Goal: Task Accomplishment & Management: Manage account settings

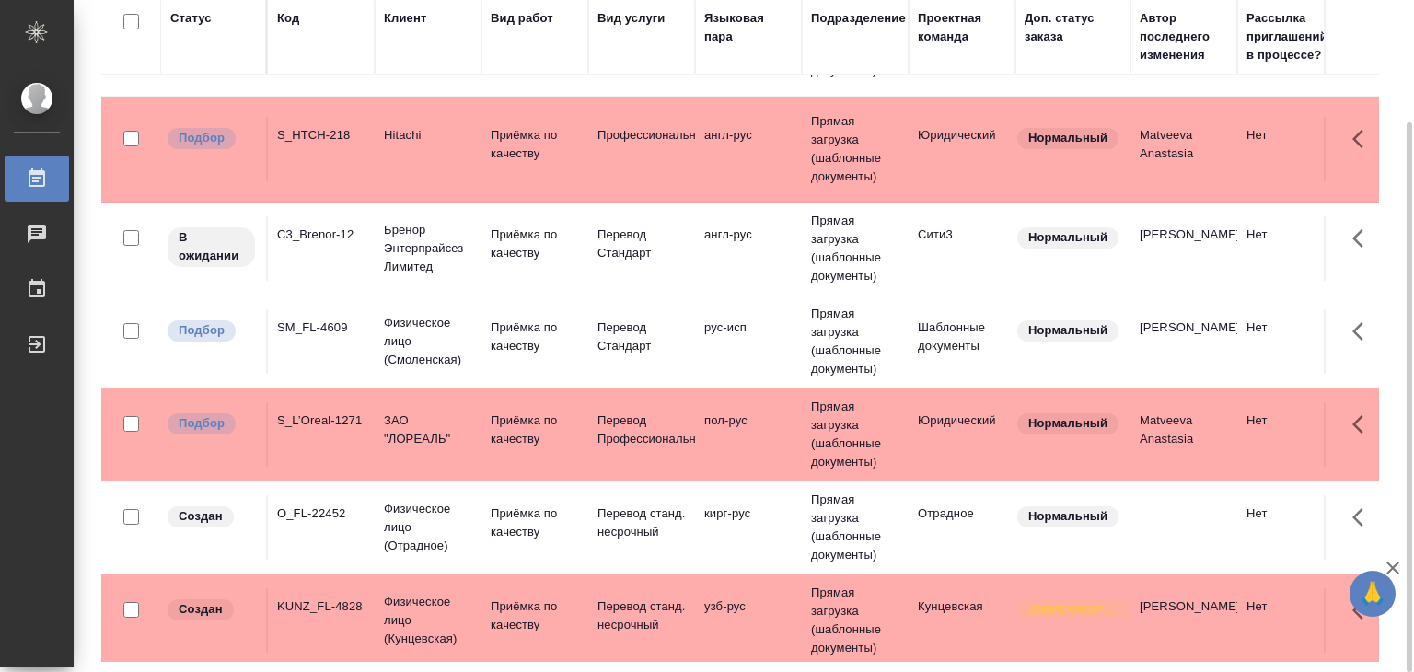
scroll to position [368, 0]
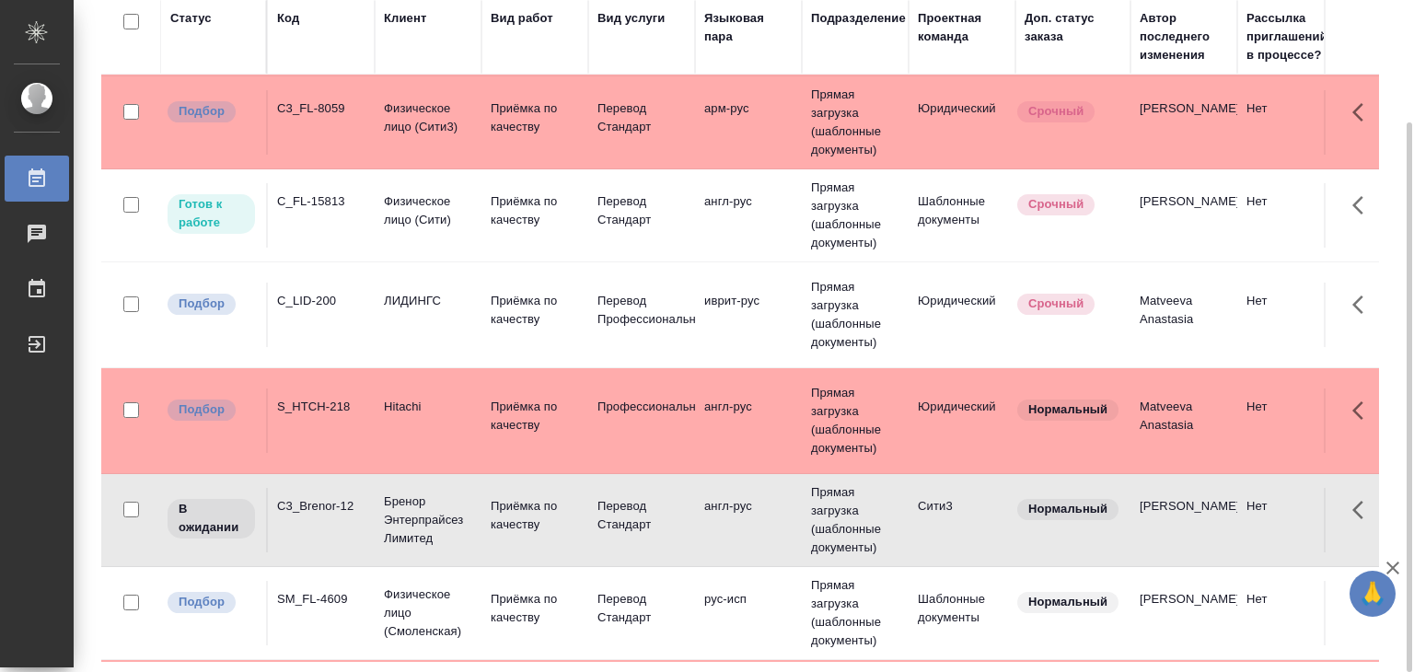
scroll to position [0, 0]
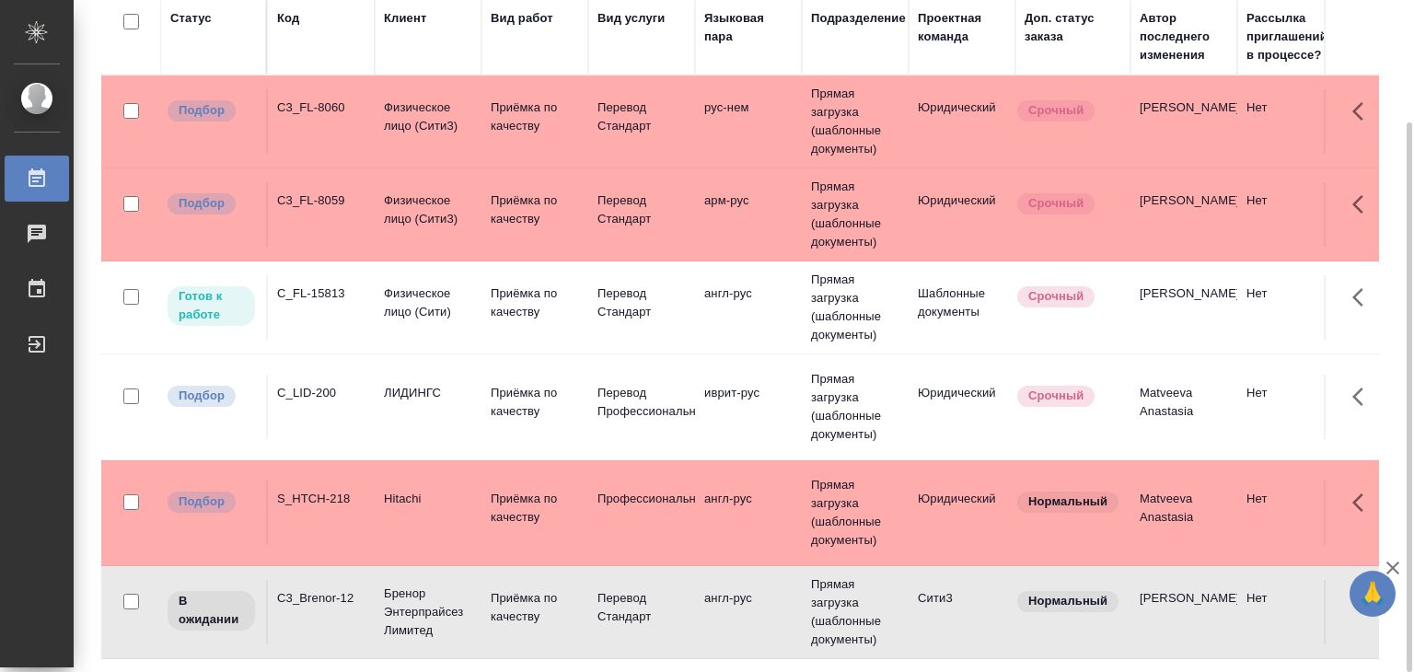
click at [1186, 154] on td "[PERSON_NAME]" at bounding box center [1184, 121] width 107 height 64
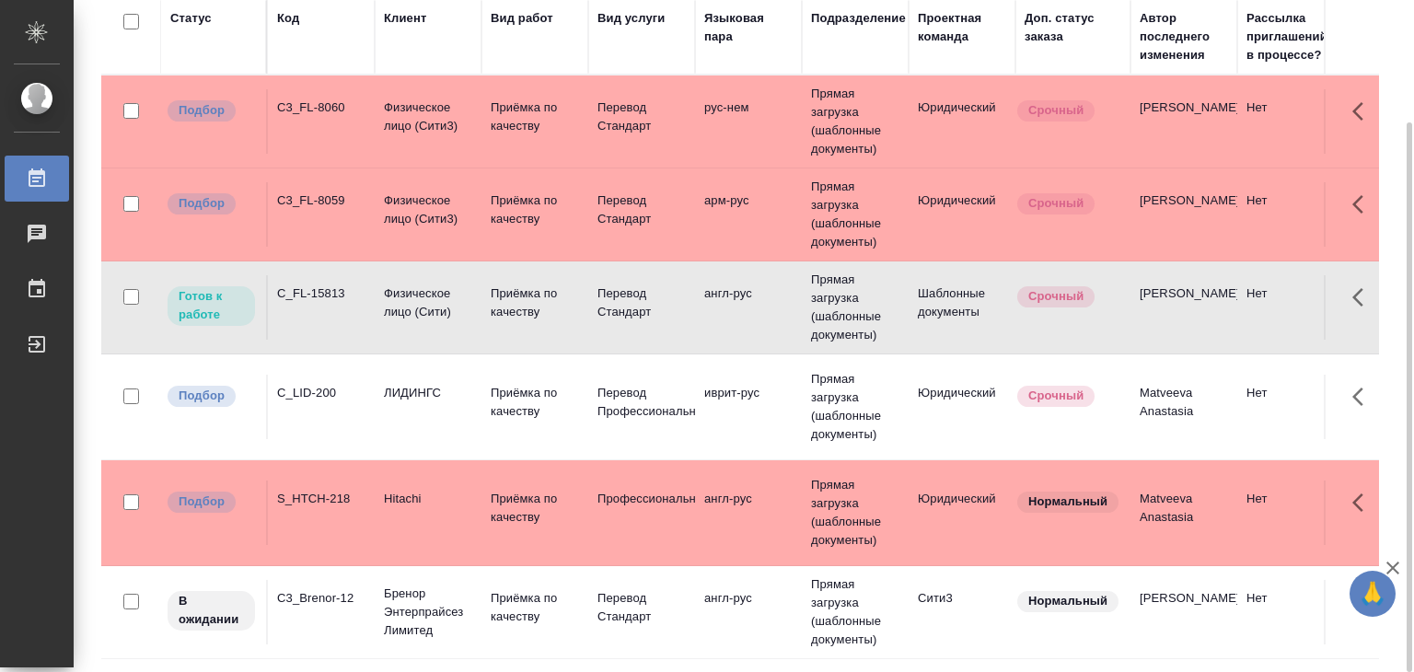
click at [1186, 154] on td "[PERSON_NAME]" at bounding box center [1184, 121] width 107 height 64
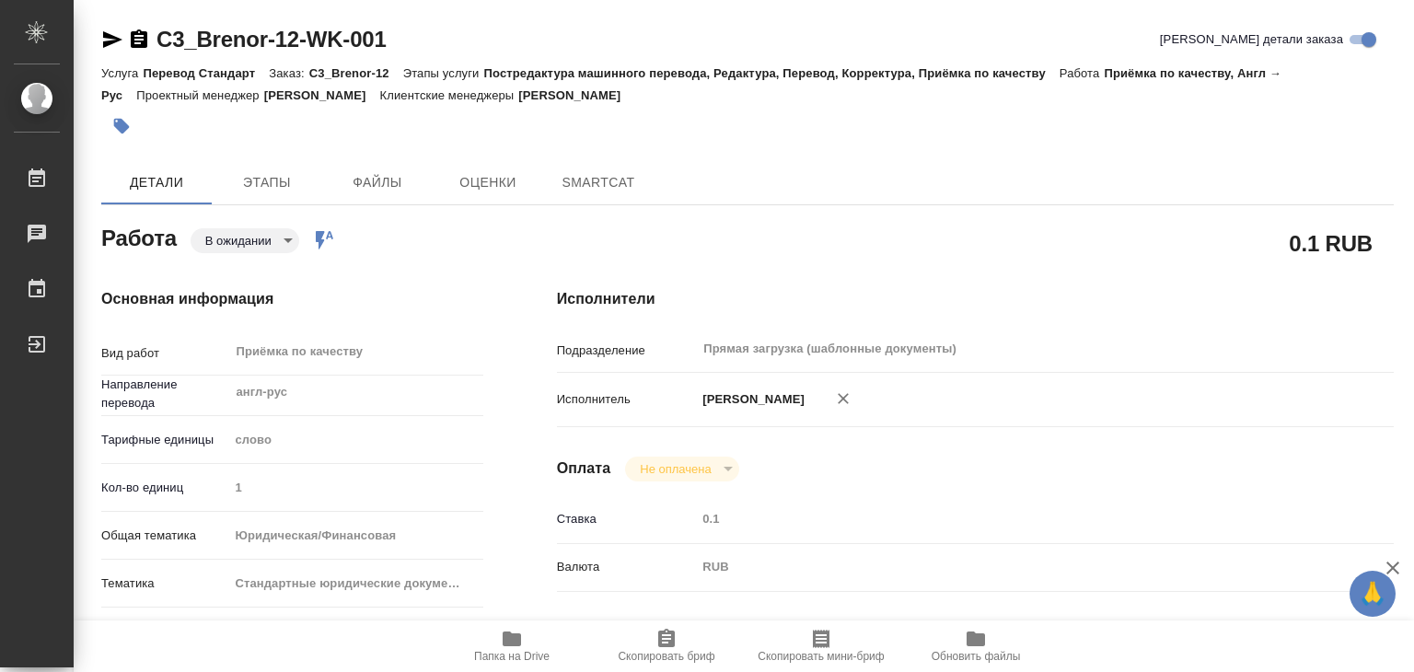
type textarea "x"
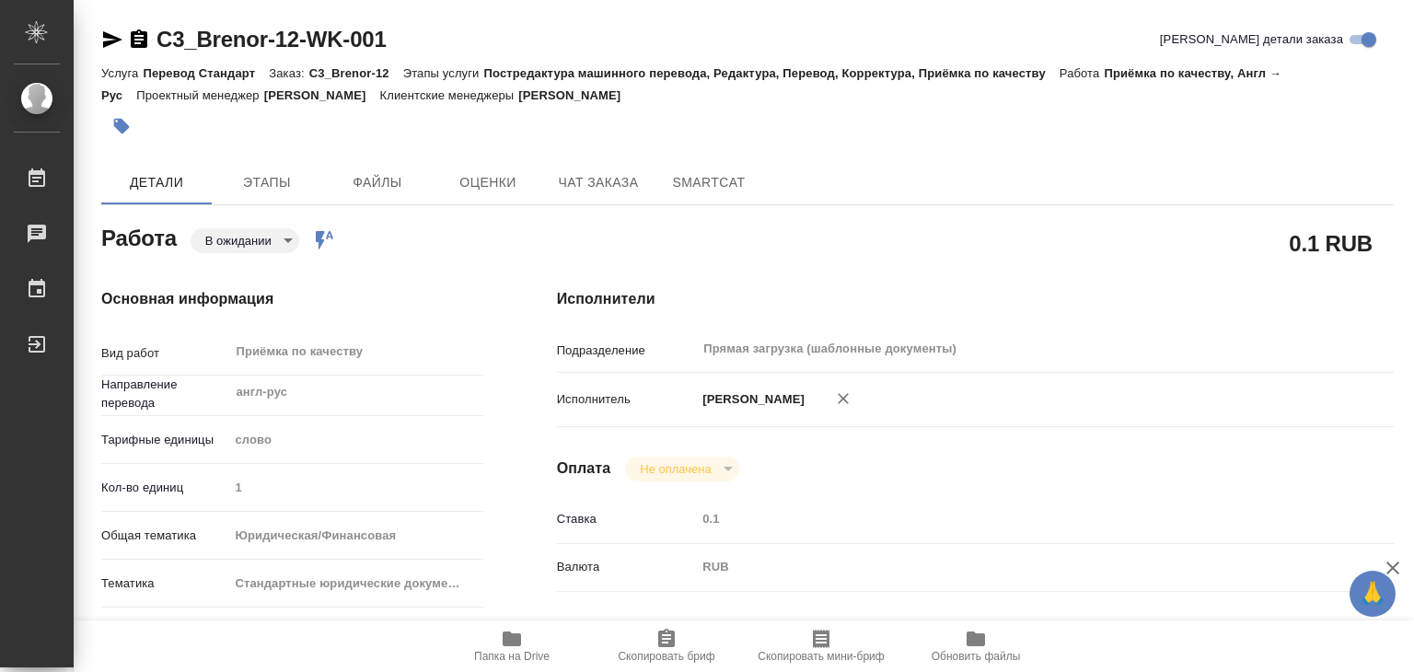
type textarea "x"
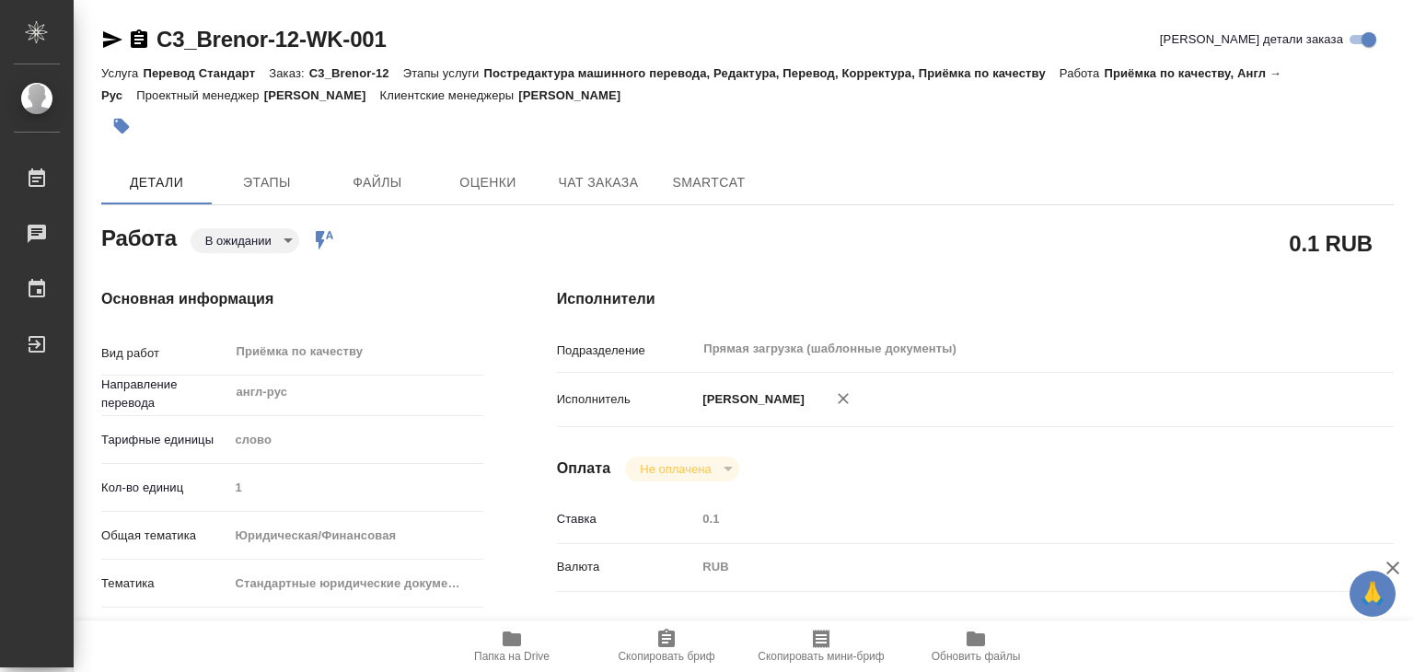
type textarea "x"
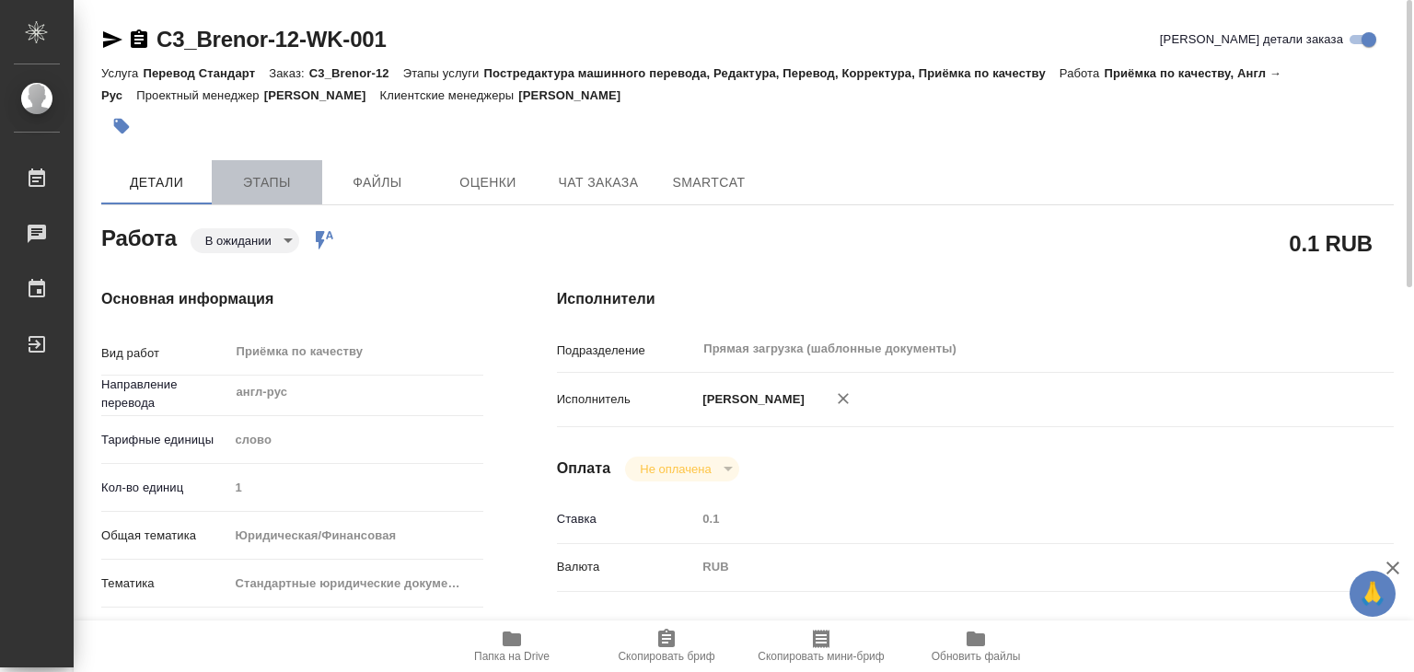
click at [265, 176] on span "Этапы" at bounding box center [267, 182] width 88 height 23
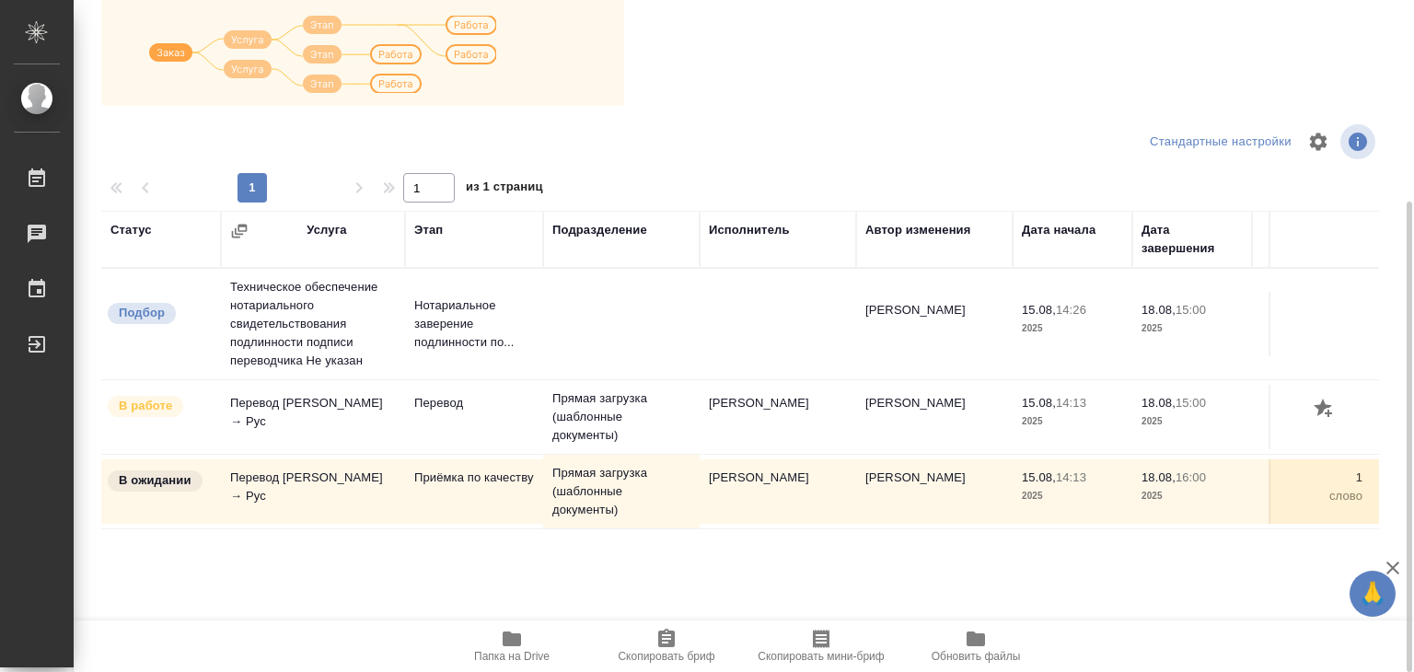
scroll to position [11, 0]
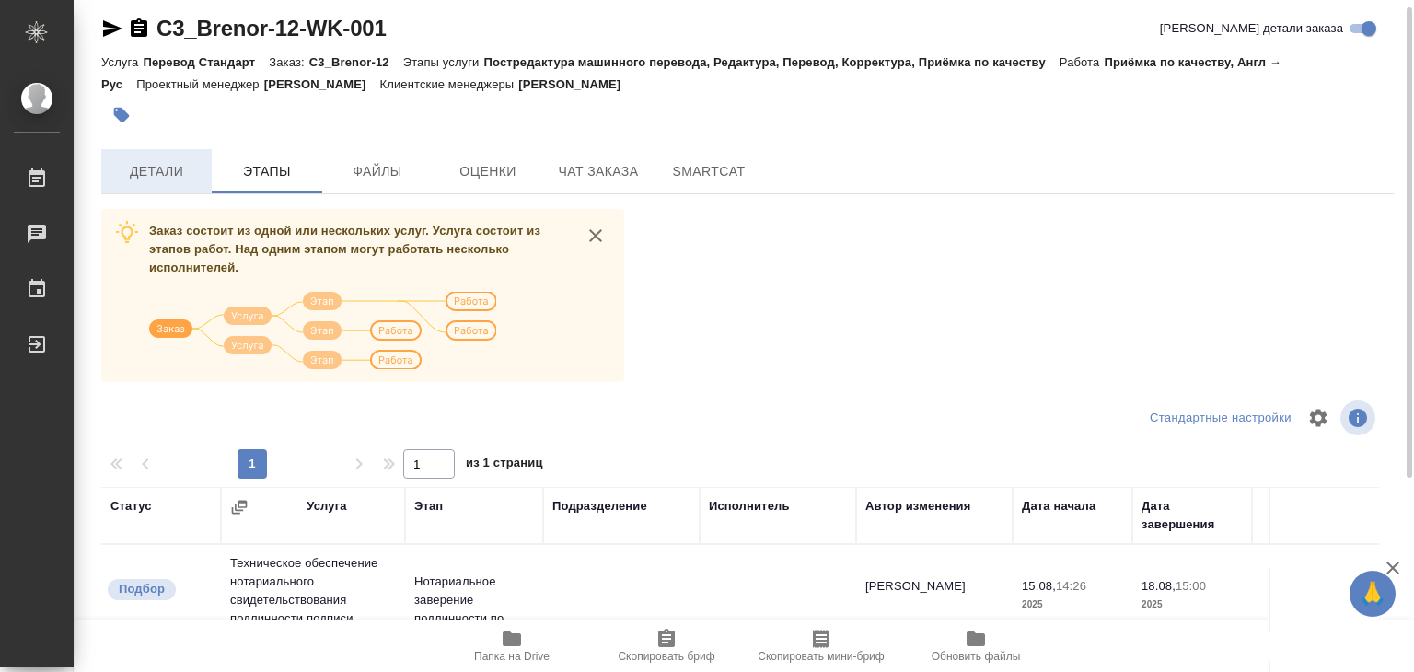
click at [136, 171] on span "Детали" at bounding box center [156, 171] width 88 height 23
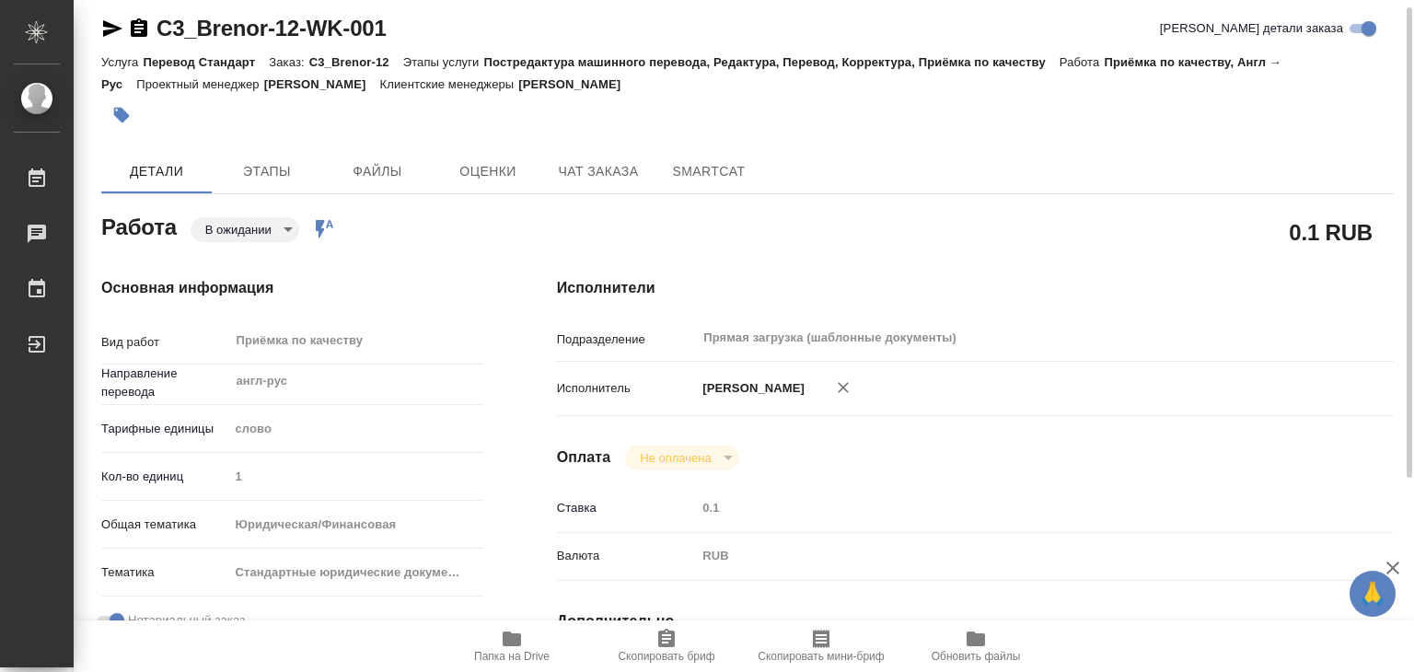
type textarea "x"
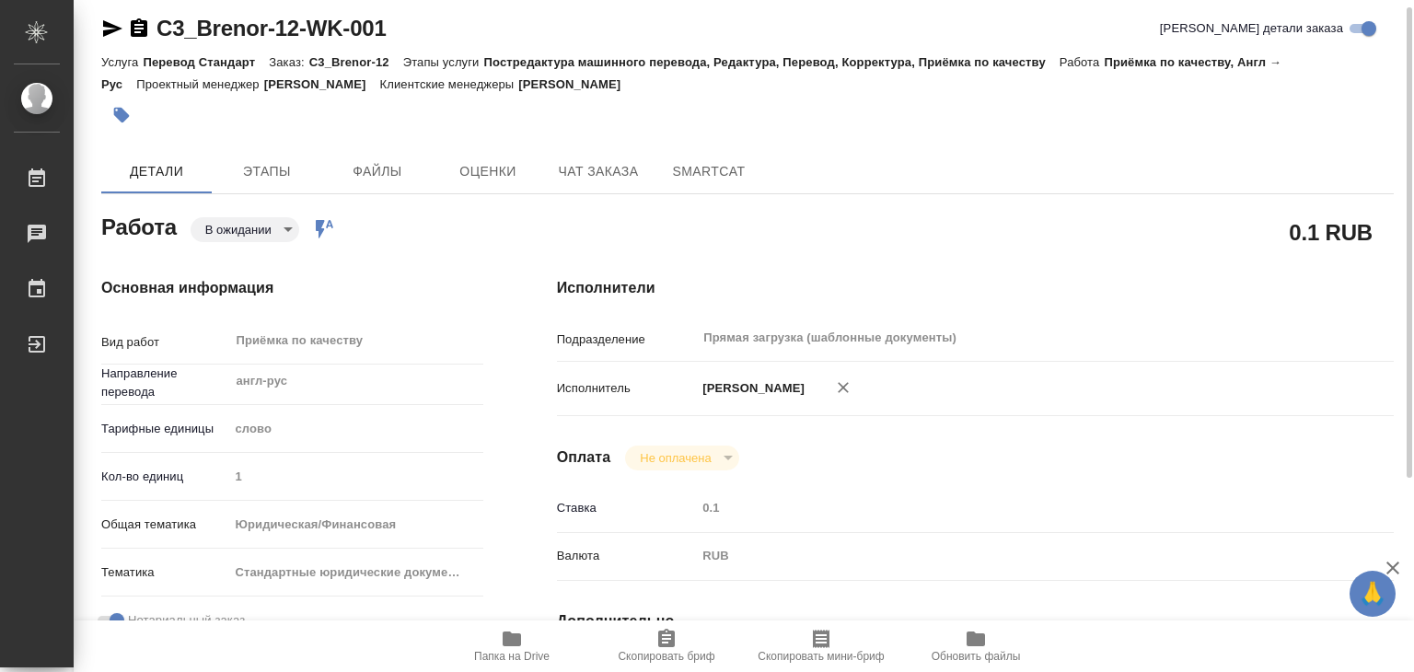
type textarea "x"
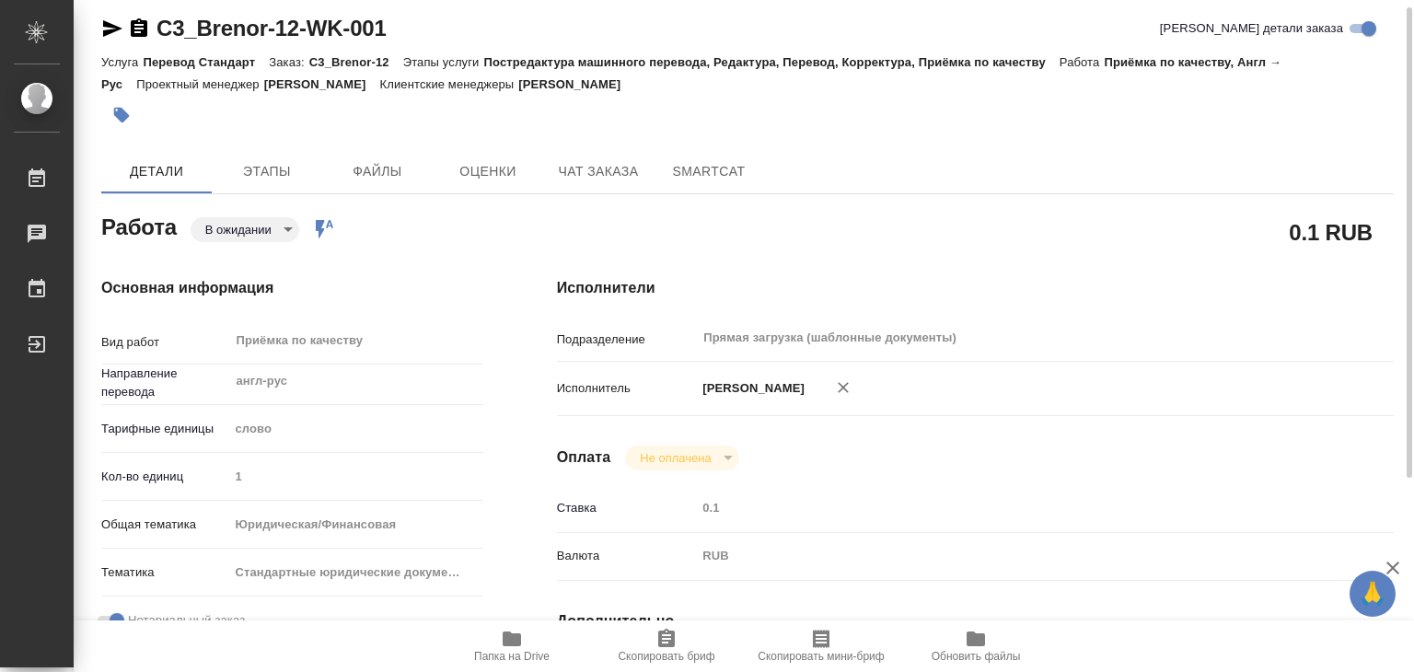
type textarea "x"
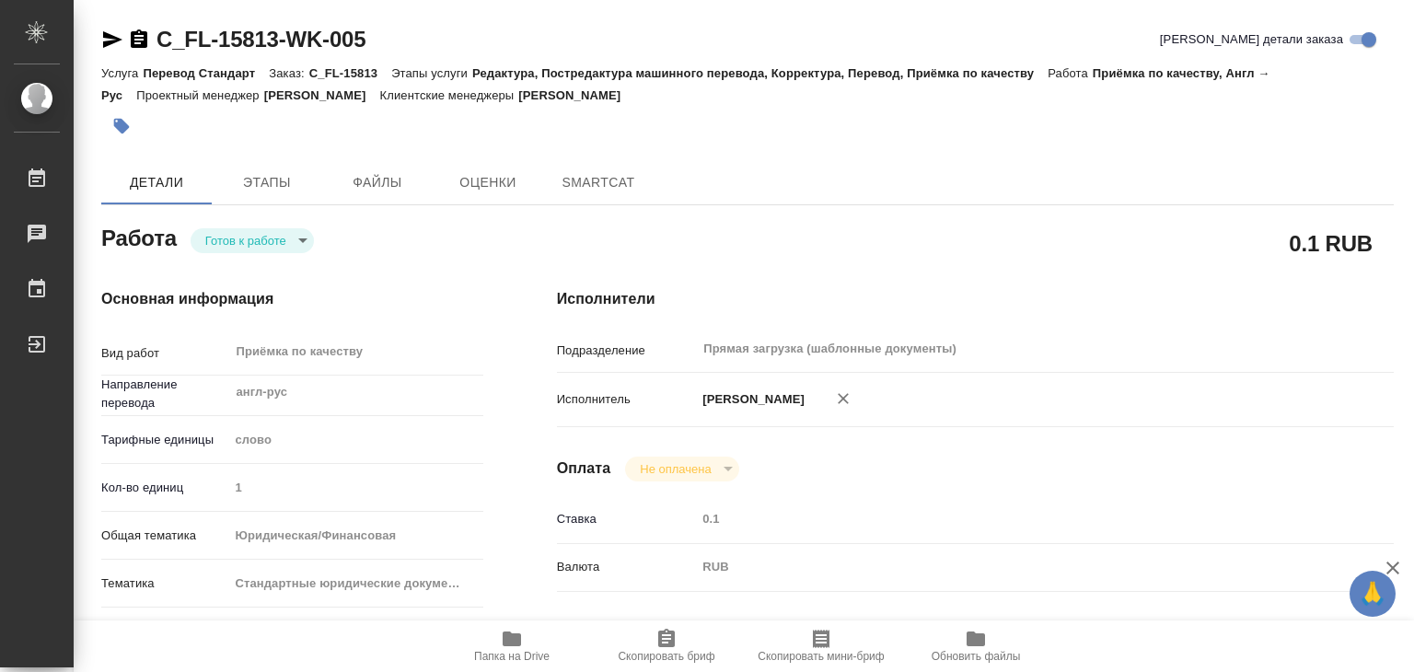
type textarea "x"
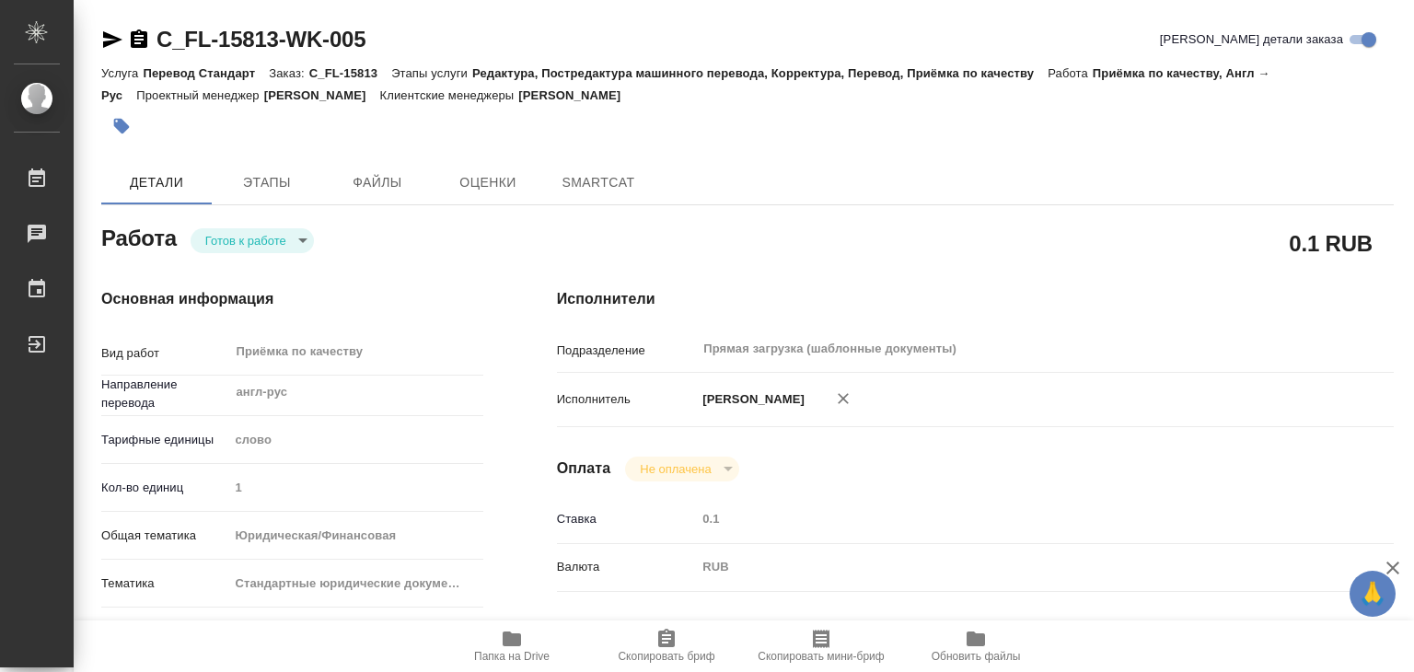
type textarea "x"
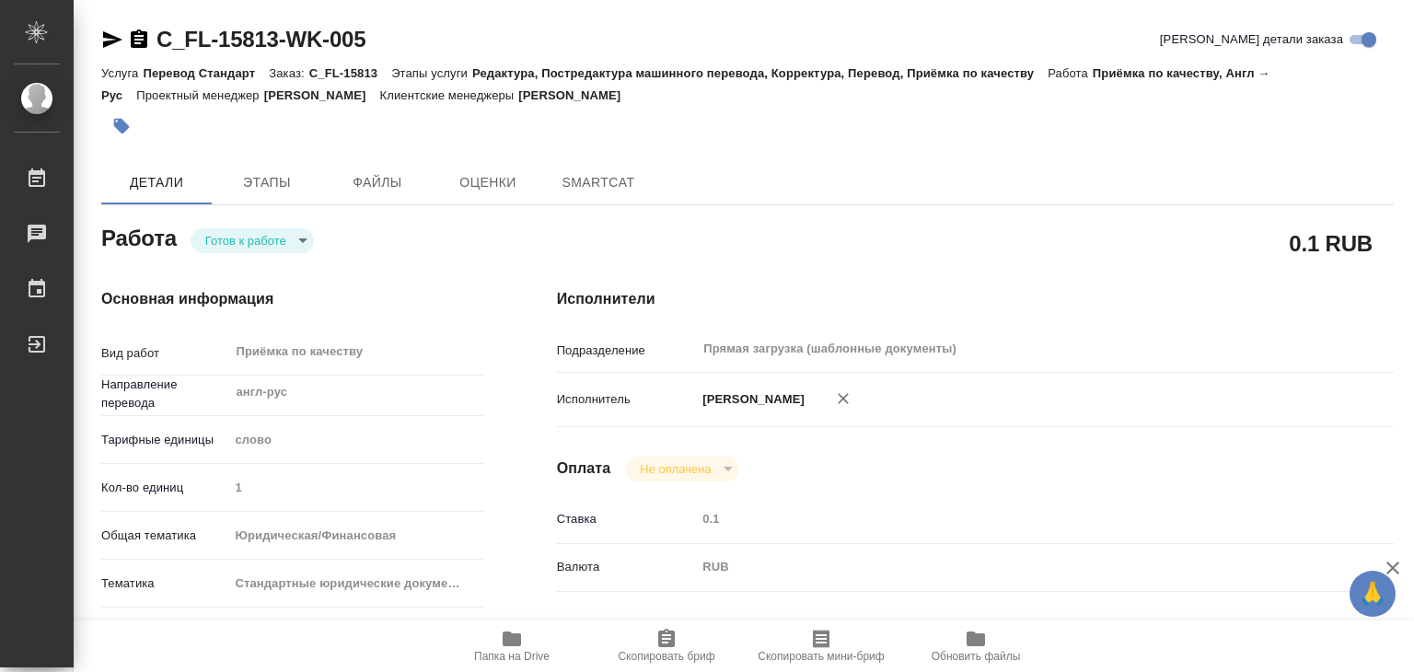
type textarea "x"
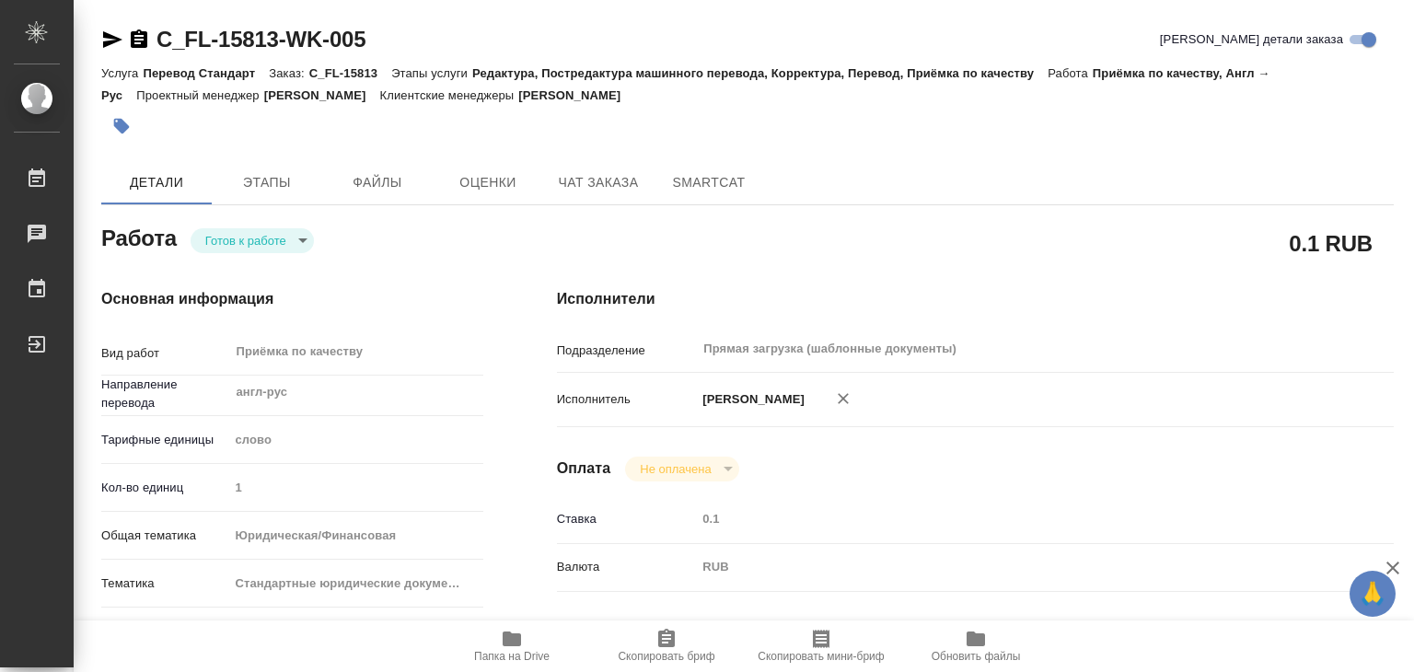
type textarea "x"
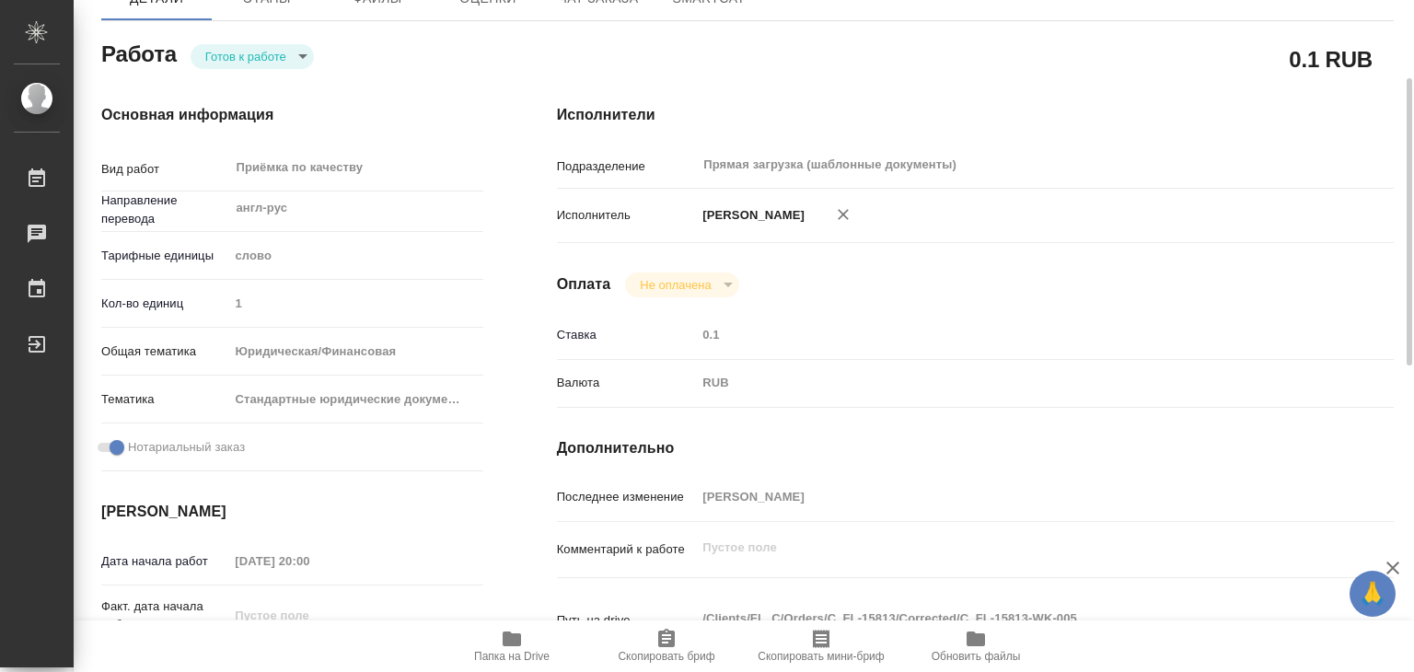
type textarea "x"
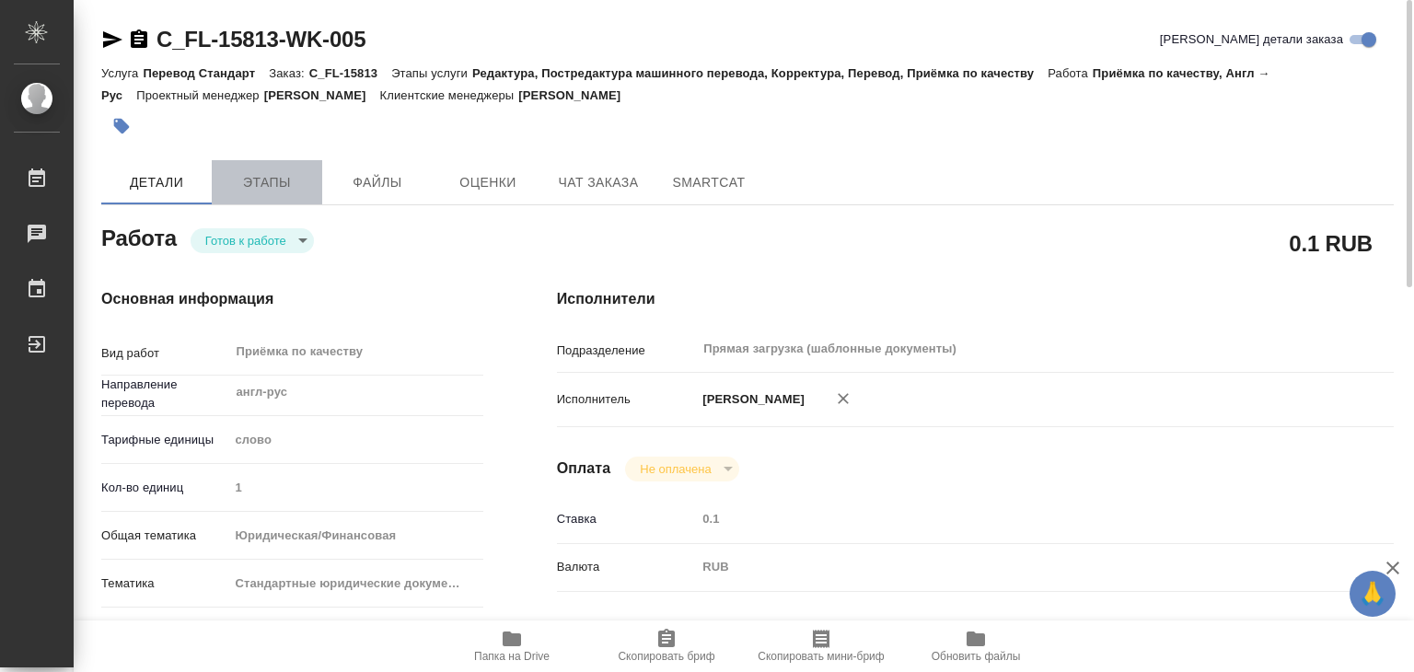
click at [238, 160] on button "Этапы" at bounding box center [267, 182] width 110 height 44
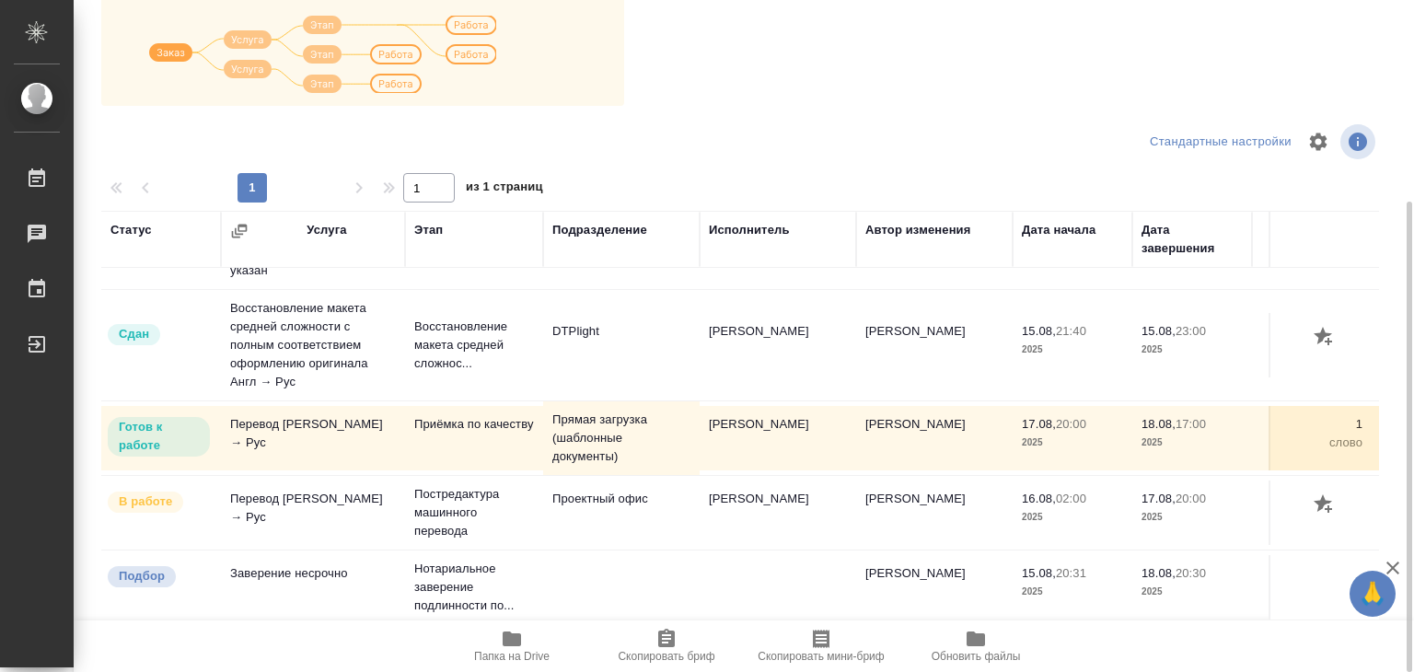
scroll to position [11, 0]
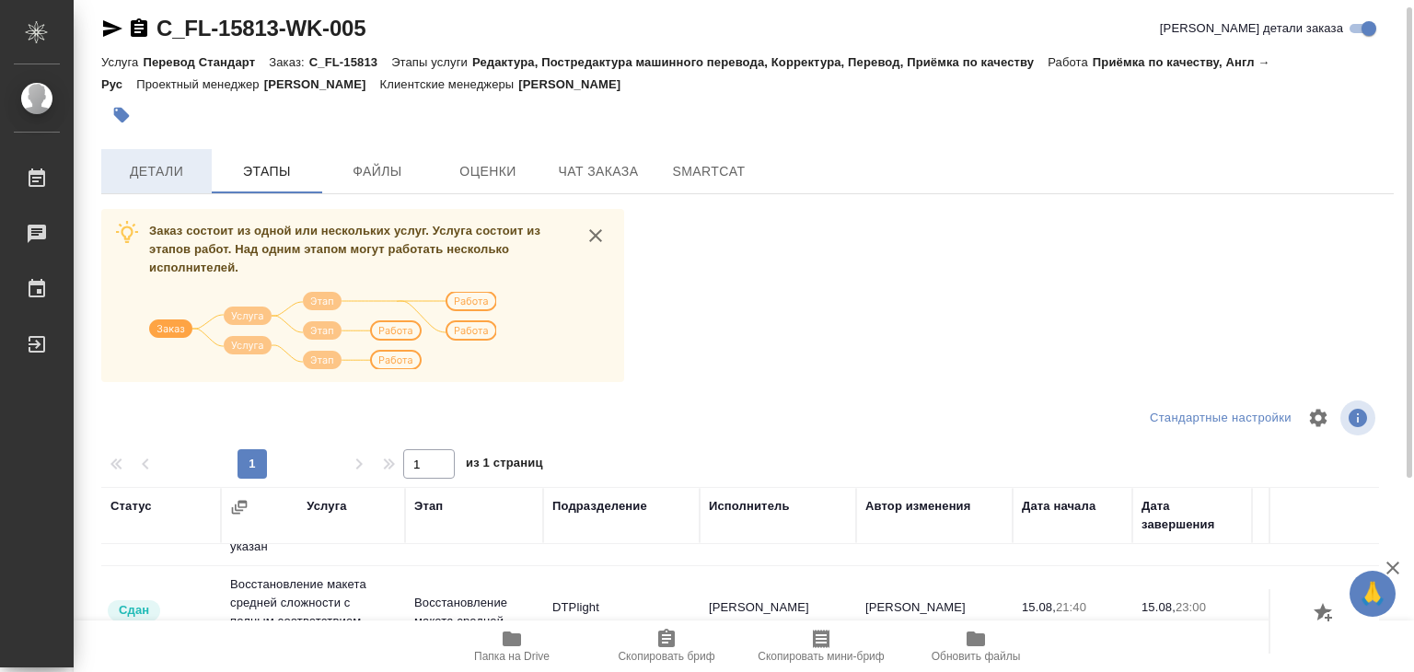
click at [119, 160] on span "Детали" at bounding box center [156, 171] width 88 height 23
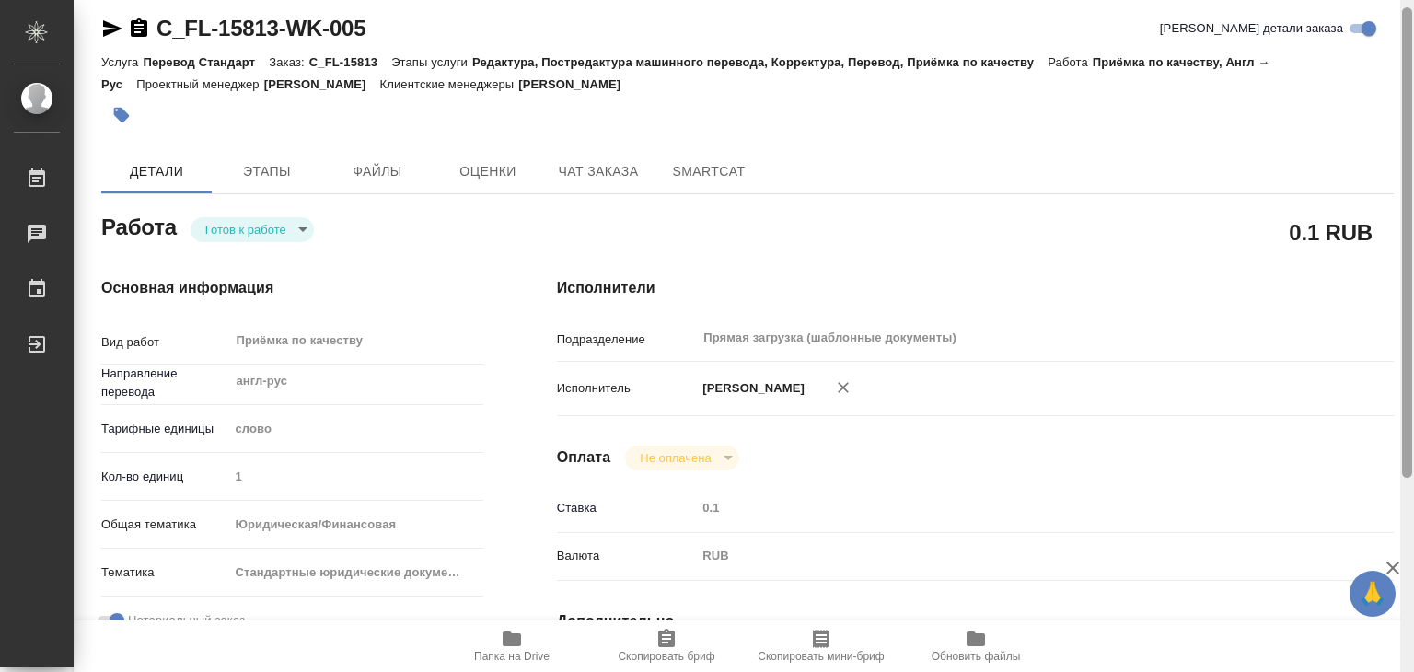
type textarea "x"
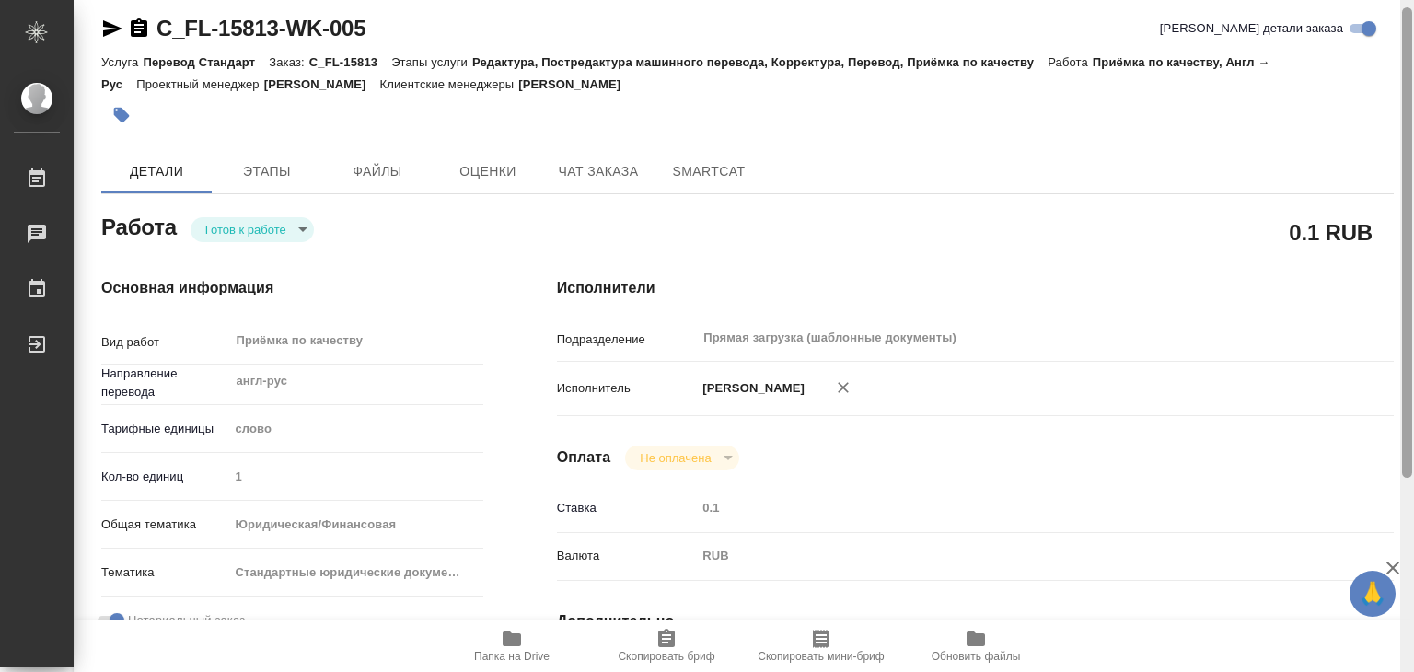
type textarea "x"
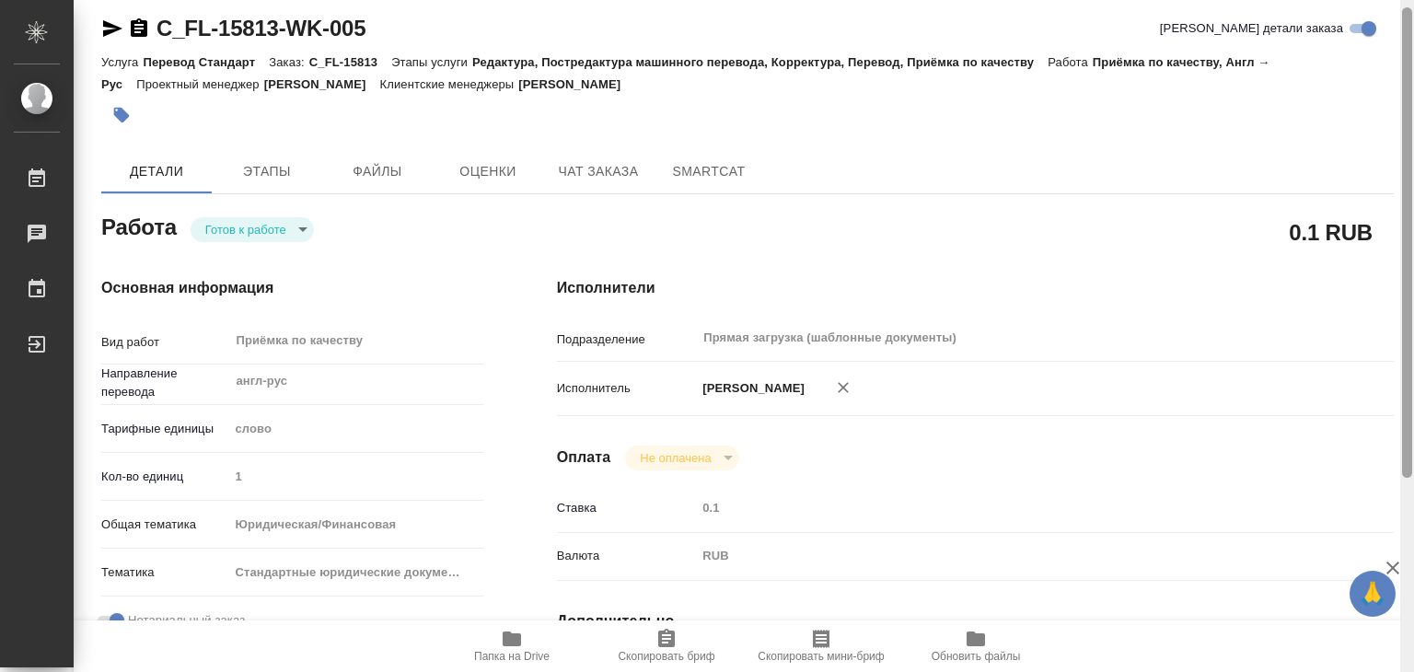
type textarea "x"
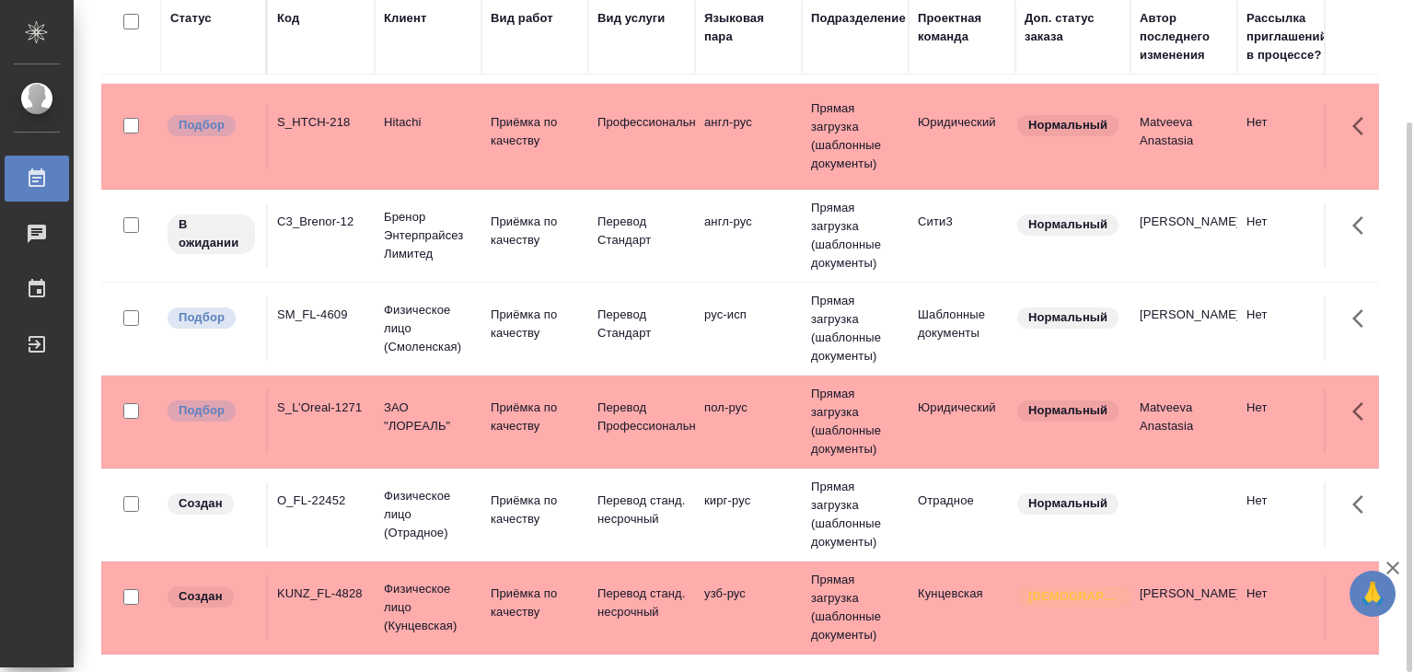
scroll to position [368, 0]
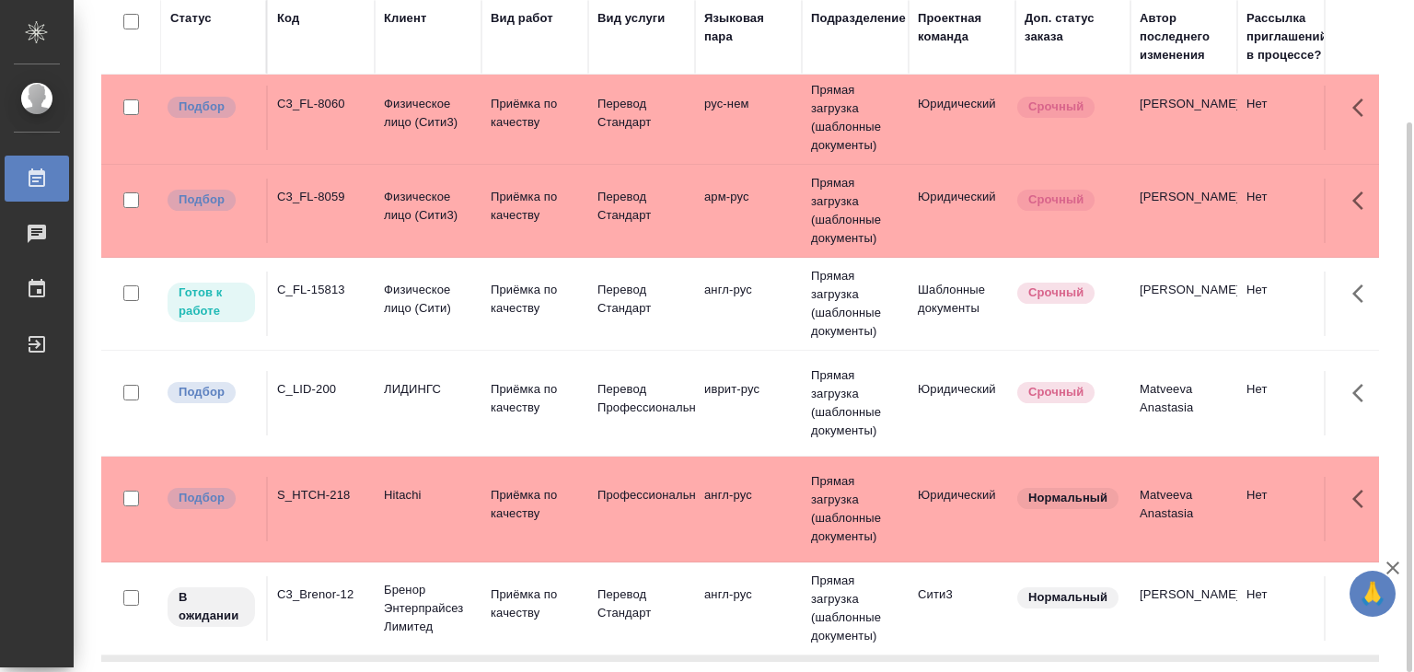
scroll to position [0, 0]
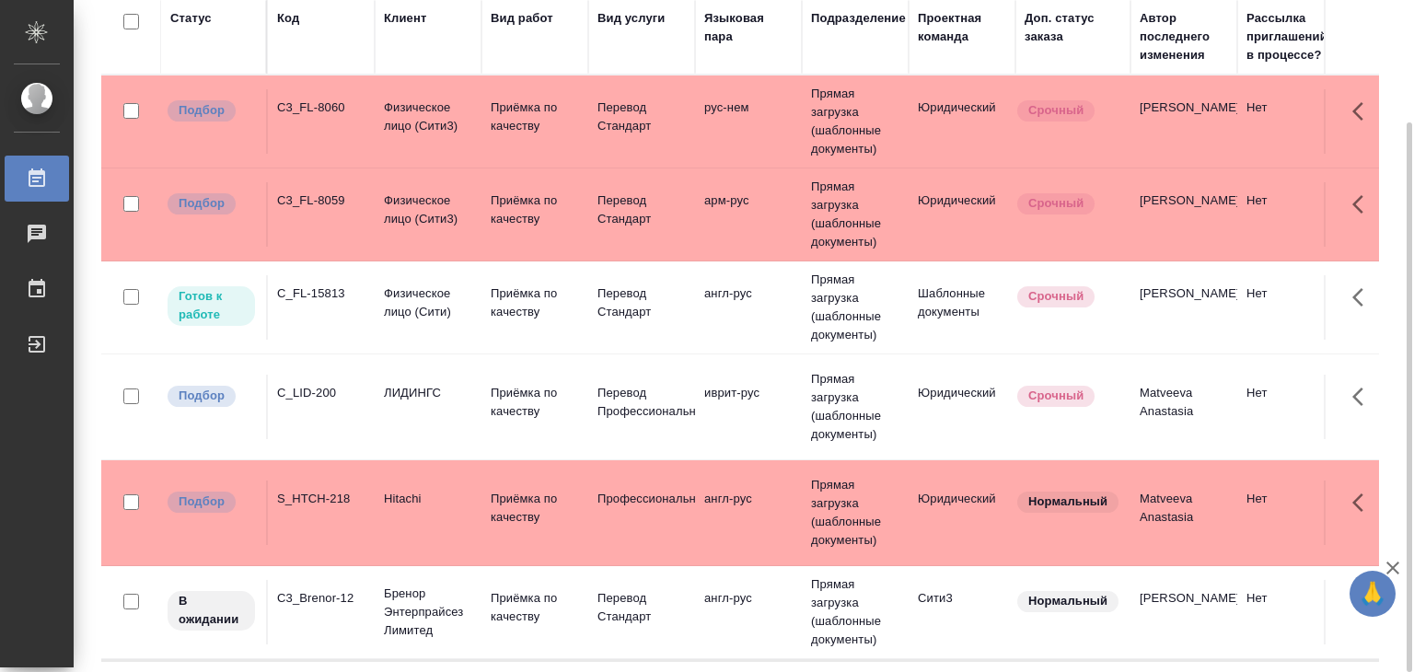
click at [770, 134] on td "рус-нем" at bounding box center [748, 121] width 107 height 64
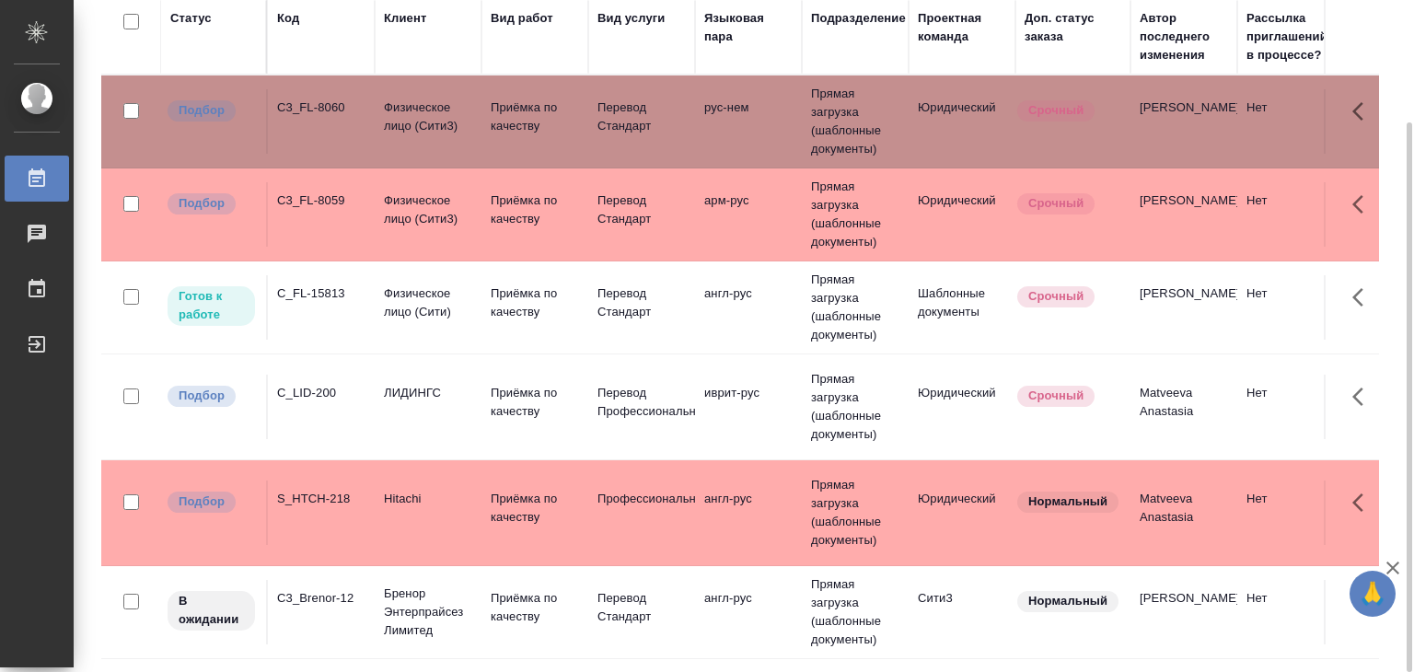
click at [453, 154] on td "Физическое лицо (Сити3)" at bounding box center [428, 121] width 107 height 64
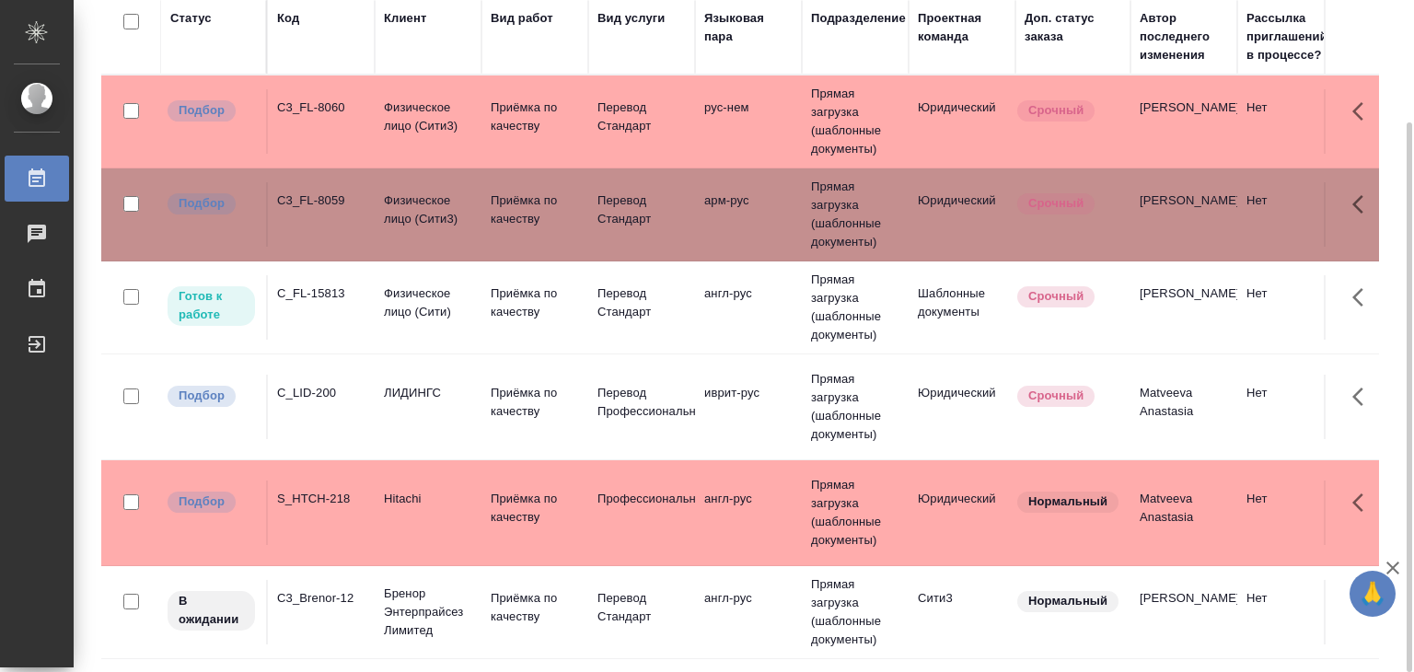
click at [378, 154] on td "Физическое лицо (Сити)" at bounding box center [428, 121] width 107 height 64
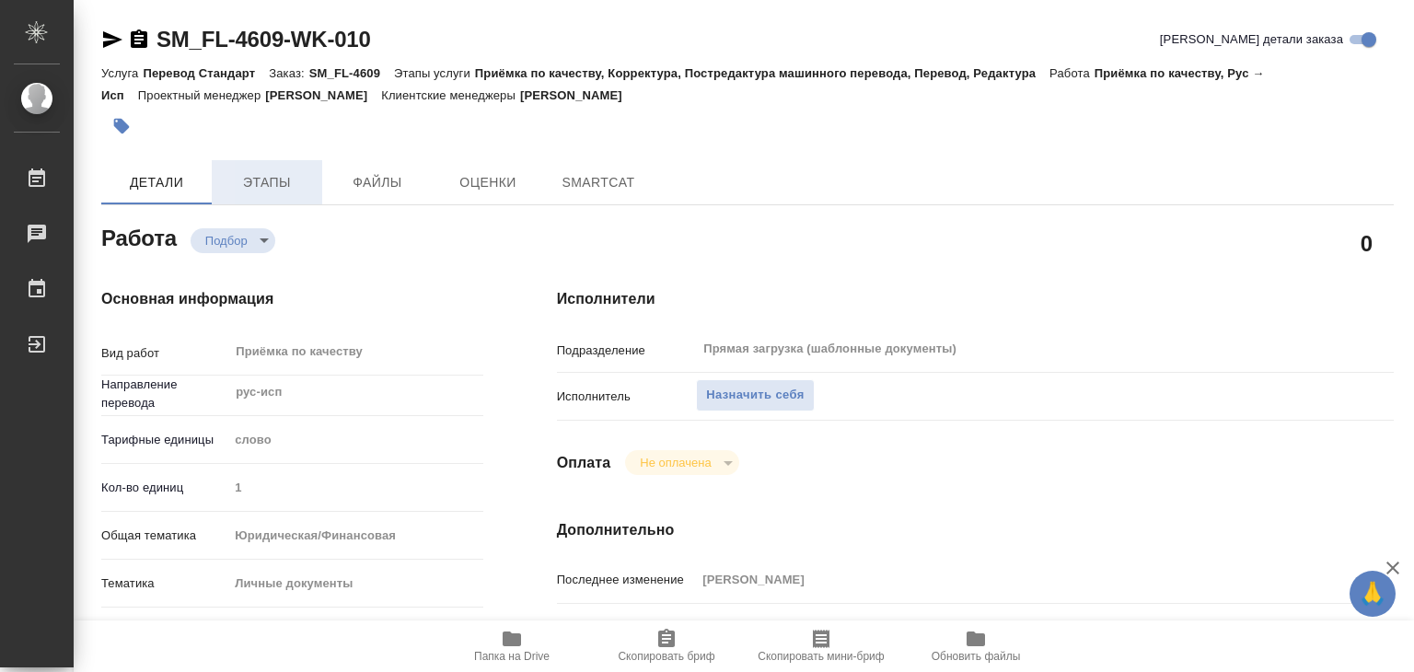
type textarea "x"
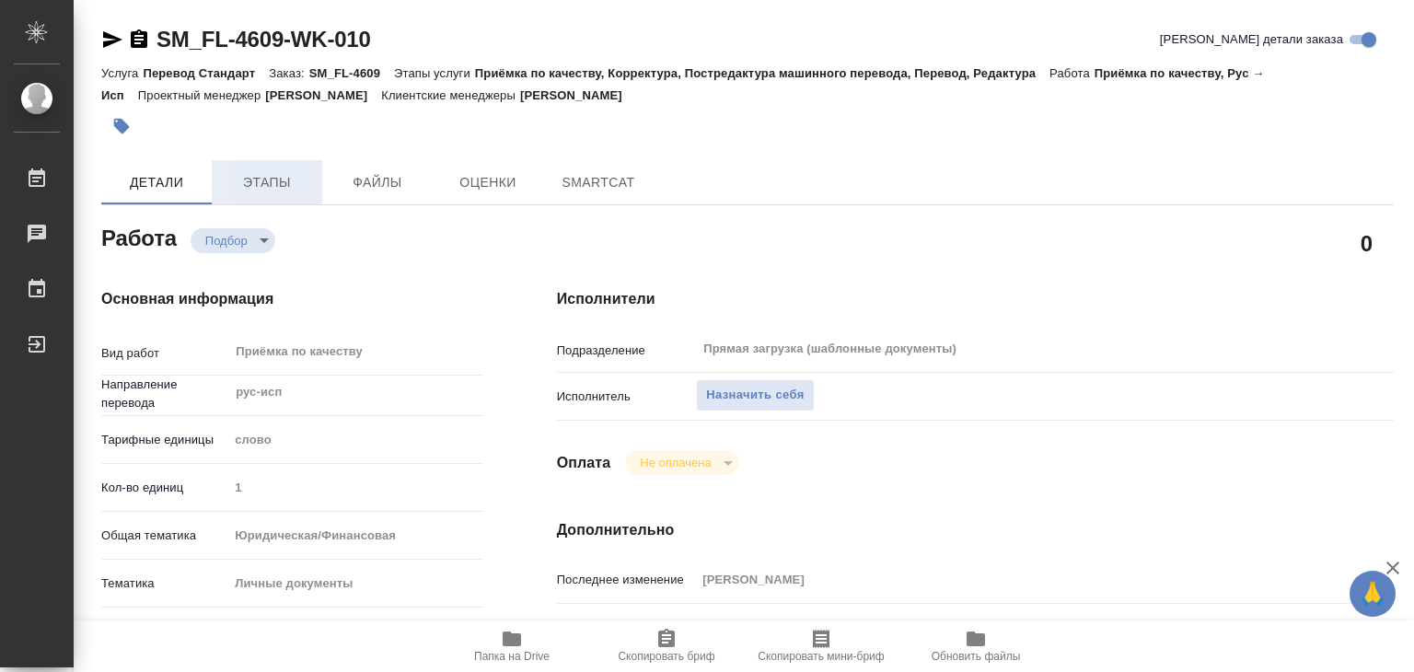
type textarea "x"
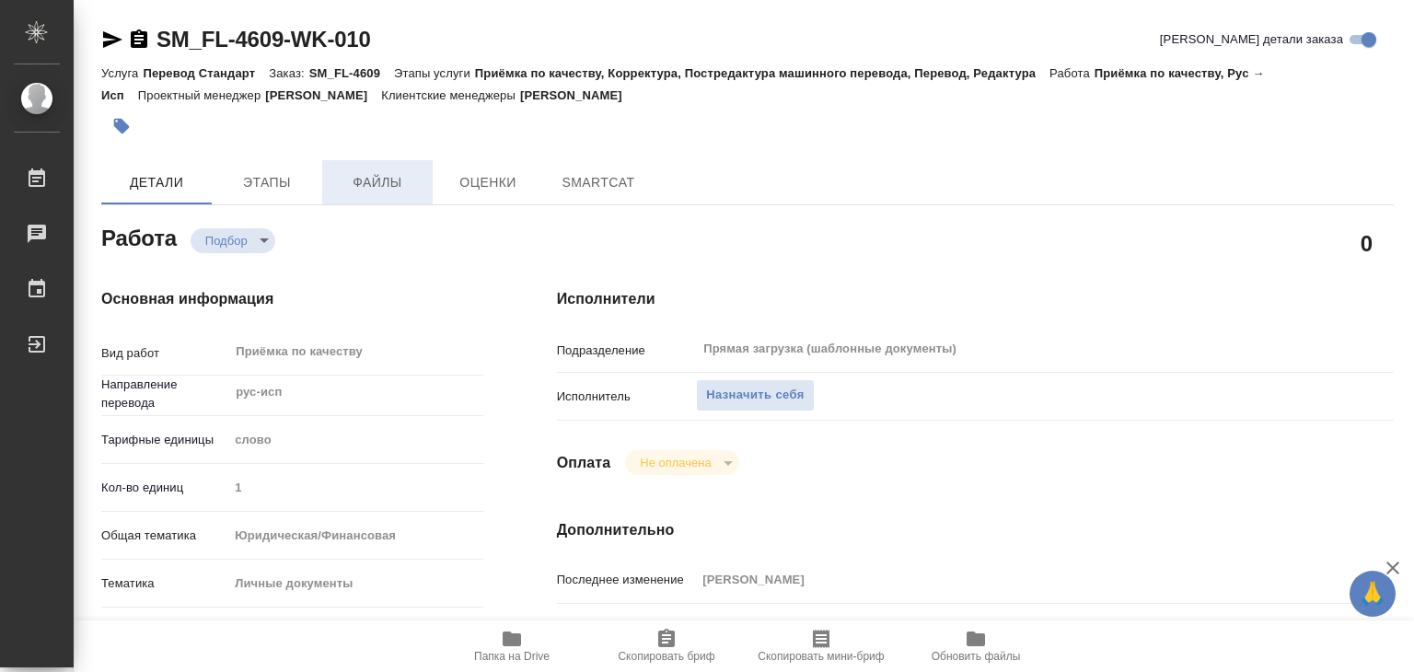
type textarea "x"
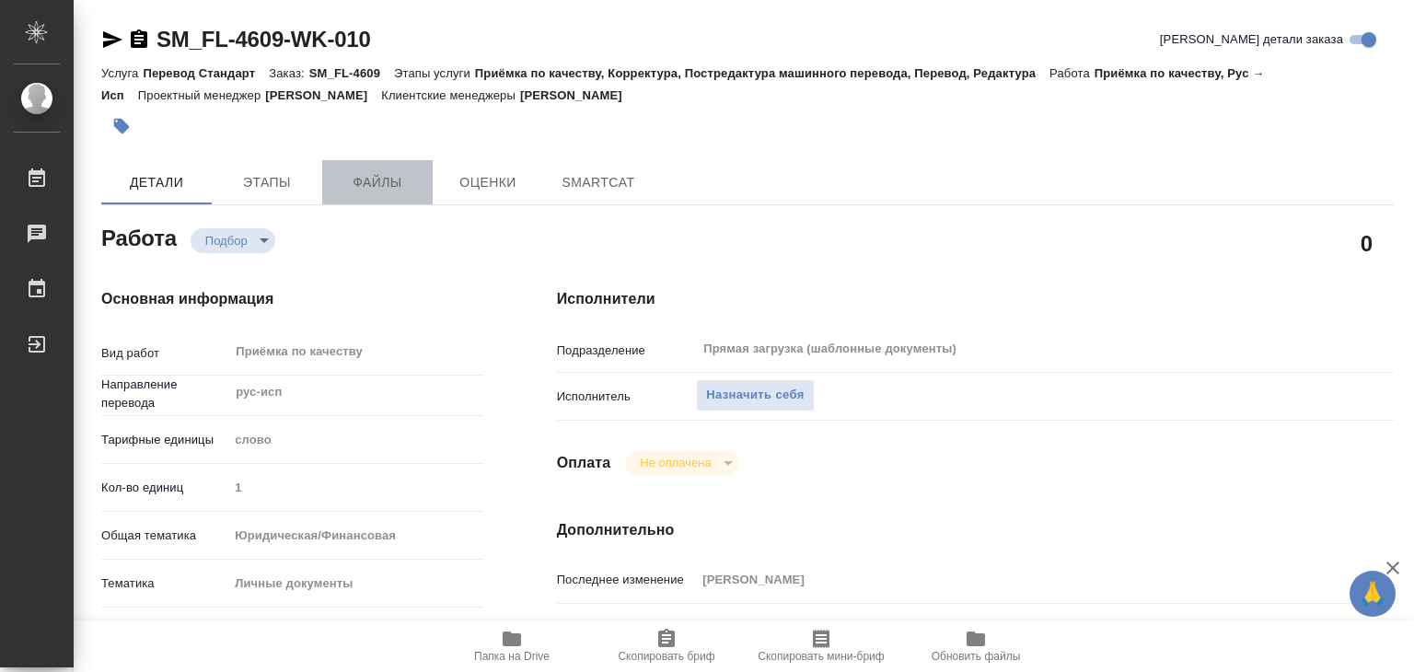
click at [334, 177] on span "Файлы" at bounding box center [377, 182] width 88 height 23
type textarea "x"
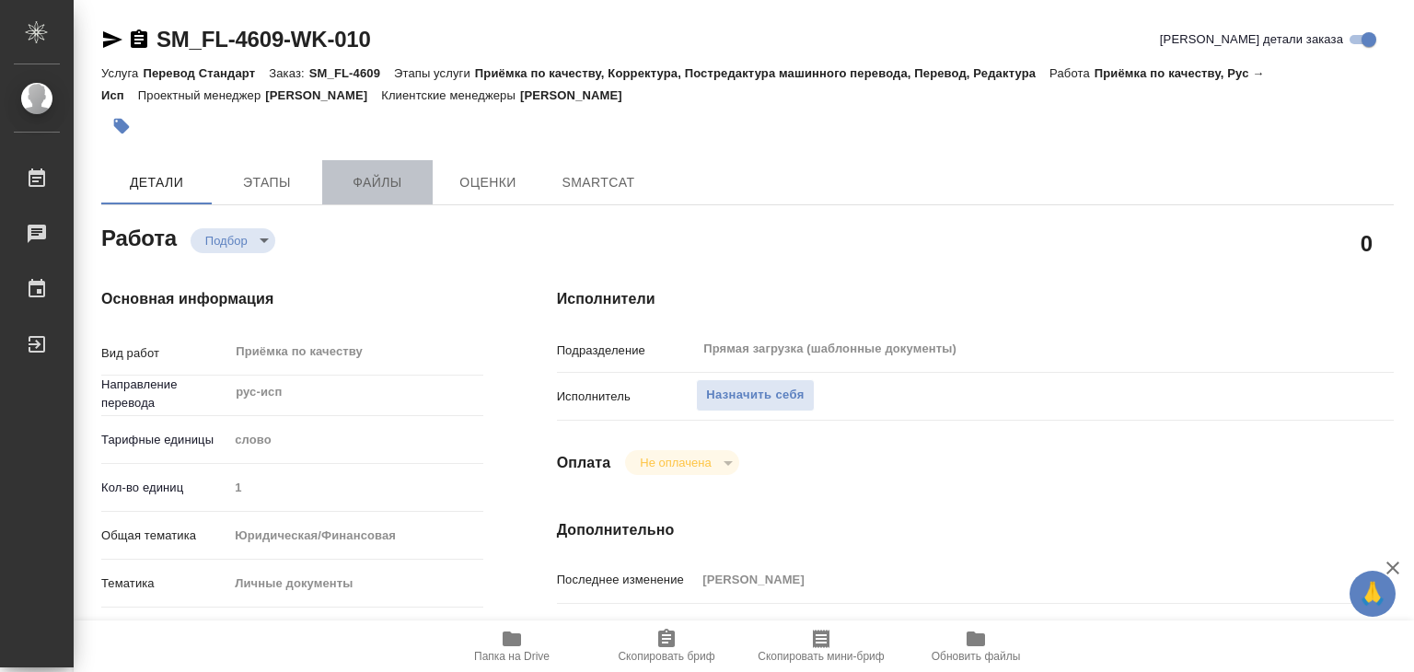
type textarea "x"
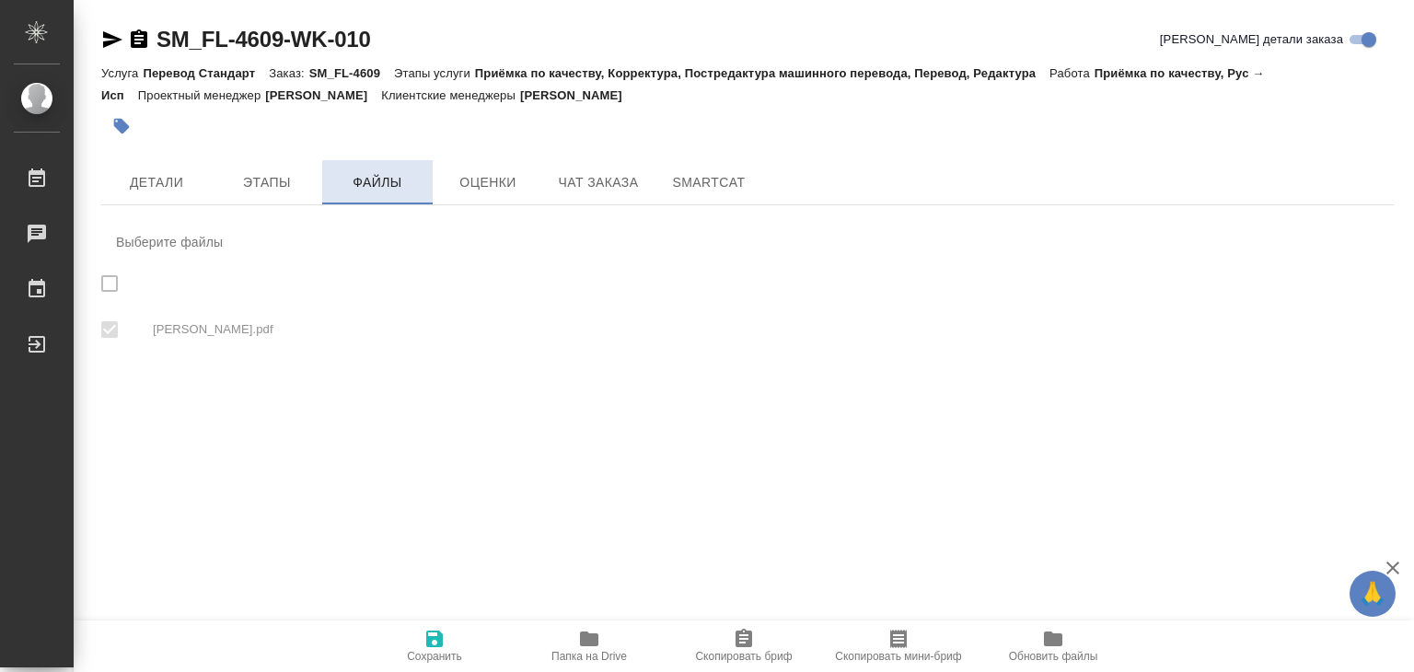
checkbox input "true"
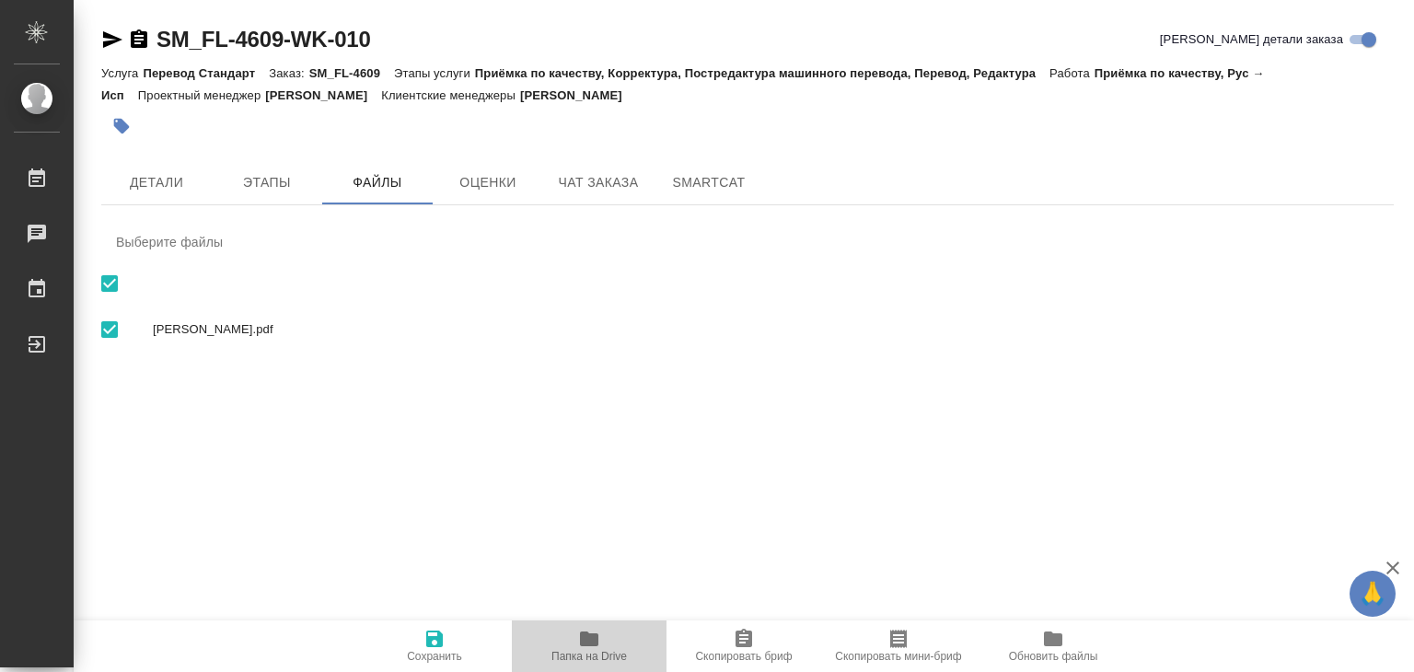
click at [571, 638] on span "Папка на Drive" at bounding box center [589, 645] width 133 height 35
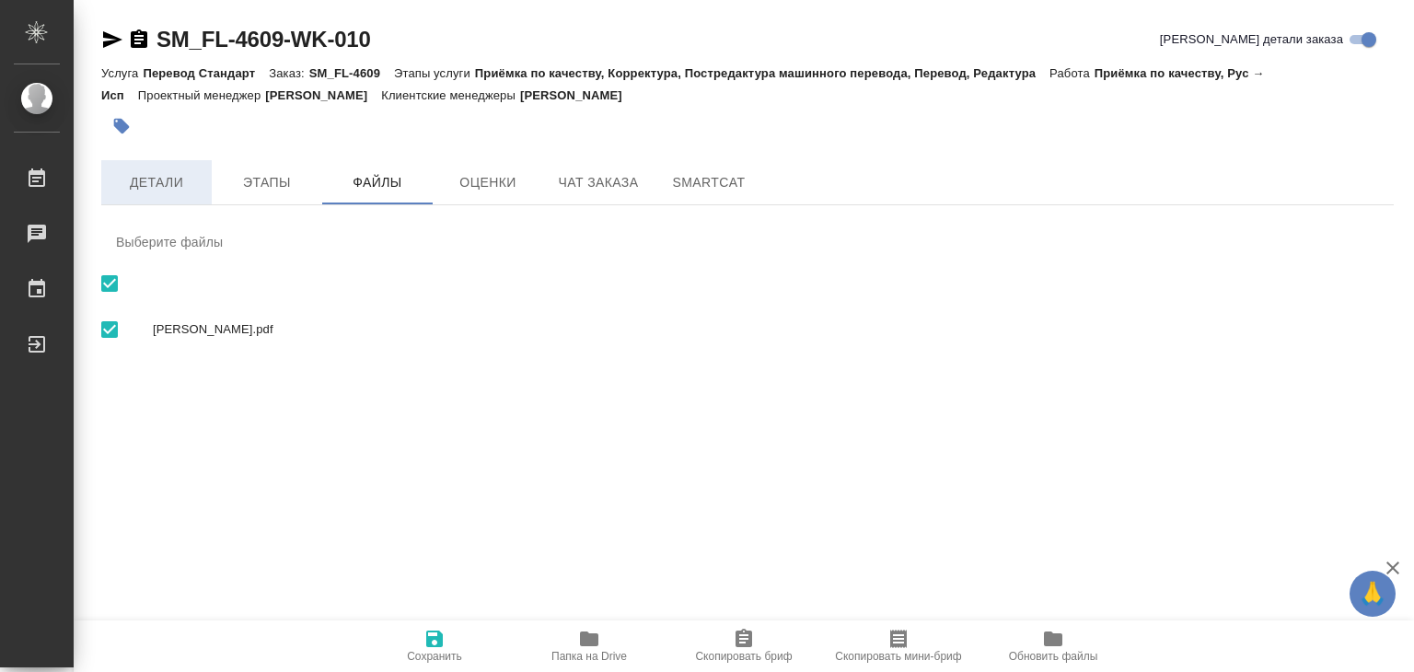
click at [195, 171] on span "Детали" at bounding box center [156, 182] width 88 height 23
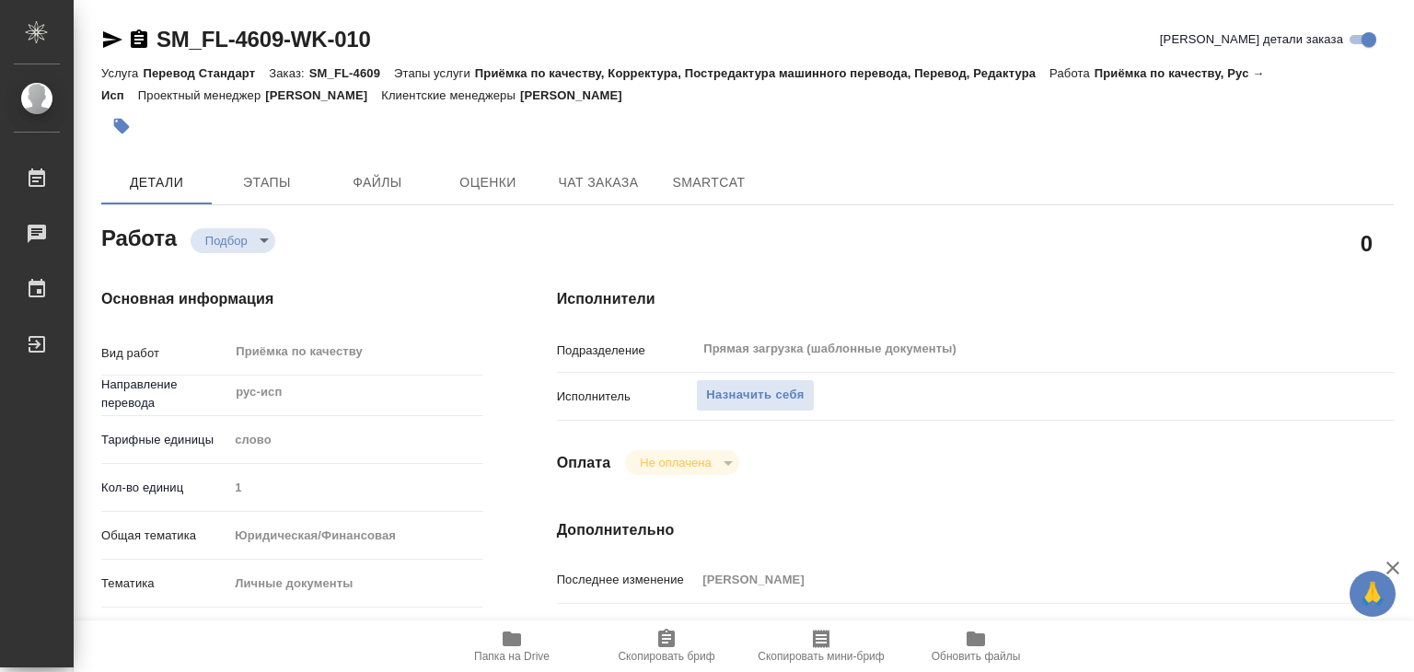
type textarea "x"
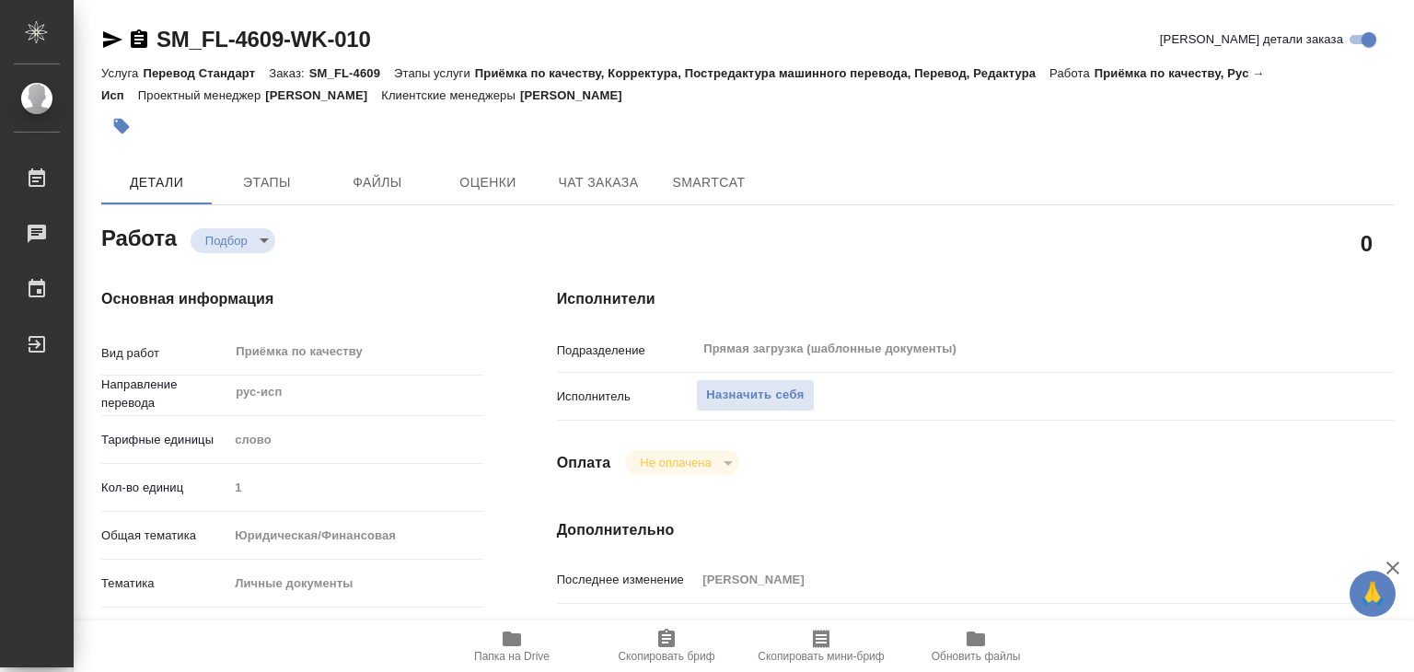
type textarea "x"
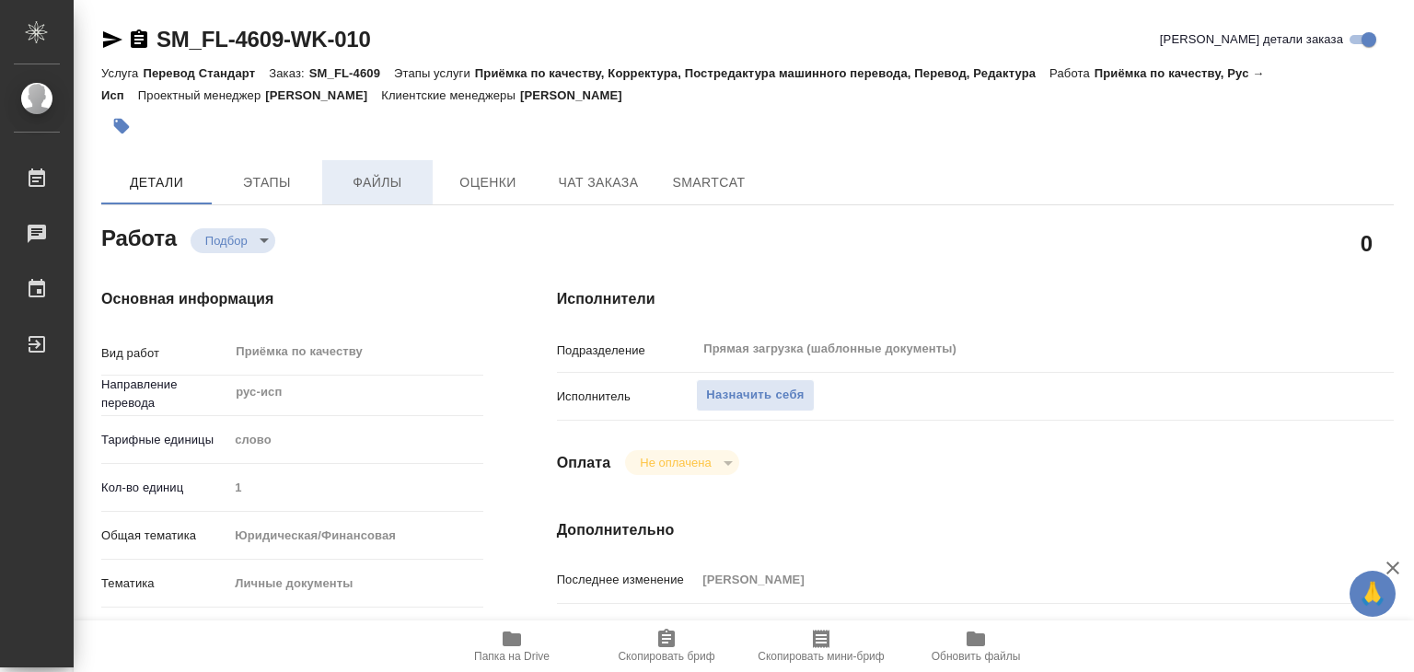
type textarea "x"
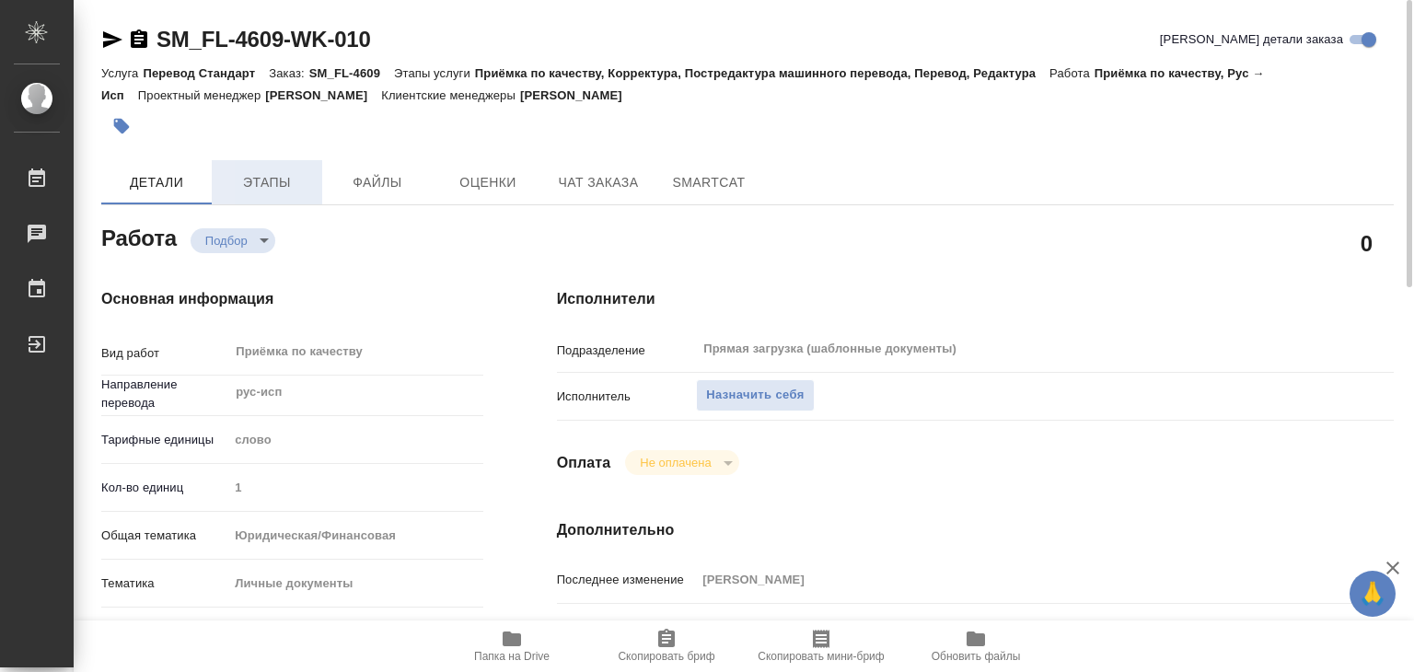
click at [293, 178] on span "Этапы" at bounding box center [267, 182] width 88 height 23
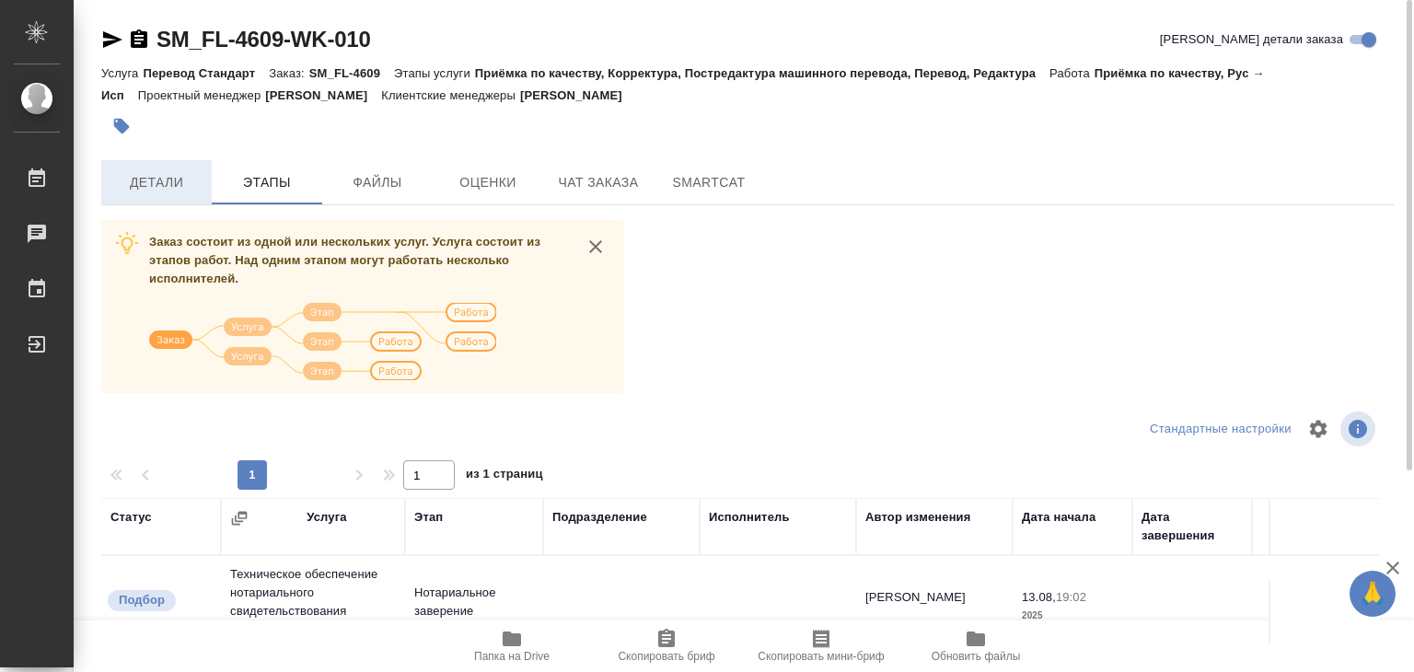
click at [164, 181] on span "Детали" at bounding box center [156, 182] width 88 height 23
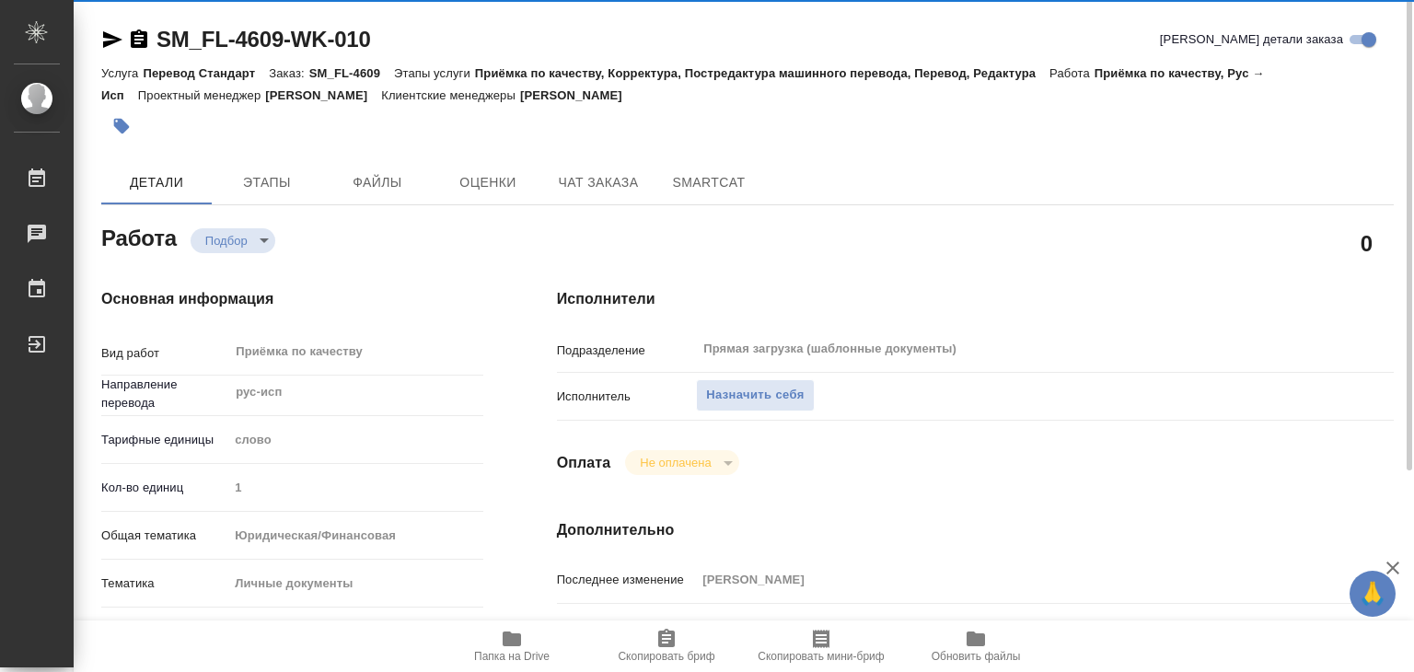
type textarea "x"
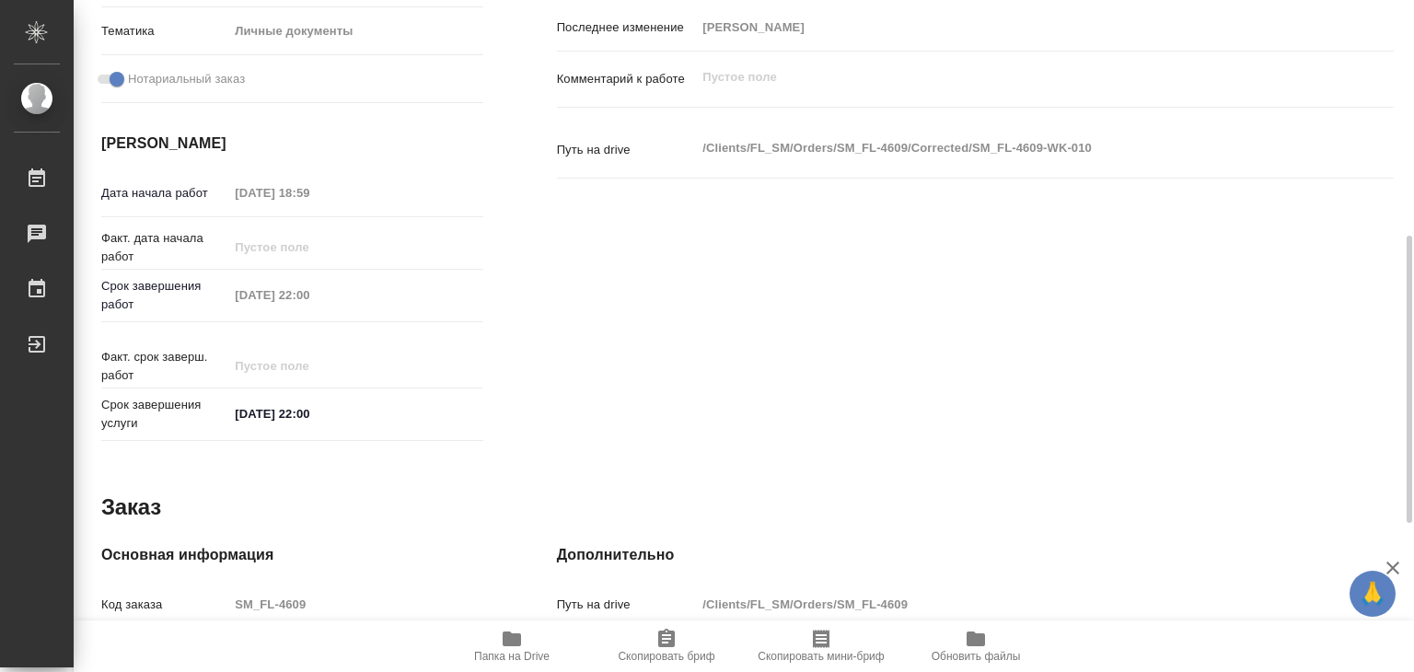
scroll to position [92, 0]
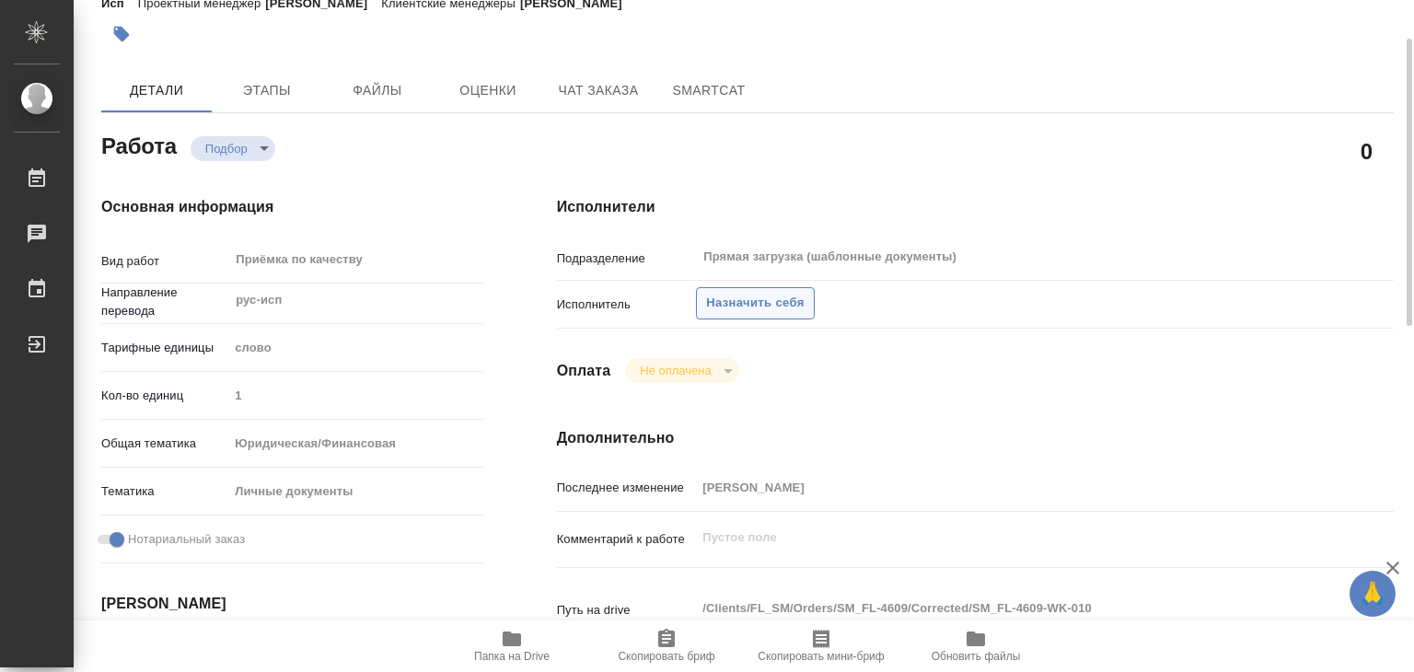
click at [725, 298] on span "Назначить себя" at bounding box center [755, 303] width 98 height 21
type textarea "x"
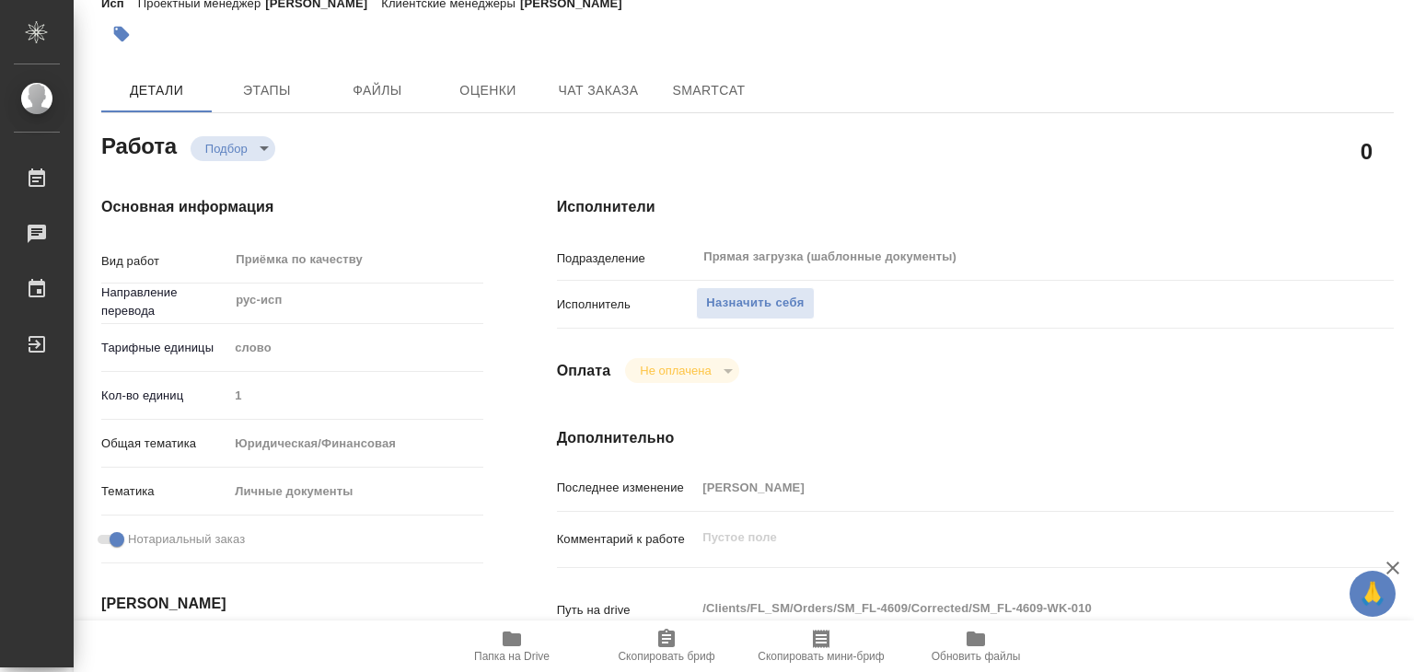
type textarea "x"
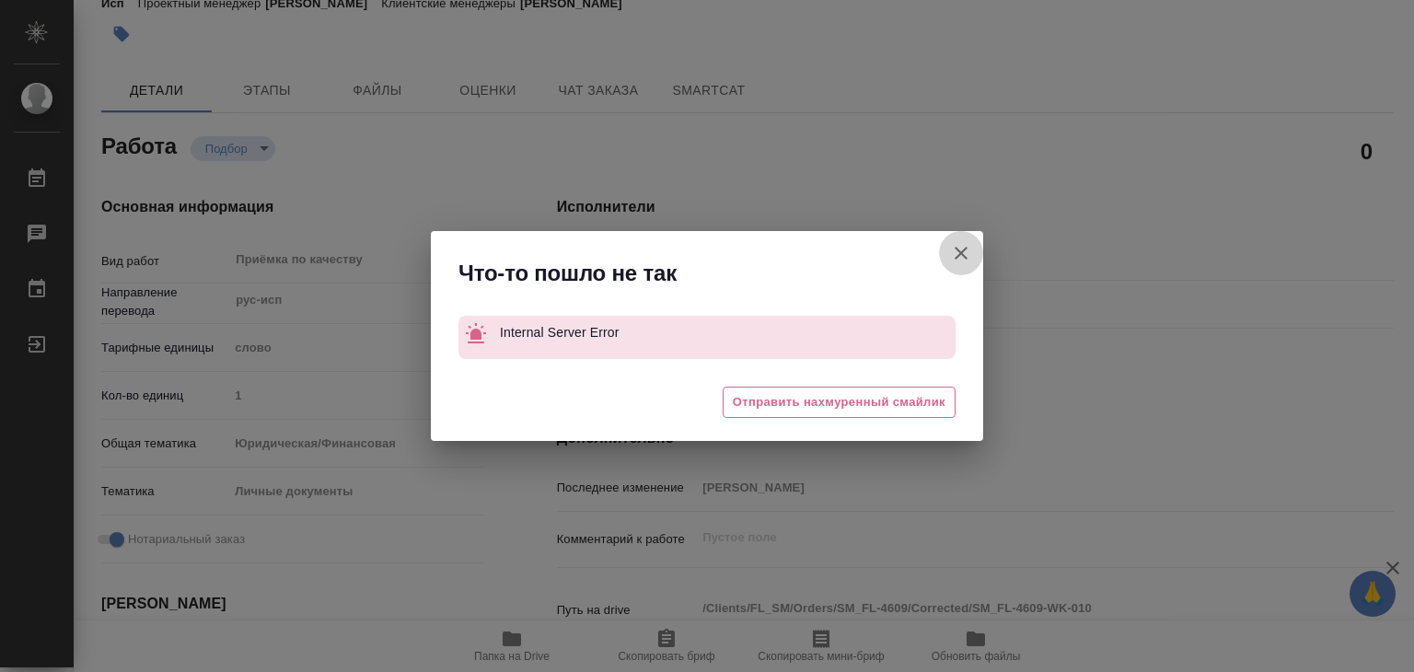
click at [957, 249] on icon "button" at bounding box center [961, 253] width 13 height 13
type textarea "x"
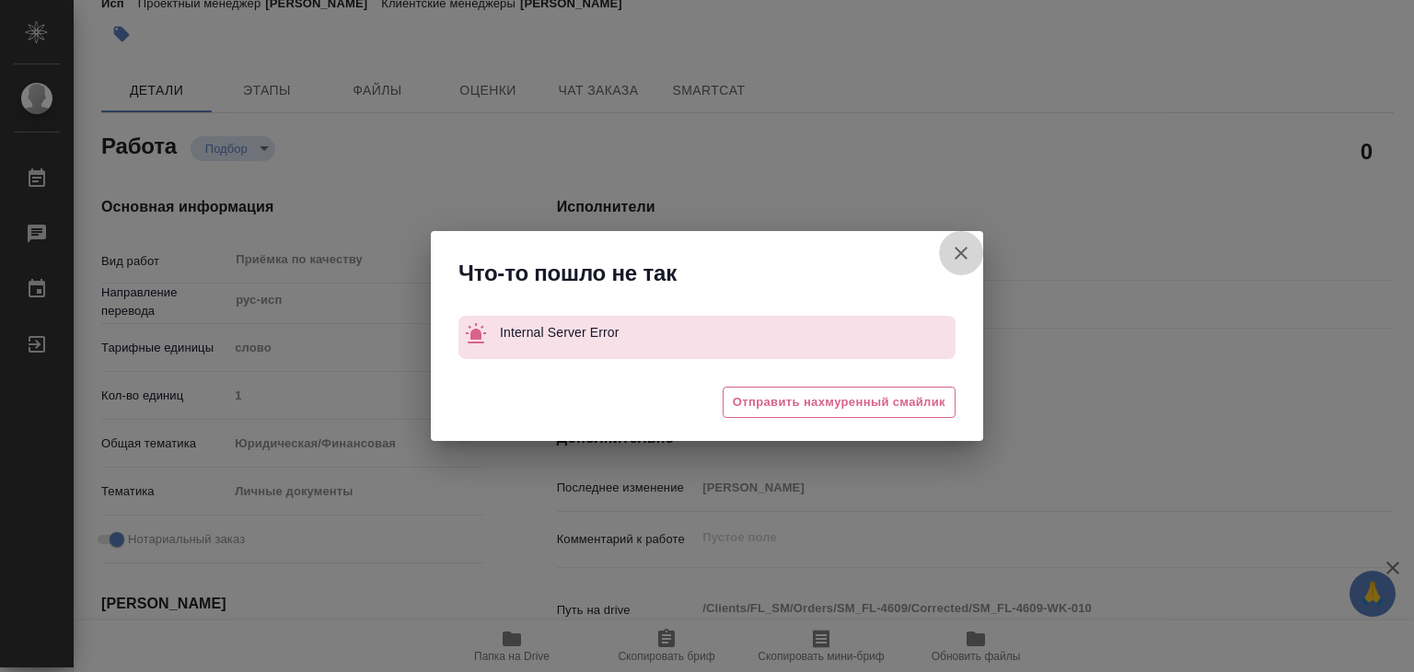
type textarea "x"
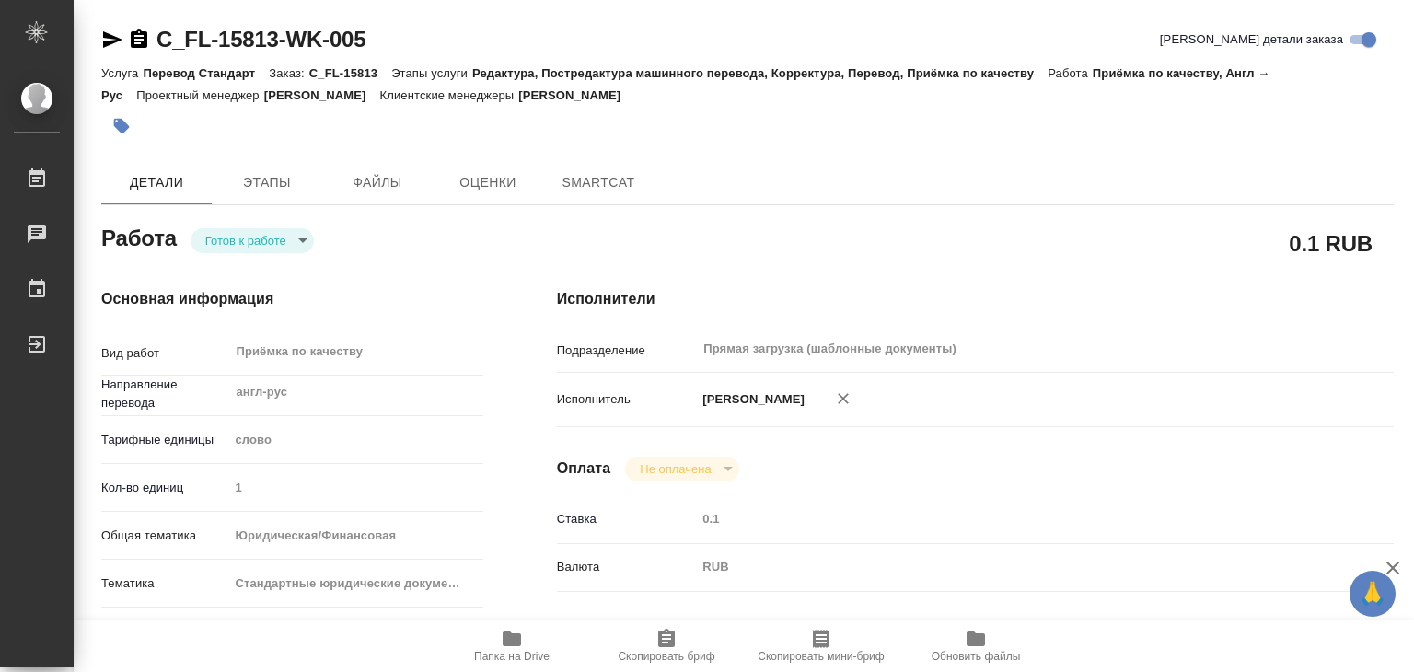
type textarea "x"
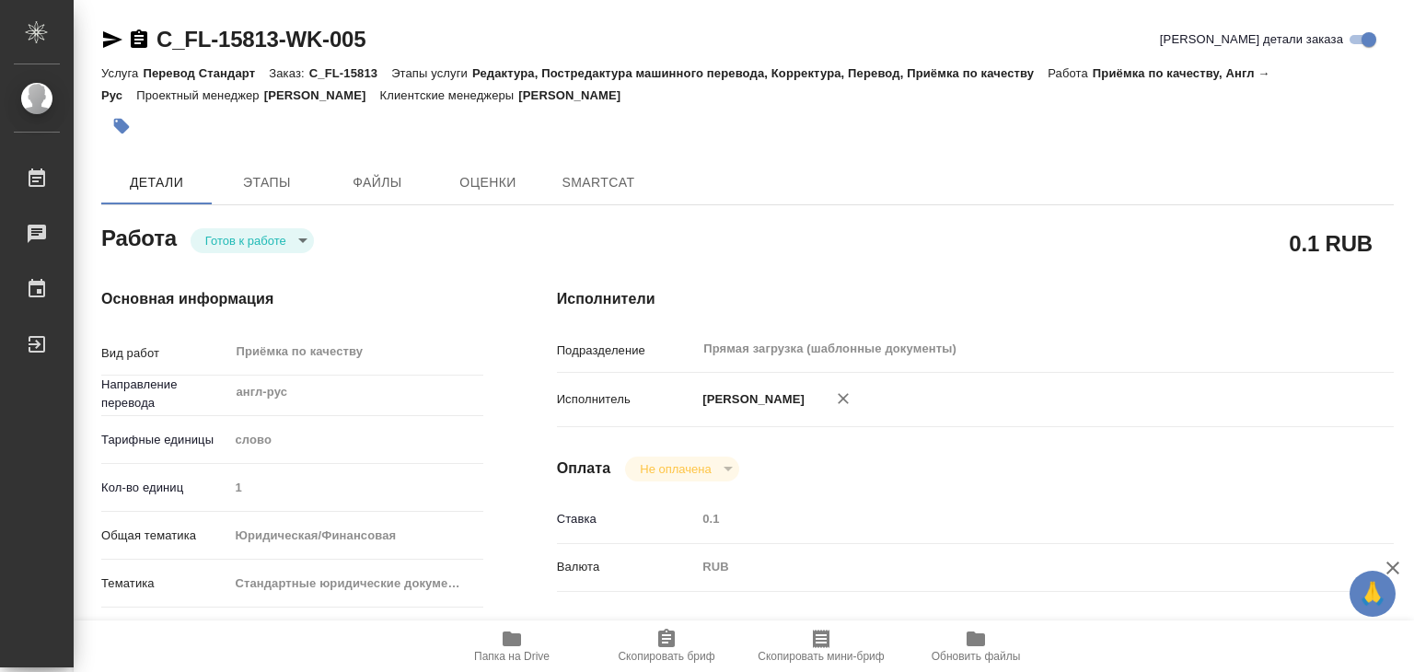
type textarea "x"
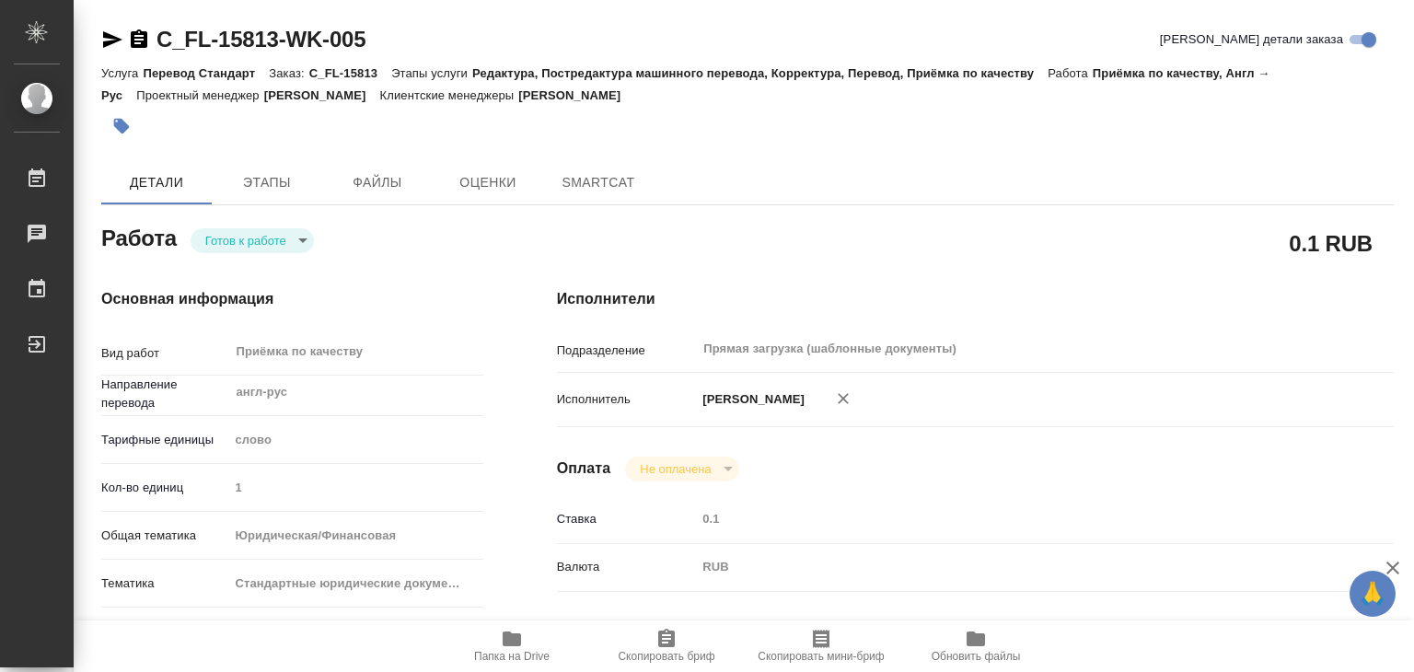
type textarea "x"
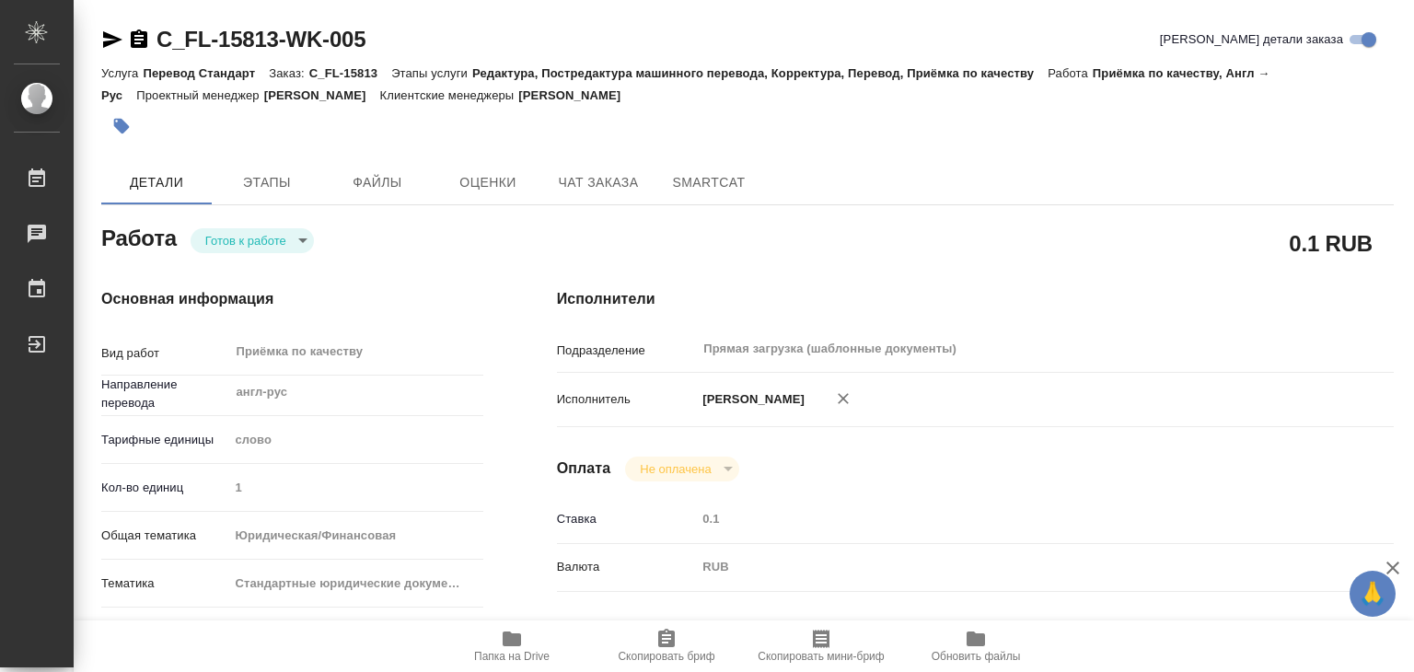
type textarea "x"
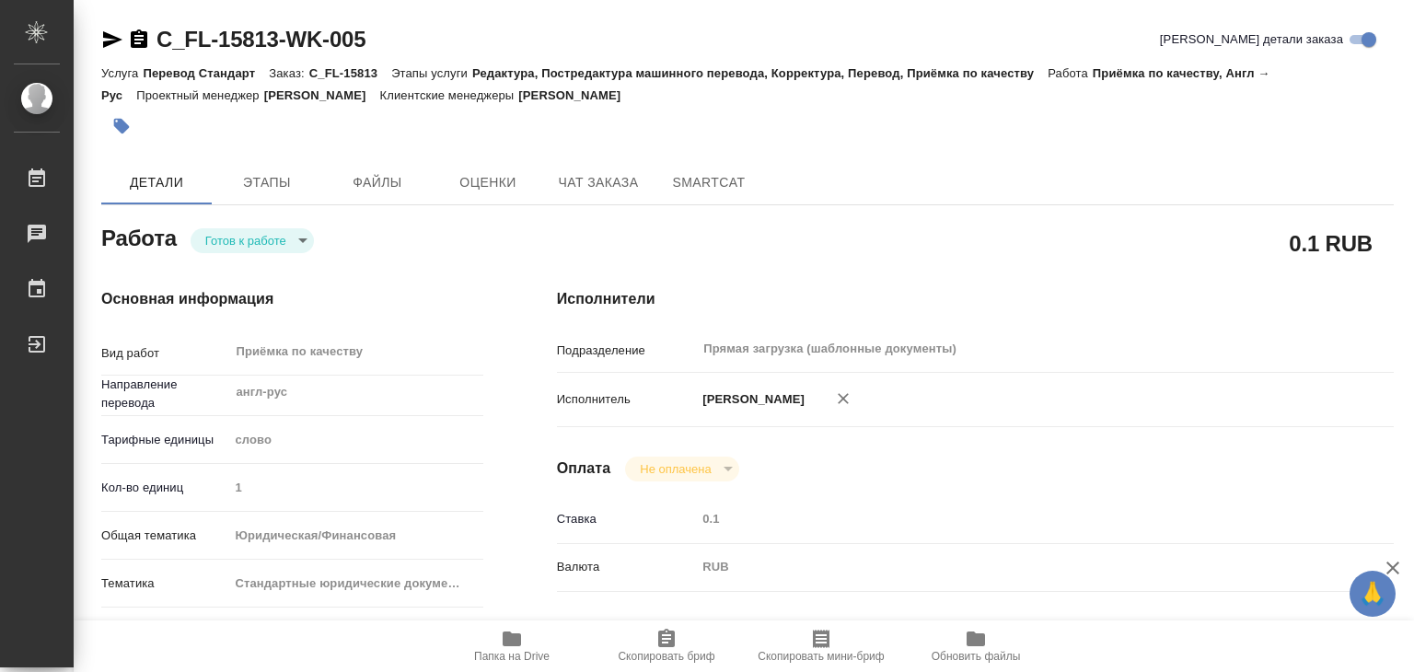
type textarea "x"
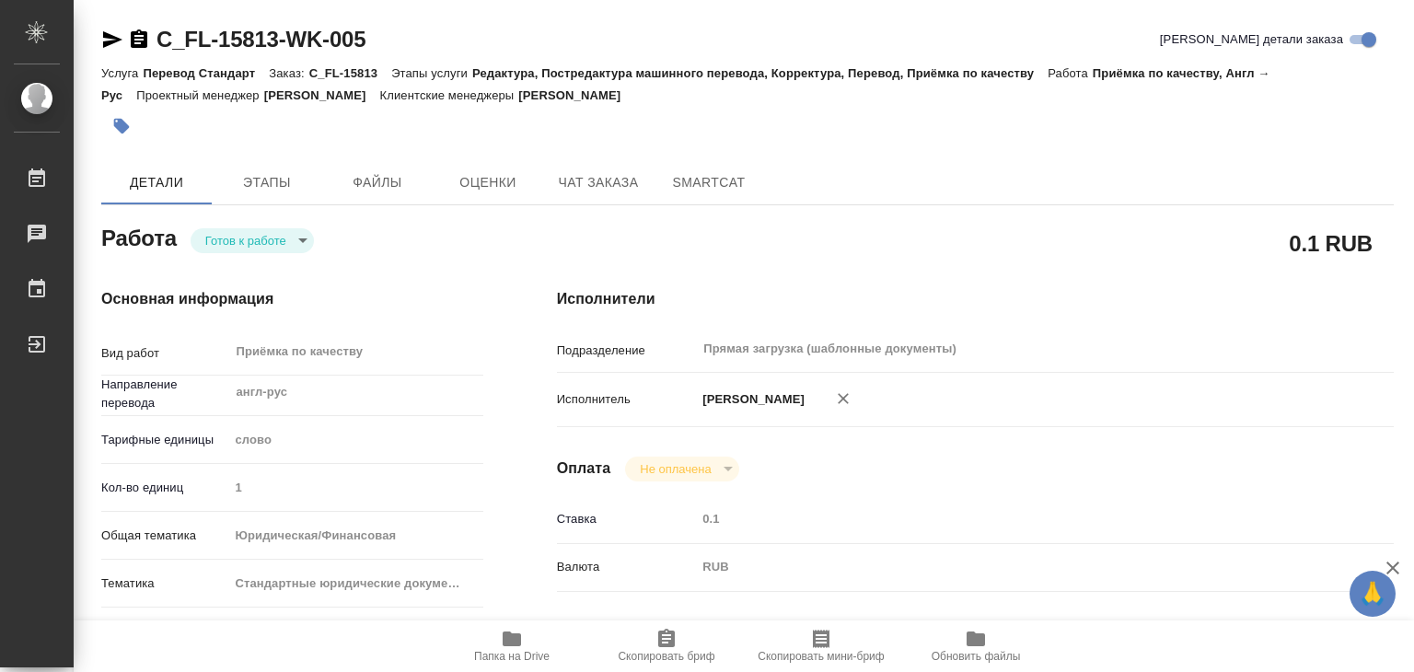
type textarea "x"
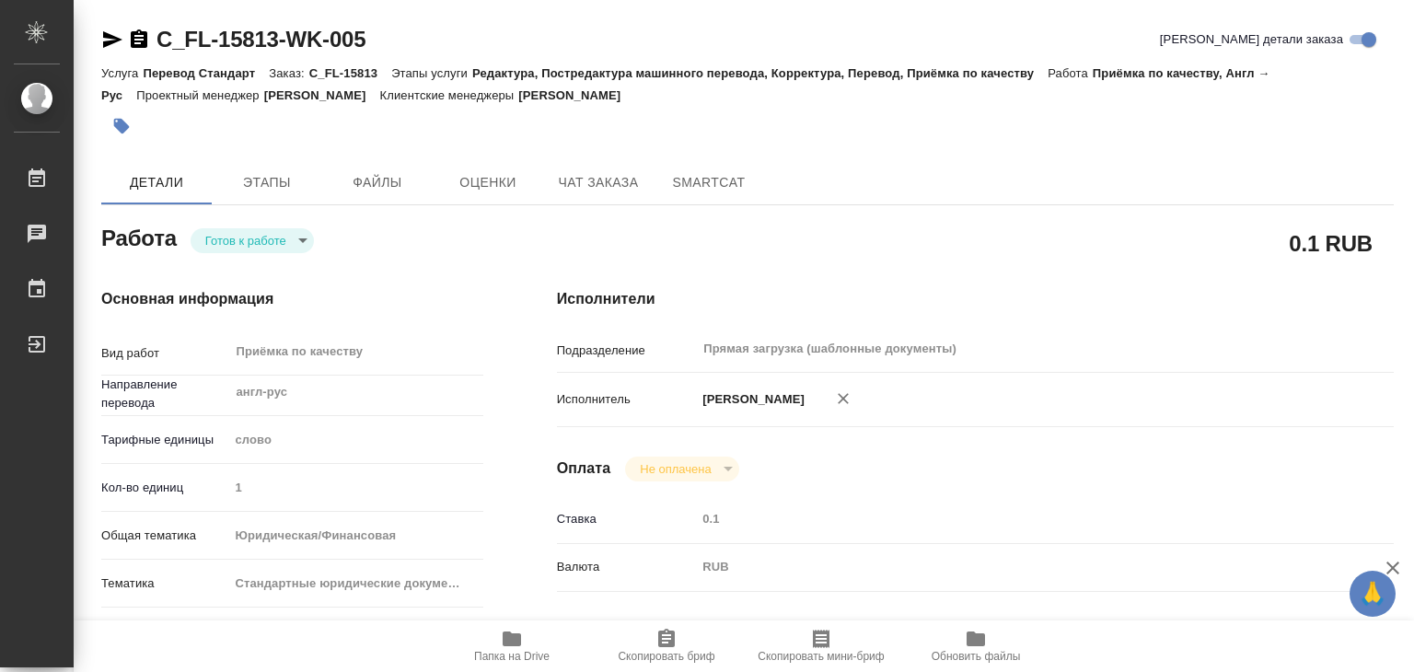
type textarea "x"
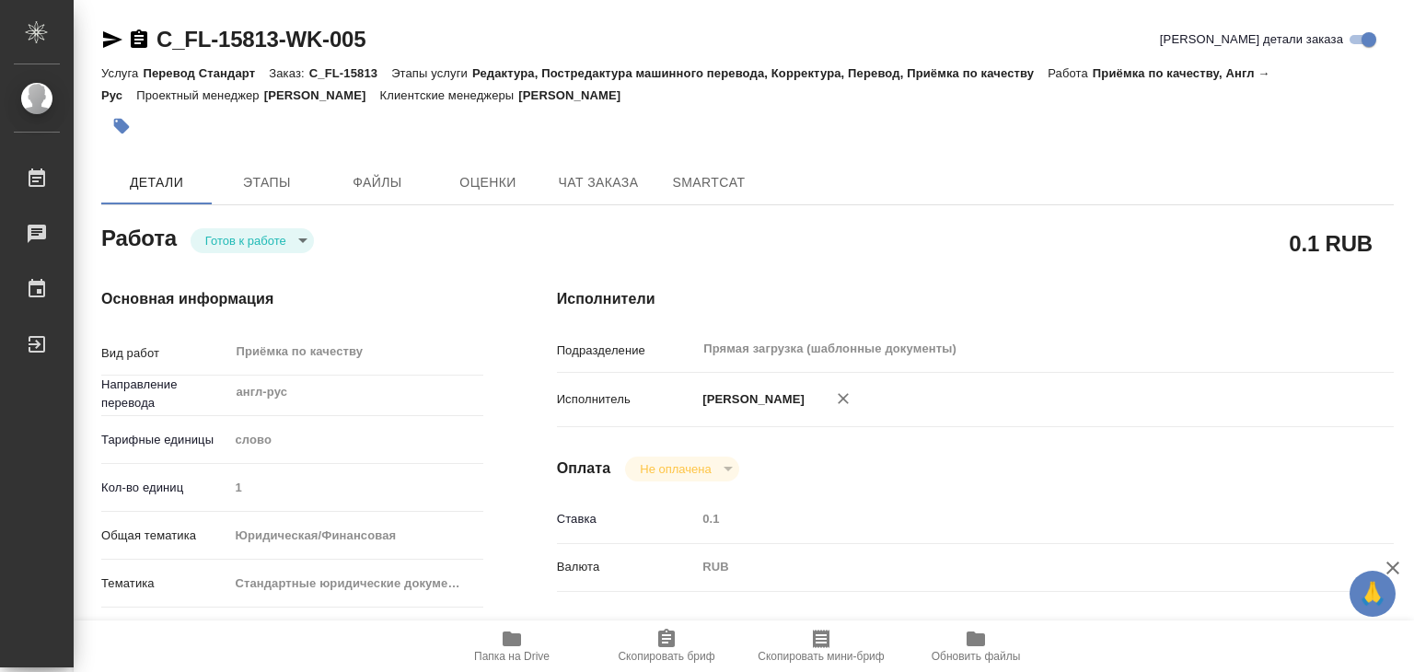
type textarea "x"
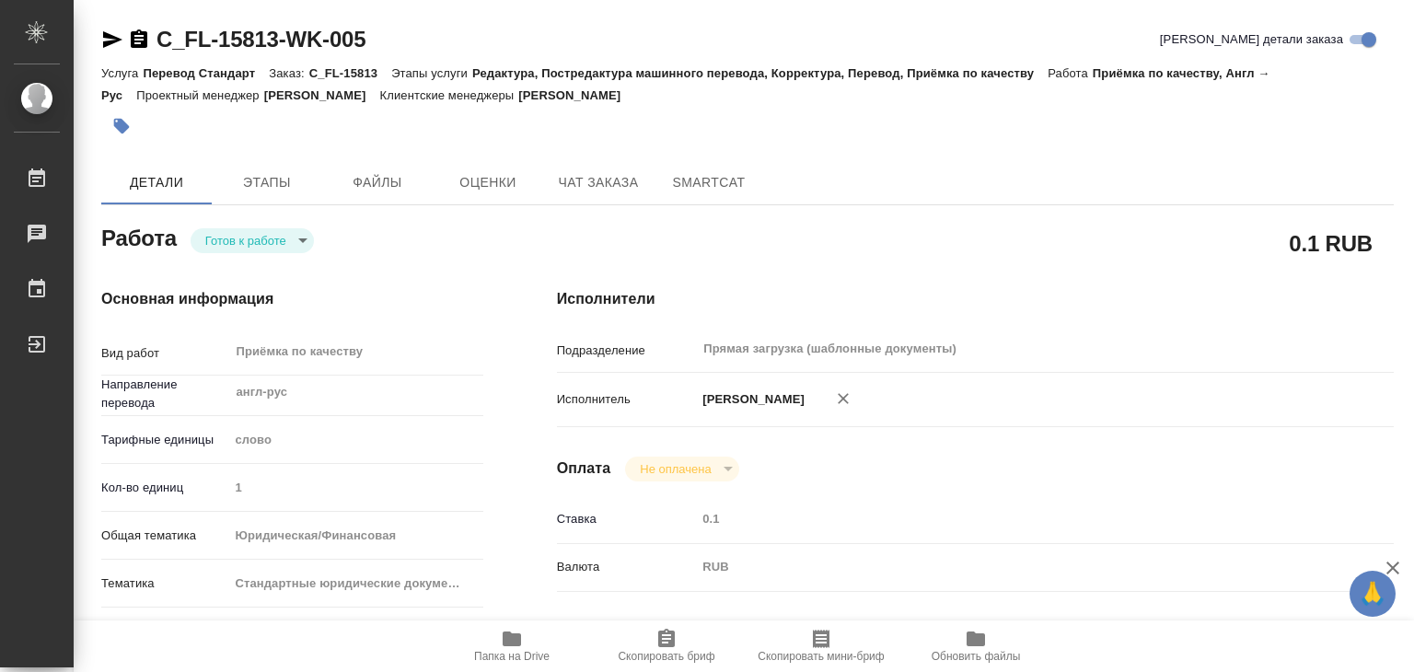
type textarea "x"
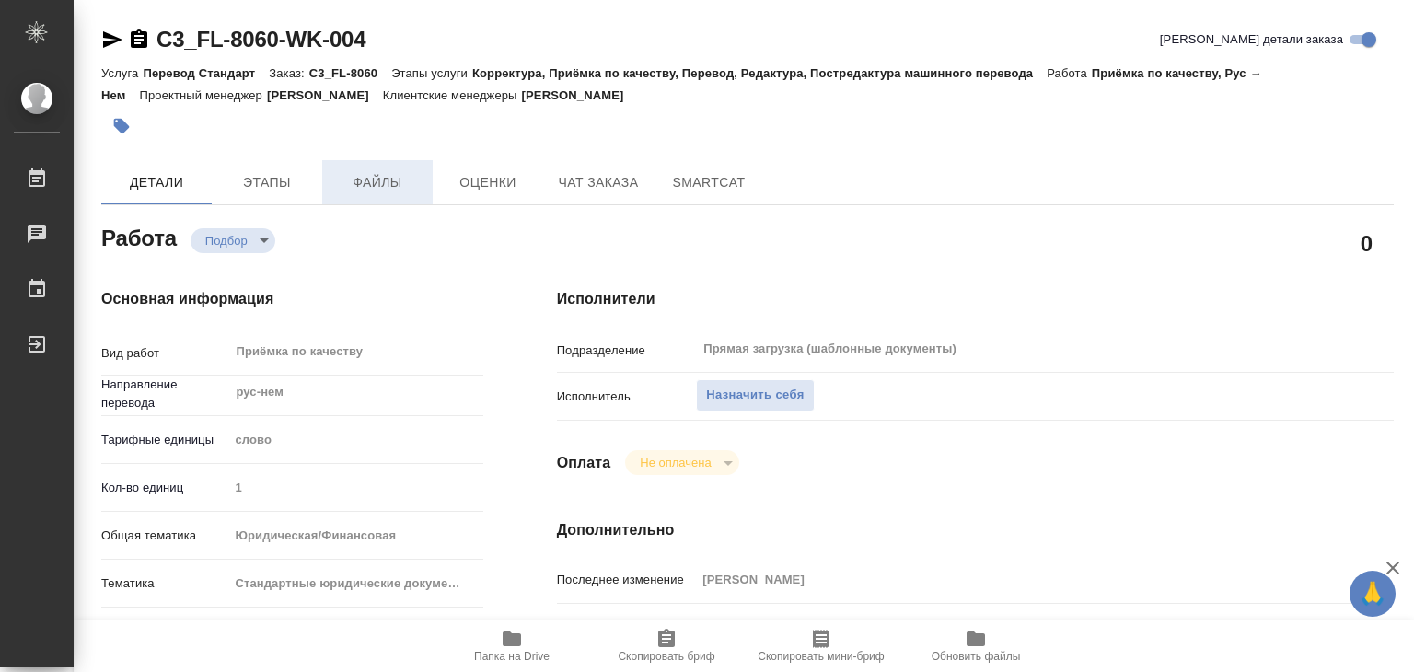
click at [396, 173] on span "Файлы" at bounding box center [377, 182] width 88 height 23
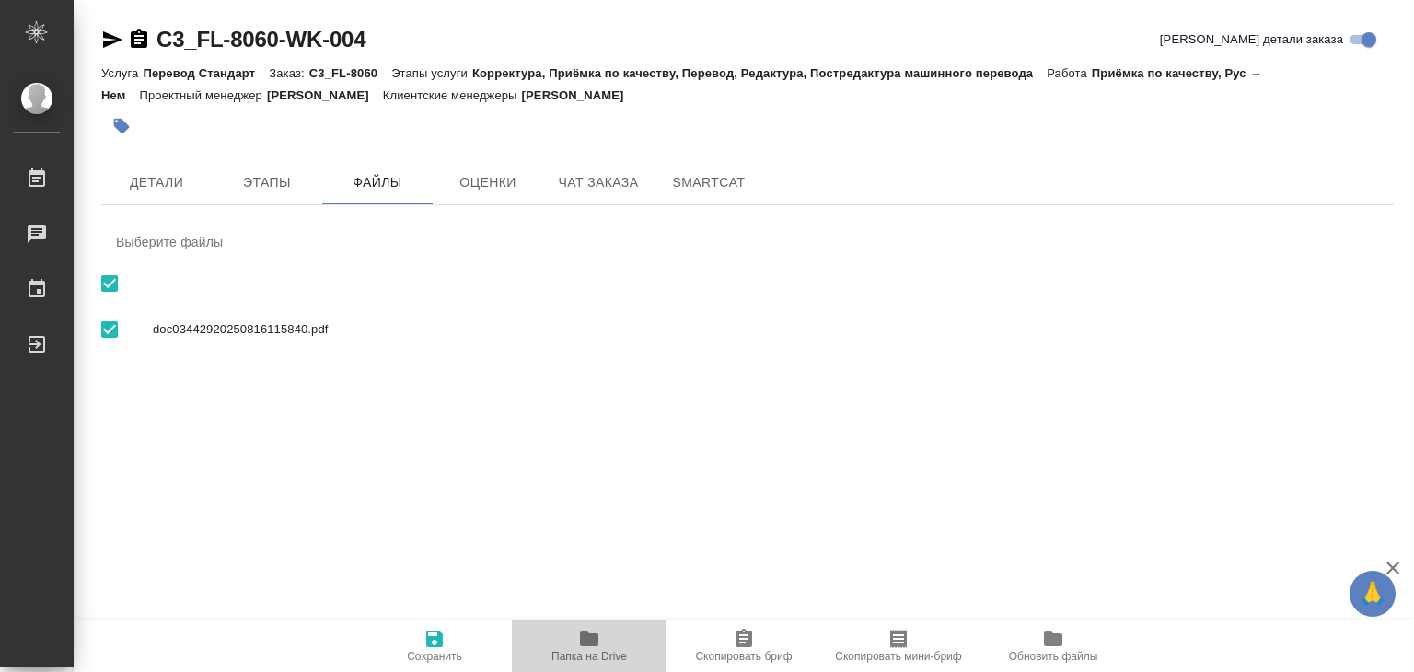
click at [597, 638] on icon "button" at bounding box center [589, 639] width 18 height 15
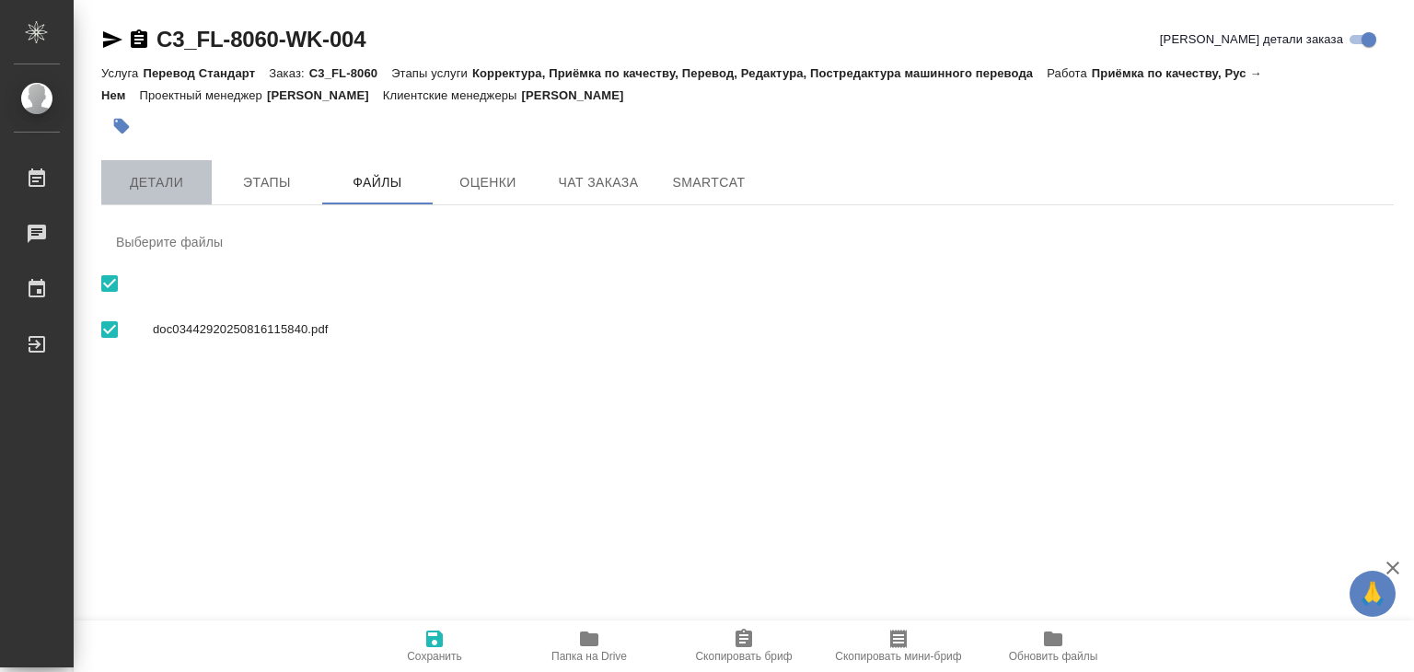
click at [147, 192] on span "Детали" at bounding box center [156, 182] width 88 height 23
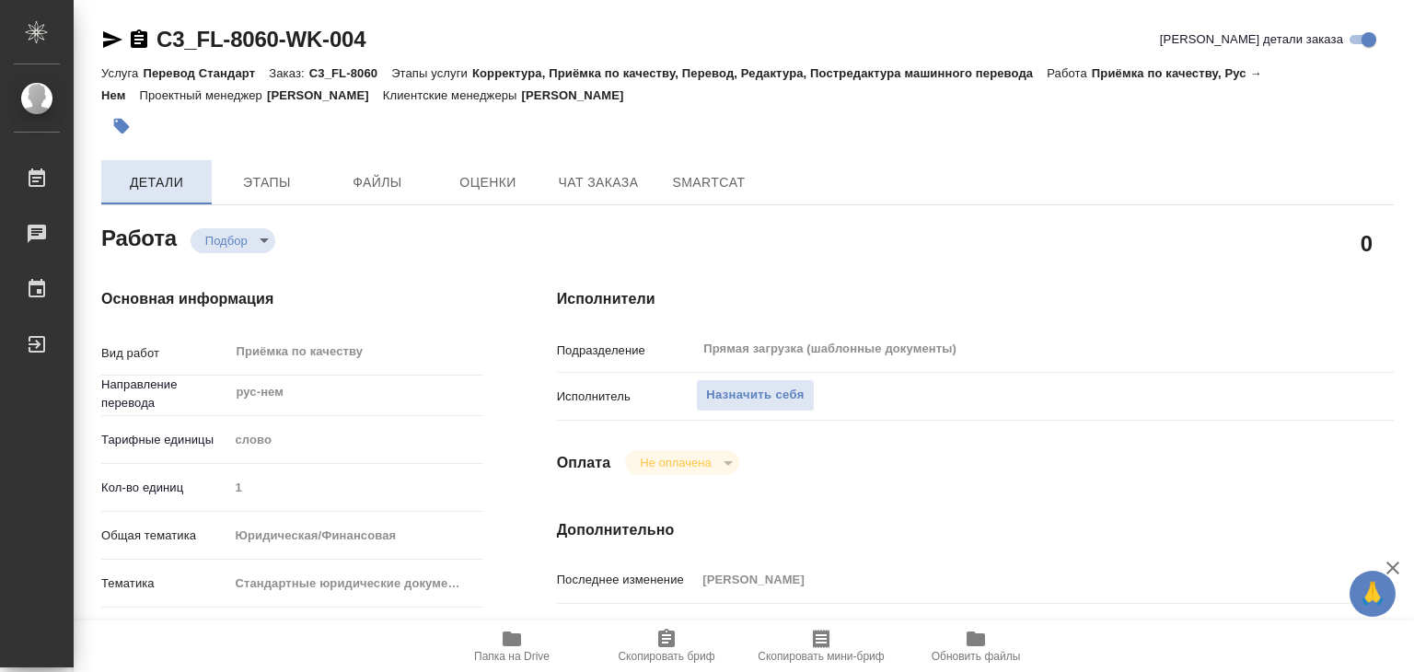
type textarea "x"
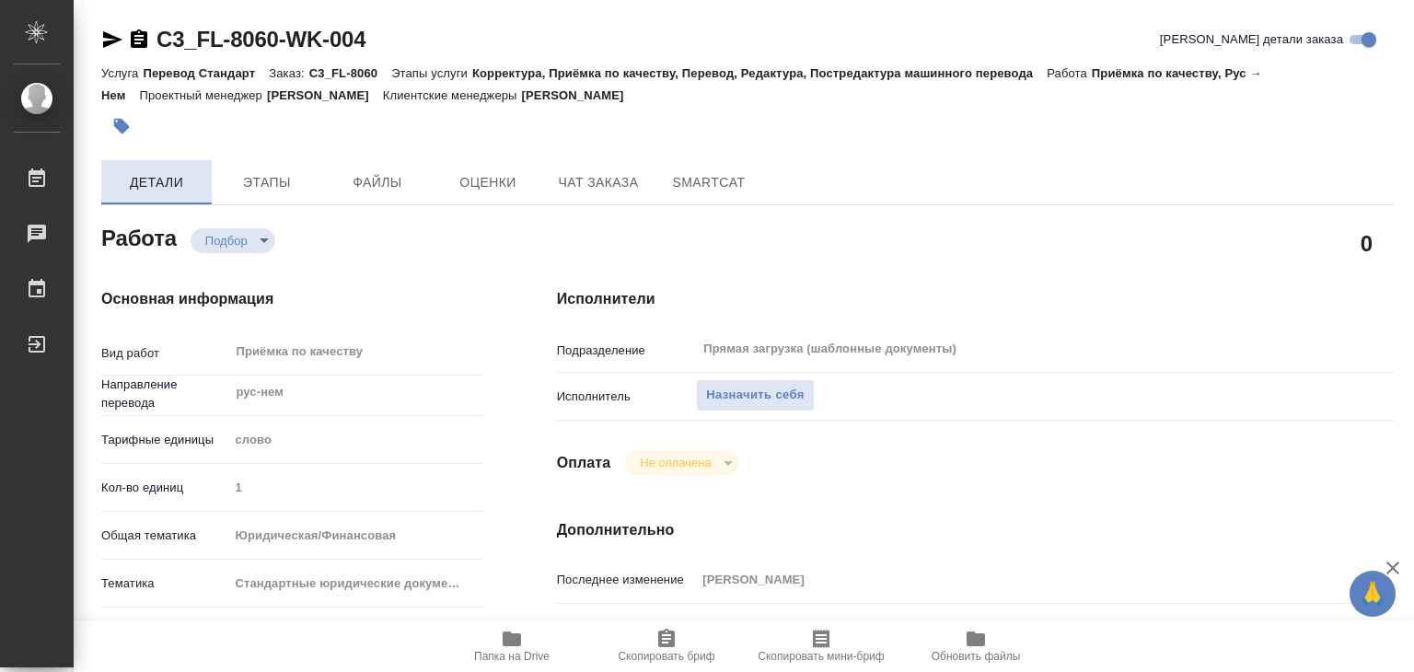
type textarea "x"
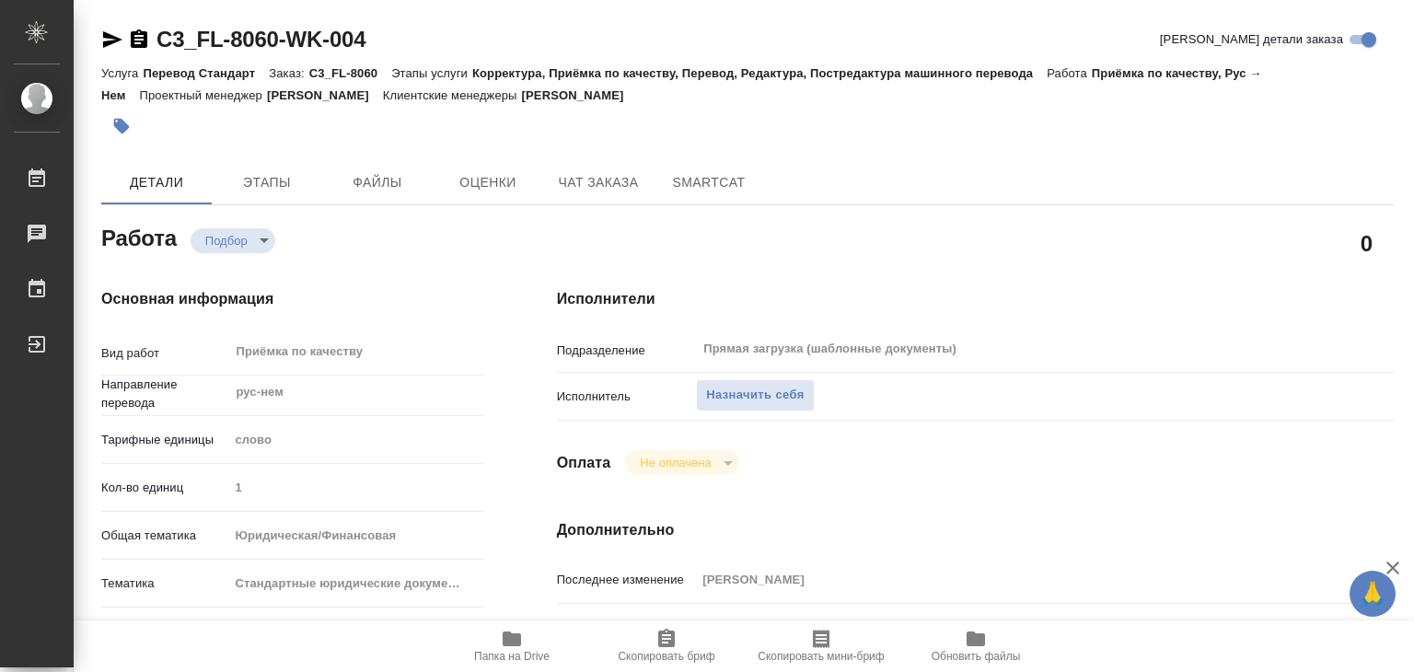
type textarea "x"
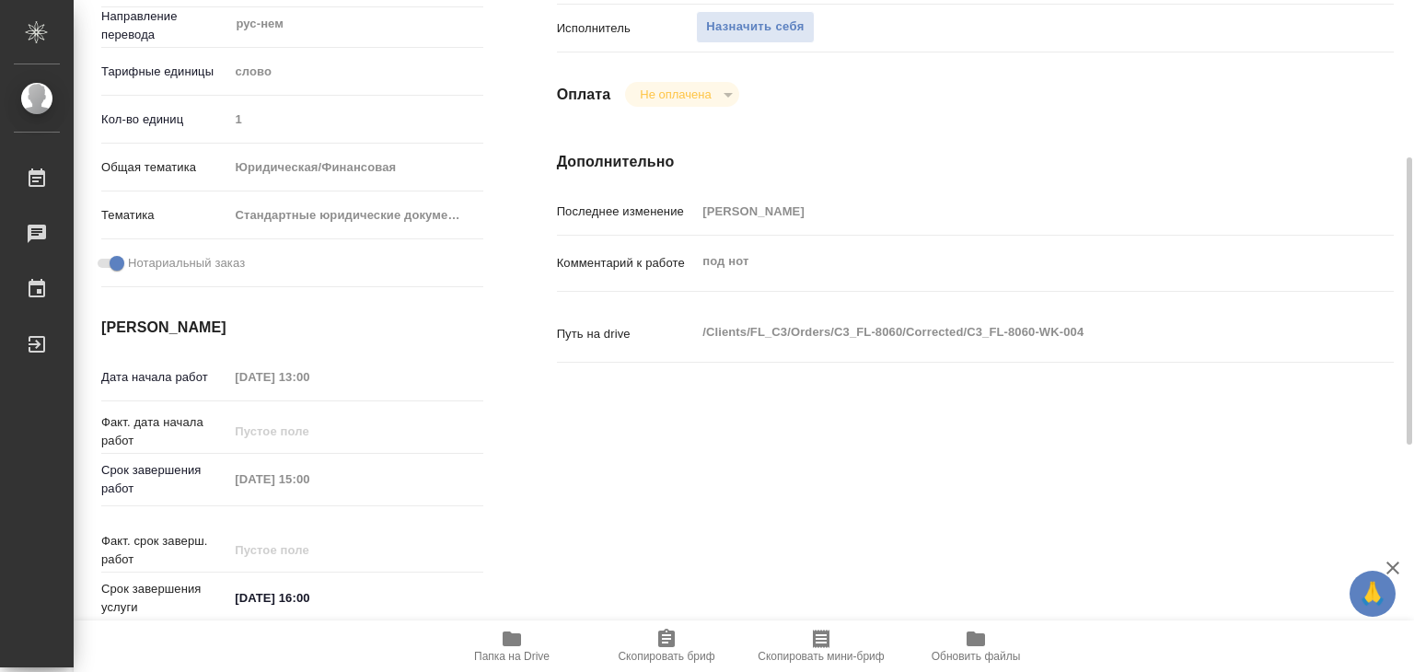
scroll to position [92, 0]
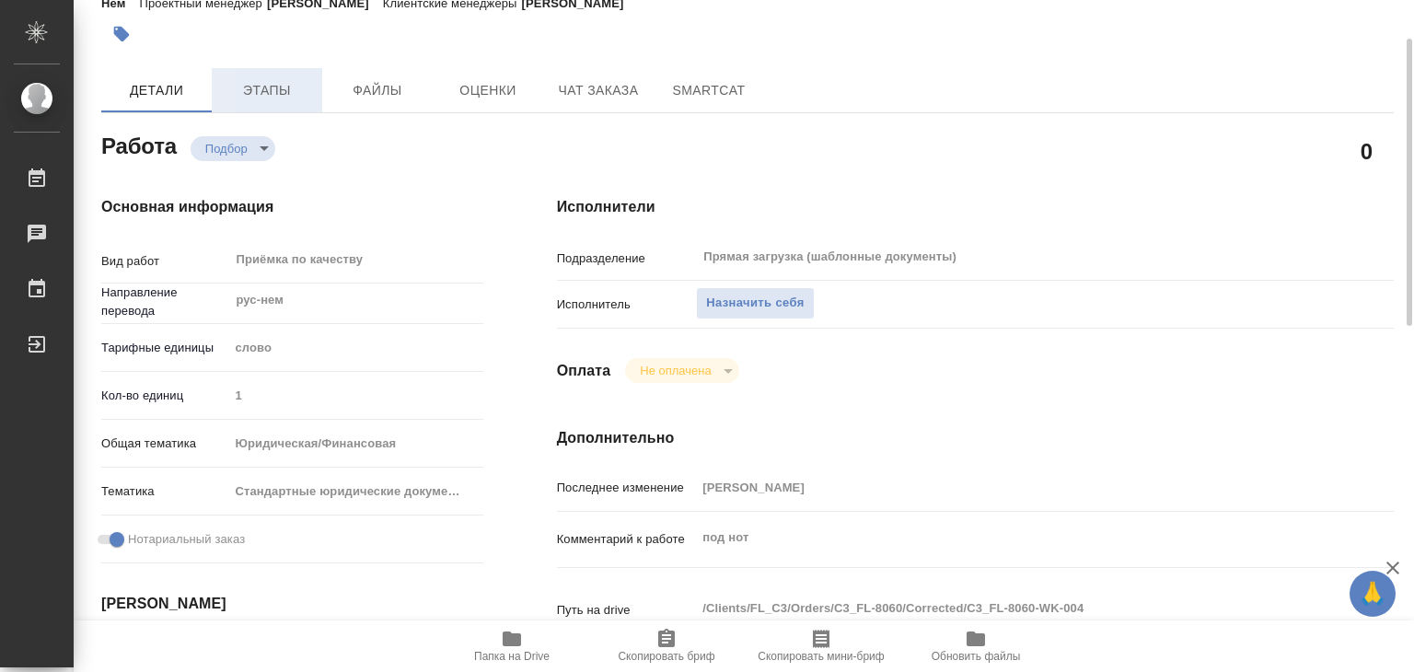
click at [284, 110] on button "Этапы" at bounding box center [267, 90] width 110 height 44
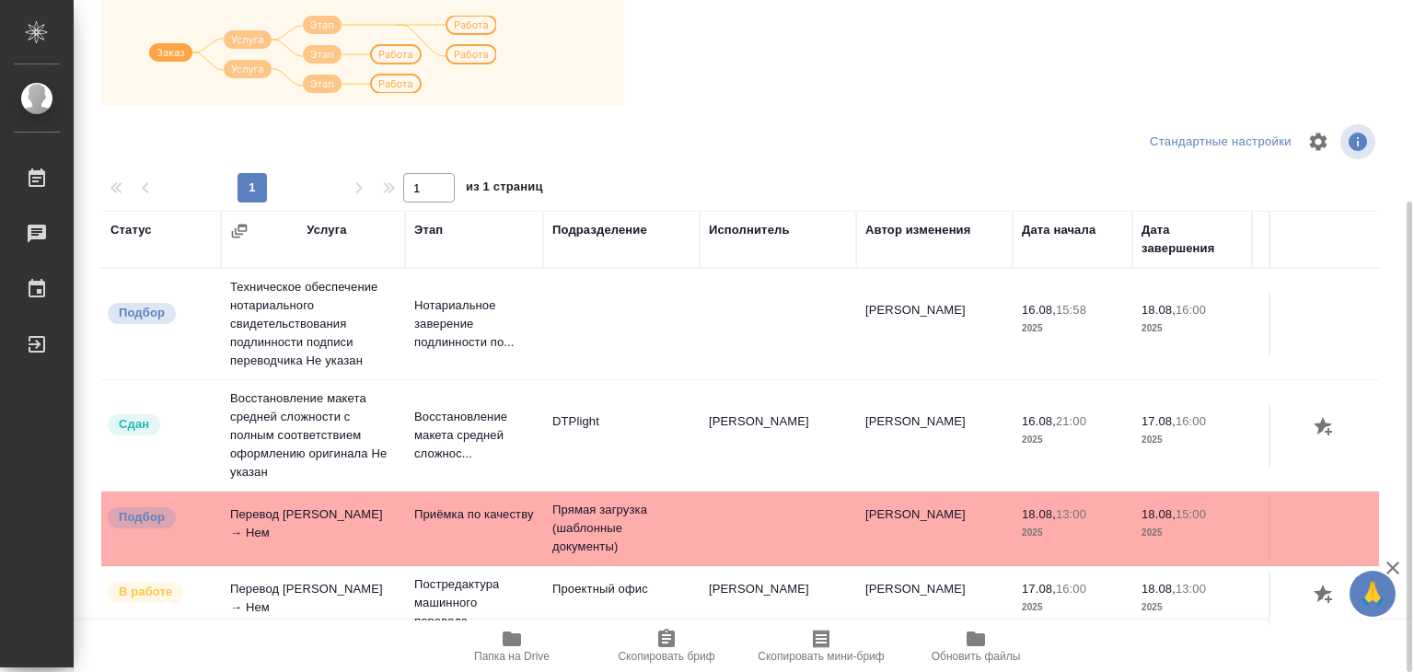
scroll to position [11, 0]
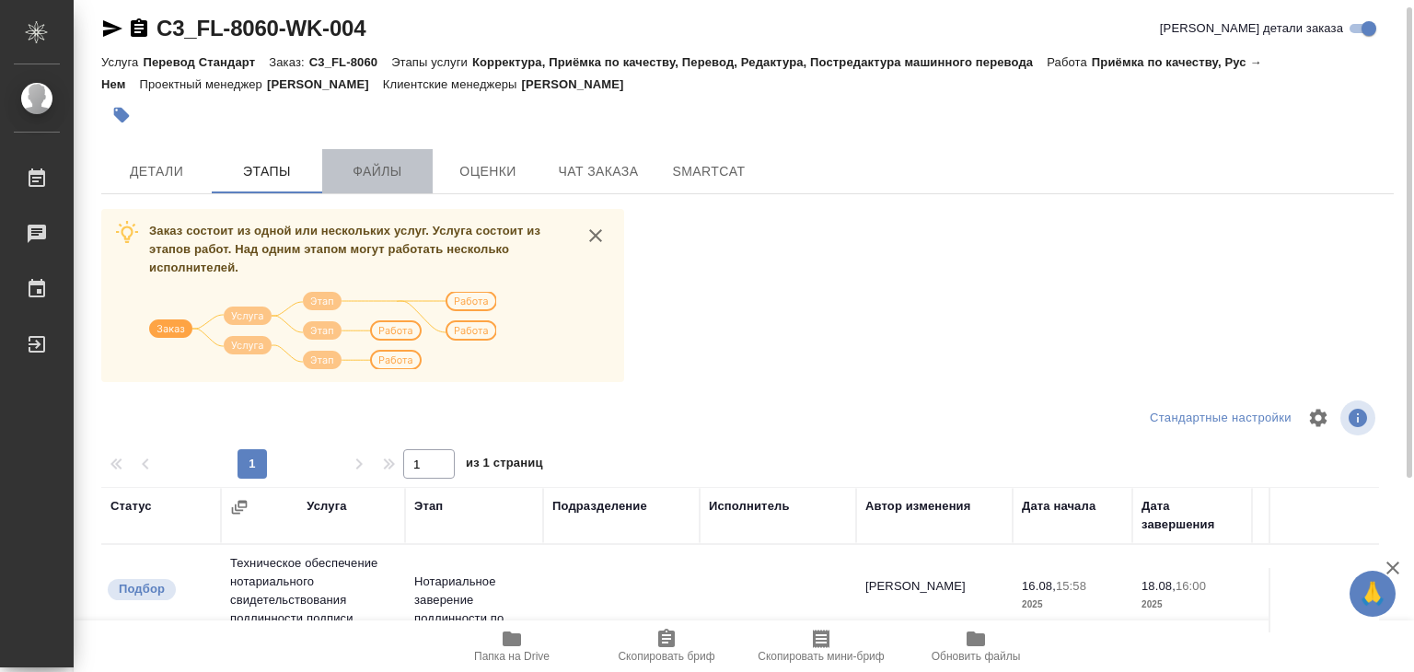
click at [383, 154] on button "Файлы" at bounding box center [377, 171] width 110 height 44
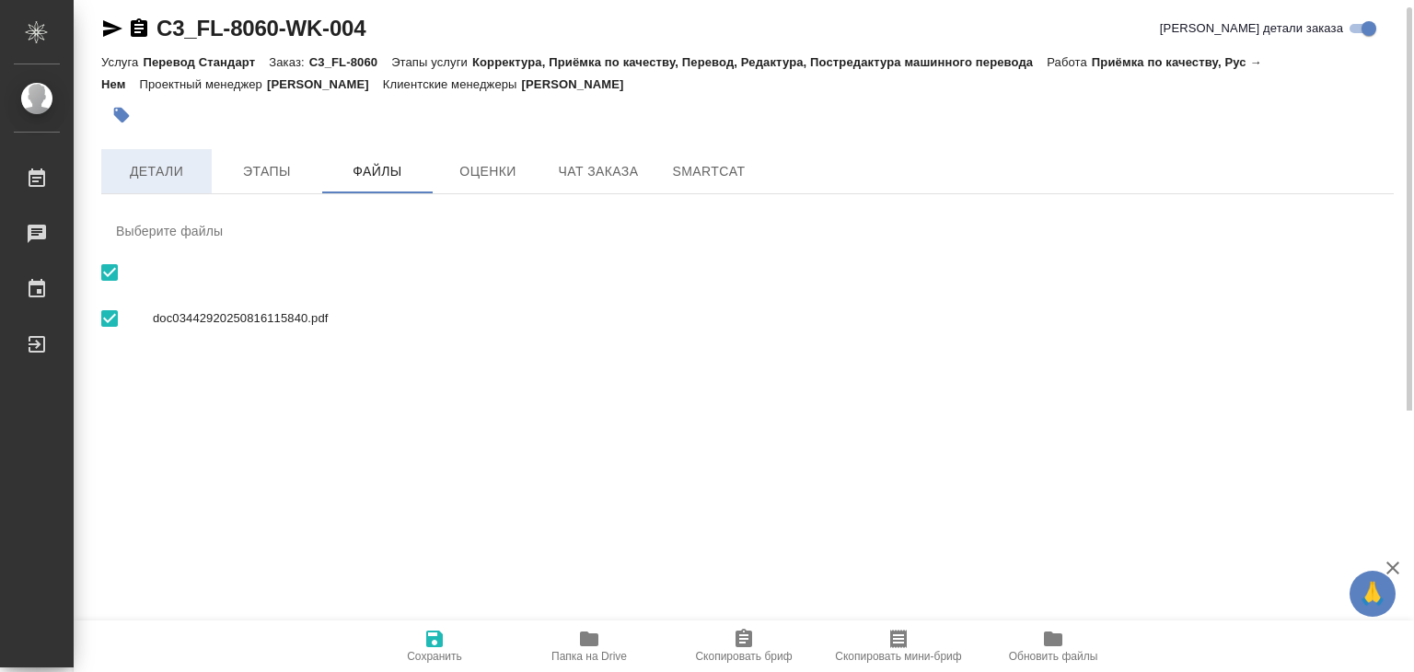
click at [162, 162] on span "Детали" at bounding box center [156, 171] width 88 height 23
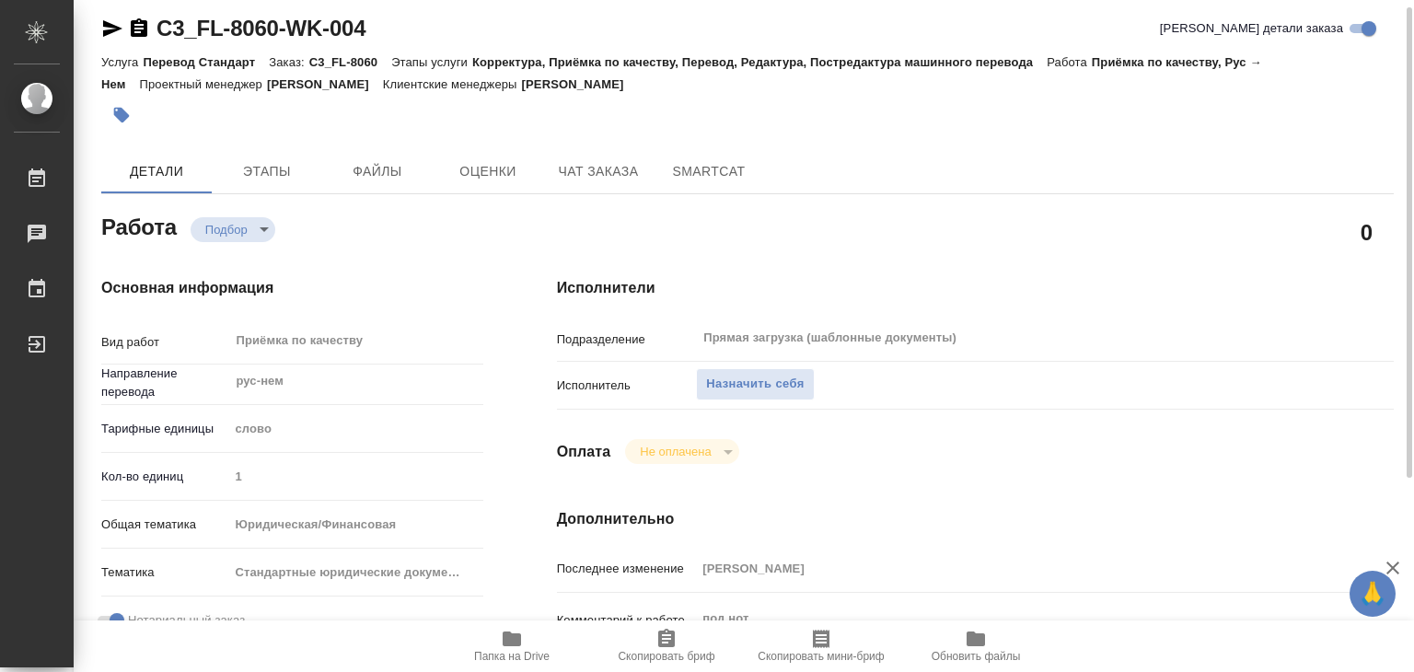
type textarea "x"
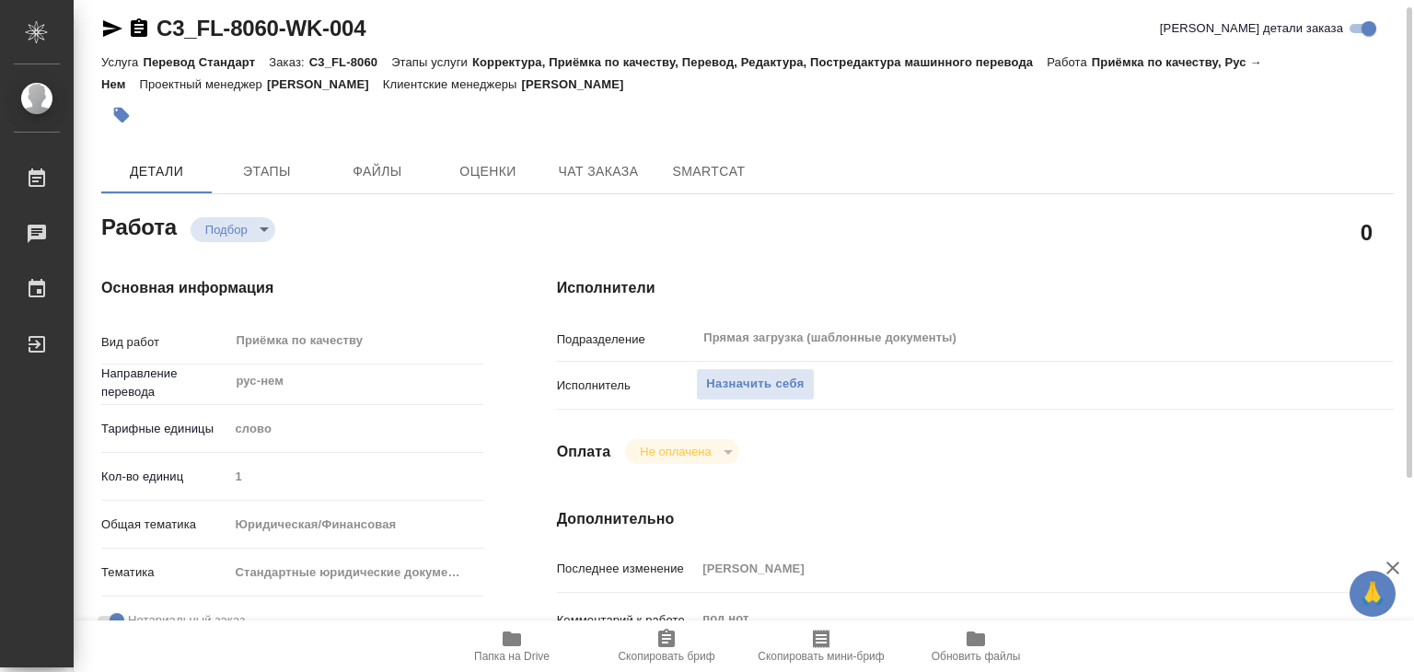
type textarea "x"
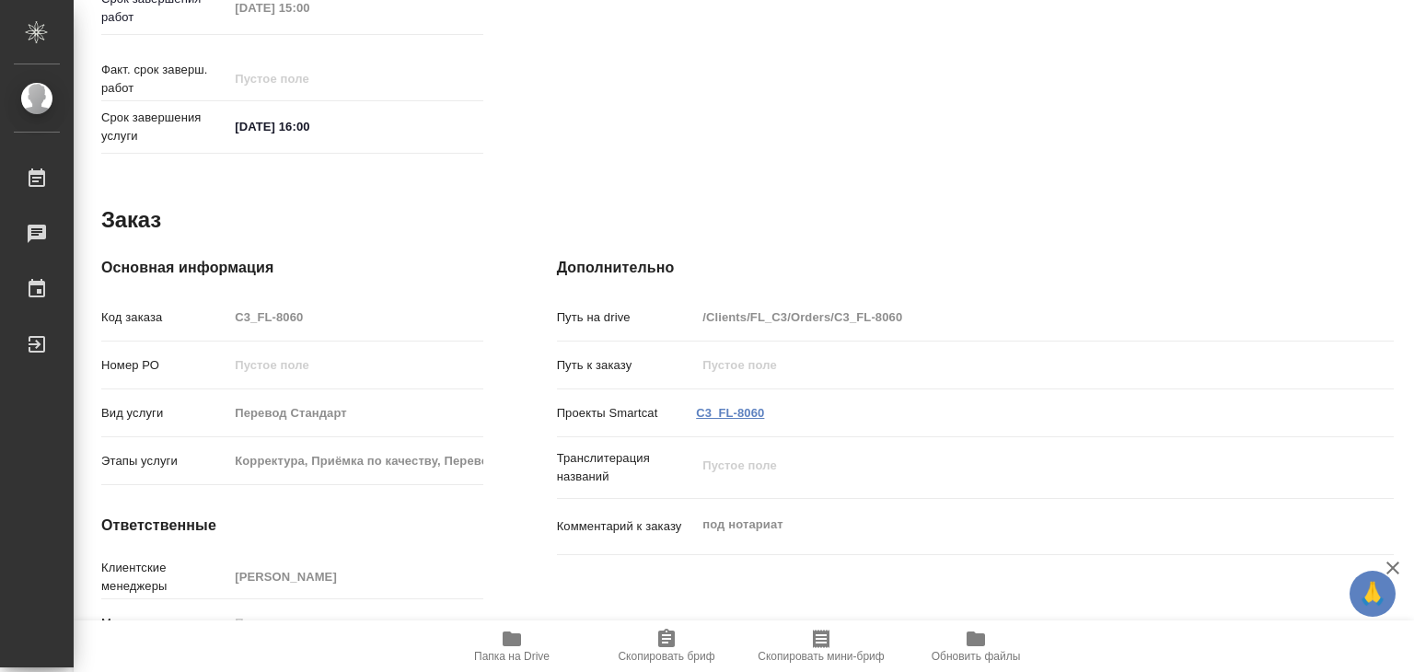
type textarea "x"
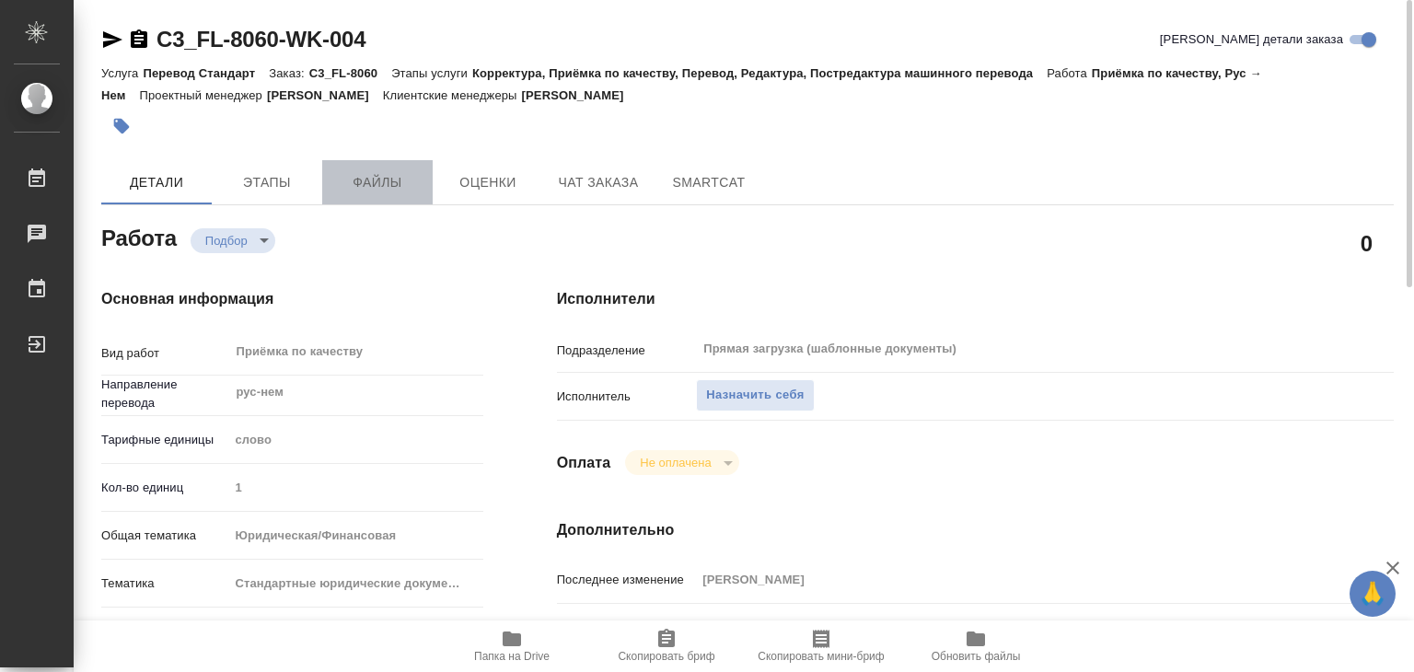
click at [366, 187] on span "Файлы" at bounding box center [377, 182] width 88 height 23
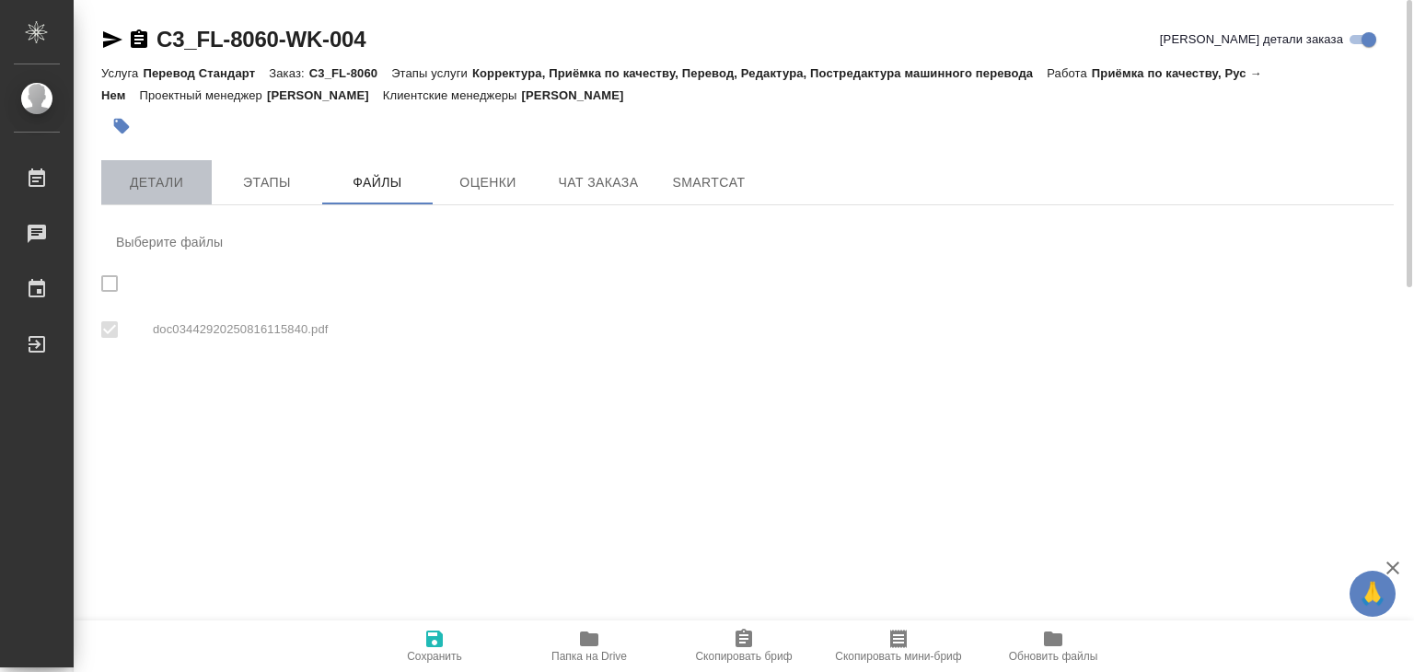
click at [154, 187] on span "Детали" at bounding box center [156, 182] width 88 height 23
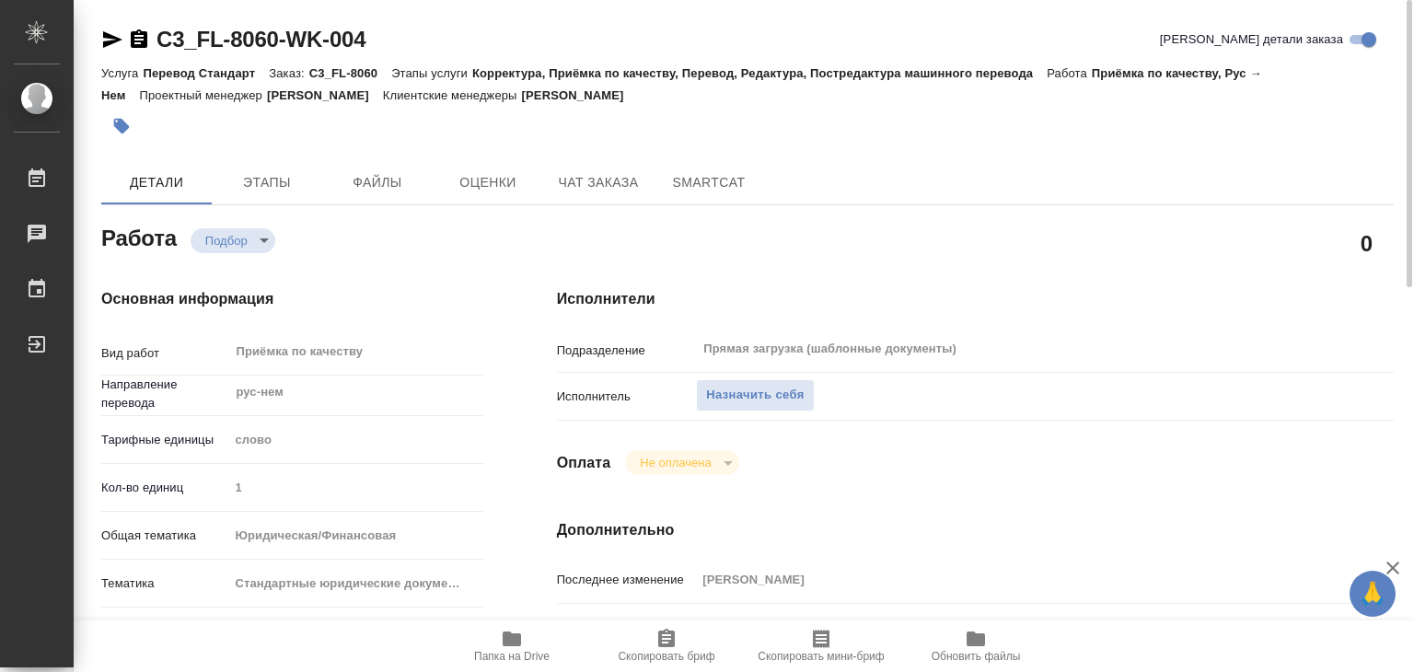
type textarea "x"
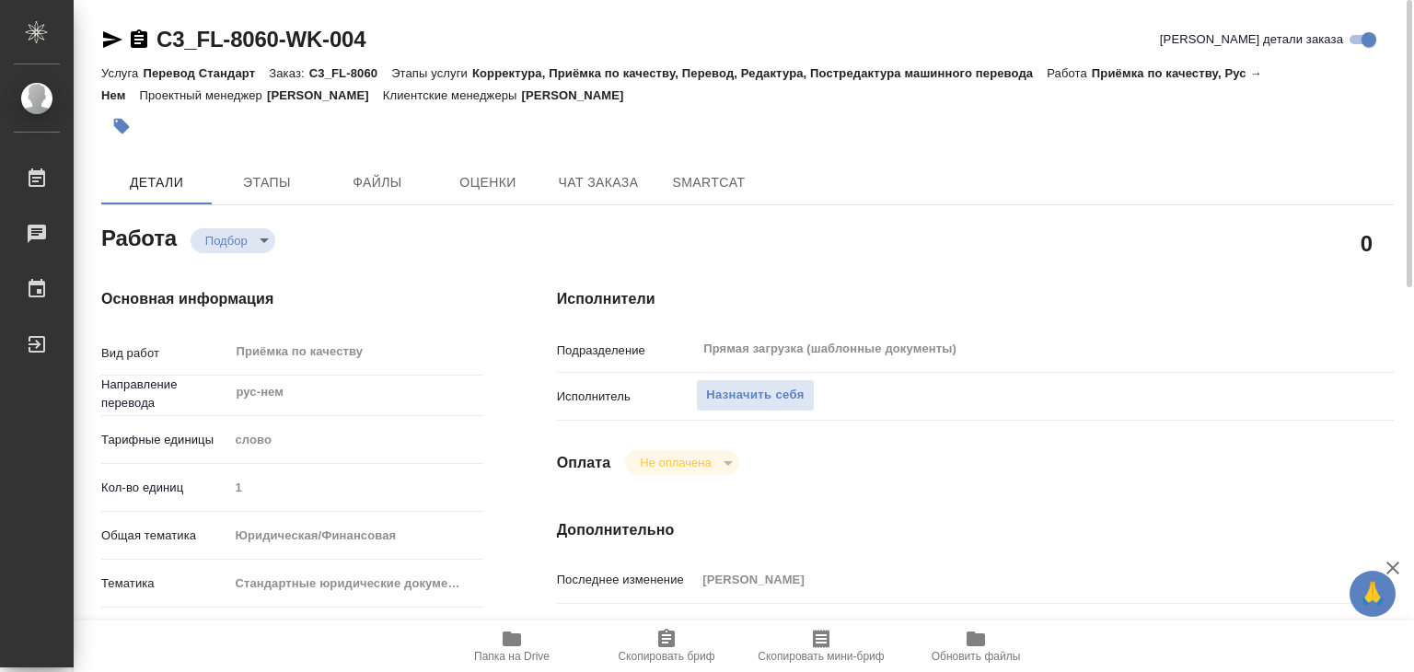
type textarea "x"
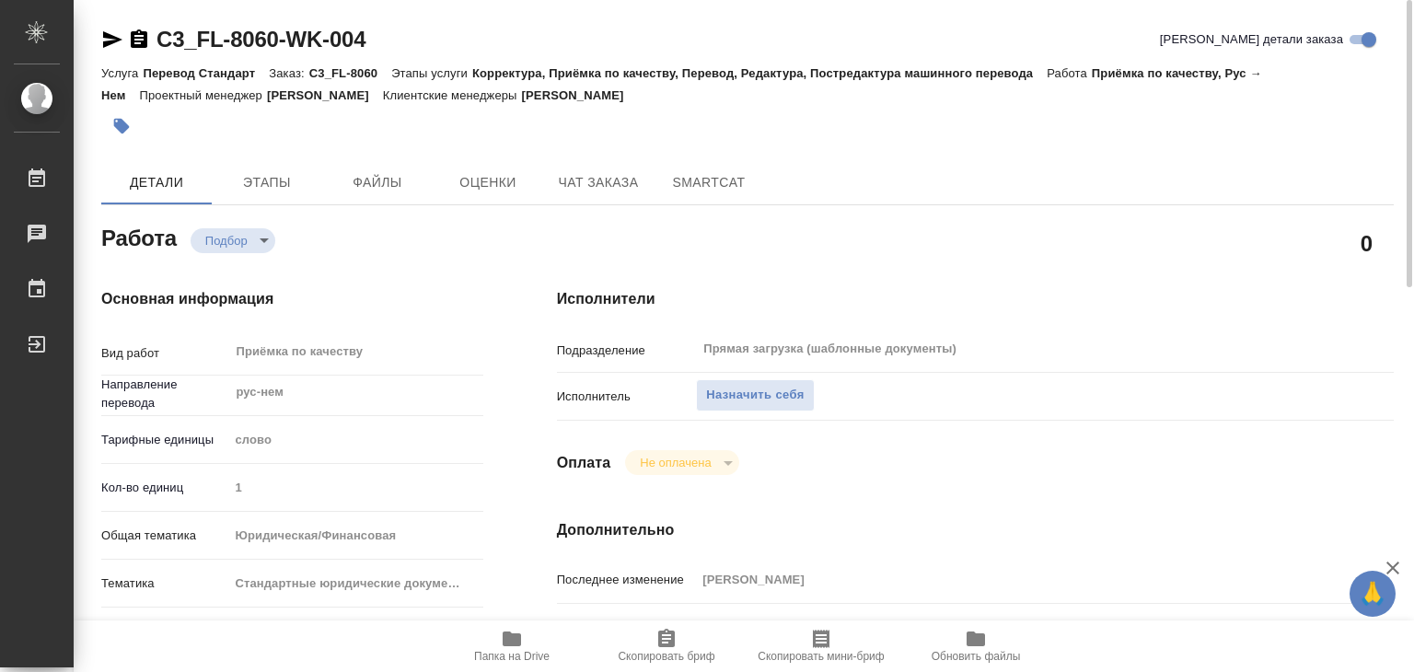
type textarea "x"
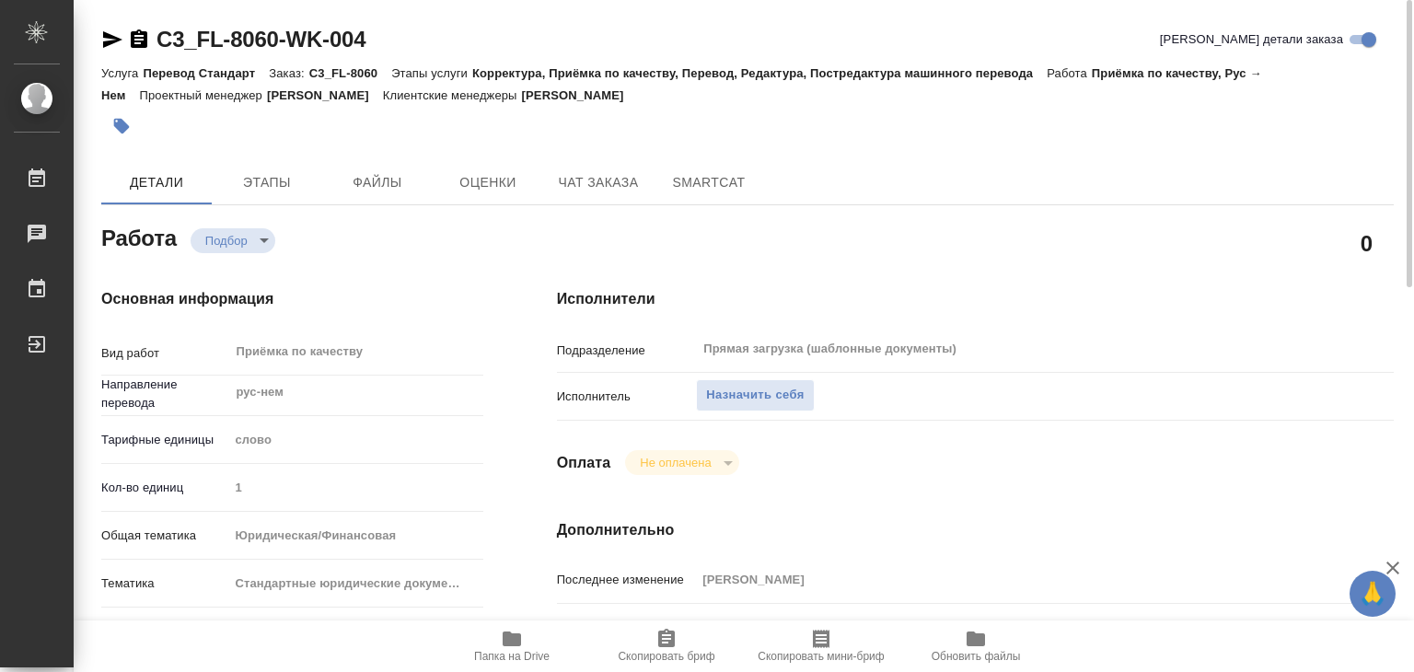
type textarea "x"
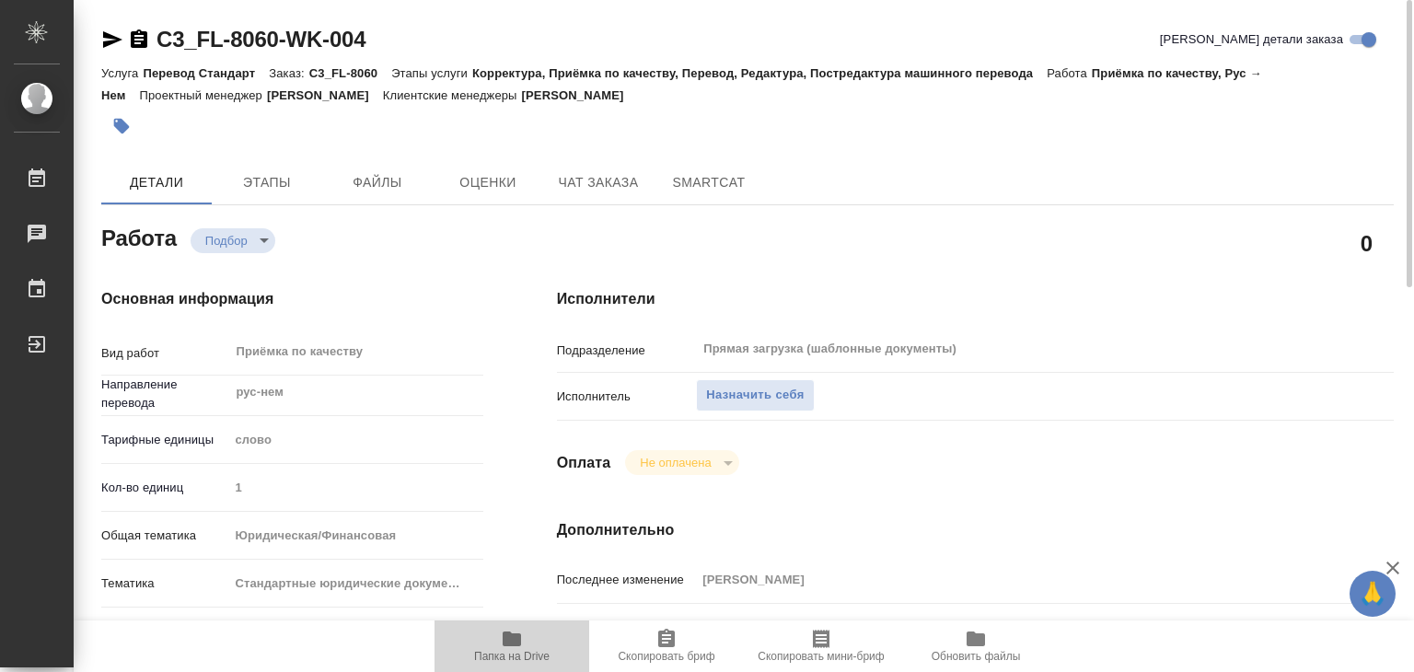
click at [513, 642] on icon "button" at bounding box center [512, 639] width 18 height 15
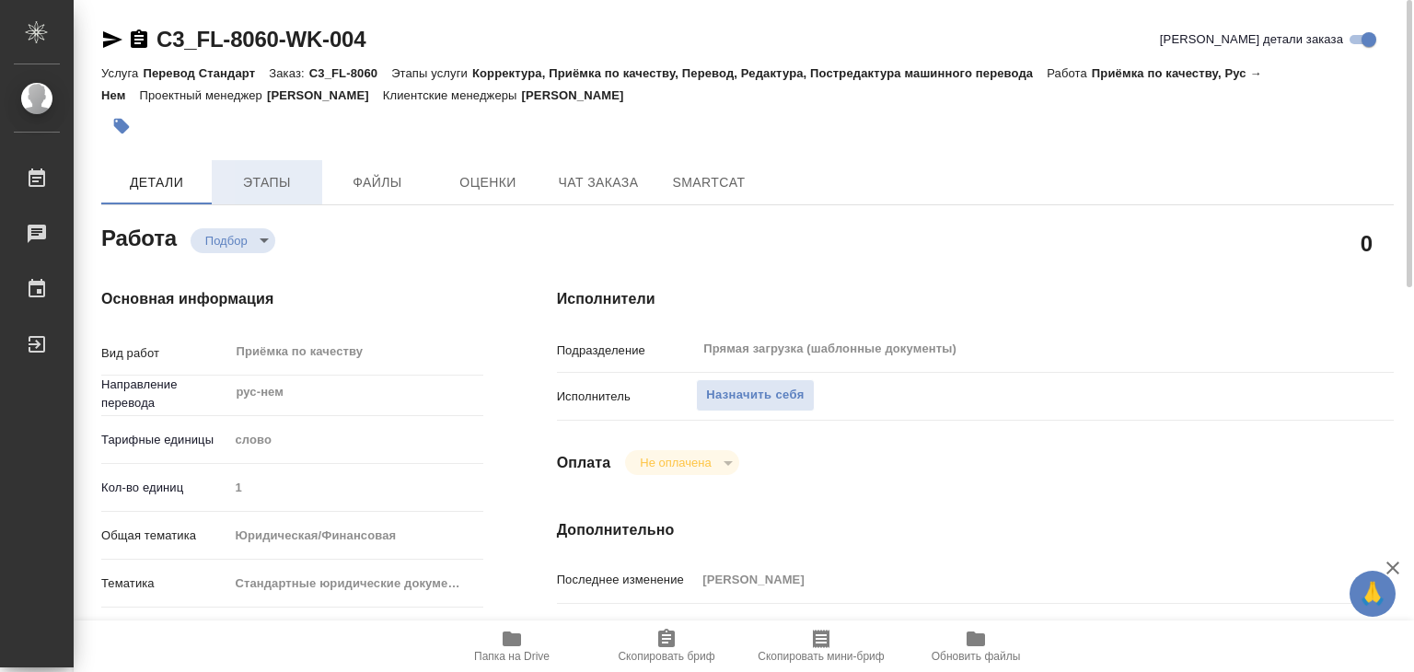
click at [263, 174] on span "Этапы" at bounding box center [267, 182] width 88 height 23
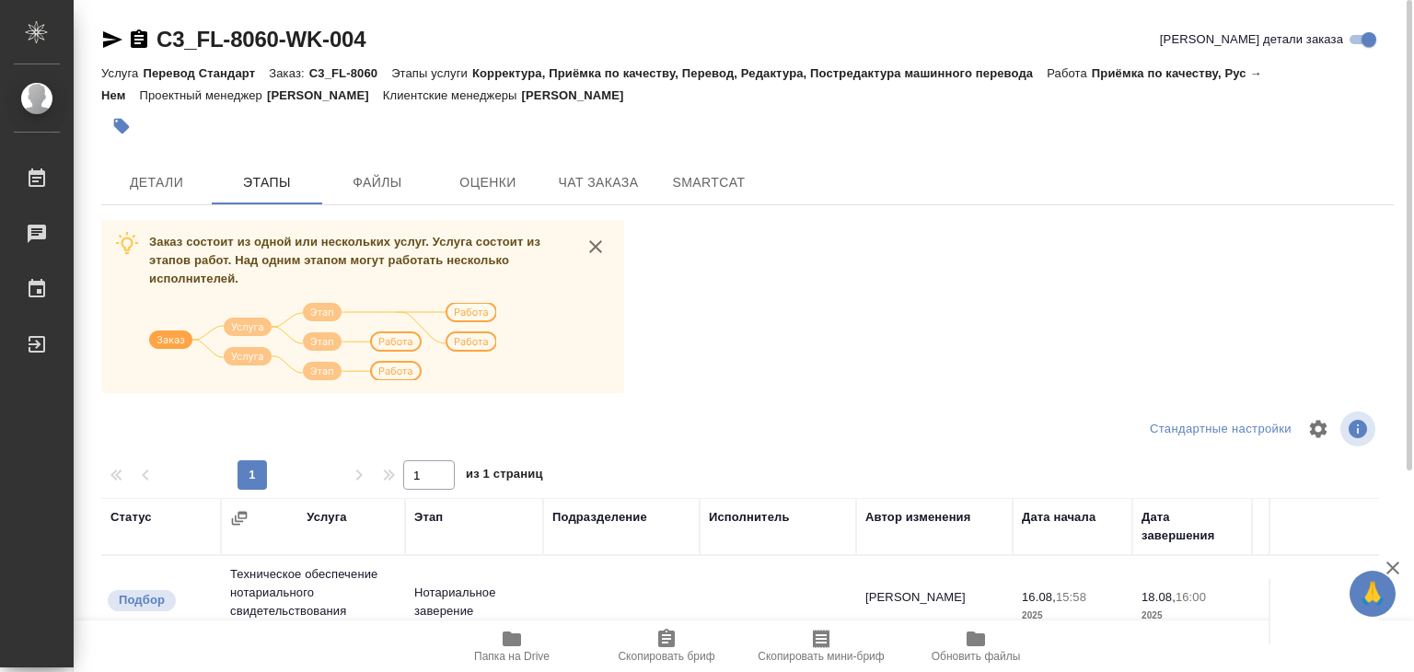
scroll to position [92, 0]
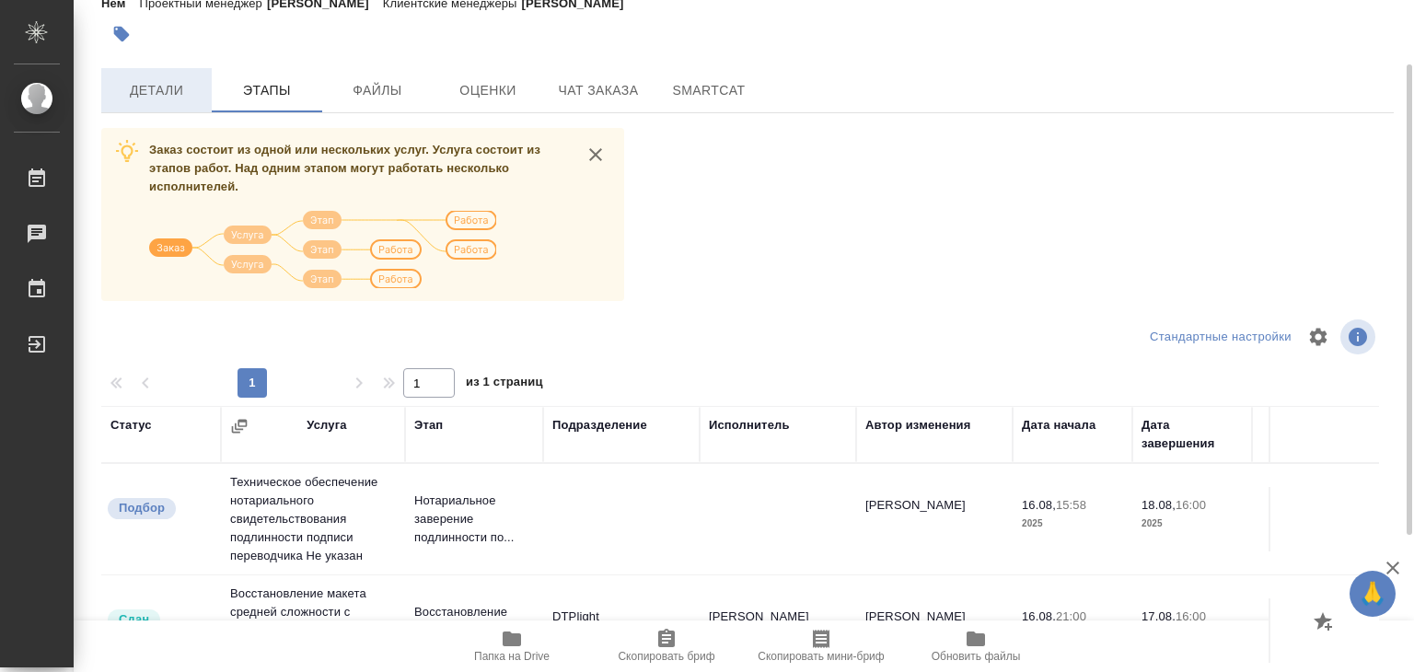
click at [173, 87] on span "Детали" at bounding box center [156, 90] width 88 height 23
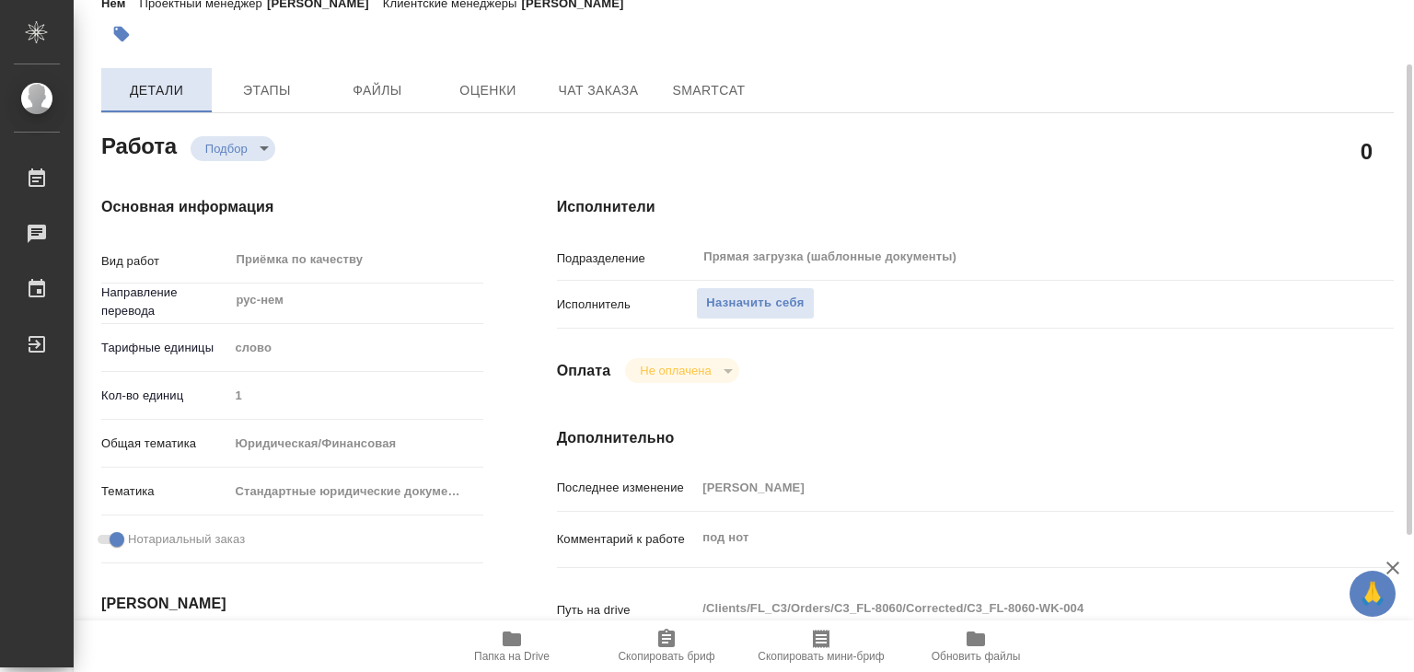
type textarea "x"
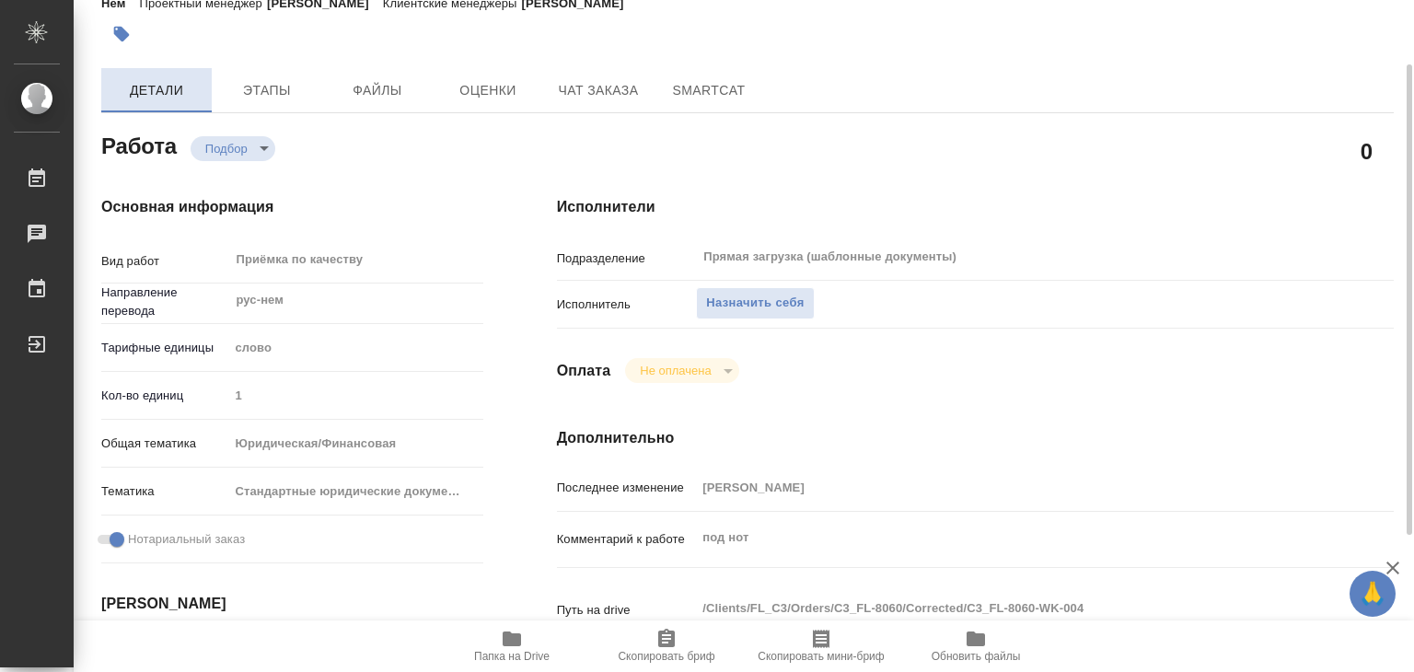
type textarea "x"
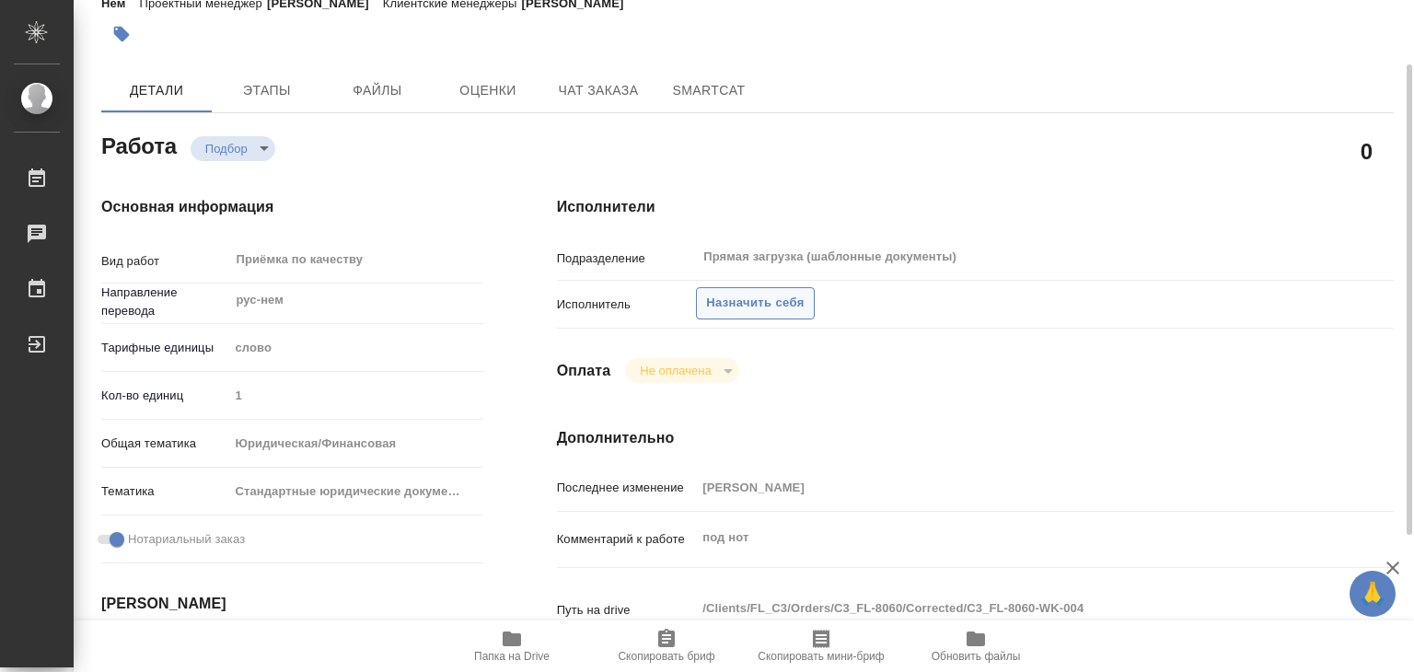
type textarea "x"
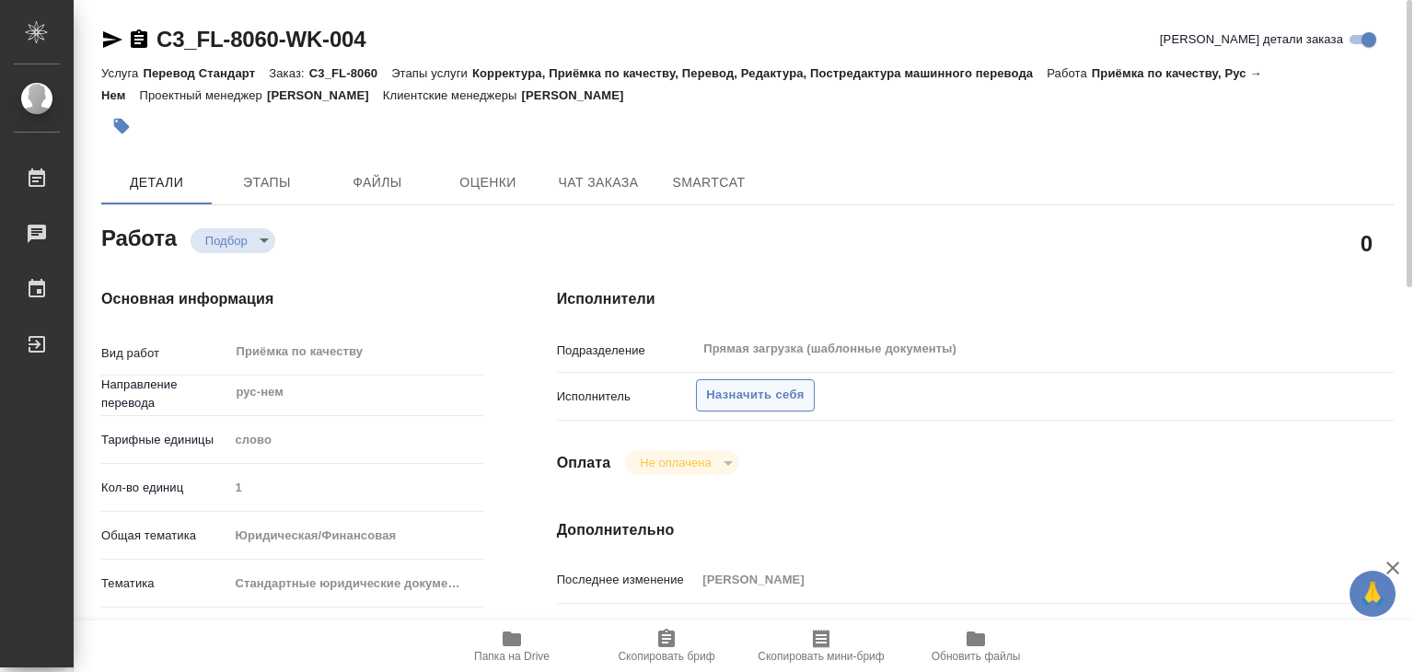
click at [759, 386] on span "Назначить себя" at bounding box center [755, 395] width 98 height 21
type textarea "x"
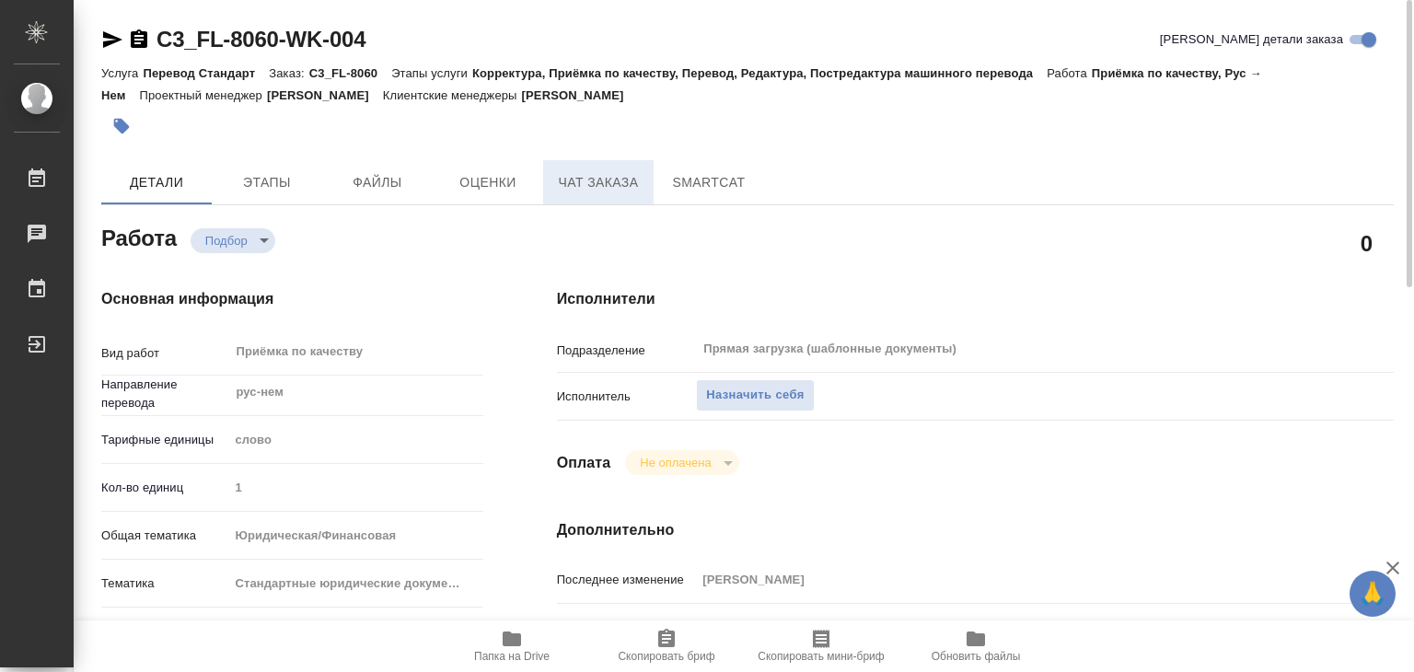
type textarea "x"
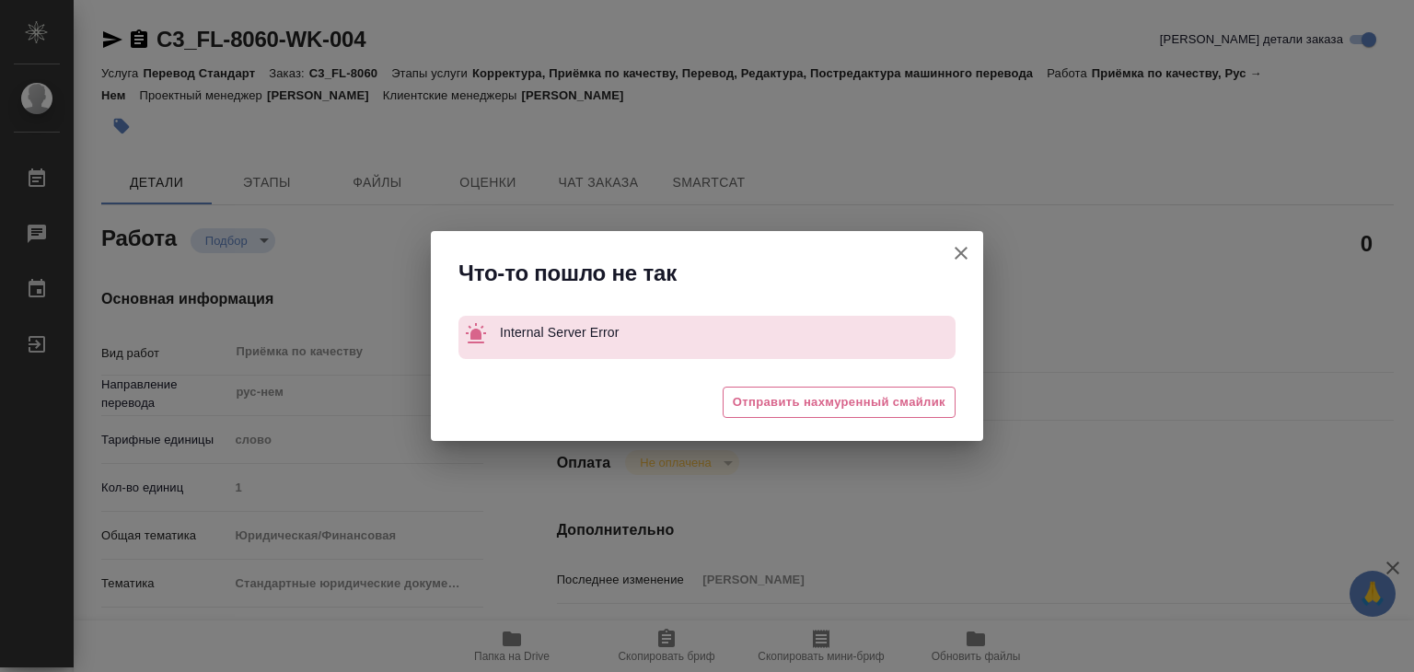
click at [961, 244] on icon "button" at bounding box center [961, 253] width 22 height 22
type textarea "x"
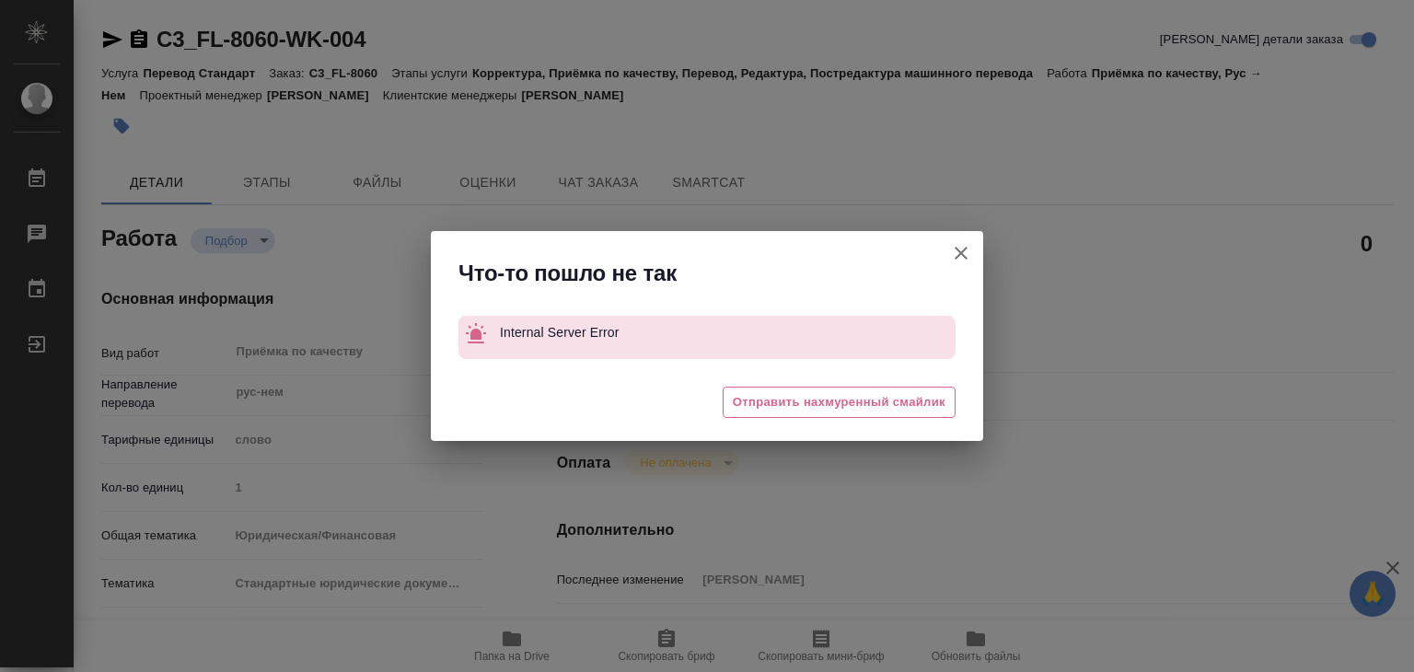
type textarea "x"
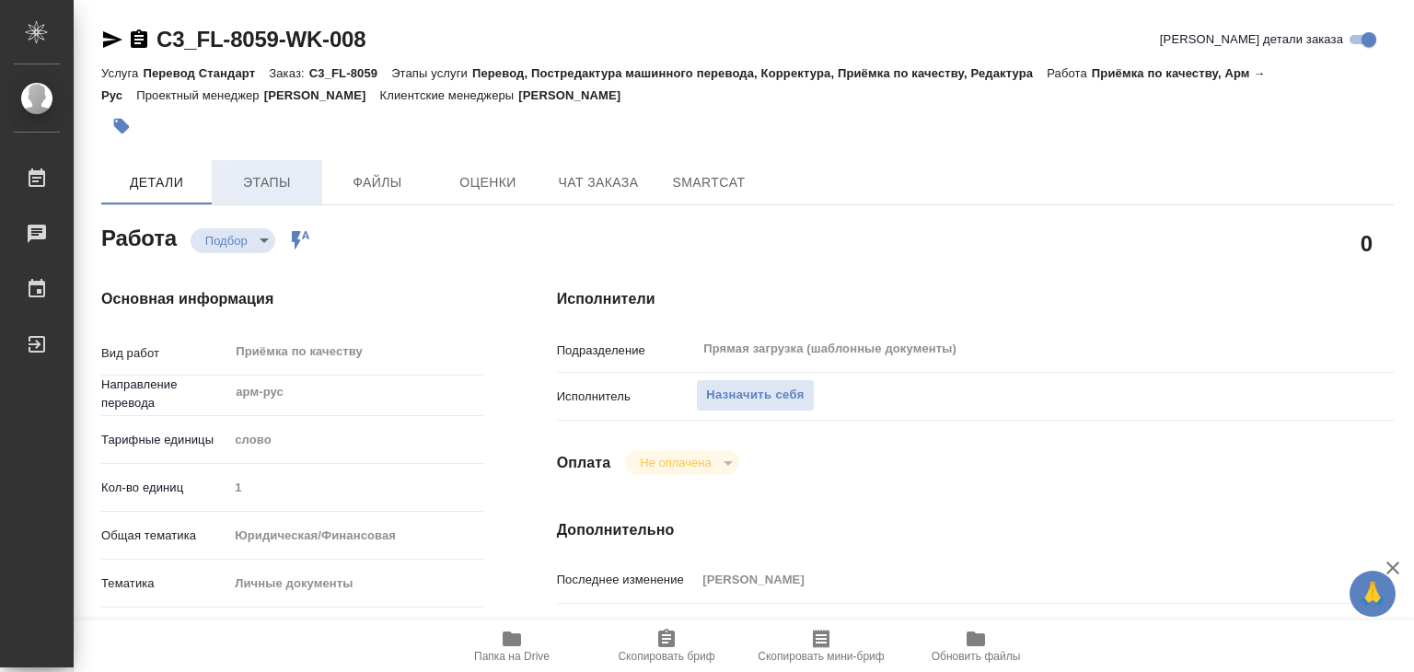
click at [297, 183] on span "Этапы" at bounding box center [267, 182] width 88 height 23
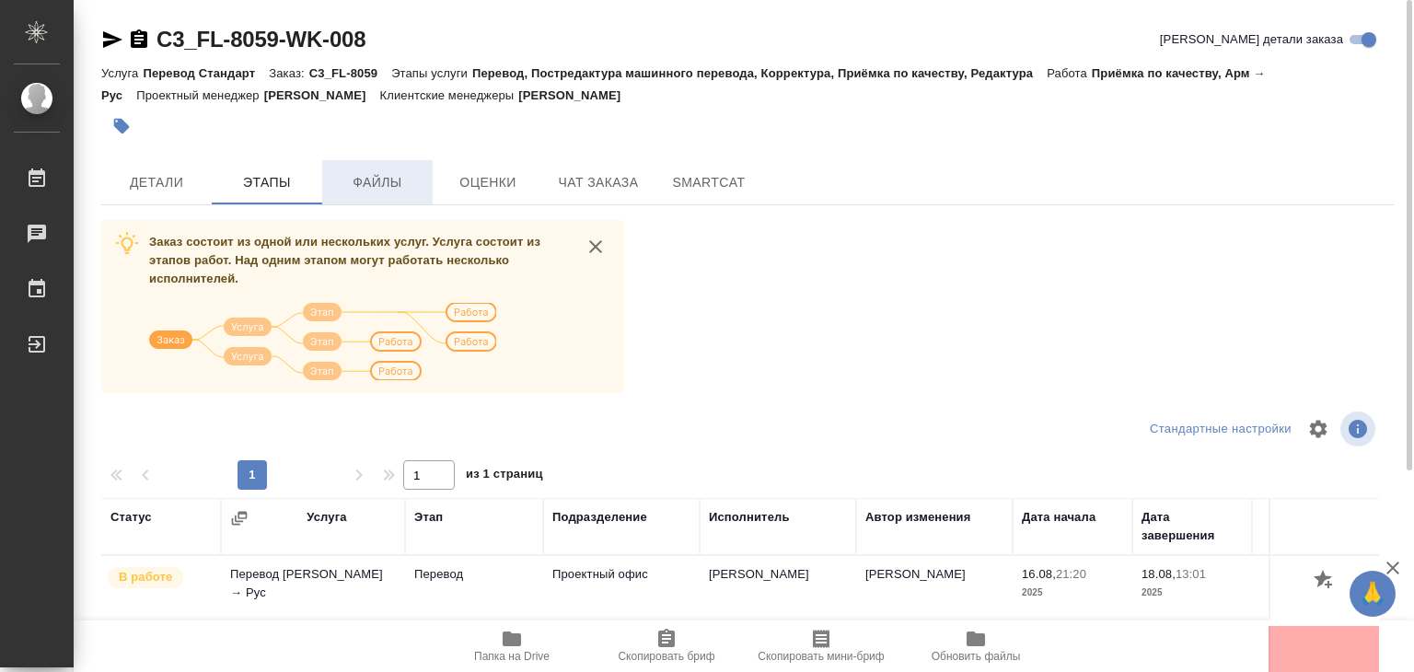
click at [387, 185] on span "Файлы" at bounding box center [377, 182] width 88 height 23
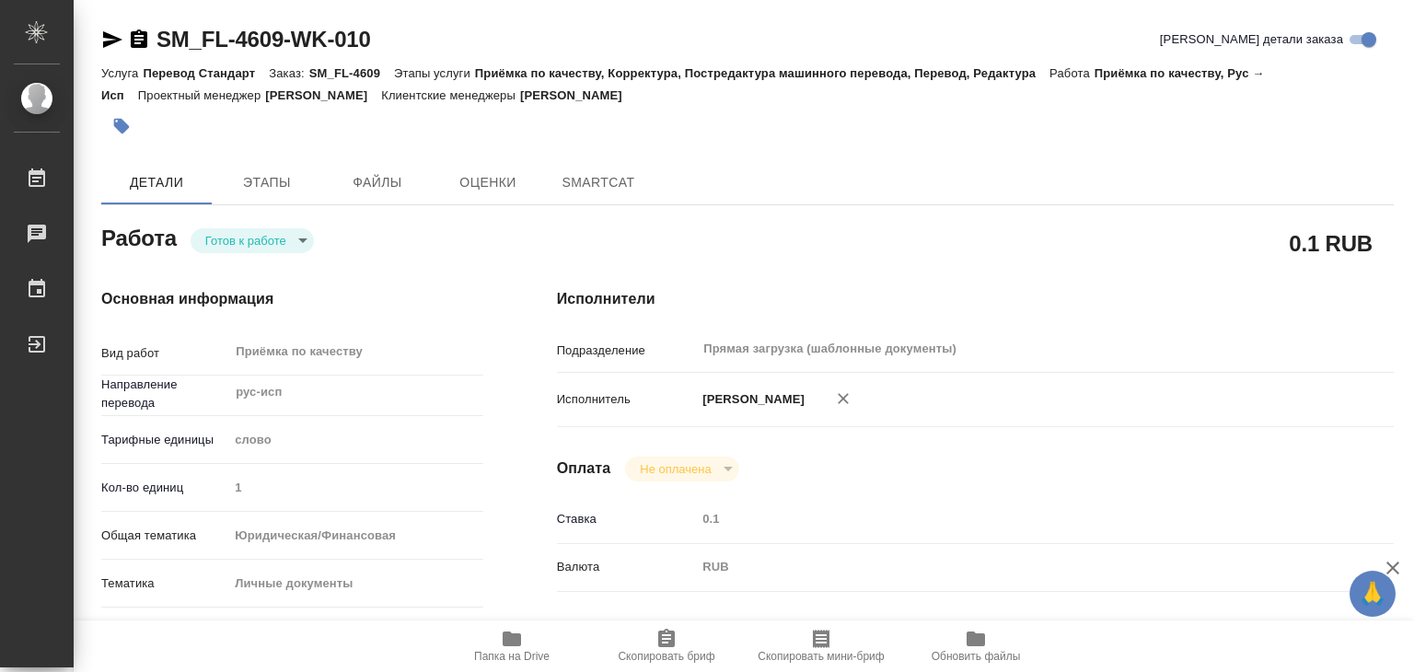
type textarea "x"
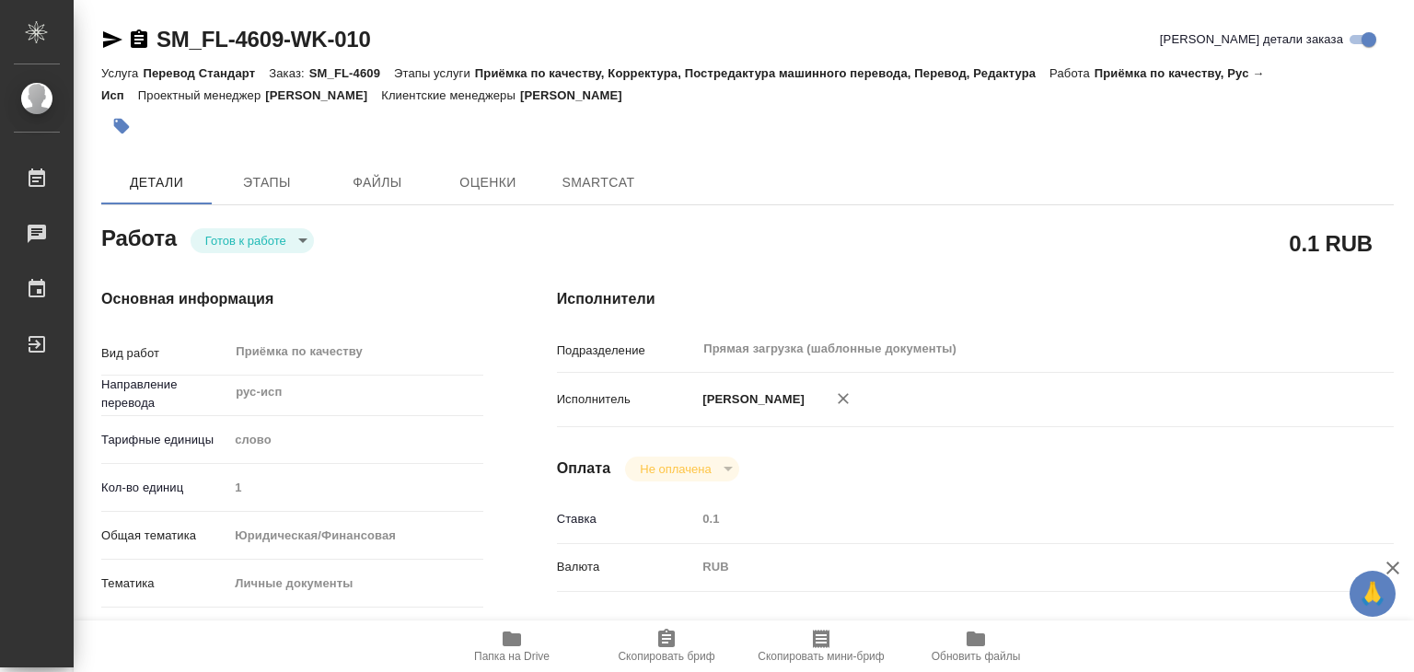
type textarea "x"
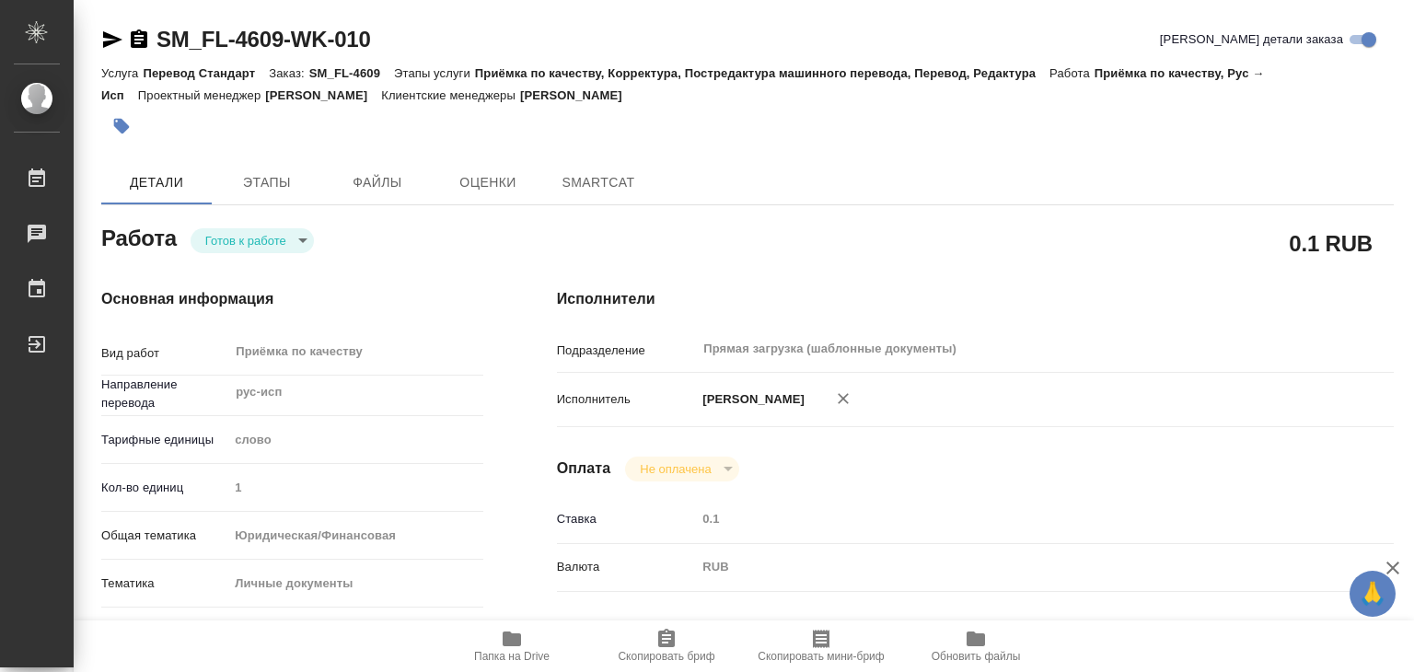
type textarea "x"
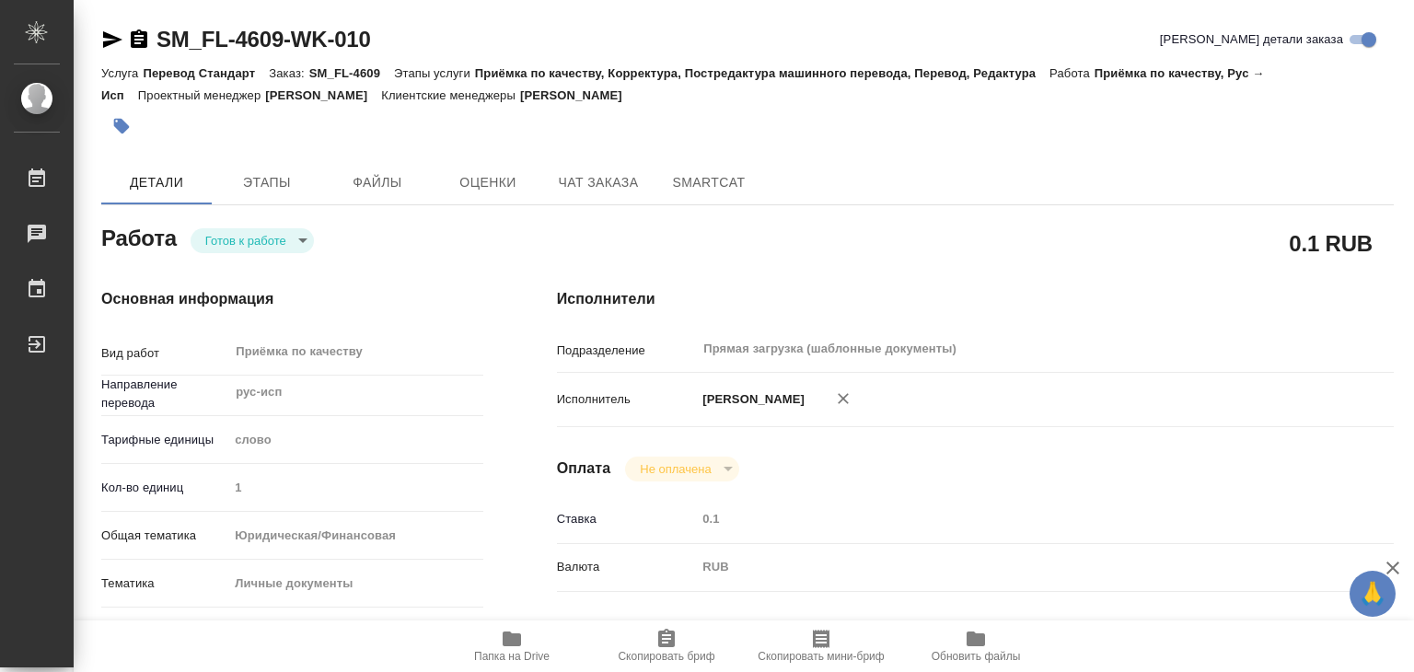
type textarea "x"
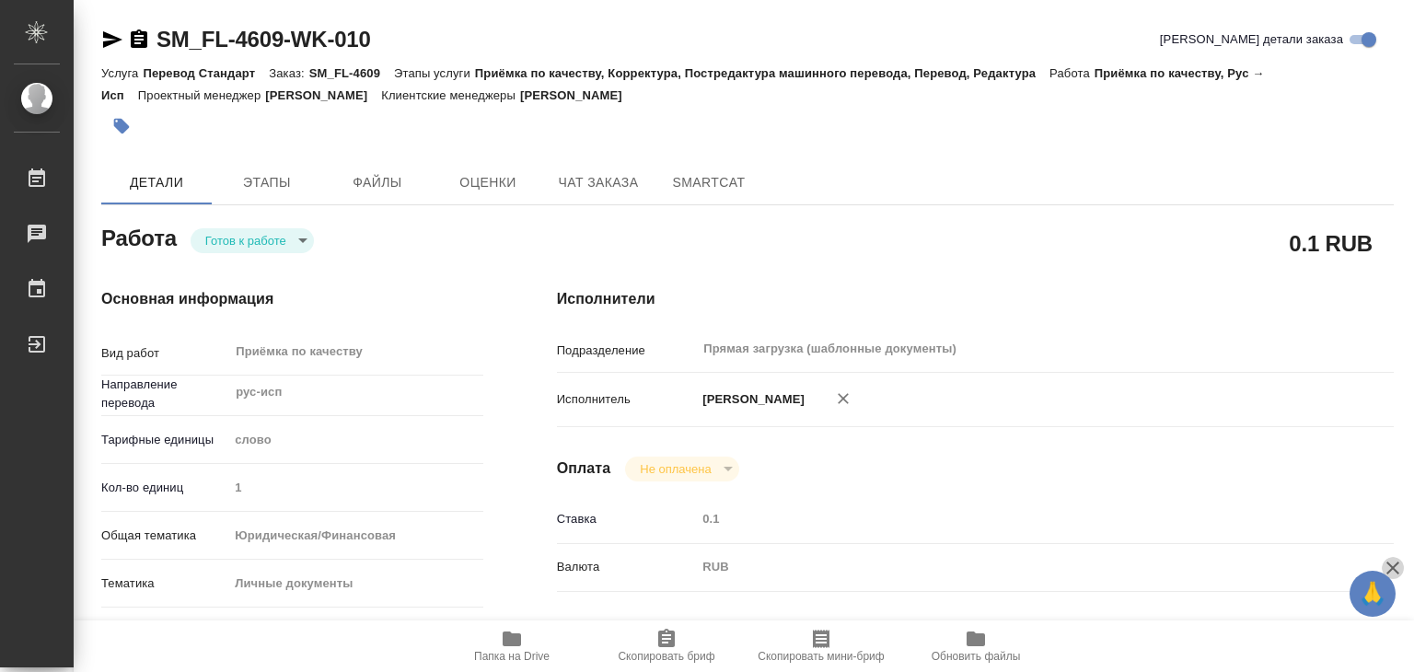
click at [1398, 563] on icon "button" at bounding box center [1393, 568] width 13 height 13
type textarea "x"
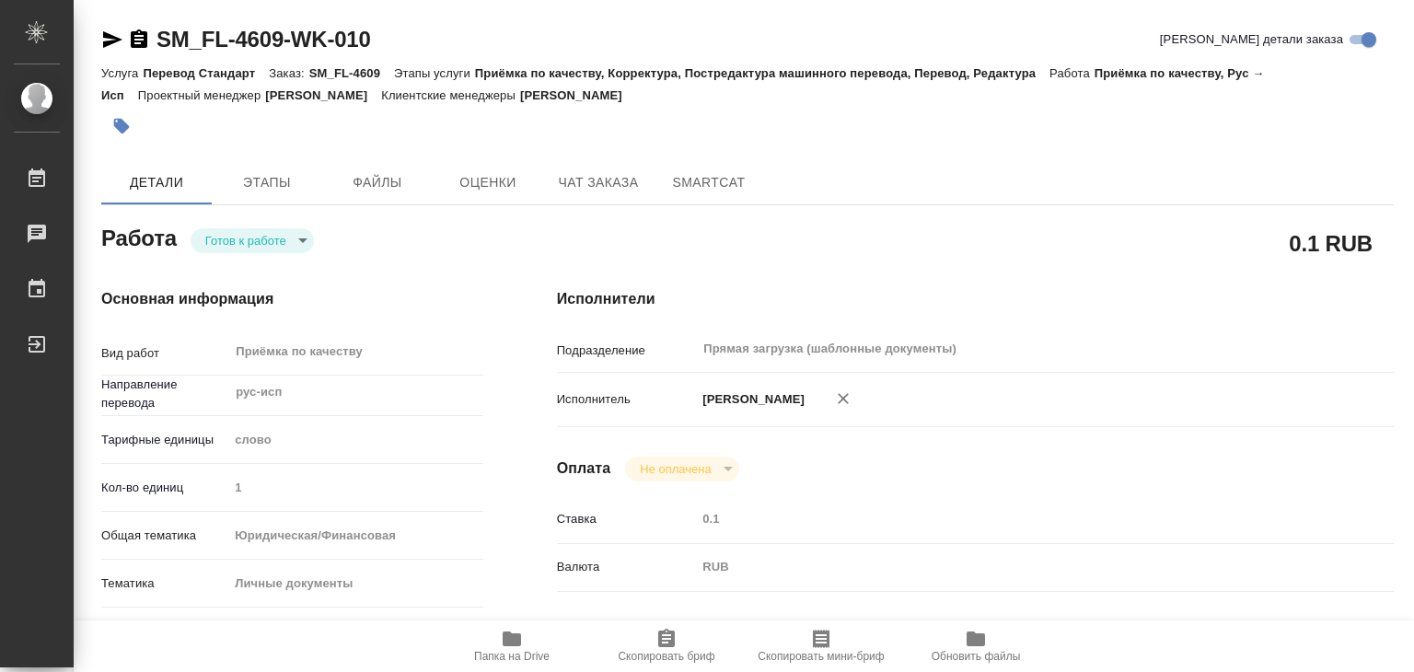
type textarea "x"
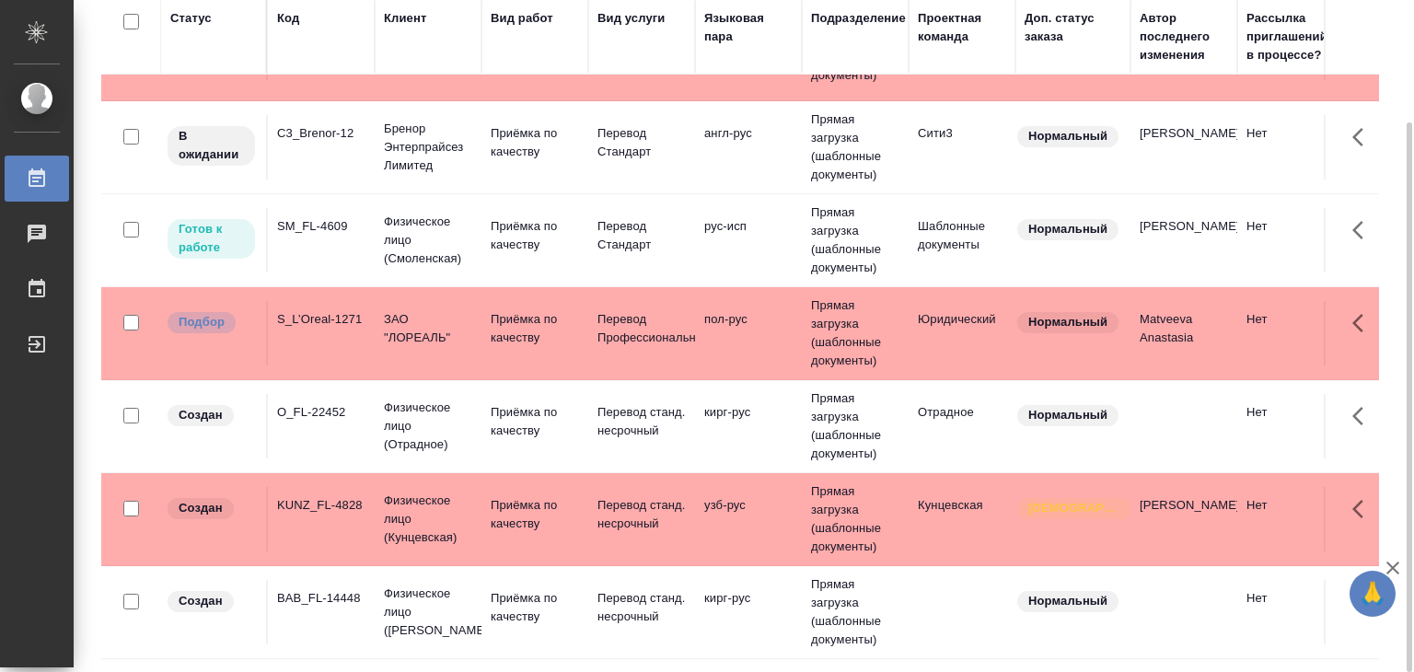
scroll to position [460, 0]
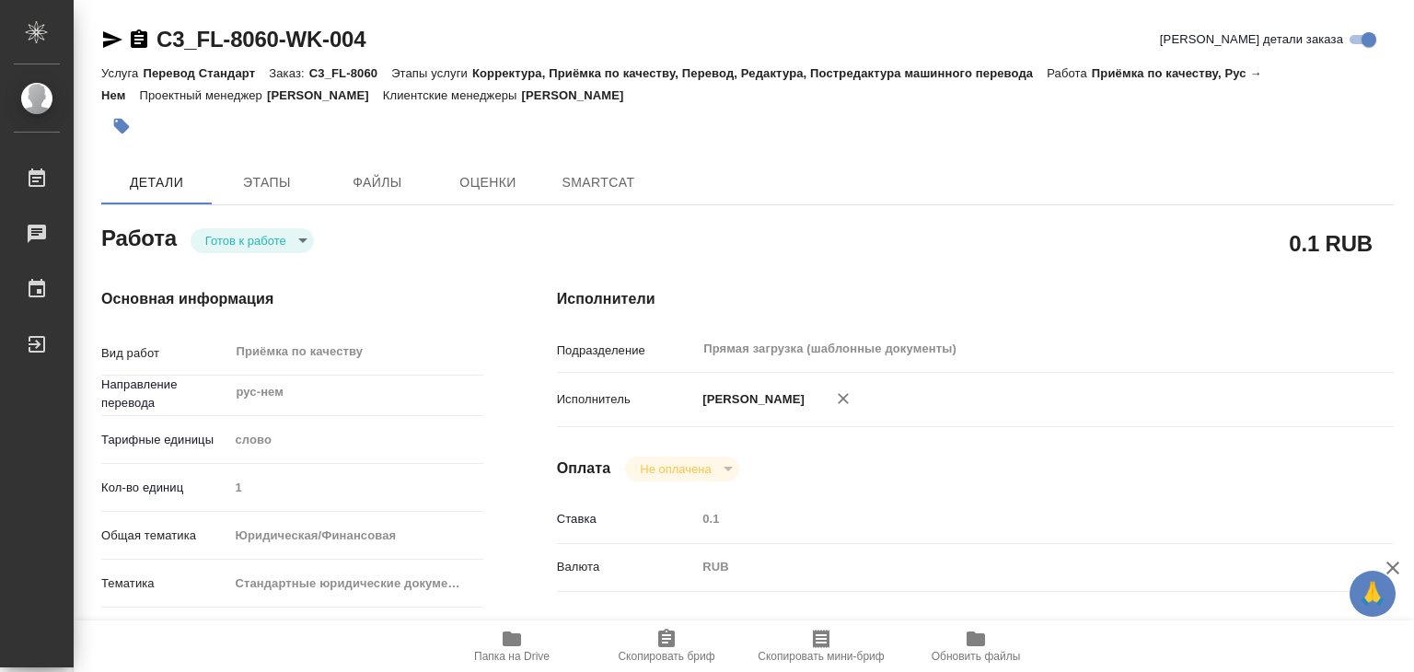
type textarea "x"
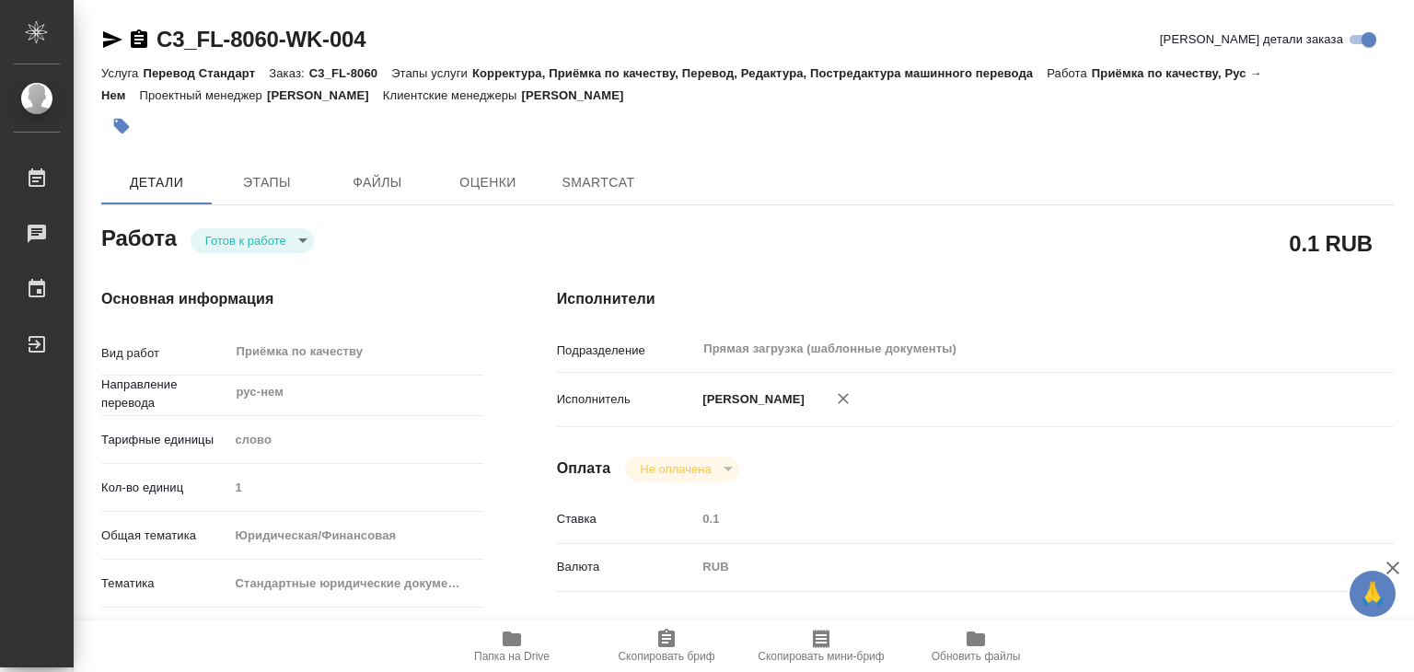
type textarea "x"
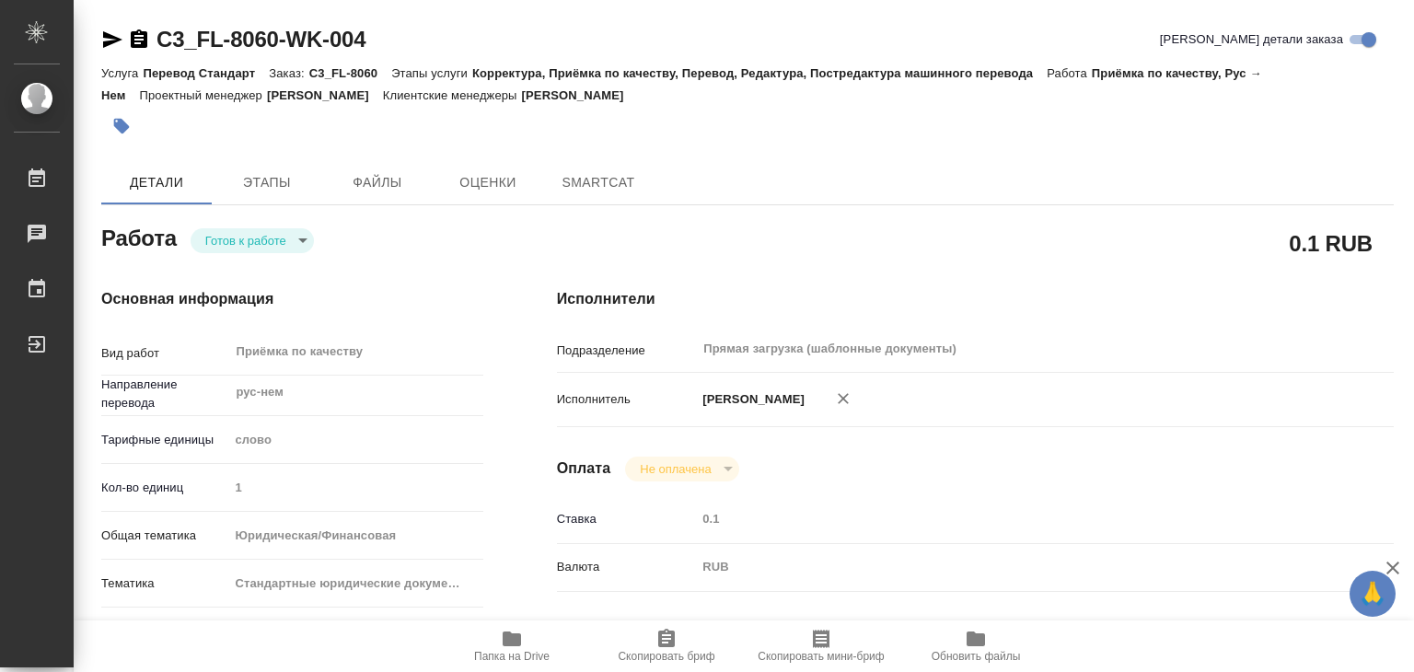
type textarea "x"
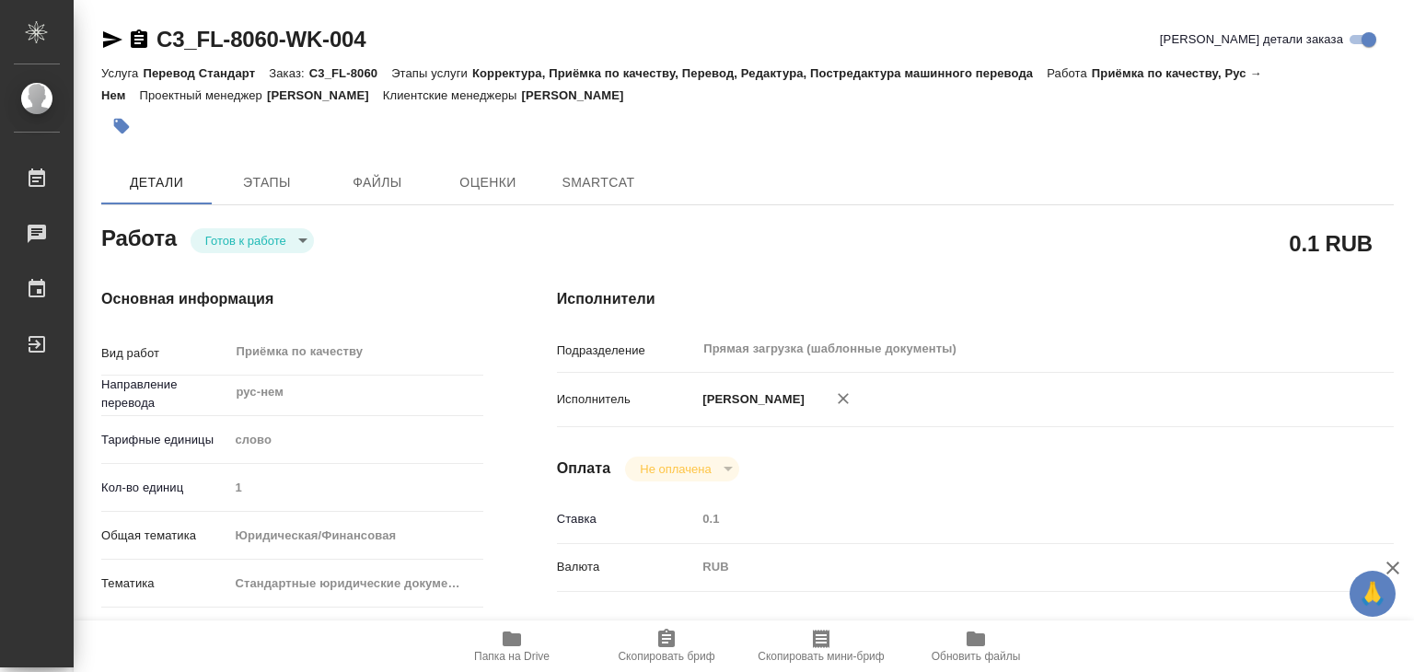
type textarea "x"
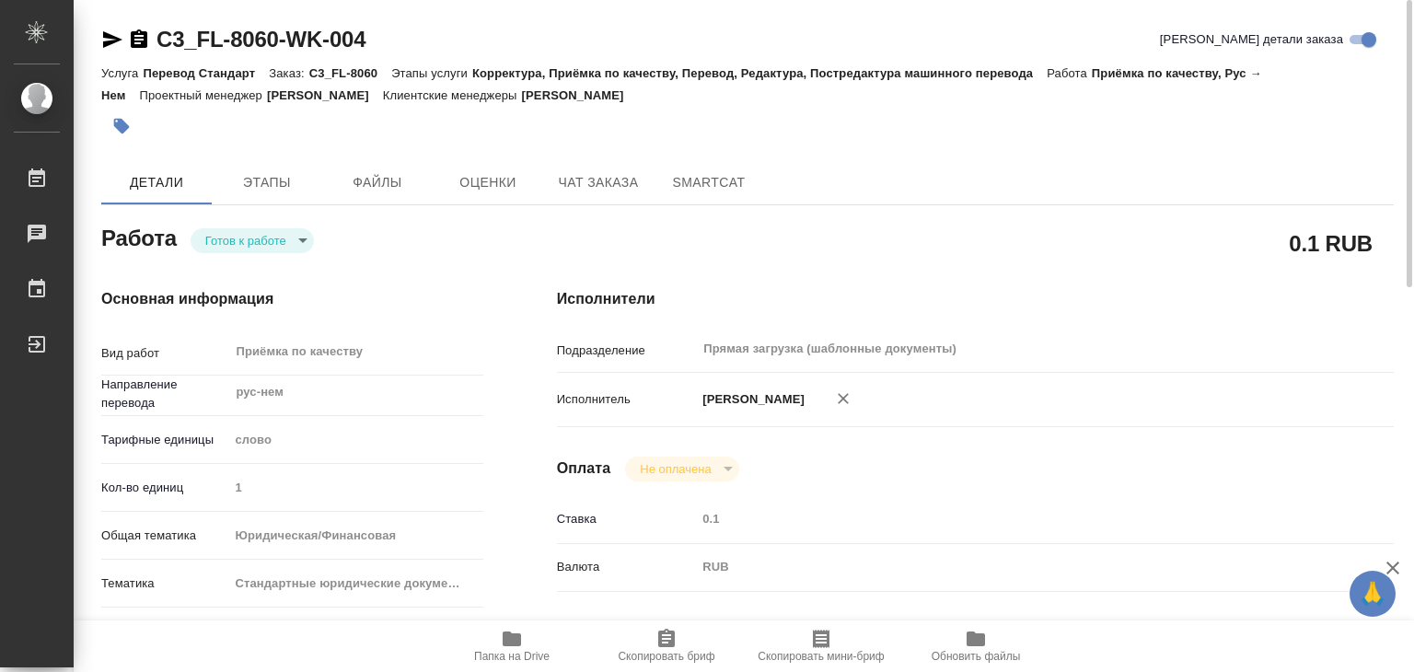
type textarea "x"
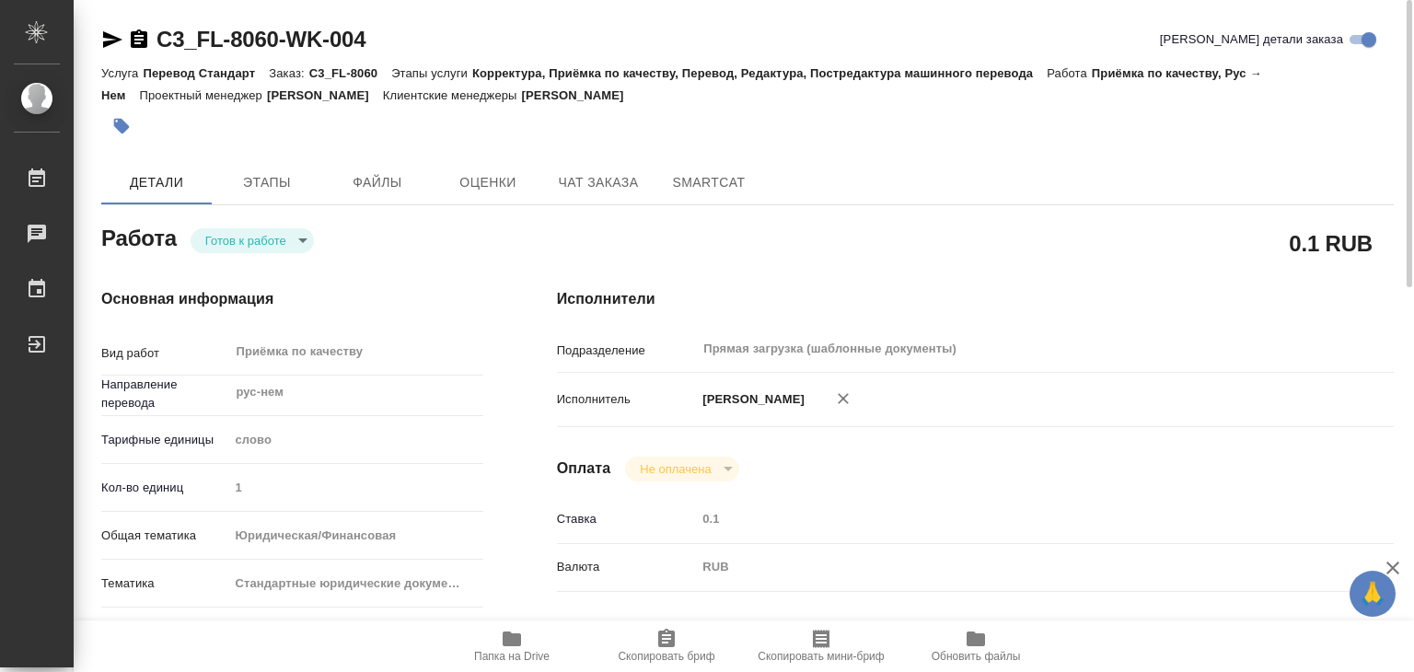
type textarea "x"
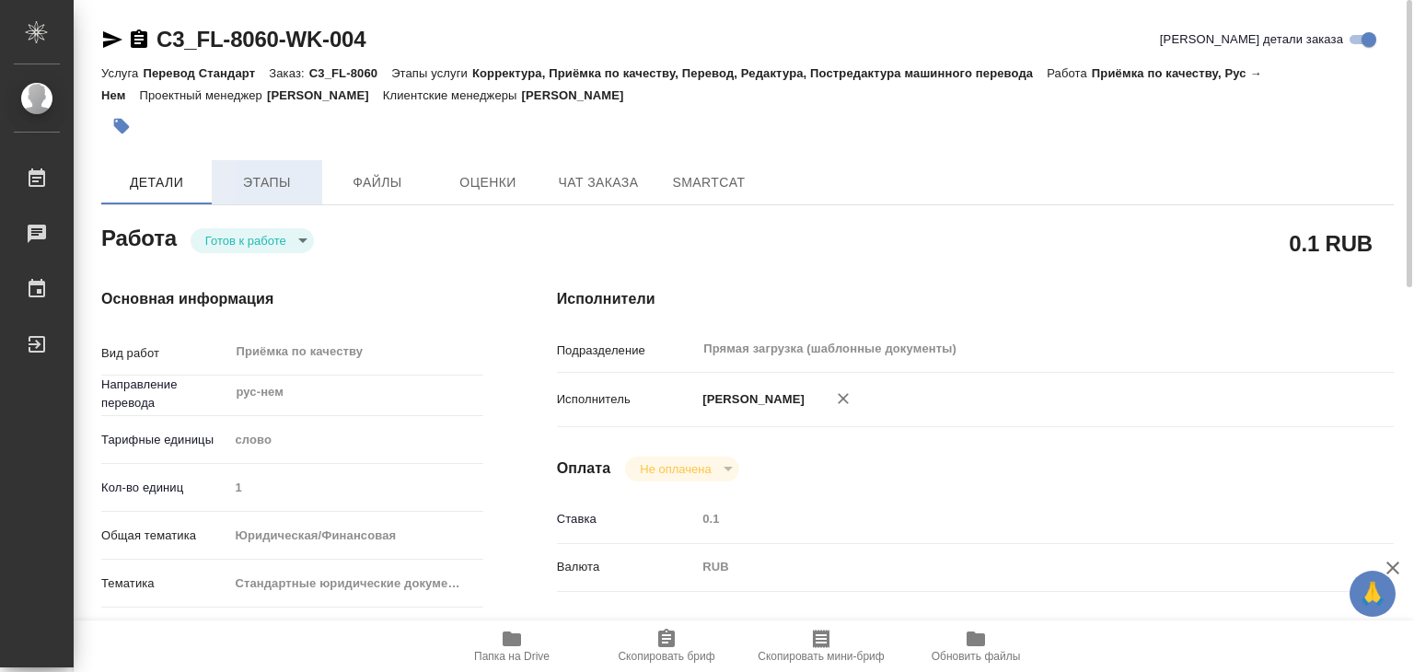
click at [249, 163] on button "Этапы" at bounding box center [267, 182] width 110 height 44
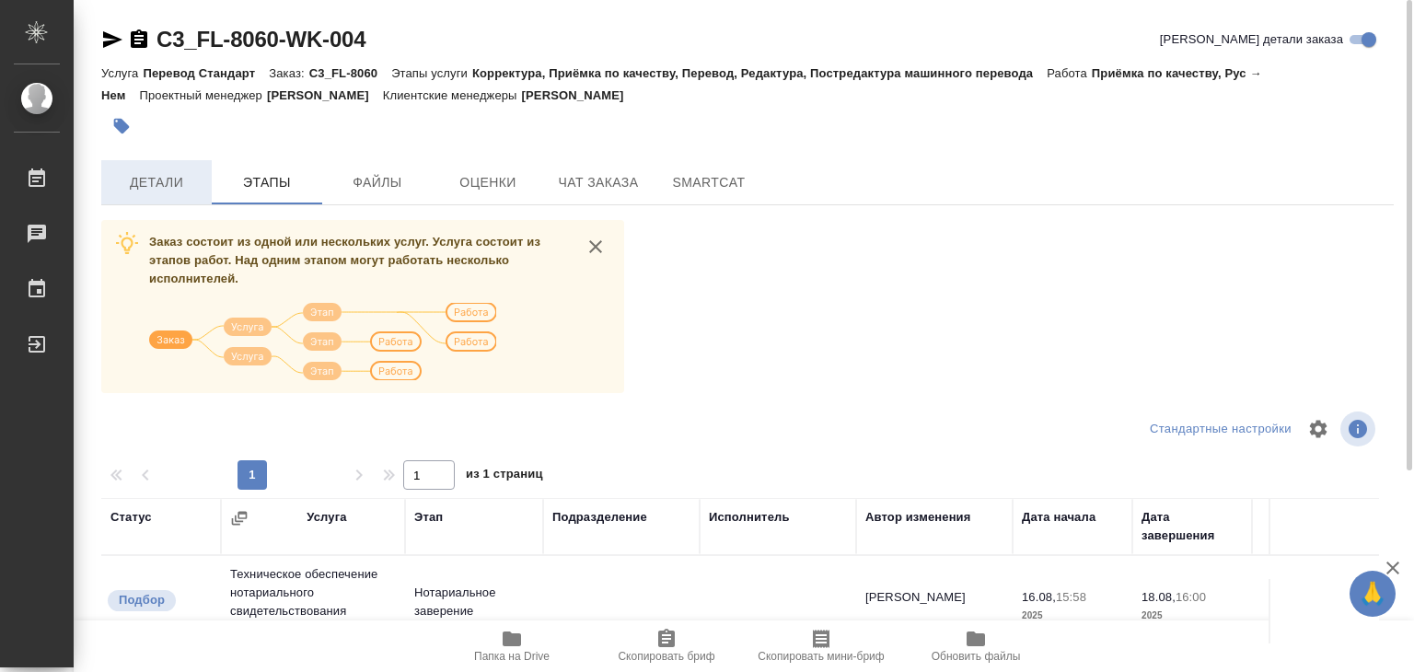
click at [169, 179] on span "Детали" at bounding box center [156, 182] width 88 height 23
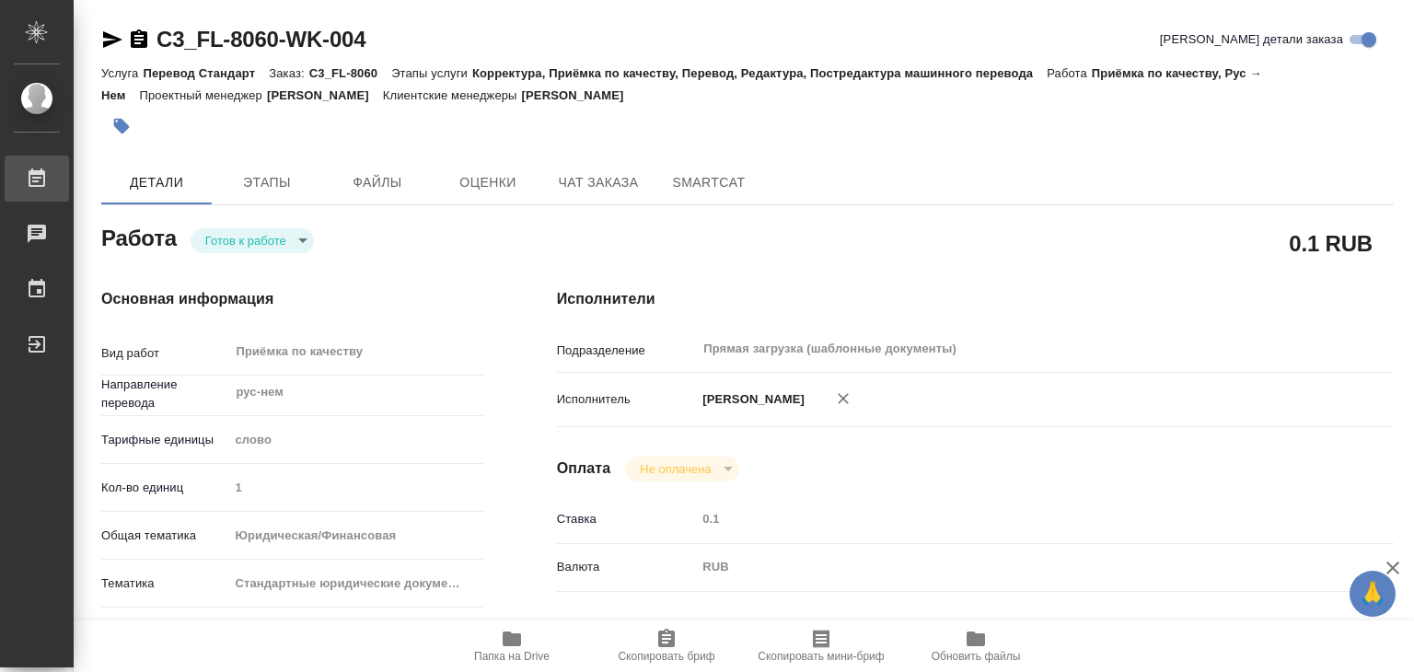
type textarea "x"
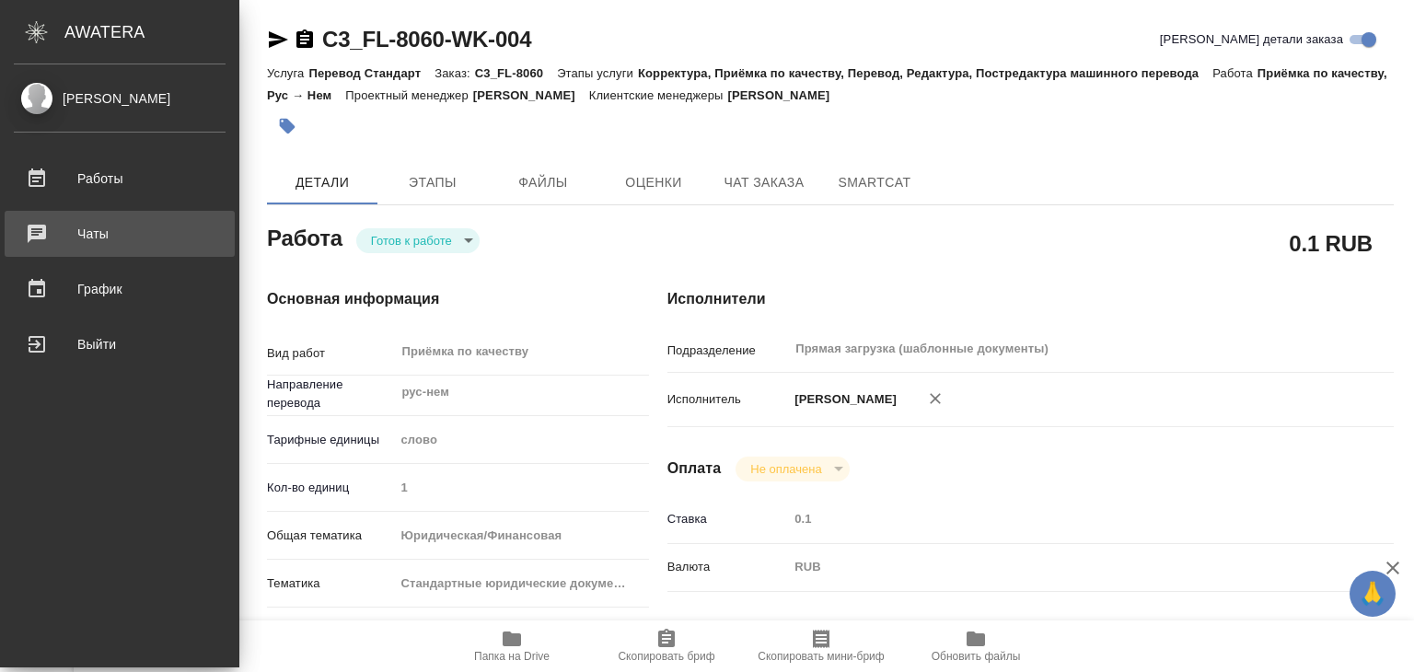
type textarea "x"
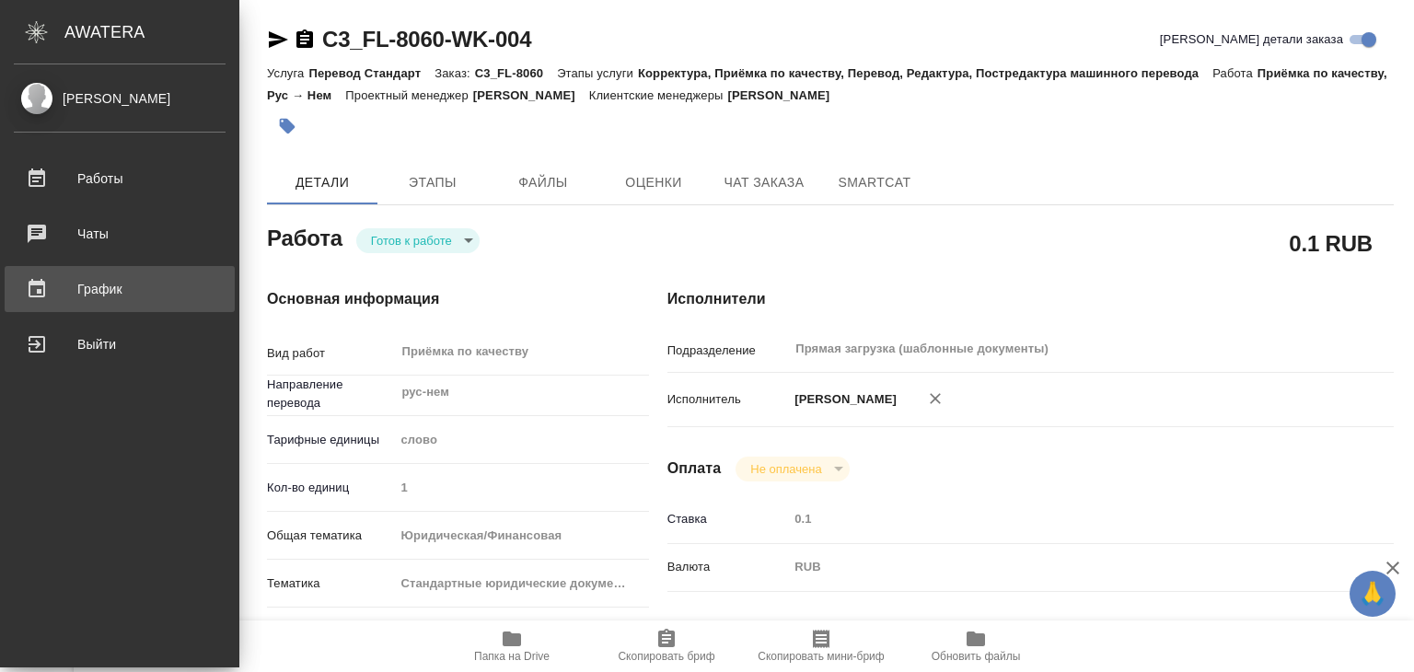
type textarea "x"
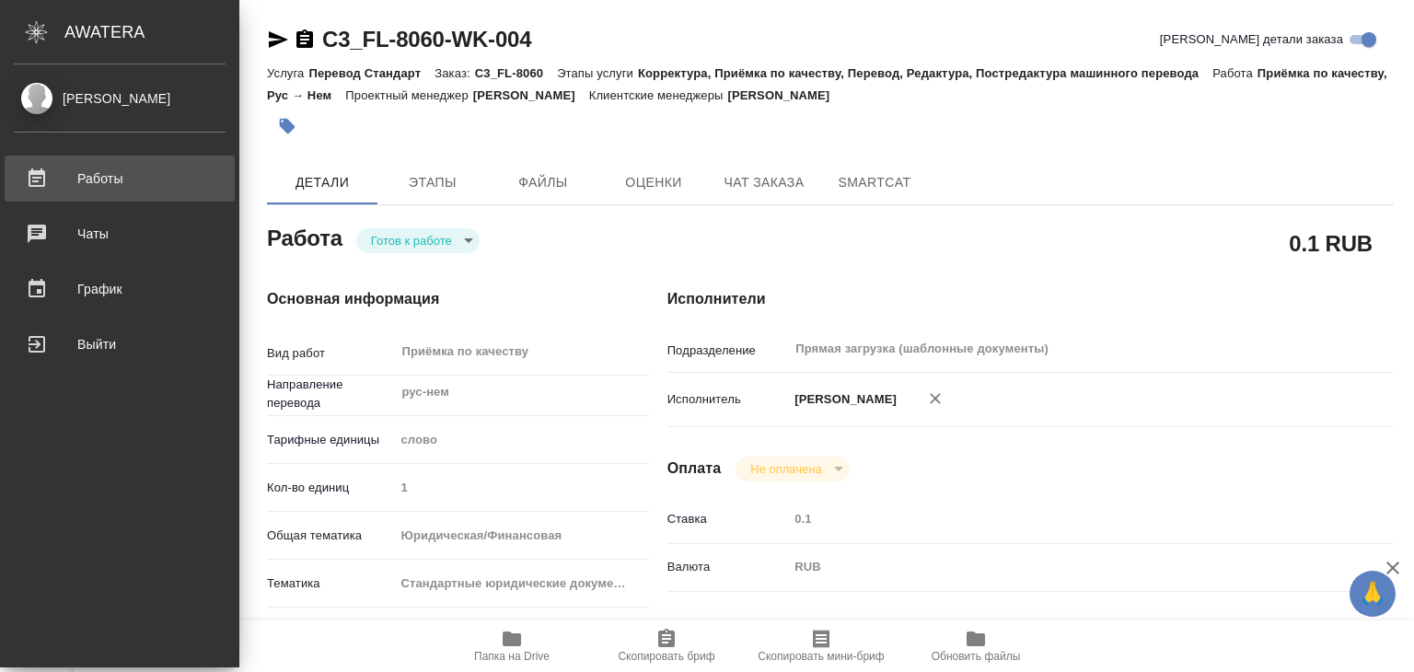
type textarea "x"
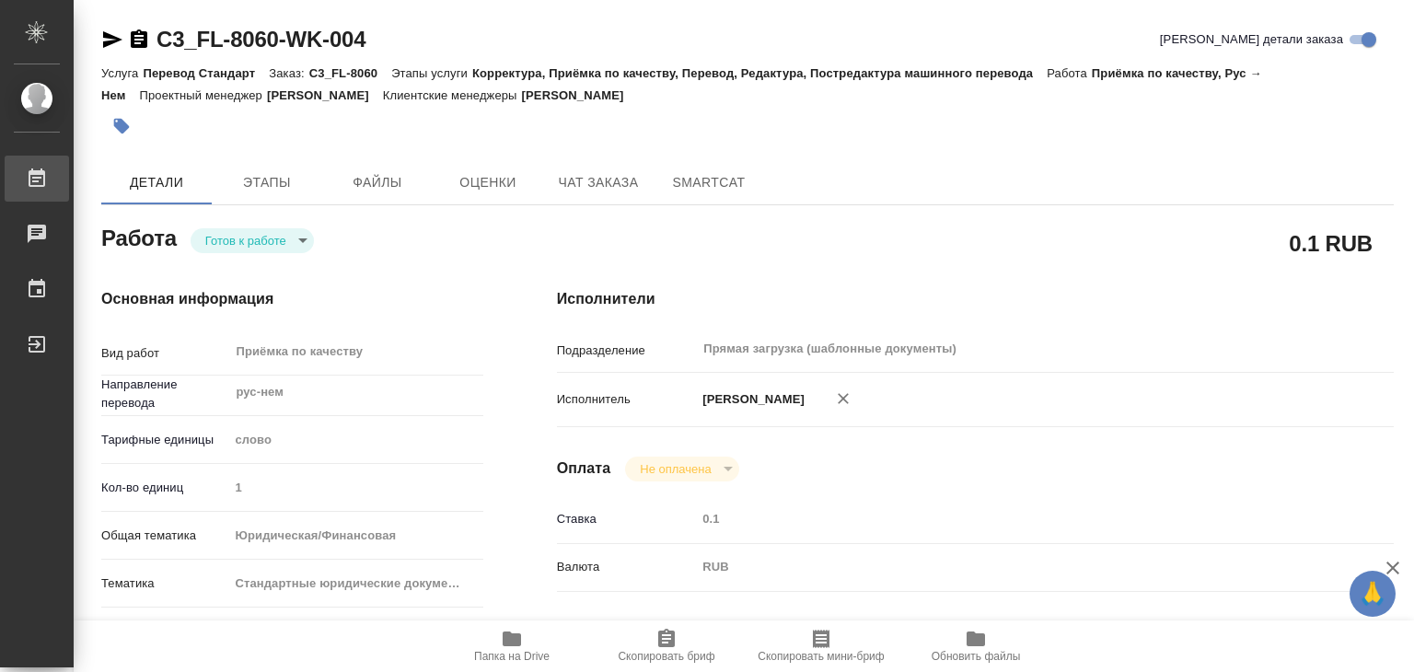
type textarea "x"
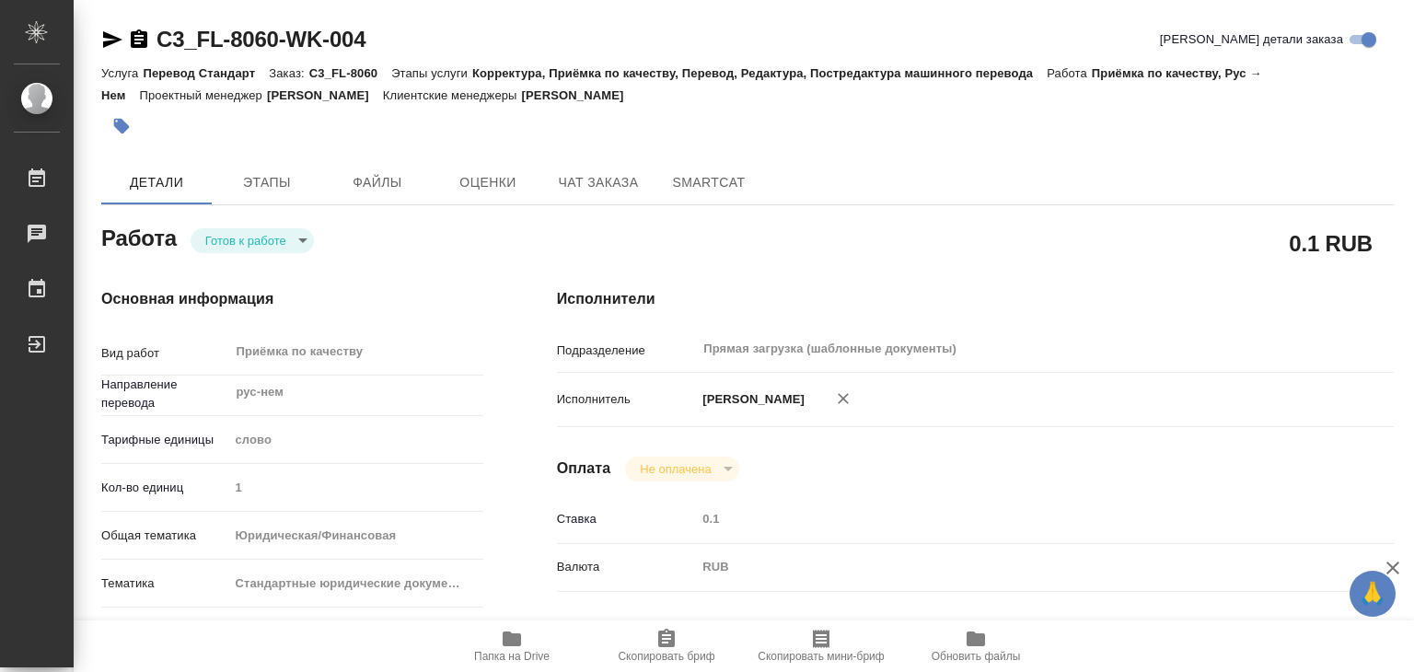
type textarea "x"
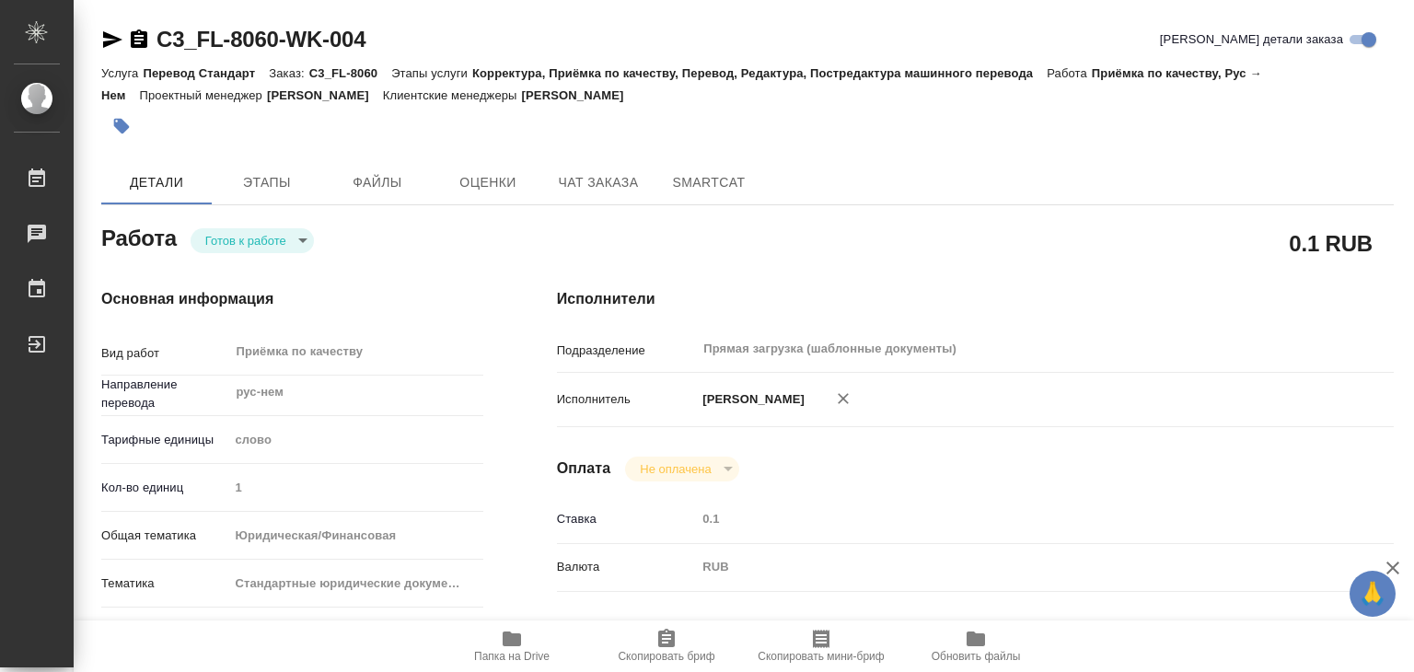
type textarea "x"
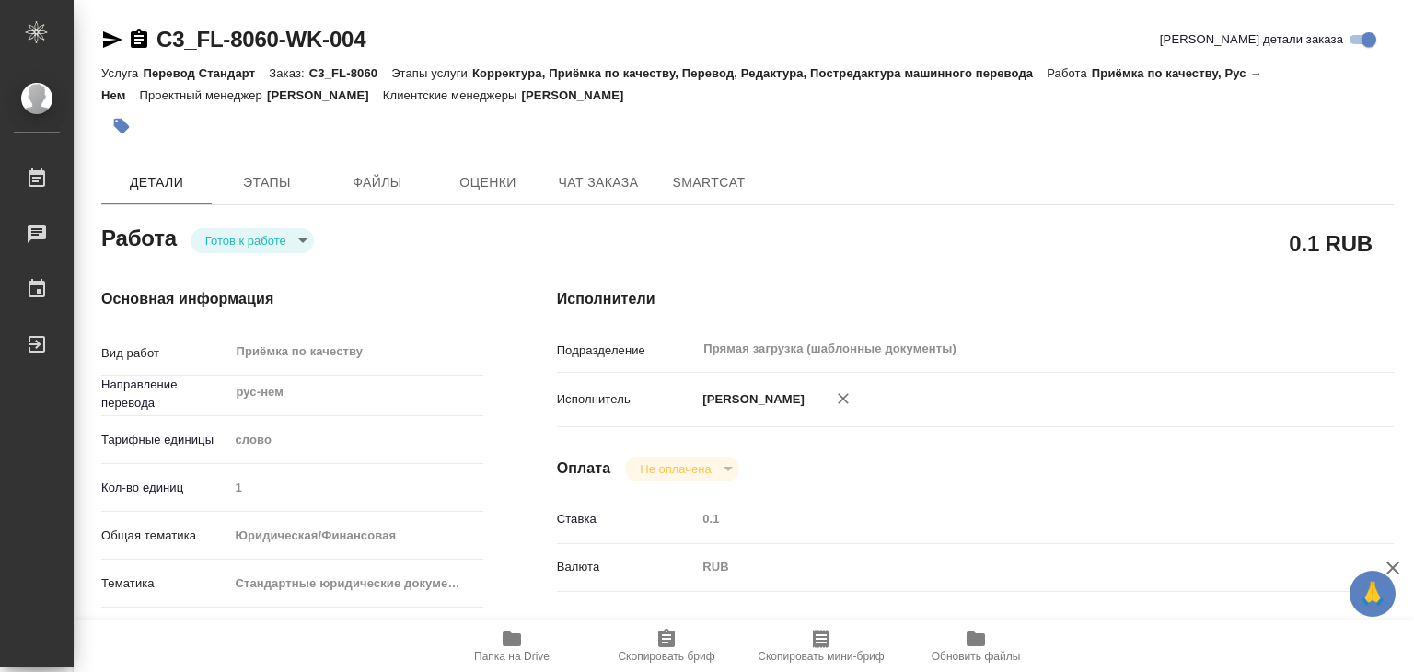
type textarea "x"
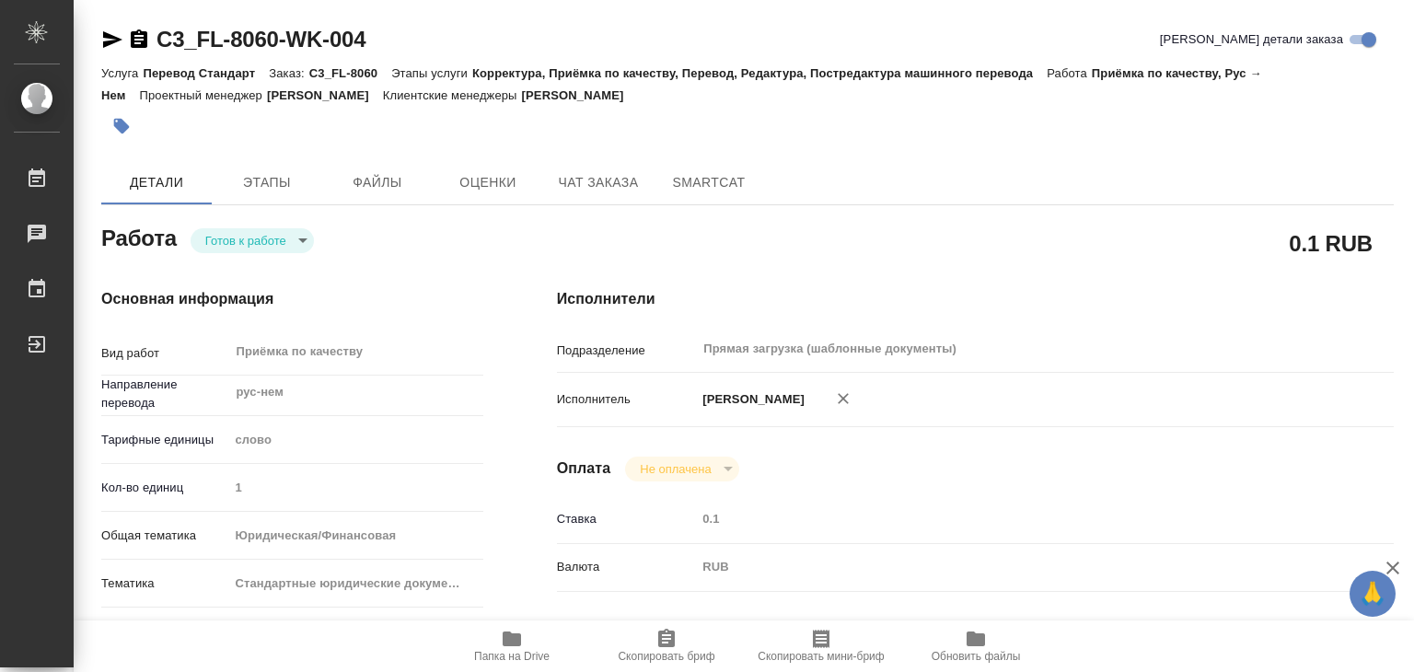
type textarea "x"
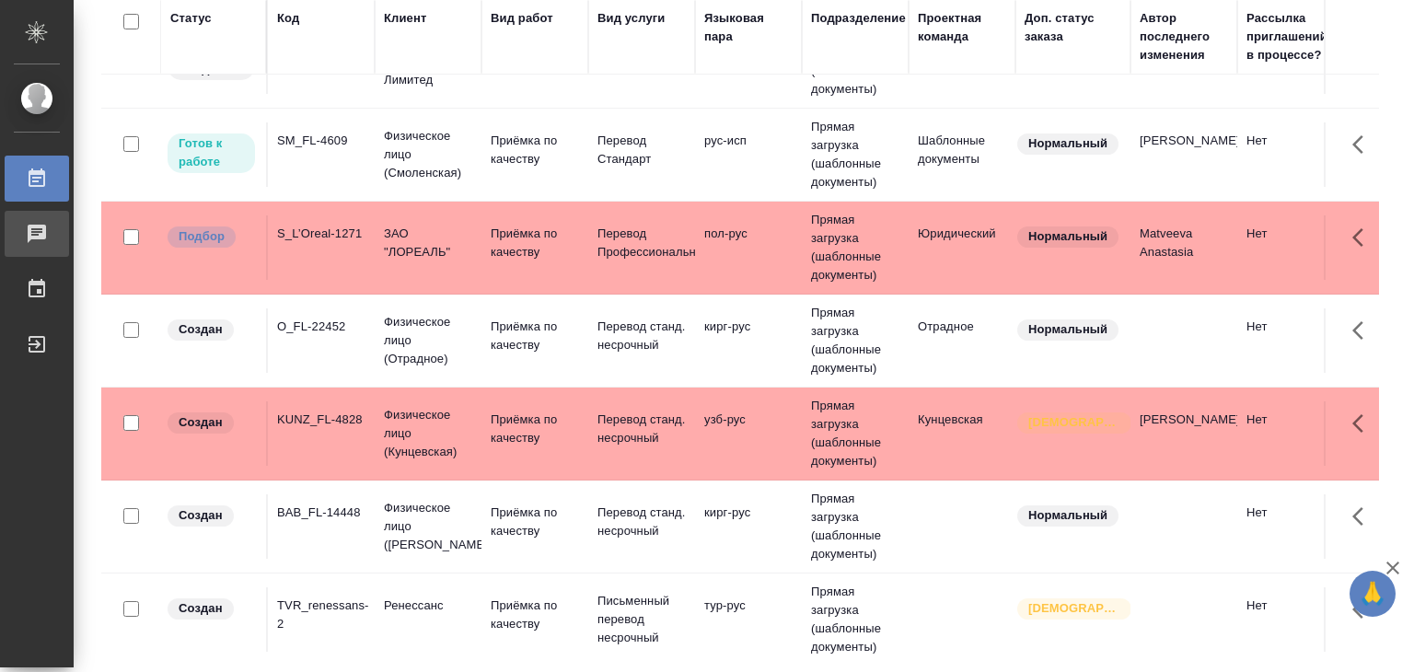
scroll to position [552, 0]
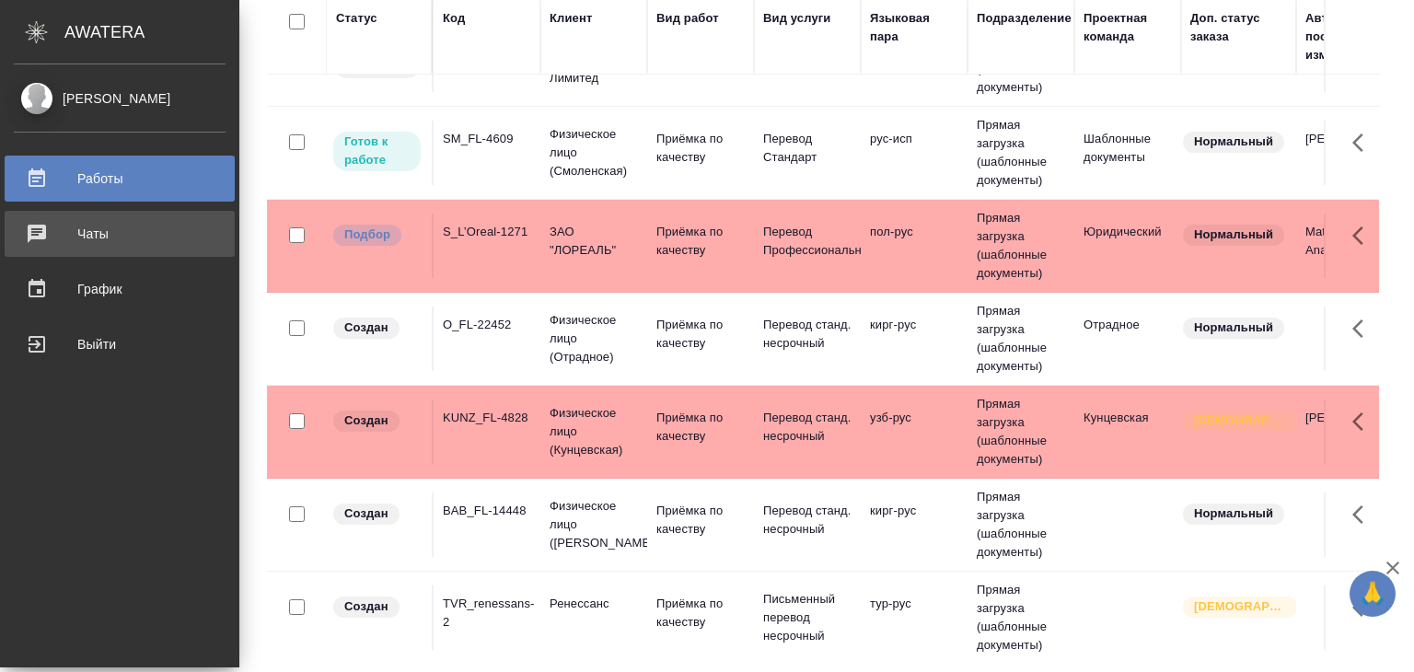
click at [77, 246] on div "Чаты" at bounding box center [120, 234] width 212 height 28
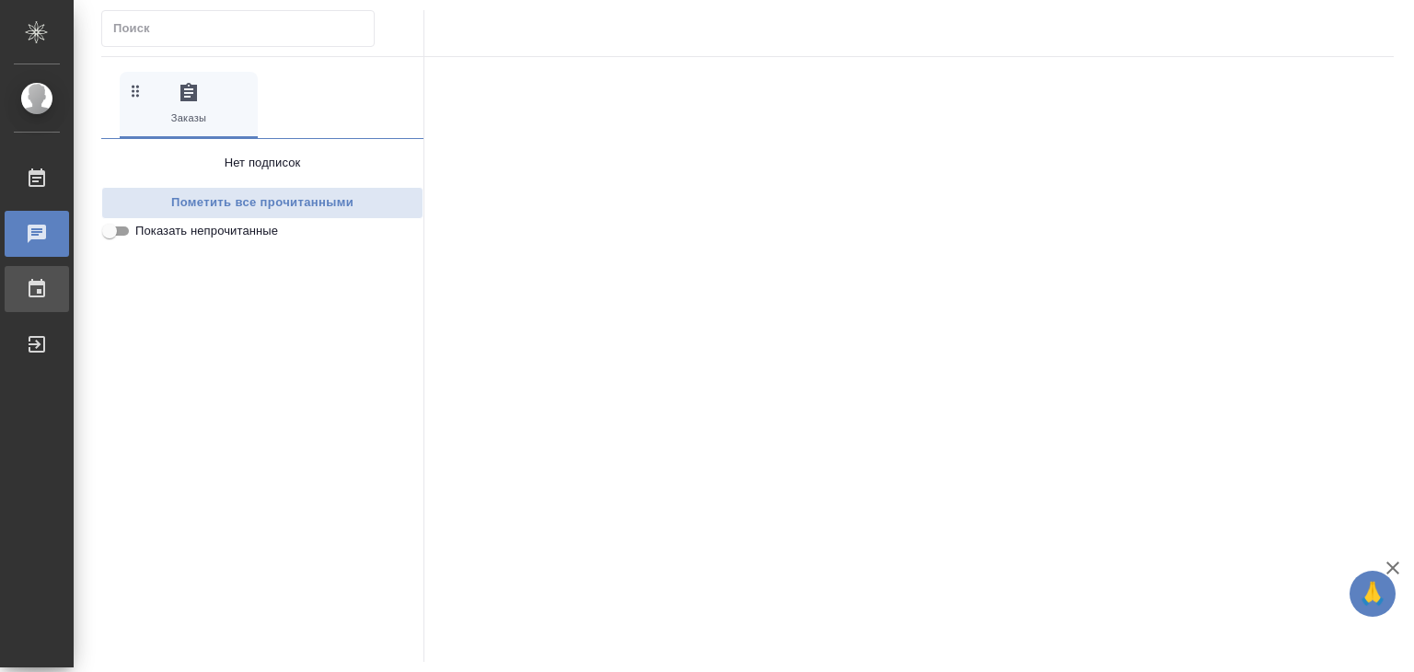
click at [37, 292] on div "График" at bounding box center [14, 289] width 46 height 28
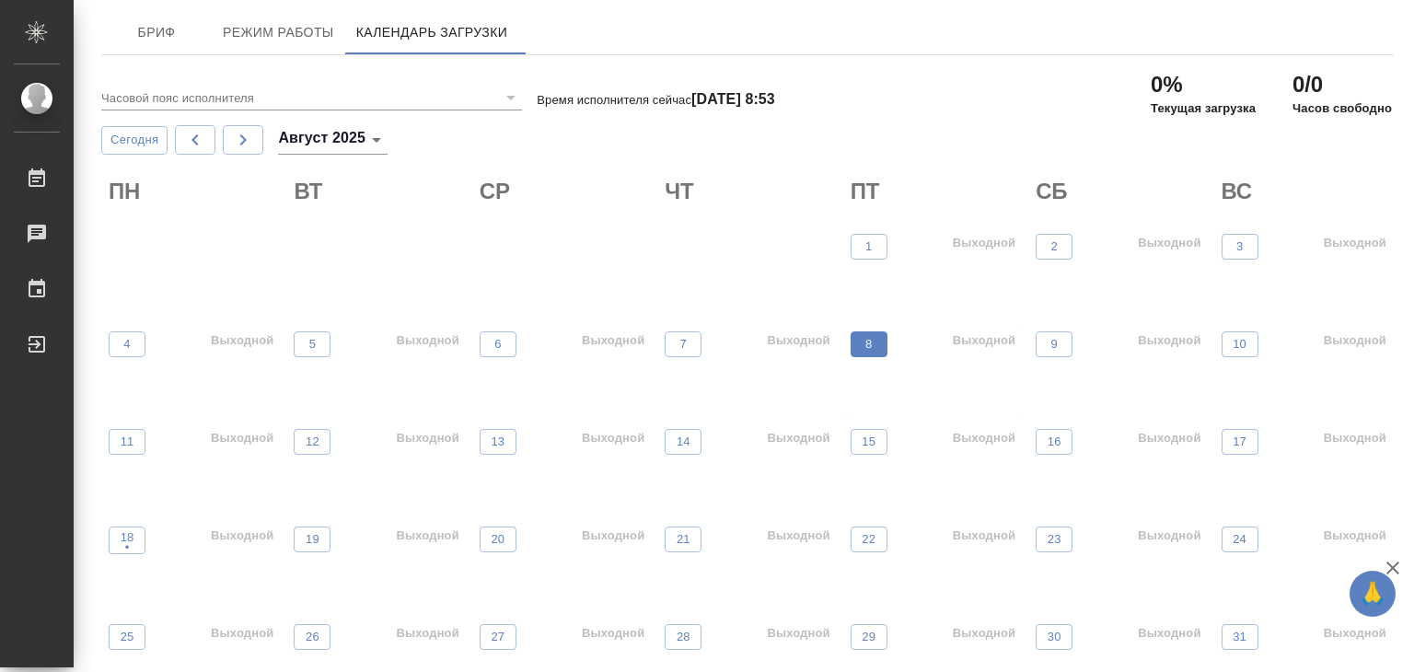
click at [851, 344] on button "8" at bounding box center [869, 344] width 37 height 26
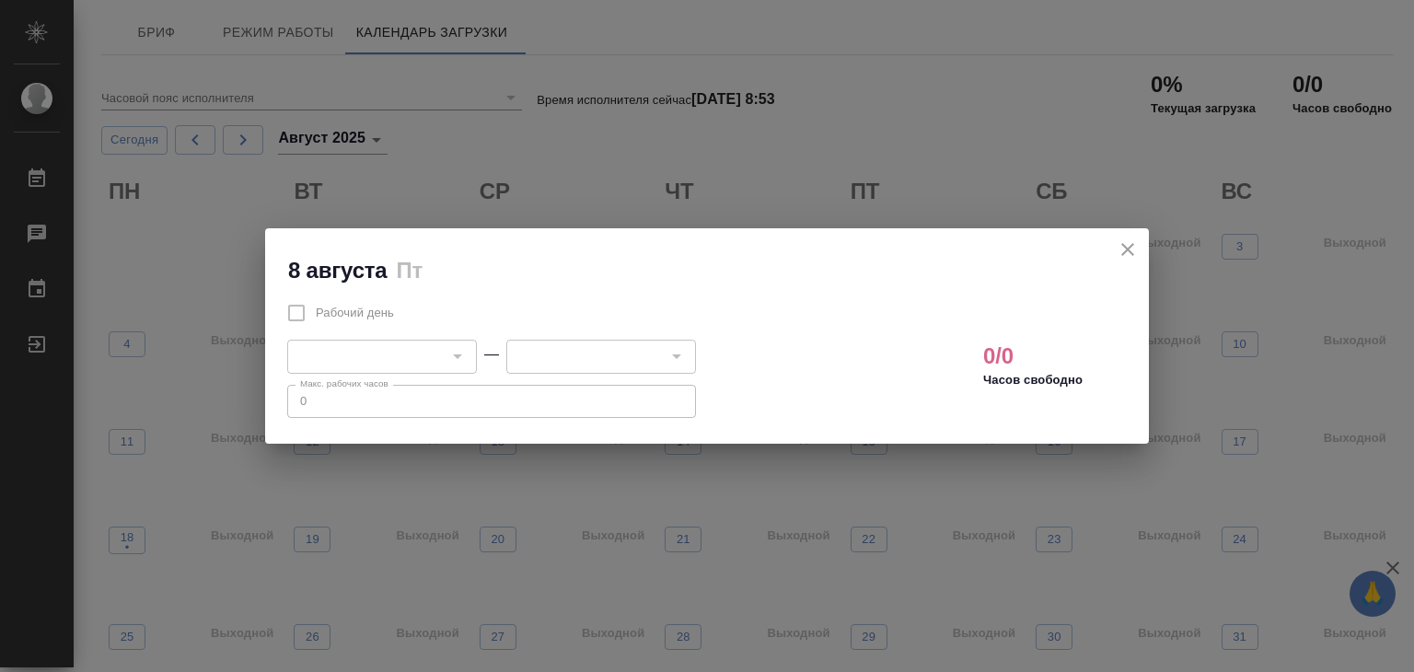
click at [445, 356] on div at bounding box center [457, 356] width 24 height 26
click at [460, 356] on div at bounding box center [457, 356] width 24 height 26
click at [1091, 250] on div "[DATE]" at bounding box center [707, 257] width 884 height 58
click at [1117, 248] on icon "close" at bounding box center [1128, 249] width 22 height 22
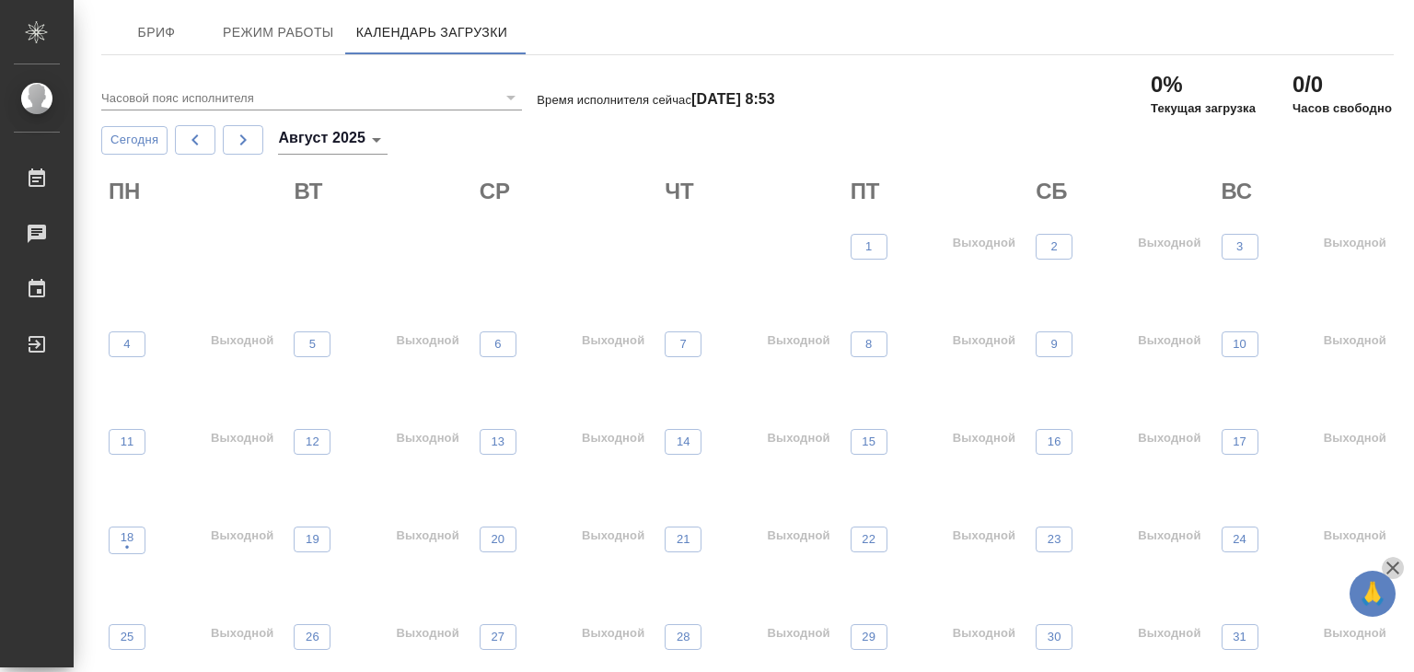
click at [1388, 561] on icon "button" at bounding box center [1393, 568] width 22 height 22
click at [283, 40] on span "Режим работы" at bounding box center [278, 32] width 111 height 23
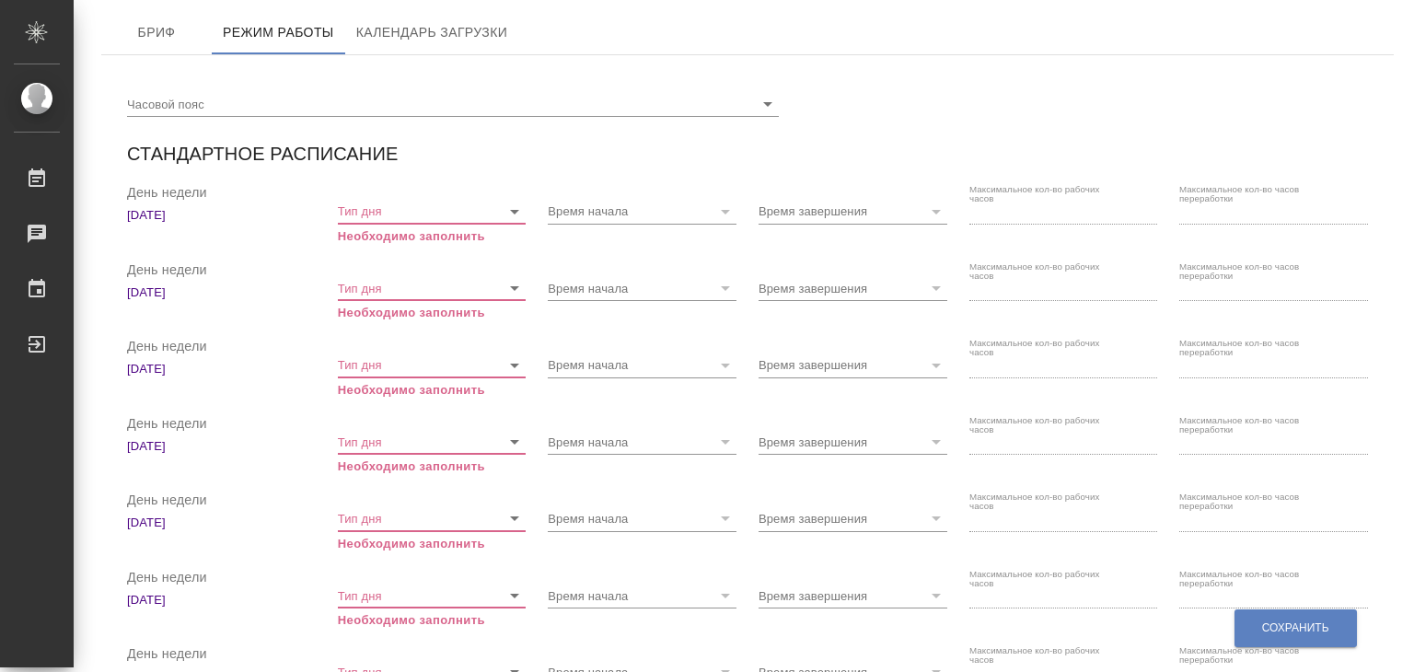
click at [368, 211] on input "Тип дня" at bounding box center [415, 210] width 154 height 25
click at [850, 86] on div "Часовой пояс" at bounding box center [747, 96] width 1241 height 41
click at [397, 379] on div "Тип дня Необходимо заполнить" at bounding box center [432, 368] width 189 height 62
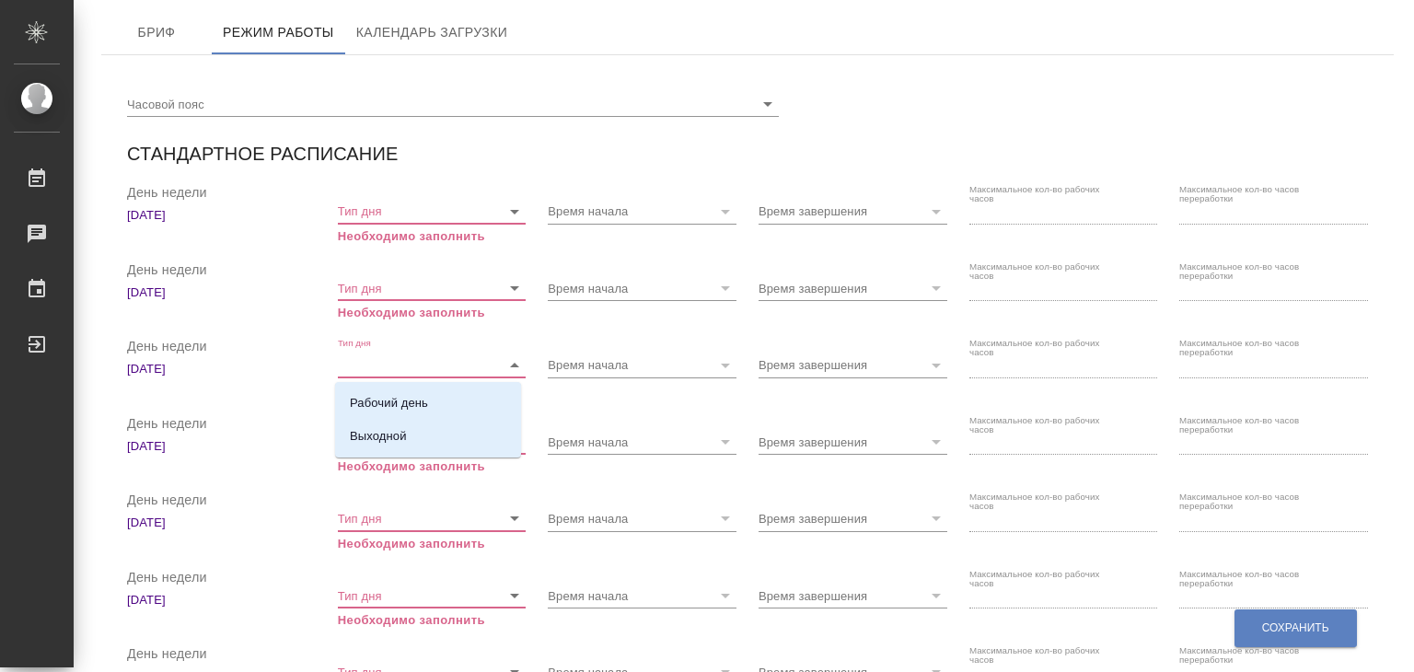
click at [400, 358] on input "Тип дня" at bounding box center [415, 364] width 154 height 25
click at [230, 369] on p "Среда" at bounding box center [221, 369] width 189 height 18
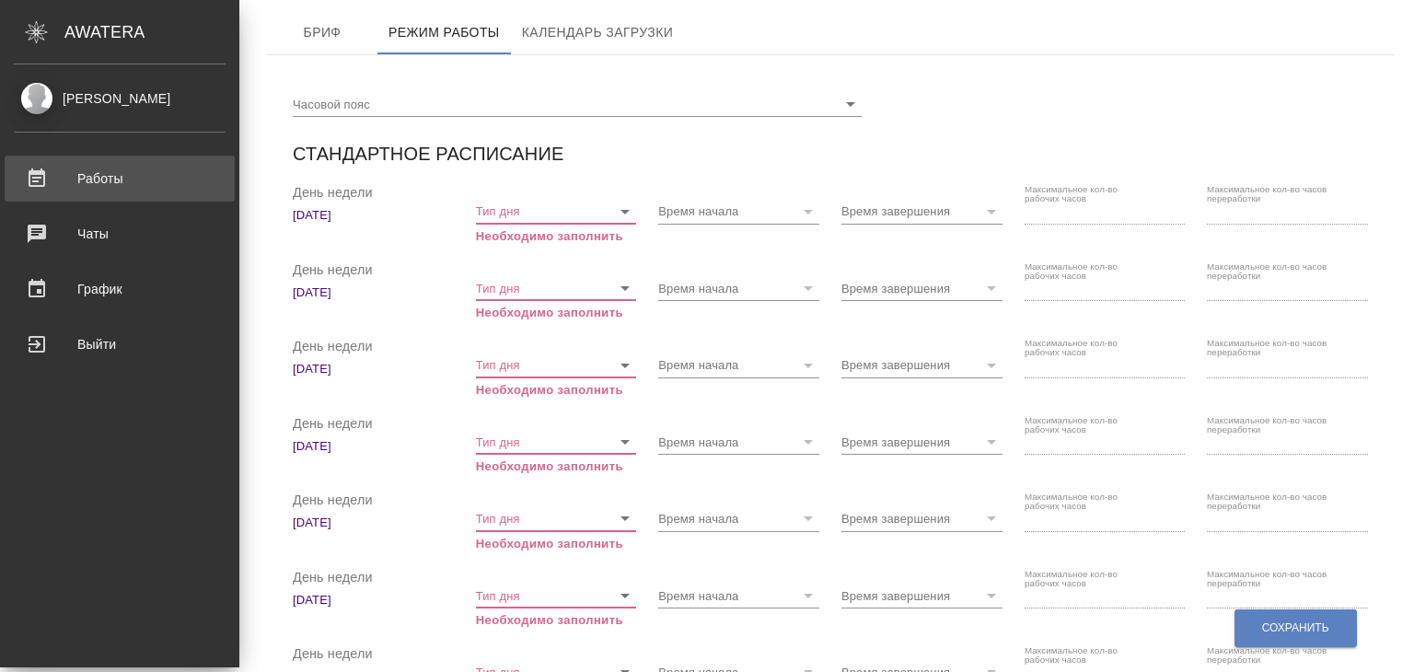
click at [96, 185] on div "Работы" at bounding box center [120, 179] width 212 height 28
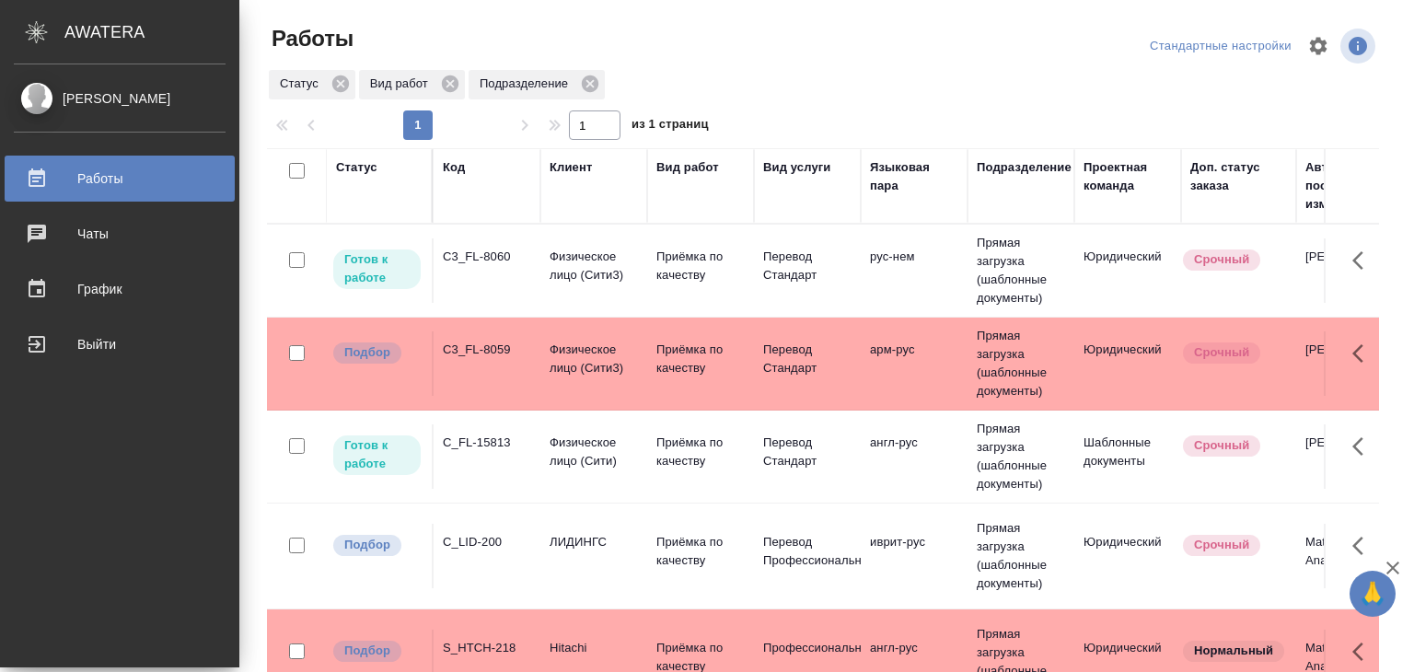
click at [87, 91] on div "[PERSON_NAME]" at bounding box center [120, 98] width 212 height 20
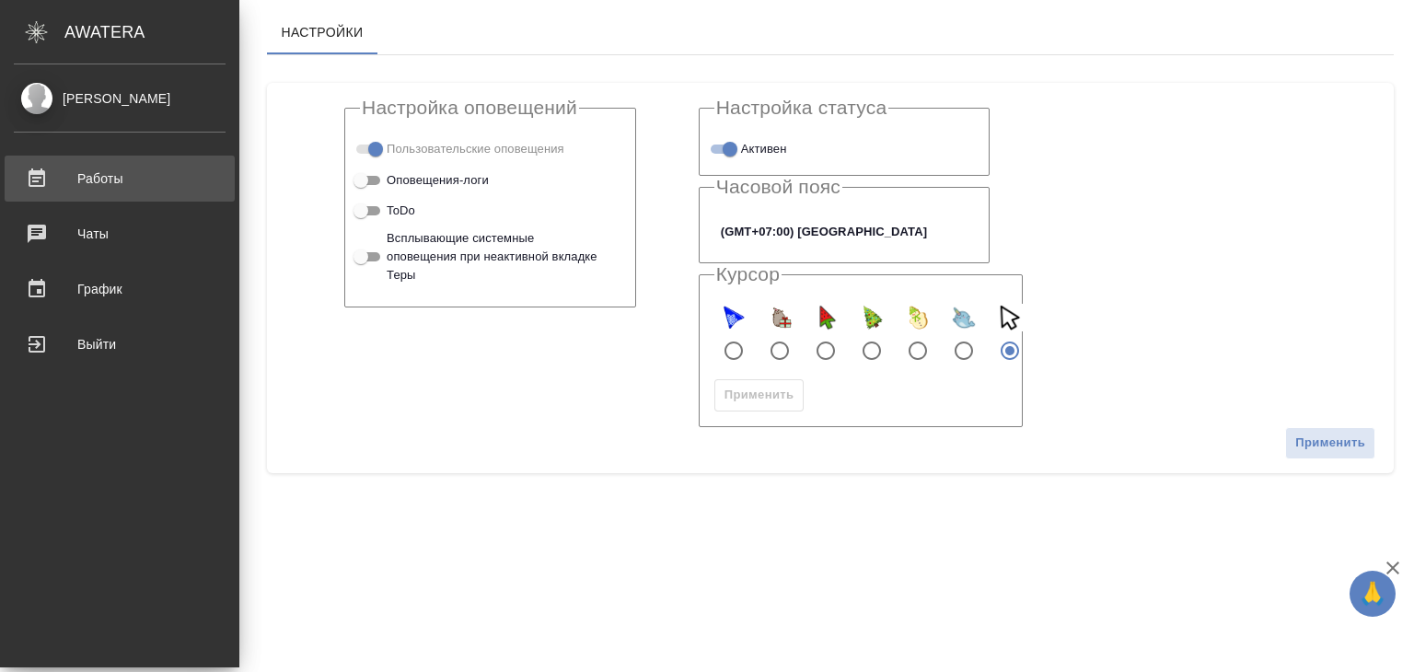
click at [105, 167] on div "Работы" at bounding box center [120, 179] width 212 height 28
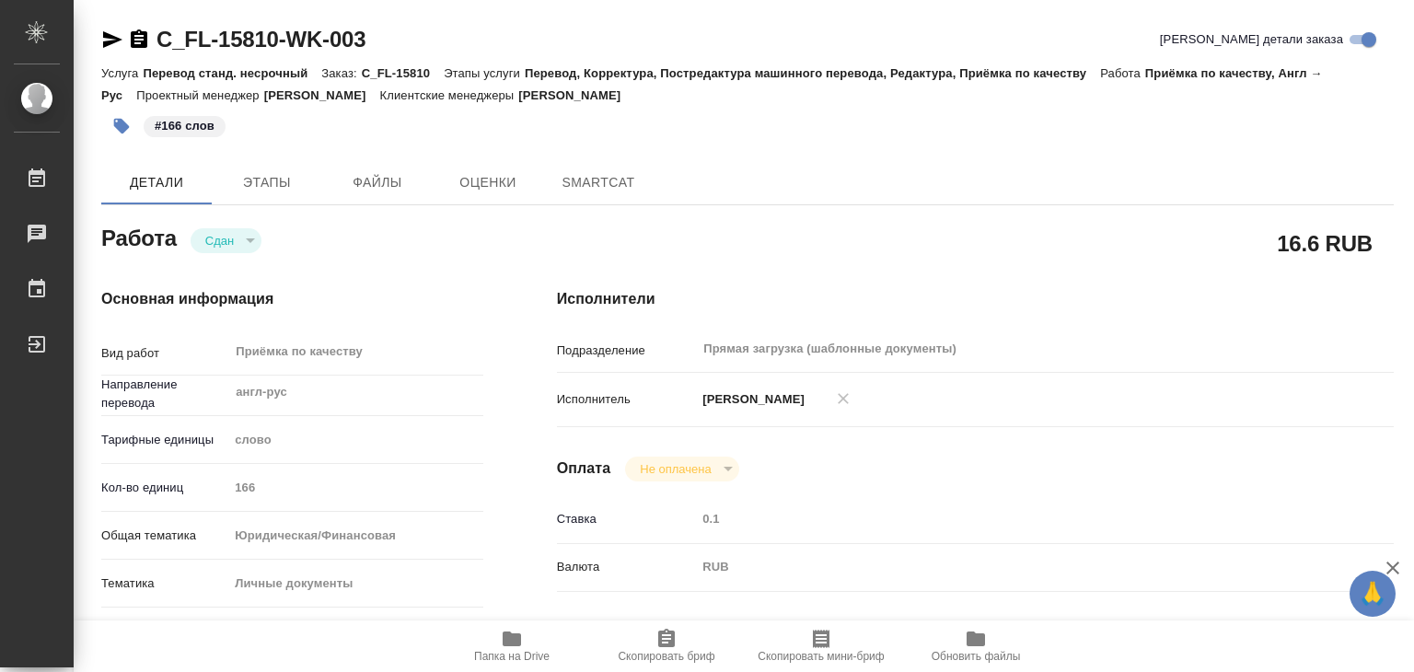
type textarea "x"
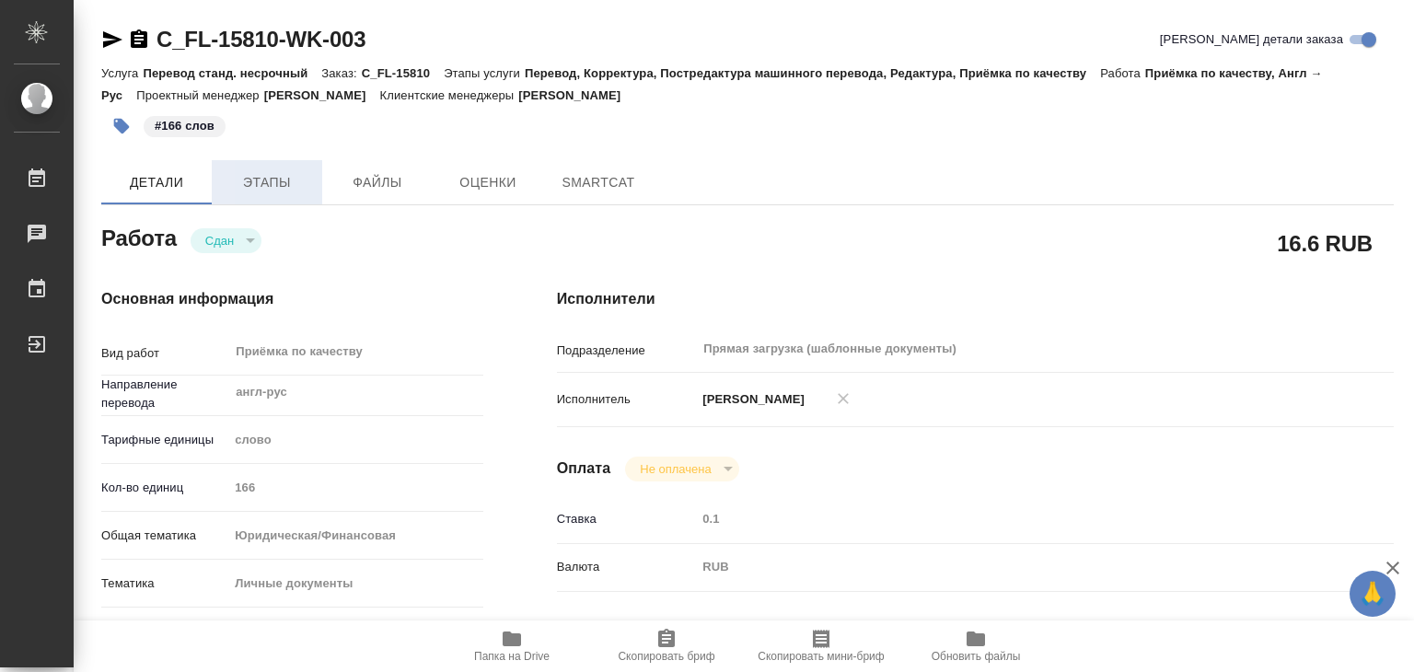
type textarea "x"
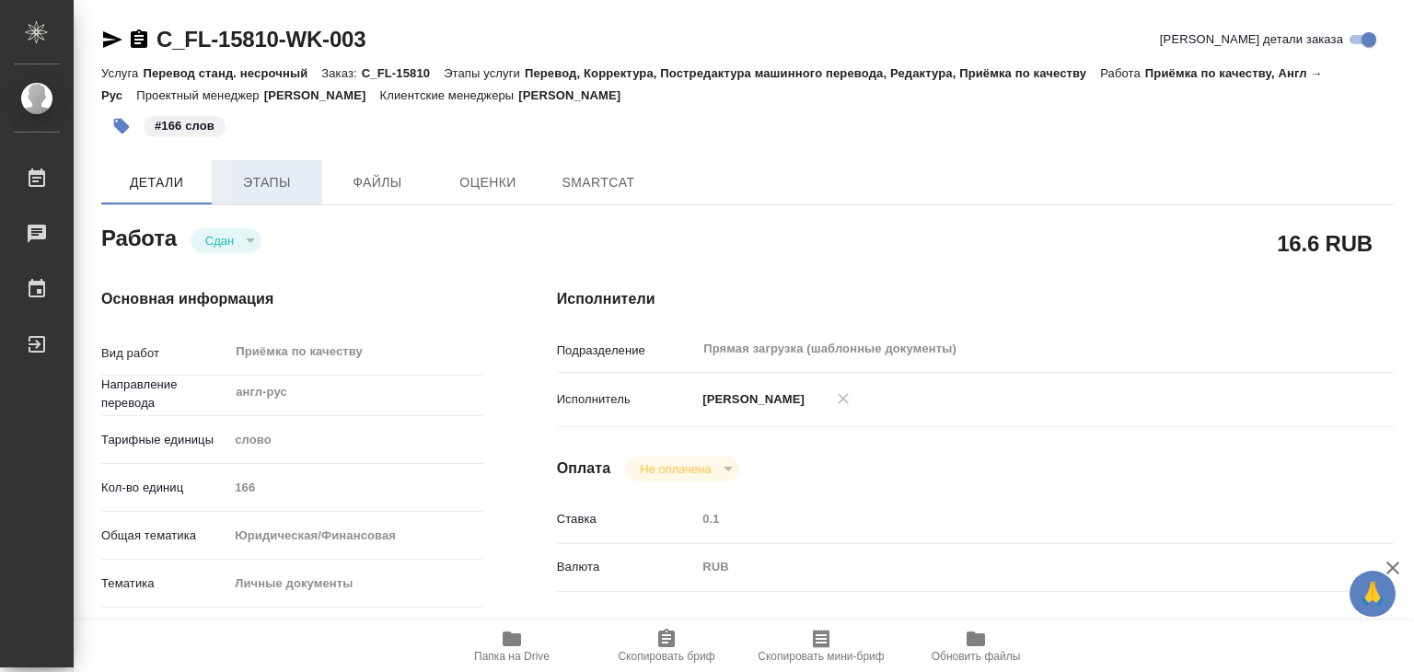
click at [255, 163] on button "Этапы" at bounding box center [267, 182] width 110 height 44
type textarea "x"
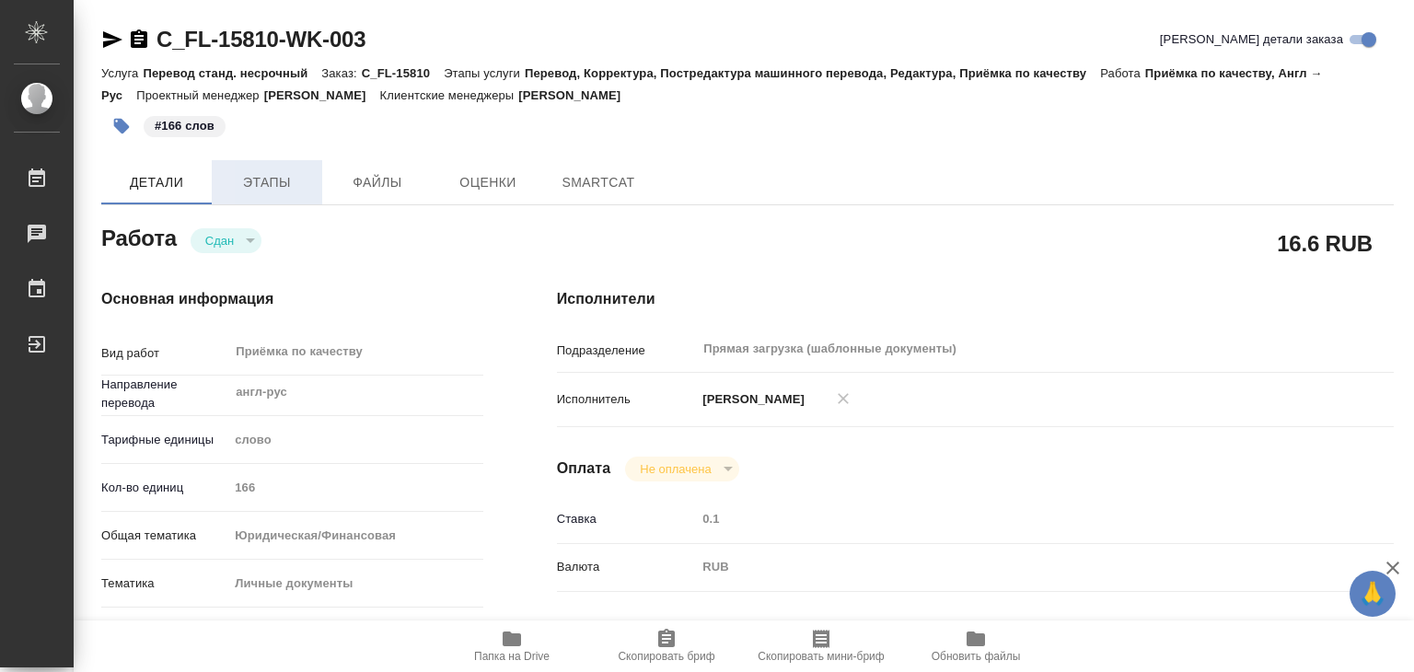
type textarea "x"
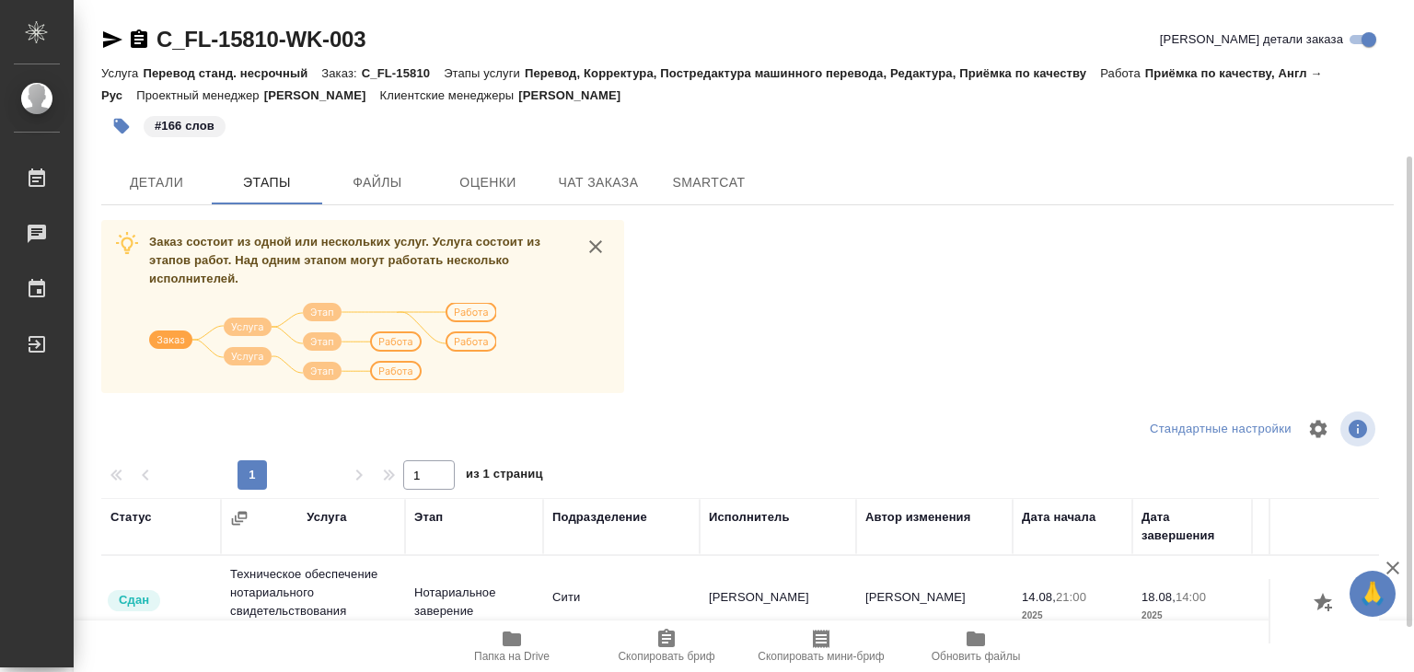
scroll to position [92, 0]
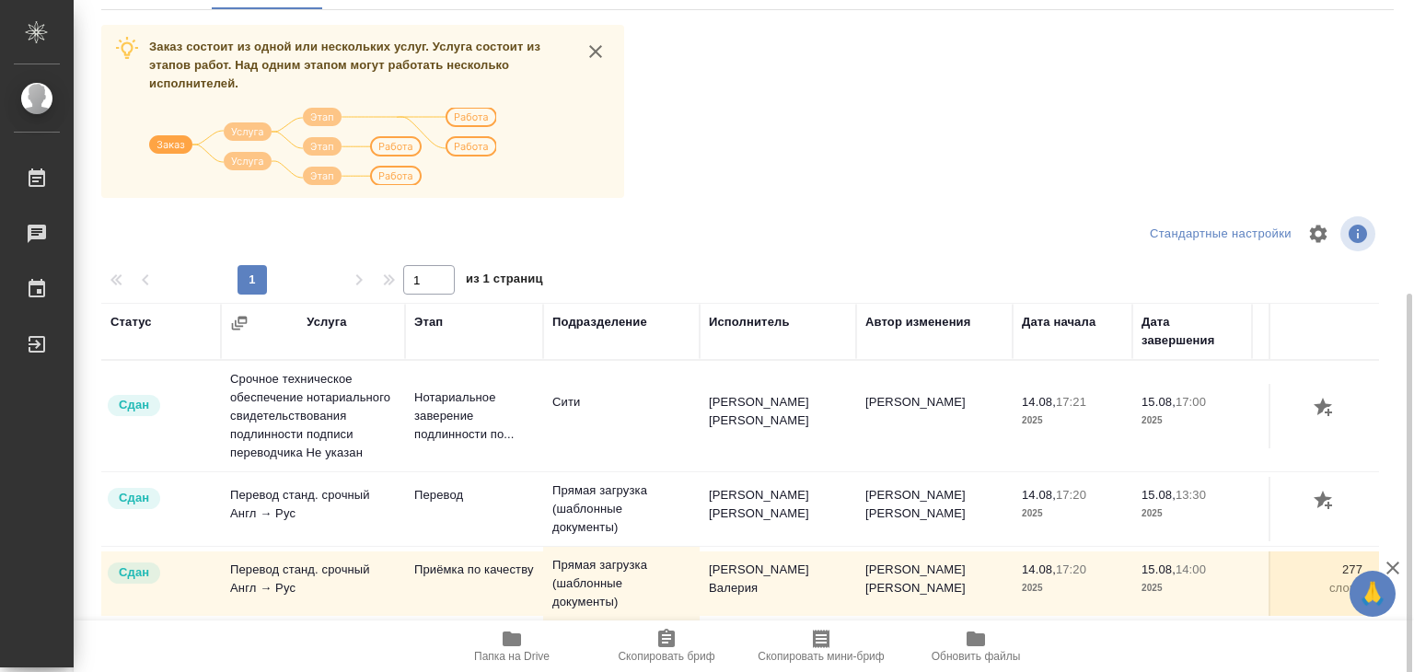
scroll to position [287, 0]
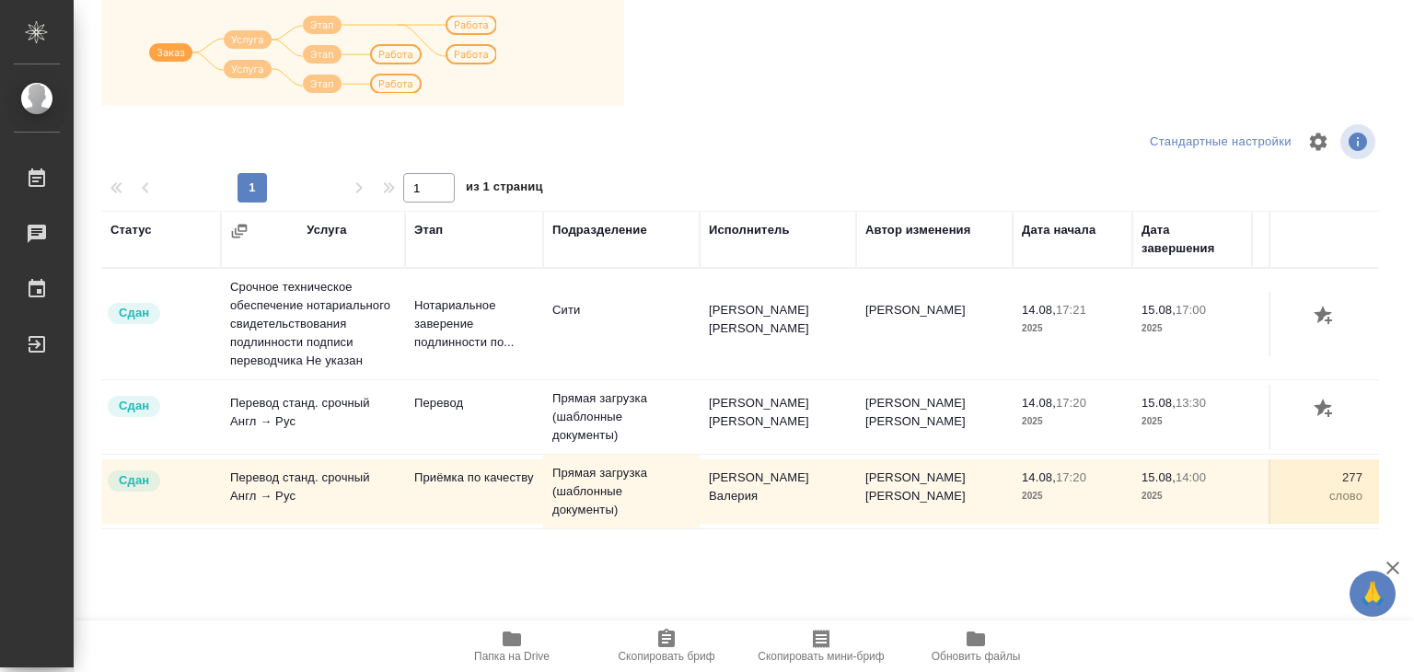
click at [1390, 568] on icon "button" at bounding box center [1393, 568] width 13 height 13
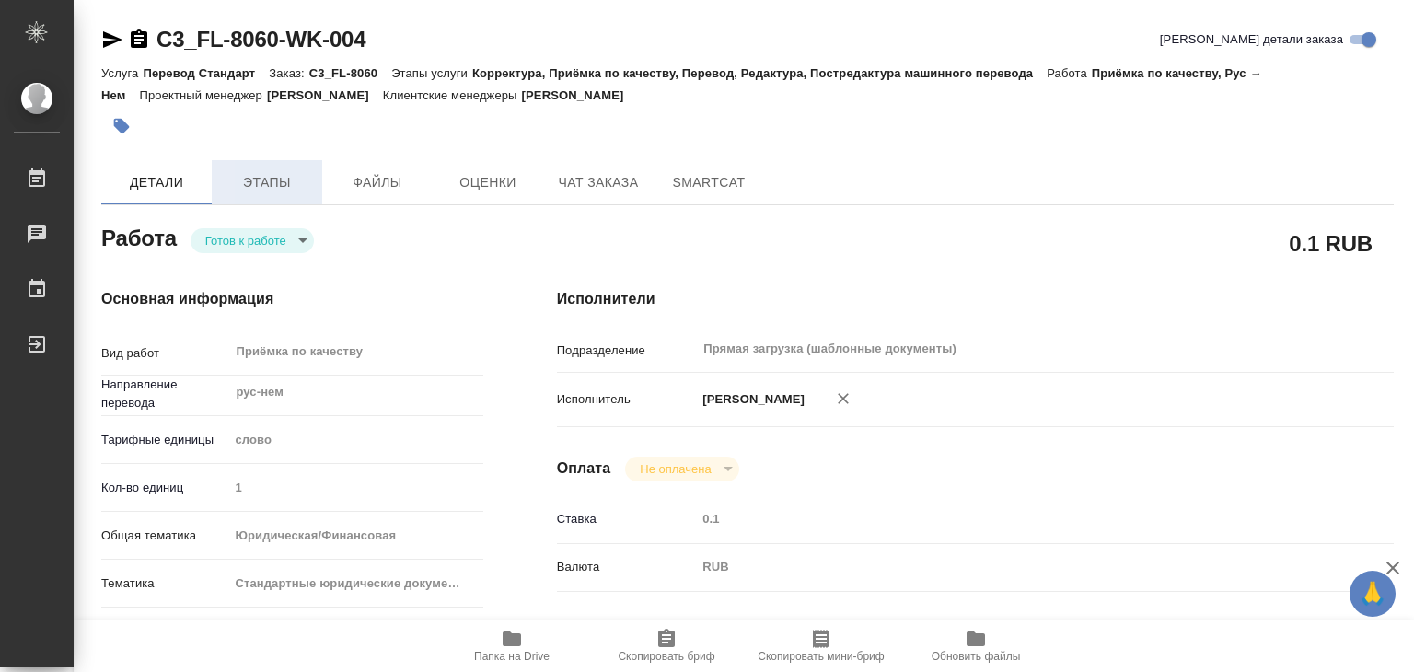
click at [280, 189] on span "Этапы" at bounding box center [267, 182] width 88 height 23
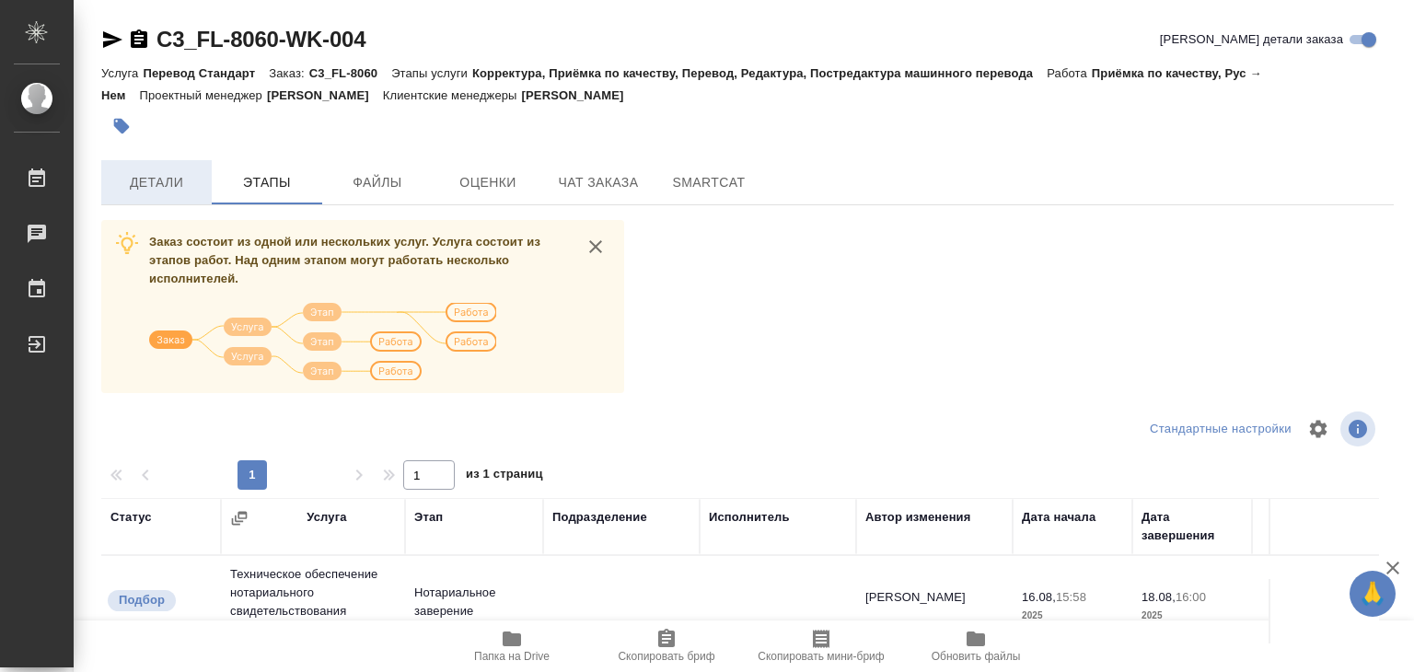
click at [180, 181] on span "Детали" at bounding box center [156, 182] width 88 height 23
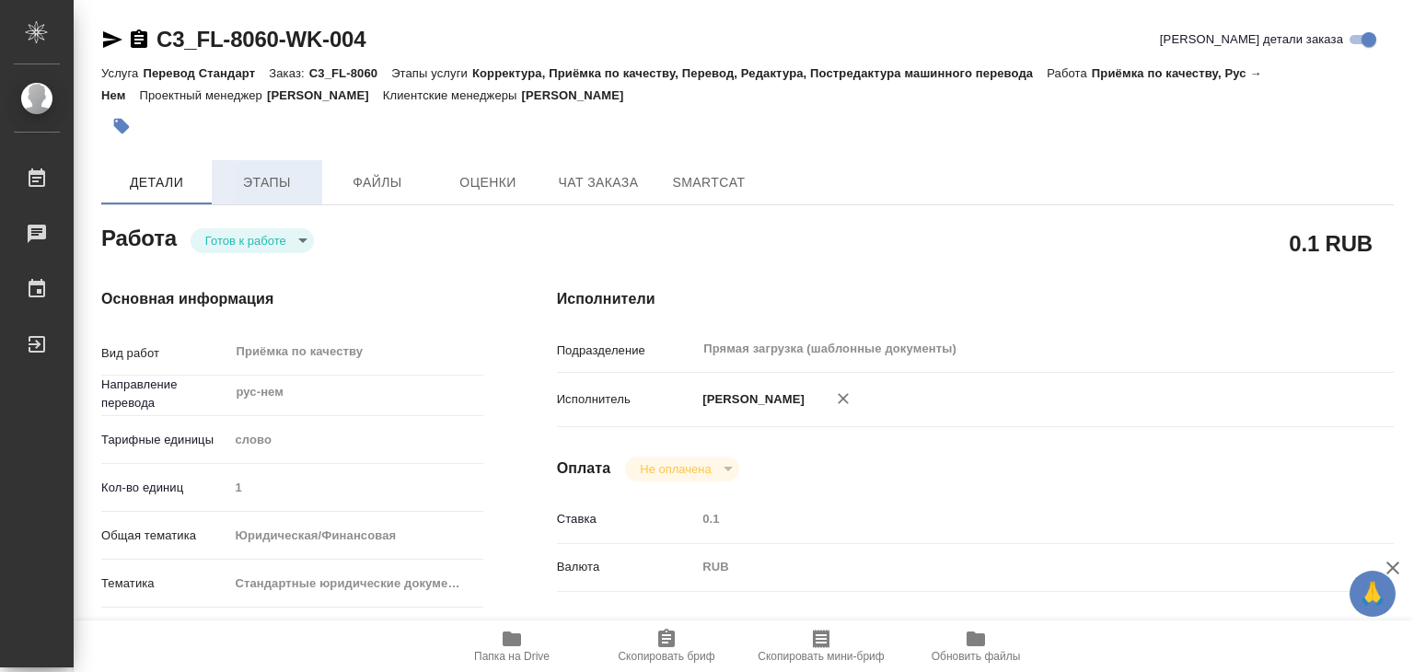
type textarea "x"
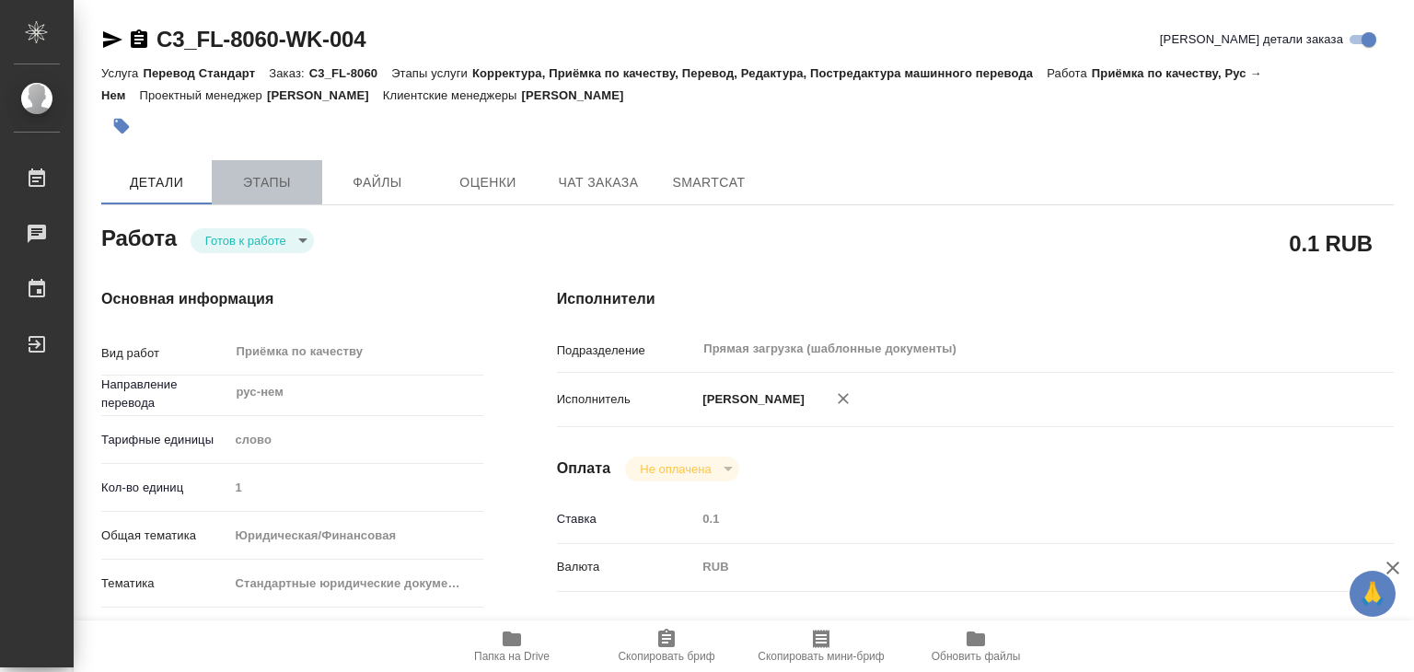
click at [293, 200] on button "Этапы" at bounding box center [267, 182] width 110 height 44
type textarea "x"
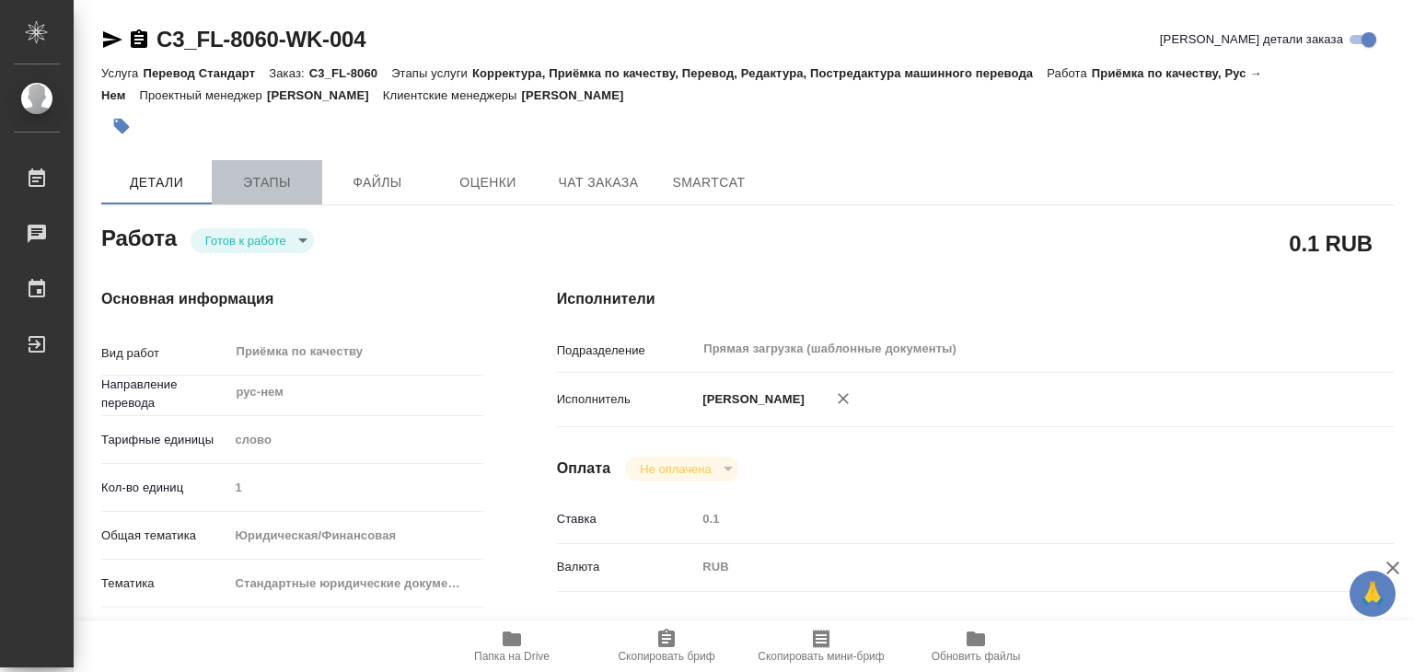
type textarea "x"
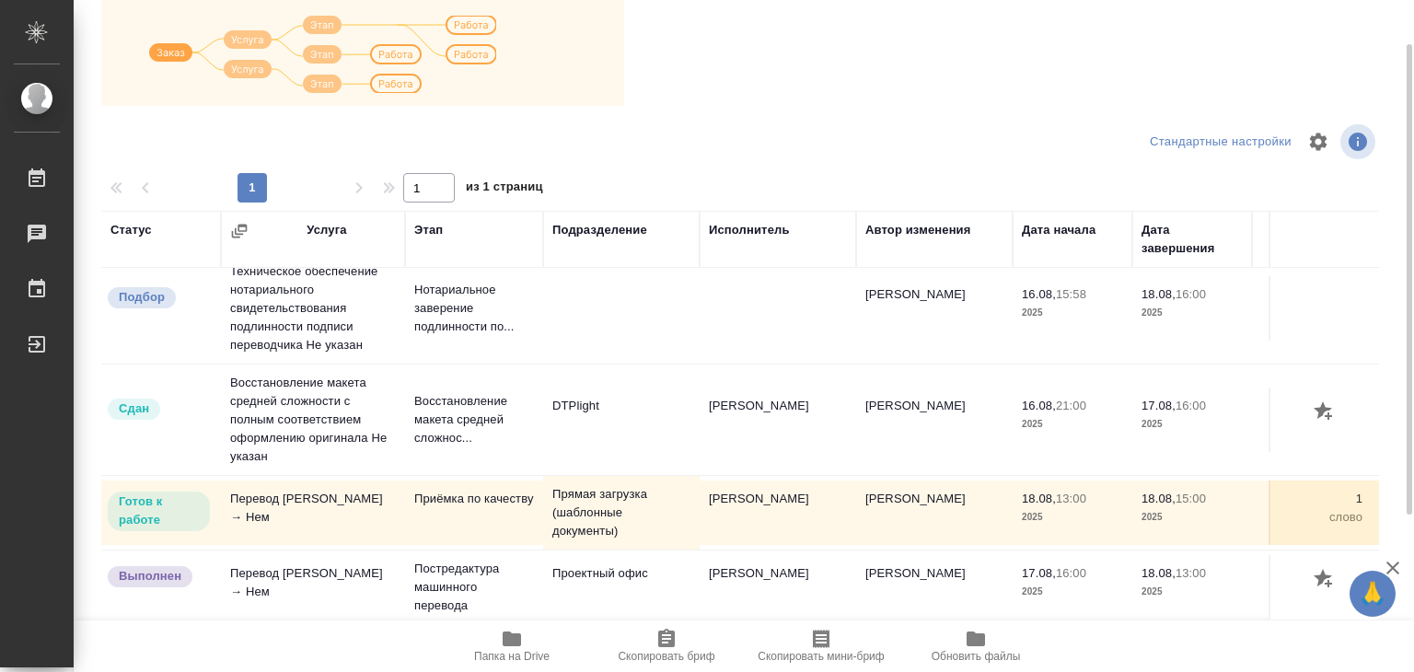
scroll to position [11, 0]
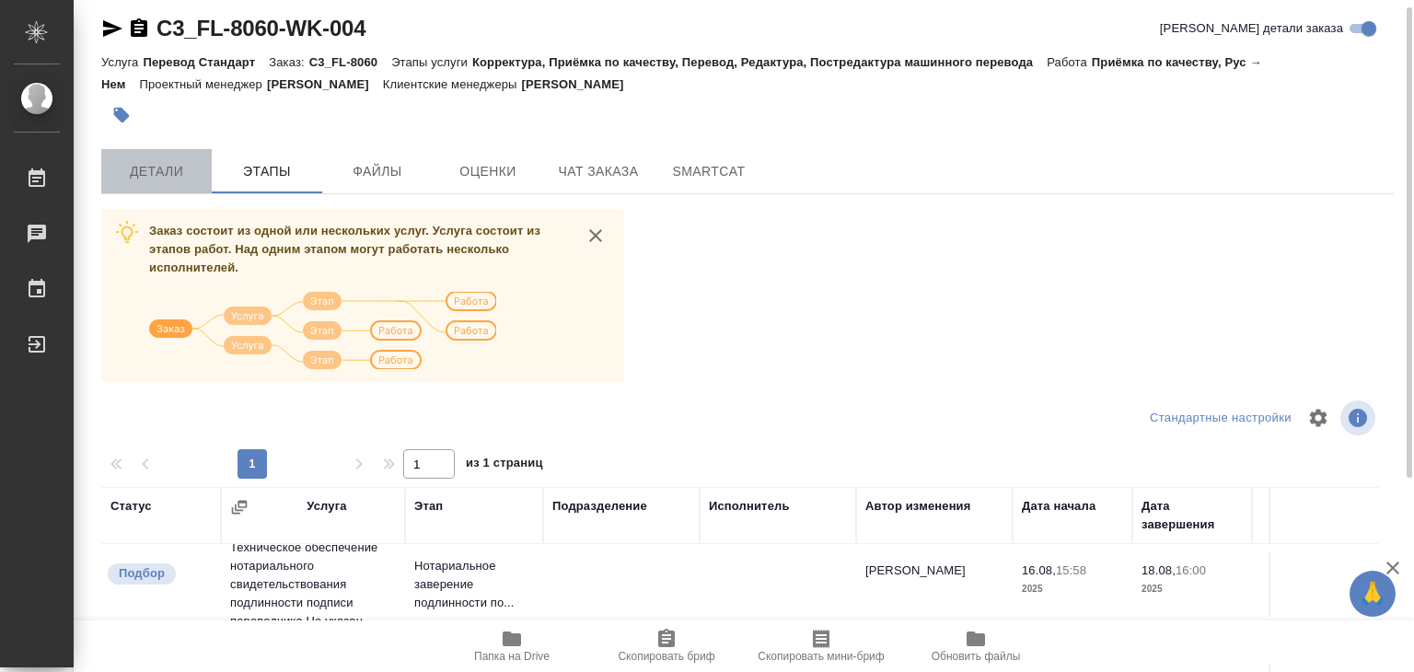
click at [169, 175] on span "Детали" at bounding box center [156, 171] width 88 height 23
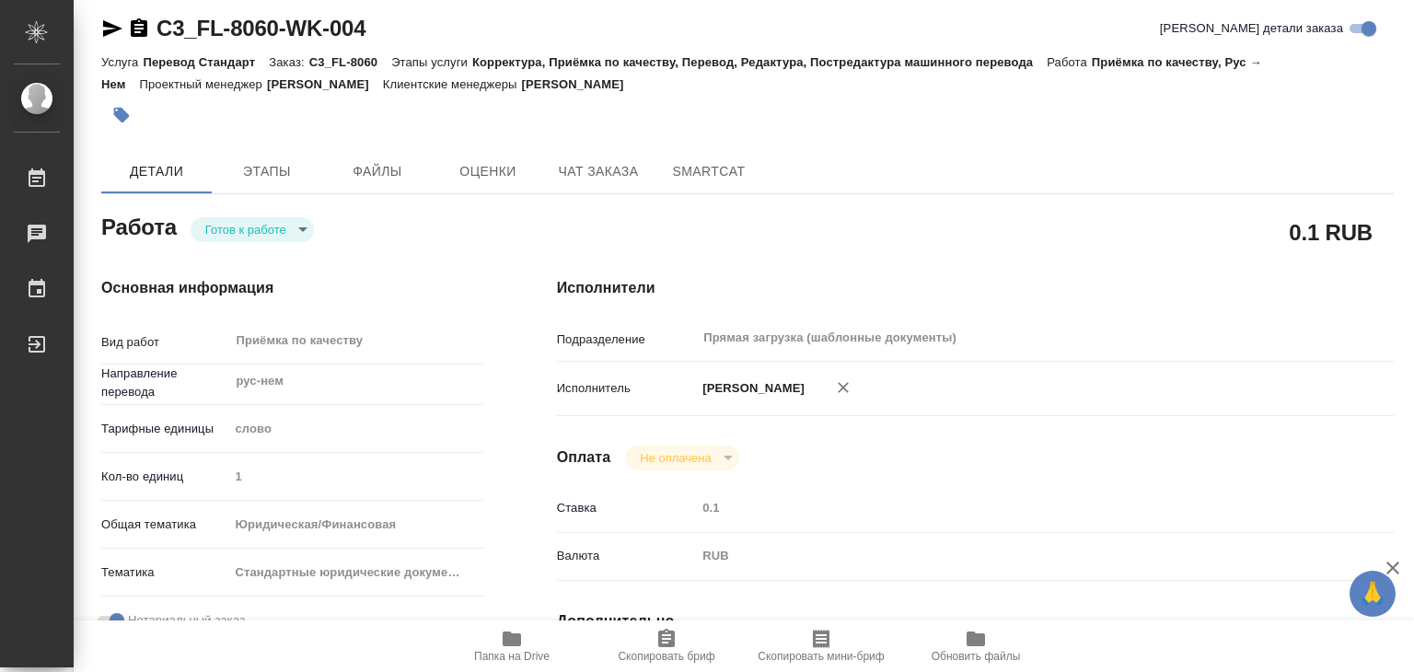
type textarea "x"
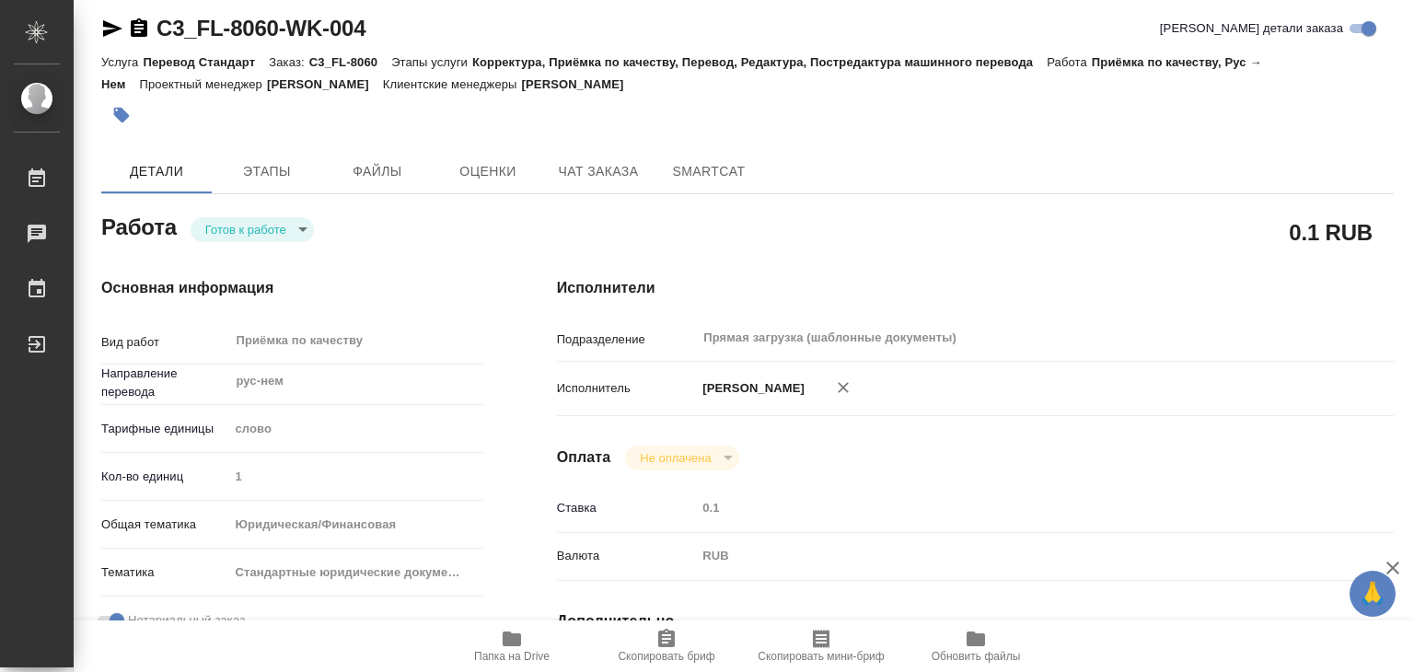
type textarea "x"
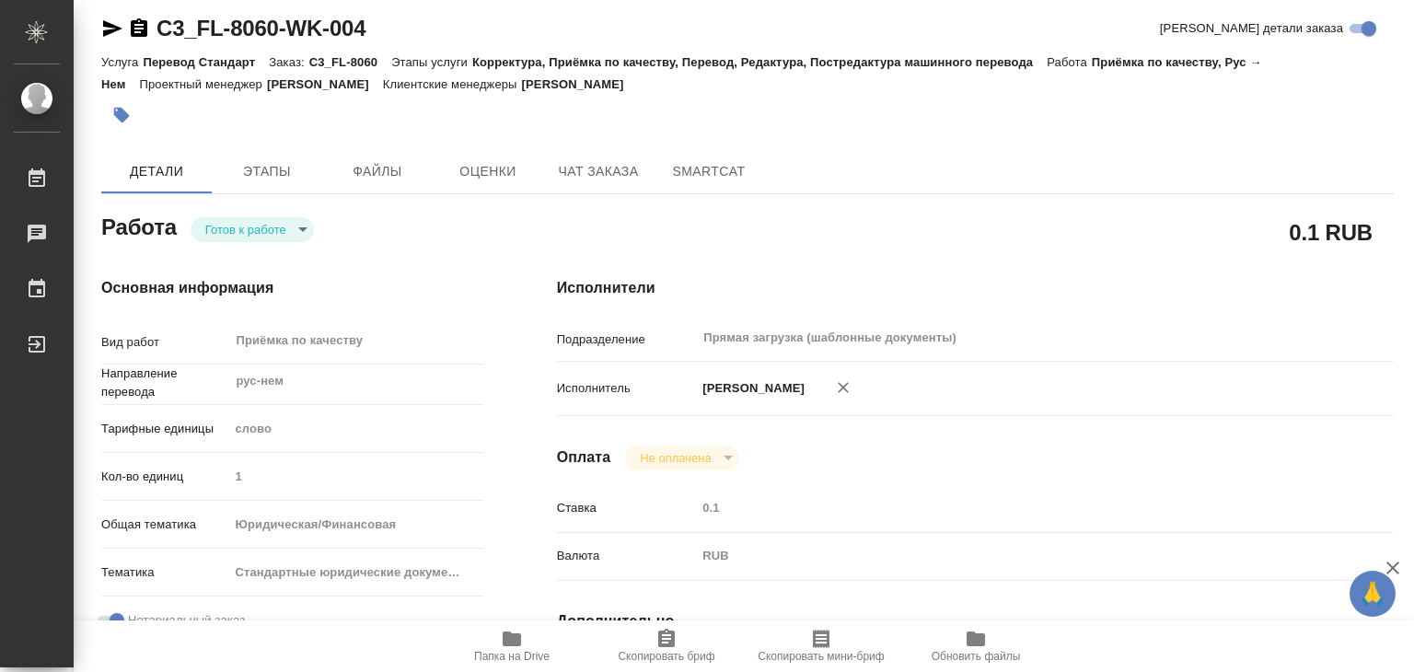
type textarea "x"
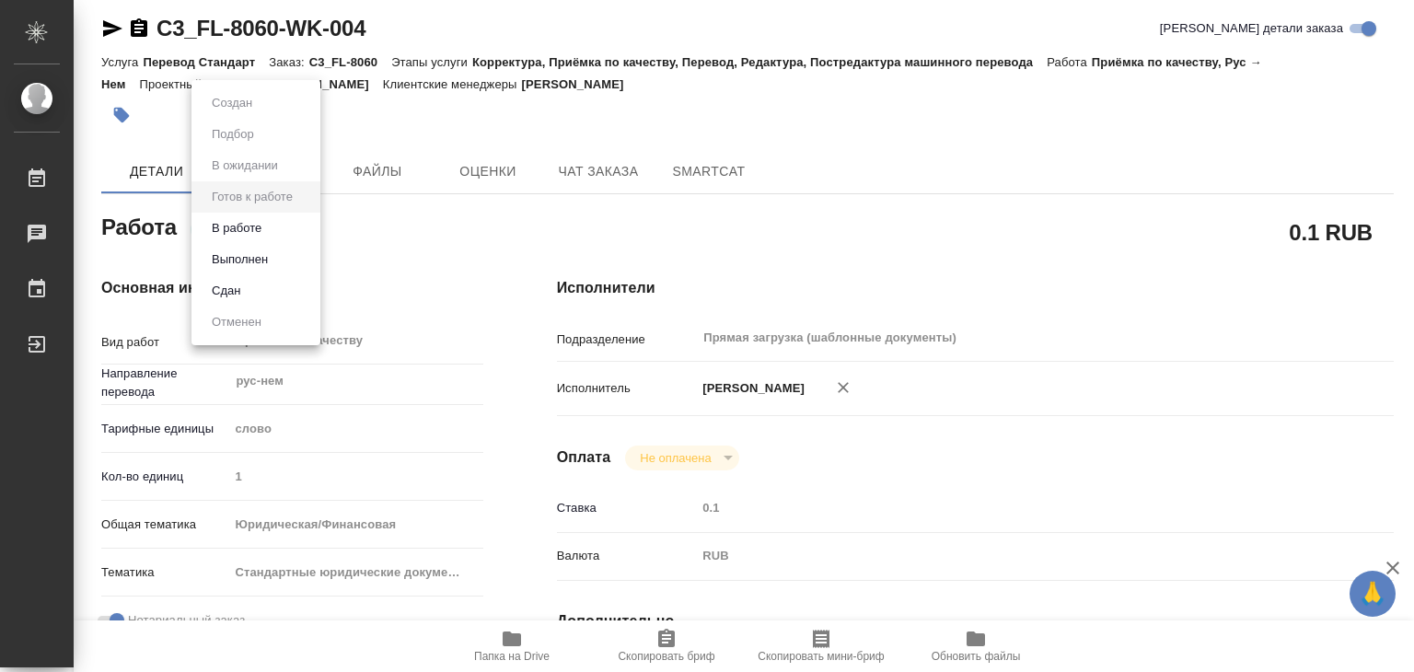
click at [291, 236] on body "🙏 .cls-1 fill:#fff; AWATERA Alilekova Valeriya Работы 0 Чаты График Выйти C3_FL…" at bounding box center [707, 336] width 1414 height 672
type textarea "x"
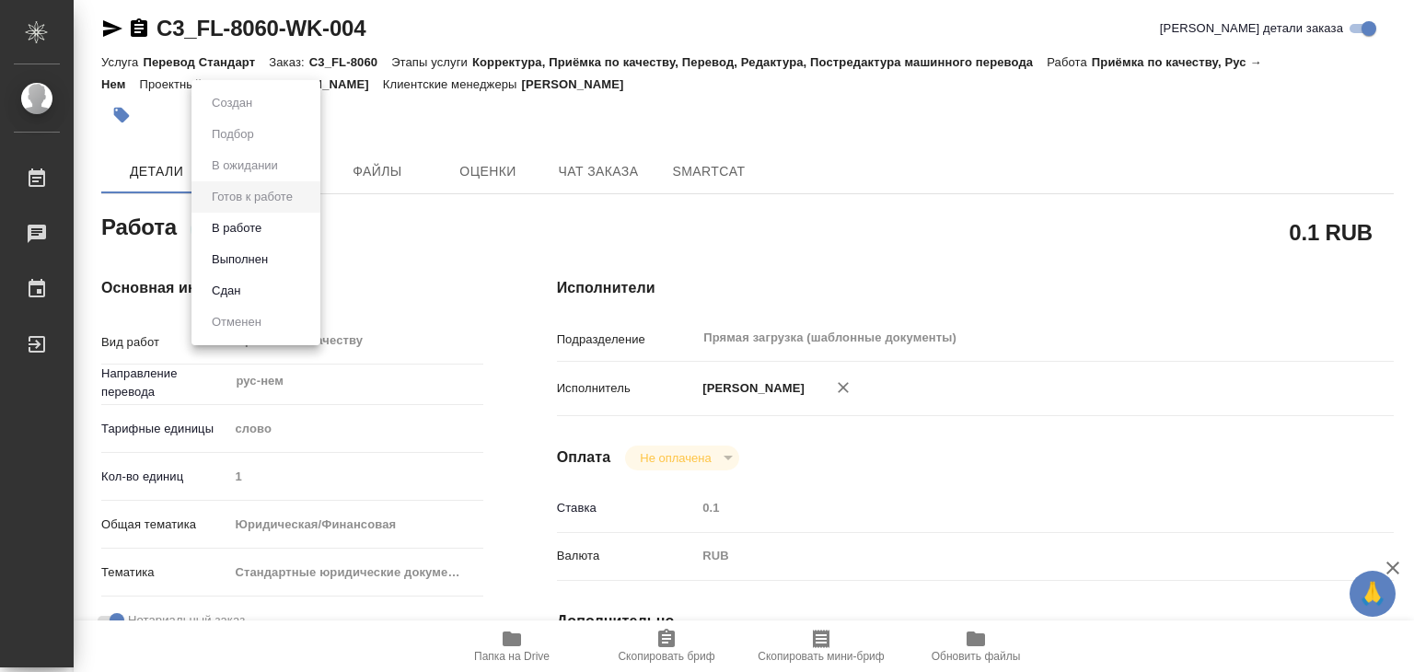
type textarea "x"
click at [297, 232] on li "В работе" at bounding box center [255, 228] width 129 height 31
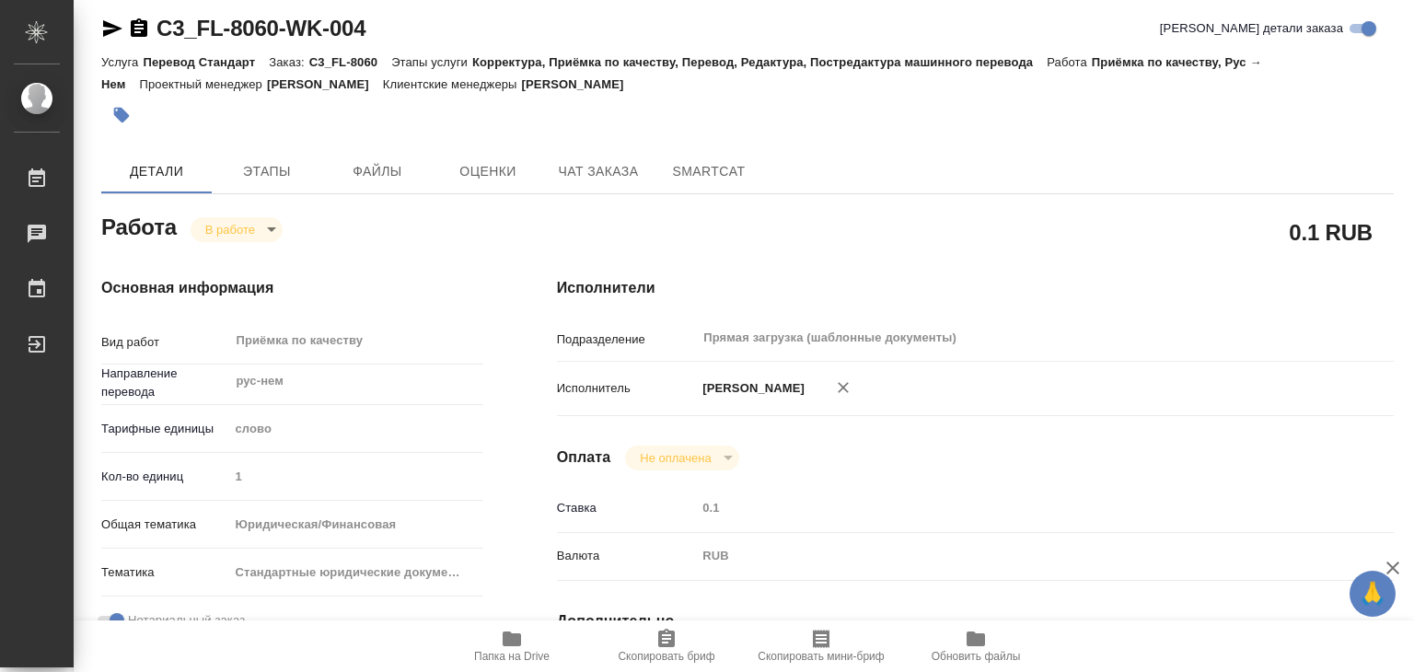
type textarea "x"
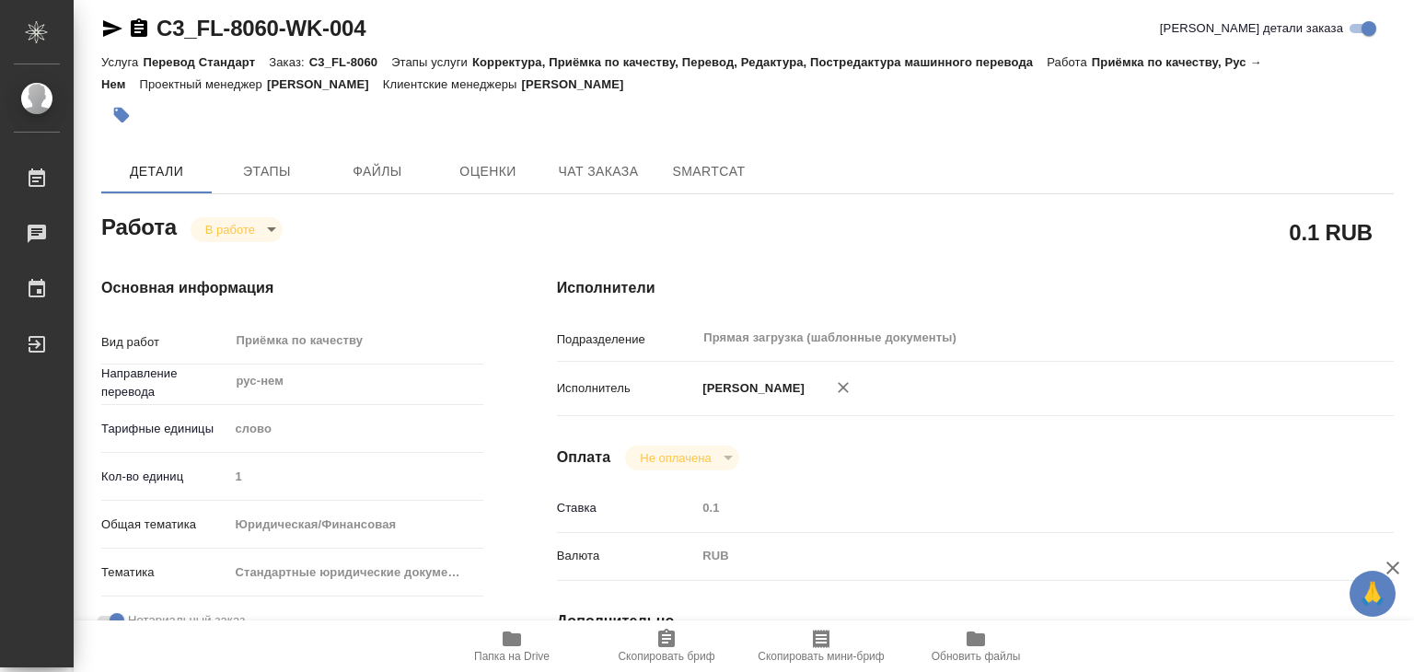
type textarea "x"
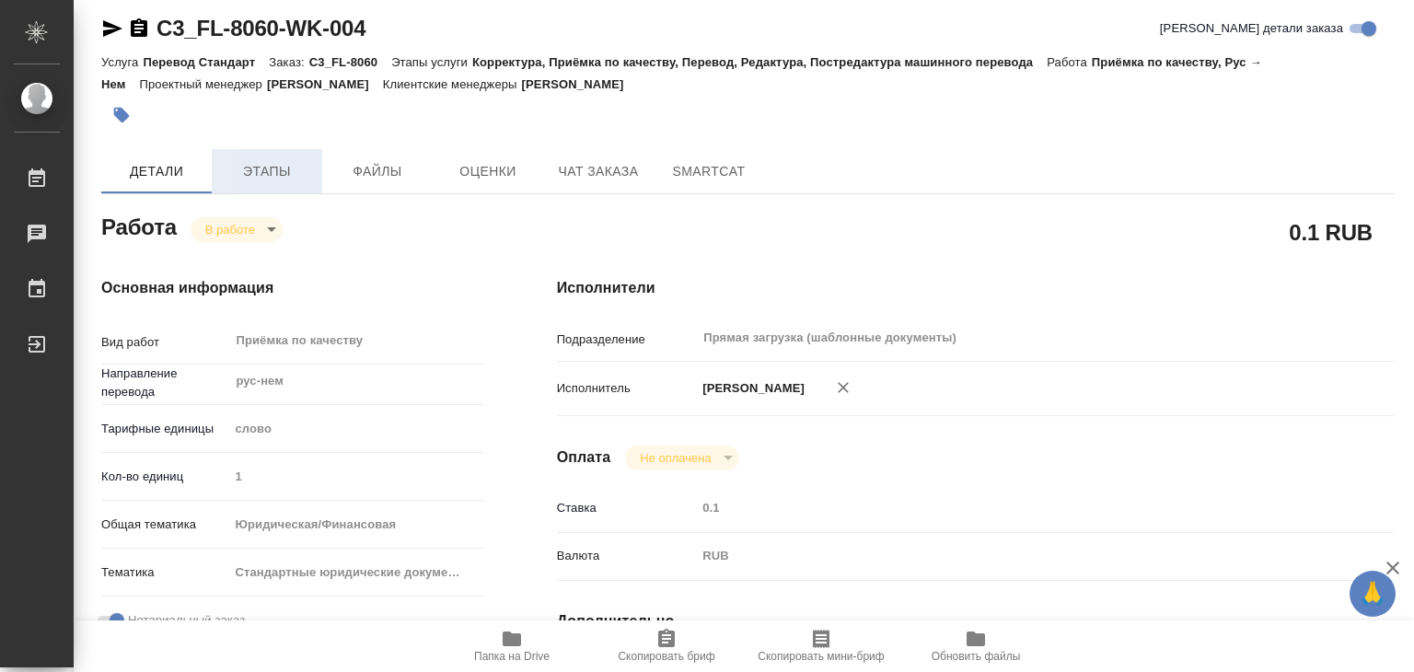
click at [254, 162] on span "Этапы" at bounding box center [267, 171] width 88 height 23
type textarea "x"
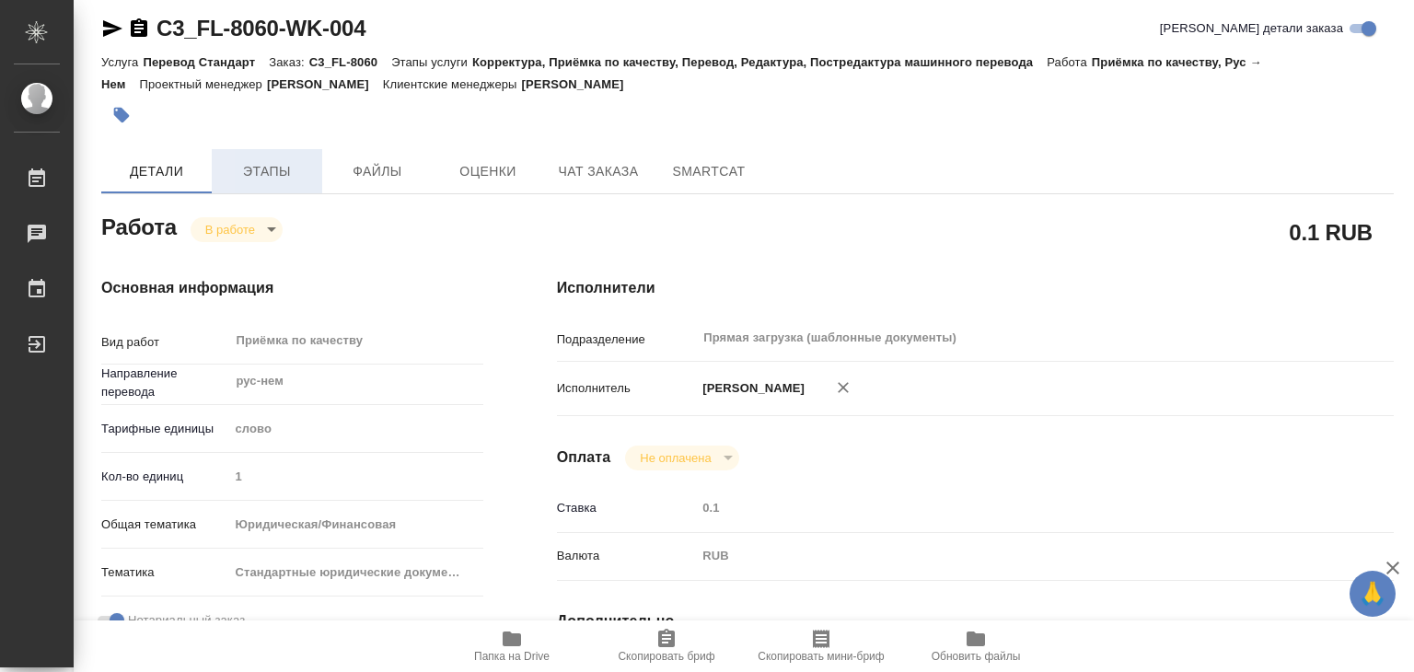
type textarea "x"
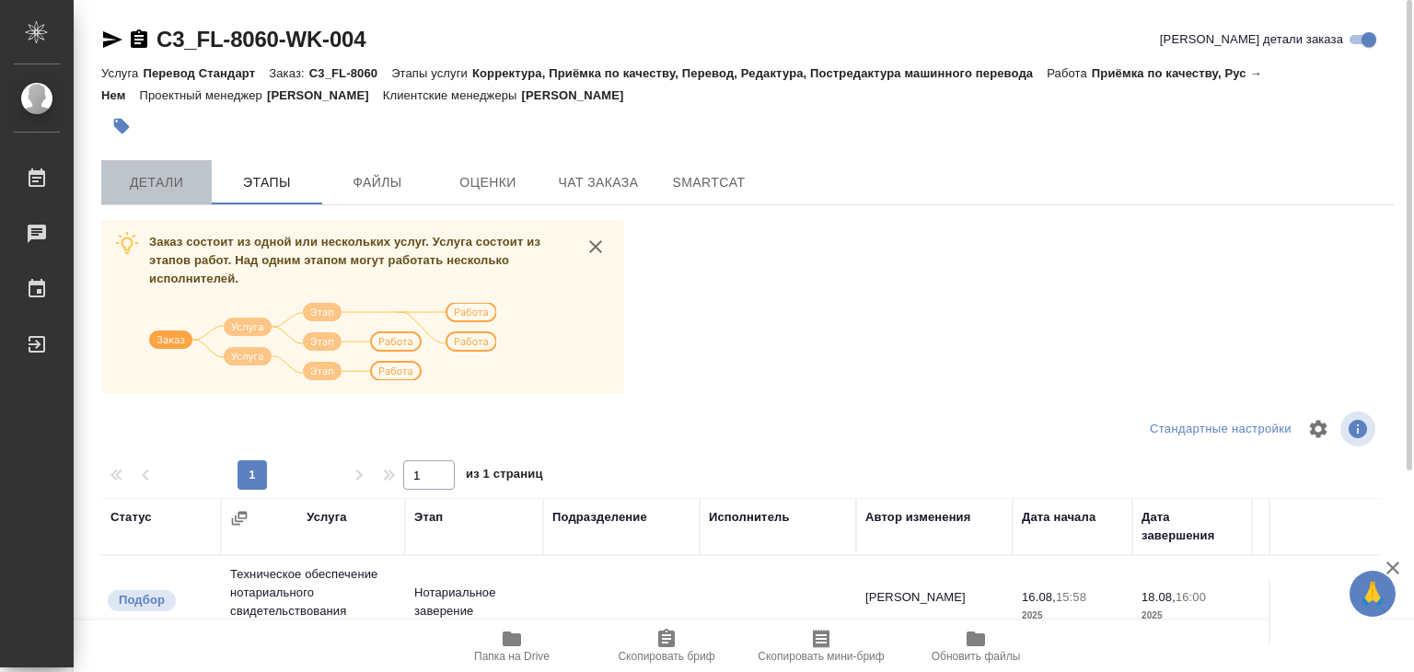
click at [166, 184] on span "Детали" at bounding box center [156, 182] width 88 height 23
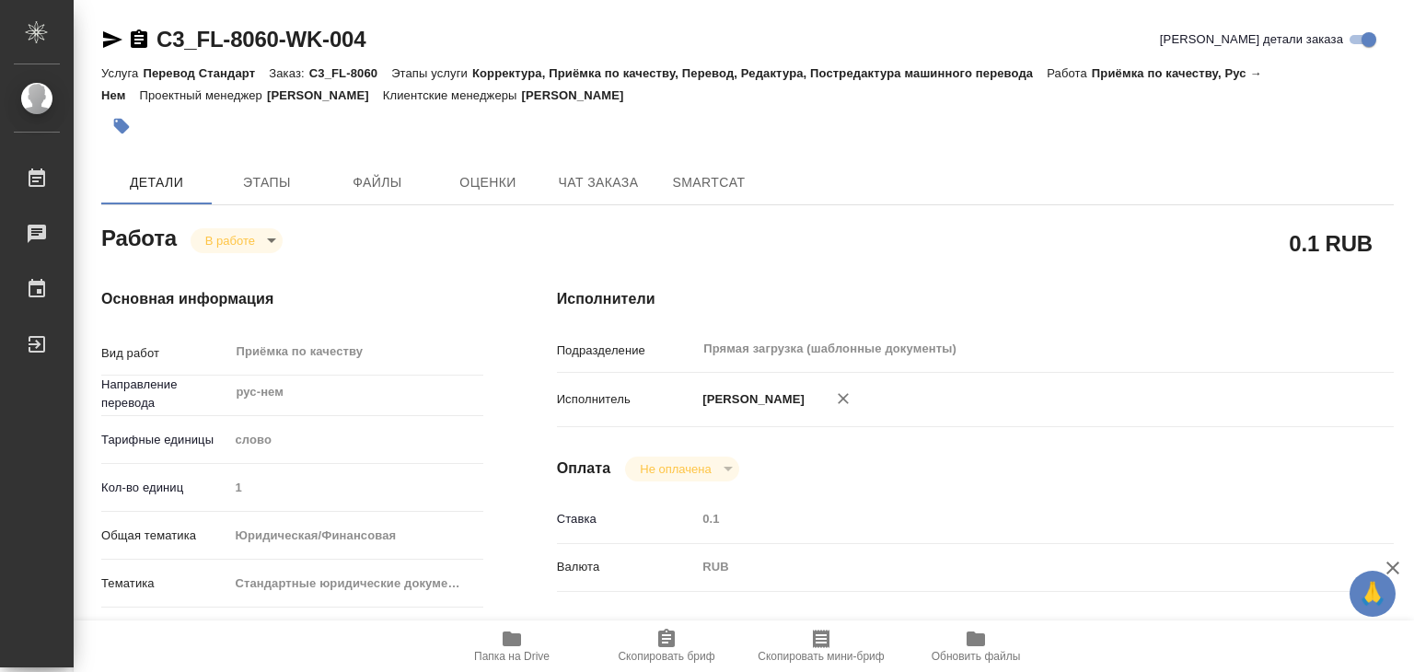
type textarea "x"
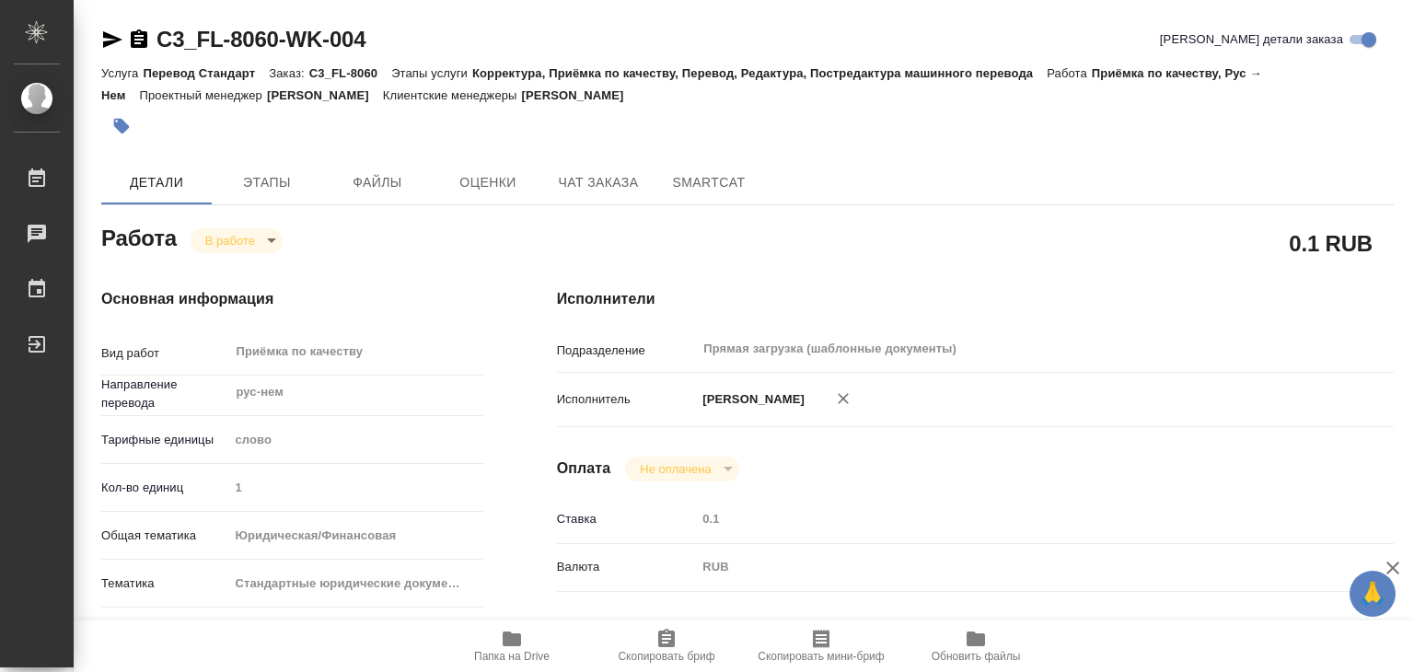
type textarea "x"
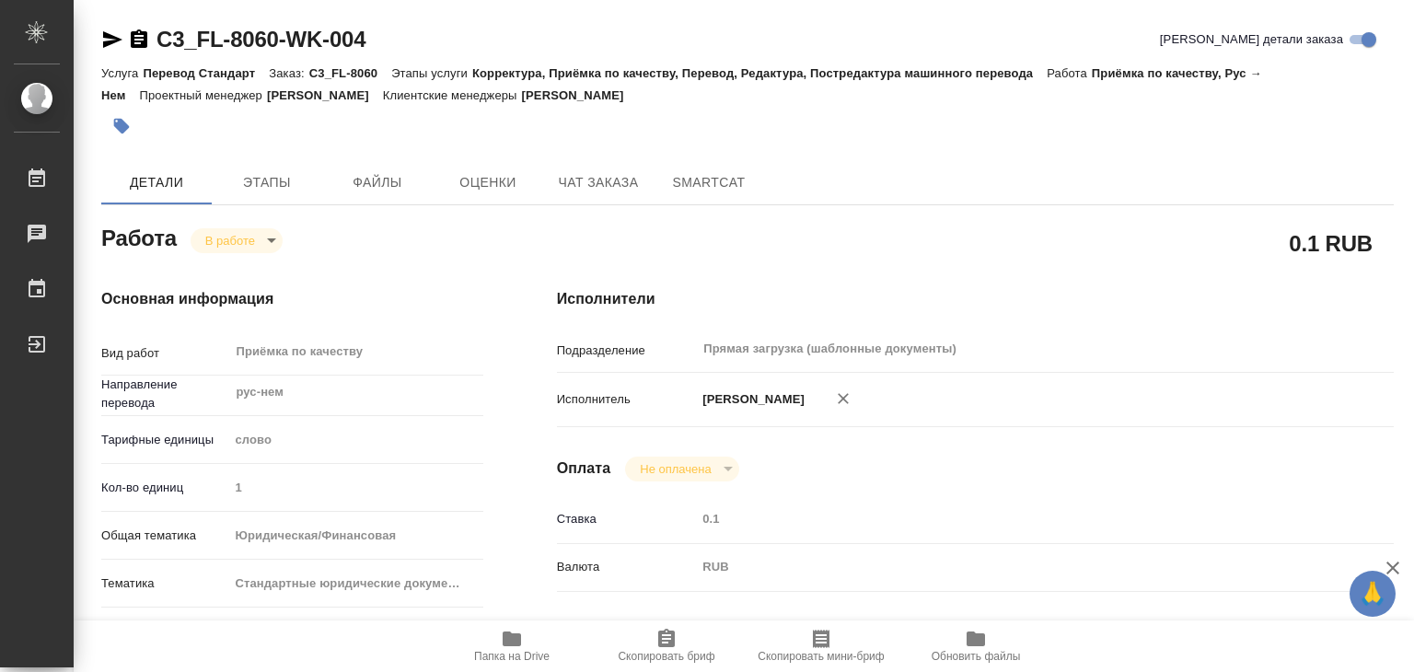
type textarea "x"
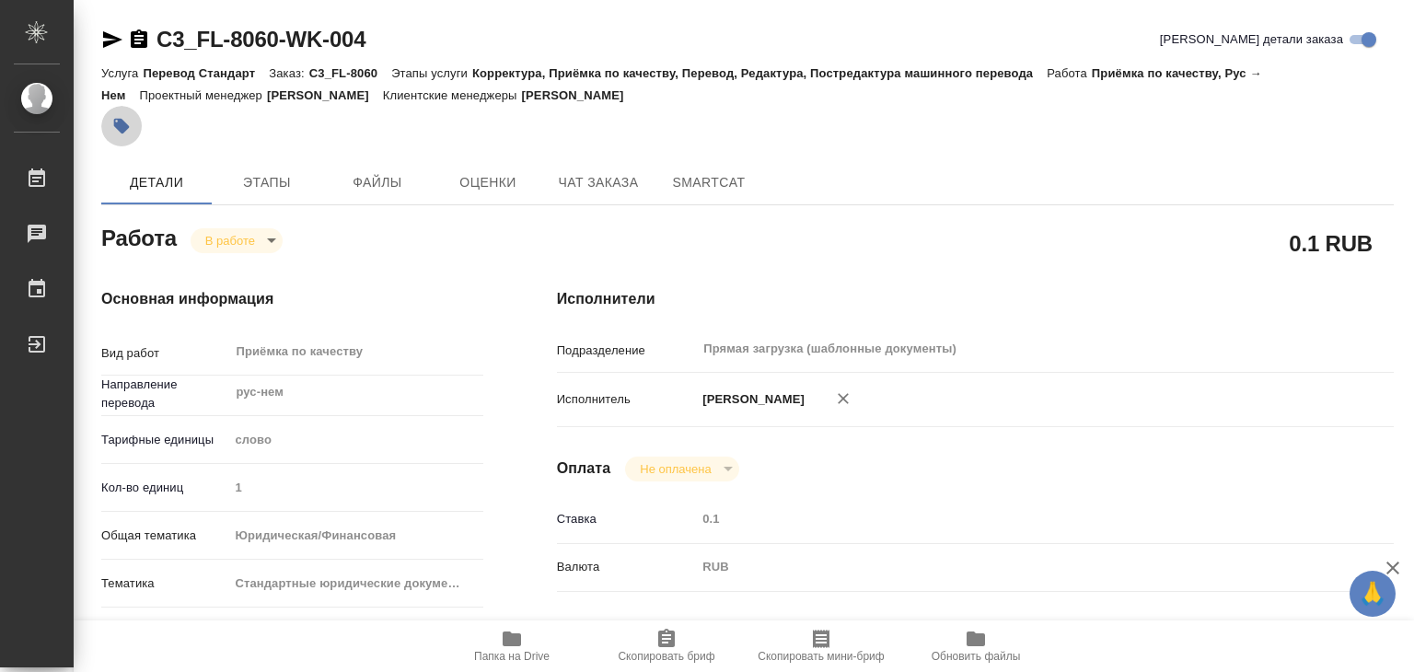
click at [118, 126] on icon "button" at bounding box center [122, 127] width 16 height 16
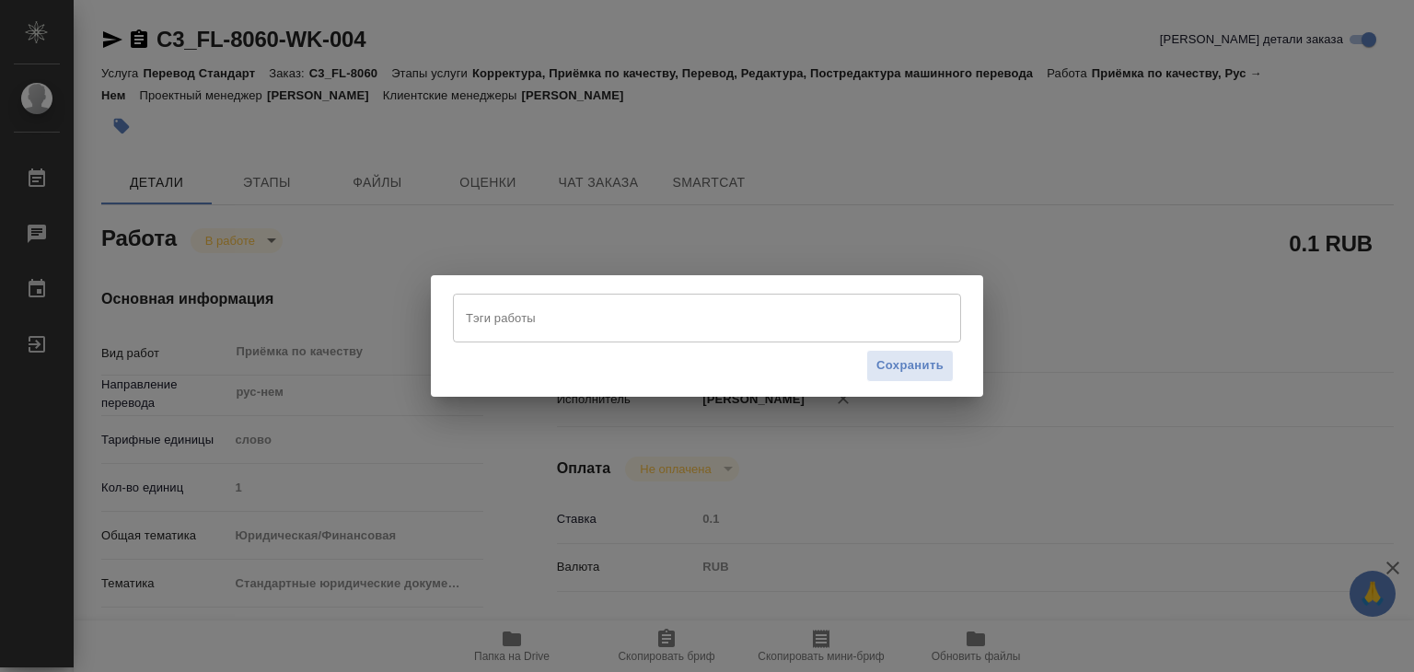
click at [558, 311] on input "Тэги работы" at bounding box center [689, 317] width 457 height 31
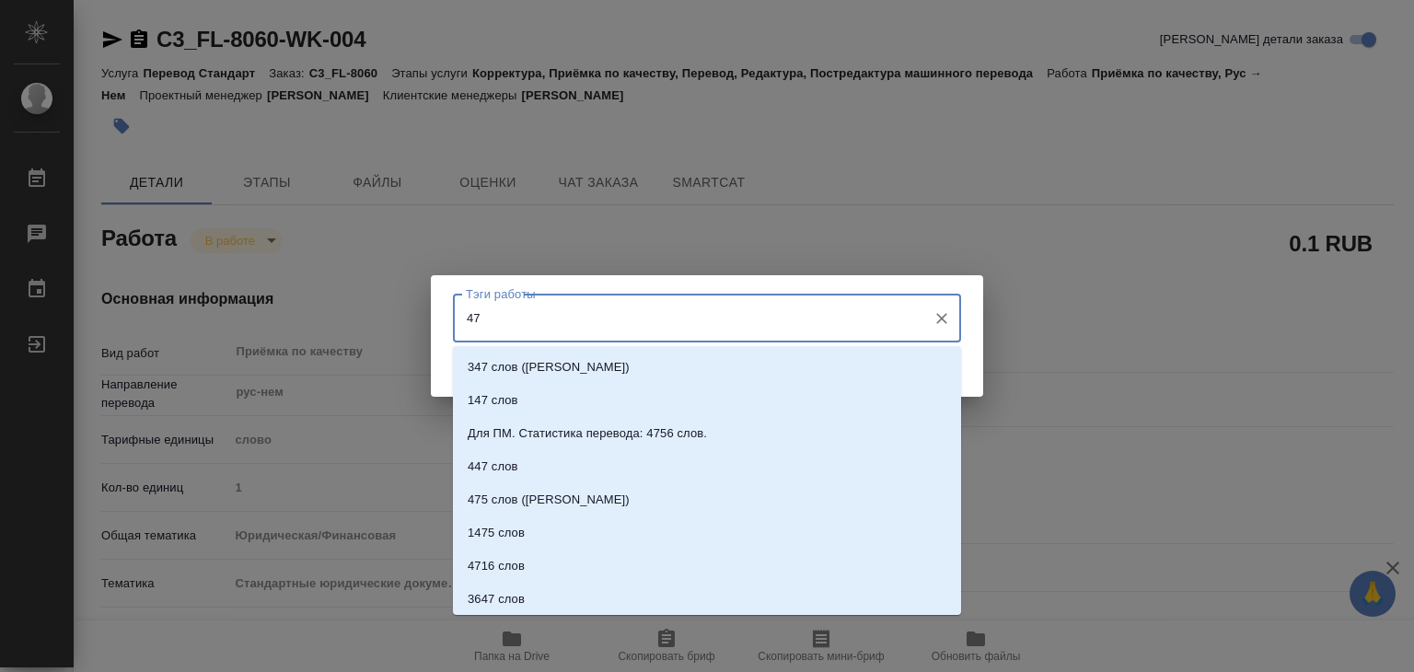
type input "473"
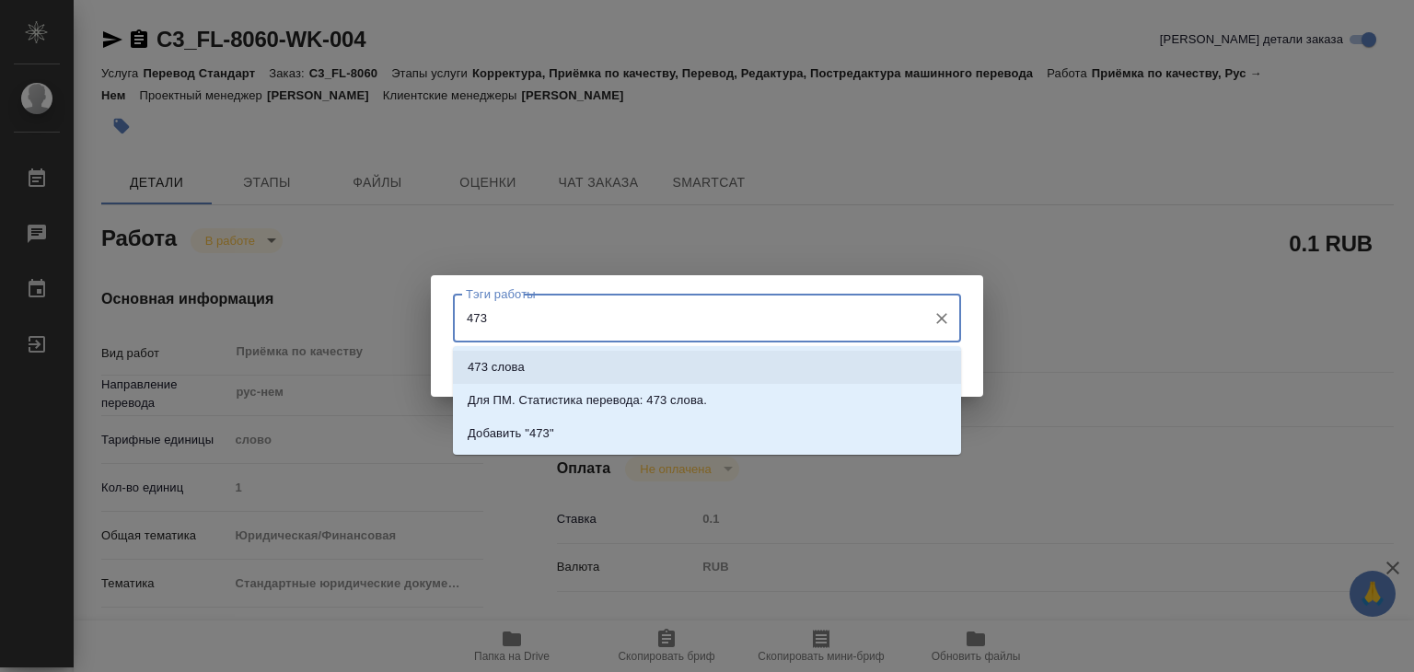
click at [508, 369] on p "473 слова" at bounding box center [496, 367] width 57 height 18
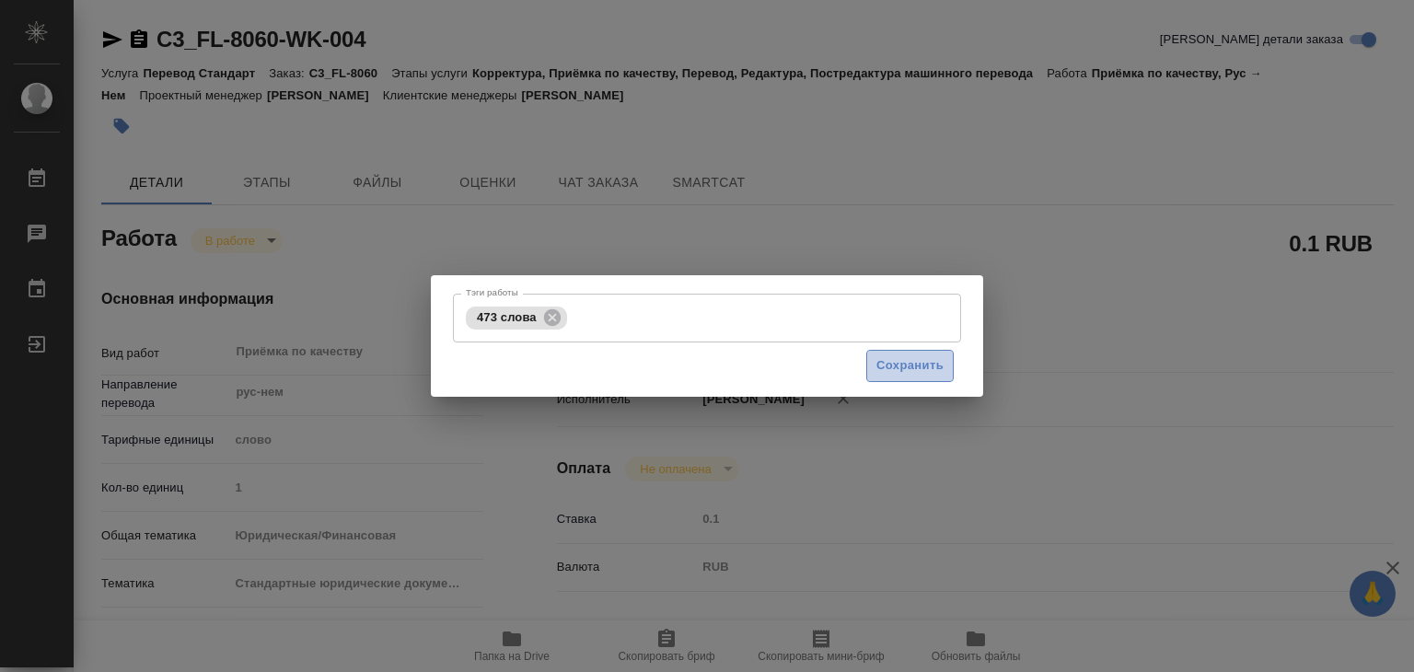
click at [888, 362] on span "Сохранить" at bounding box center [909, 365] width 67 height 21
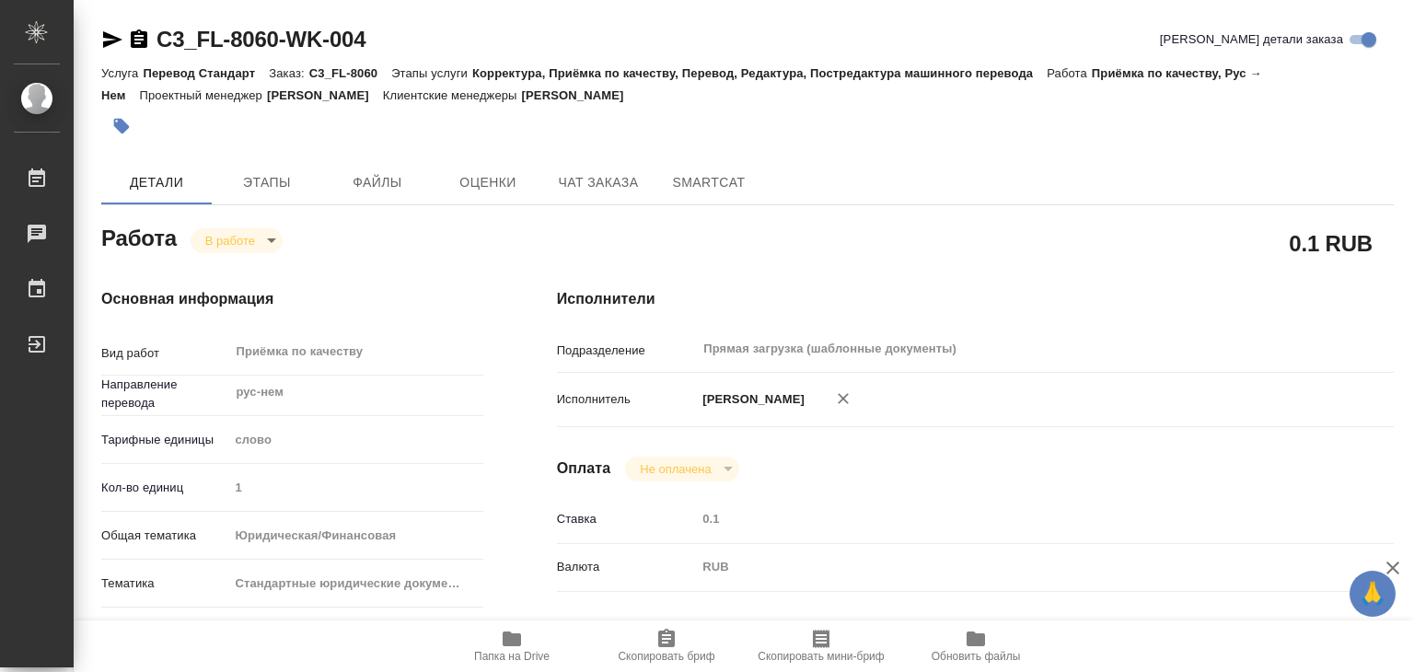
type input "inProgress"
type textarea "Приёмка по качеству"
type textarea "x"
type input "рус-нем"
type input "5a8b1489cc6b4906c91bfd90"
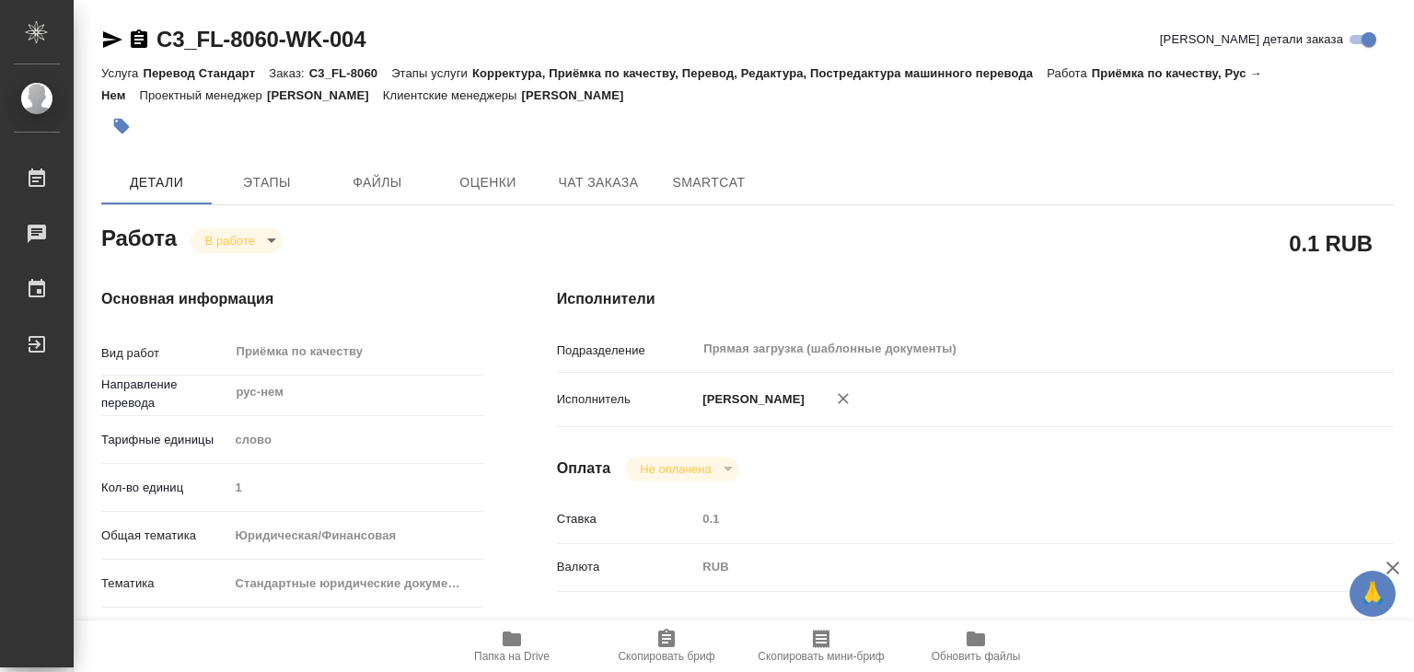
type input "1"
type input "yr-fn"
type input "5f647205b73bc97568ca66bf"
checkbox input "true"
type input "[DATE] 13:00"
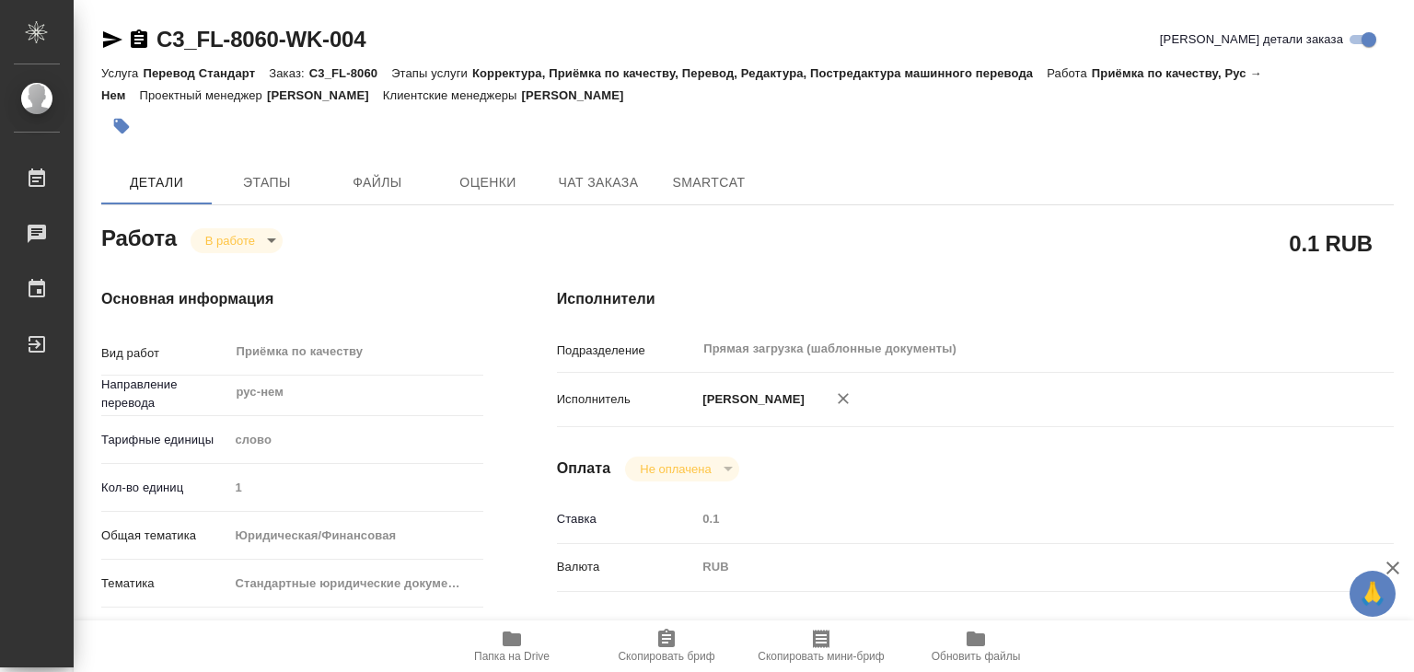
type input "[DATE] 13:23"
type input "[DATE] 15:00"
type input "[DATE] 16:00"
type input "Прямая загрузка (шаблонные документы)"
type input "notPayed"
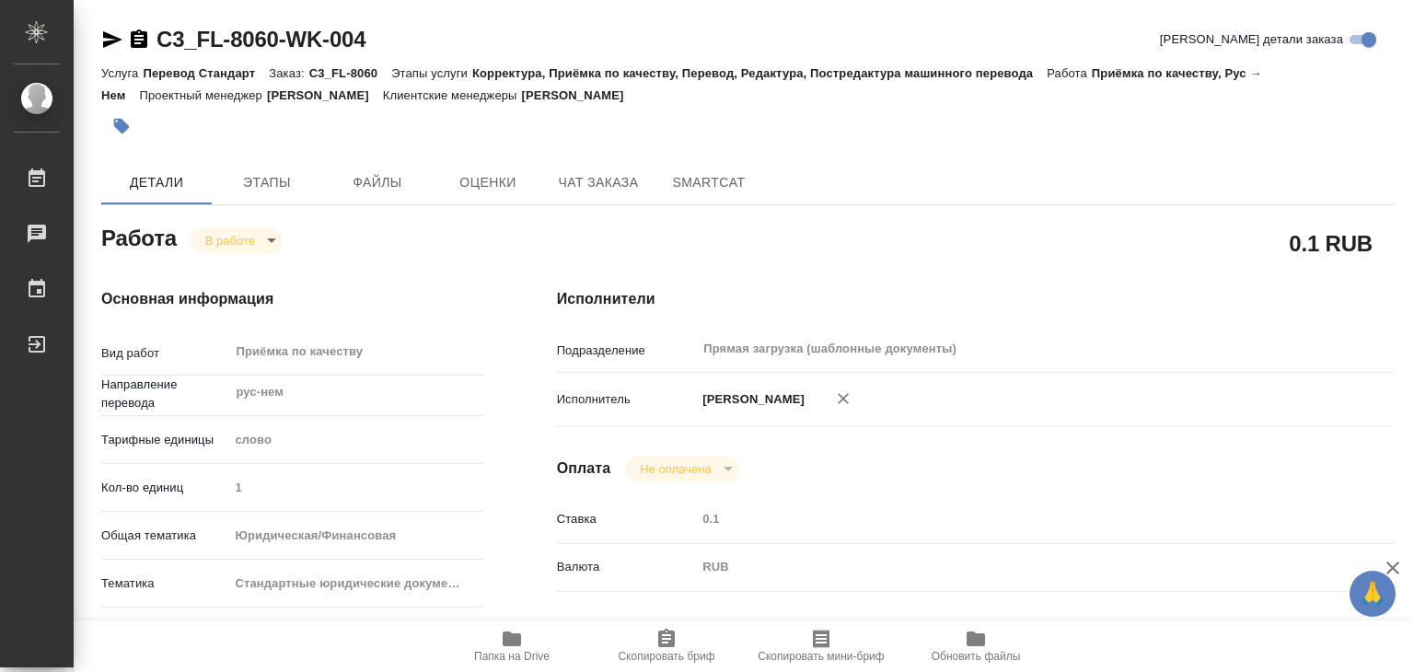
type input "0.1"
type input "RUB"
type input "[PERSON_NAME]"
type textarea "под нот"
type textarea "x"
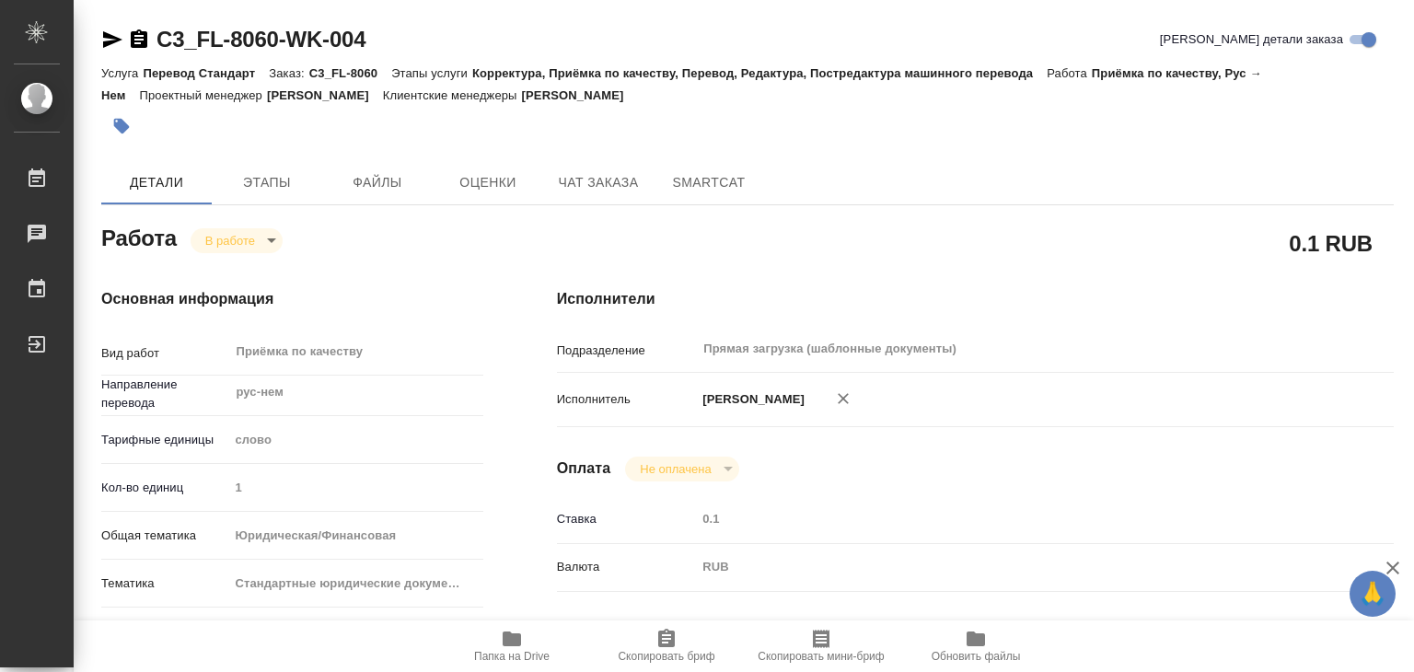
type textarea "/Clients/FL_C3/Orders/C3_FL-8060/Corrected/C3_FL-8060-WK-004"
type textarea "x"
type input "C3_FL-8060"
type input "Перевод Стандарт"
type input "Корректура, Приёмка по качеству, Перевод, Редактура, Постредактура машинного пе…"
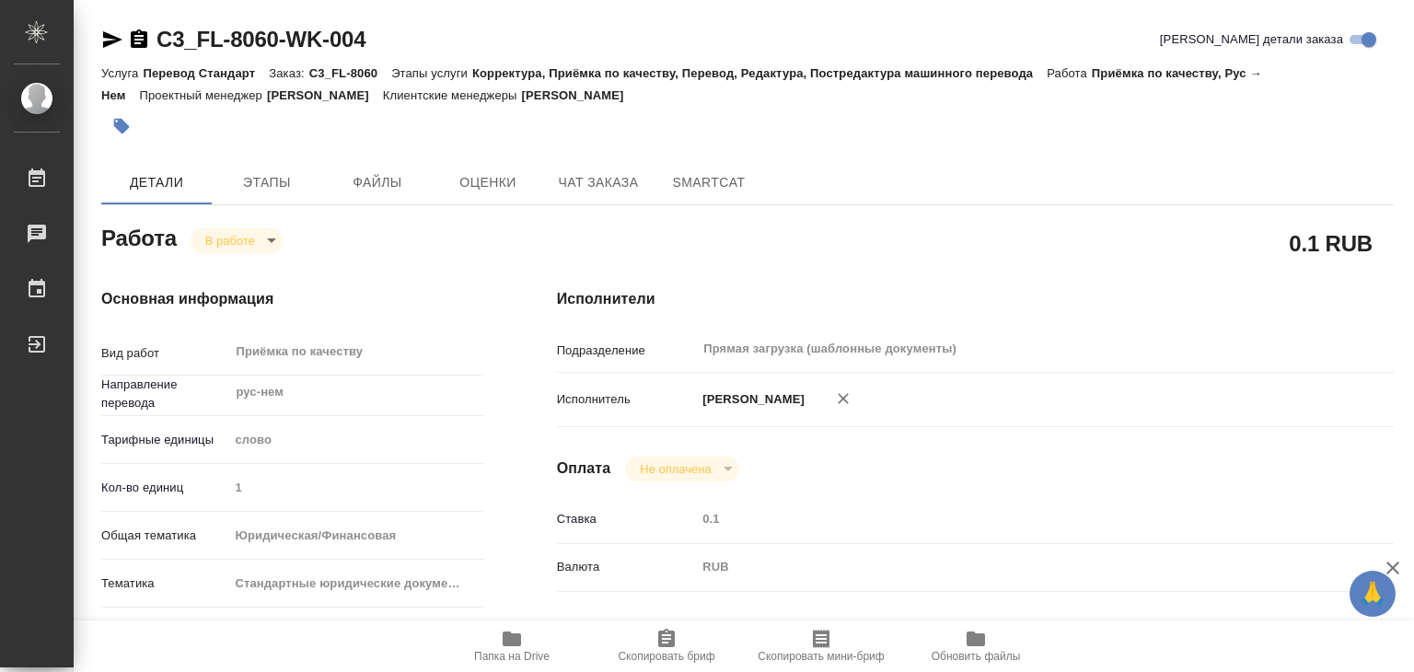
type input "[PERSON_NAME]"
type input "/Clients/FL_C3/Orders/C3_FL-8060"
type textarea "x"
type textarea "под нотариат"
type textarea "x"
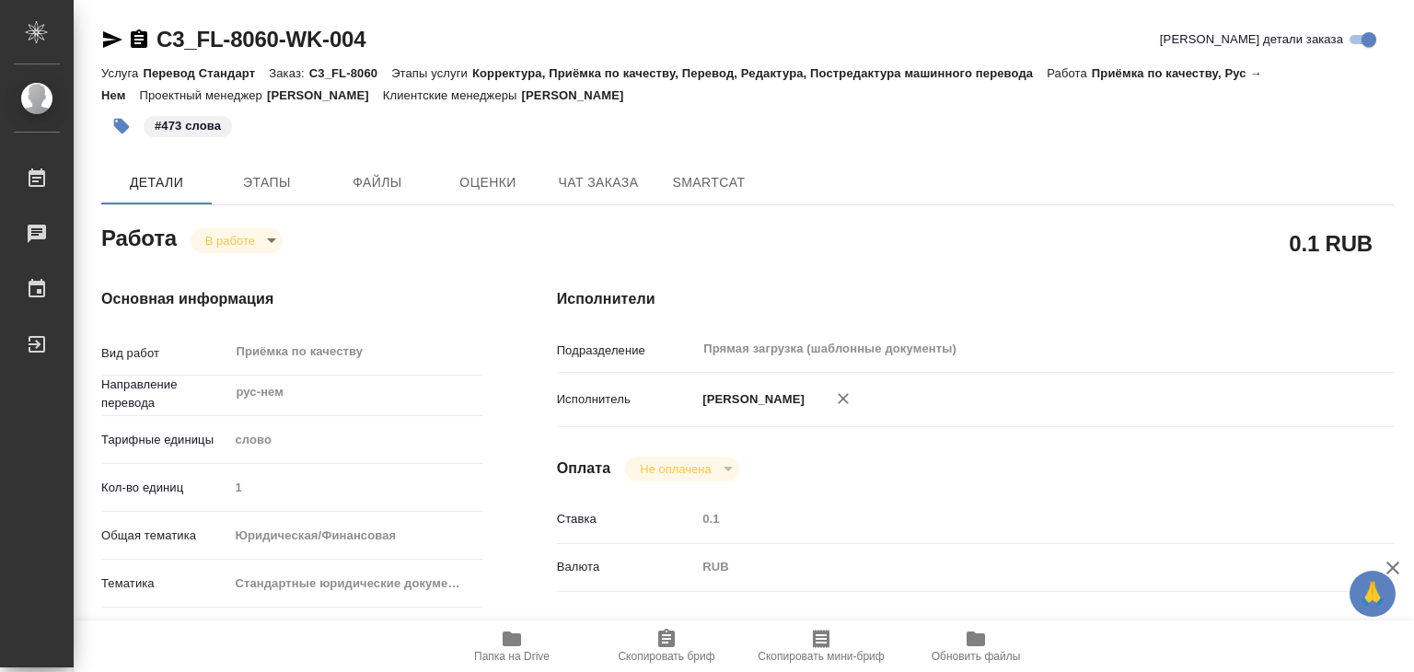
type textarea "x"
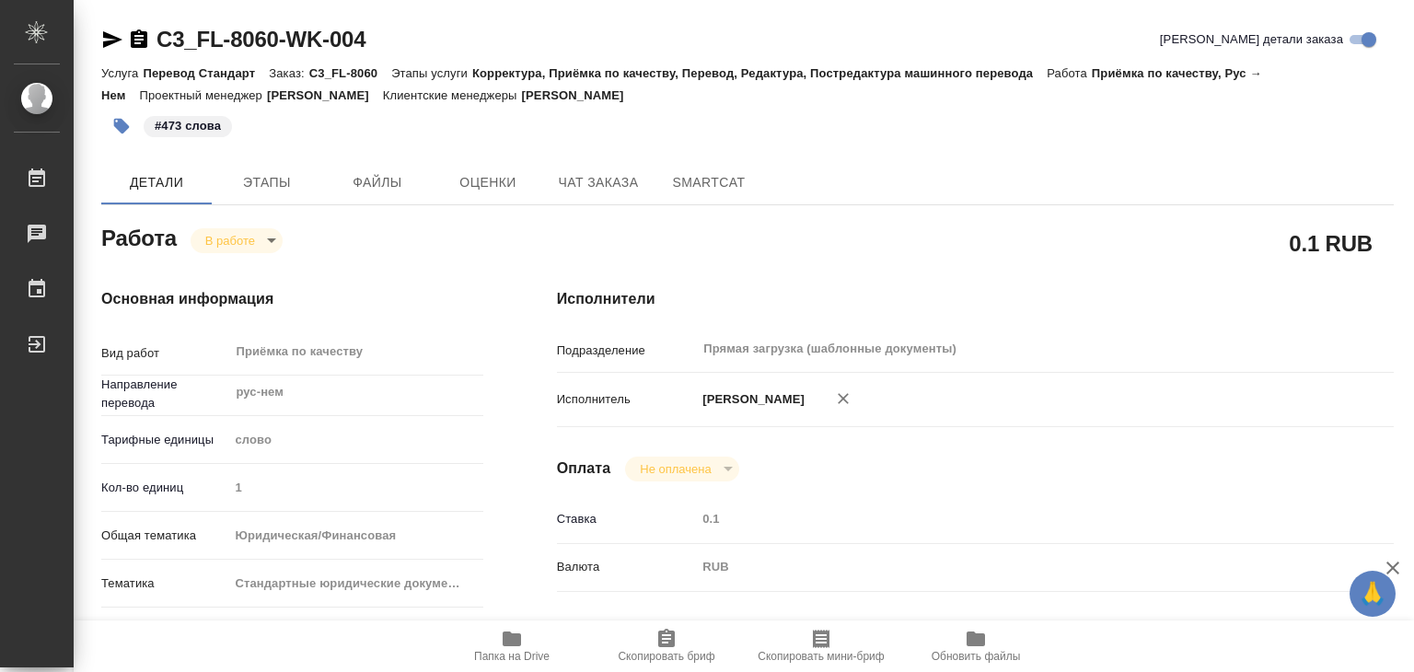
type textarea "x"
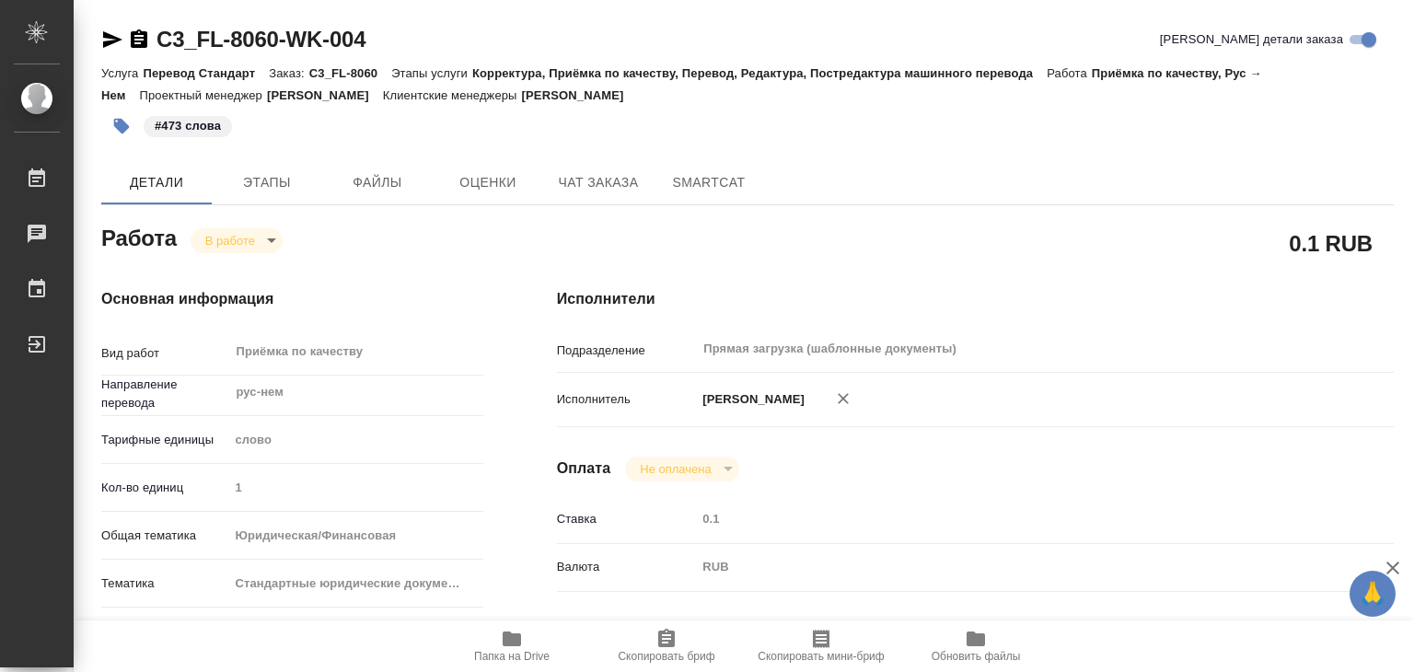
type textarea "x"
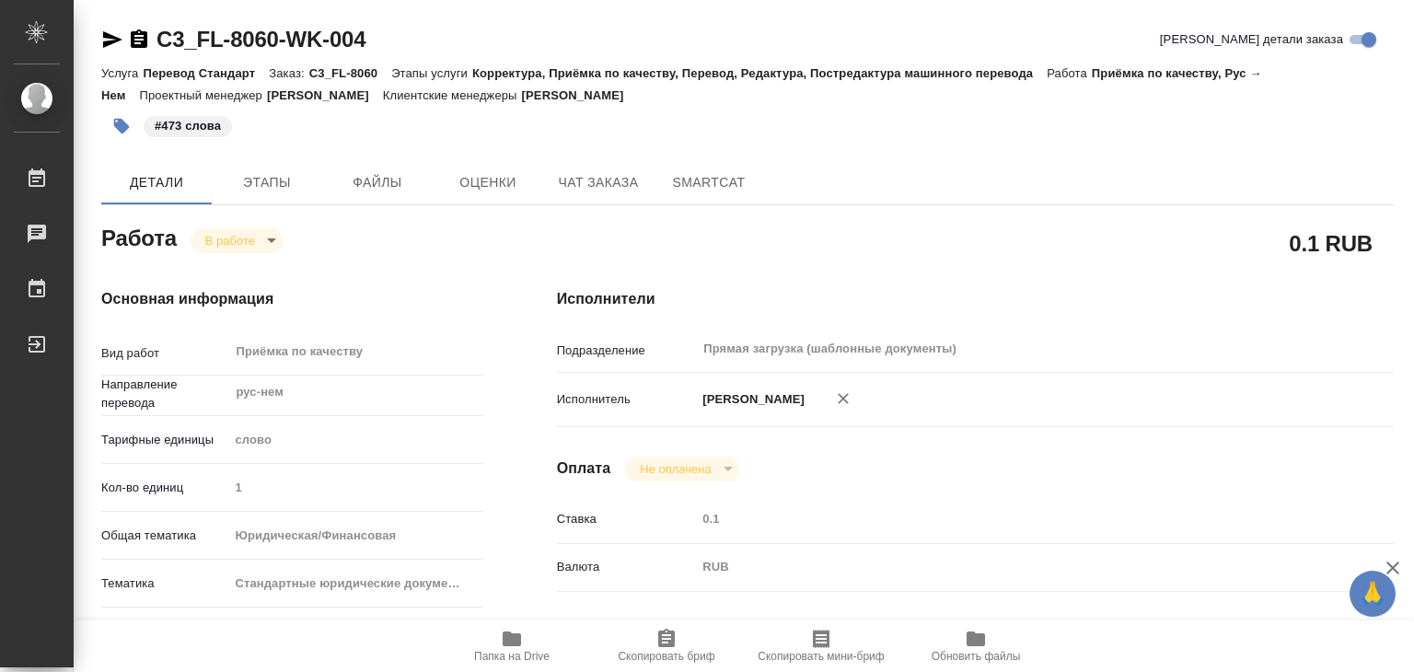
type textarea "x"
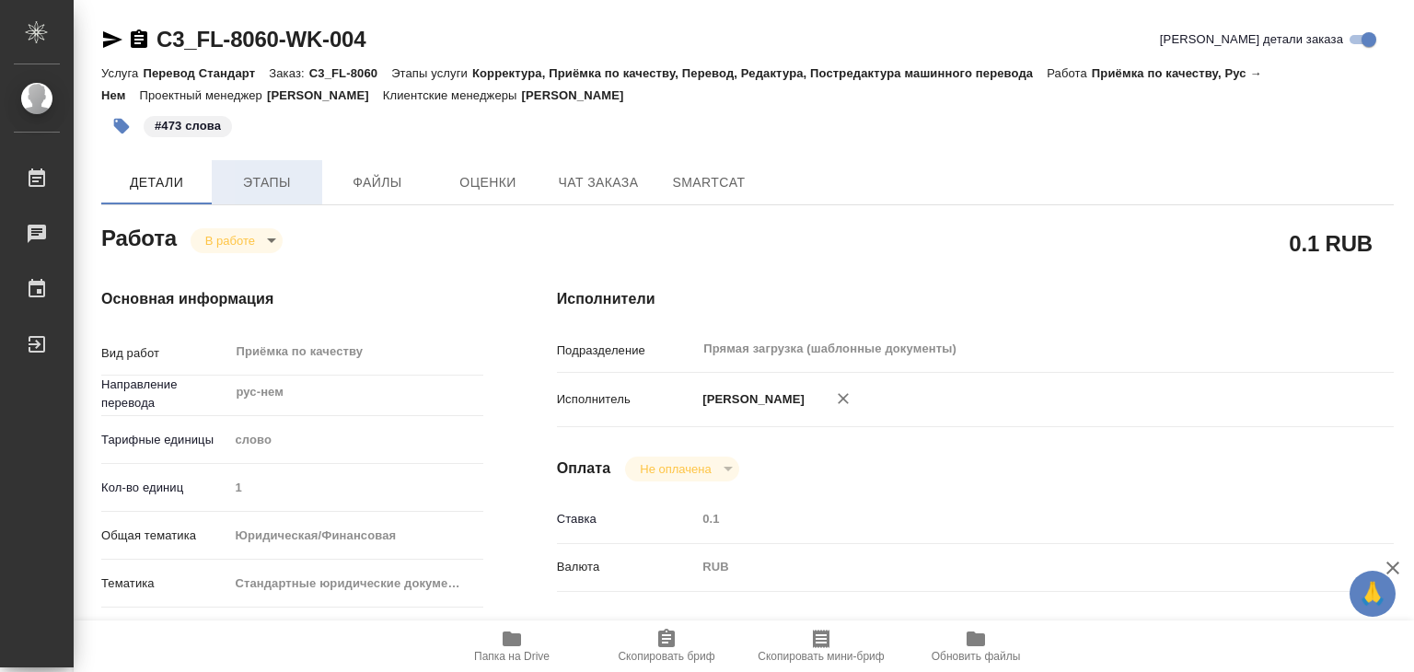
click at [265, 188] on span "Этапы" at bounding box center [267, 182] width 88 height 23
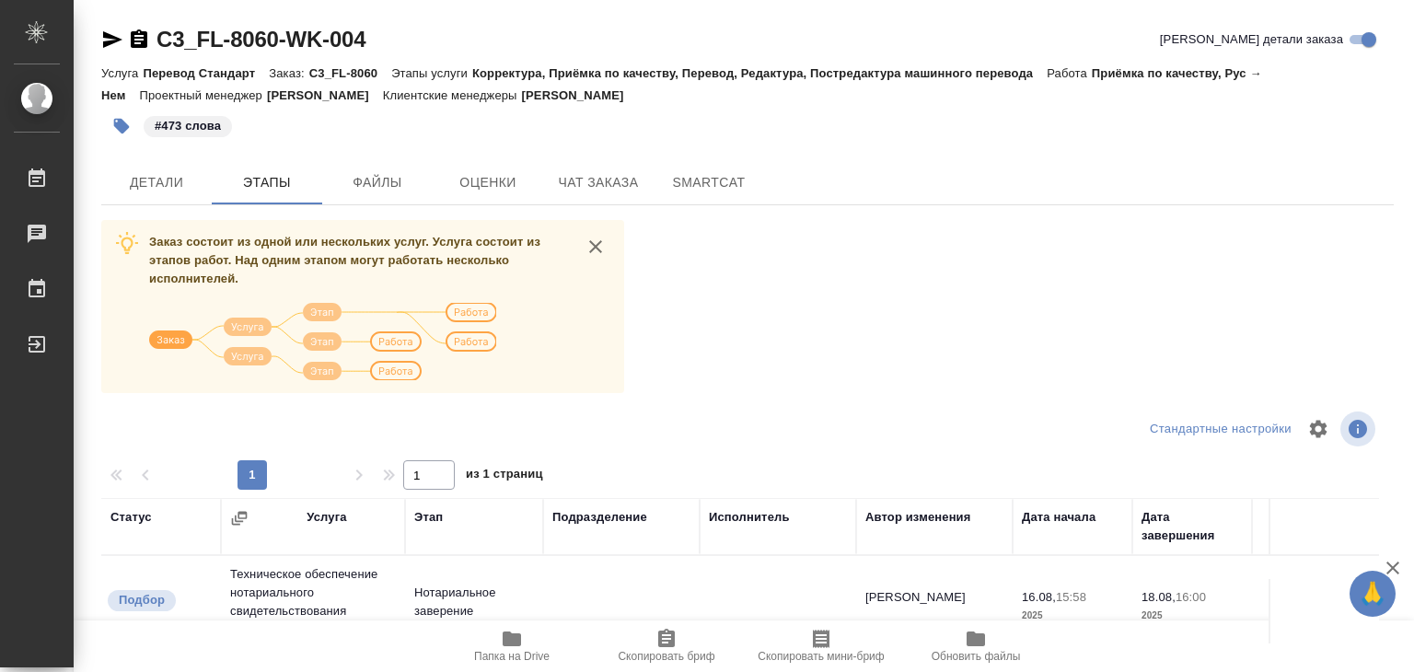
drag, startPoint x: 667, startPoint y: 96, endPoint x: 530, endPoint y: 99, distance: 136.3
click at [530, 99] on div "Услуга Перевод Стандарт Заказ: C3_FL-8060 Этапы услуги Корректура, Приёмка по к…" at bounding box center [747, 84] width 1293 height 44
copy p "Ильина Екатерина"
drag, startPoint x: 365, startPoint y: 96, endPoint x: 276, endPoint y: 95, distance: 88.4
click at [276, 95] on div "Услуга Перевод Стандарт Заказ: C3_FL-8060 Этапы услуги Корректура, Приёмка по к…" at bounding box center [747, 84] width 1293 height 44
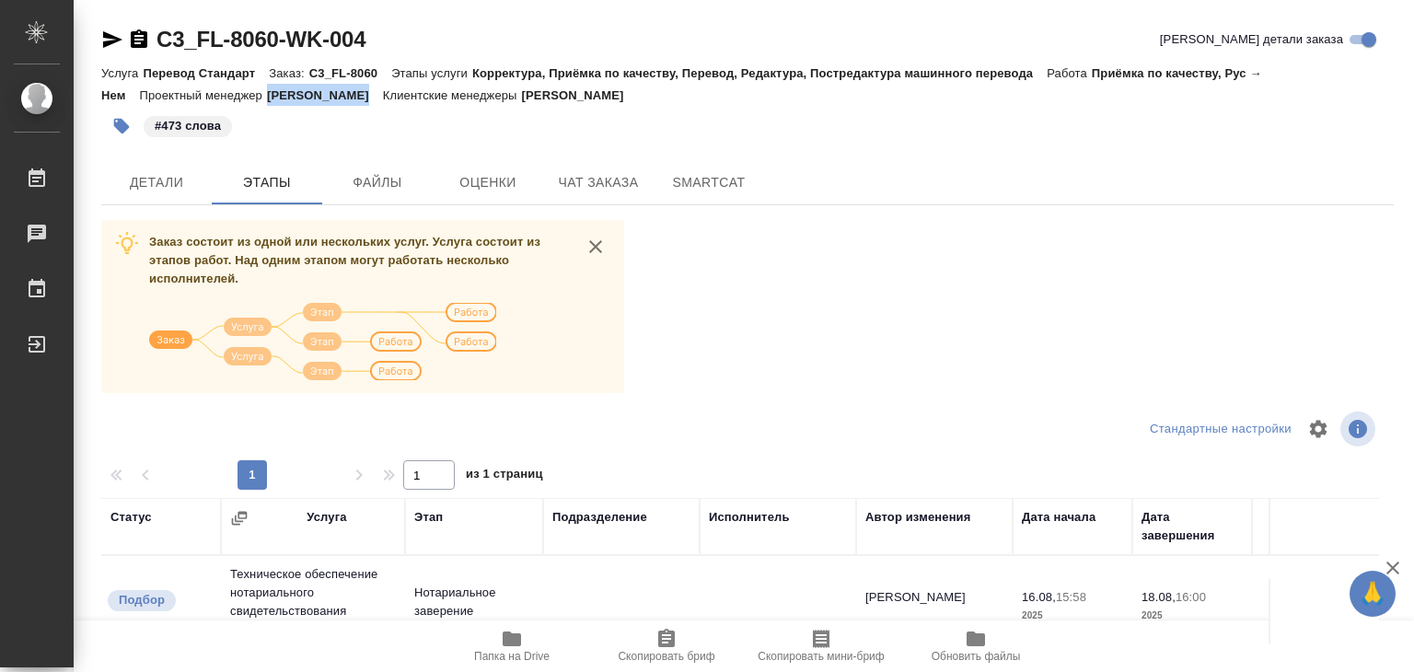
copy p "Chernova Anna"
click at [633, 94] on p "Ильина Екатерина" at bounding box center [580, 95] width 116 height 14
drag, startPoint x: 665, startPoint y: 100, endPoint x: 535, endPoint y: 103, distance: 129.8
click at [535, 103] on div "Услуга Перевод Стандарт Заказ: C3_FL-8060 Этапы услуги Корректура, Приёмка по к…" at bounding box center [747, 84] width 1293 height 44
copy p "Ильина Екатерина"
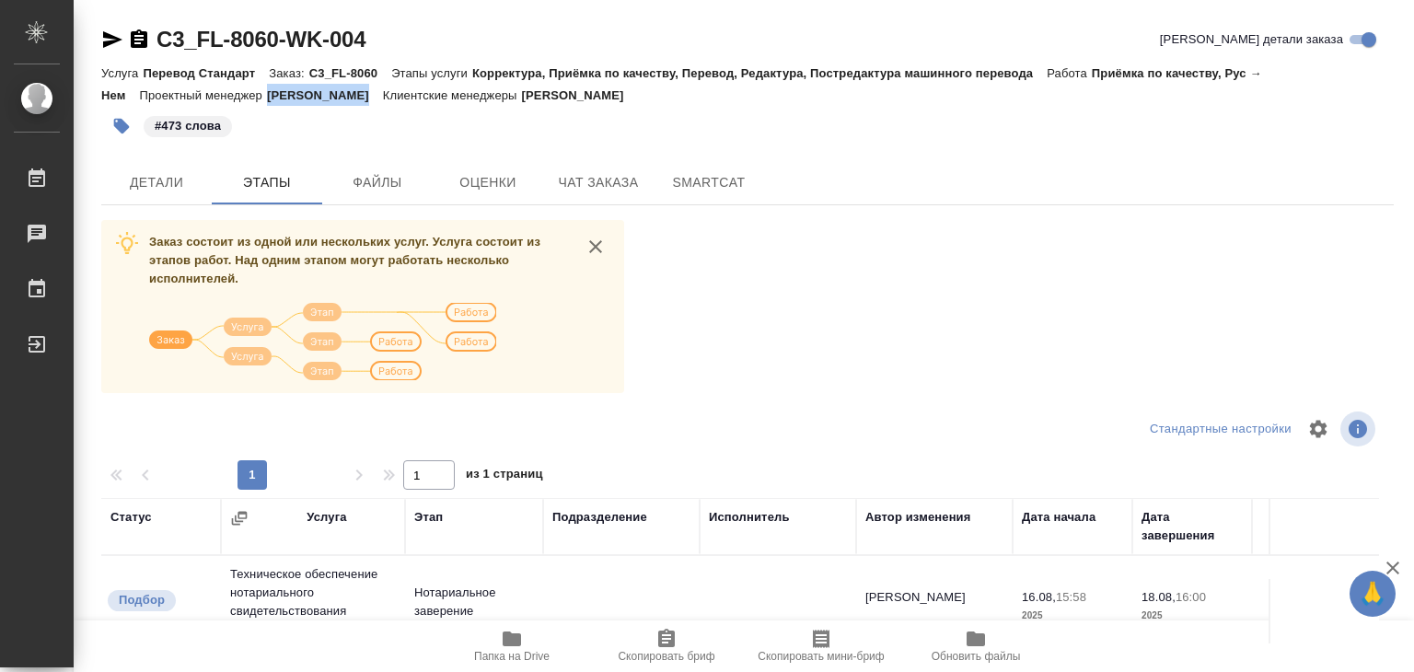
drag, startPoint x: 361, startPoint y: 94, endPoint x: 278, endPoint y: 101, distance: 83.2
click at [278, 101] on p "Chernova Anna" at bounding box center [325, 95] width 116 height 14
copy p "Chernova Anna"
drag, startPoint x: 180, startPoint y: 31, endPoint x: 283, endPoint y: 41, distance: 102.7
click at [283, 41] on div "C3_FL-8060-WK-004 Кратко детали заказа Услуга Перевод Стандарт Заказ: C3_FL-806…" at bounding box center [747, 479] width 1313 height 959
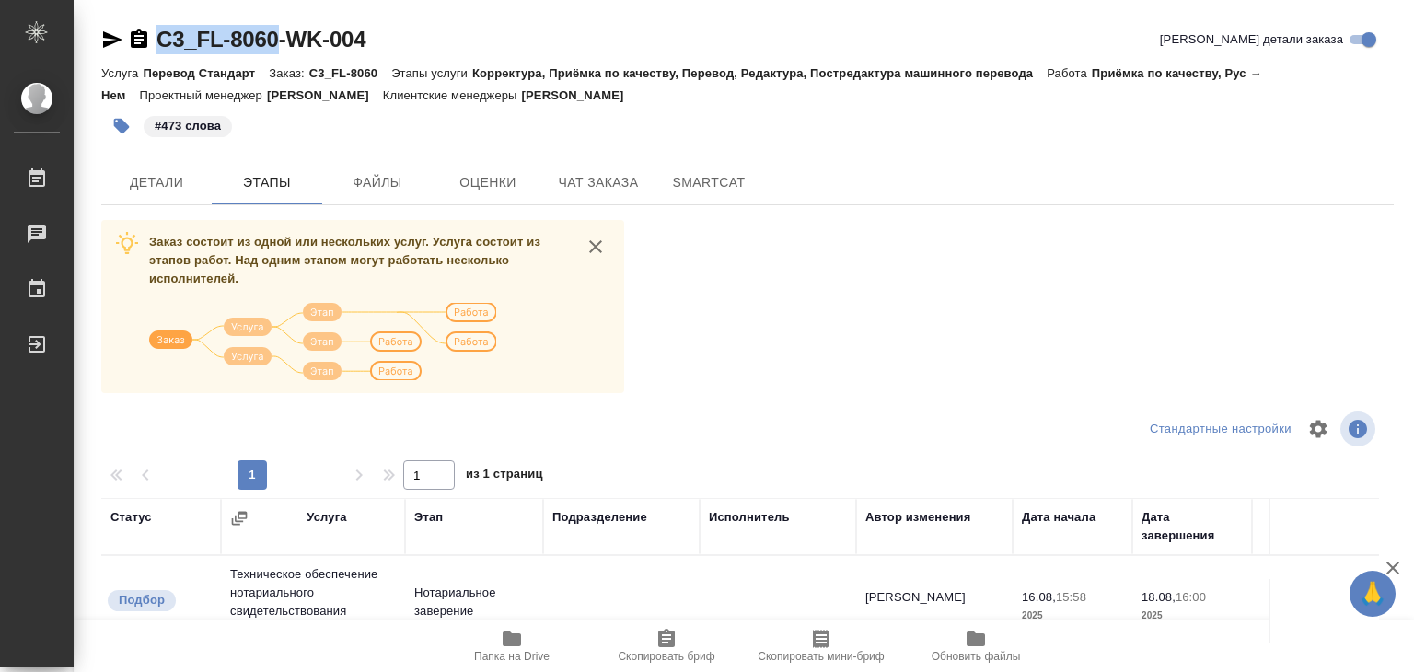
copy link "C3_FL-8060"
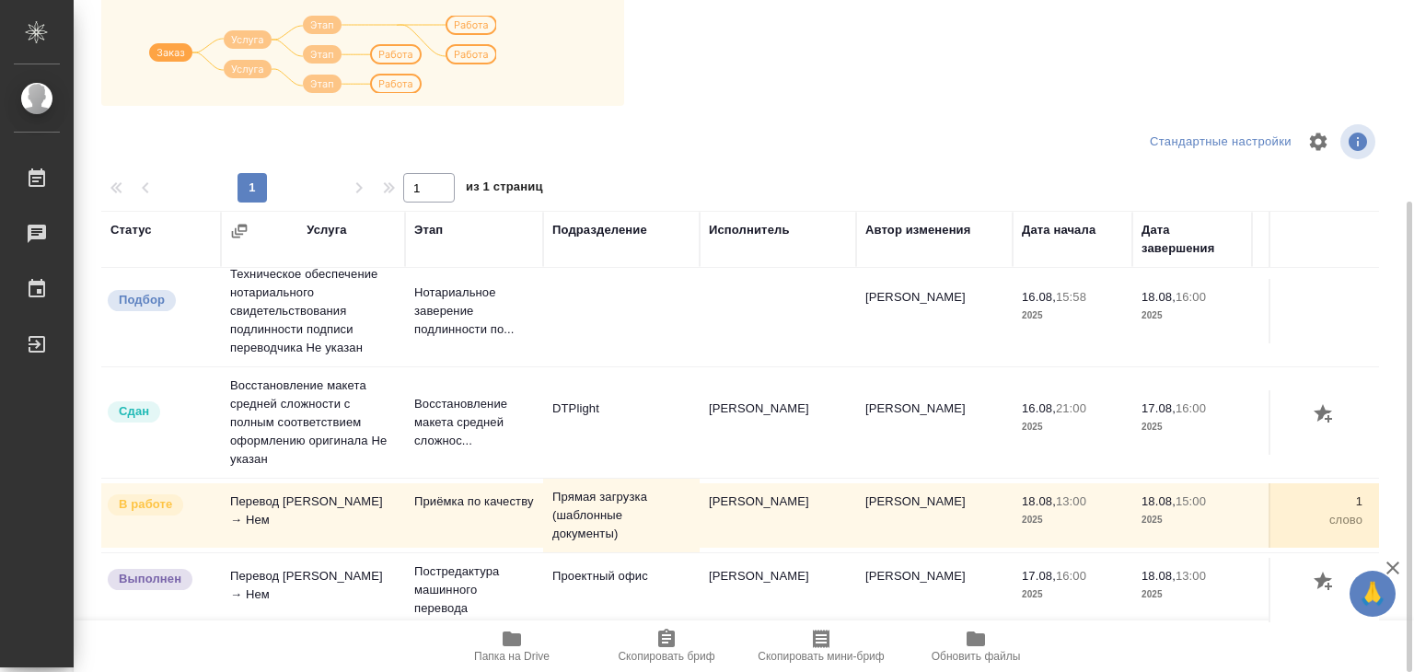
scroll to position [28, 0]
click at [832, 49] on div "Заказ состоит из одной или нескольких услуг. Услуга состоит из этапов работ. На…" at bounding box center [747, 279] width 1293 height 692
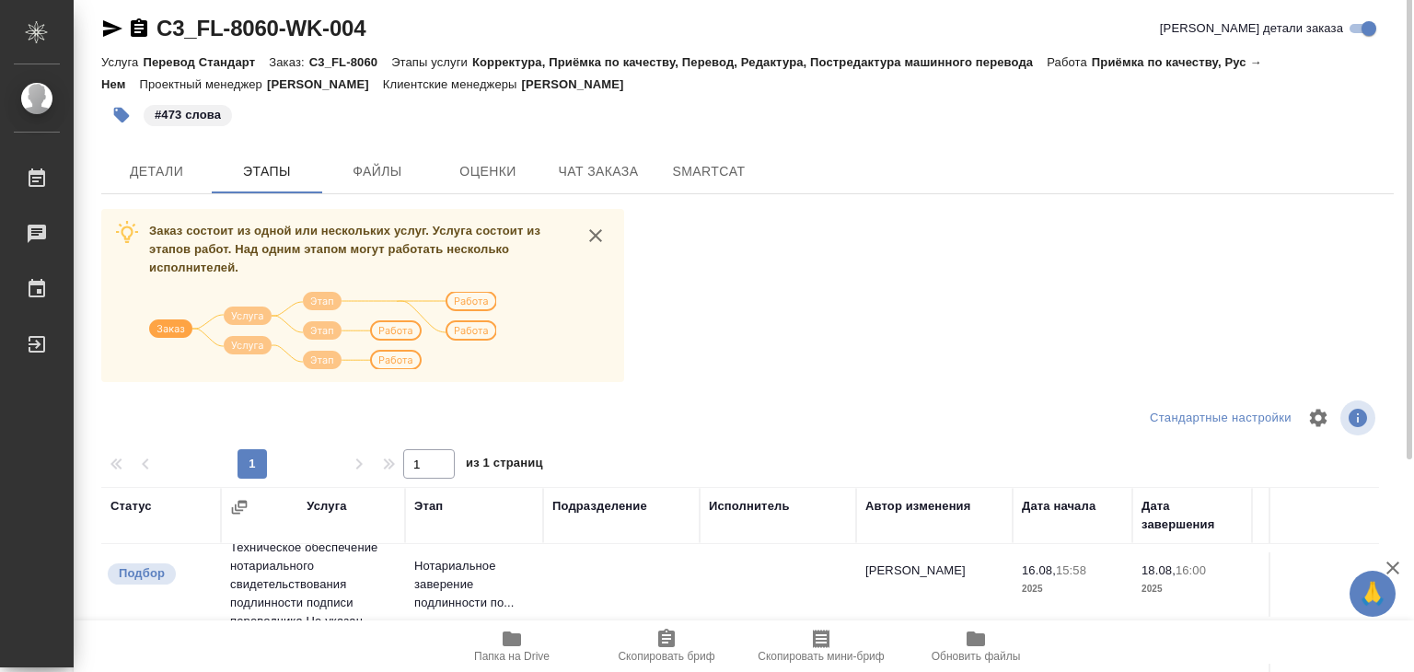
scroll to position [0, 0]
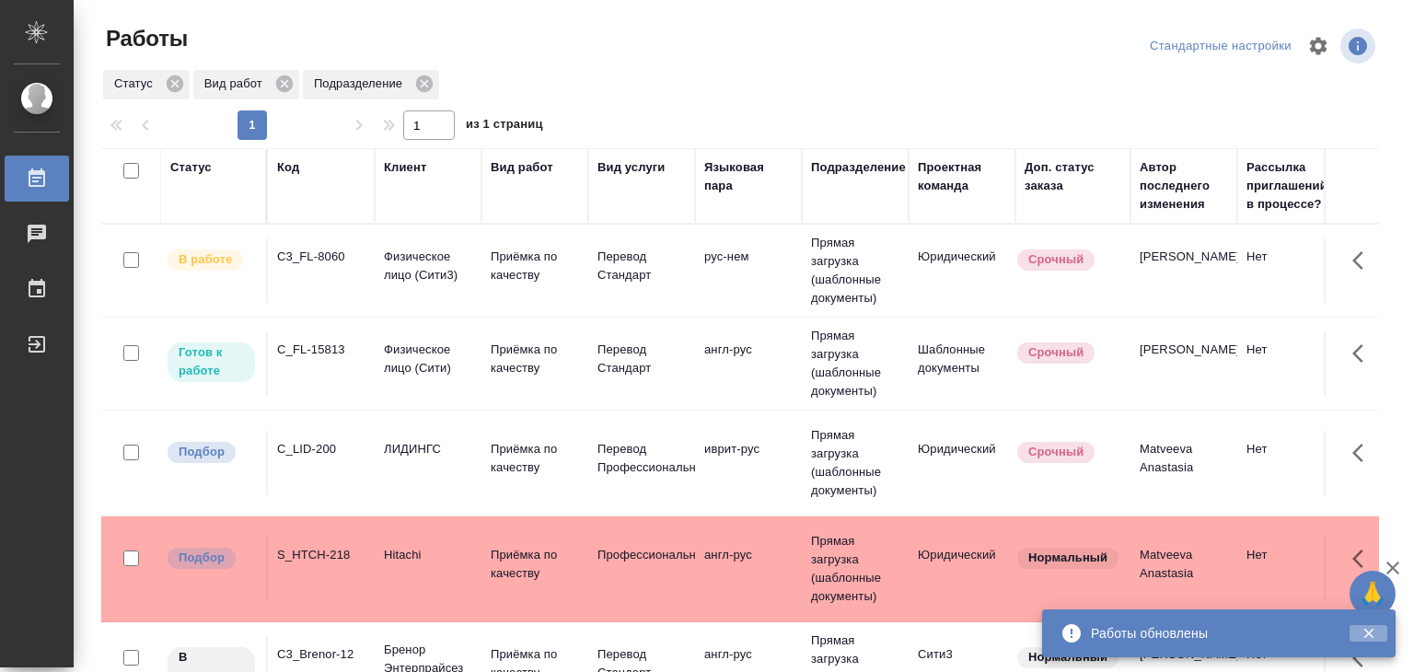
click at [1362, 628] on icon "button" at bounding box center [1369, 633] width 17 height 17
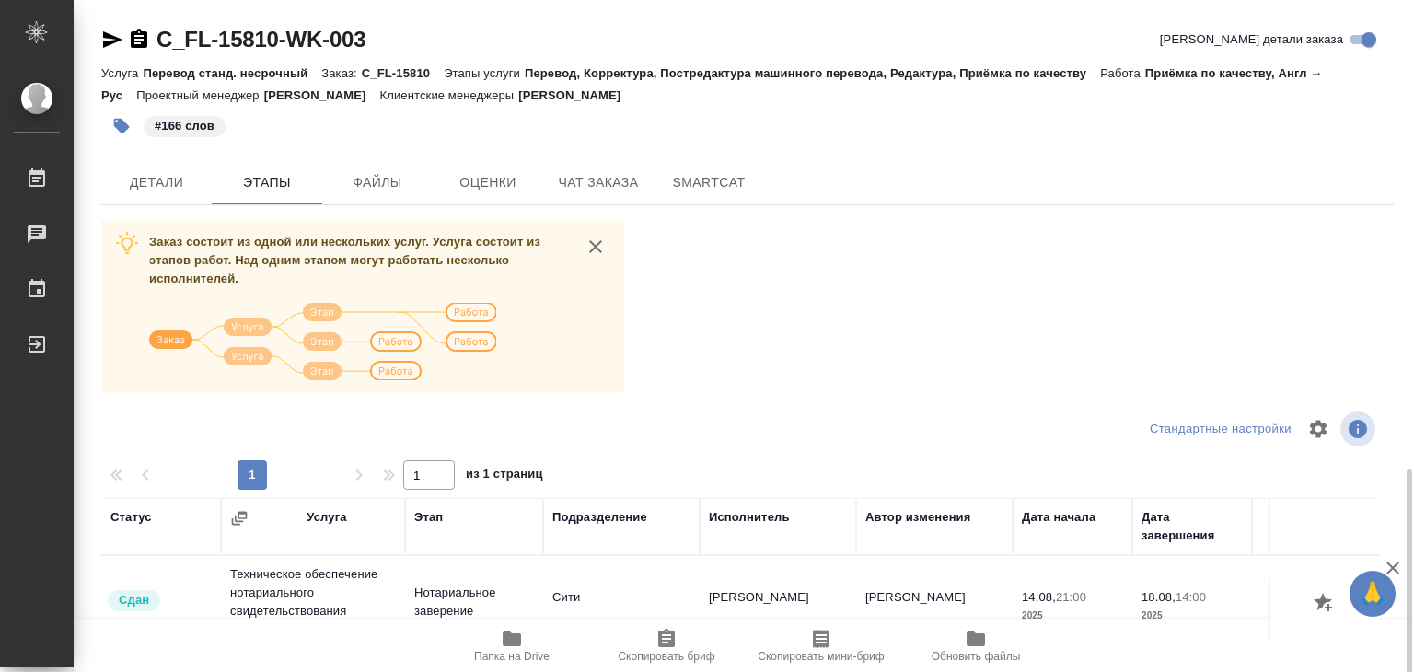
scroll to position [276, 0]
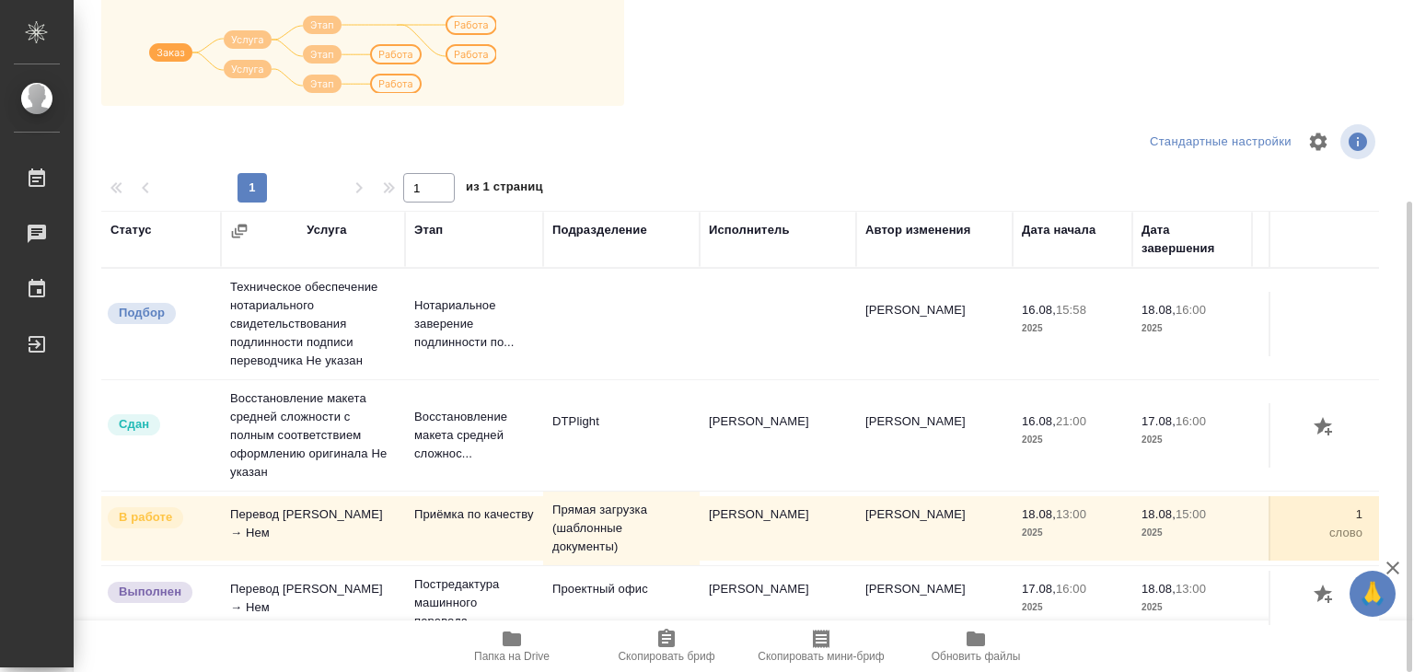
scroll to position [11, 0]
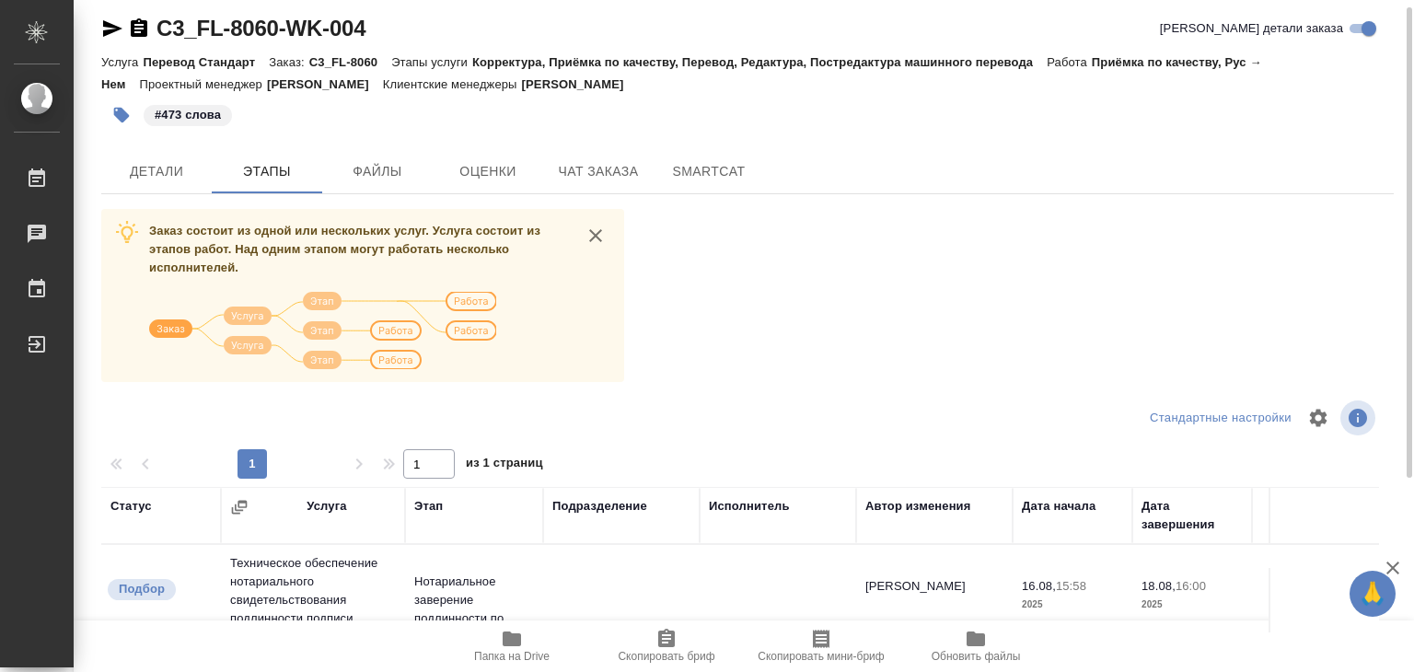
drag, startPoint x: 641, startPoint y: 75, endPoint x: 534, endPoint y: 78, distance: 106.8
click at [534, 78] on div "Услуга Перевод Стандарт Заказ: C3_FL-8060 Этапы услуги Корректура, Приёмка по к…" at bounding box center [747, 73] width 1293 height 44
copy p "[PERSON_NAME]"
click at [777, 92] on div "Услуга Перевод Стандарт Заказ: C3_FL-8060 Этапы услуги Корректура, Приёмка по к…" at bounding box center [747, 73] width 1293 height 44
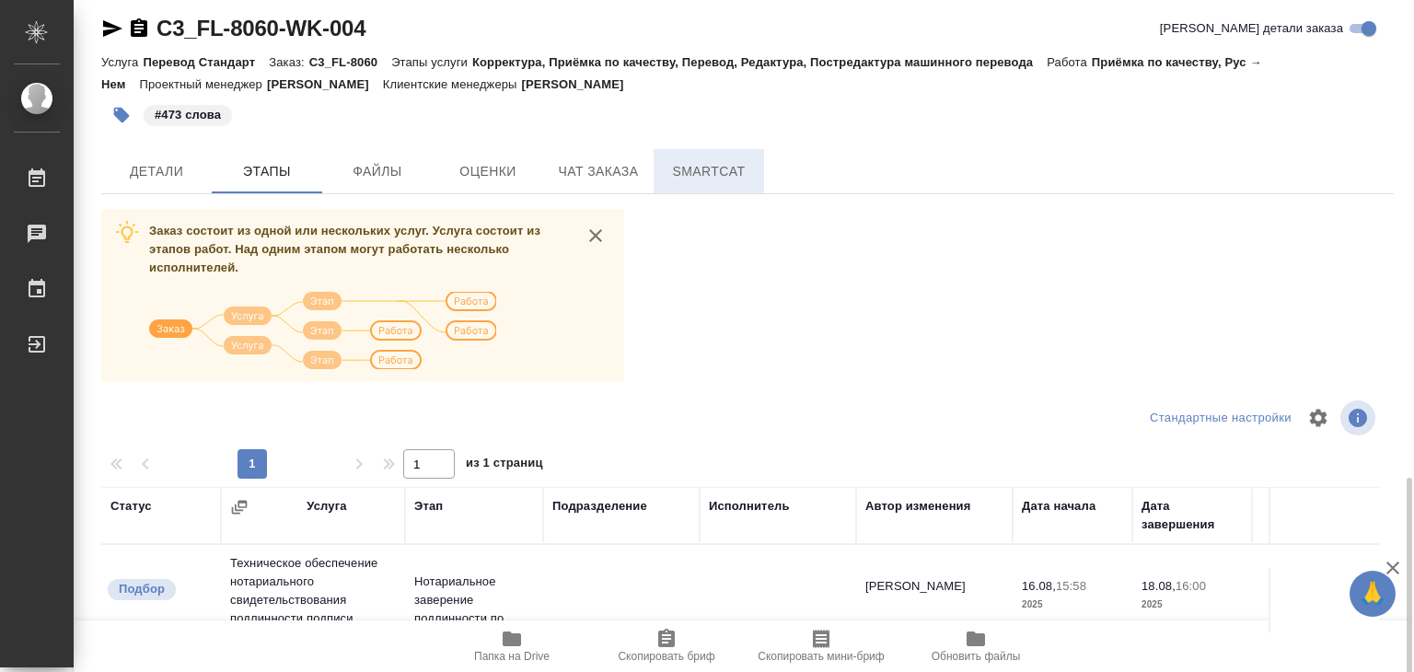
scroll to position [0, 0]
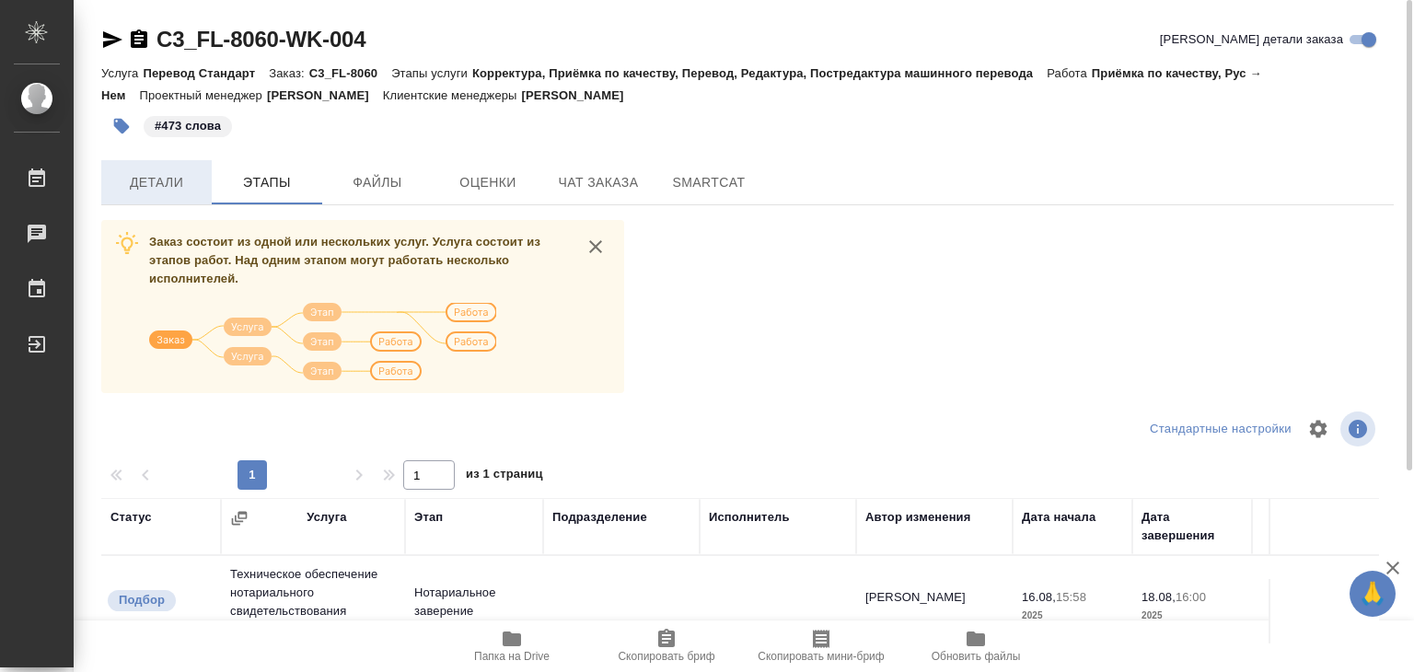
click at [182, 196] on button "Детали" at bounding box center [156, 182] width 110 height 44
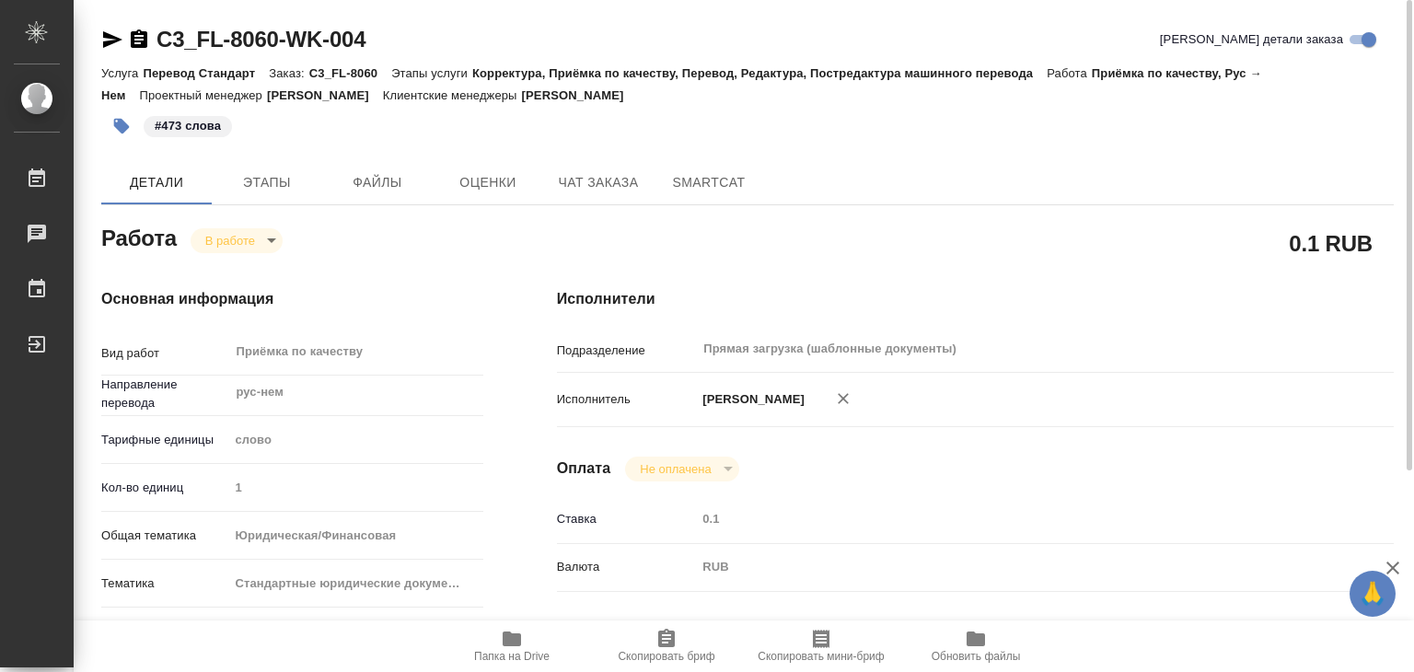
type textarea "x"
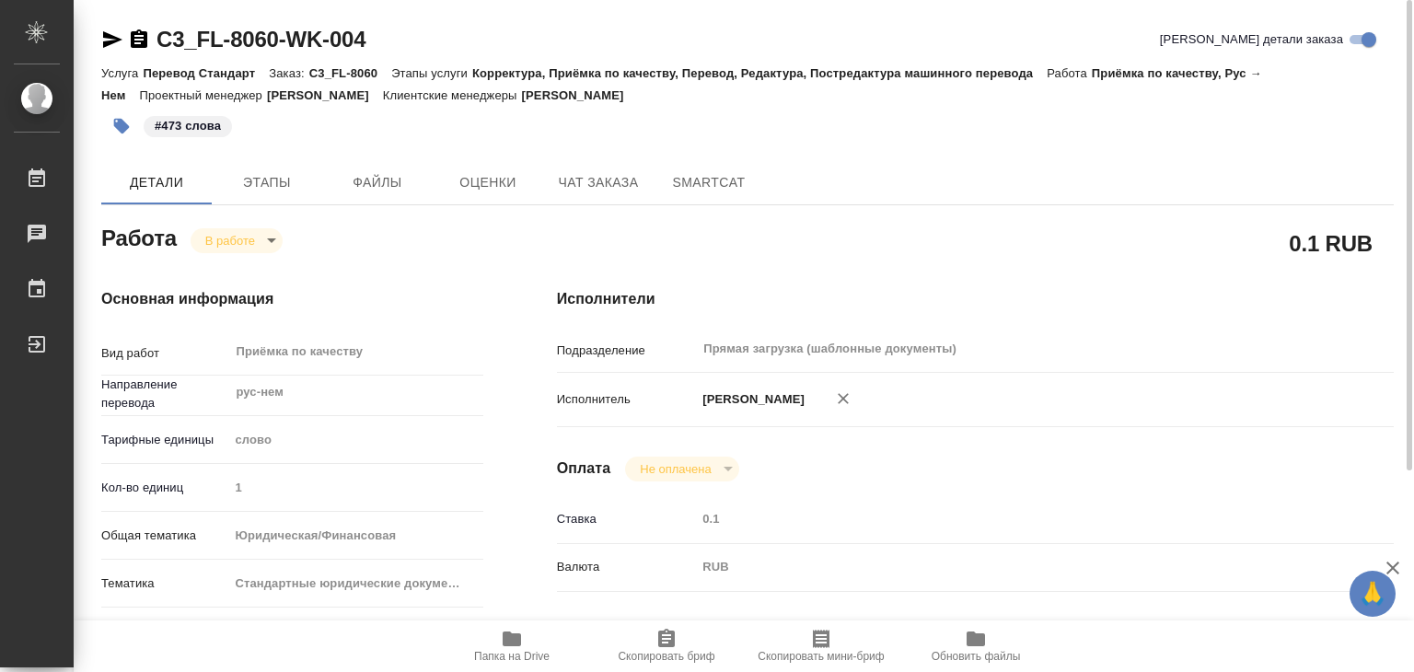
type textarea "x"
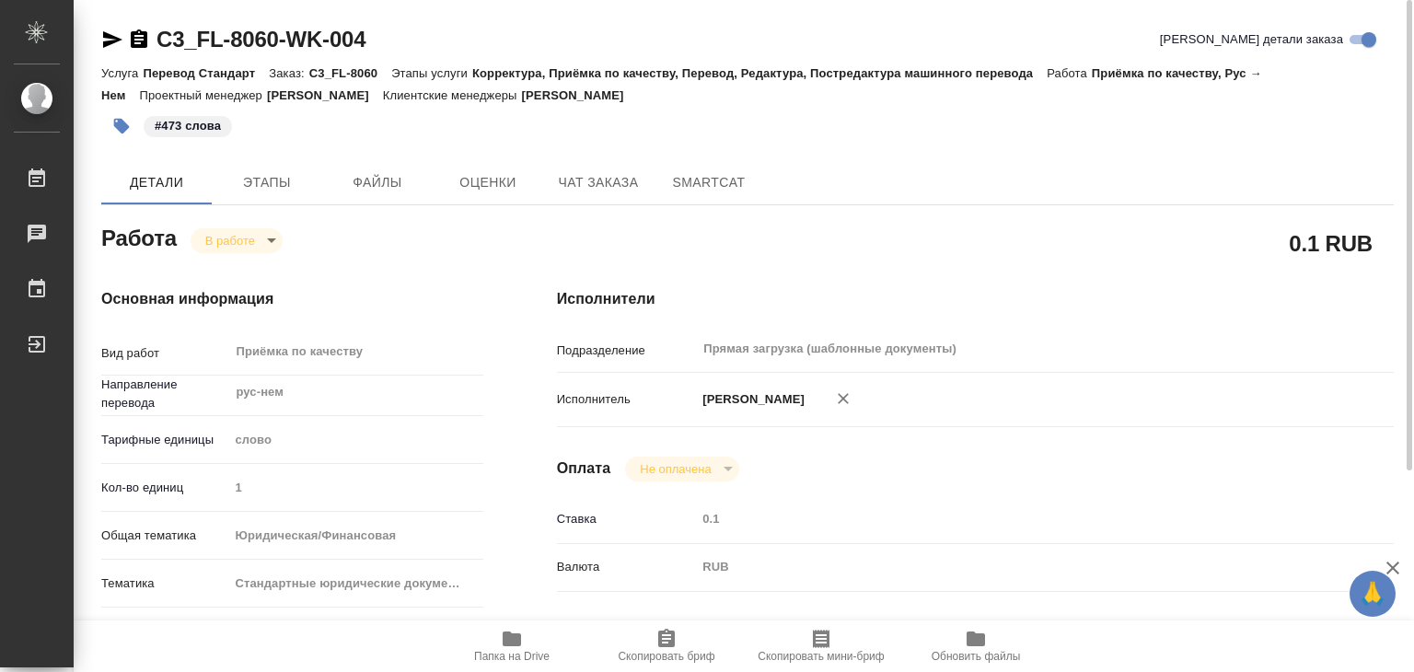
type textarea "x"
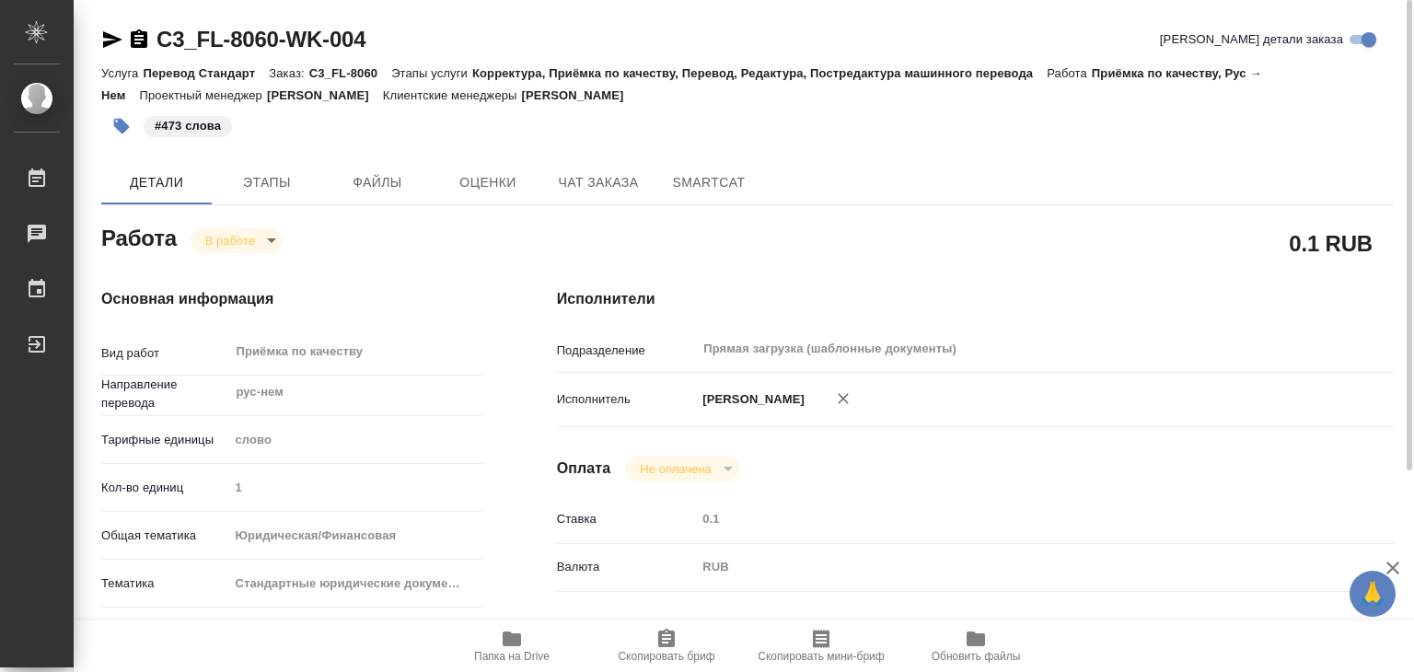
type textarea "x"
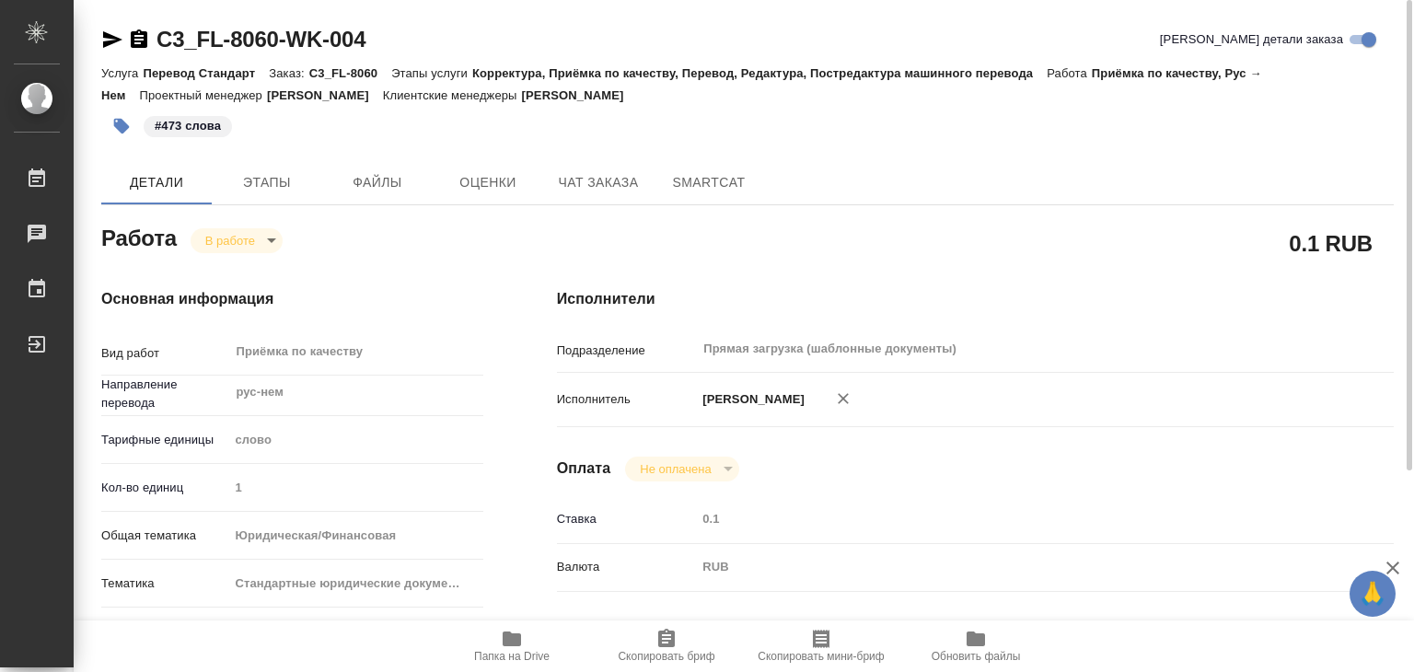
click at [238, 245] on body "🙏 .cls-1 fill:#fff; AWATERA Alilekova Valeriya Работы 0 Чаты График Выйти C3_FL…" at bounding box center [707, 336] width 1414 height 672
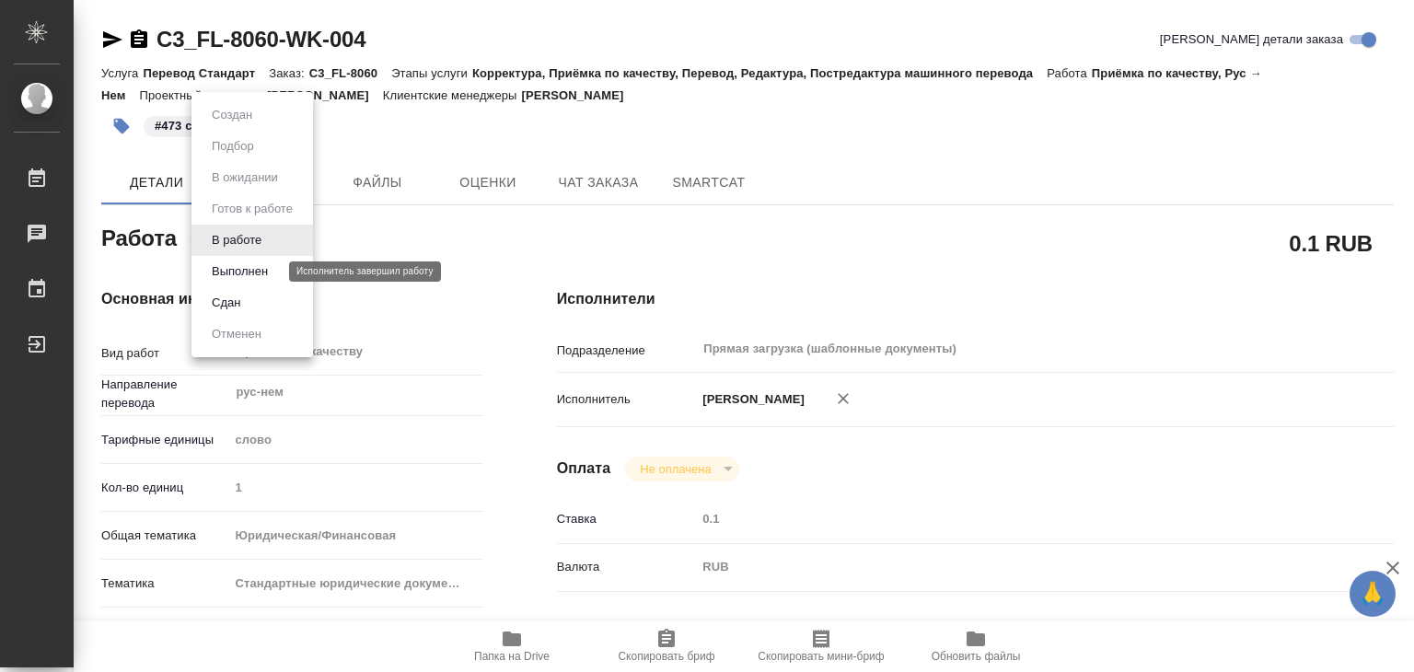
click at [268, 273] on button "Выполнен" at bounding box center [239, 271] width 67 height 20
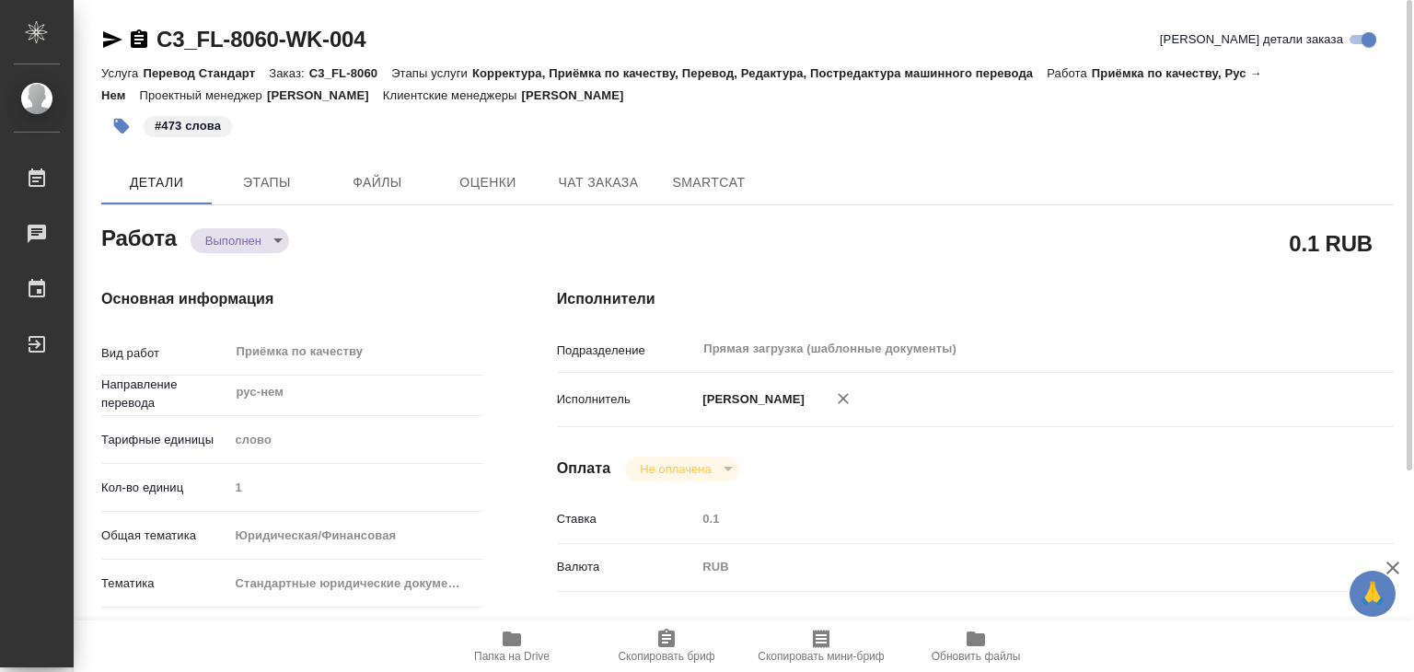
type textarea "x"
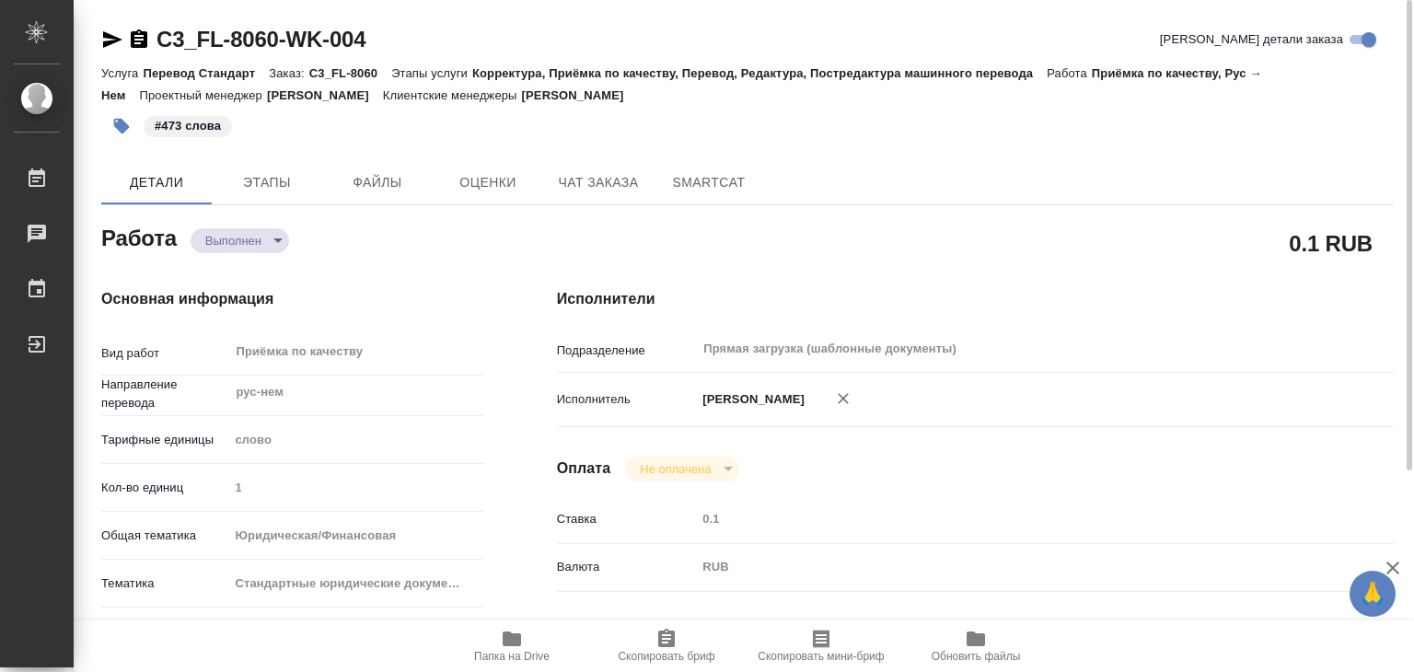
type textarea "x"
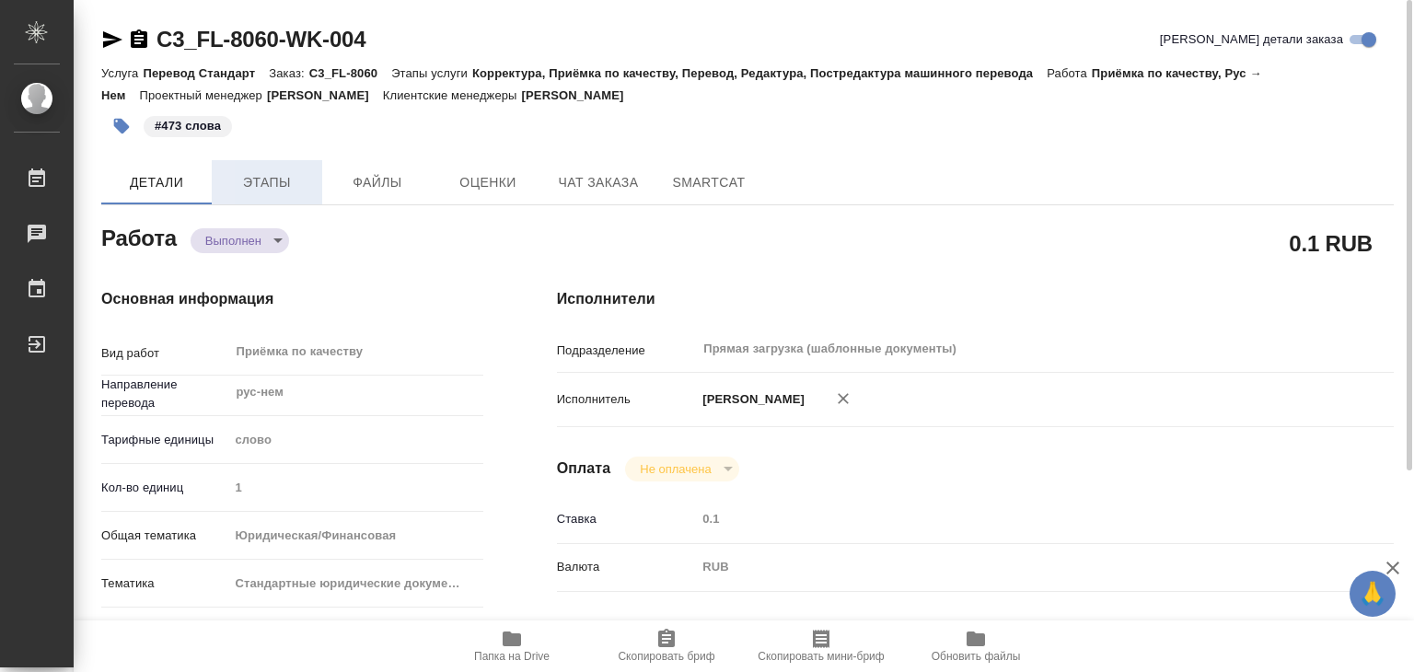
click at [277, 183] on span "Этапы" at bounding box center [267, 182] width 88 height 23
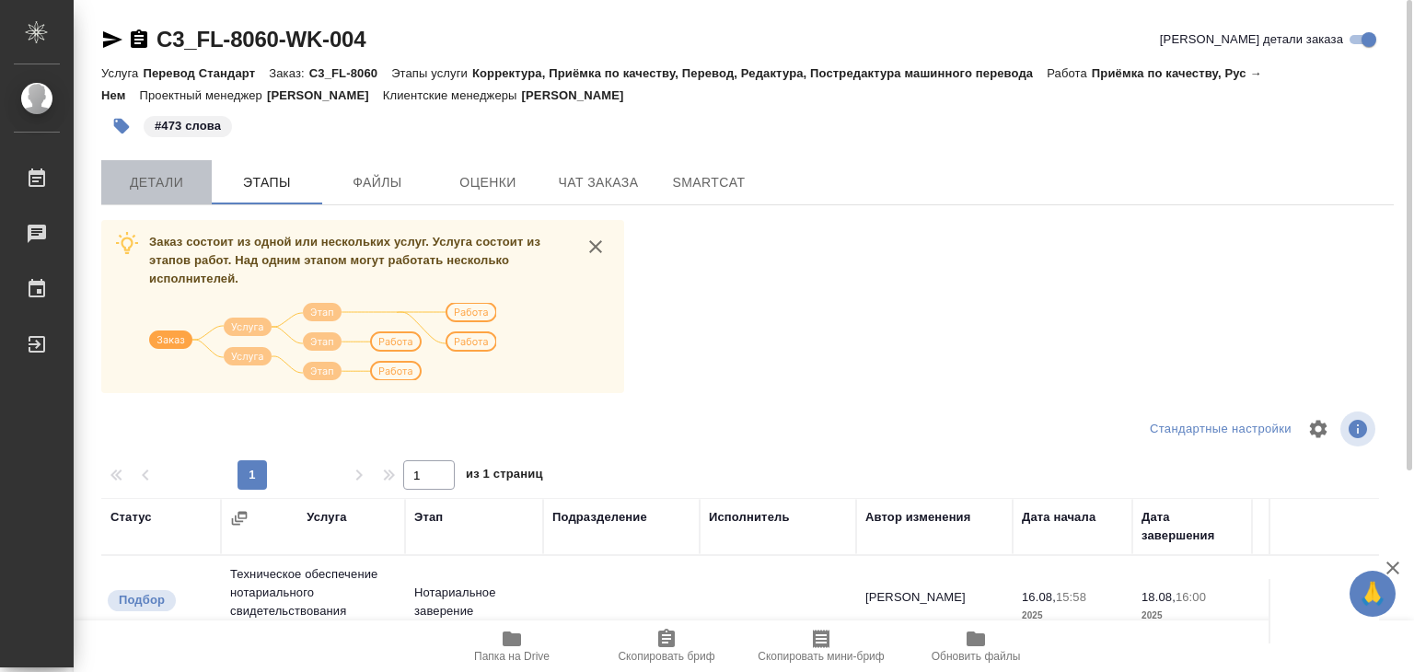
click at [170, 172] on span "Детали" at bounding box center [156, 182] width 88 height 23
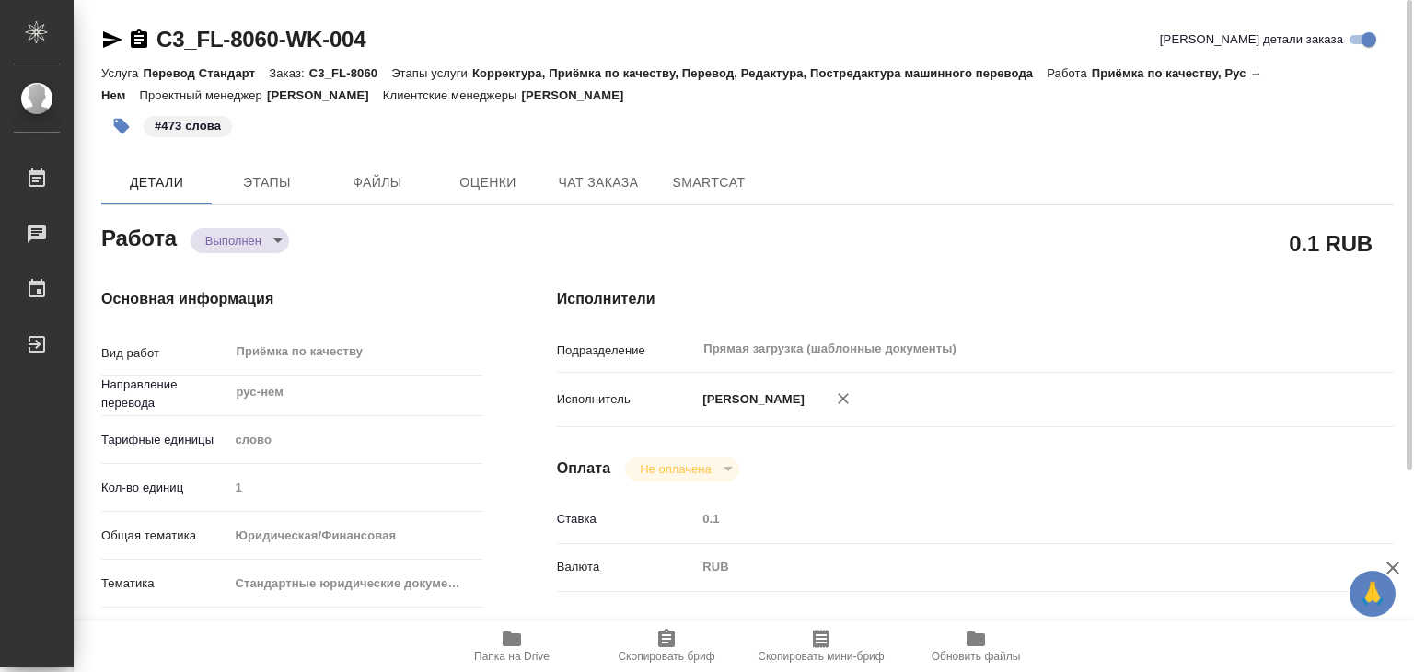
type textarea "x"
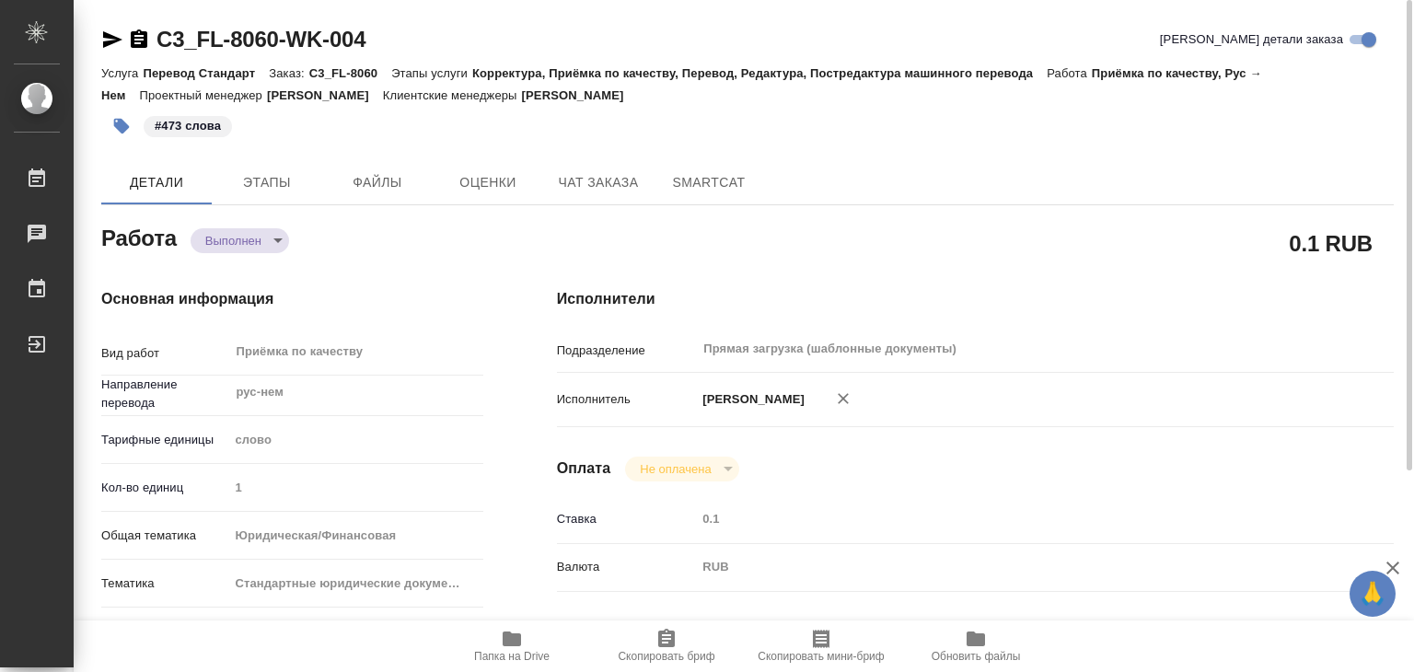
type textarea "x"
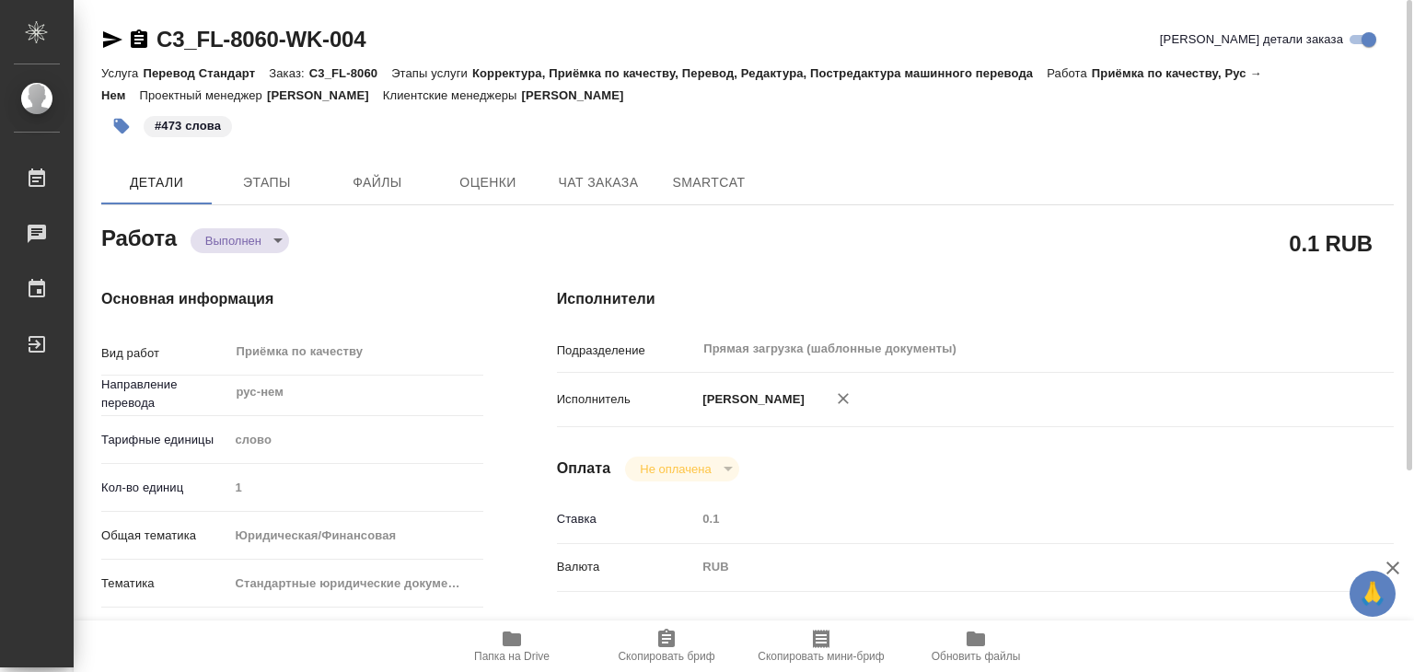
type textarea "x"
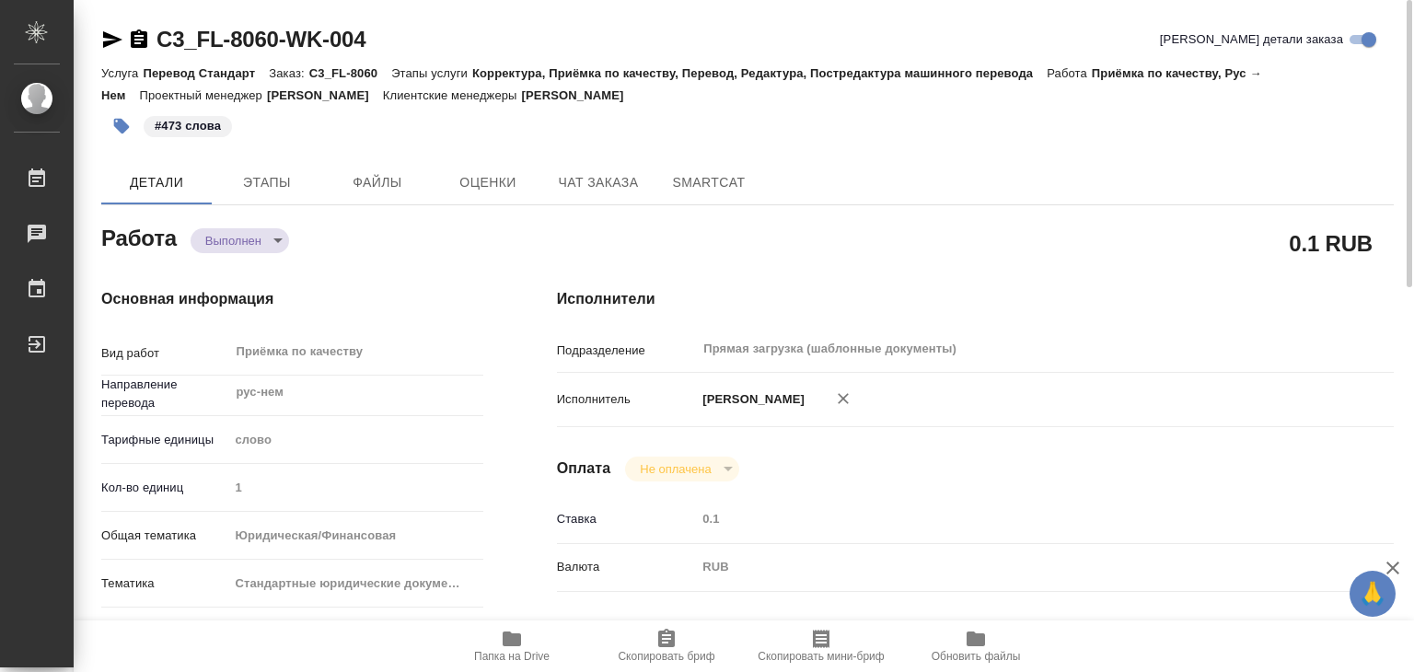
type textarea "x"
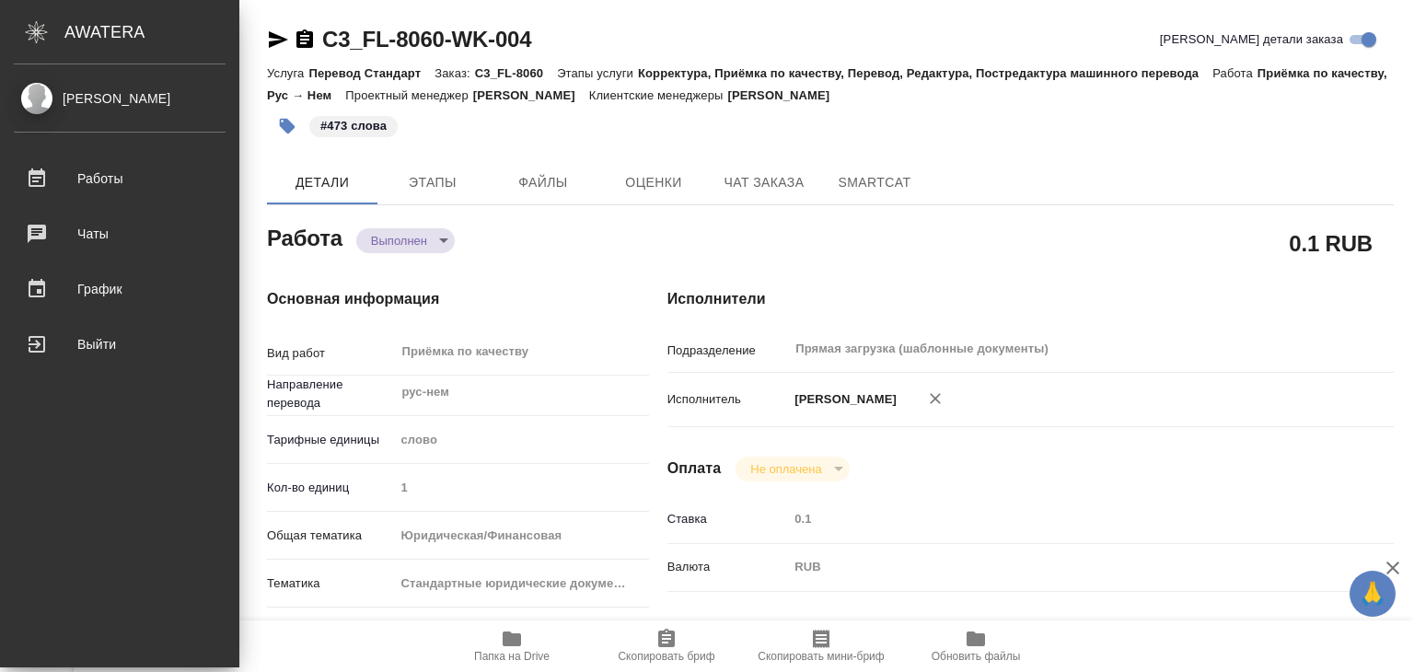
type textarea "x"
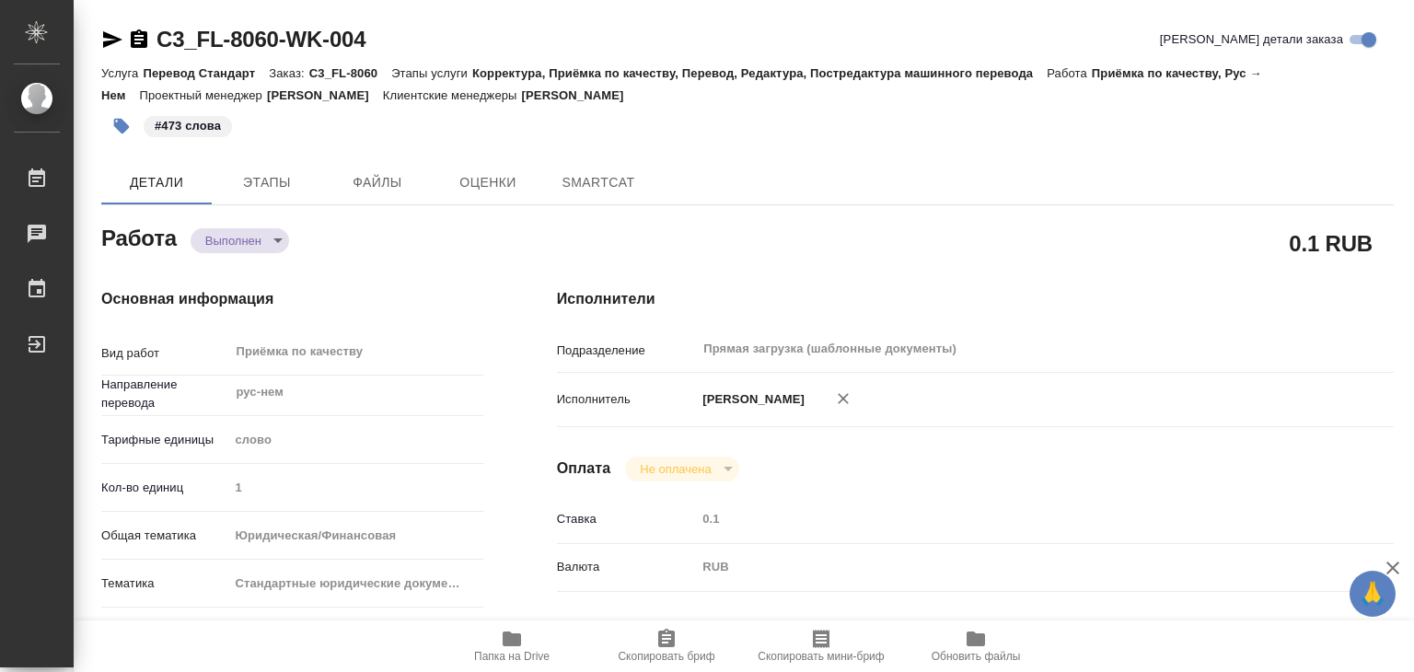
type textarea "x"
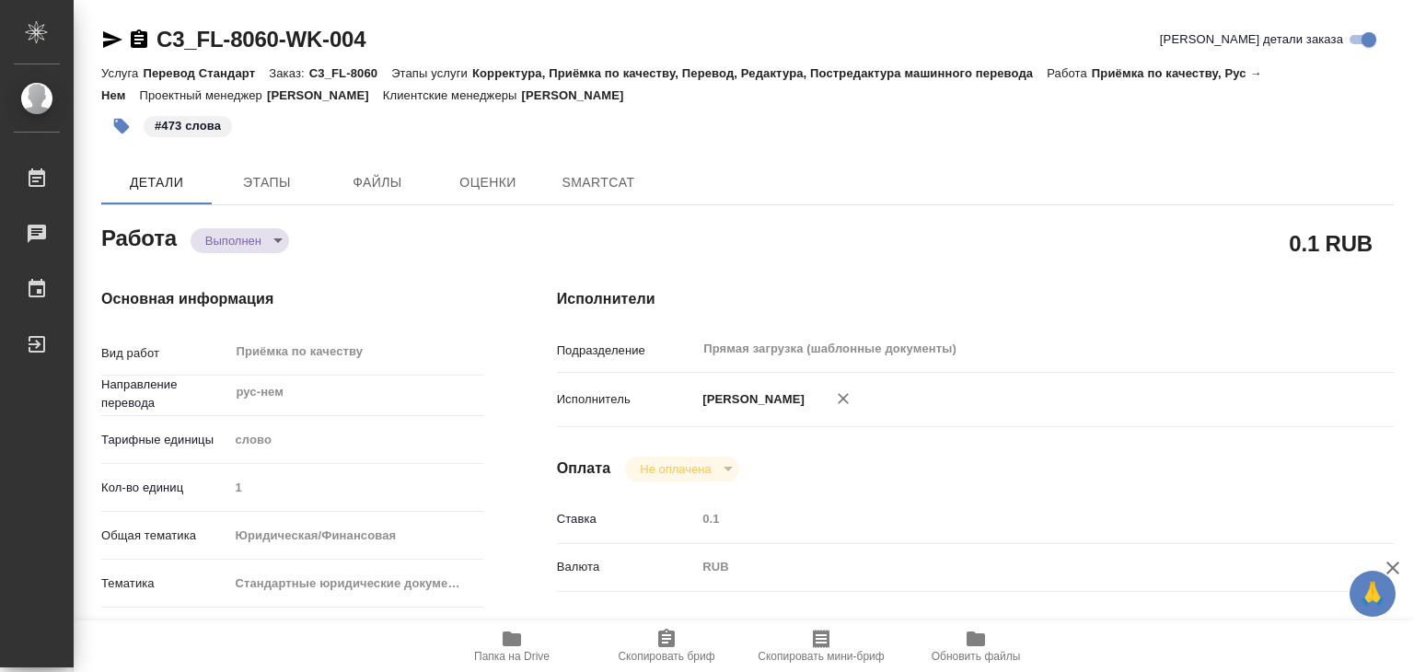
type textarea "x"
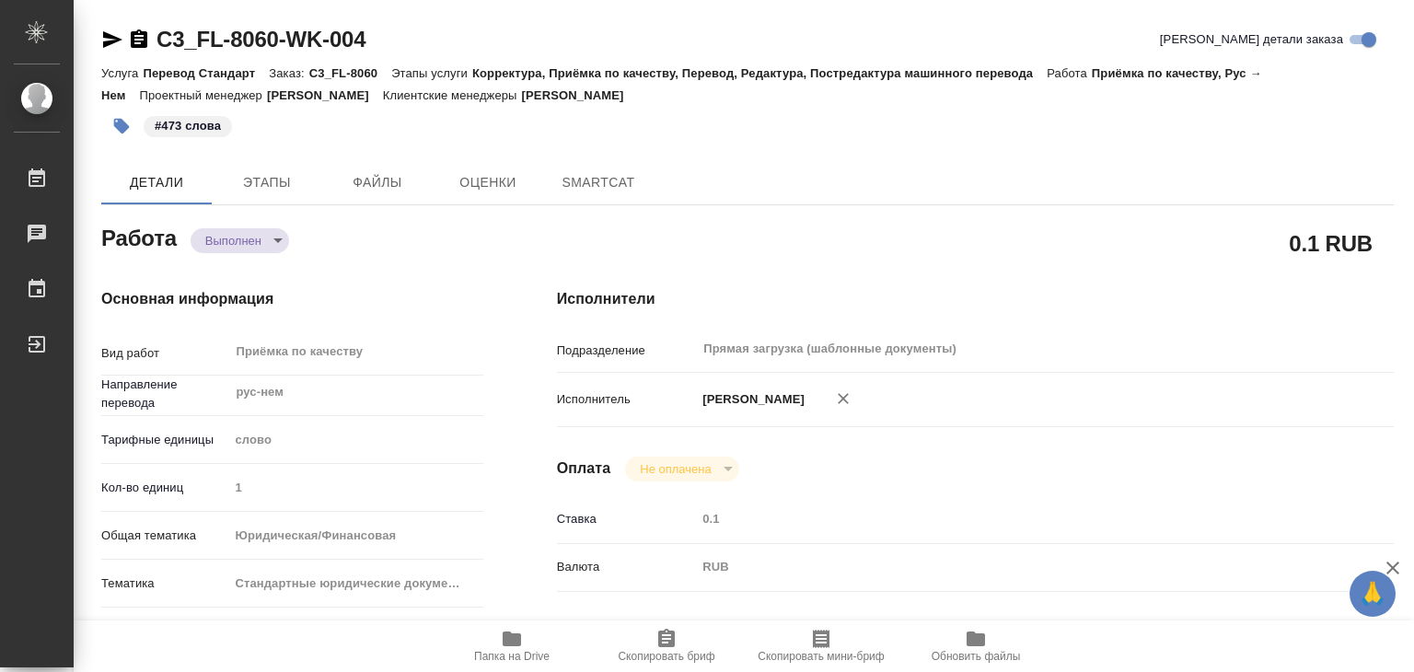
type textarea "x"
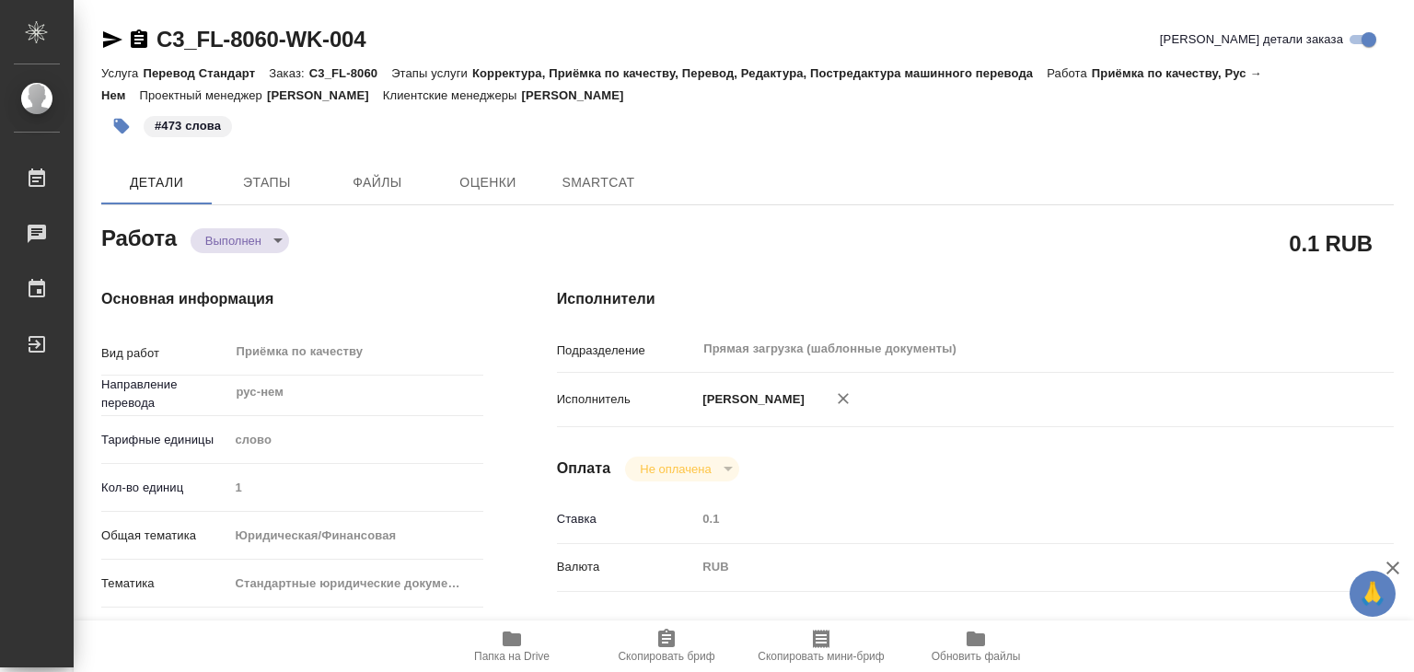
type textarea "x"
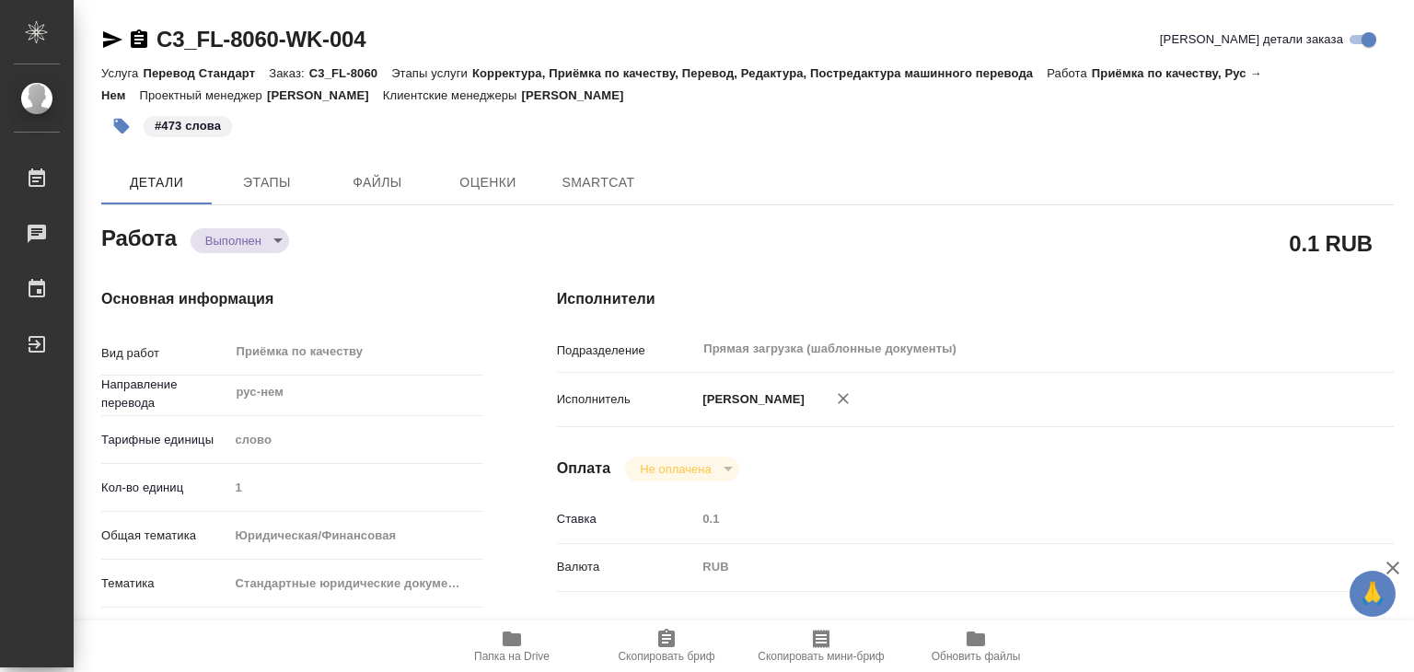
type textarea "x"
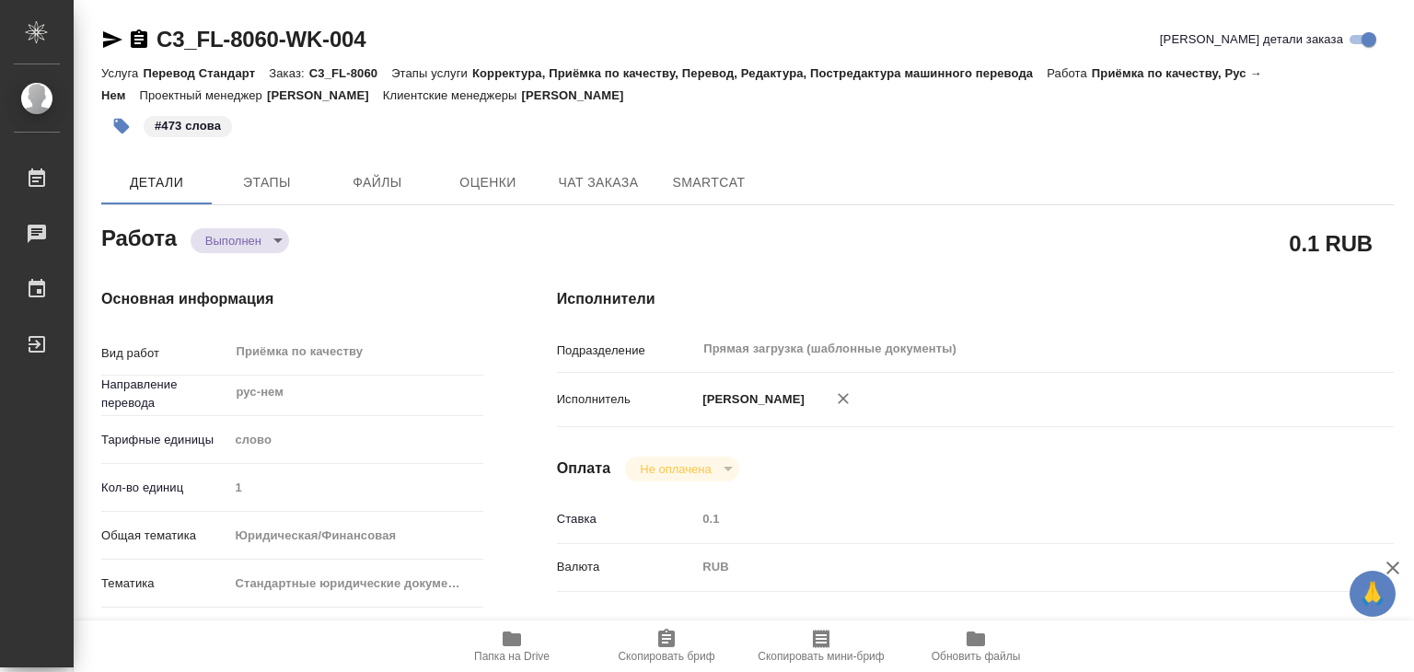
type textarea "x"
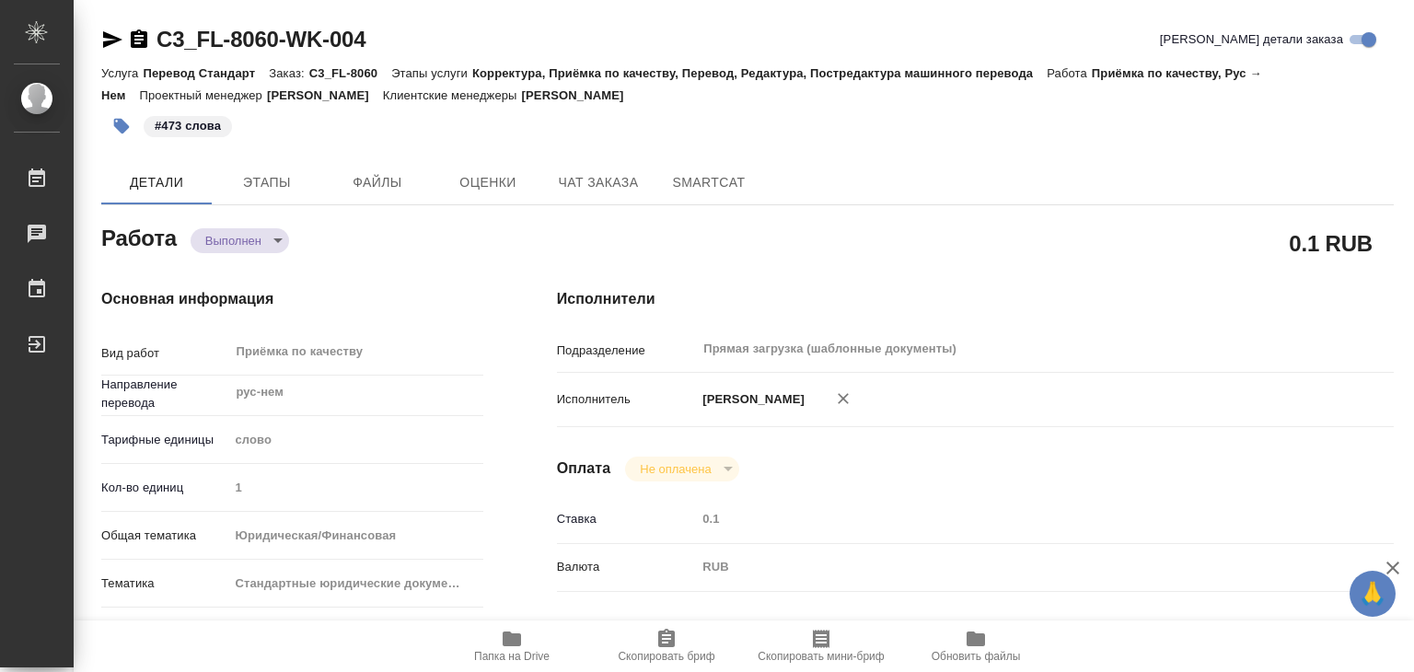
type textarea "x"
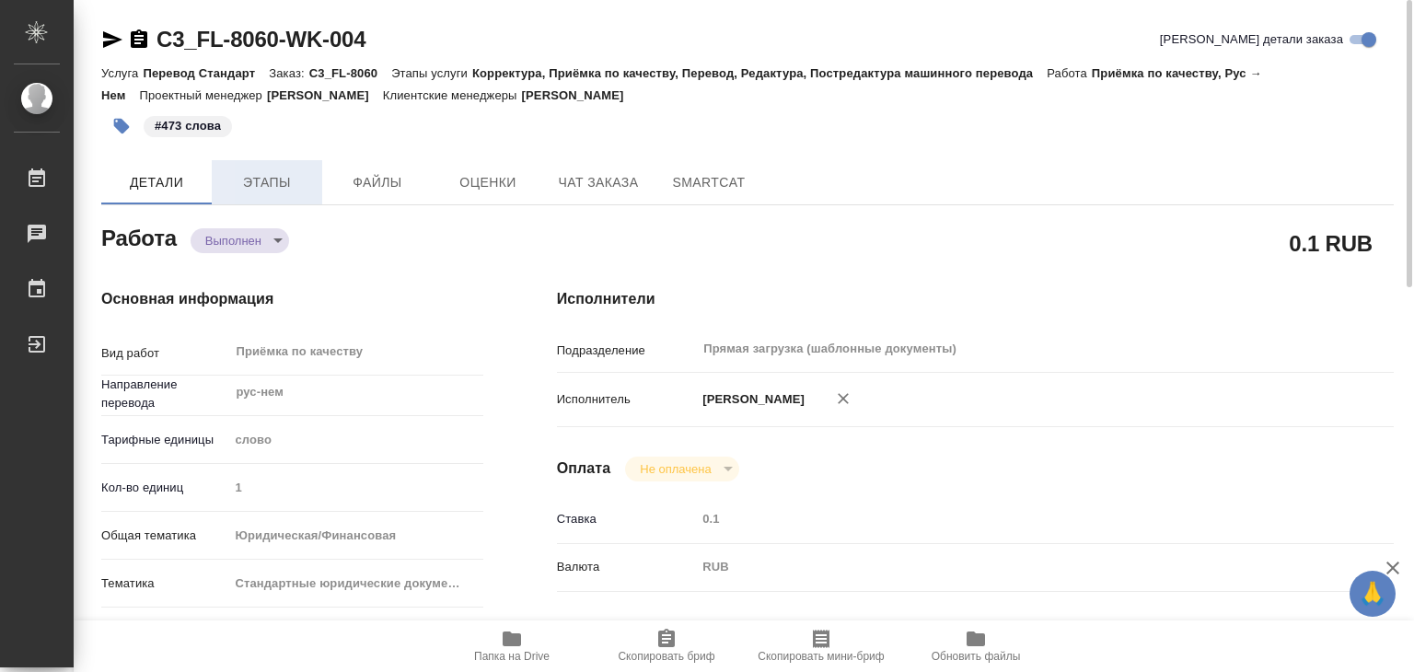
click at [275, 171] on span "Этапы" at bounding box center [267, 182] width 88 height 23
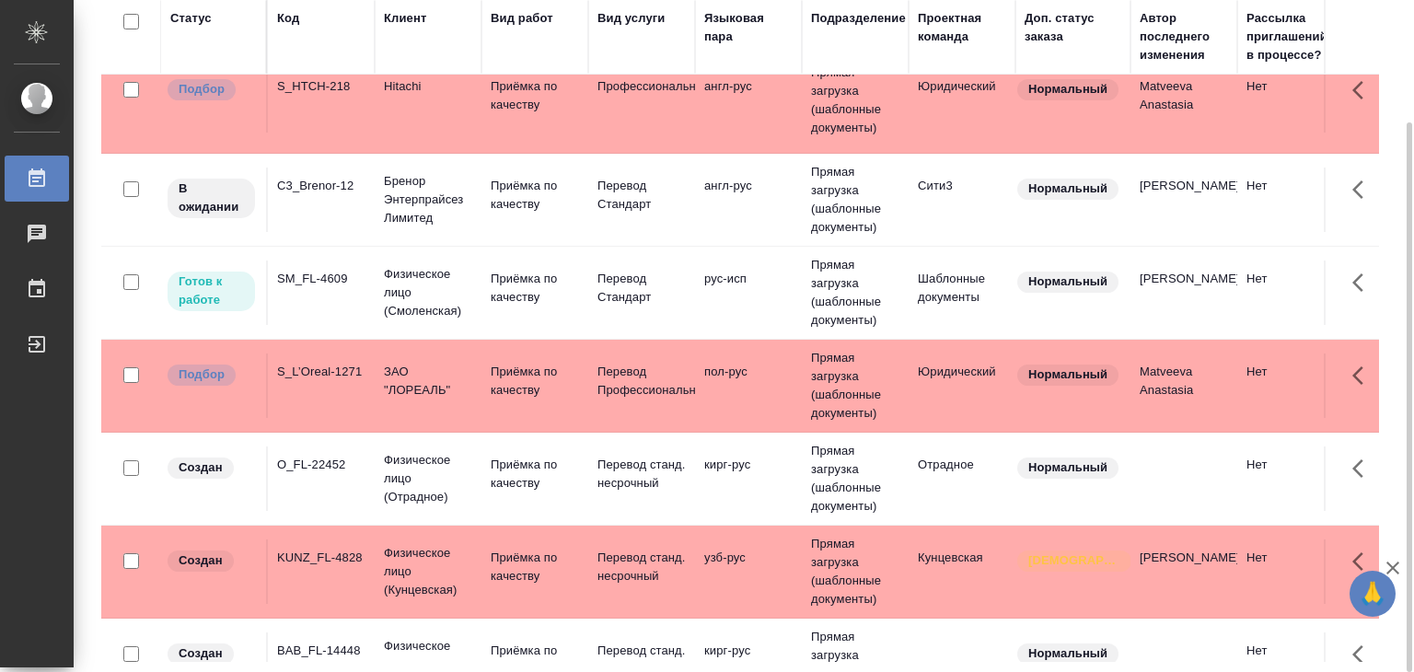
scroll to position [276, 0]
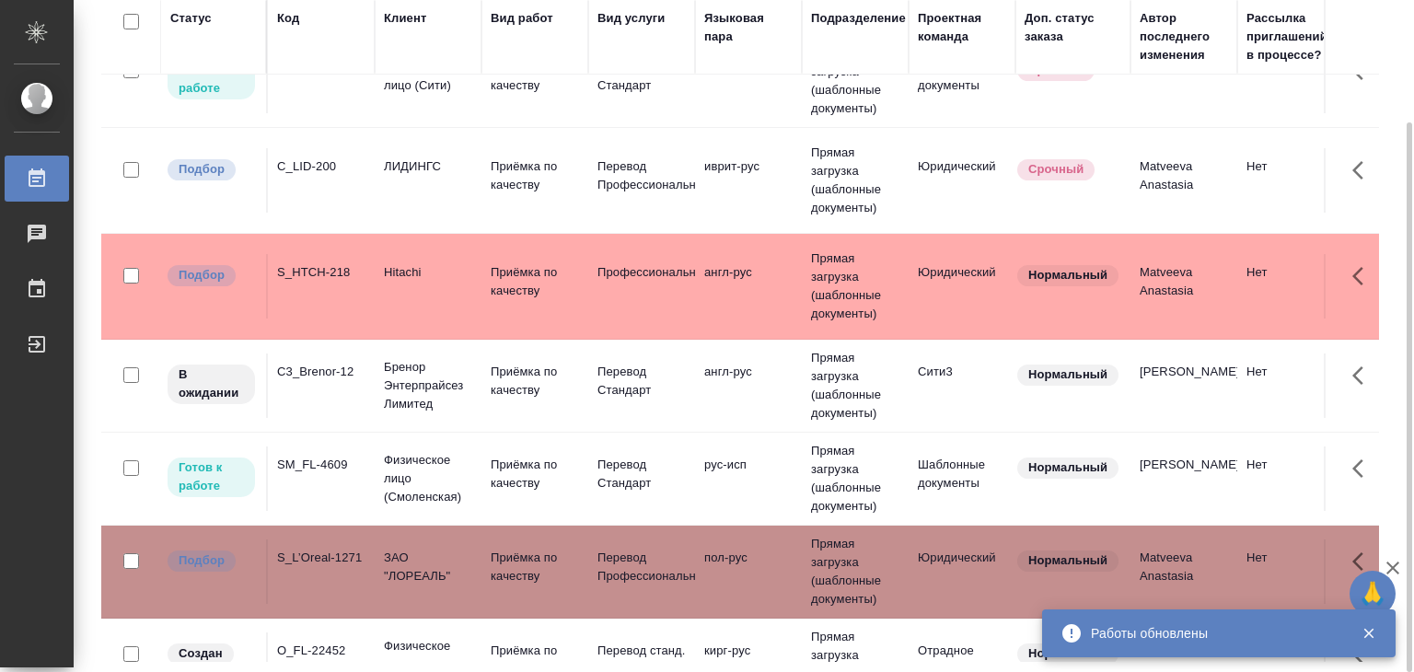
scroll to position [0, 0]
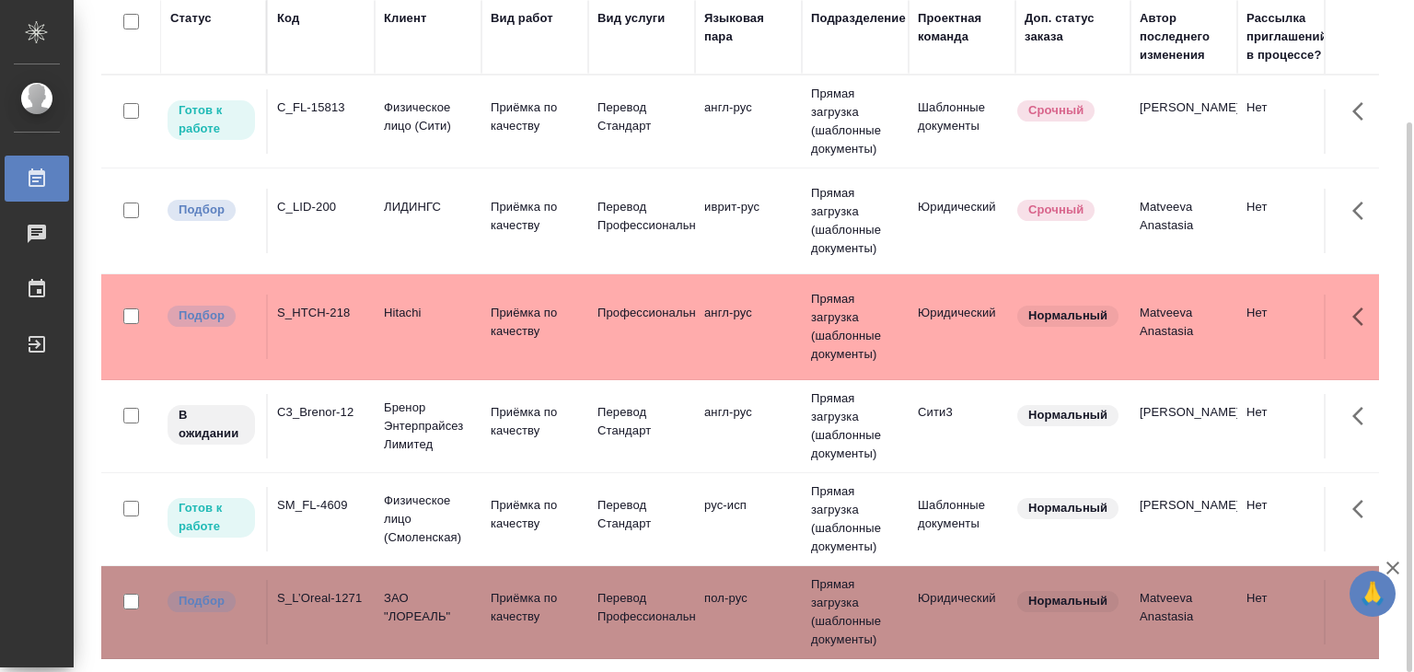
click at [618, 154] on td "Профессиональный" at bounding box center [641, 121] width 107 height 64
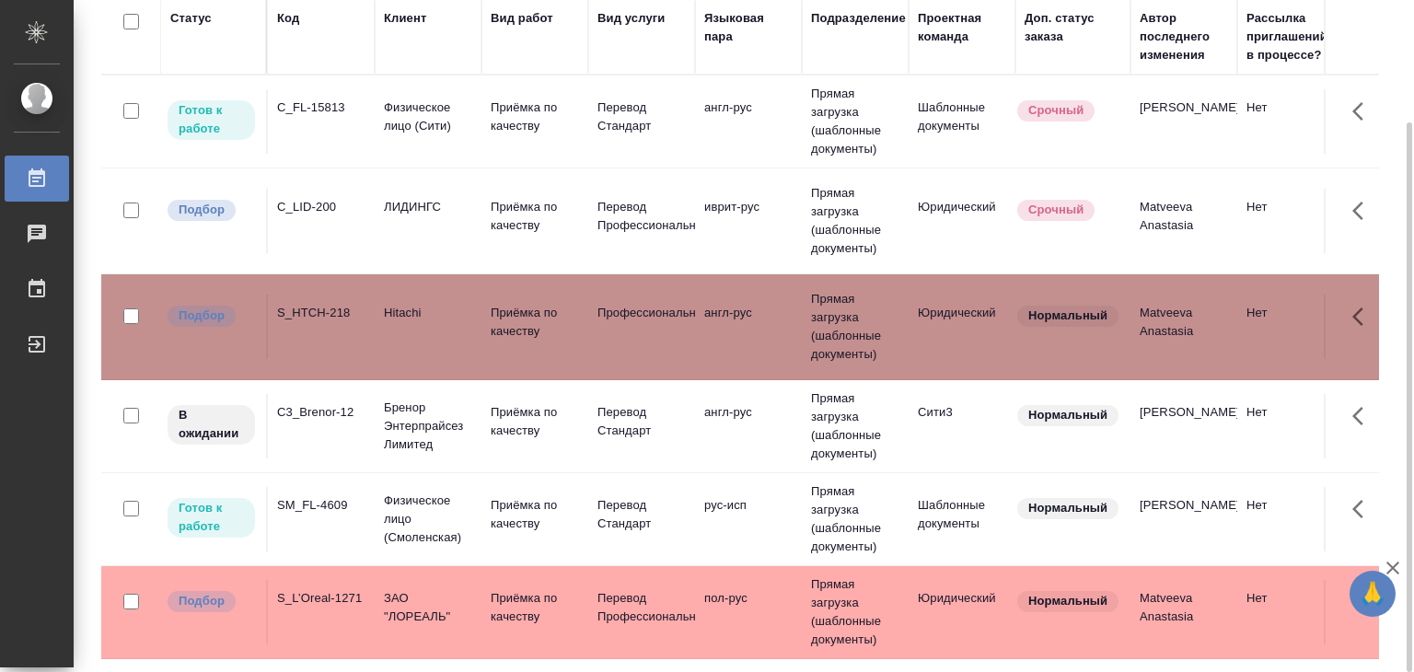
click at [460, 135] on p "ЛИДИНГС" at bounding box center [428, 117] width 88 height 37
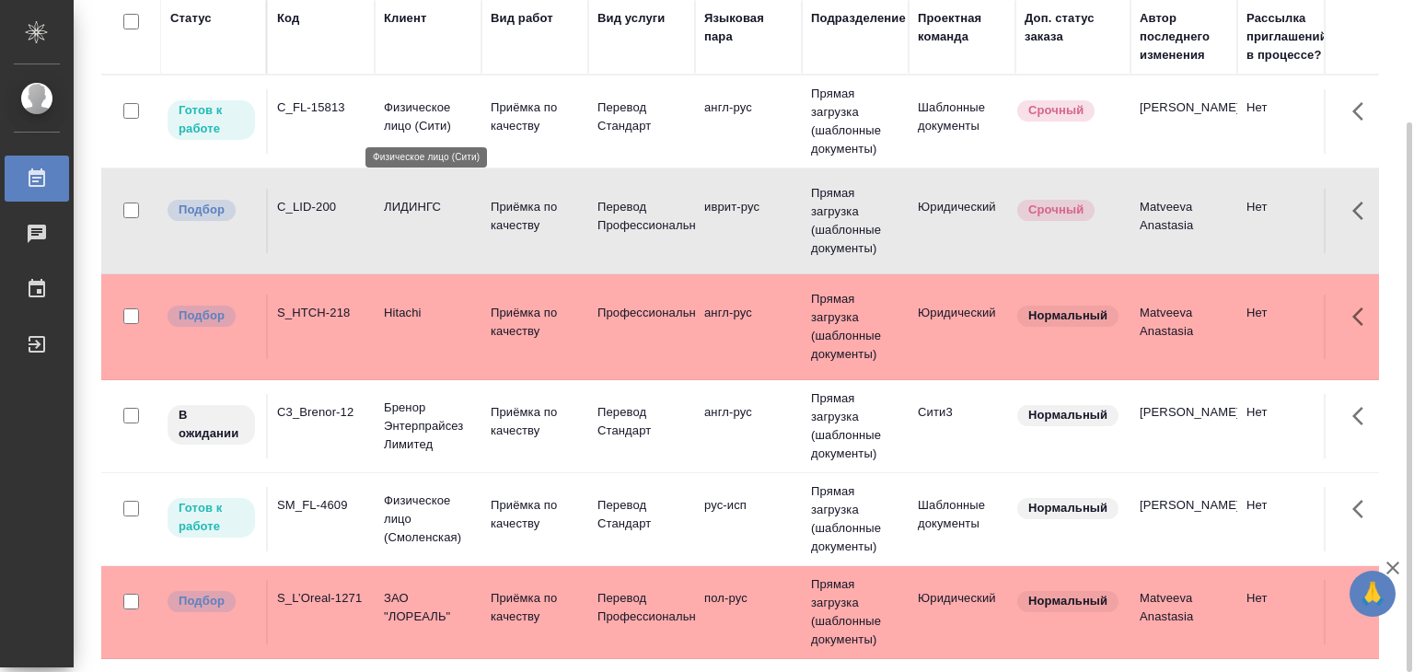
click at [424, 102] on p "Физическое лицо (Сити)" at bounding box center [428, 117] width 88 height 37
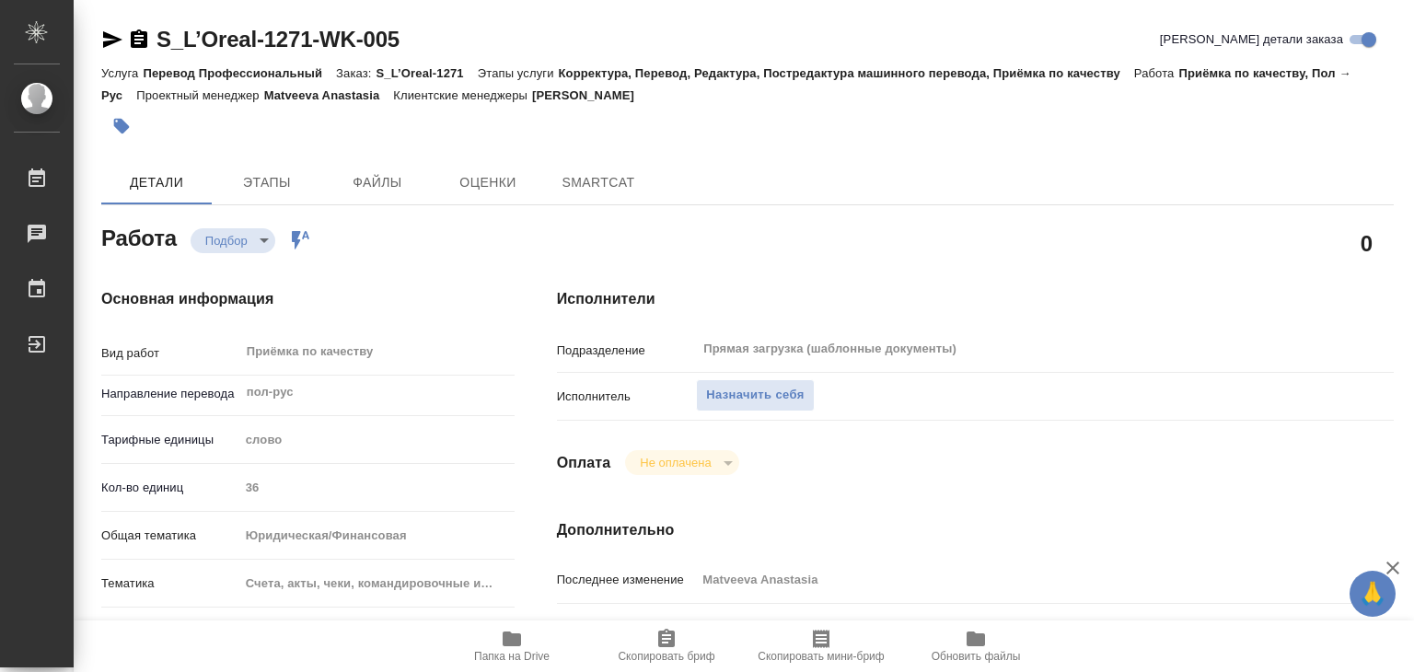
type textarea "x"
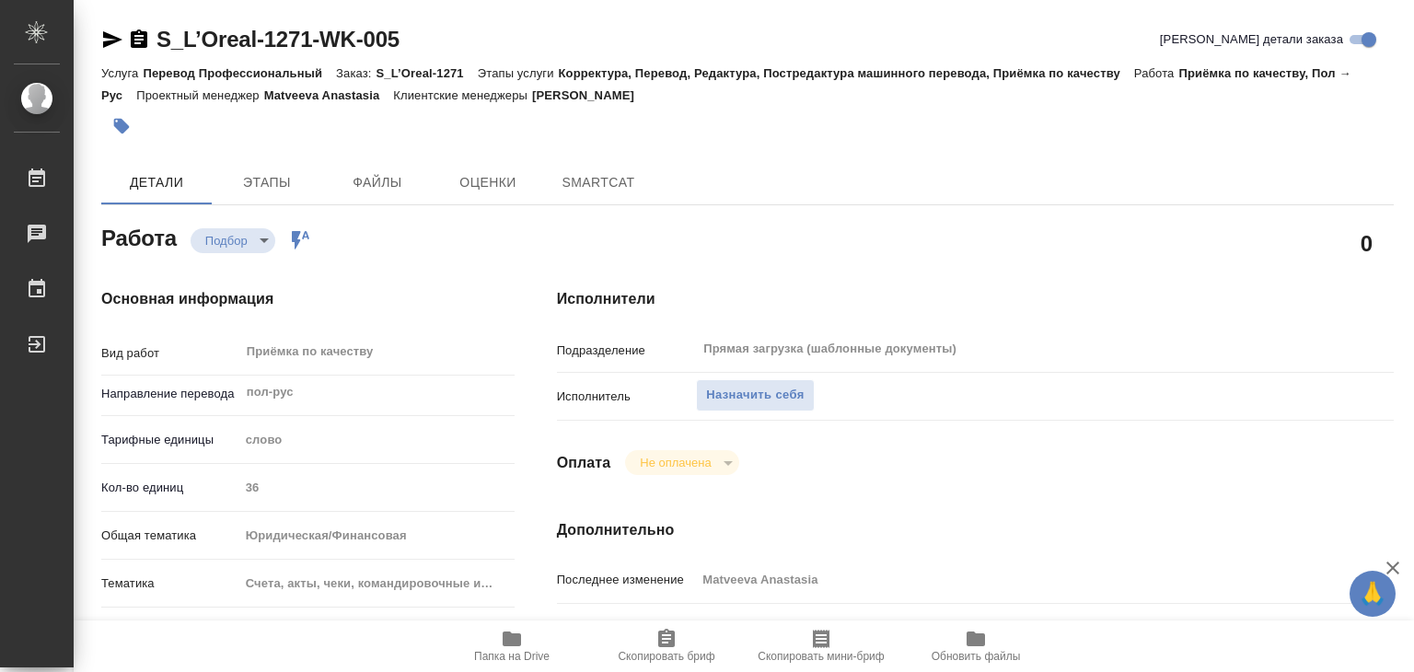
type textarea "x"
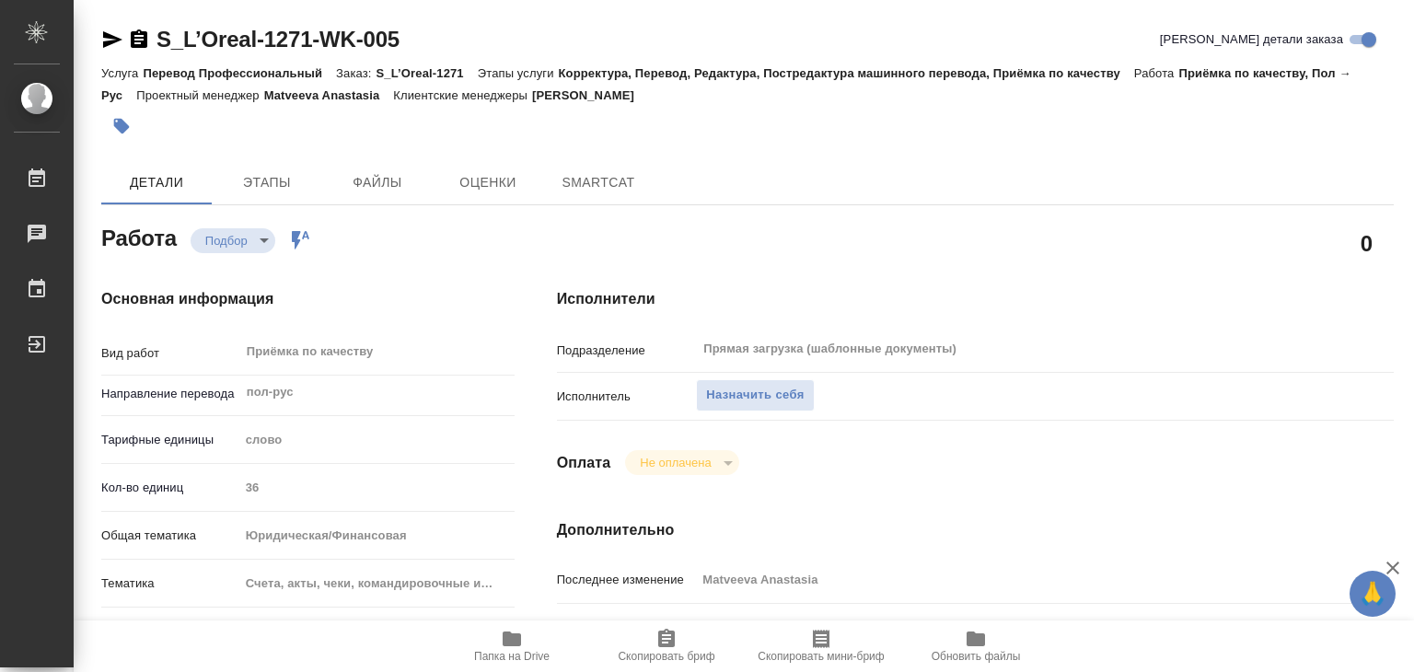
type textarea "x"
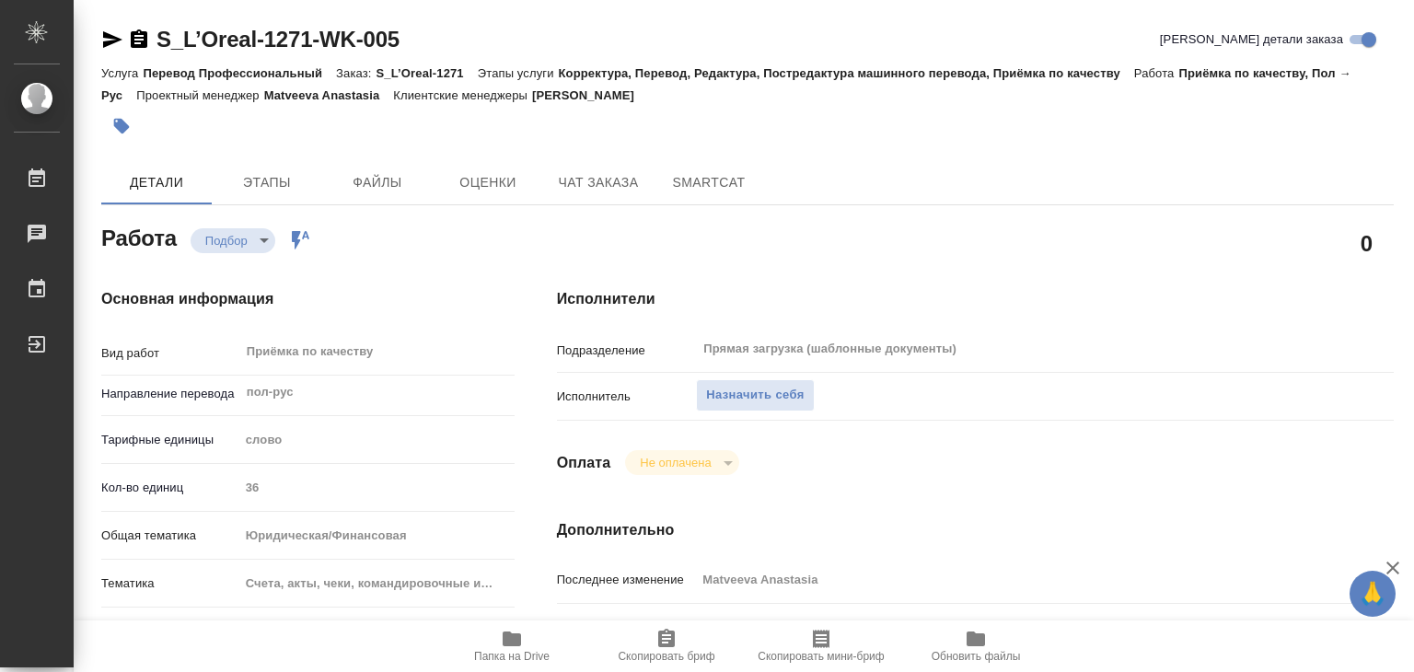
type textarea "x"
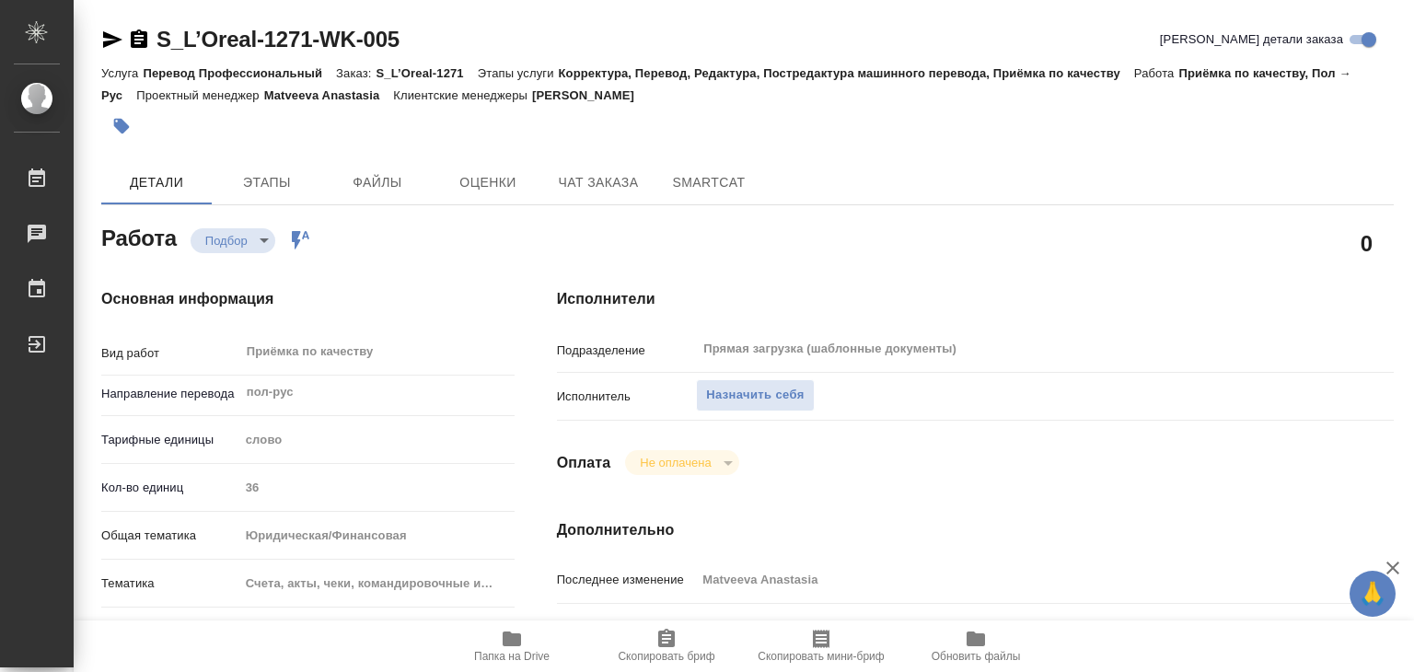
scroll to position [368, 0]
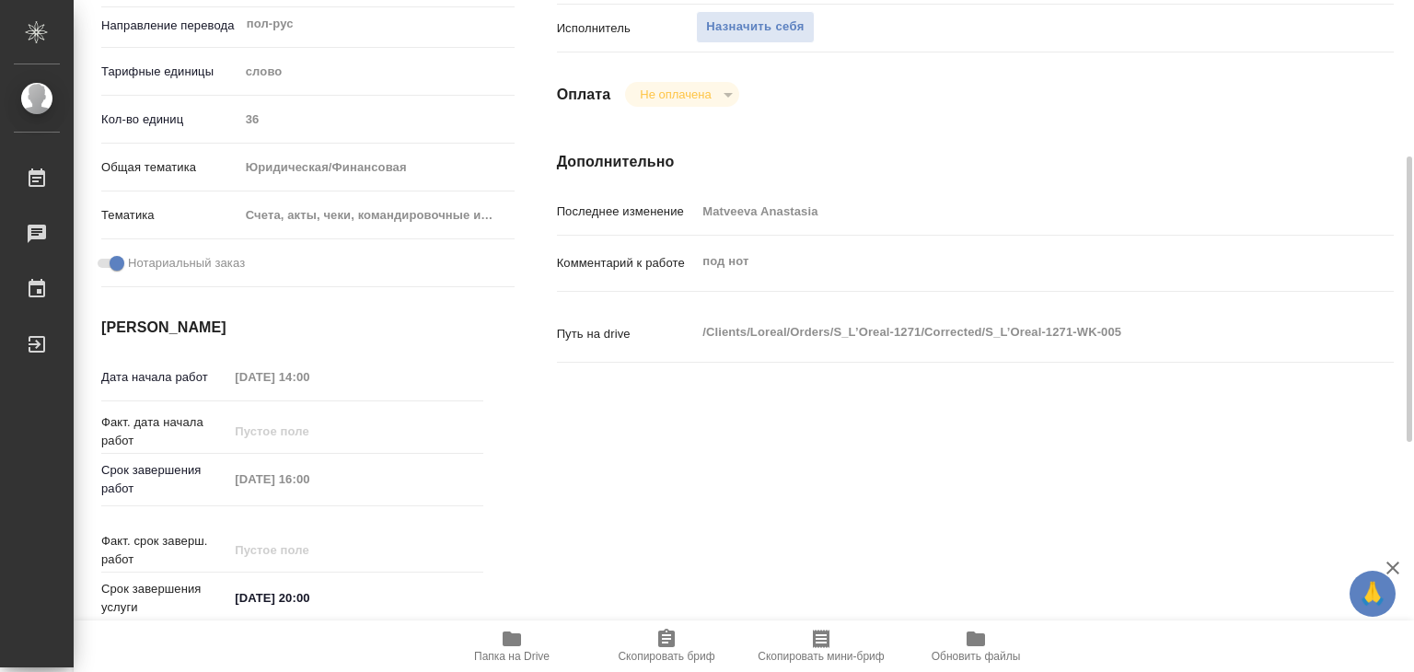
type textarea "x"
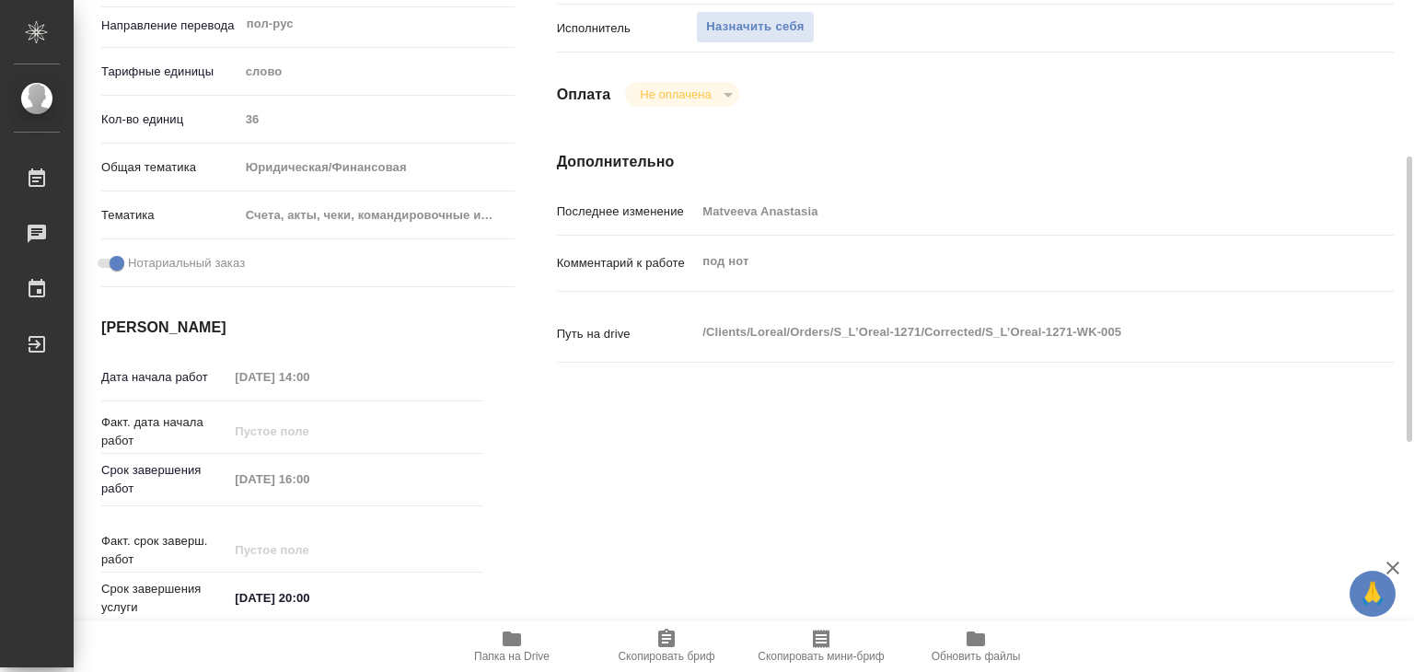
scroll to position [0, 0]
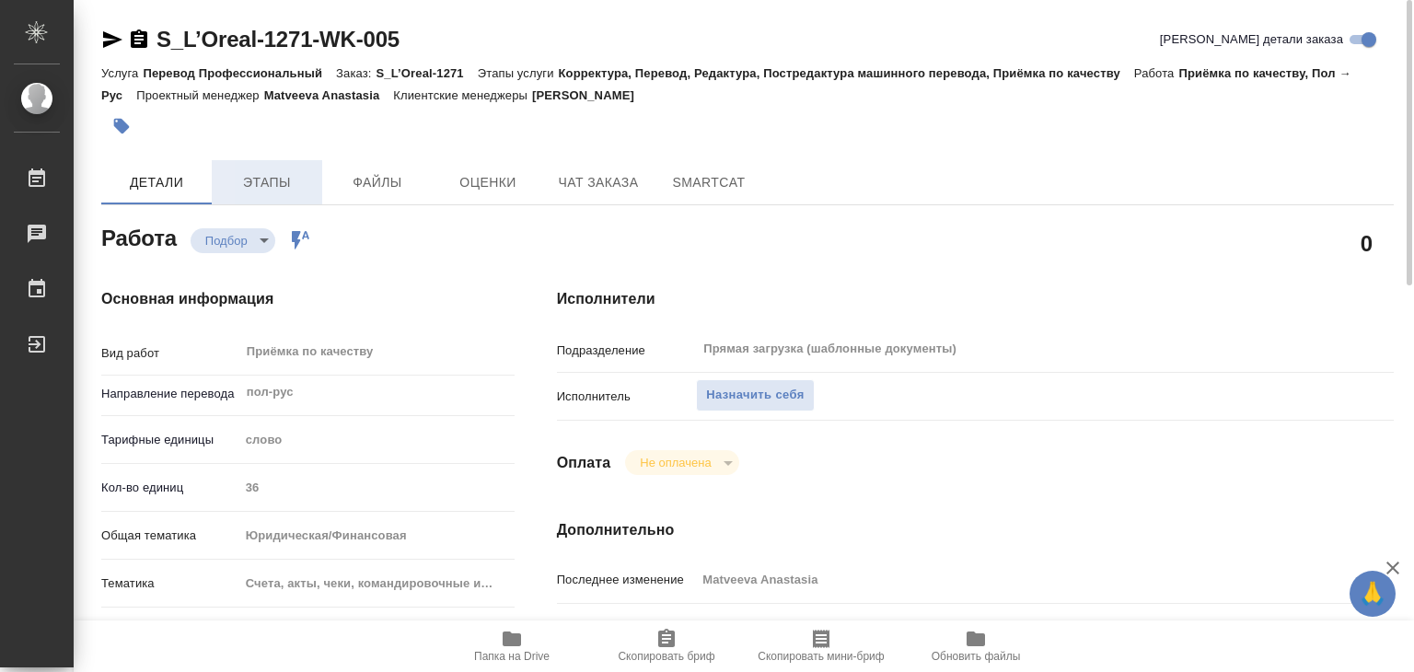
drag, startPoint x: 266, startPoint y: 152, endPoint x: 268, endPoint y: 174, distance: 22.2
click at [269, 180] on span "Этапы" at bounding box center [267, 182] width 88 height 23
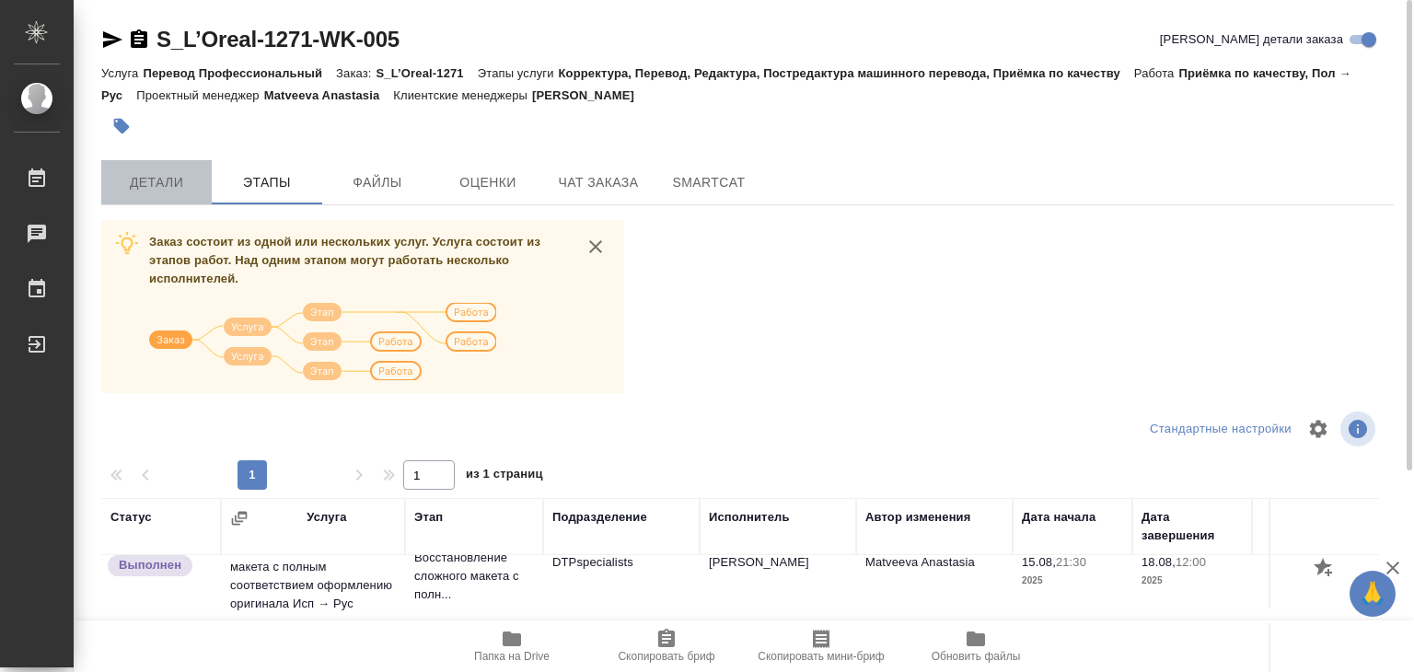
click at [172, 181] on span "Детали" at bounding box center [156, 182] width 88 height 23
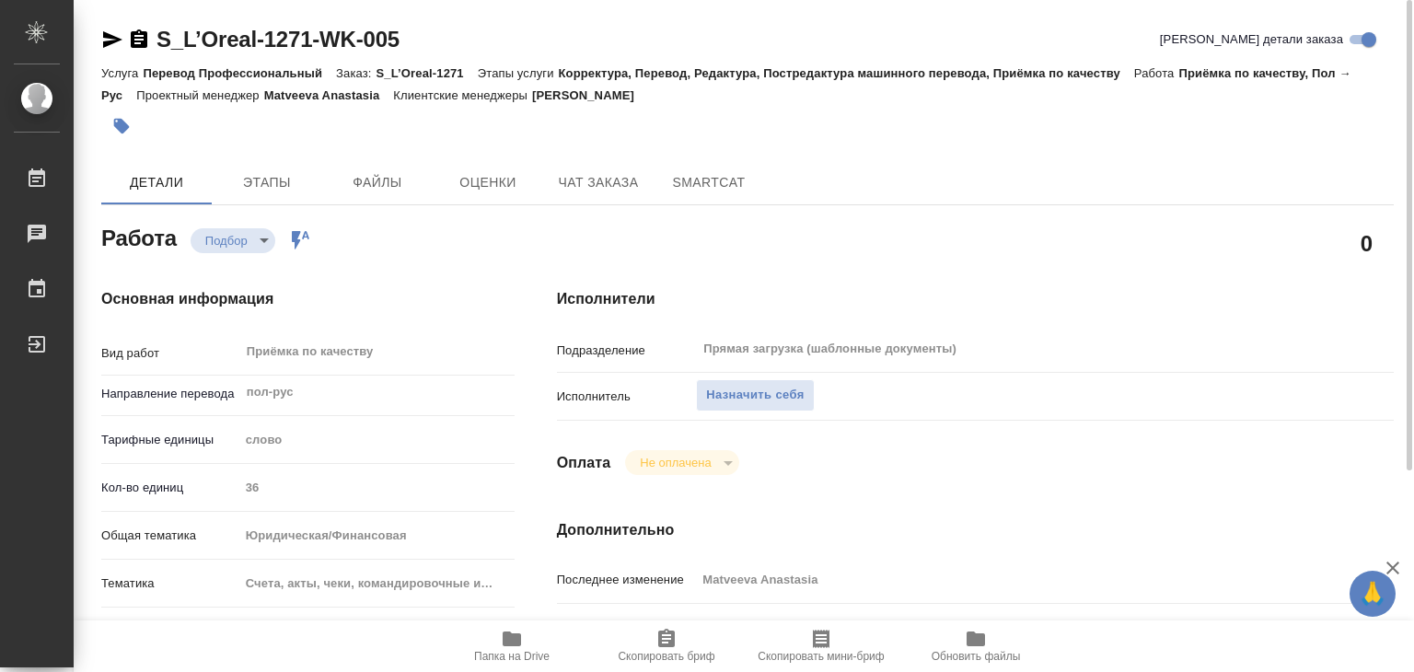
type textarea "x"
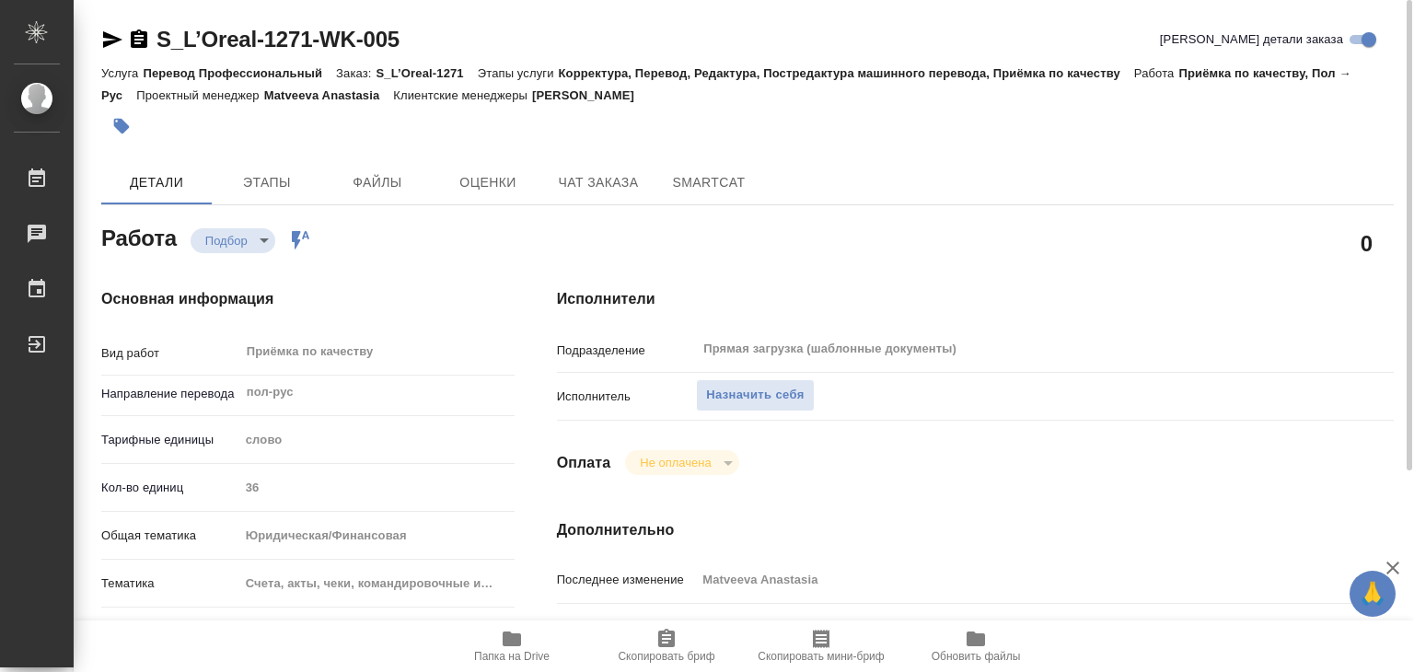
type textarea "x"
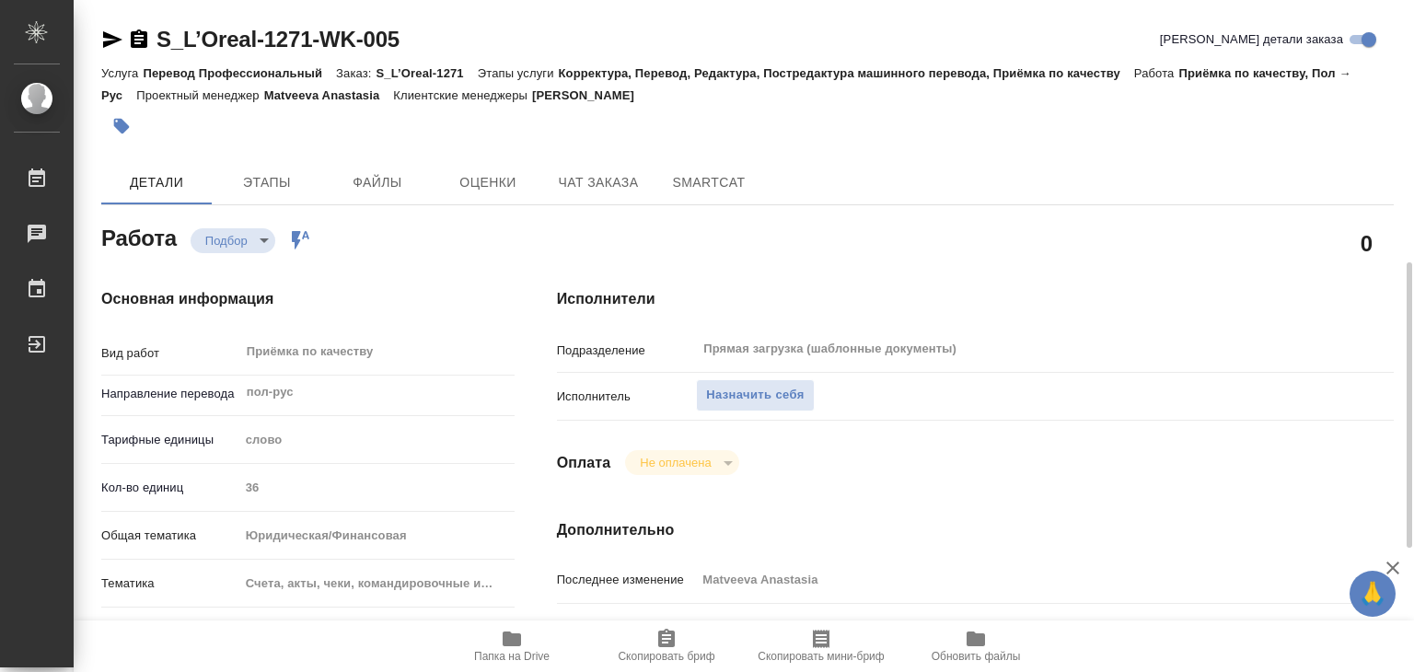
type textarea "x"
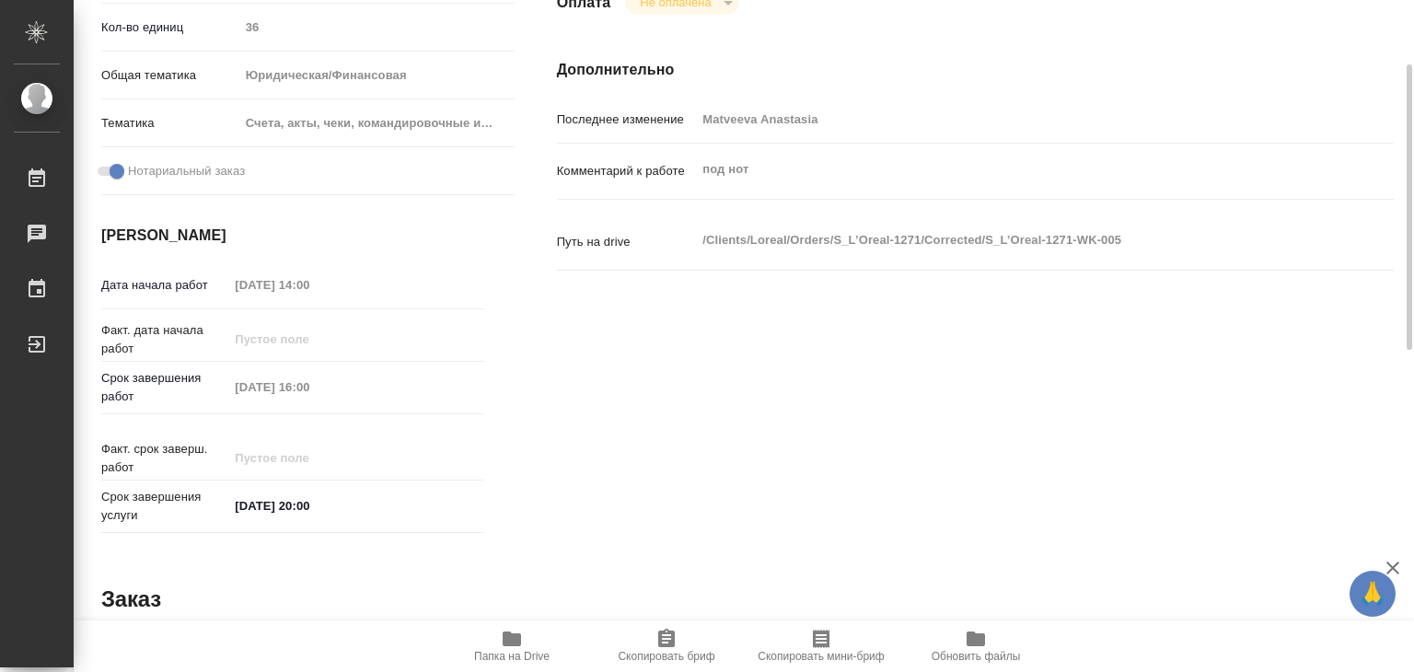
scroll to position [552, 0]
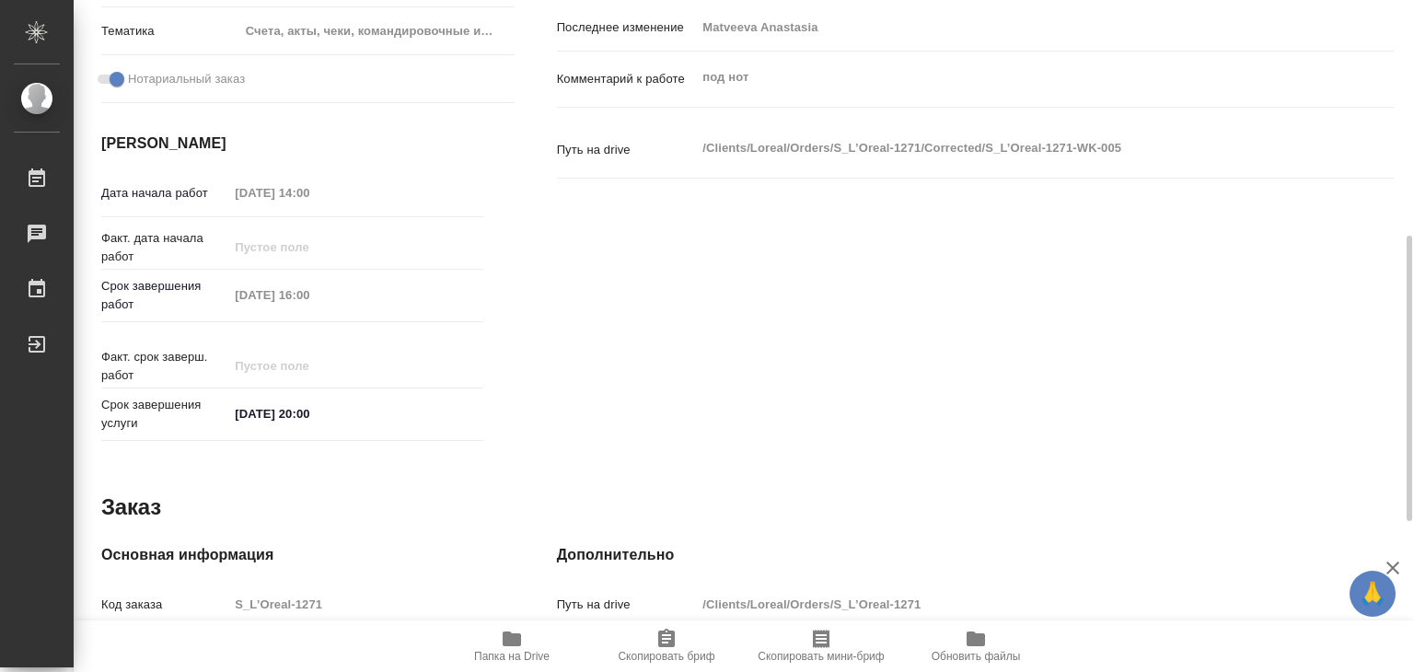
type textarea "x"
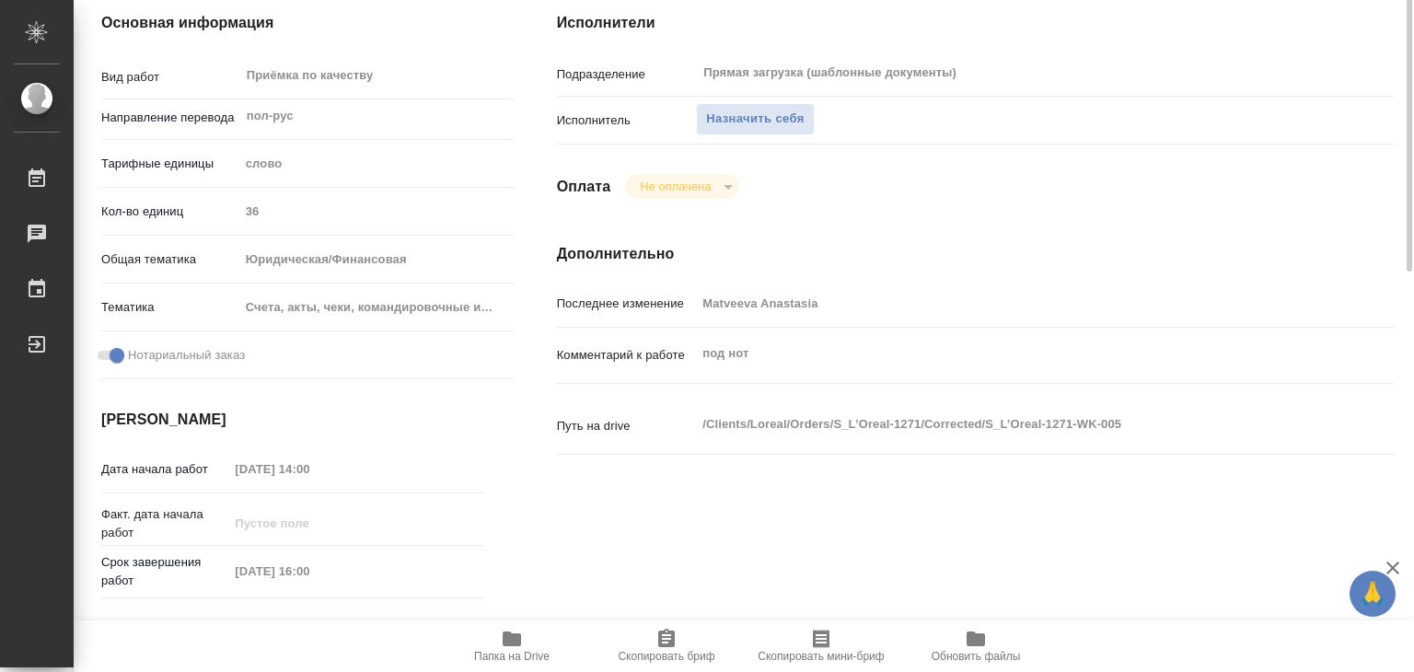
scroll to position [0, 0]
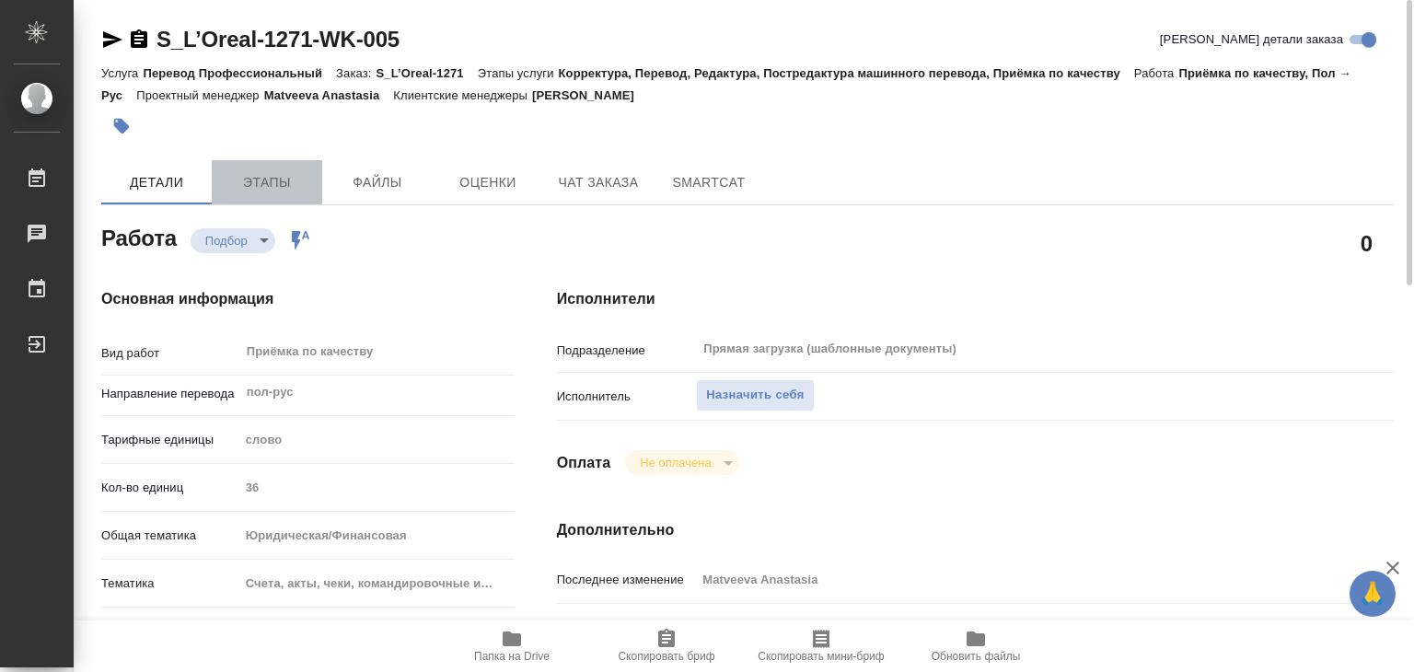
click at [275, 180] on span "Этапы" at bounding box center [267, 182] width 88 height 23
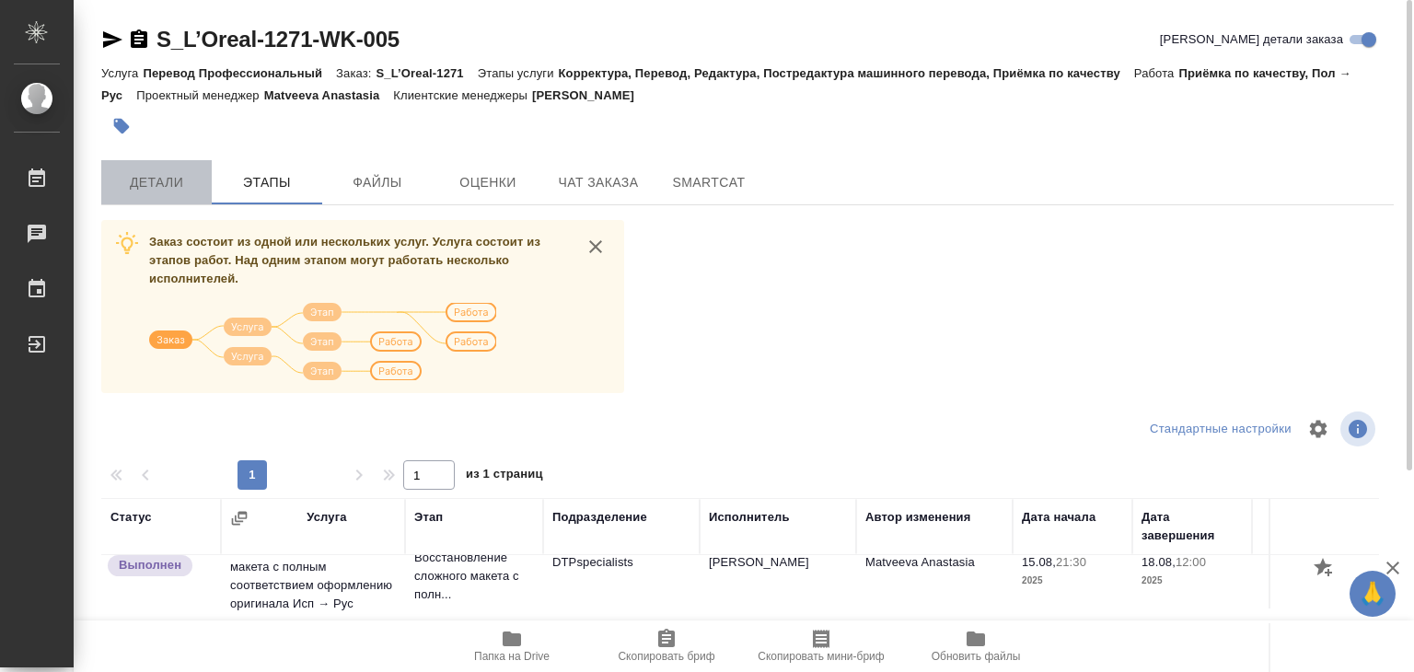
click at [180, 191] on span "Детали" at bounding box center [156, 182] width 88 height 23
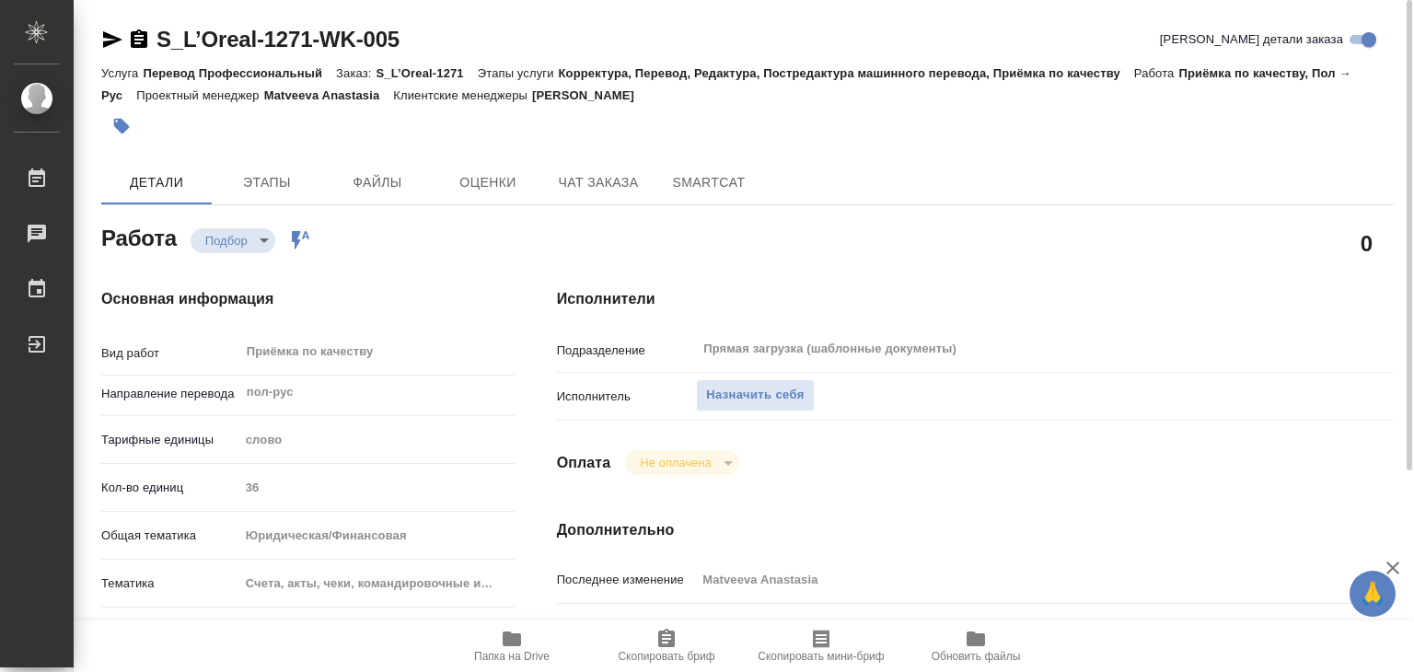
type textarea "x"
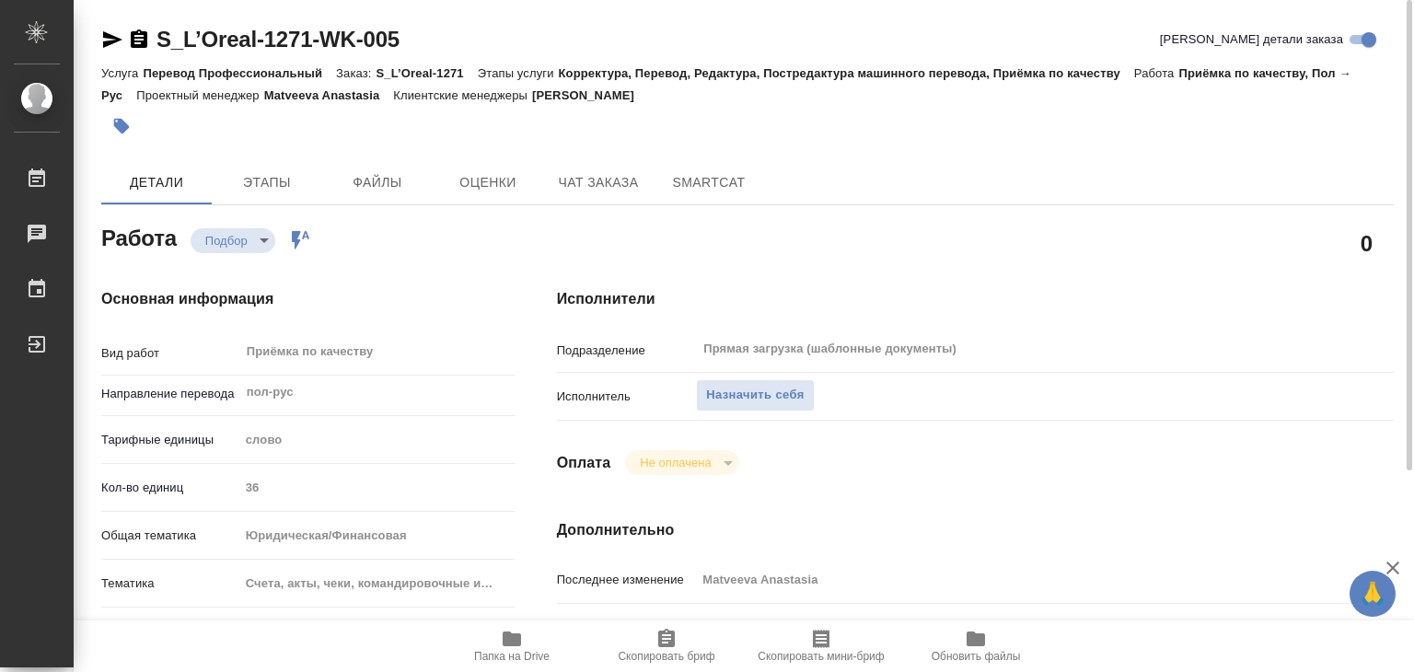
type textarea "x"
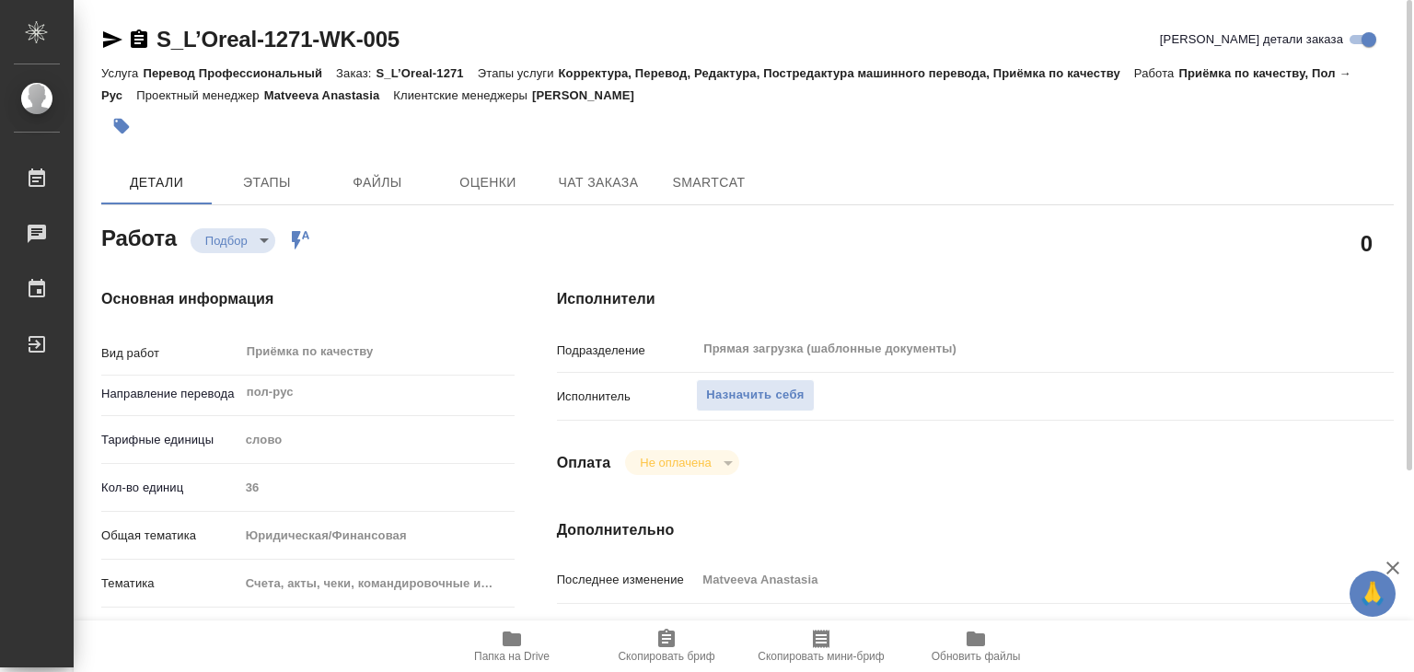
type textarea "x"
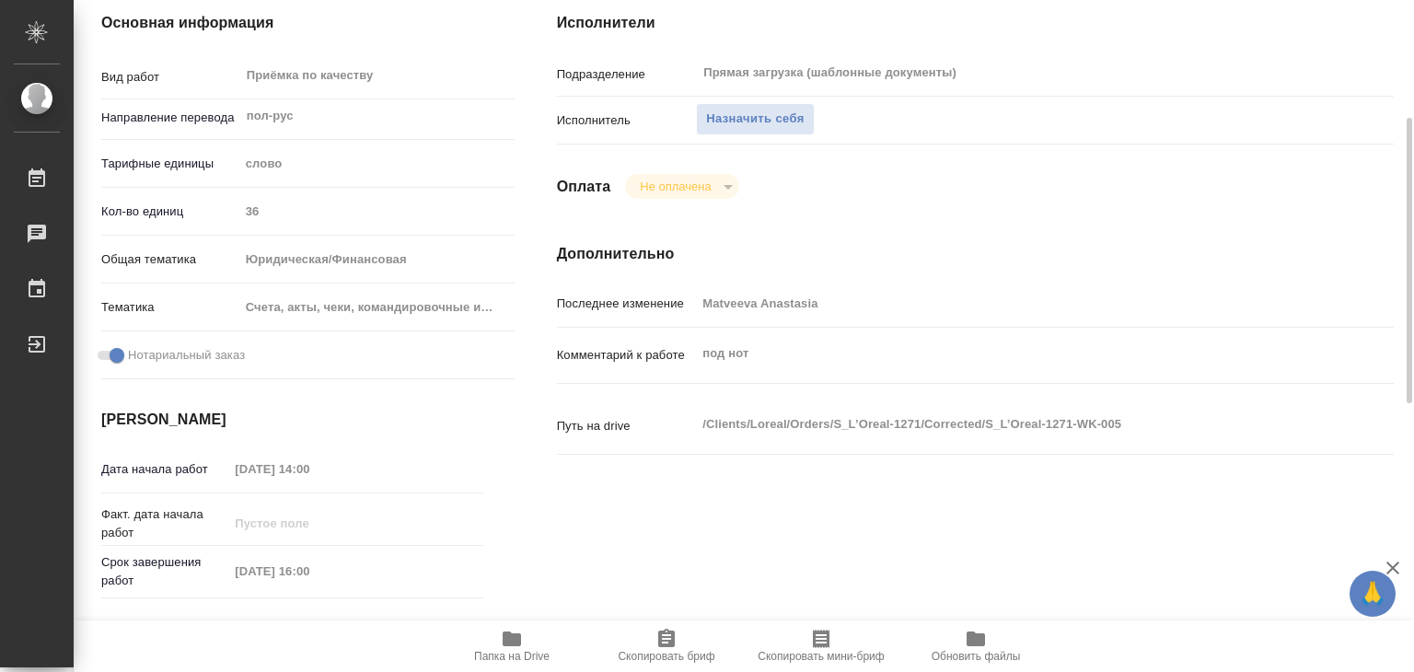
scroll to position [368, 0]
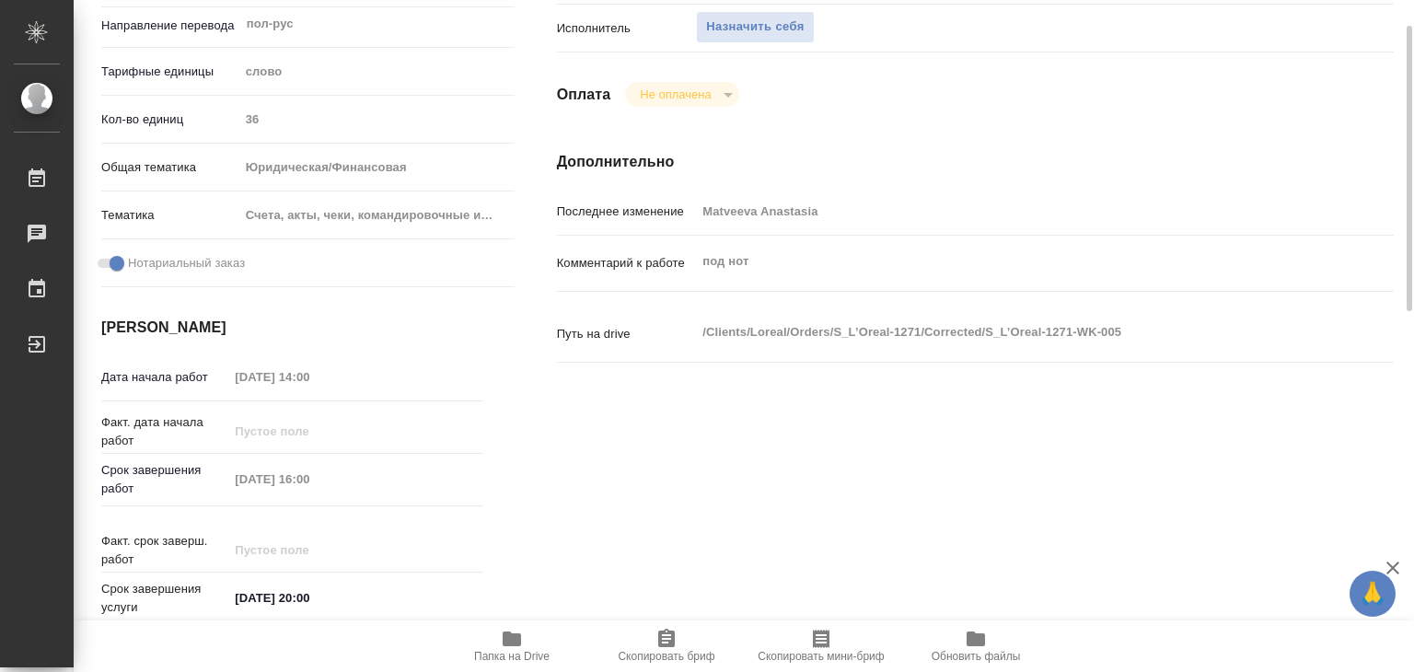
type textarea "x"
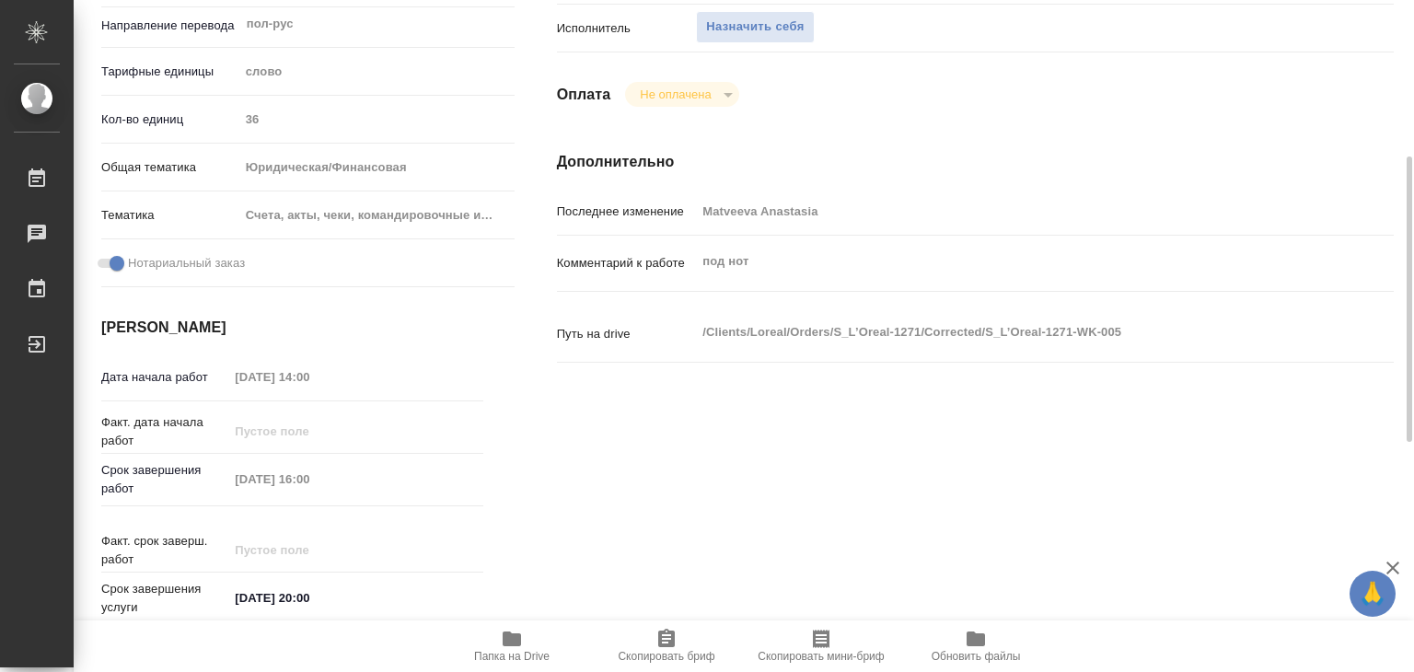
scroll to position [0, 0]
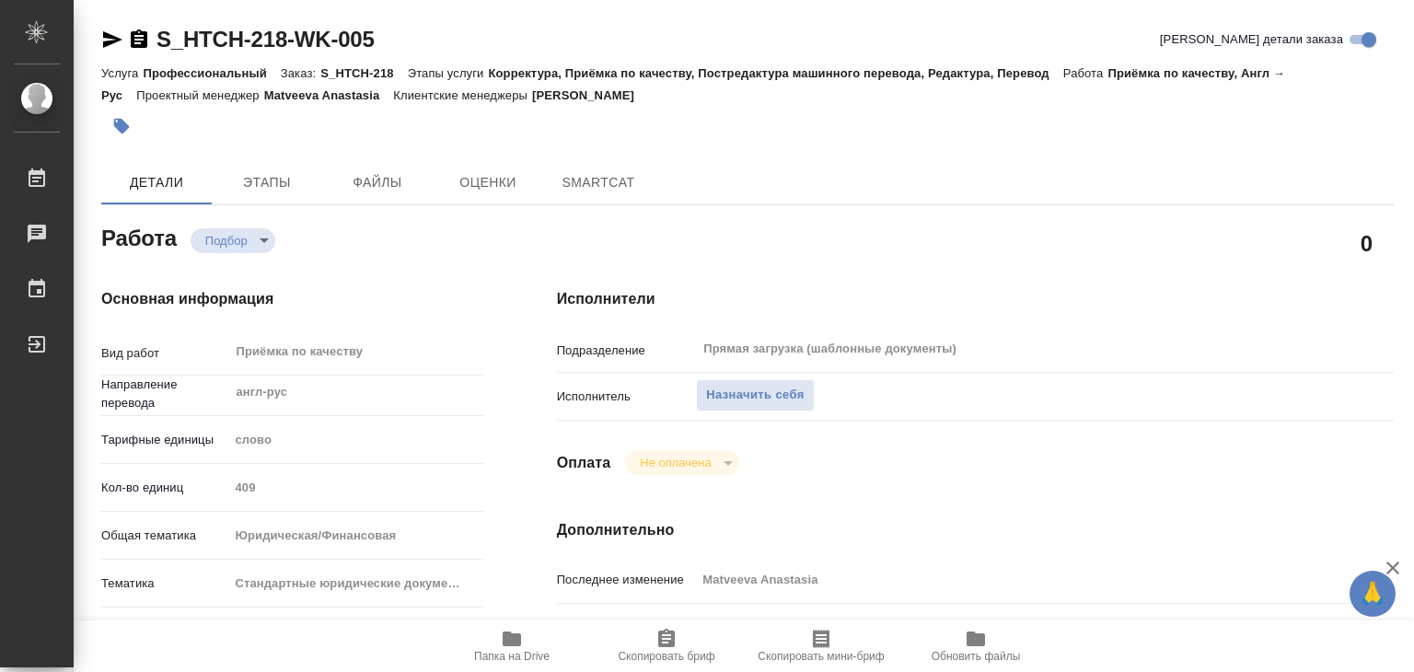
type textarea "x"
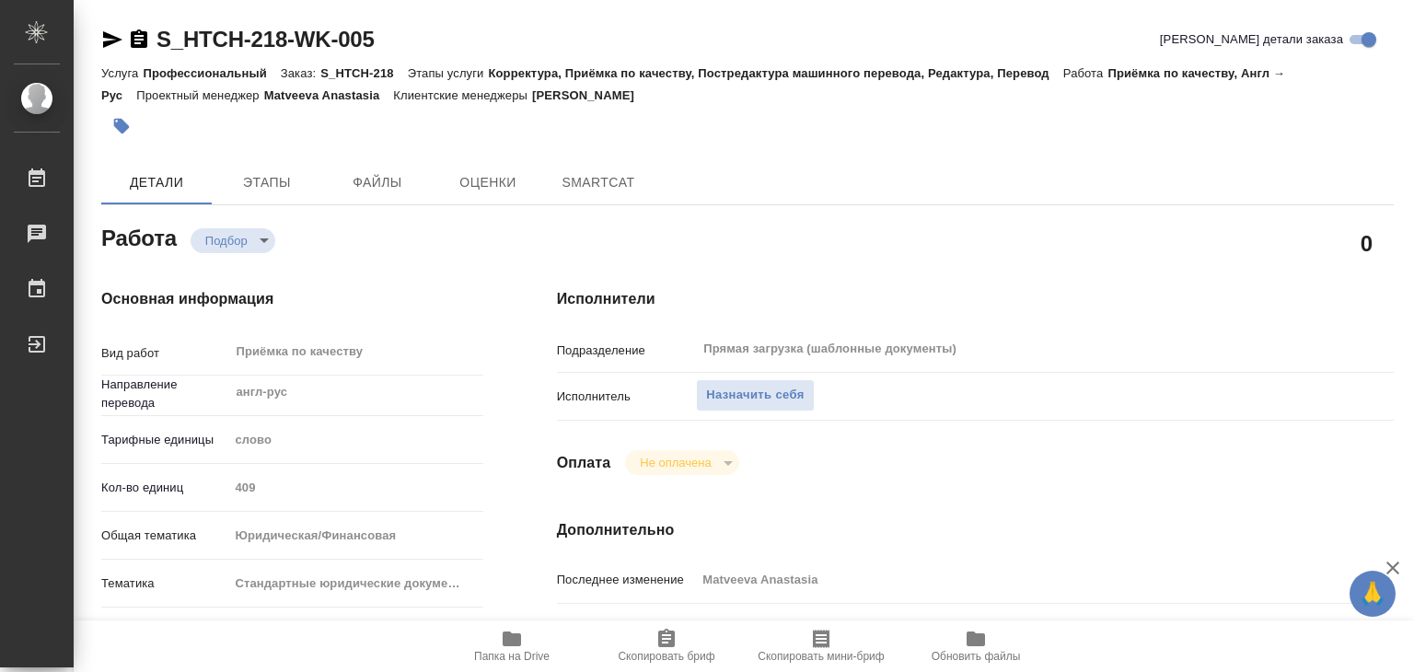
type textarea "x"
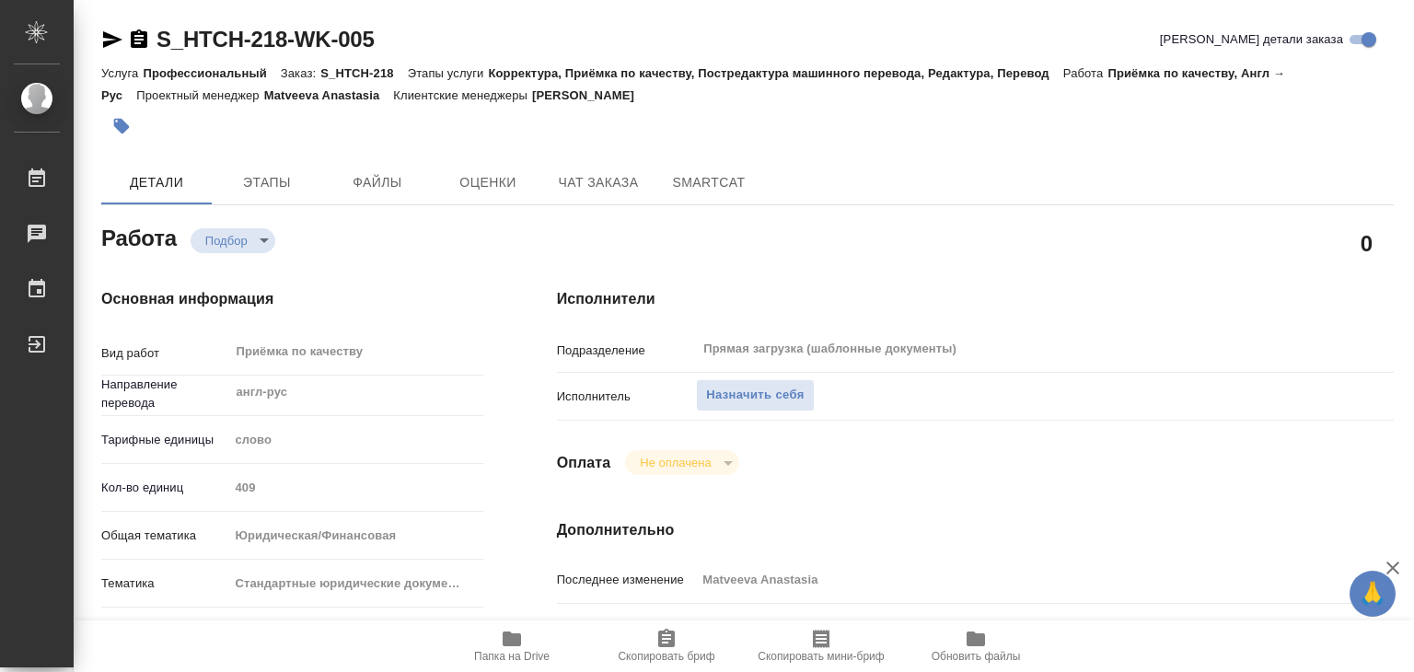
type textarea "x"
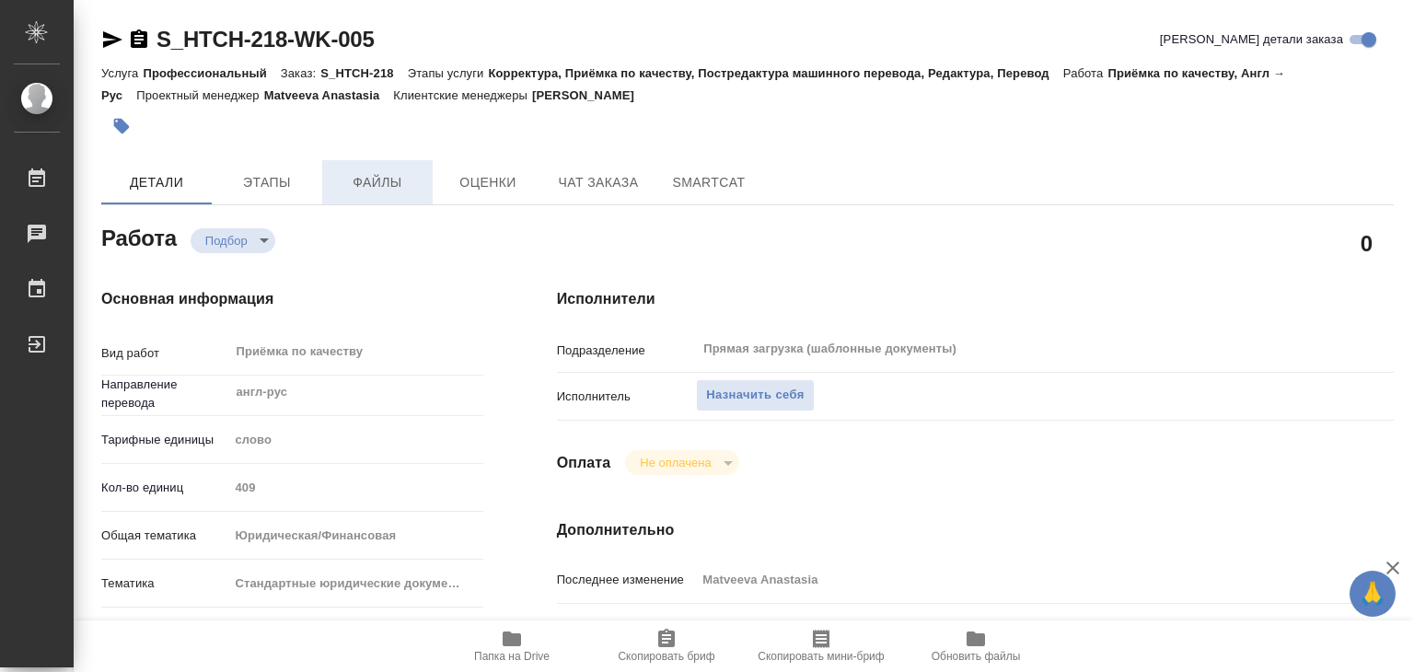
click at [366, 178] on span "Файлы" at bounding box center [377, 182] width 88 height 23
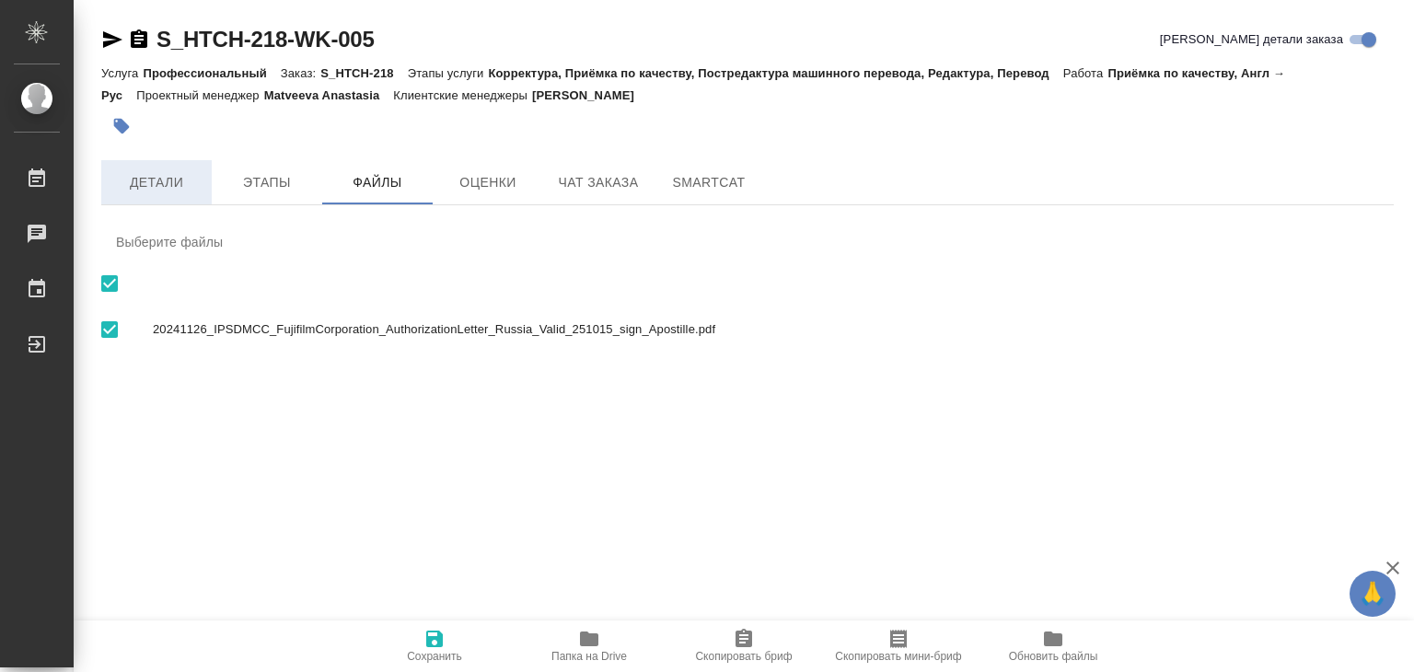
click at [151, 181] on span "Детали" at bounding box center [156, 182] width 88 height 23
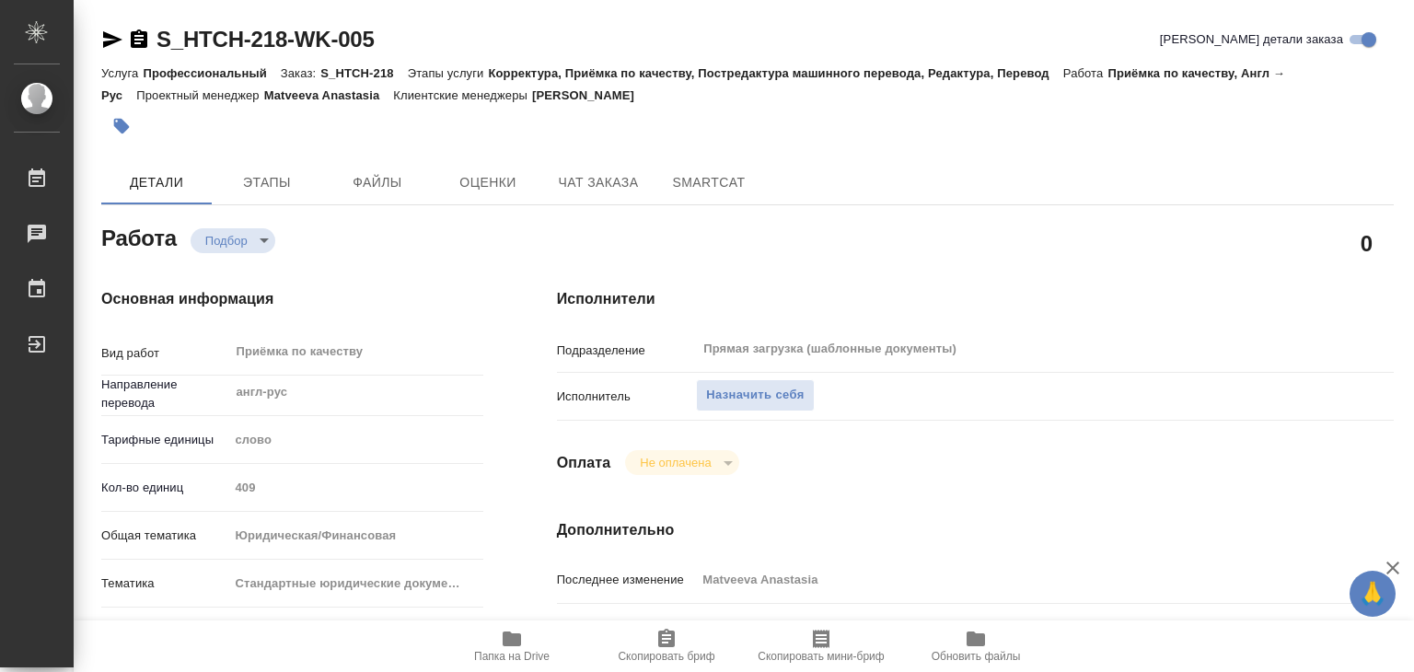
type textarea "x"
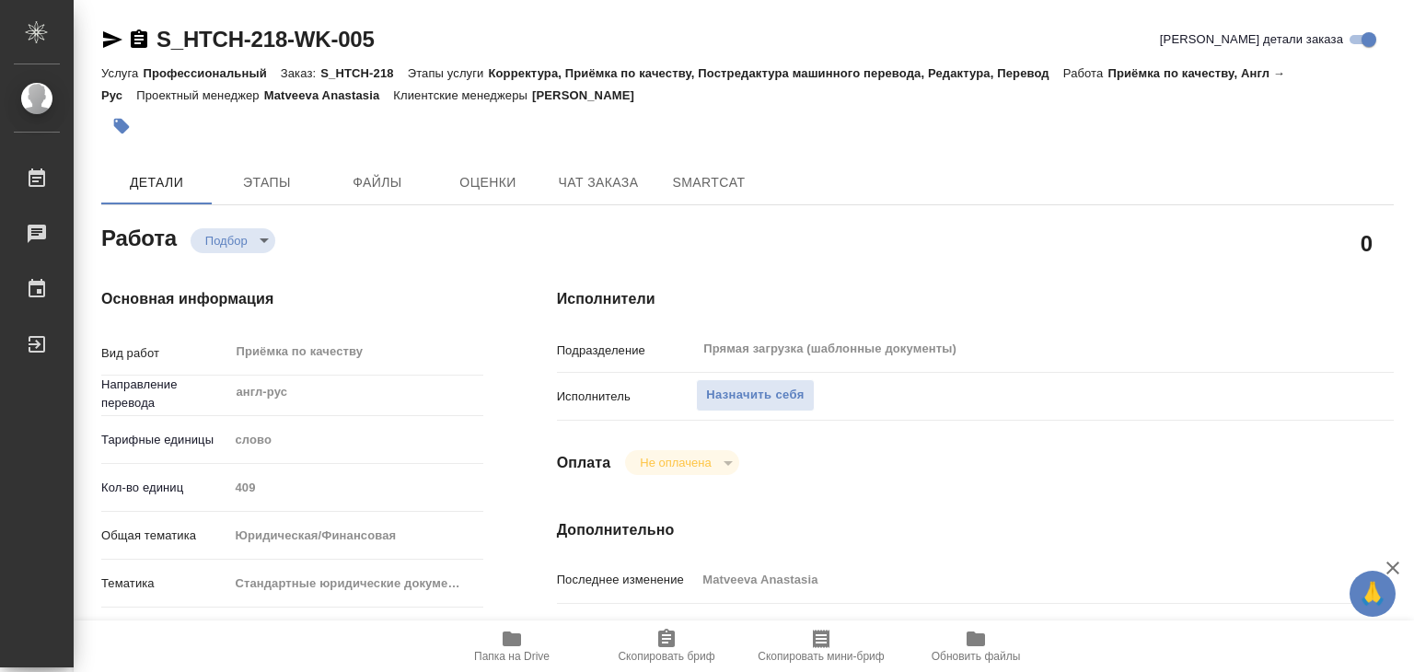
type textarea "x"
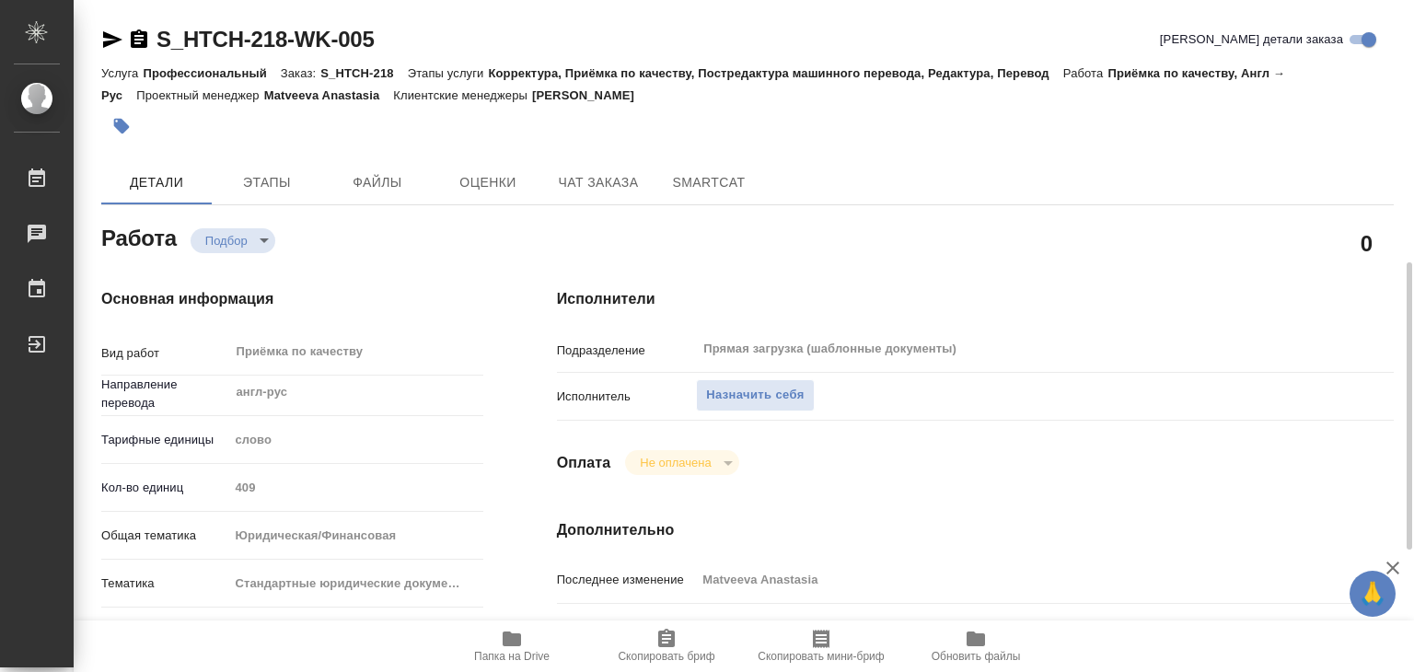
scroll to position [368, 0]
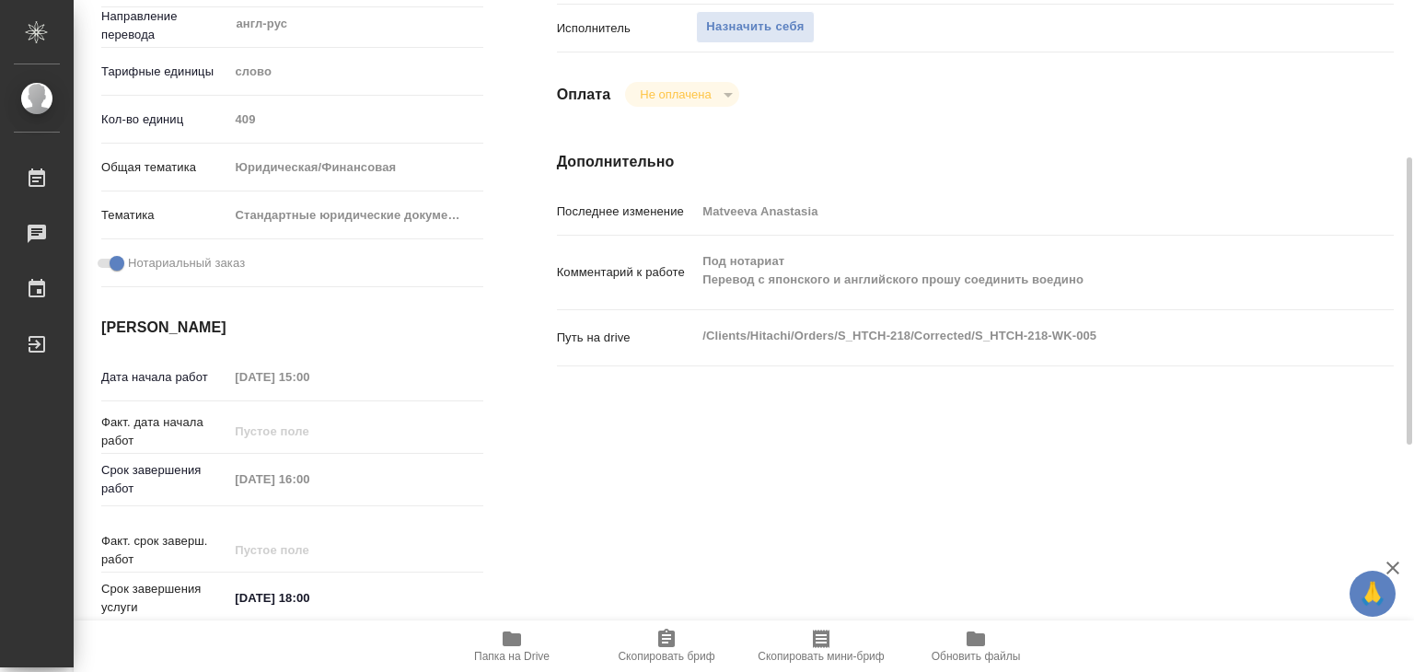
type textarea "x"
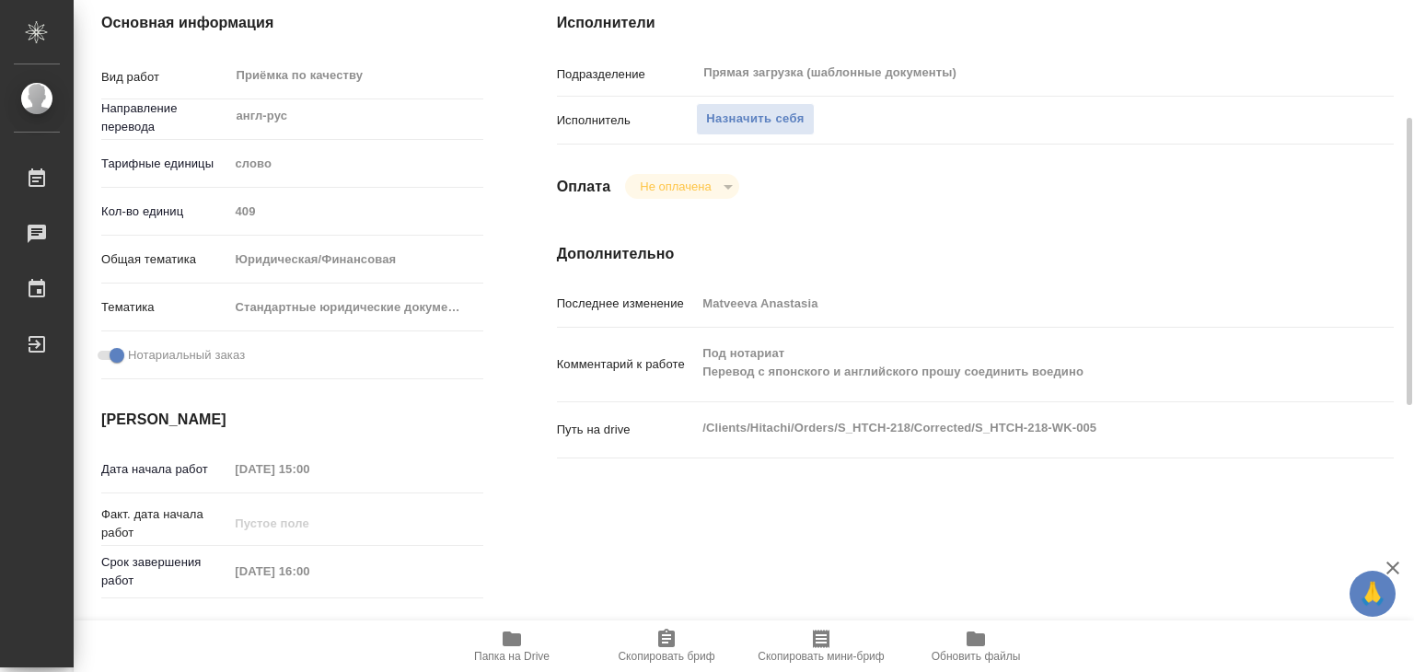
scroll to position [0, 0]
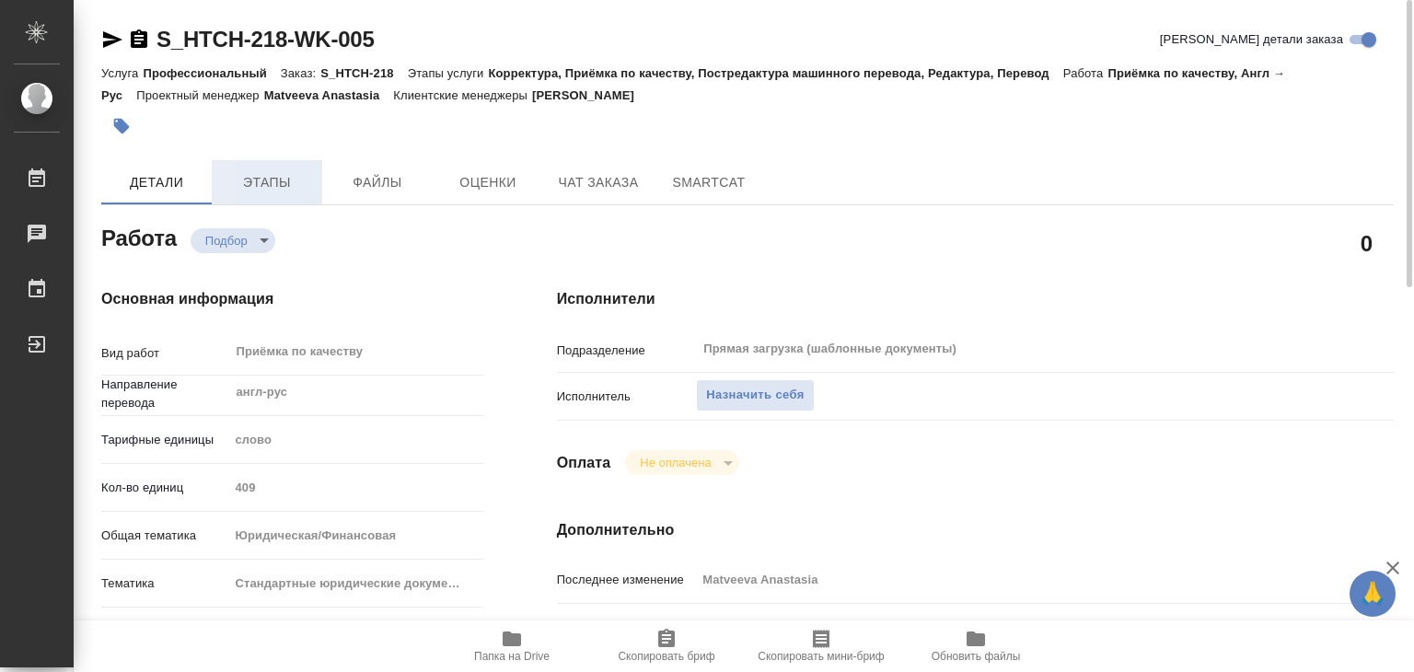
click at [286, 182] on span "Этапы" at bounding box center [267, 182] width 88 height 23
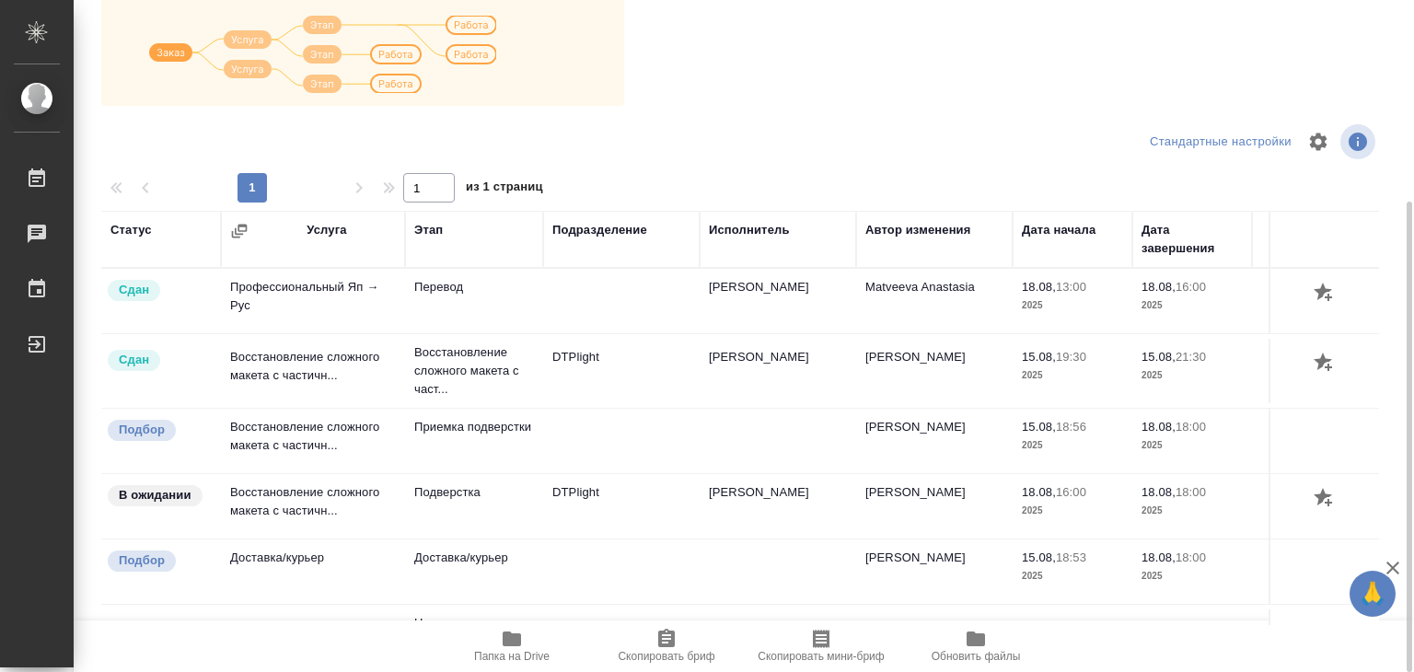
scroll to position [11, 0]
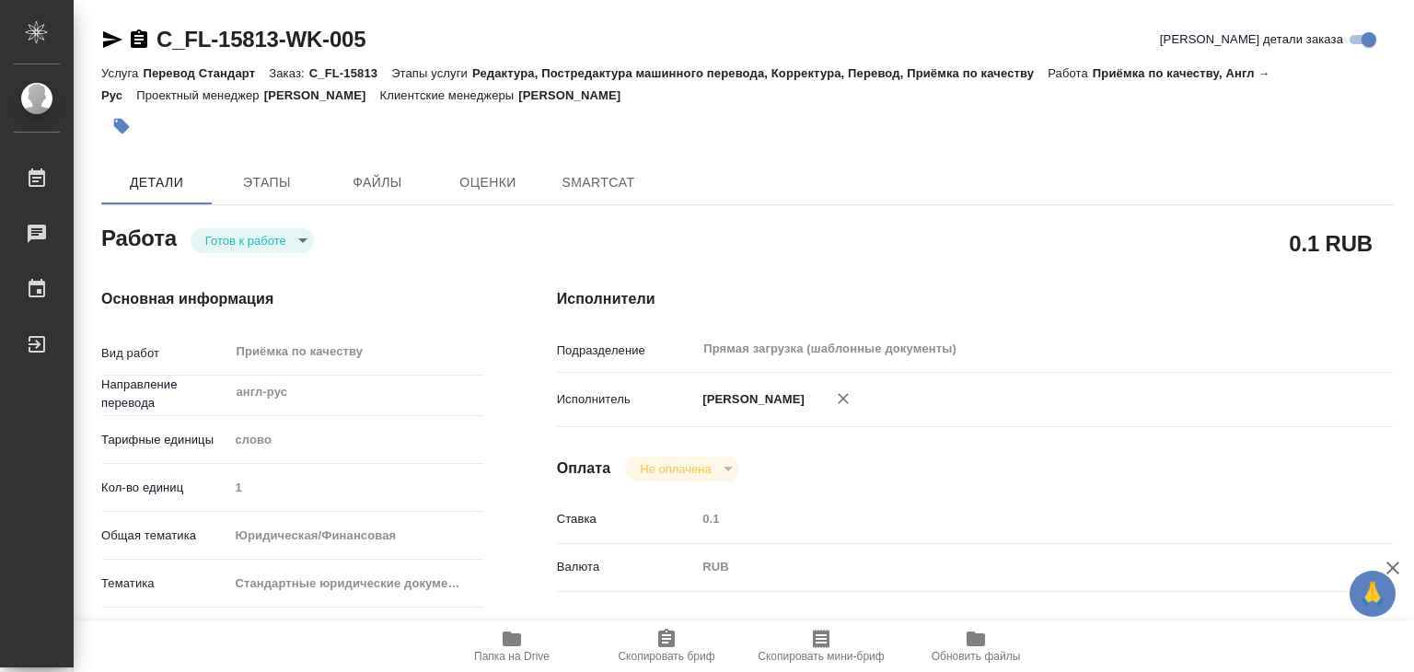
type textarea "x"
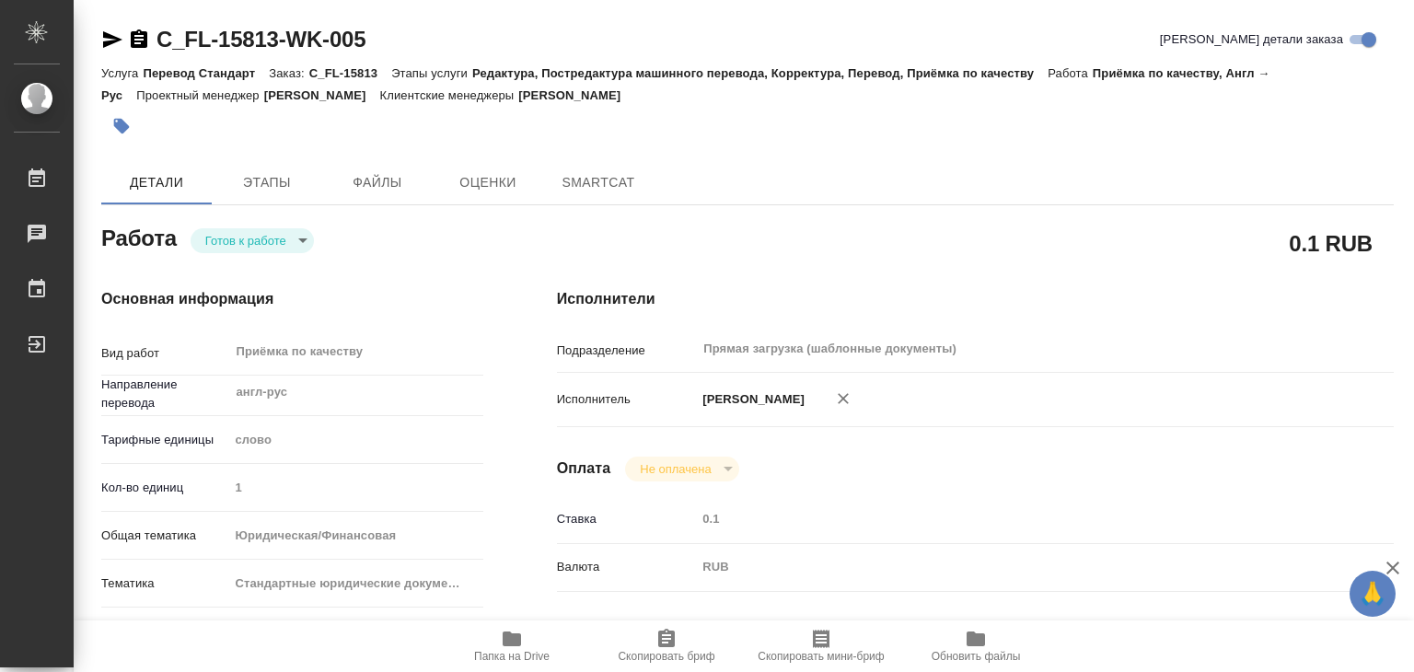
type textarea "x"
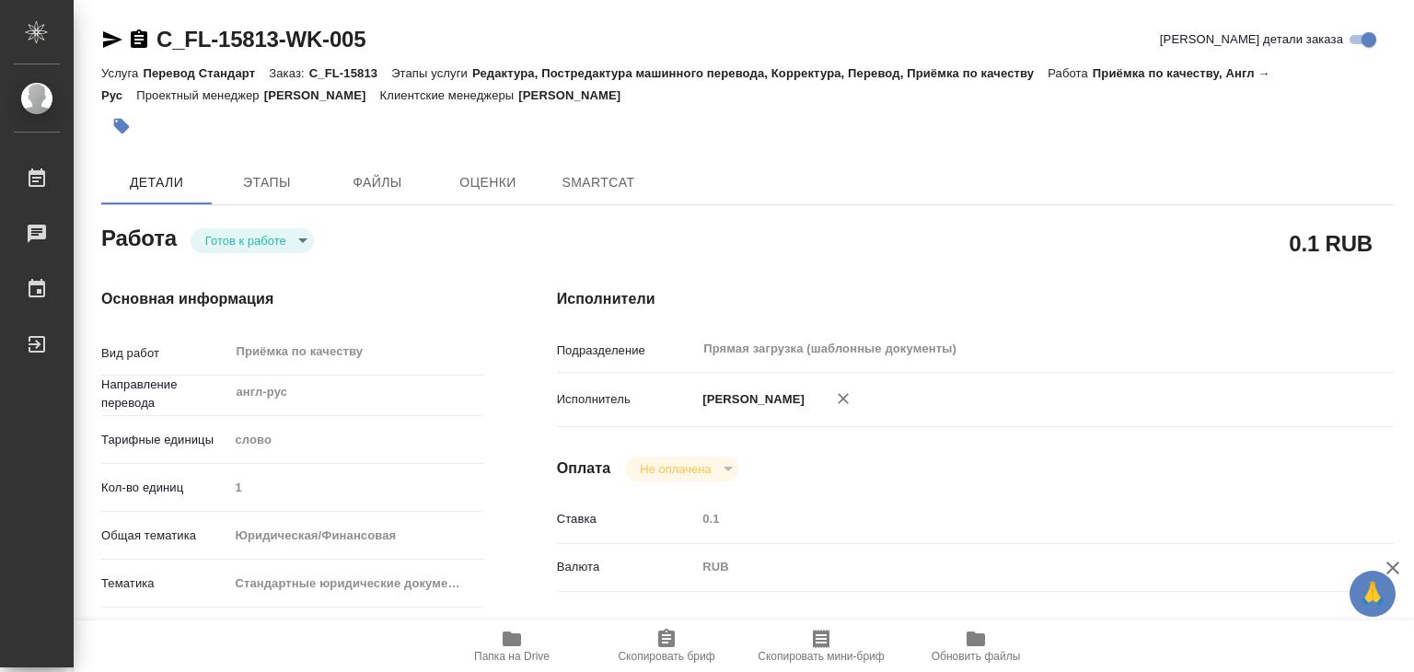
type textarea "x"
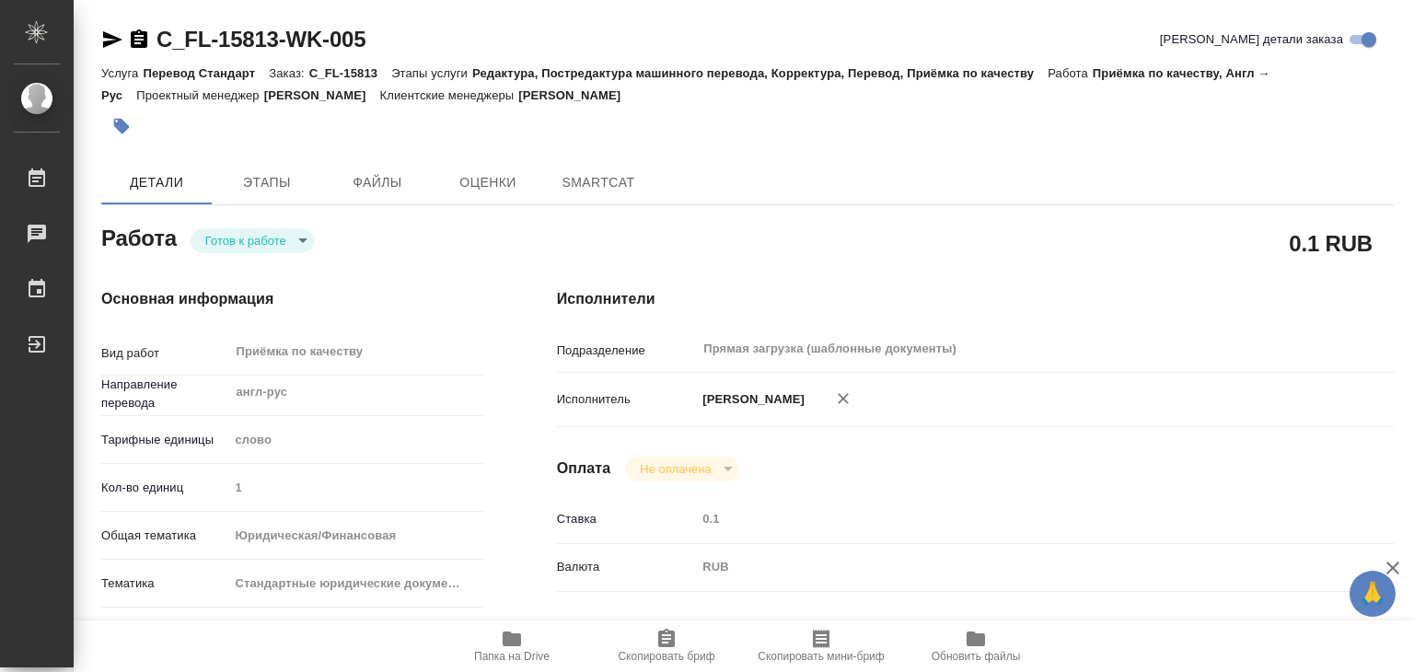
type textarea "x"
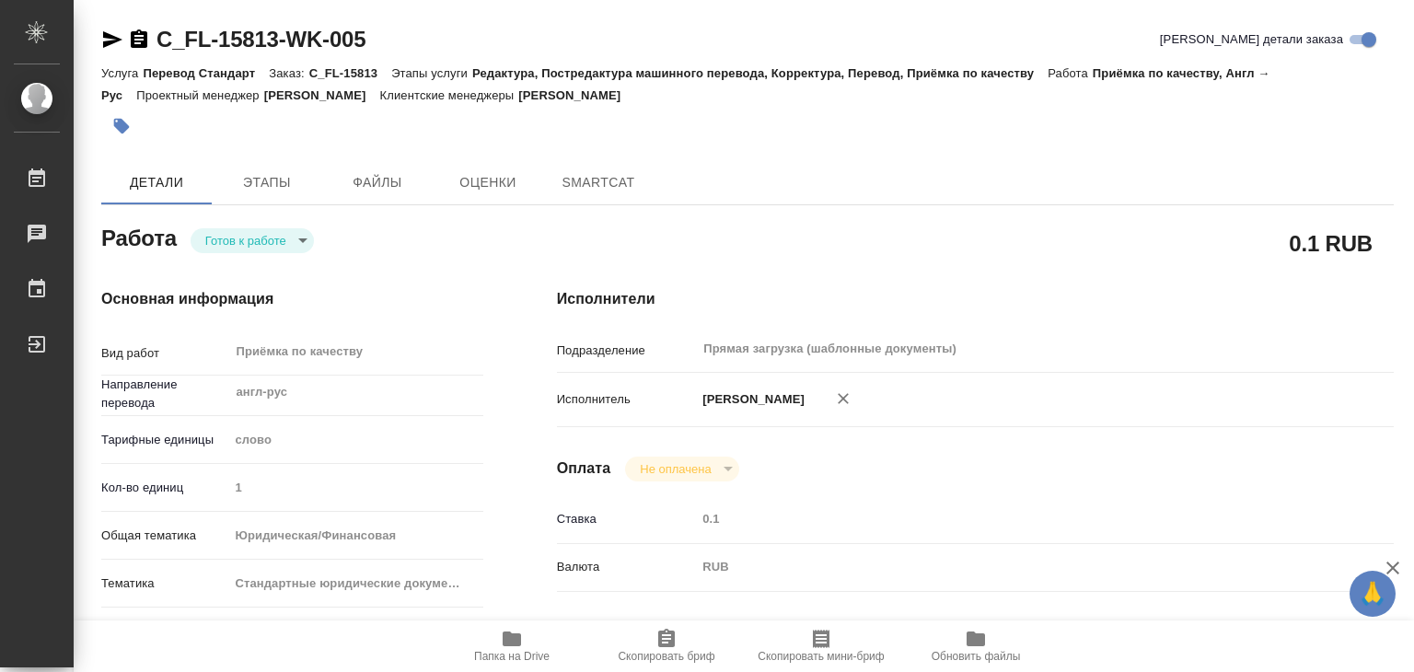
type textarea "x"
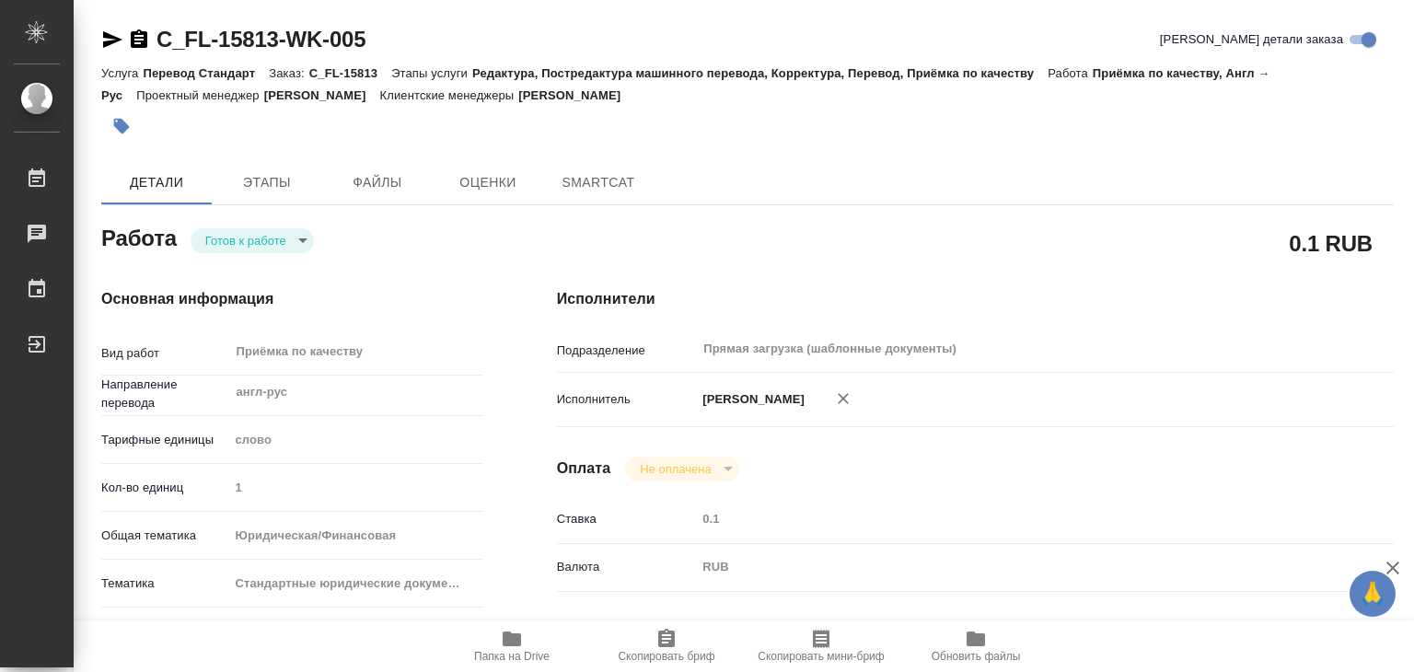
type textarea "x"
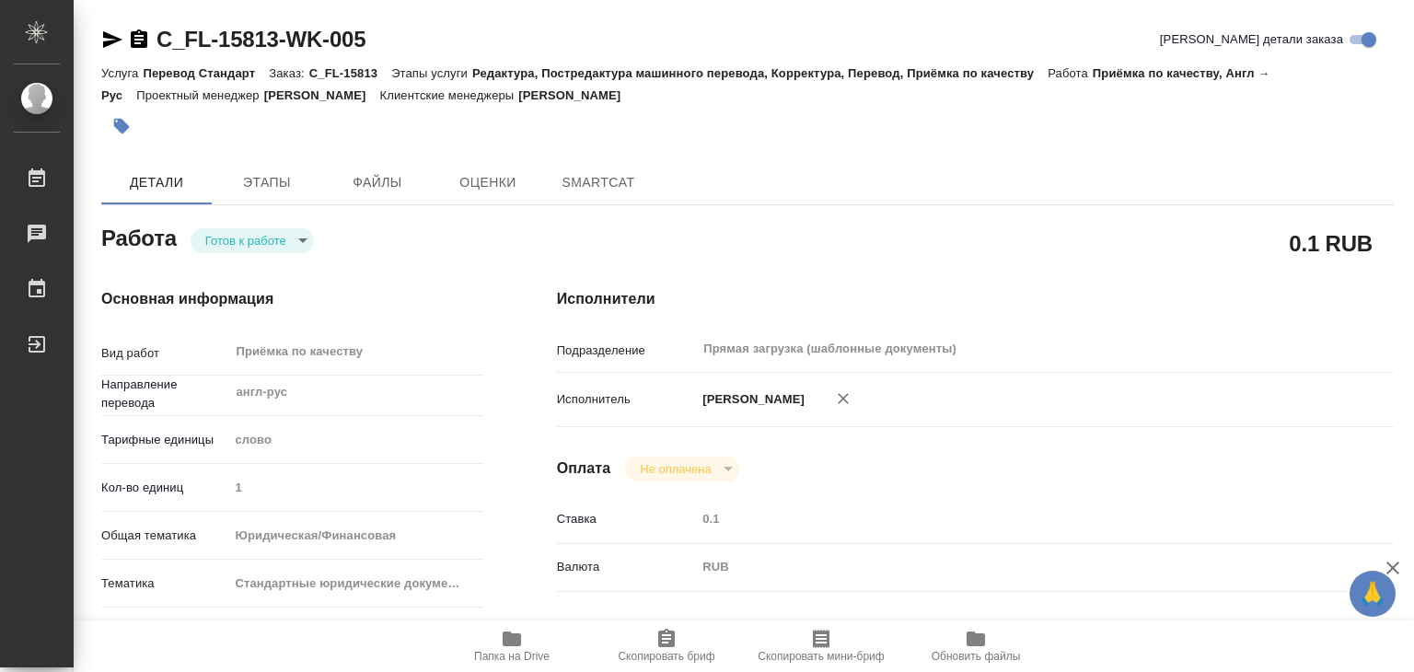
type textarea "x"
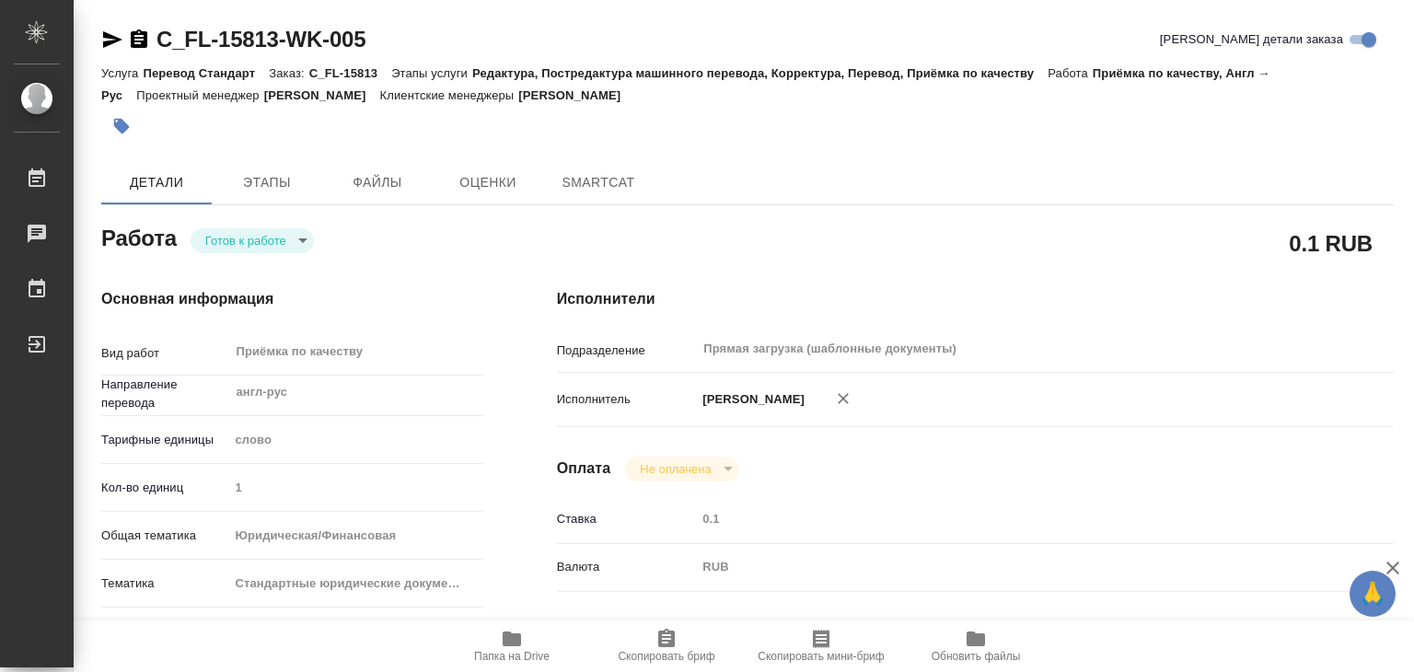
type textarea "x"
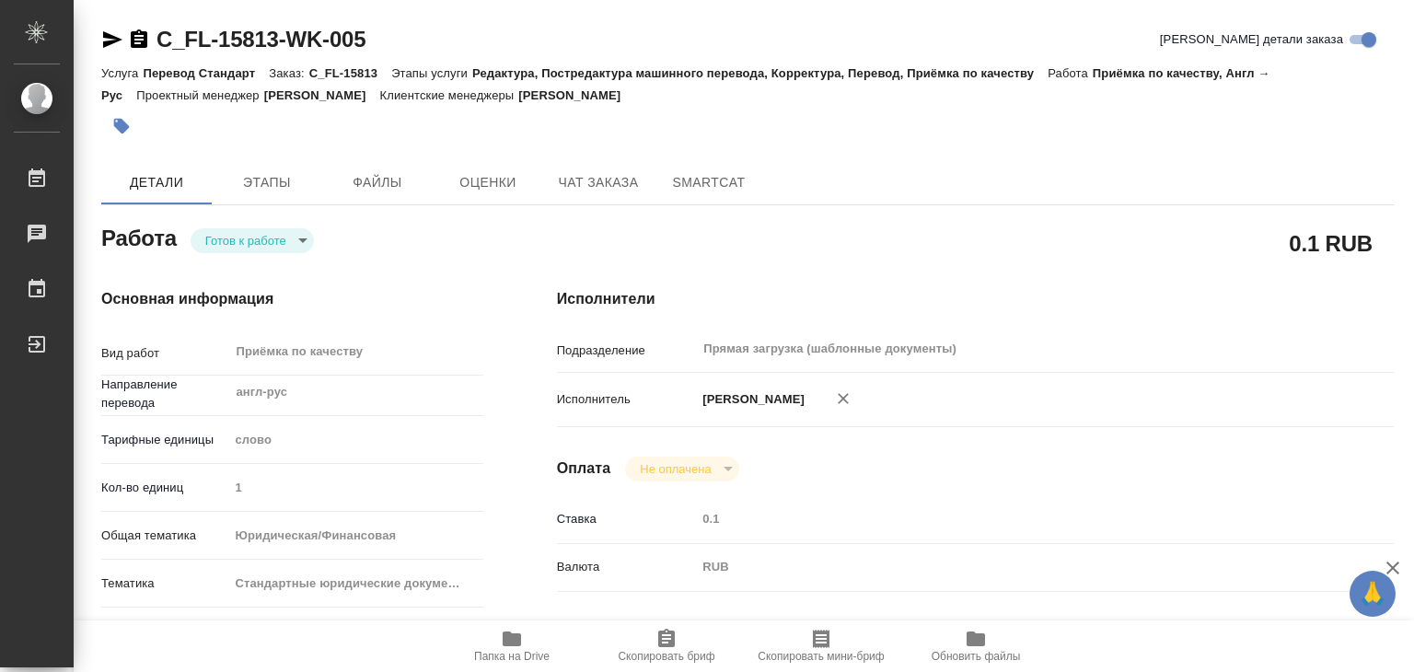
type textarea "x"
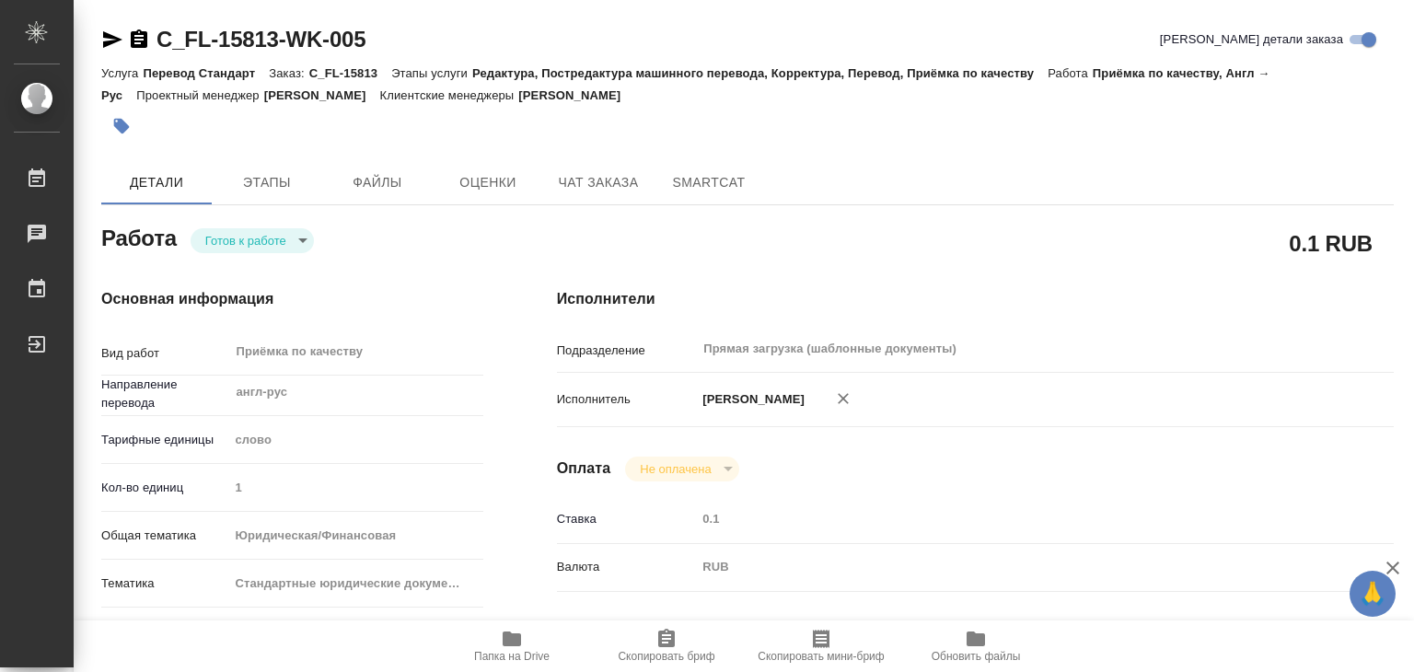
type textarea "x"
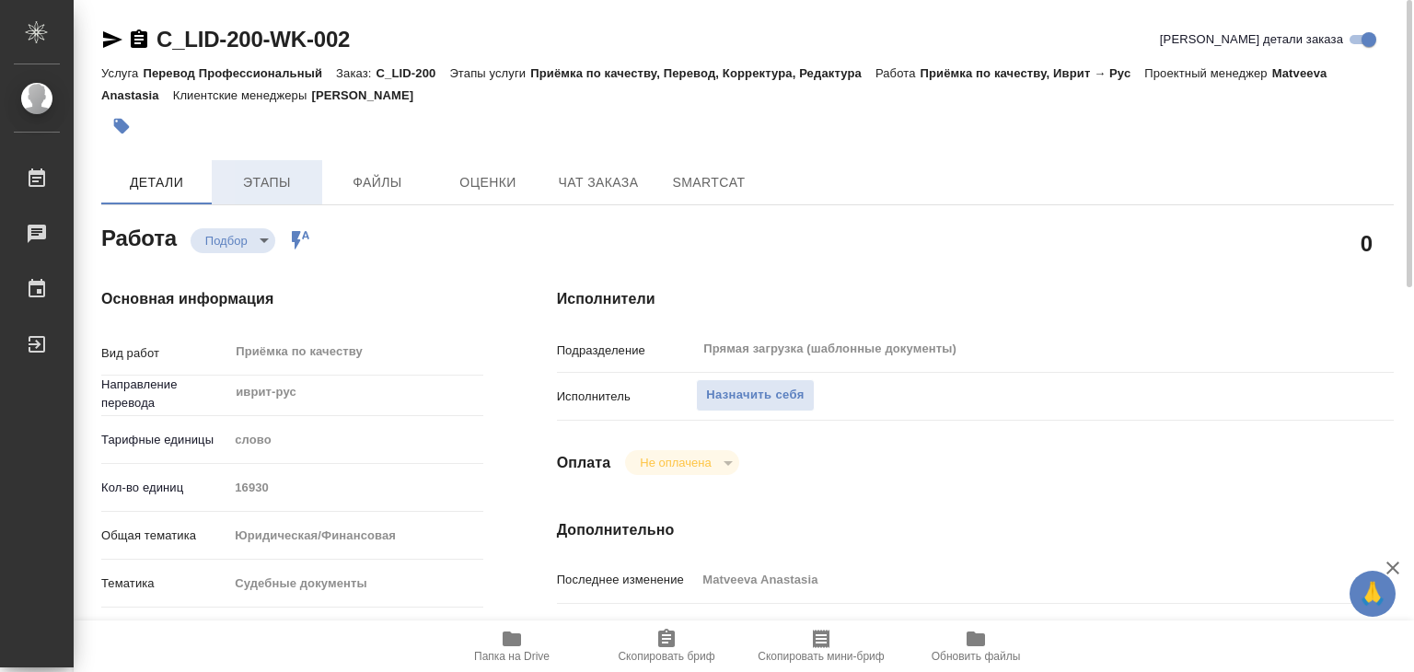
click at [306, 189] on span "Этапы" at bounding box center [267, 182] width 88 height 23
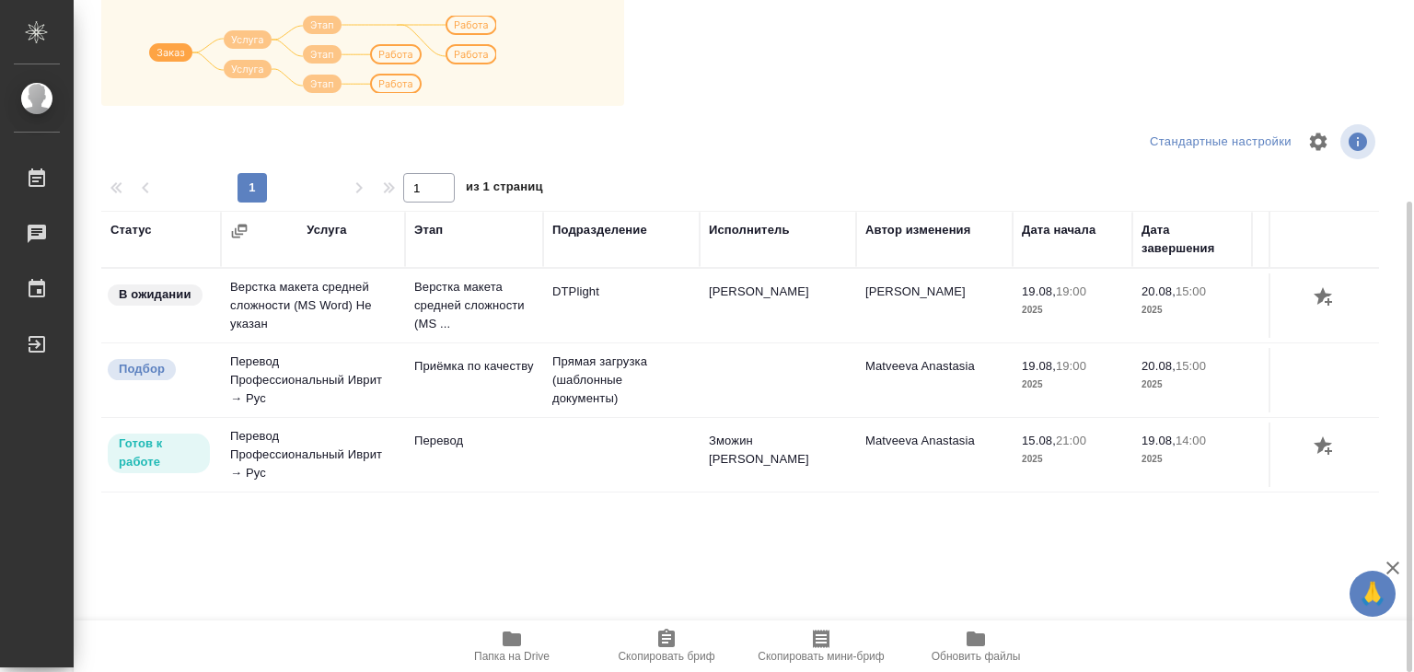
scroll to position [11, 0]
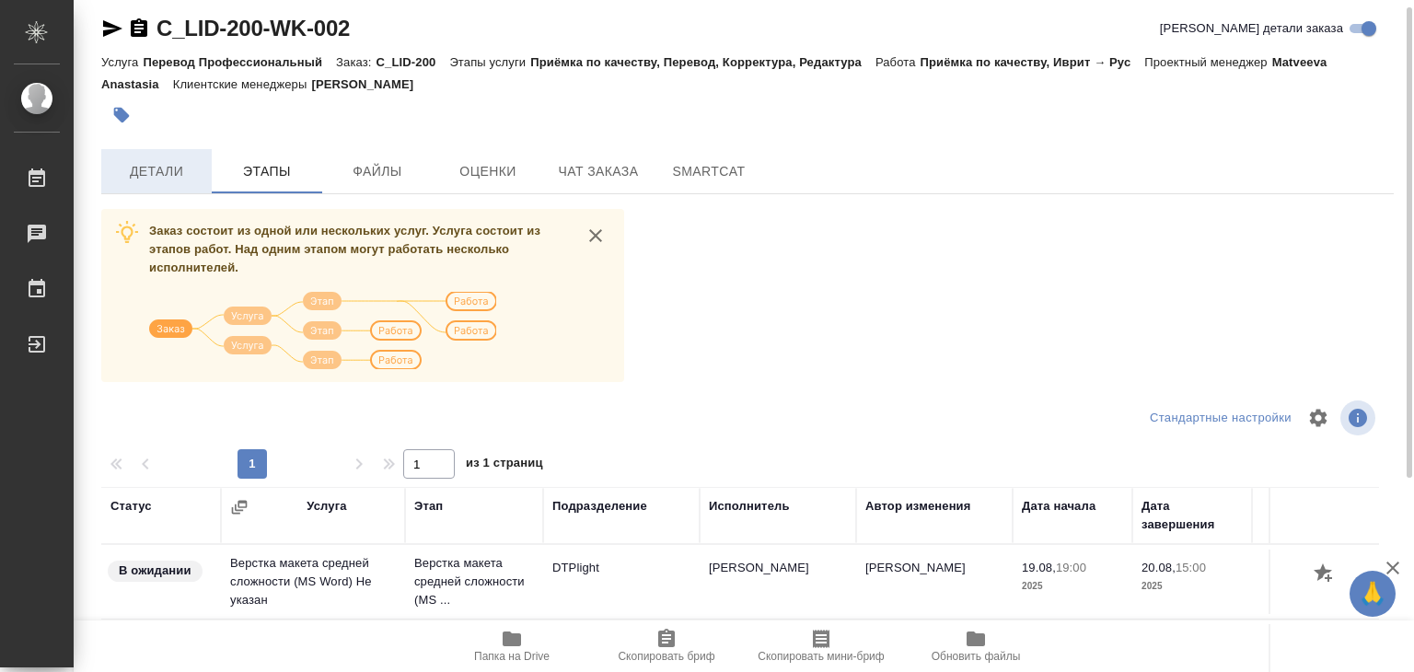
click at [153, 172] on span "Детали" at bounding box center [156, 171] width 88 height 23
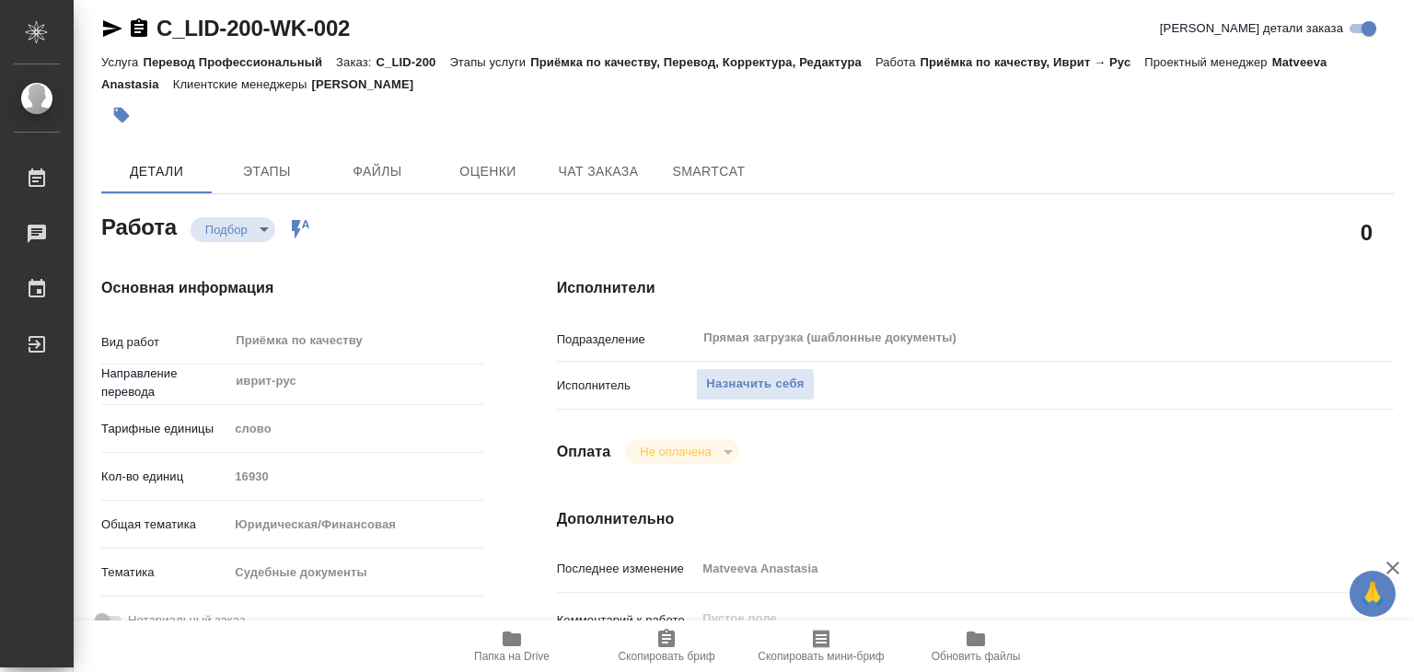
type textarea "x"
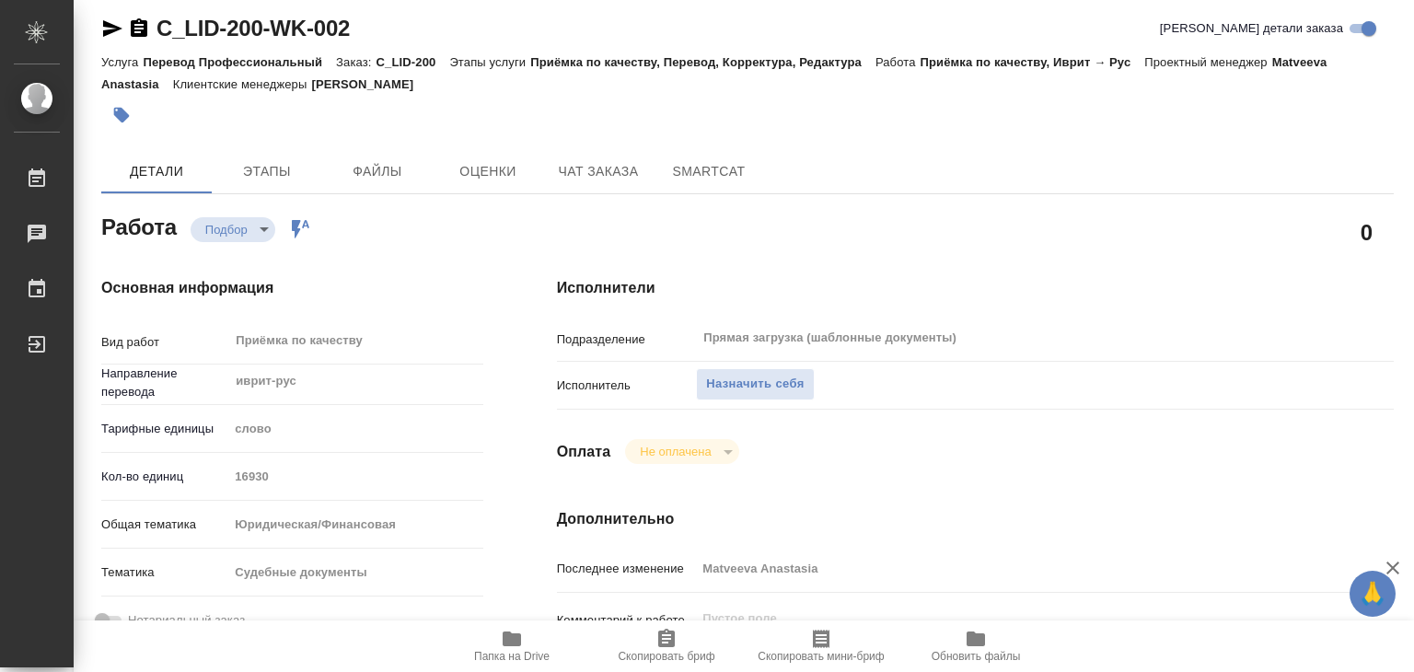
type textarea "x"
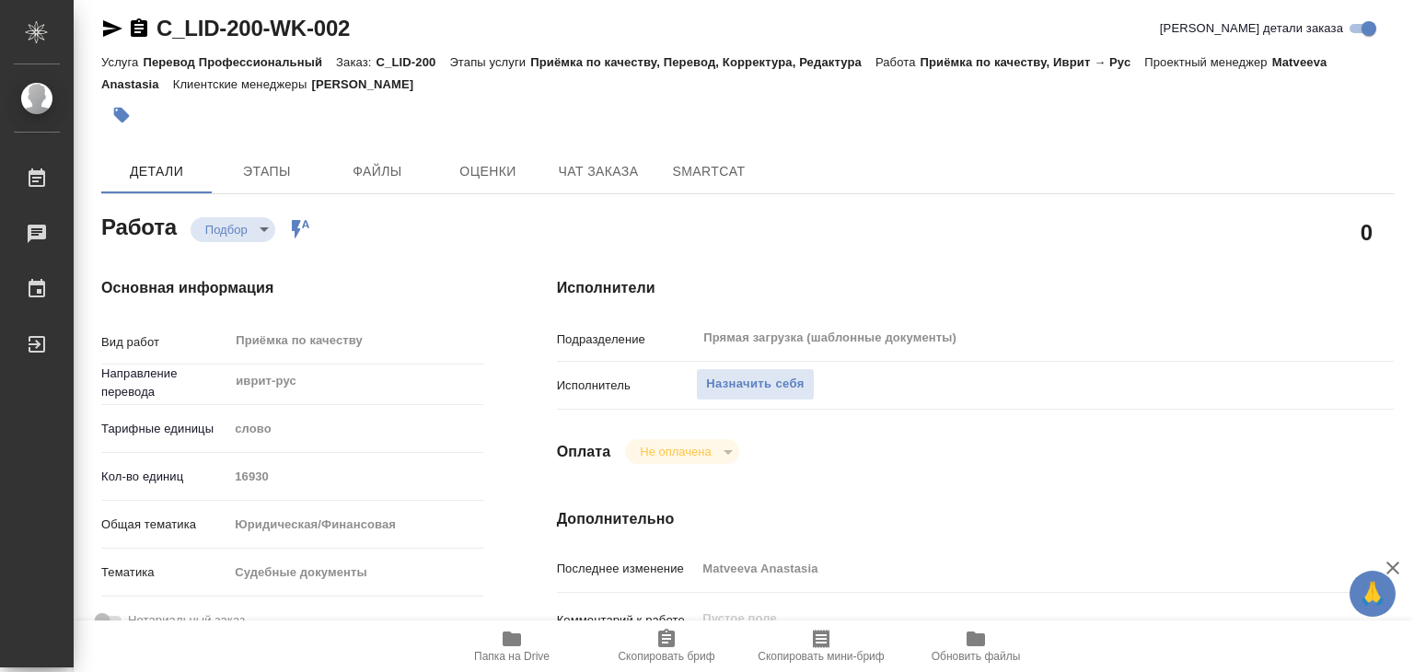
type textarea "x"
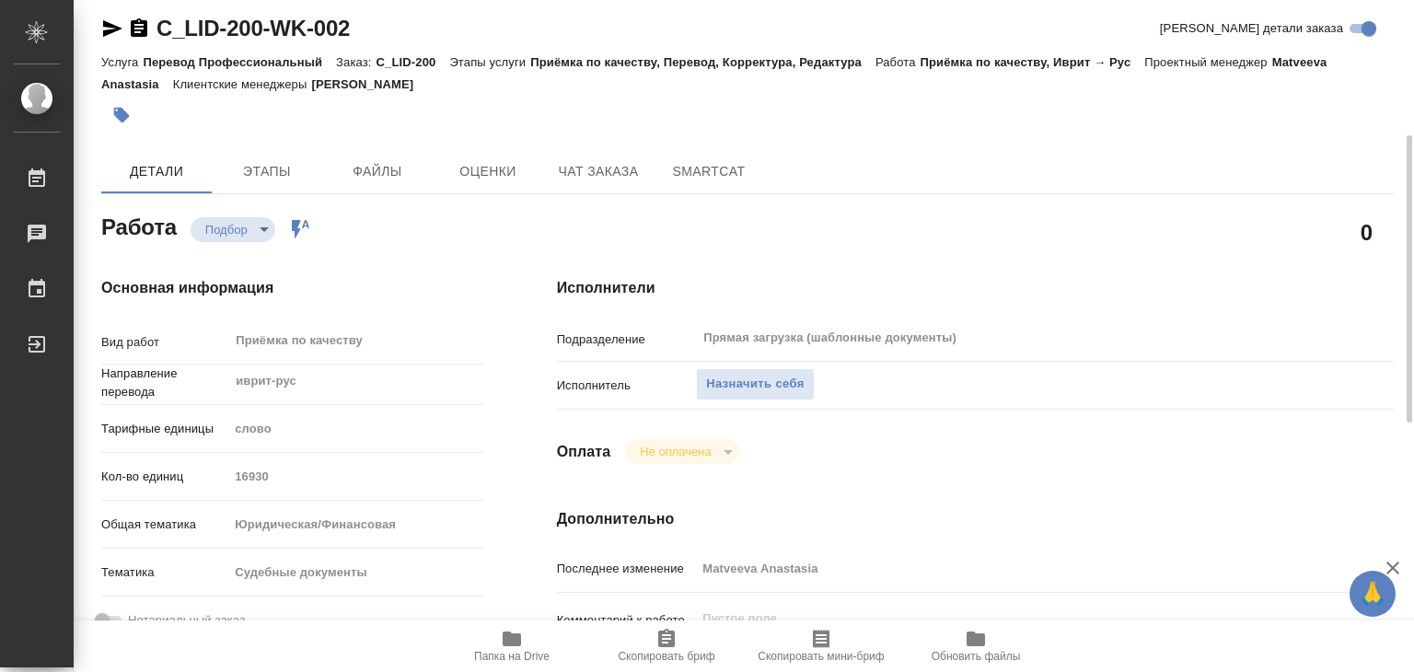
scroll to position [471, 0]
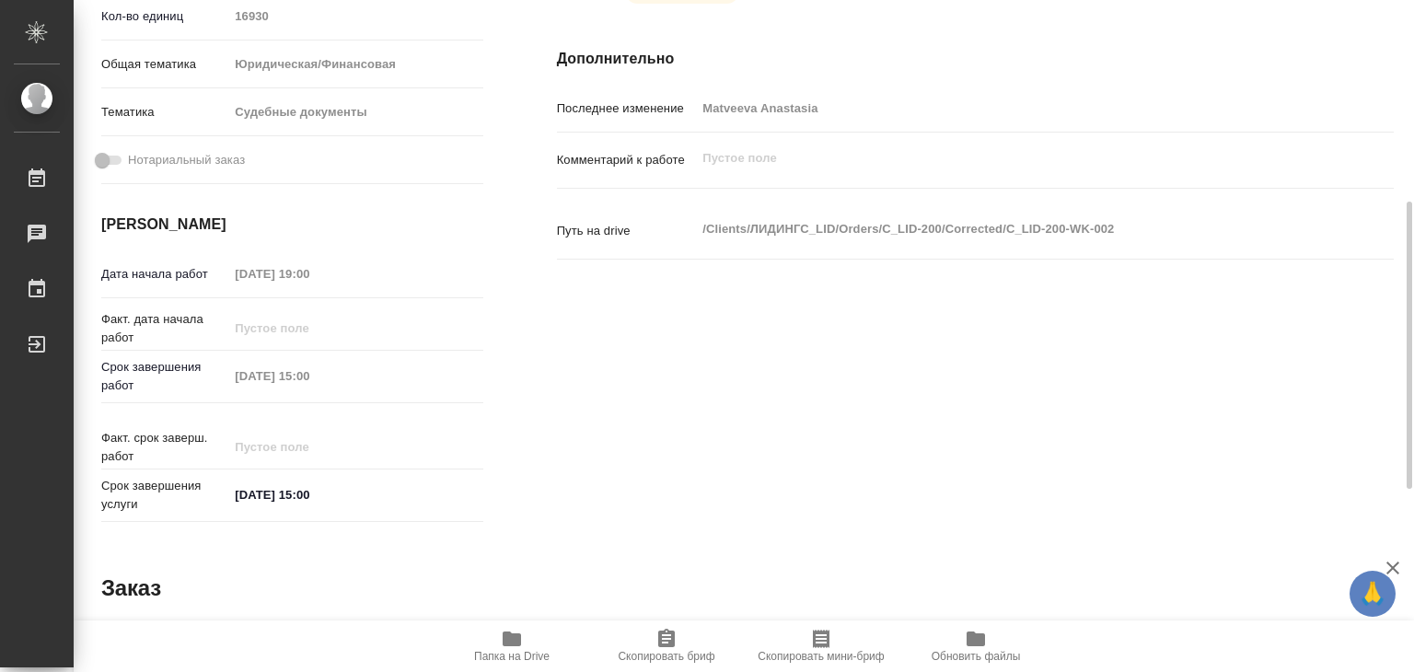
type textarea "x"
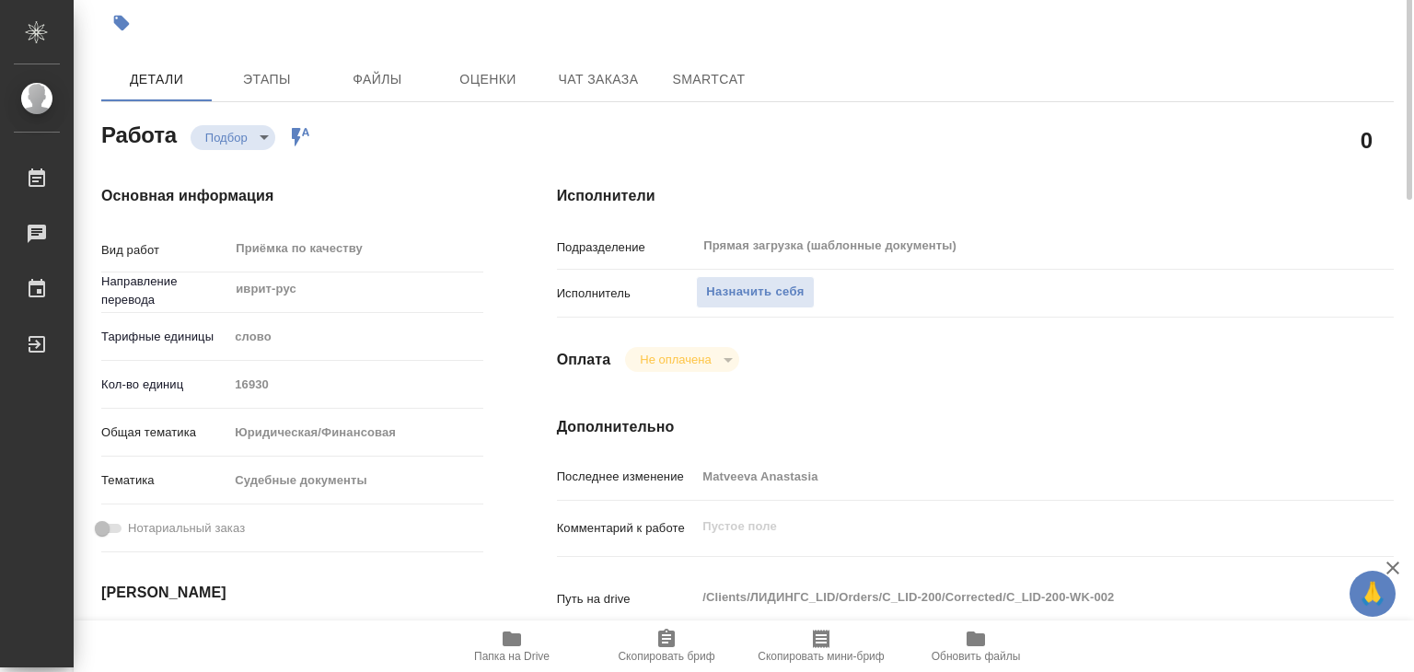
scroll to position [11, 0]
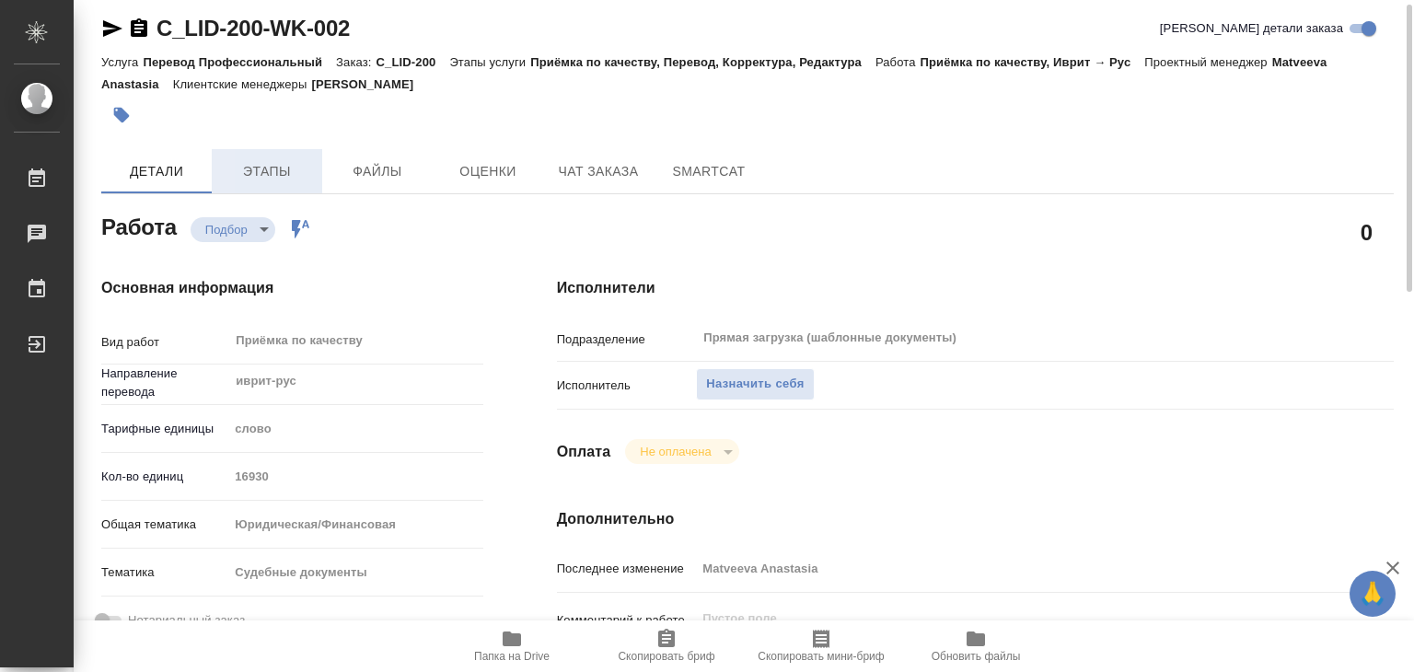
click at [283, 183] on button "Этапы" at bounding box center [267, 171] width 110 height 44
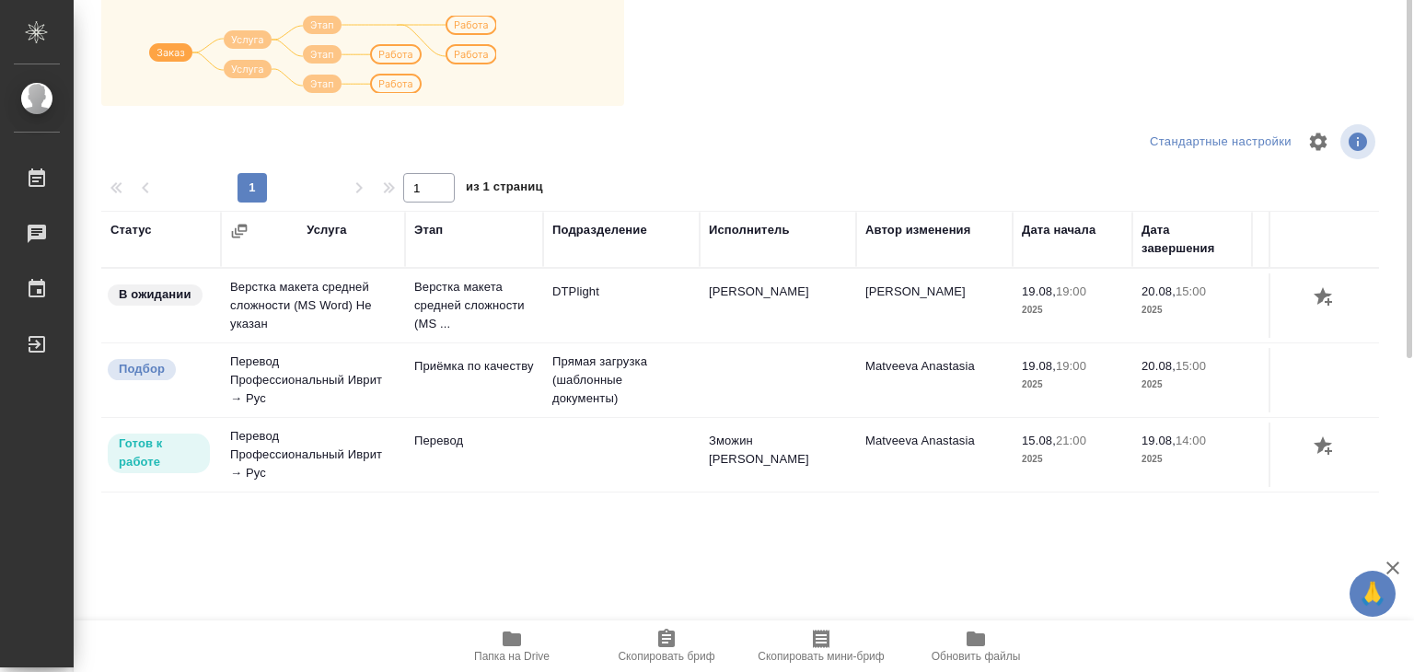
scroll to position [11, 0]
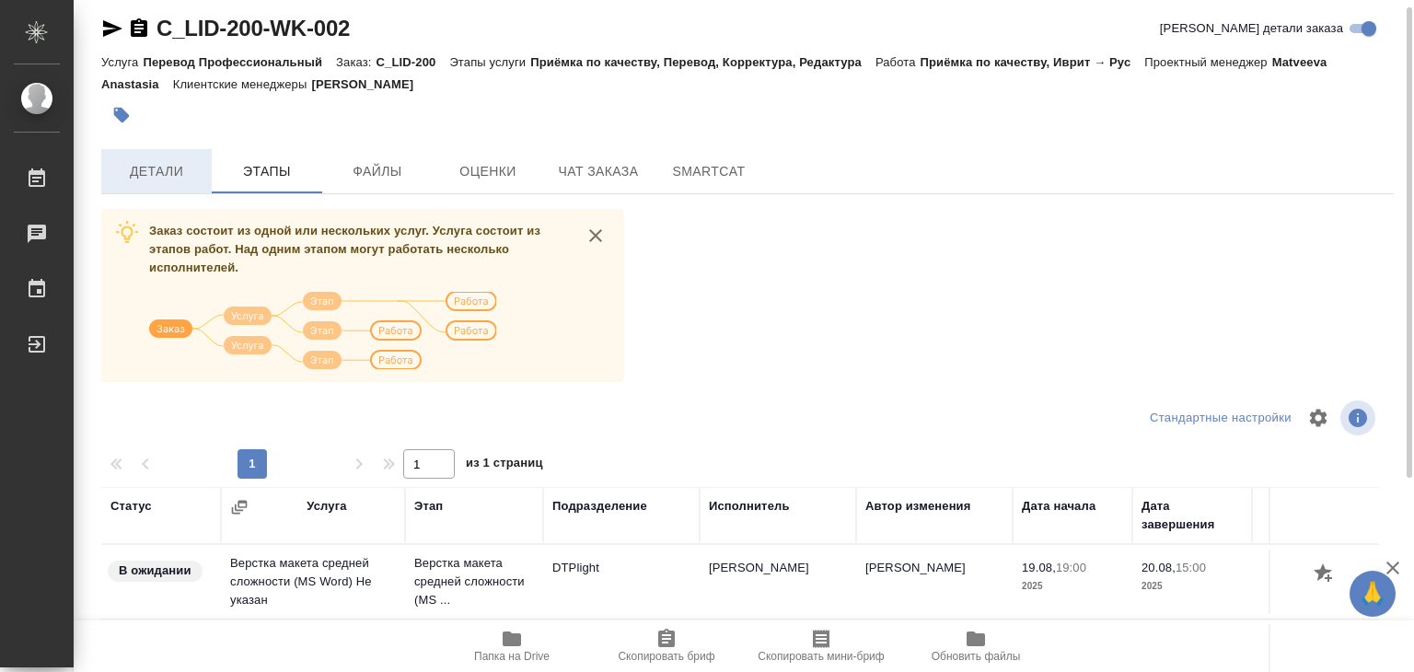
click at [142, 183] on button "Детали" at bounding box center [156, 171] width 110 height 44
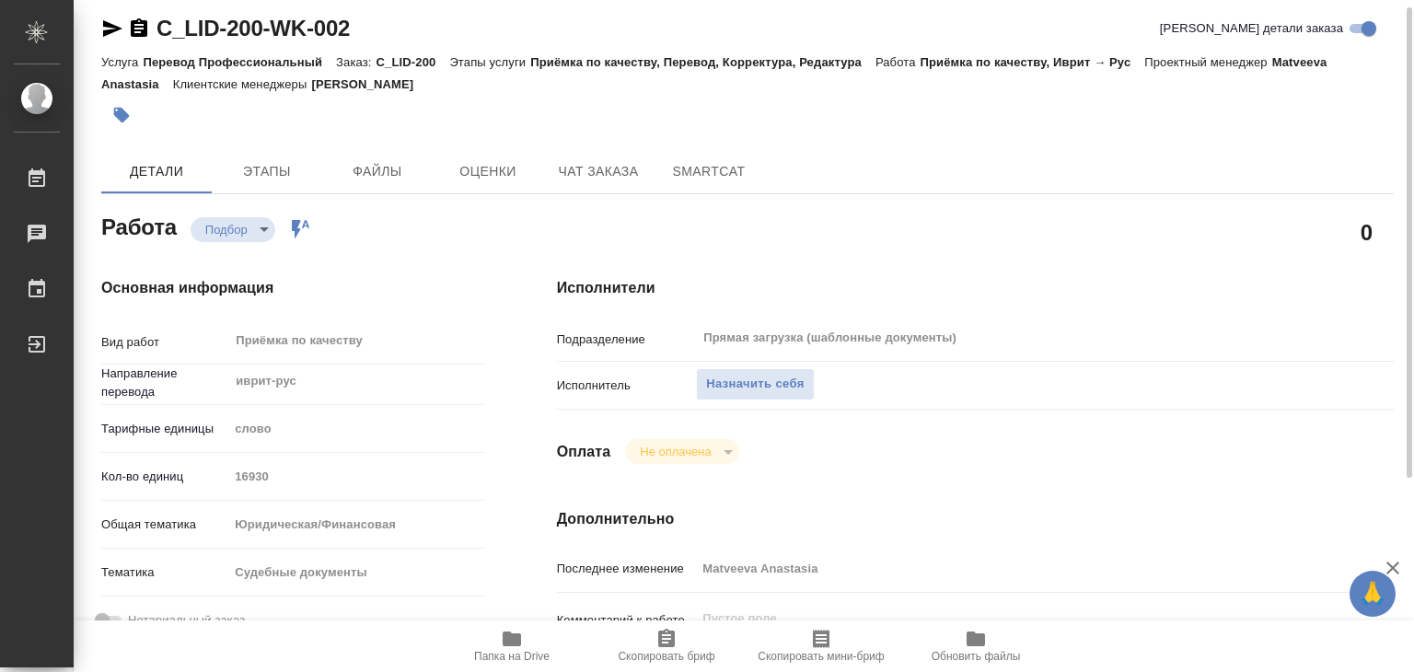
type textarea "x"
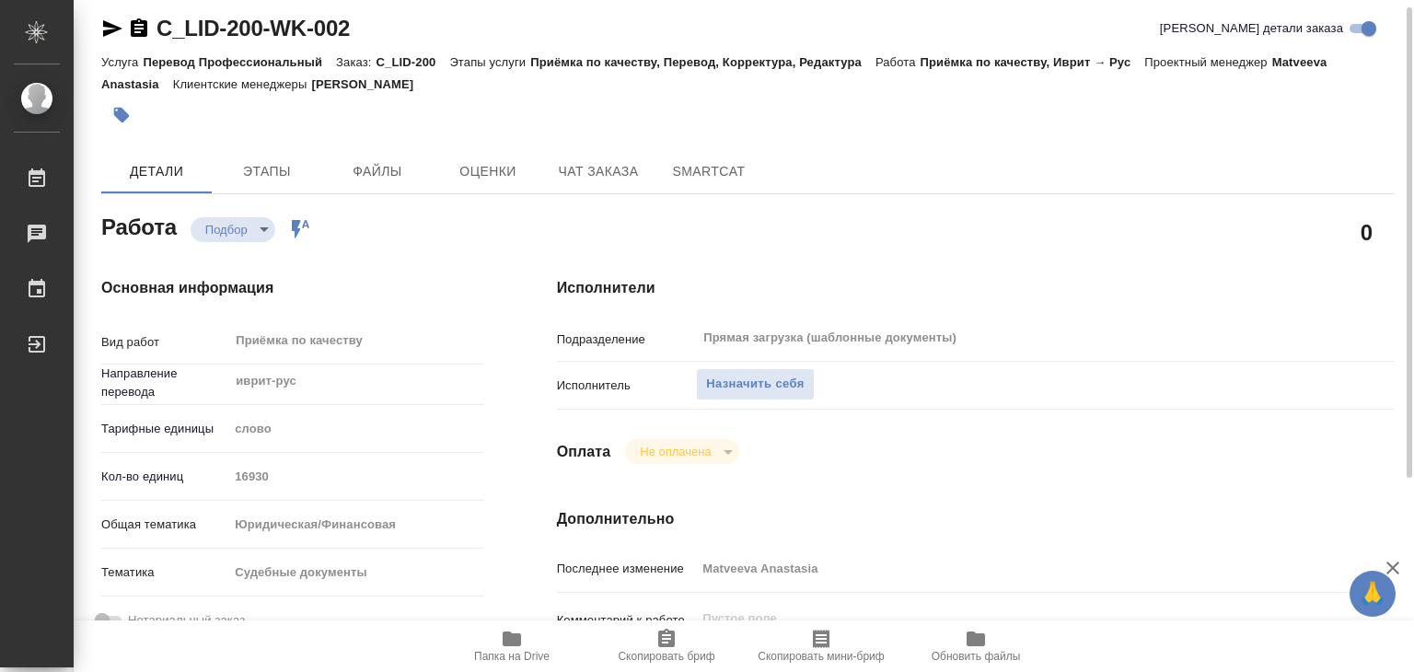
type textarea "x"
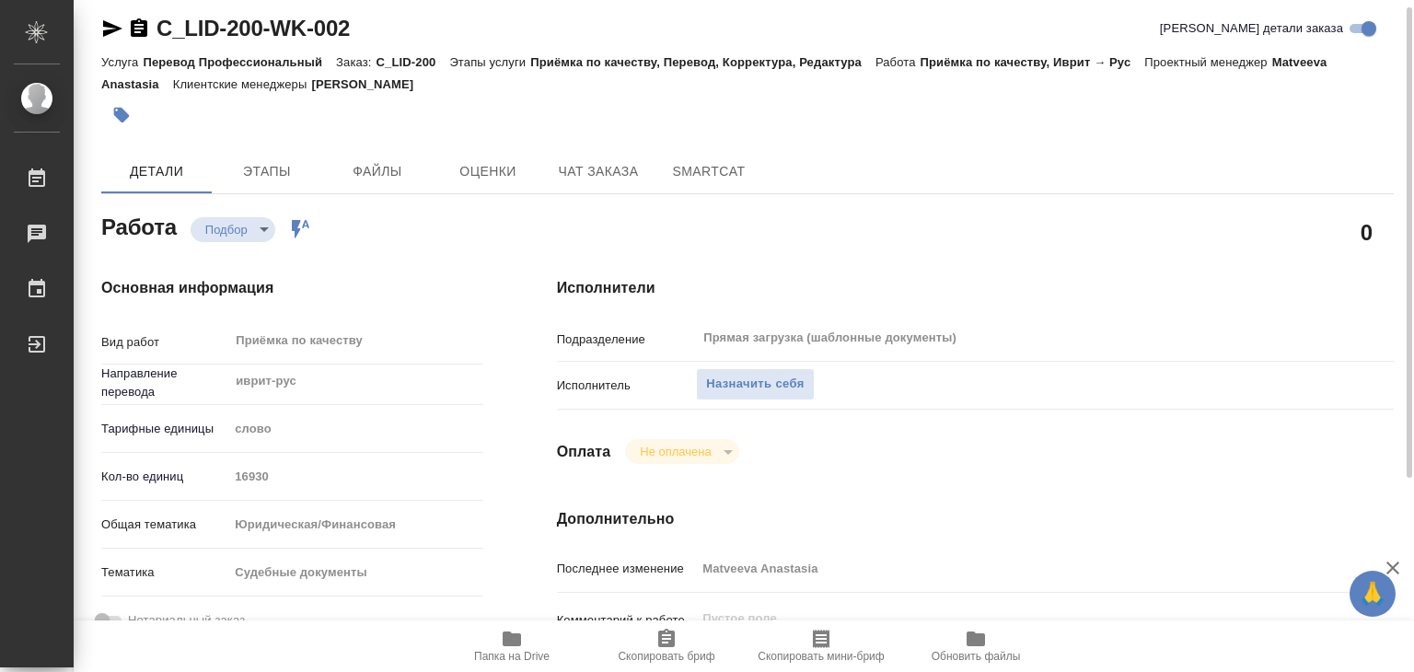
type textarea "x"
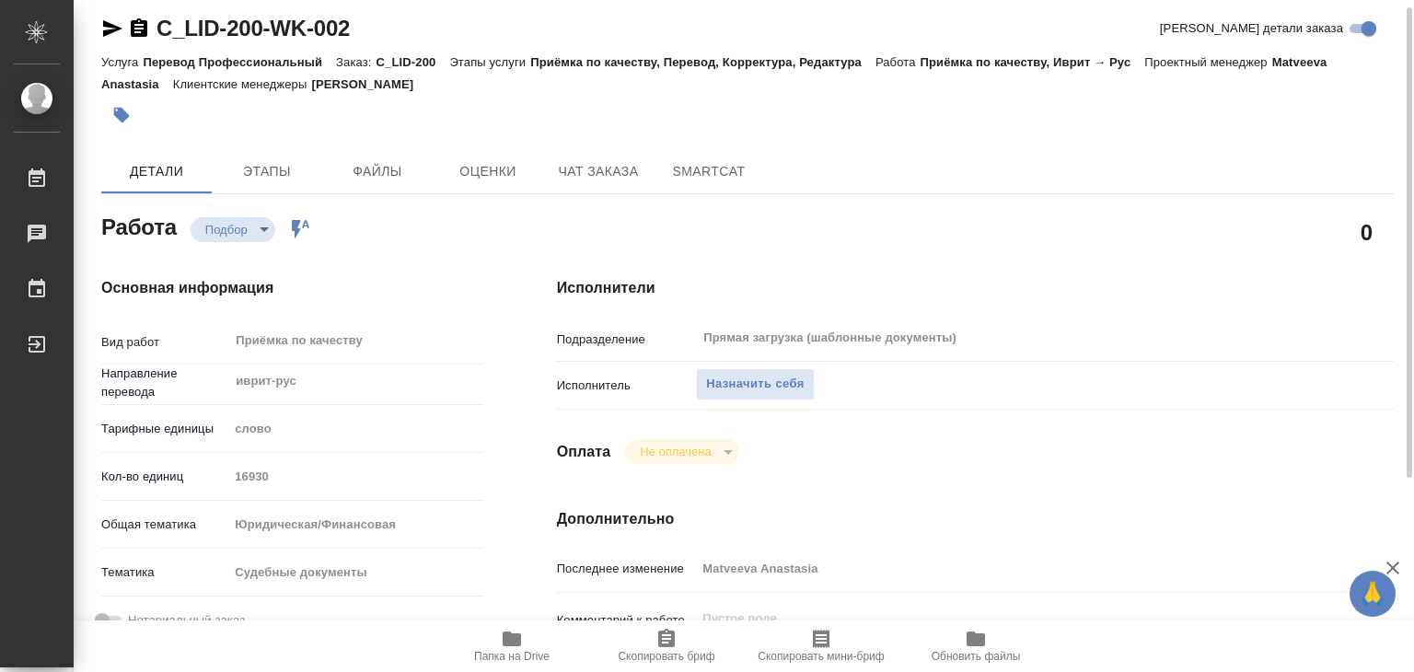
type textarea "x"
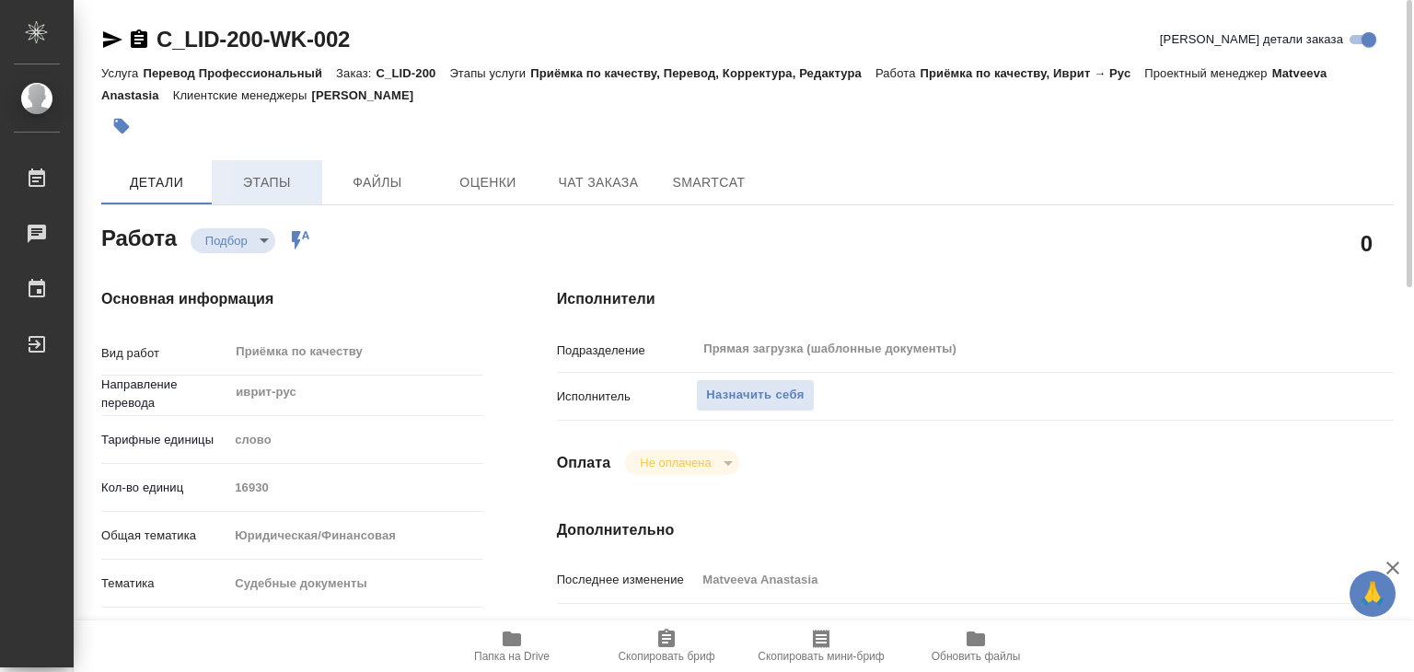
click at [289, 183] on span "Этапы" at bounding box center [267, 182] width 88 height 23
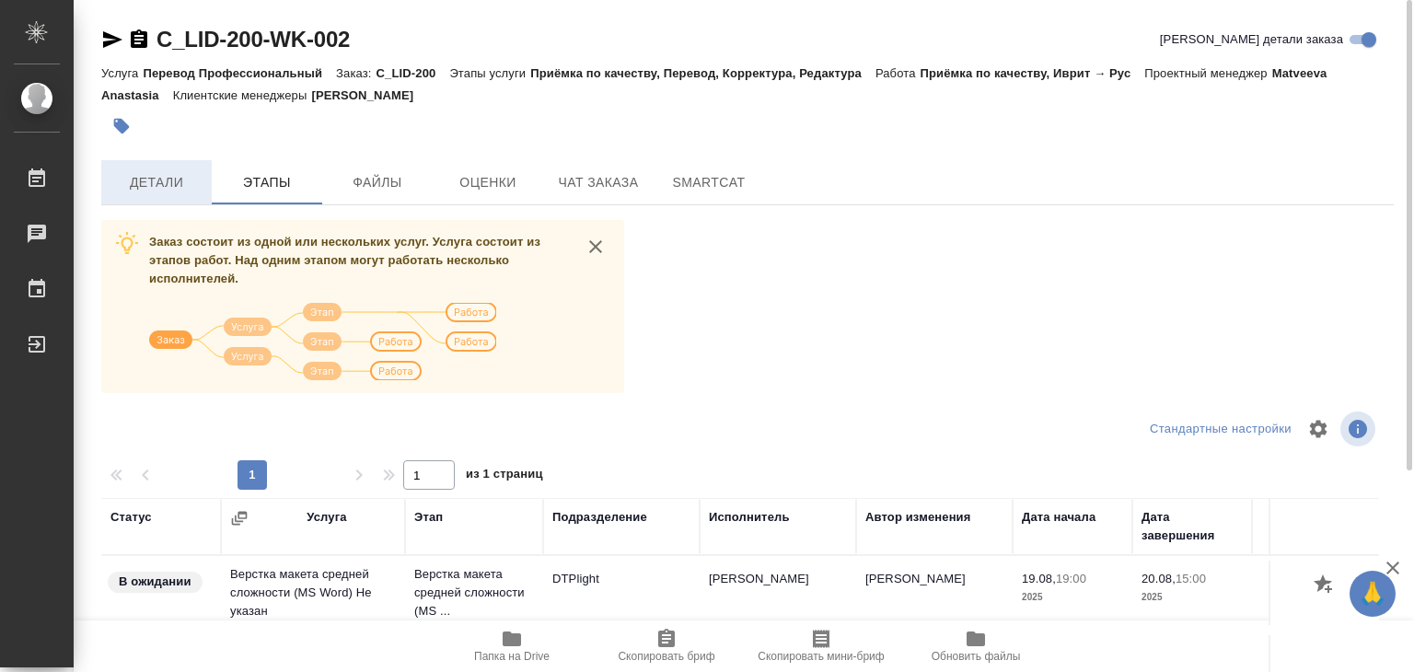
click at [180, 188] on span "Детали" at bounding box center [156, 182] width 88 height 23
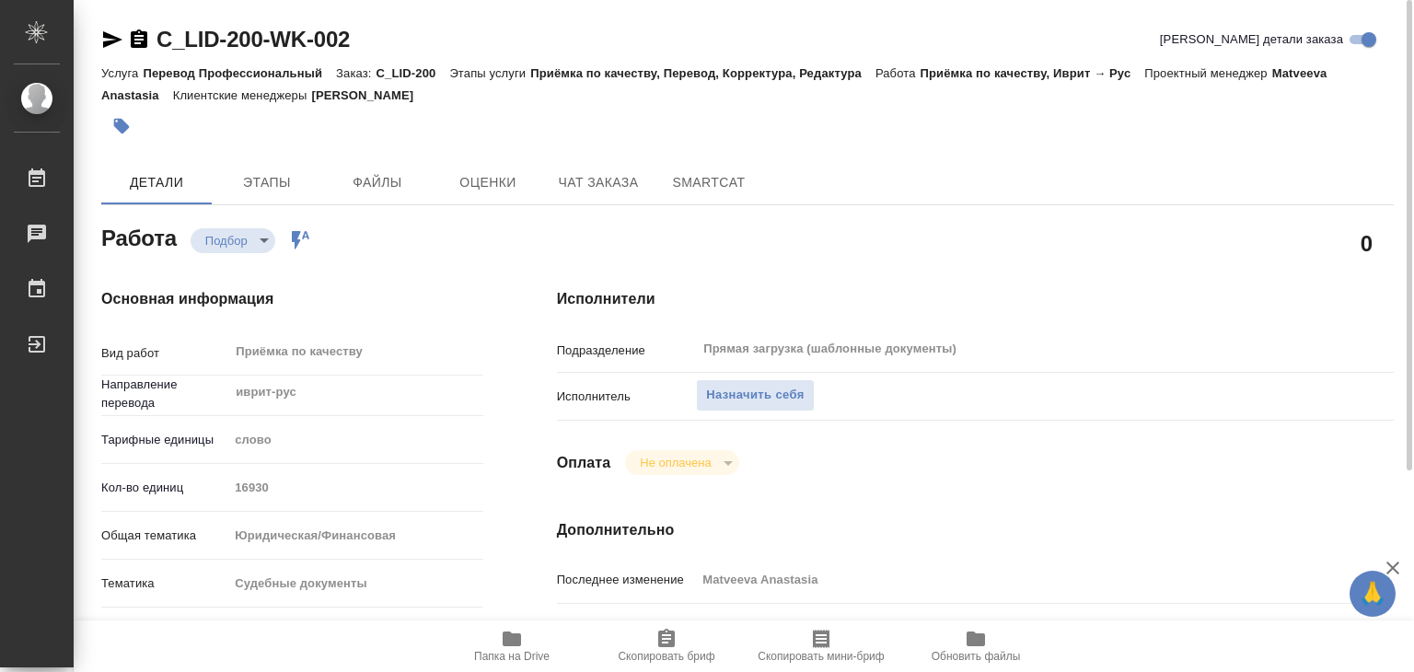
type textarea "x"
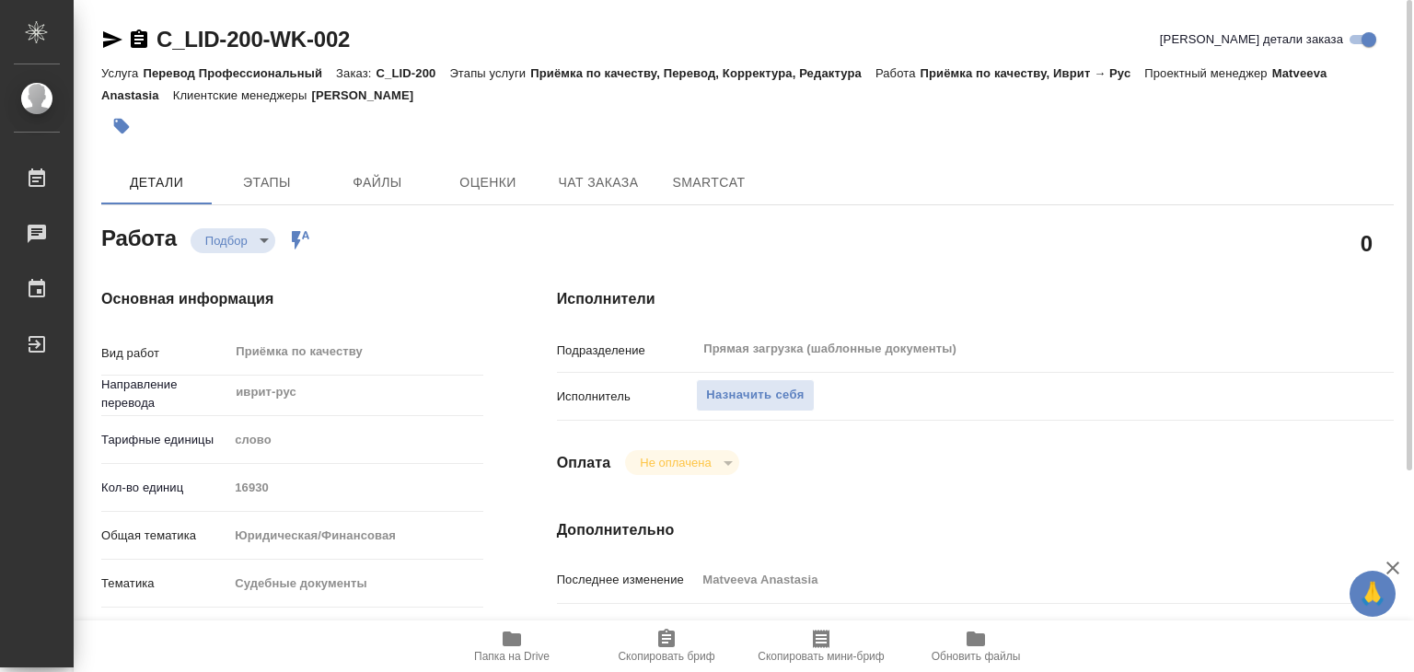
type textarea "x"
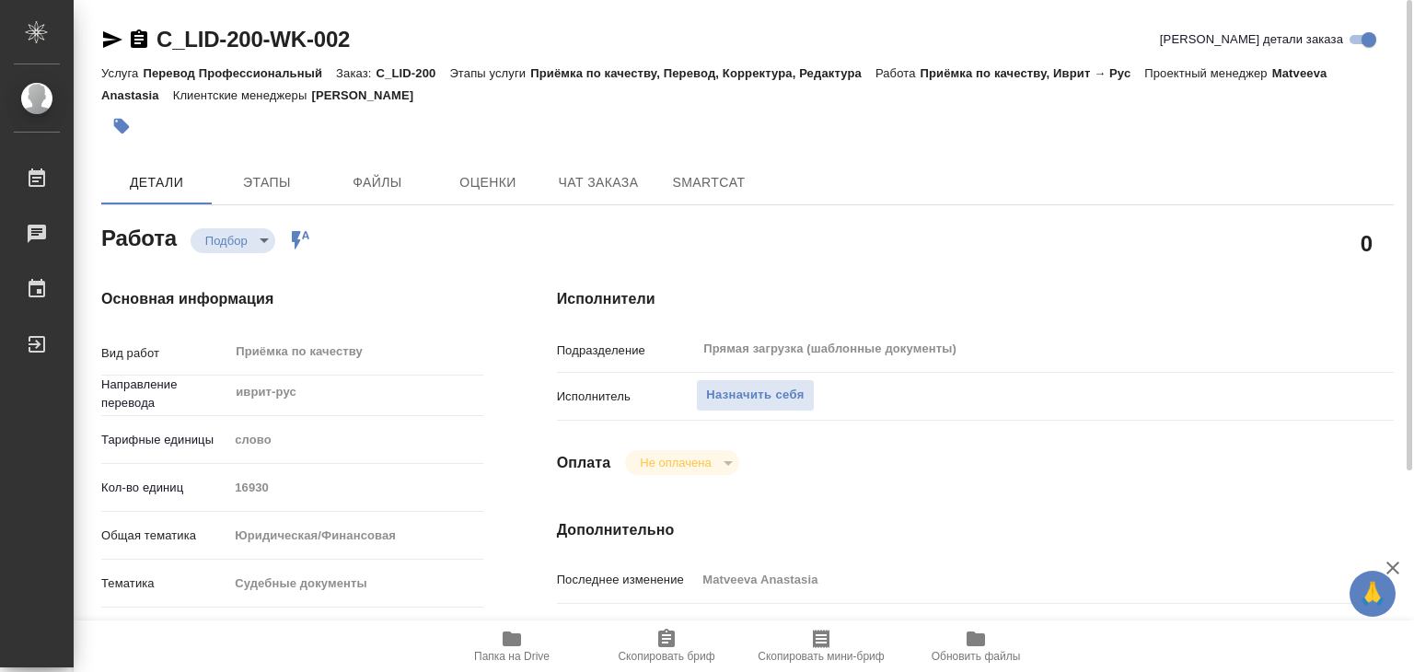
type textarea "x"
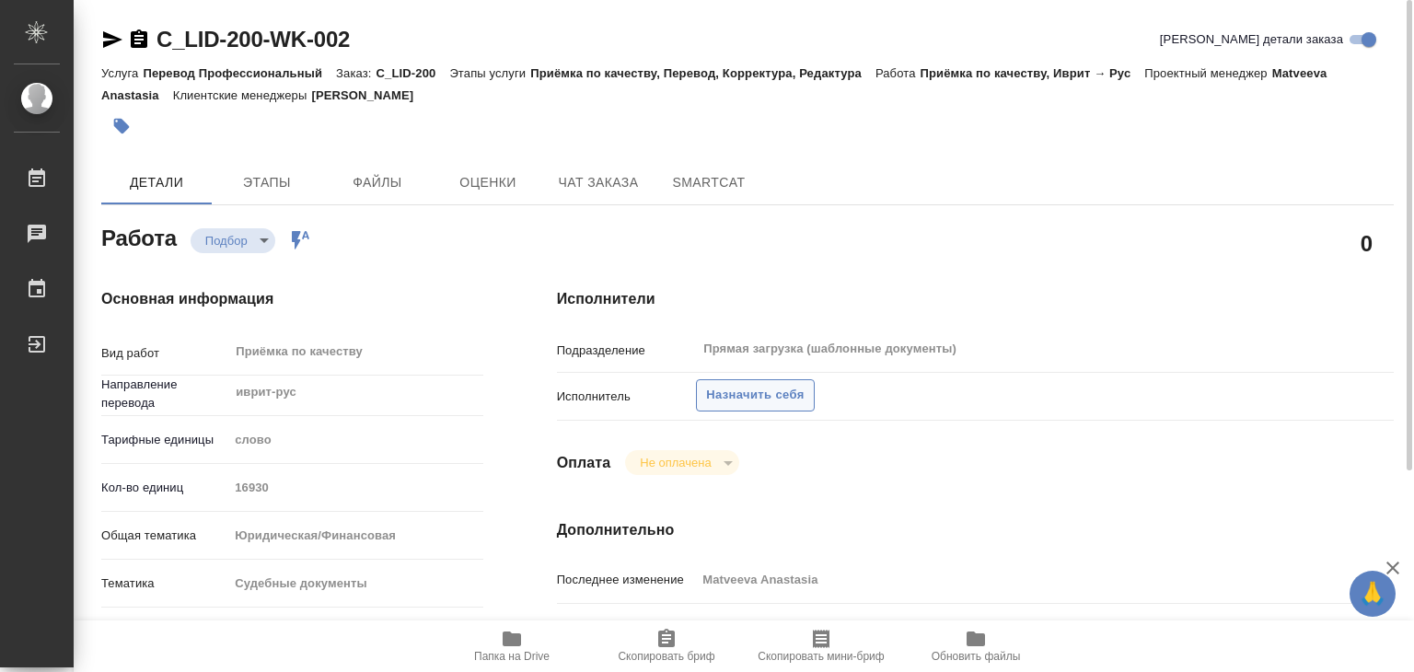
click at [725, 402] on span "Назначить себя" at bounding box center [755, 395] width 98 height 21
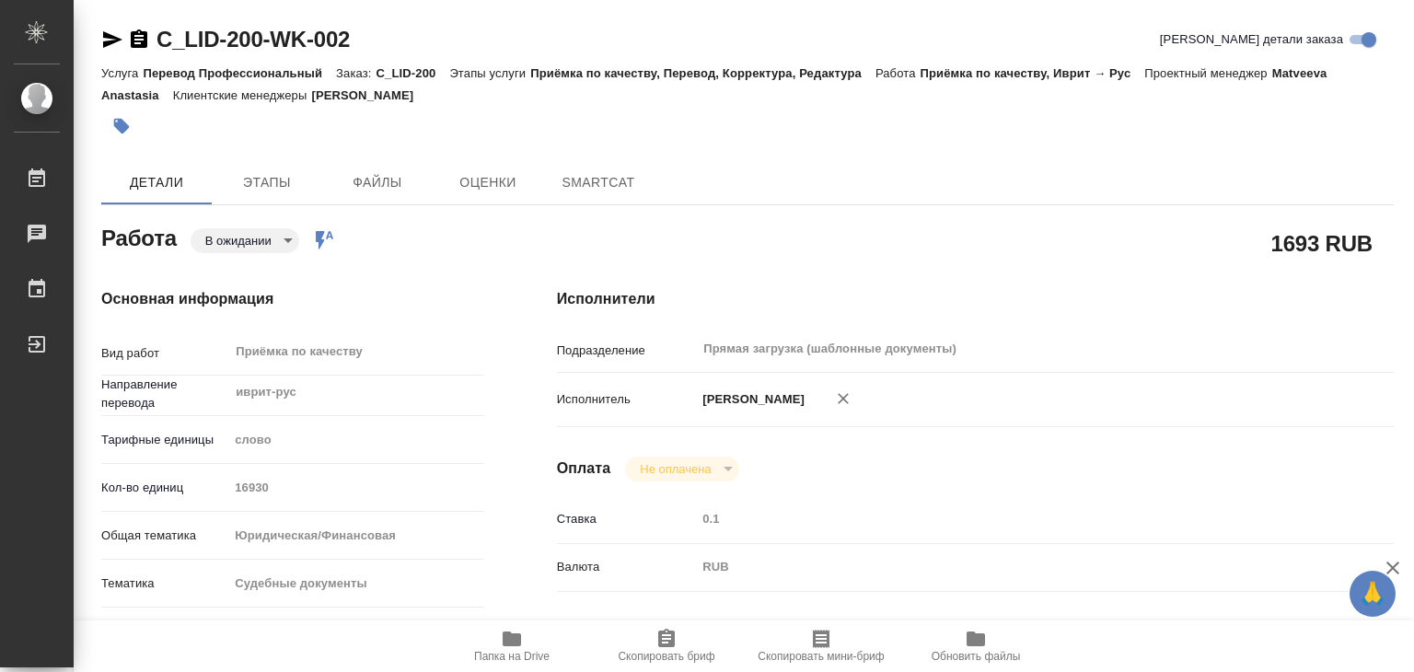
type textarea "x"
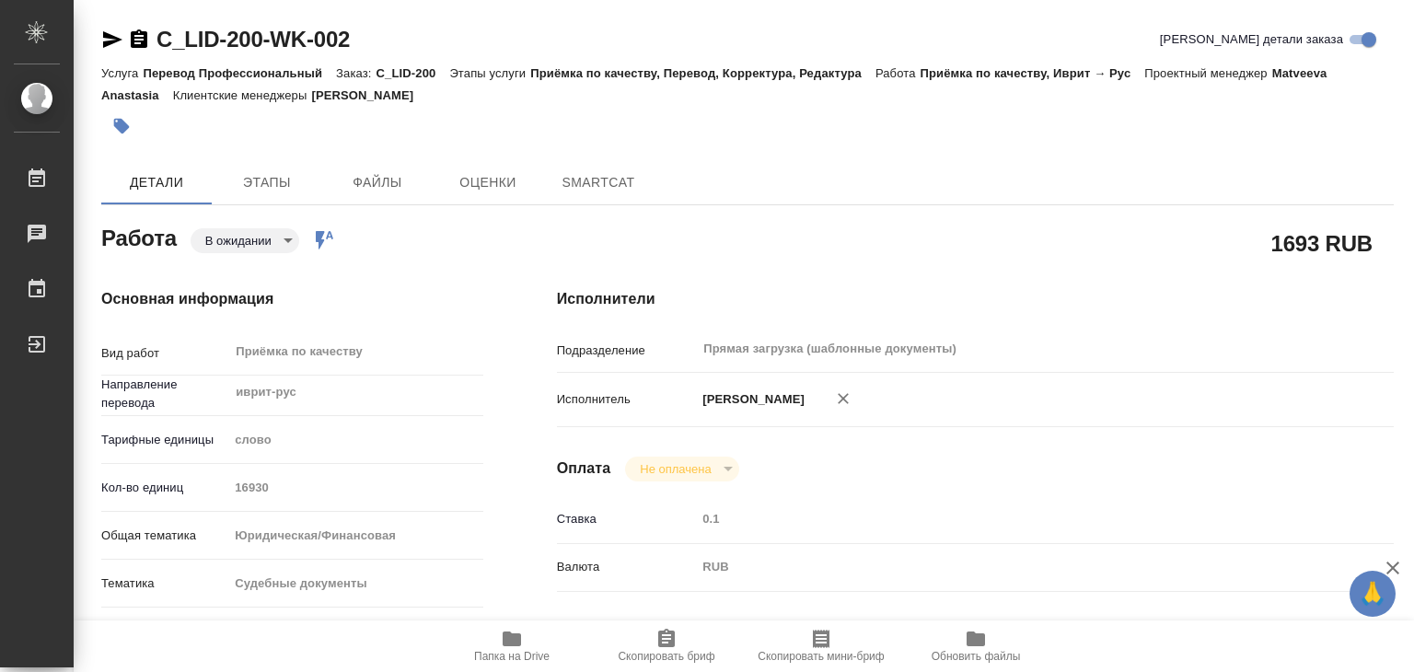
type textarea "x"
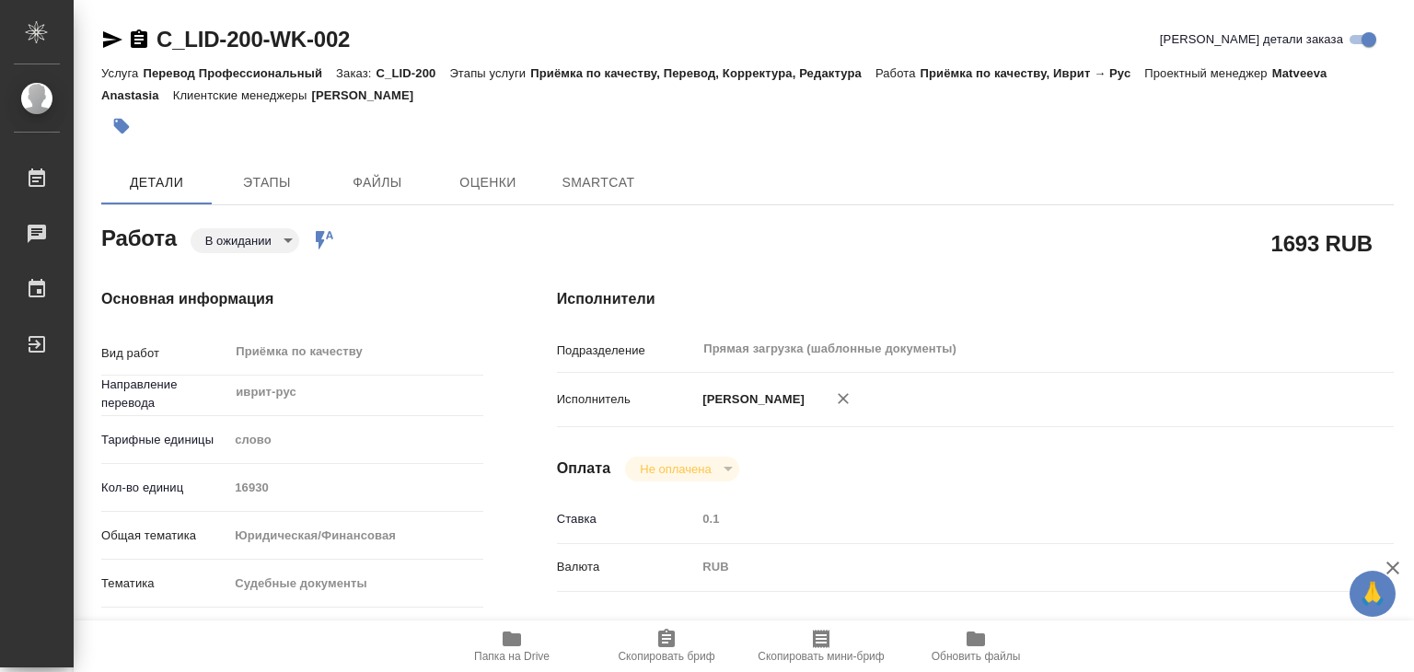
type textarea "x"
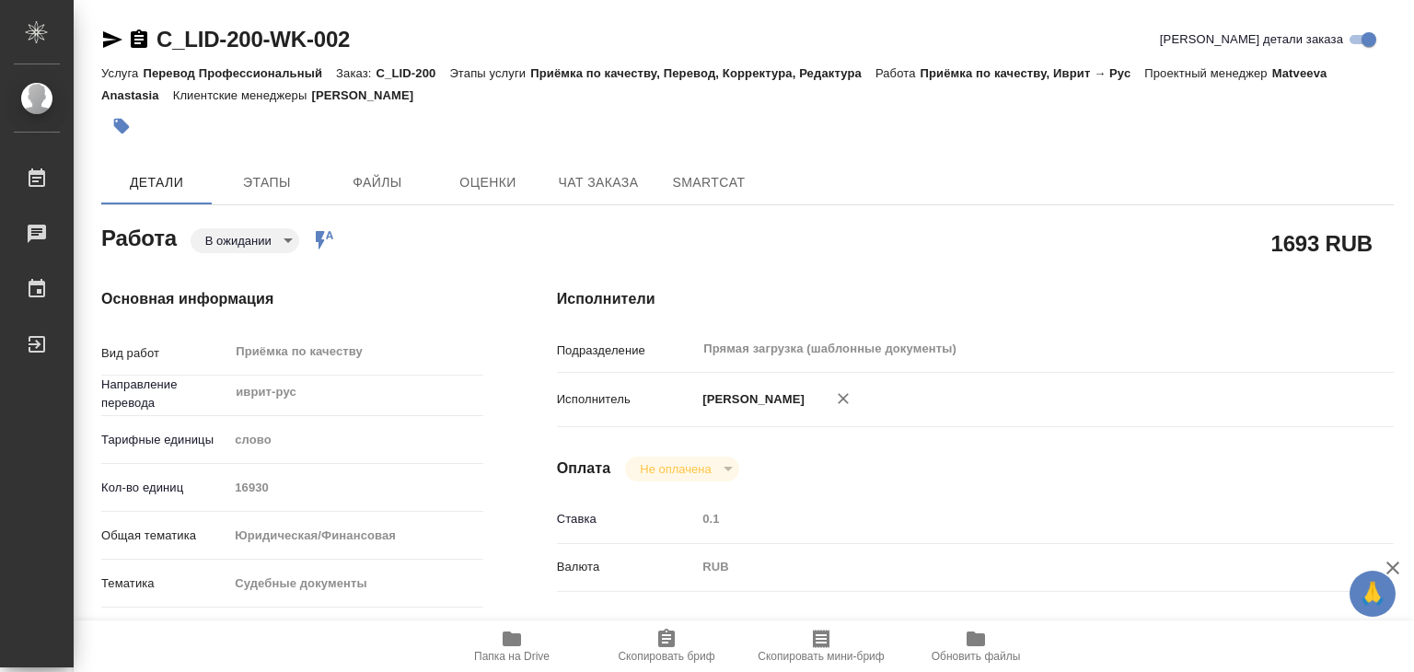
type textarea "x"
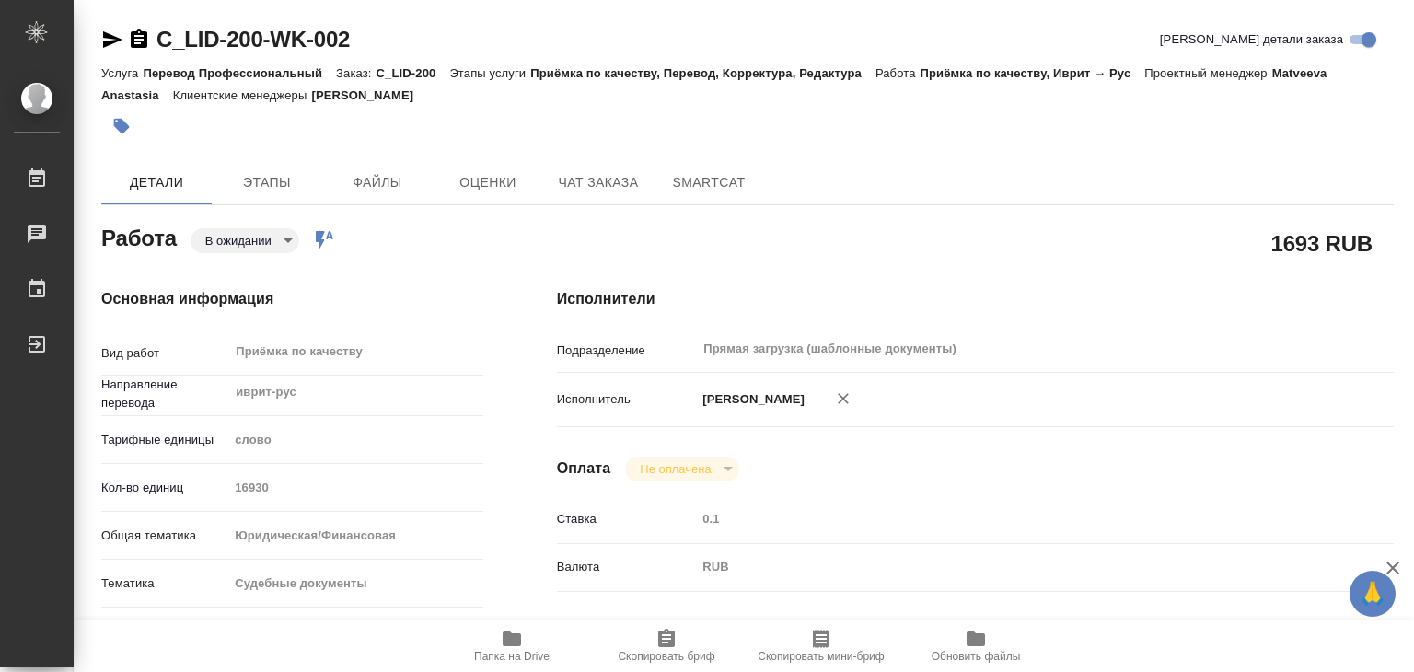
type textarea "x"
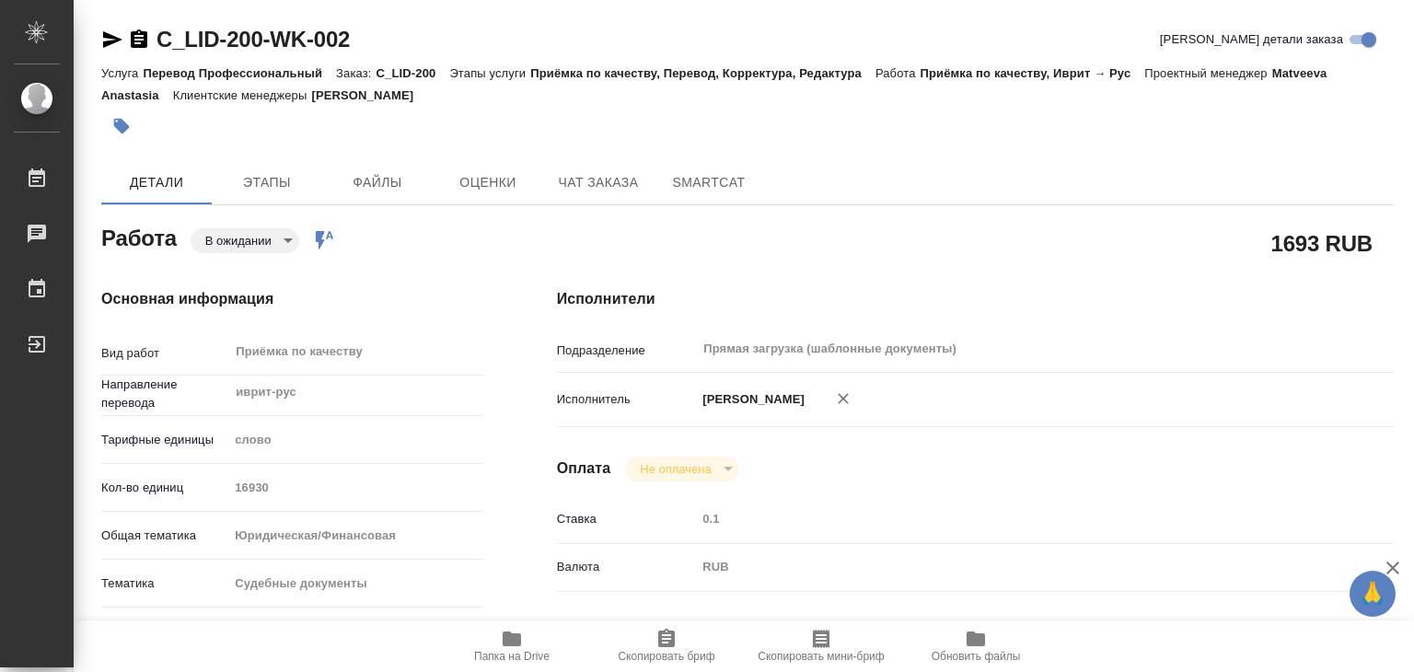
click at [517, 645] on icon "button" at bounding box center [512, 639] width 18 height 15
click at [260, 234] on body "🙏 .cls-1 fill:#fff; AWATERA Alilekova Valeriya Работы 0 Чаты График Выйти C_LID…" at bounding box center [707, 336] width 1414 height 672
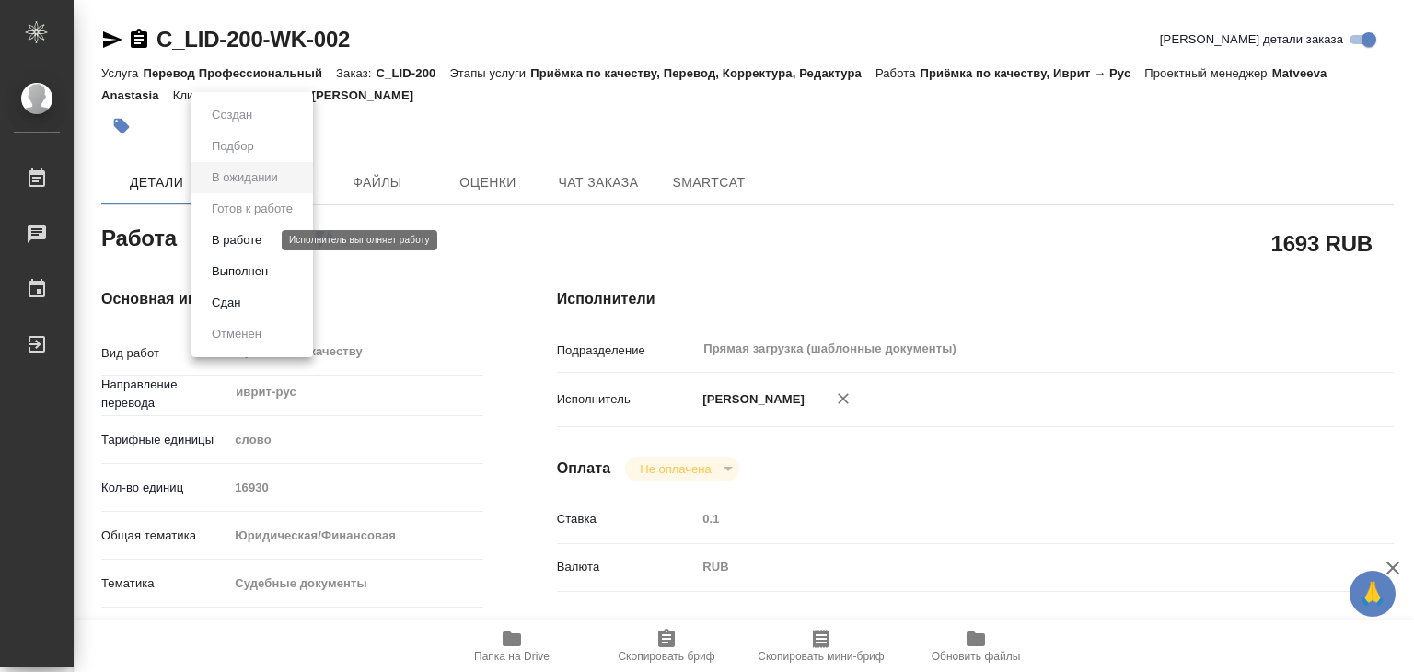
click at [256, 242] on button "В работе" at bounding box center [236, 240] width 61 height 20
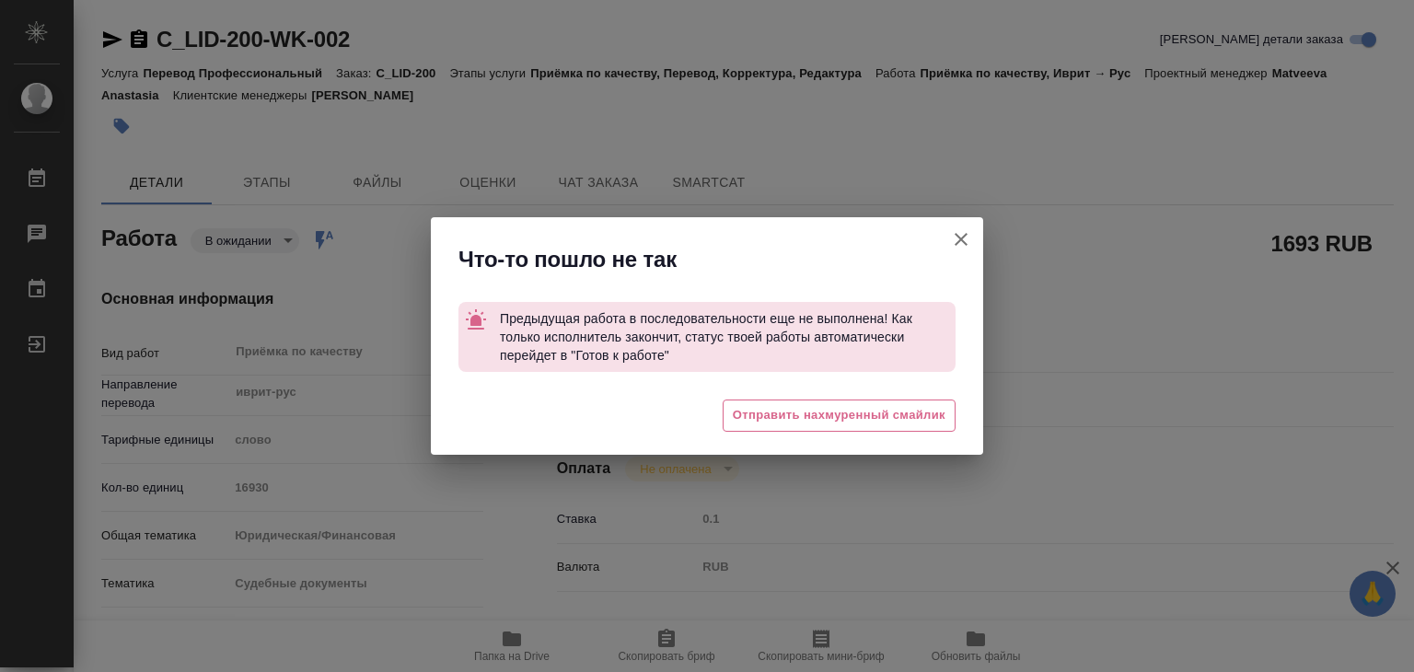
type textarea "x"
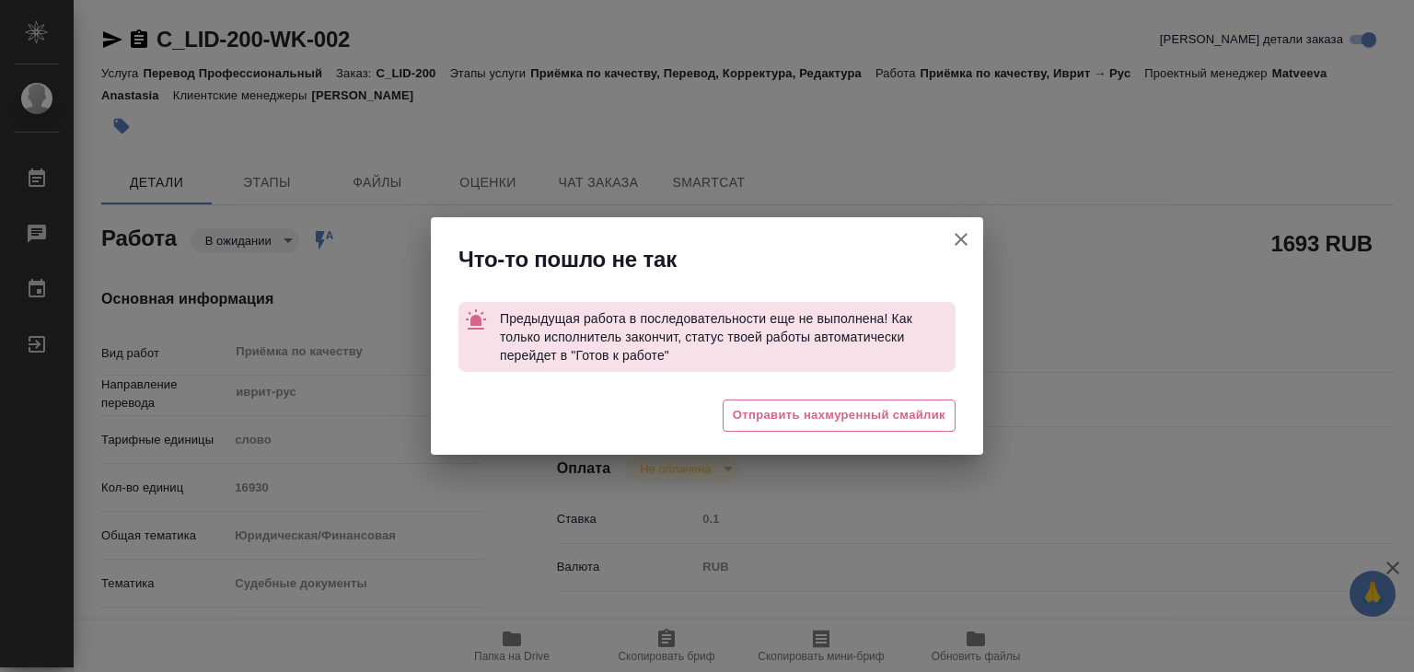
type textarea "x"
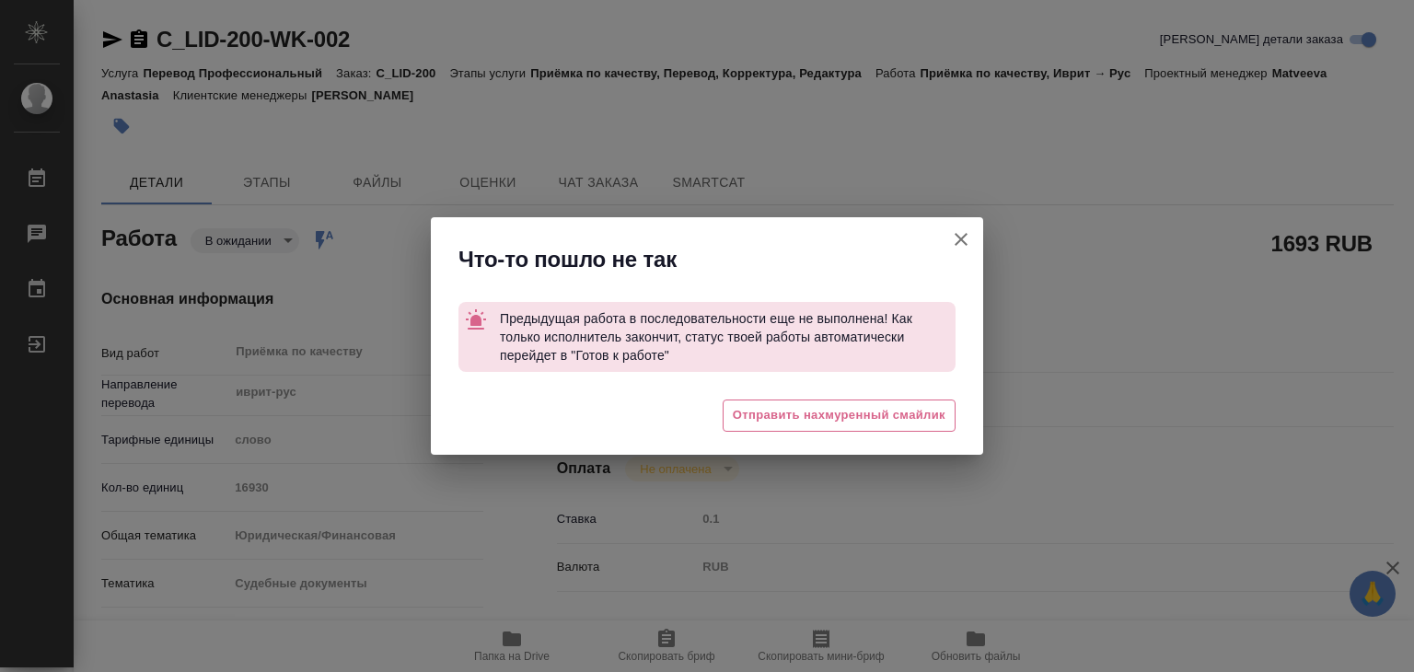
type textarea "x"
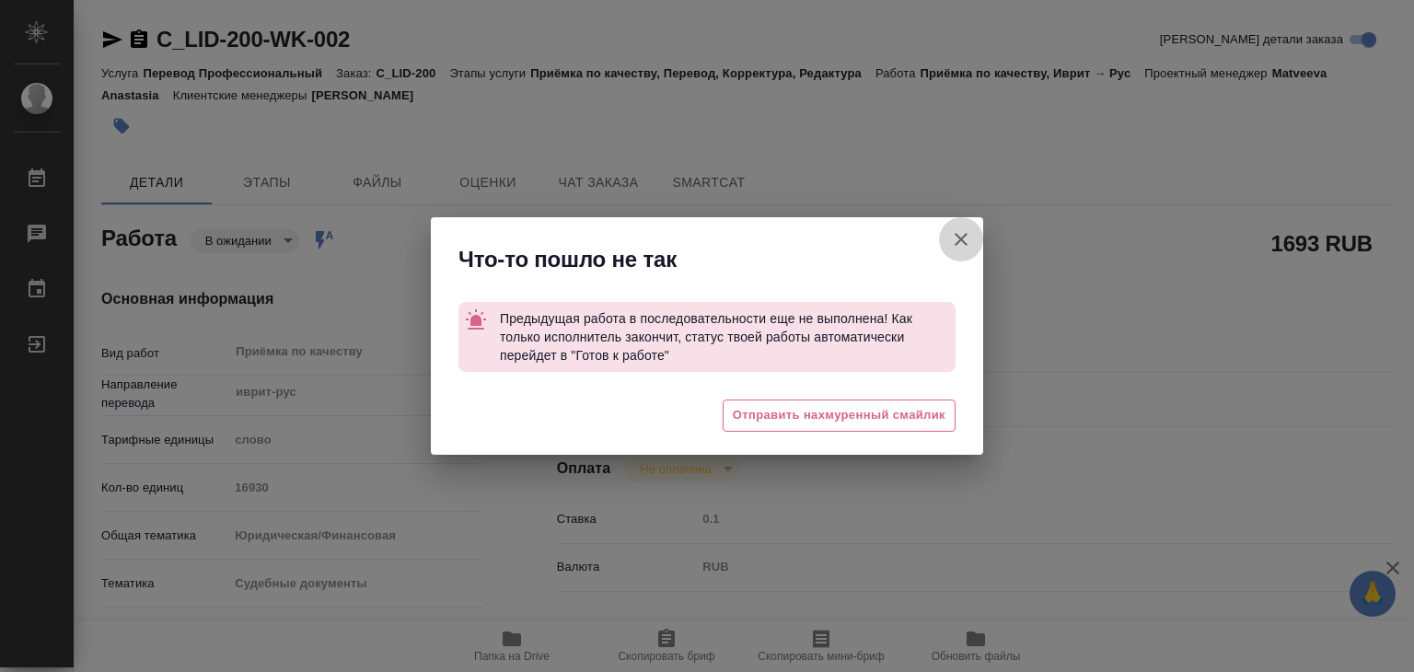
click at [964, 236] on icon "button" at bounding box center [961, 239] width 13 height 13
type textarea "x"
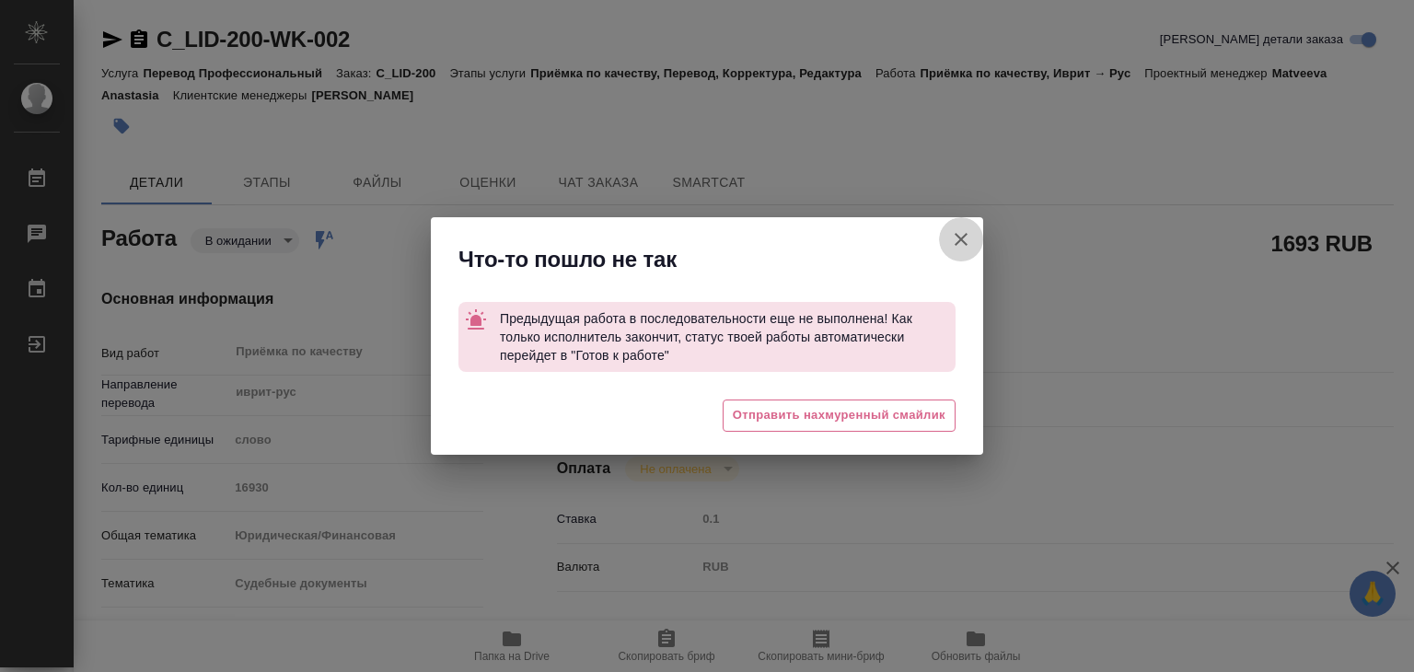
type textarea "x"
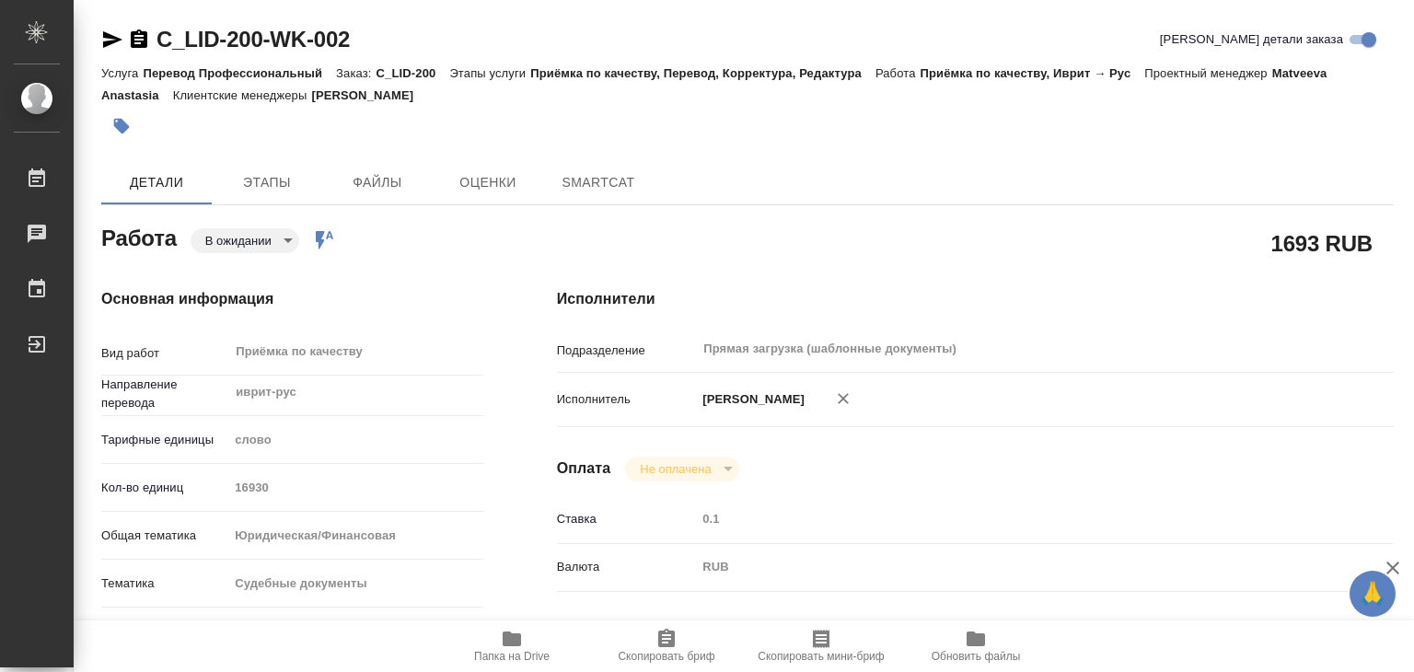
type textarea "x"
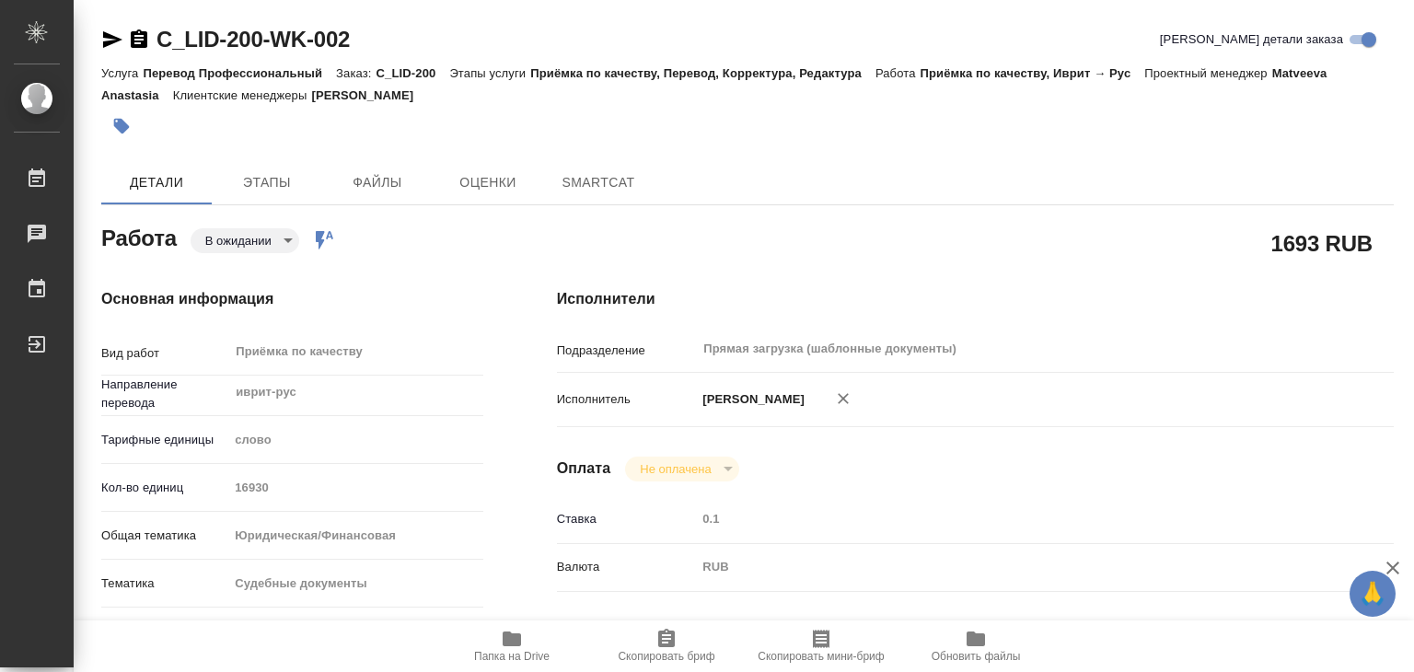
type textarea "x"
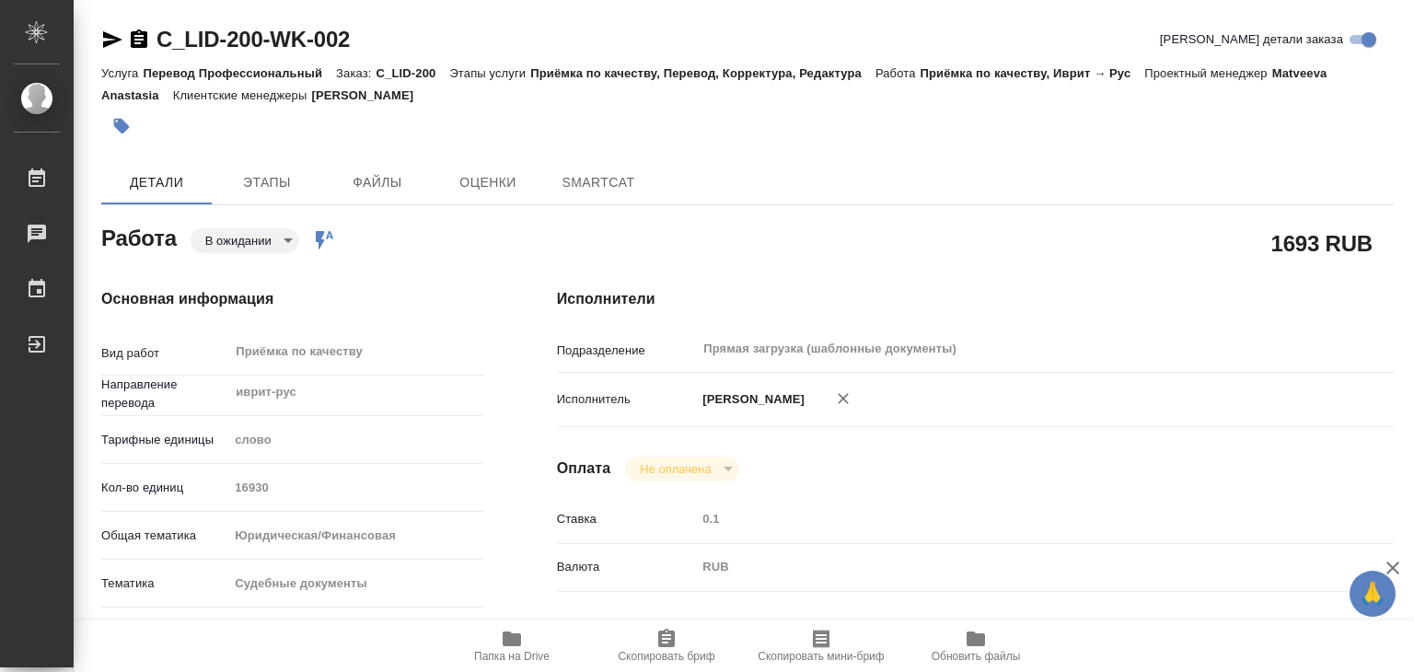
type textarea "x"
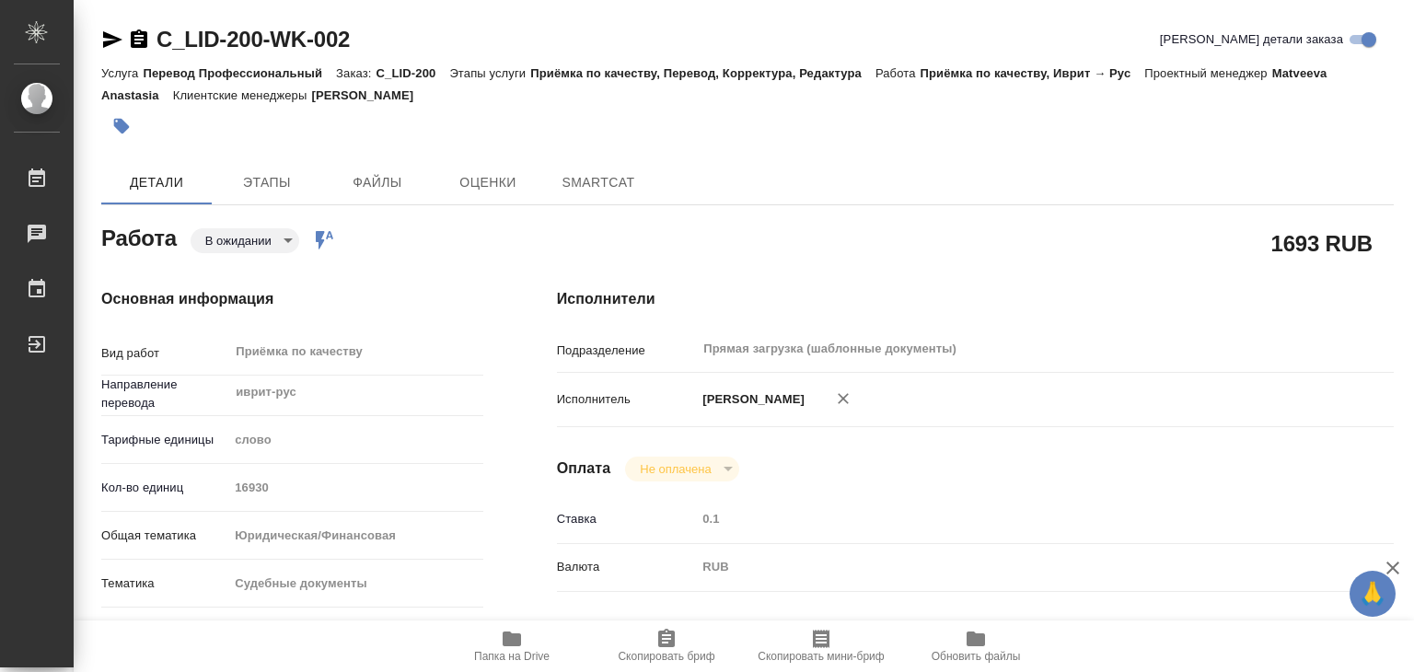
type textarea "x"
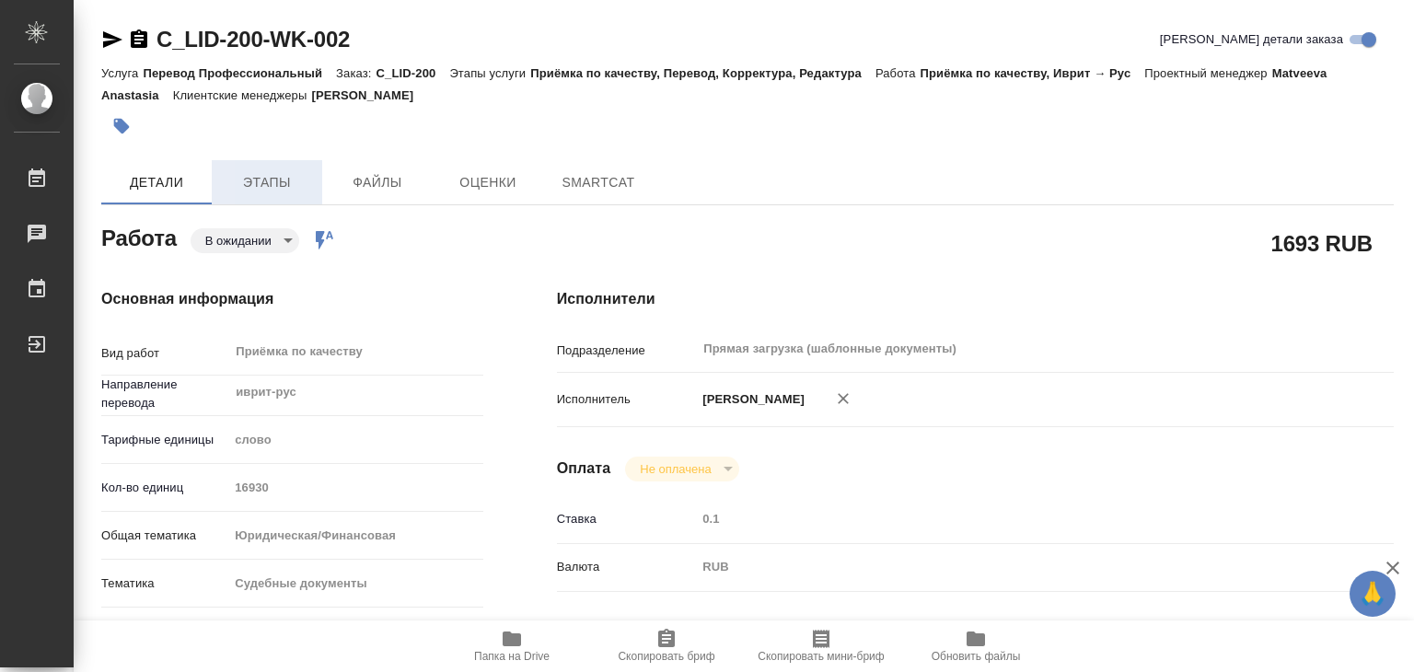
type textarea "x"
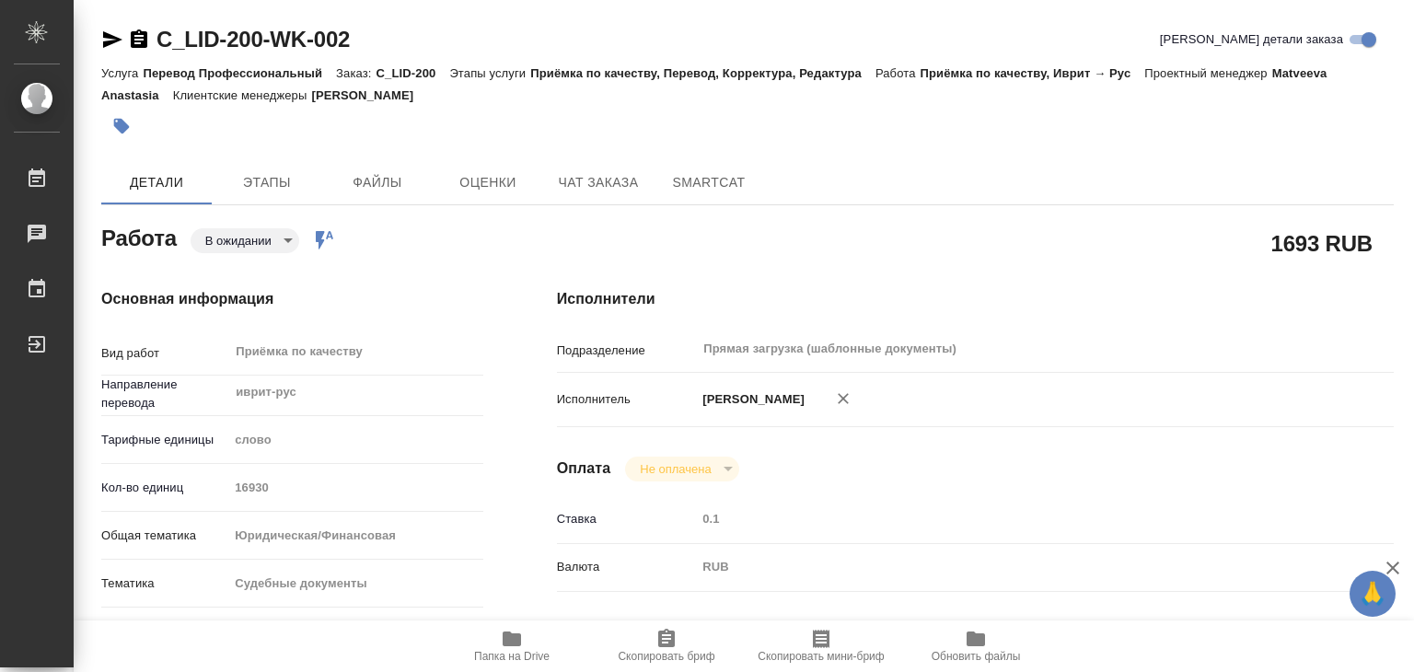
click at [239, 239] on body "🙏 .cls-1 fill:#fff; AWATERA Alilekova [PERSON_NAME] Работы Чаты График Выйти C_…" at bounding box center [707, 336] width 1414 height 672
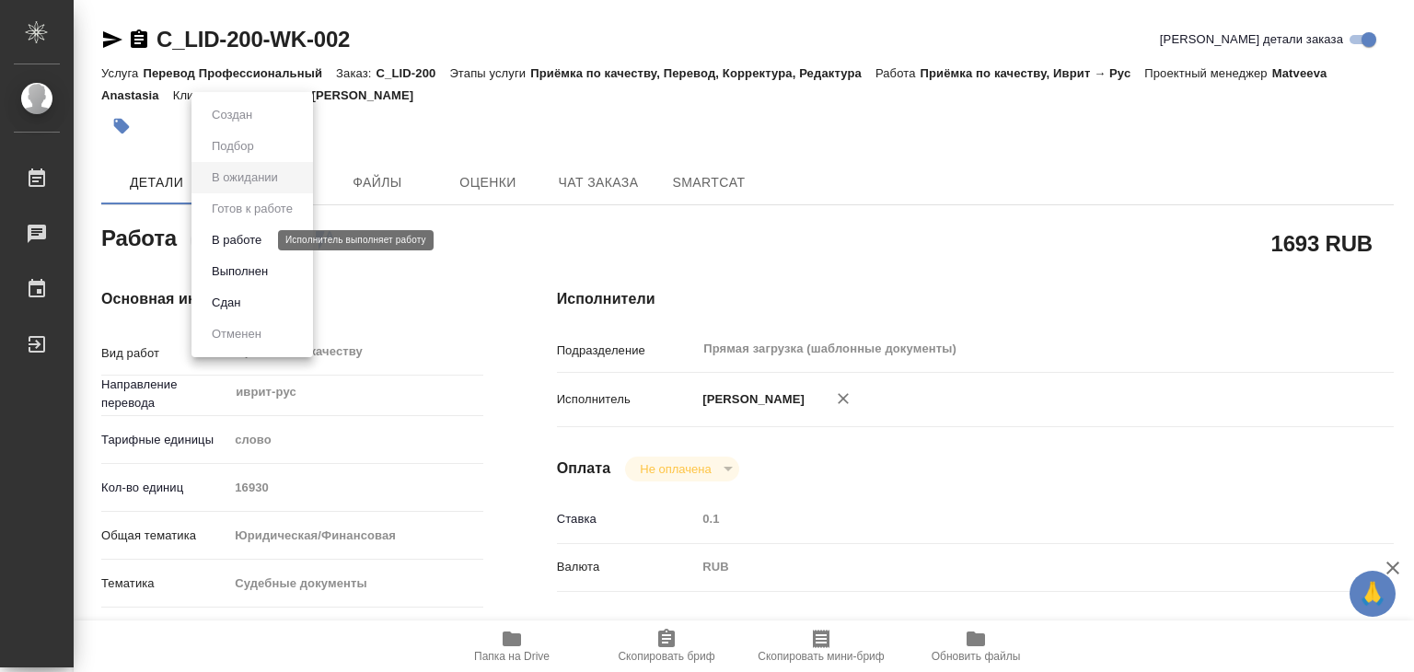
type textarea "x"
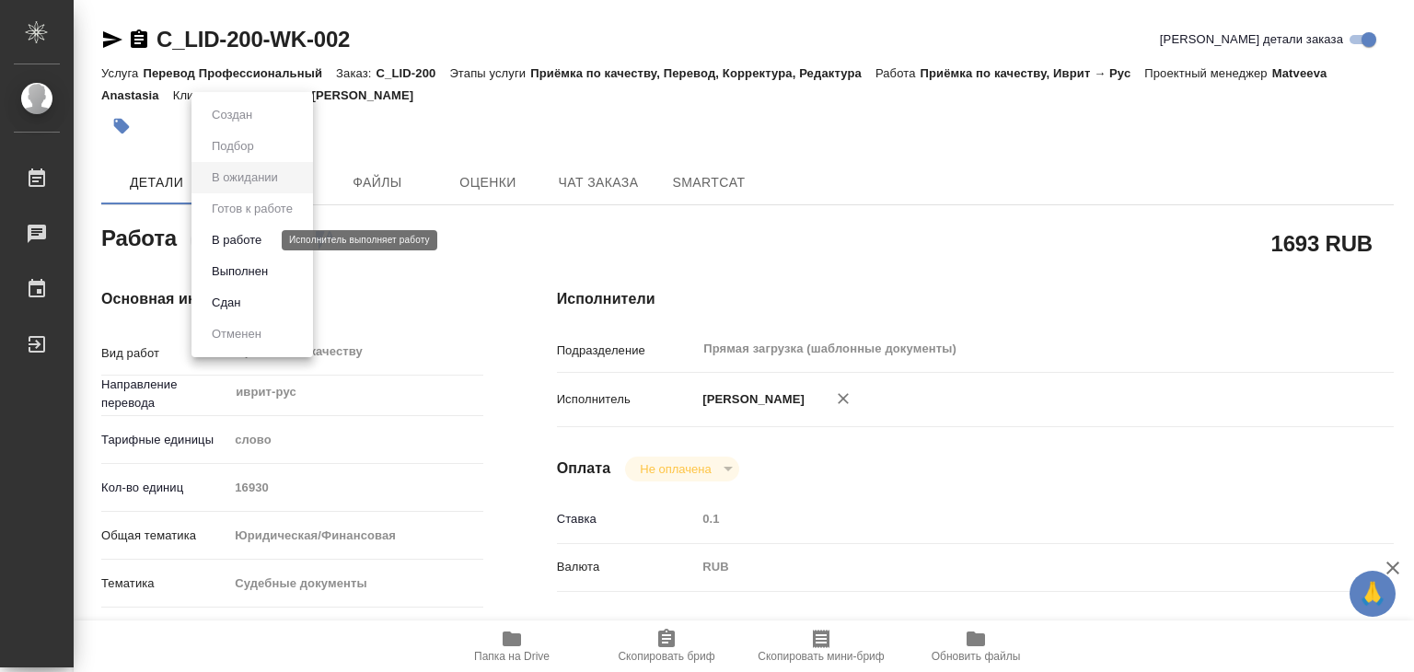
click at [238, 245] on button "В работе" at bounding box center [236, 240] width 61 height 20
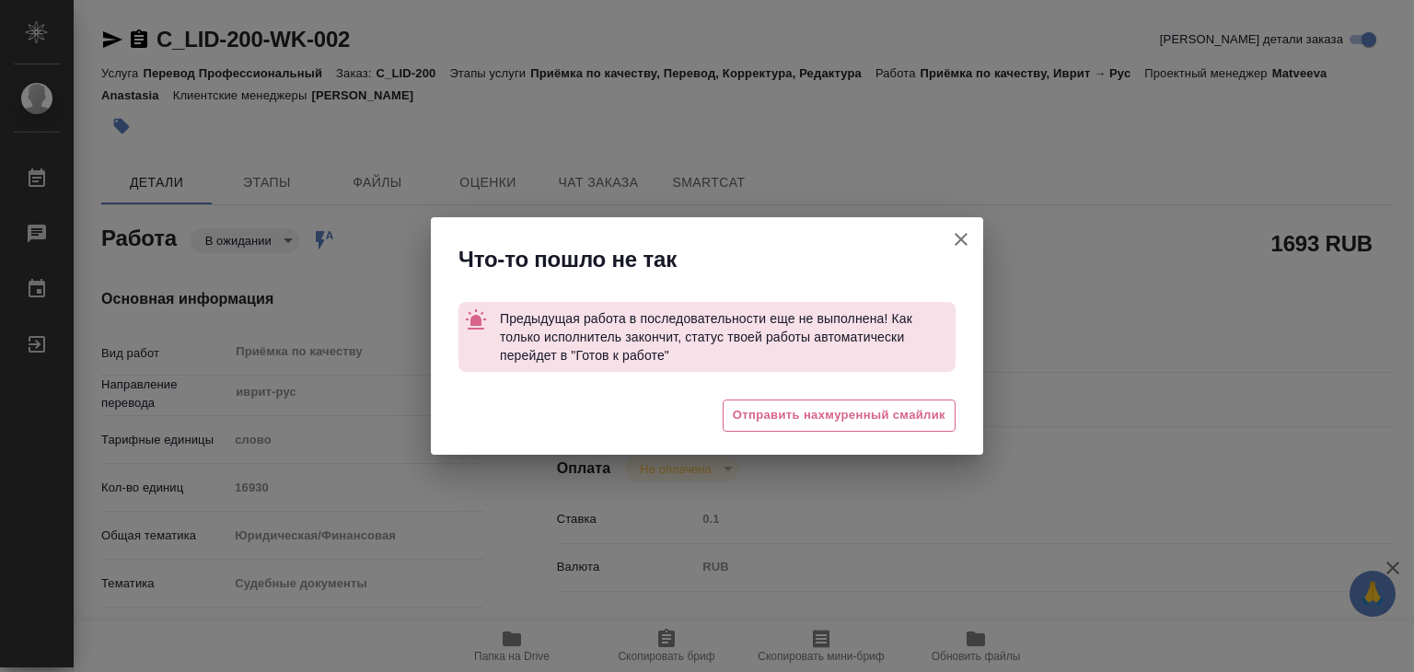
type textarea "x"
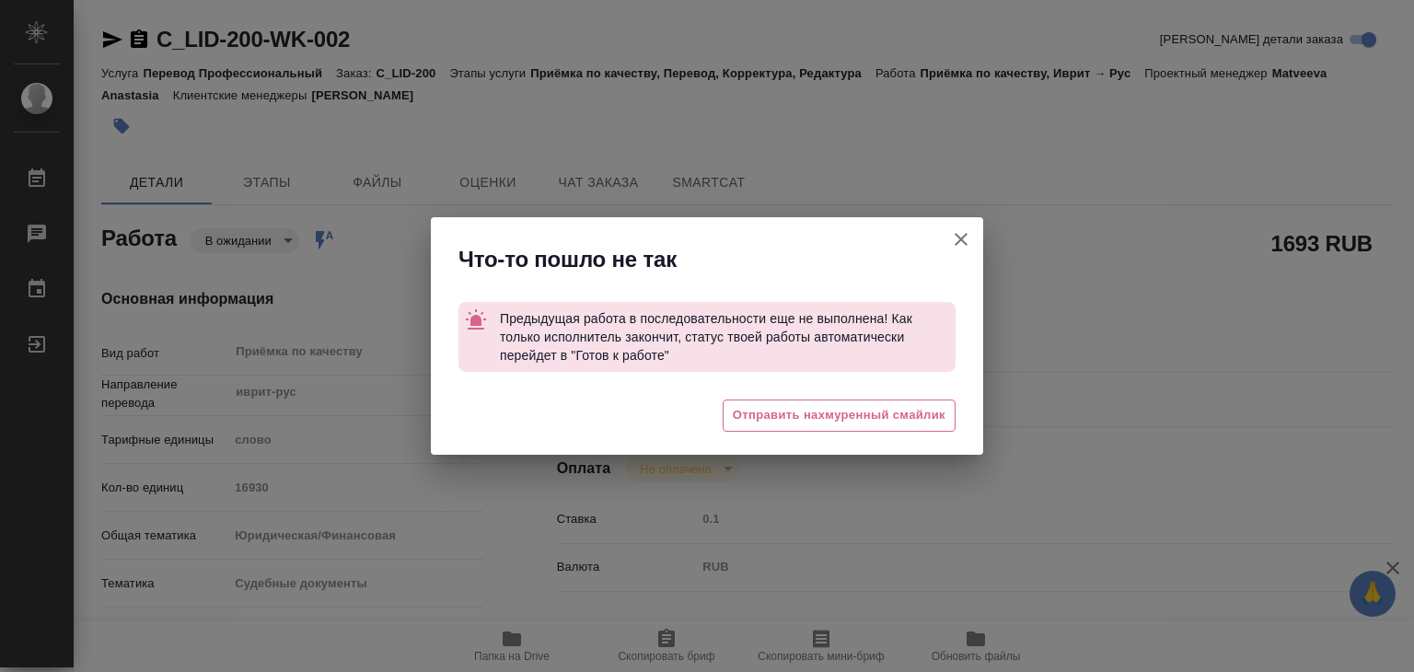
type textarea "x"
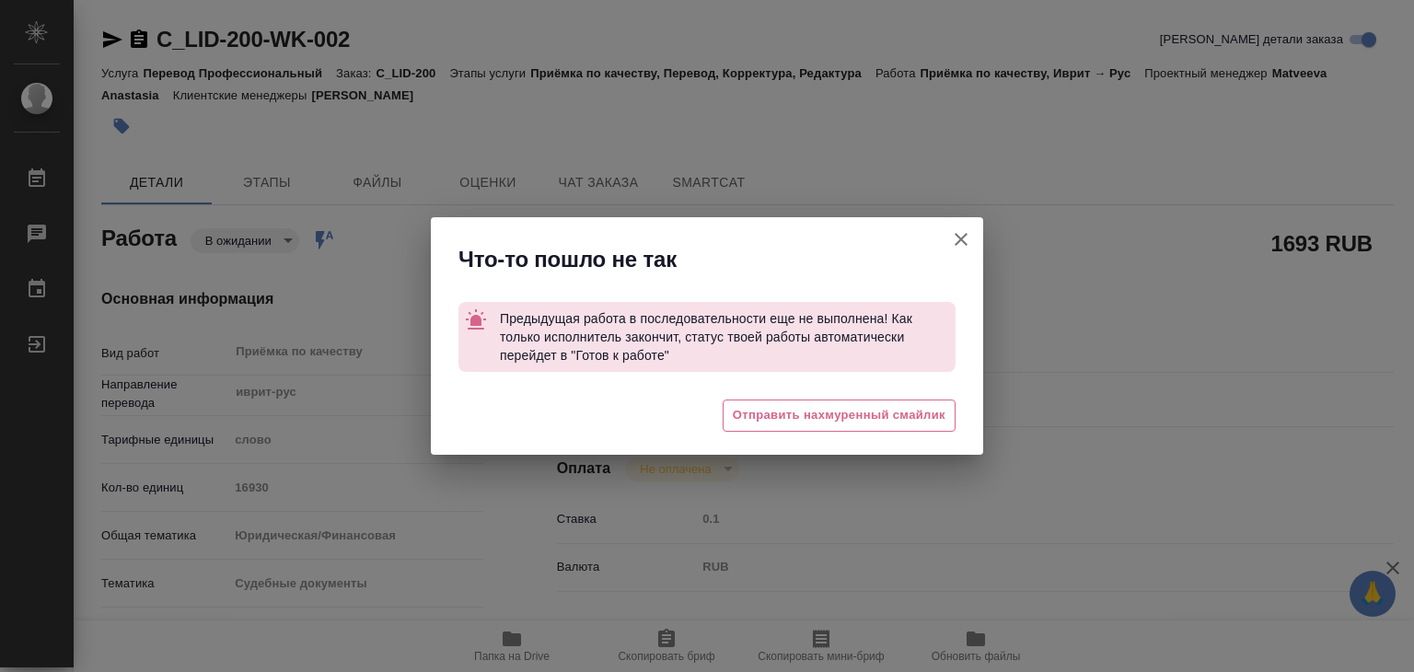
type textarea "x"
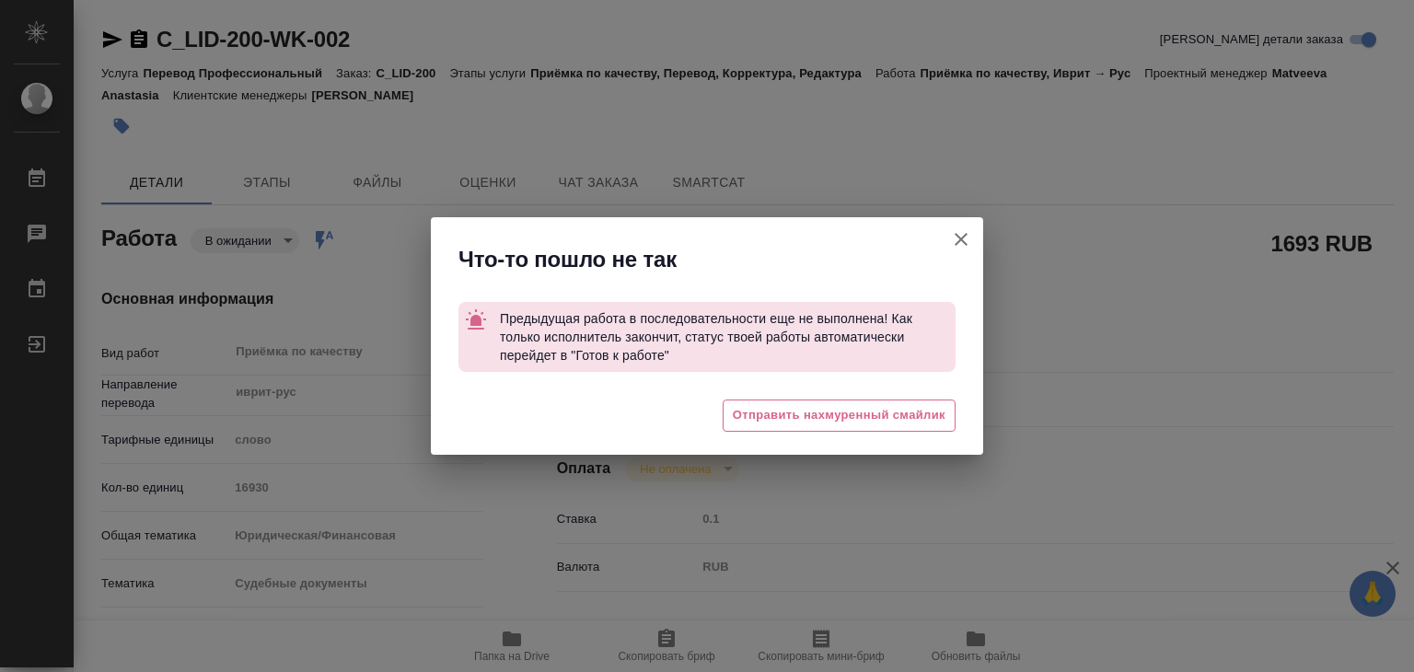
click at [976, 237] on button "[PERSON_NAME] детали заказа" at bounding box center [961, 239] width 44 height 44
type textarea "x"
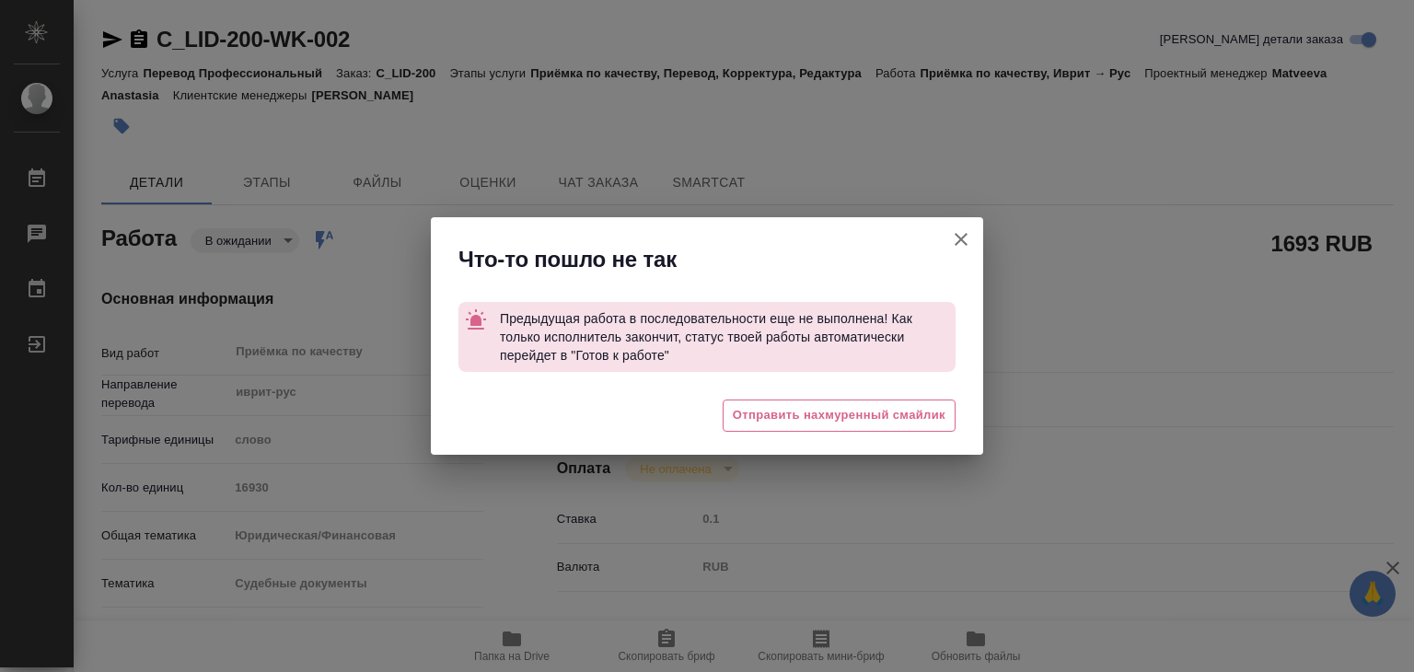
type textarea "x"
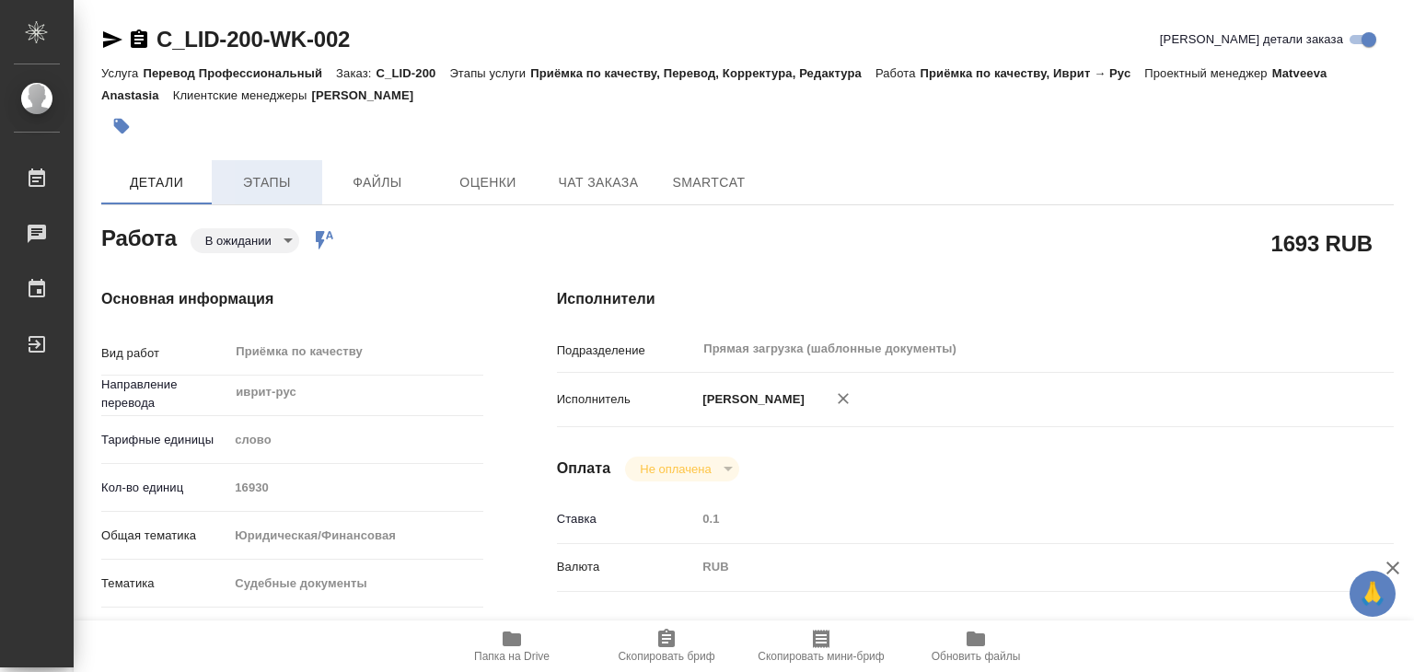
click at [261, 171] on span "Этапы" at bounding box center [267, 182] width 88 height 23
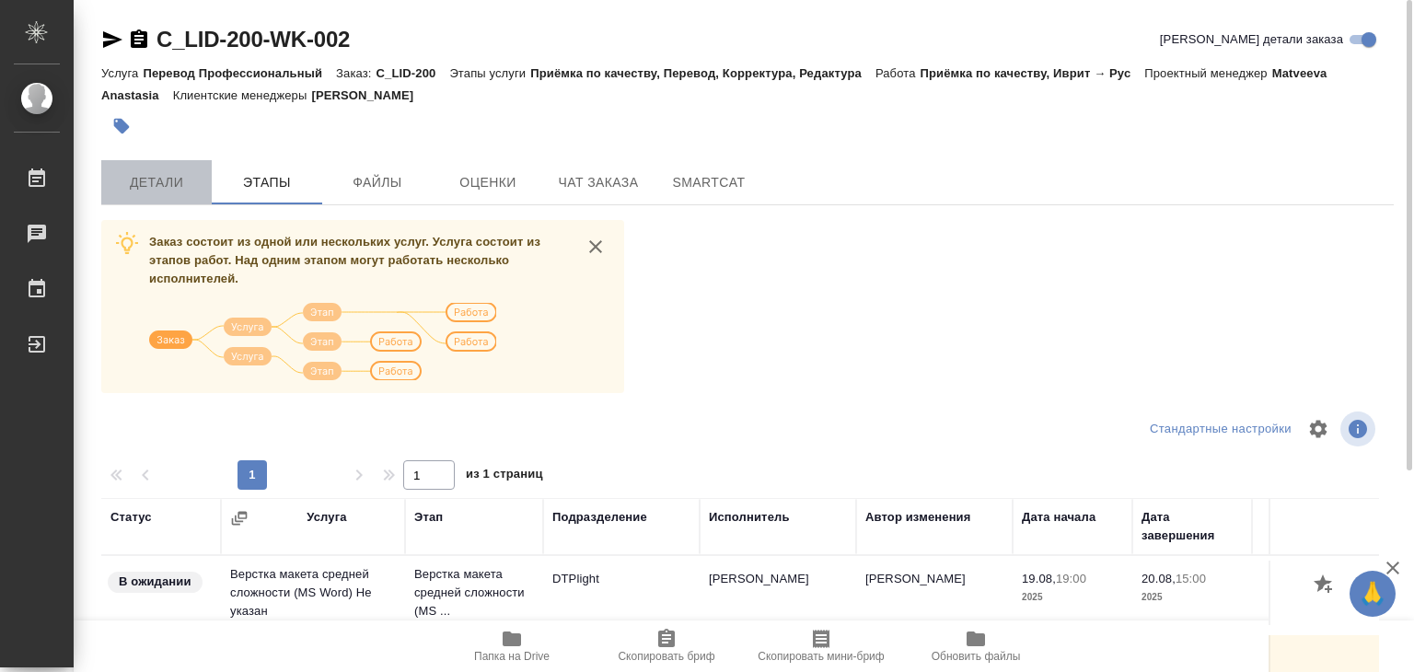
click at [188, 196] on button "Детали" at bounding box center [156, 182] width 110 height 44
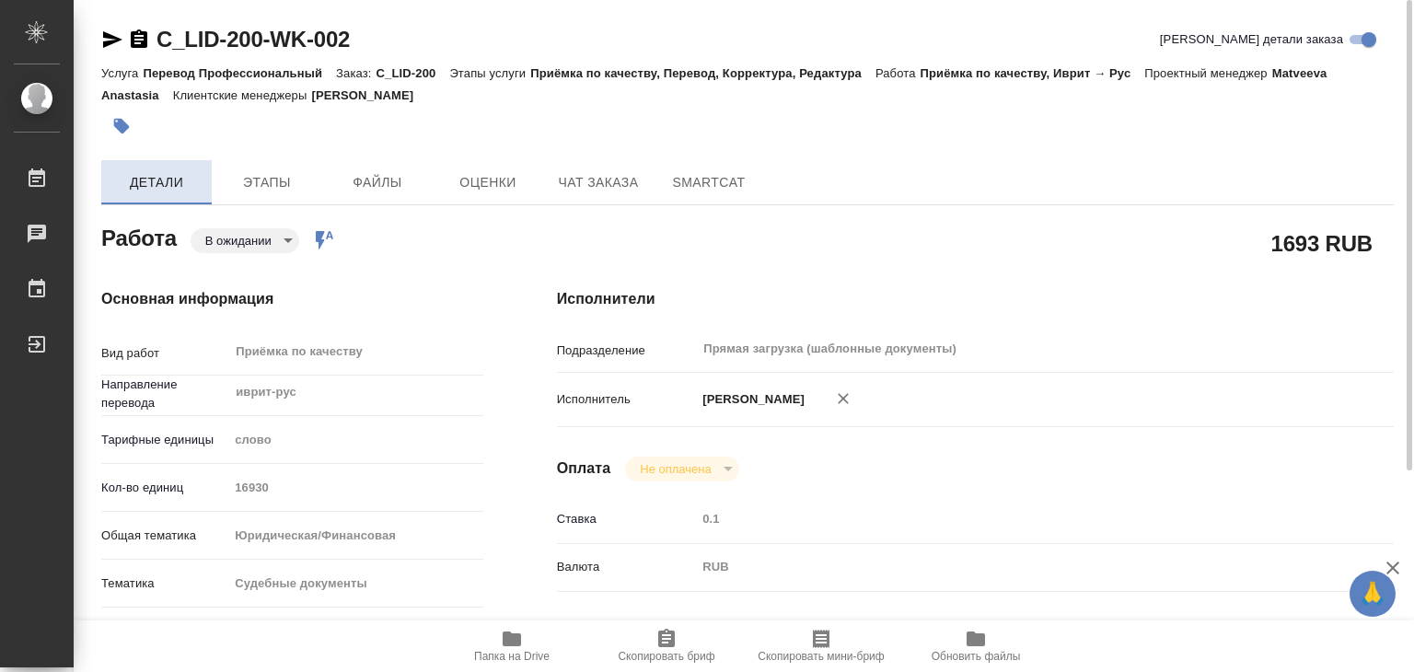
type textarea "x"
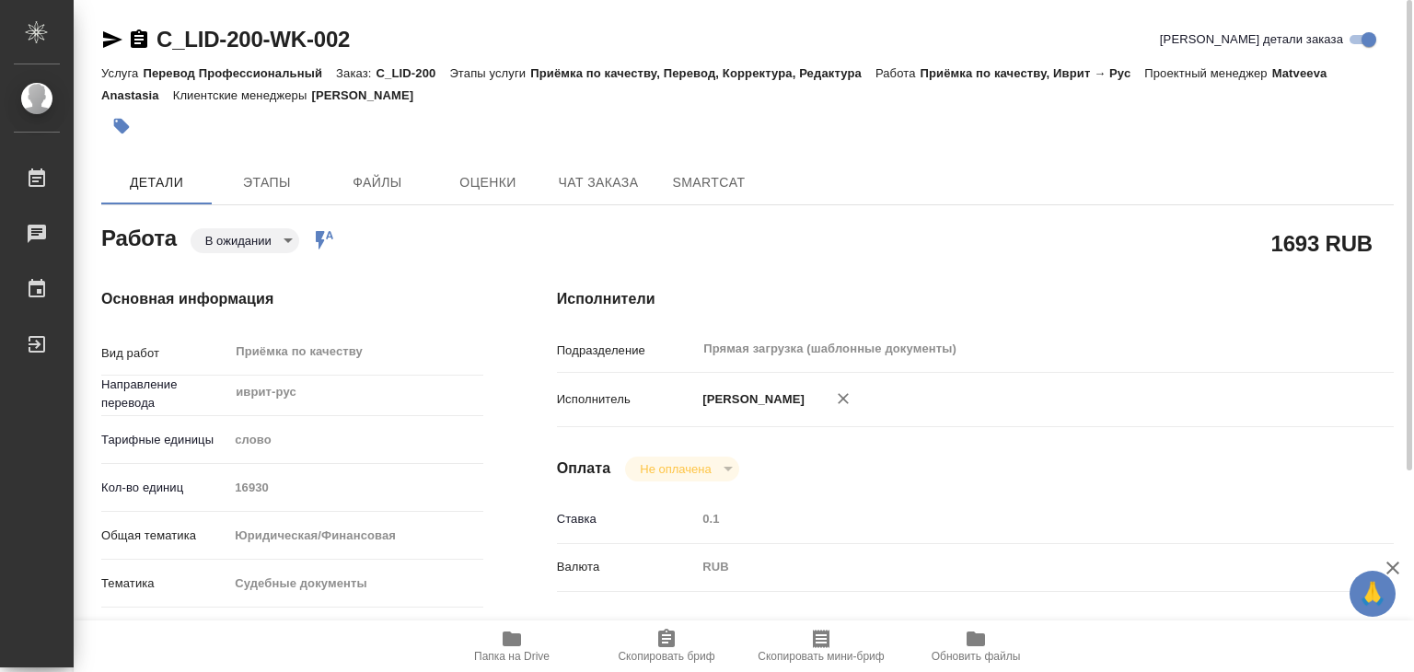
type textarea "x"
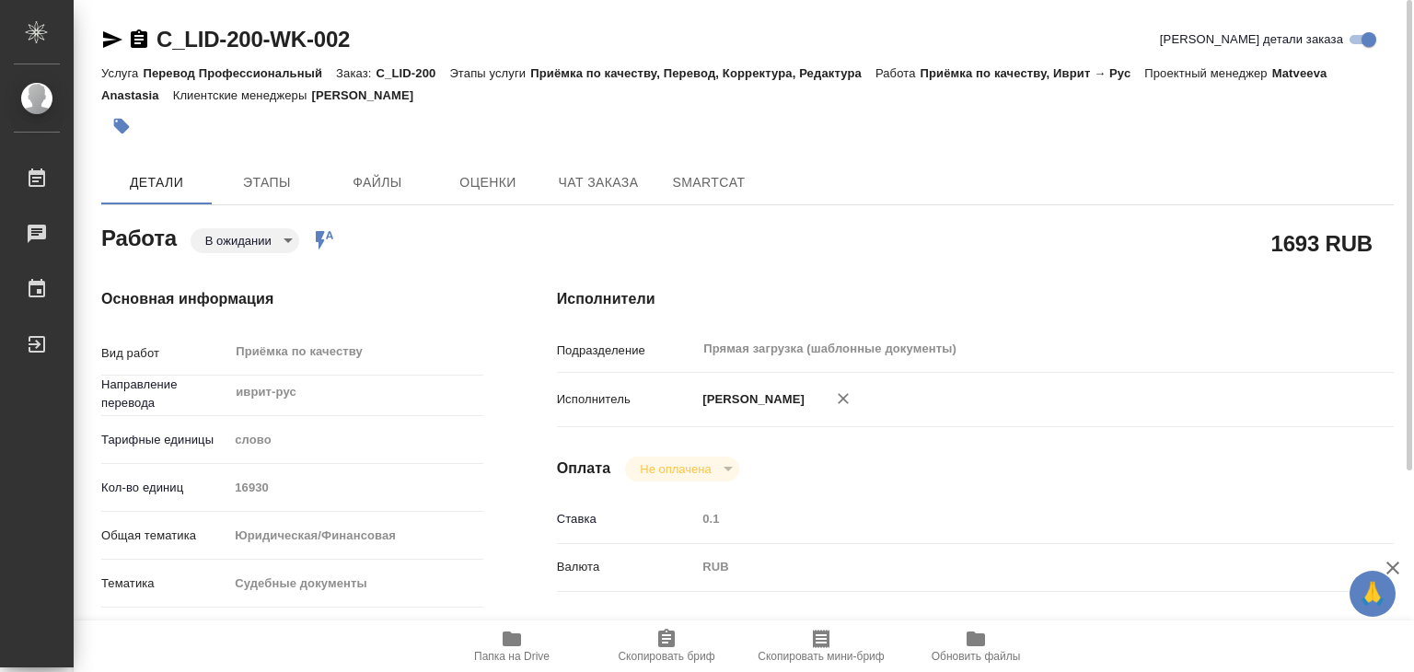
type textarea "x"
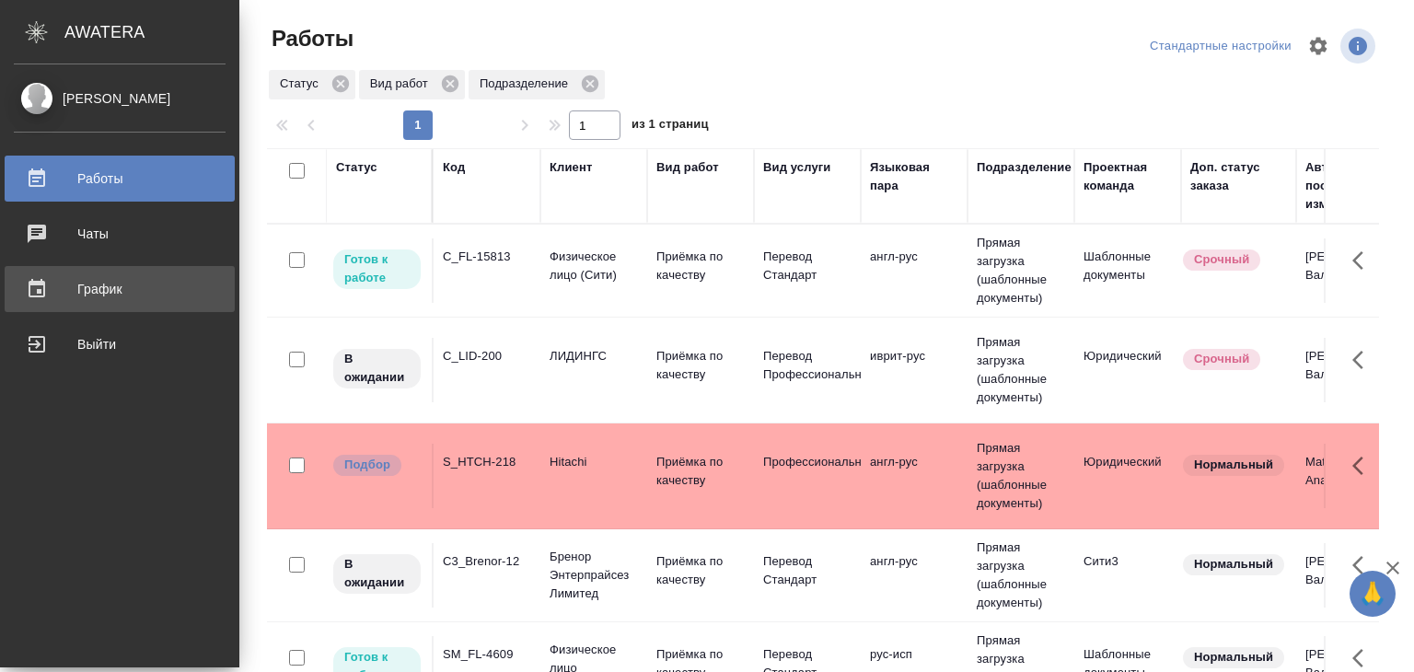
click at [95, 299] on div "График" at bounding box center [120, 289] width 212 height 28
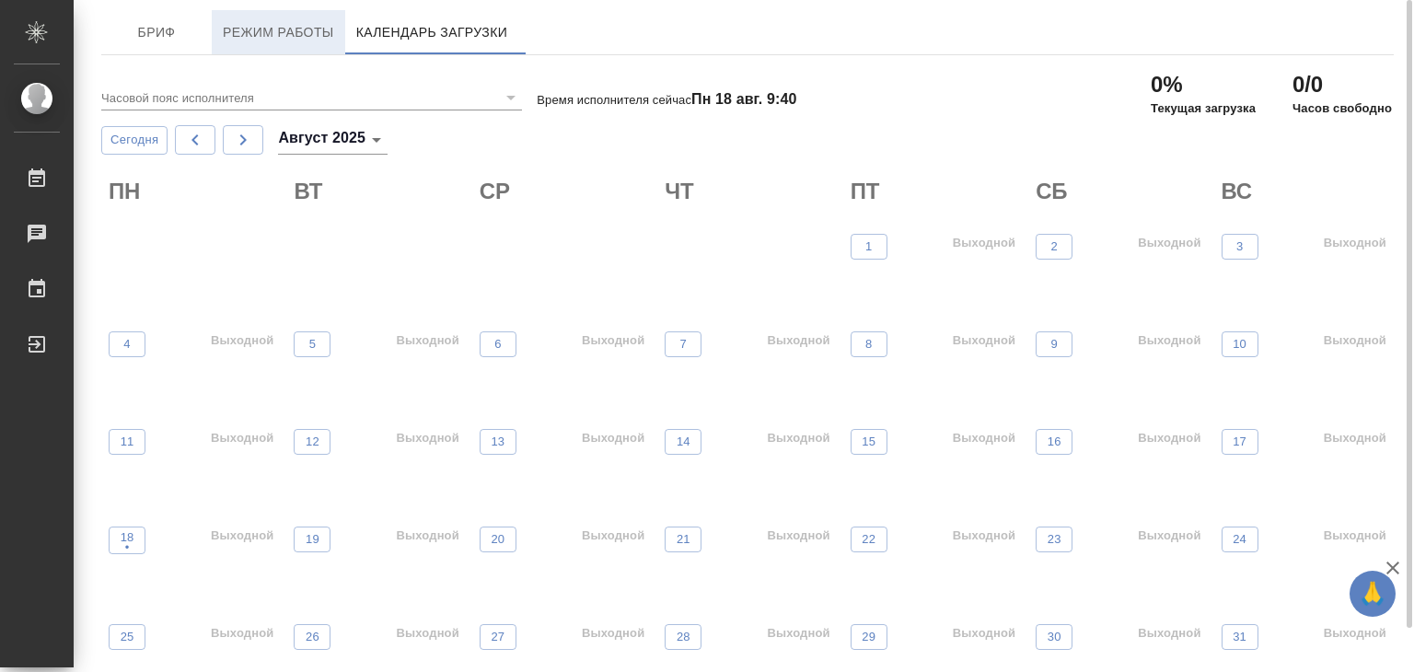
click at [265, 43] on button "Режим работы" at bounding box center [278, 32] width 133 height 44
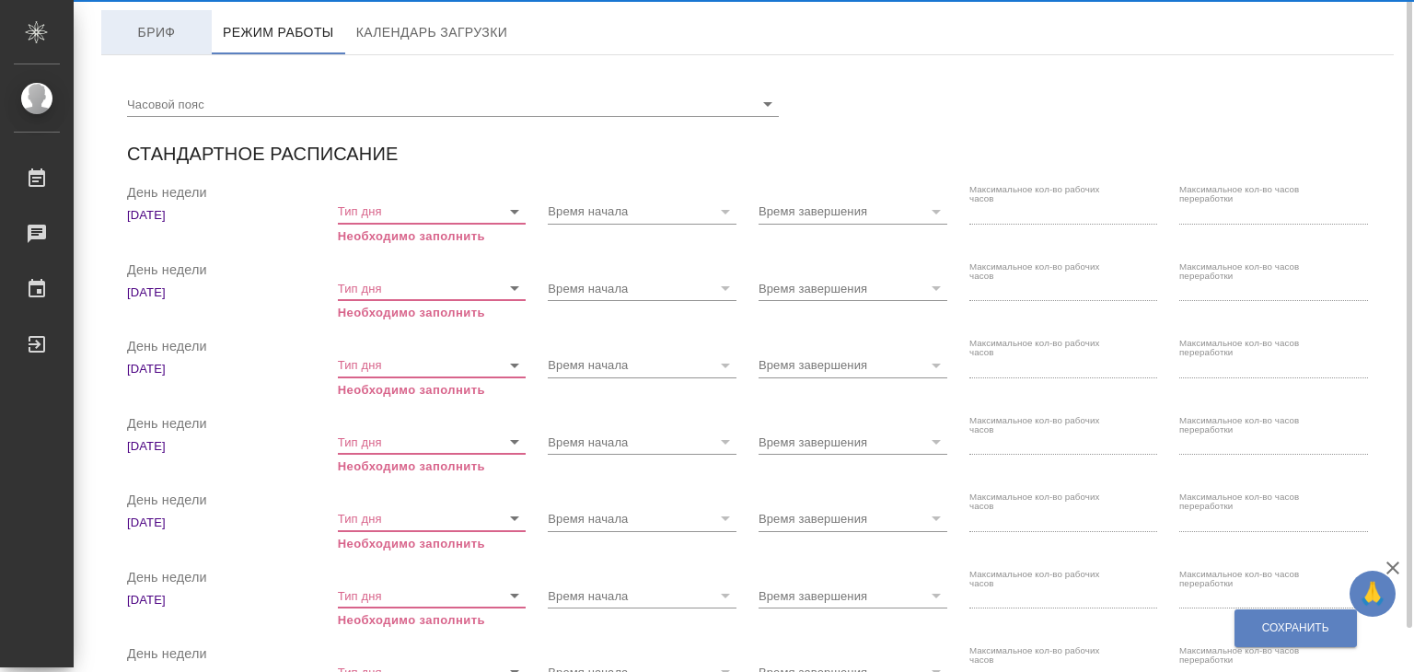
checkbox input "true"
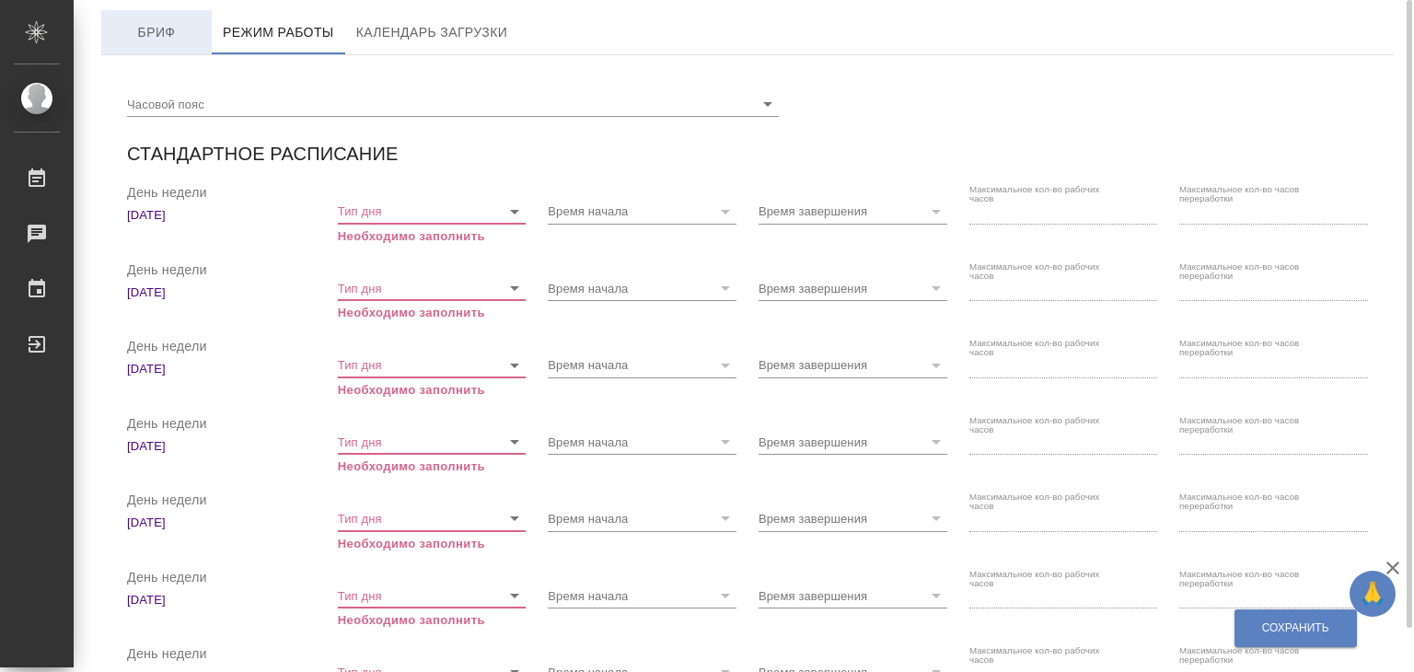
click at [172, 38] on span "Бриф" at bounding box center [156, 32] width 88 height 23
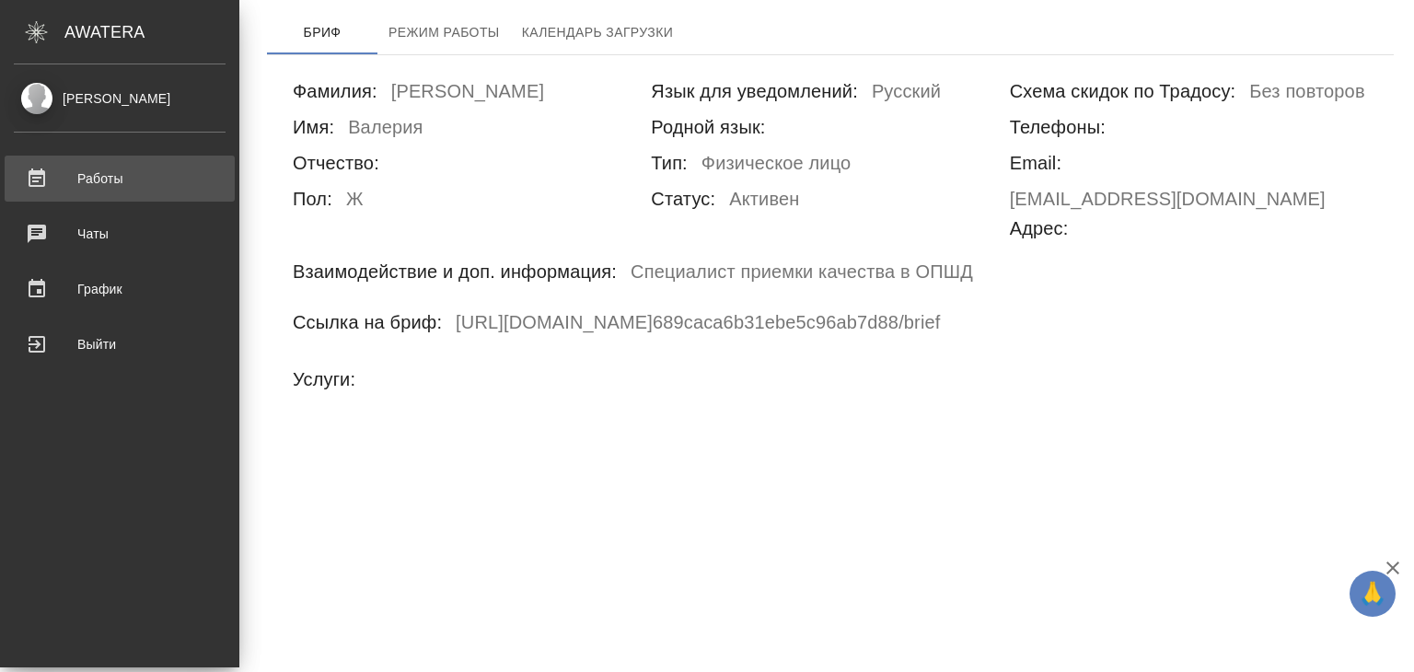
click at [98, 173] on div "Работы" at bounding box center [120, 179] width 212 height 28
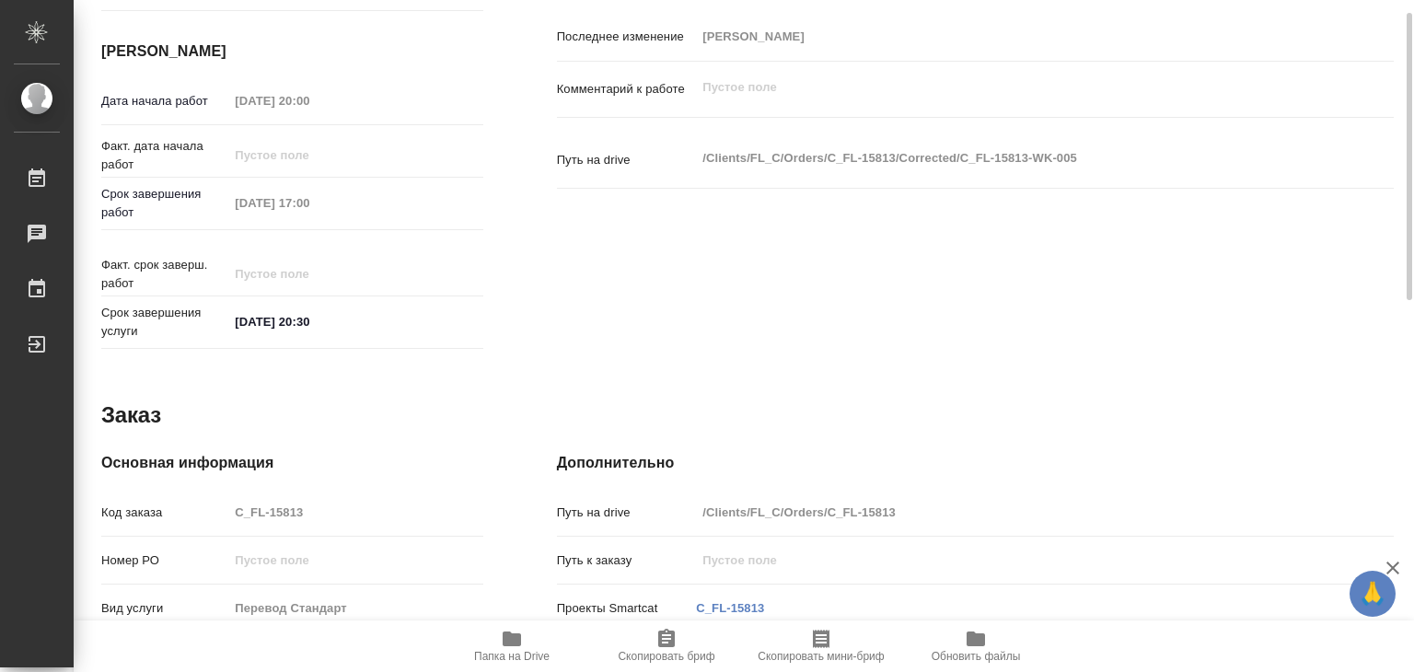
scroll to position [460, 0]
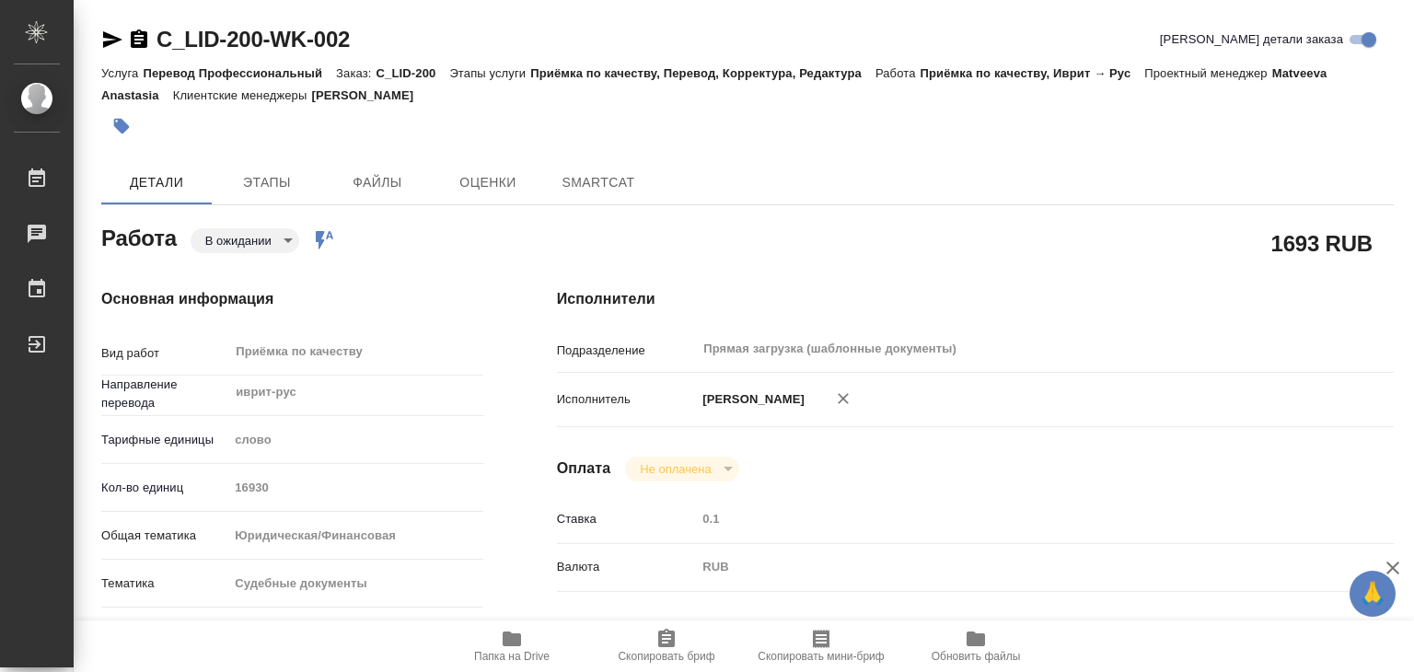
type textarea "x"
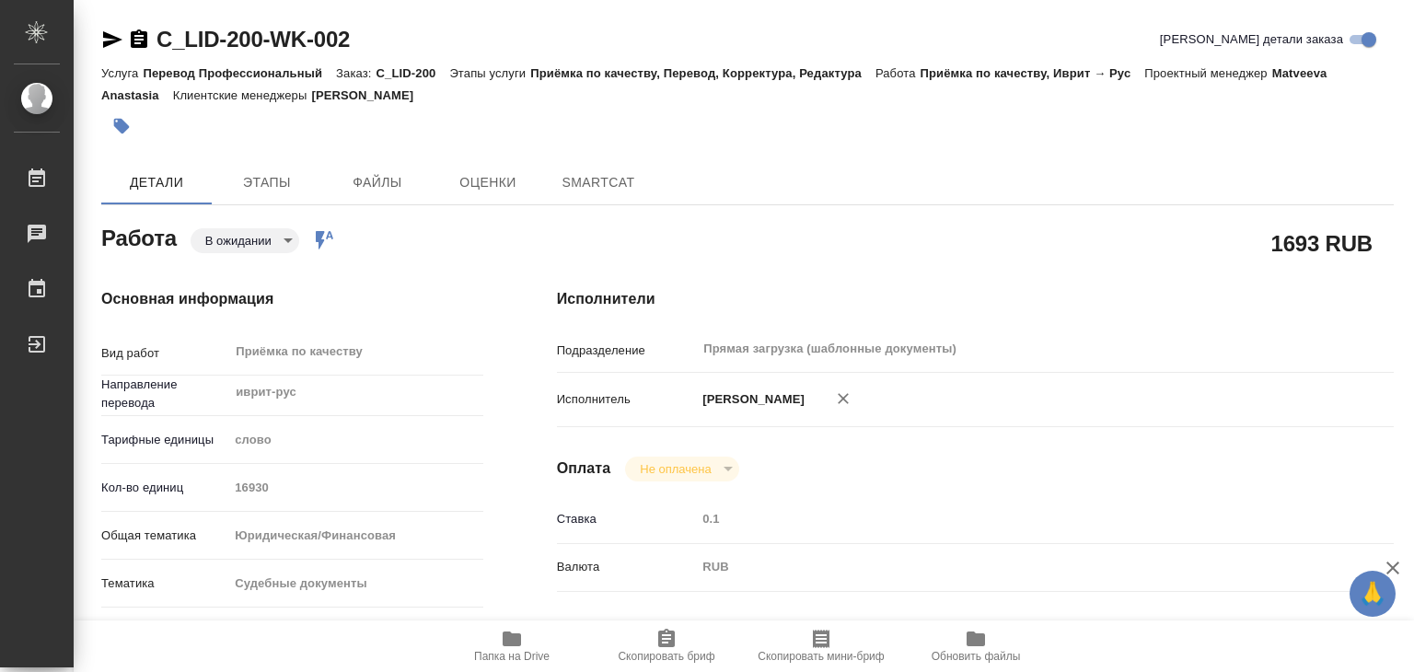
type textarea "x"
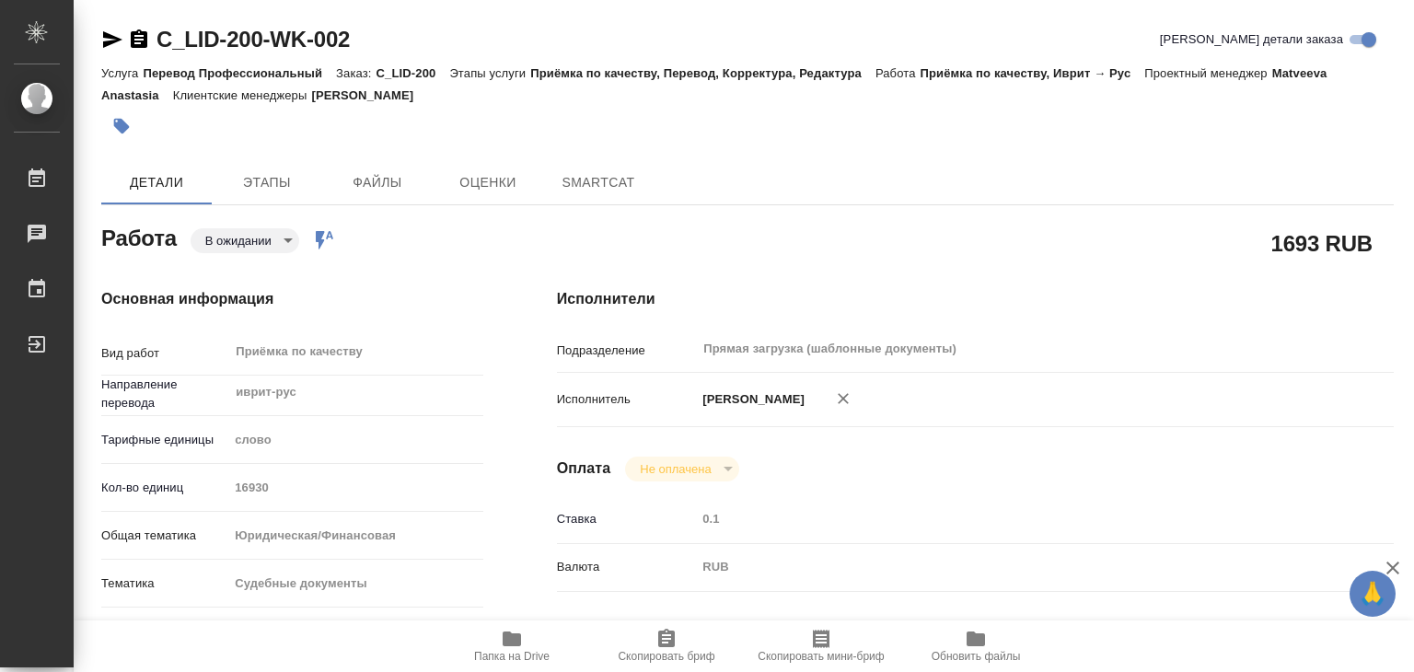
type textarea "x"
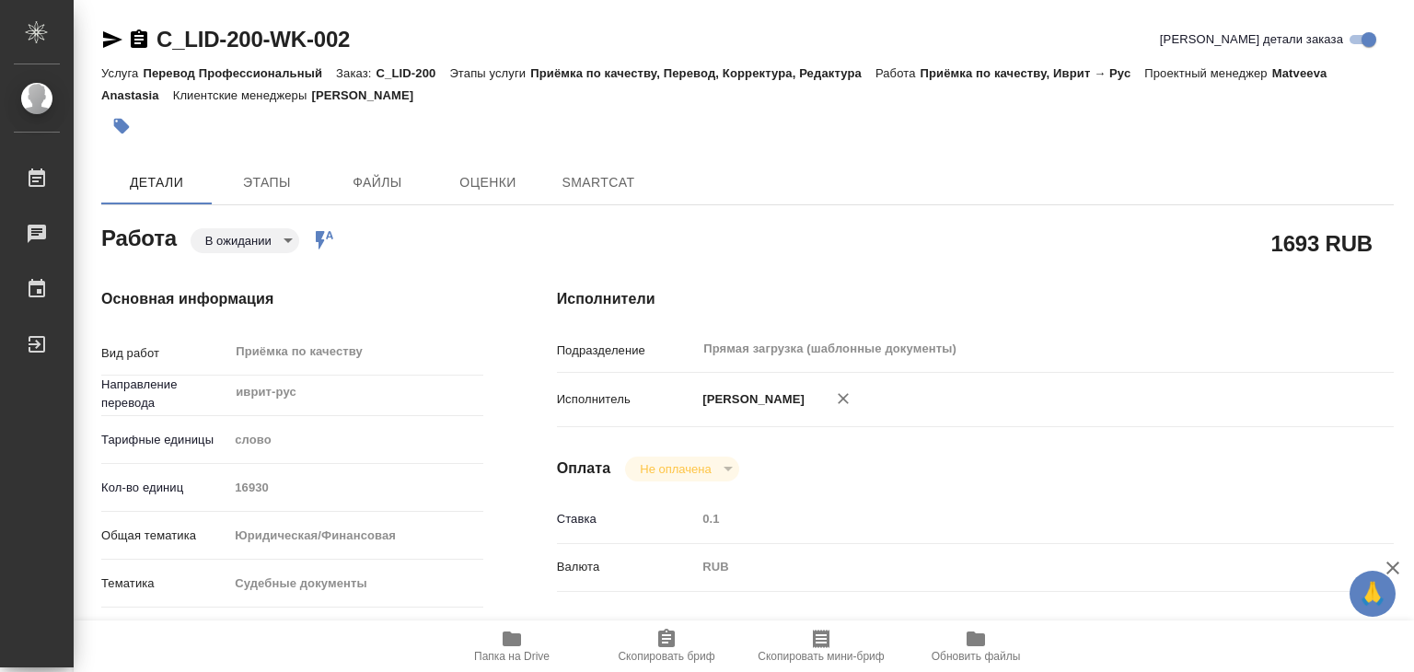
type textarea "x"
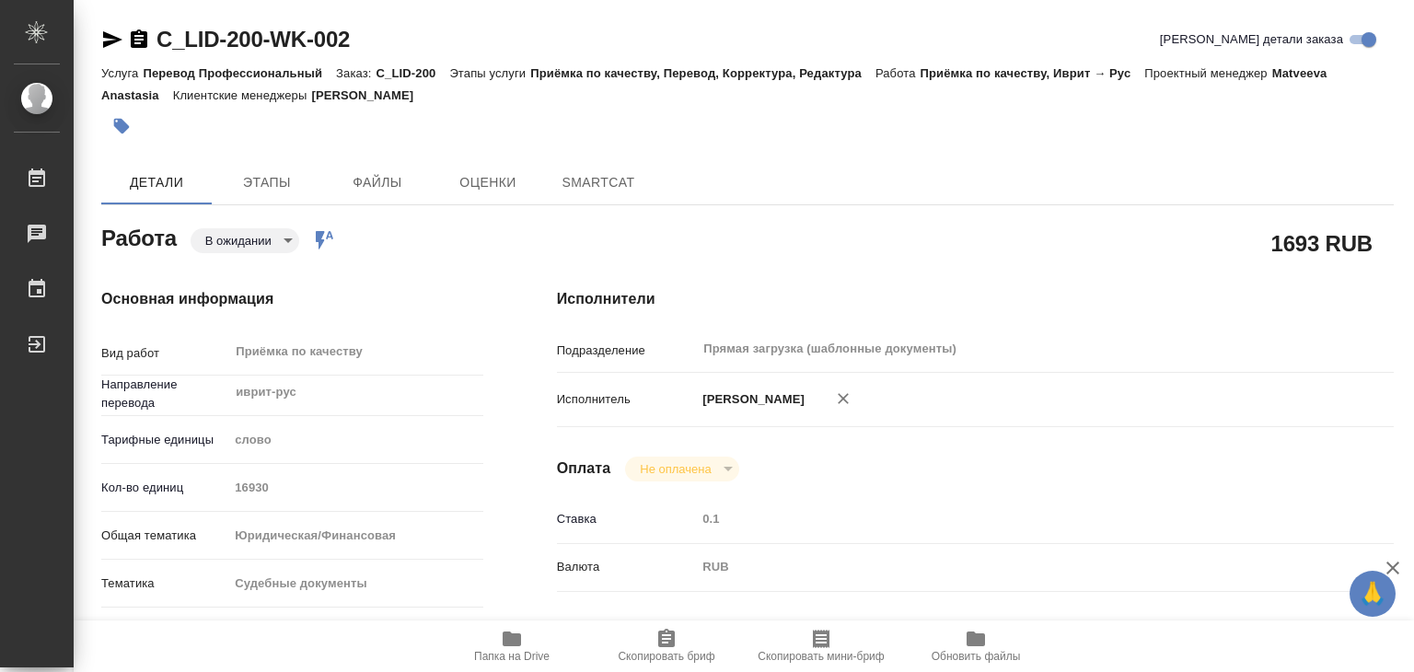
type textarea "x"
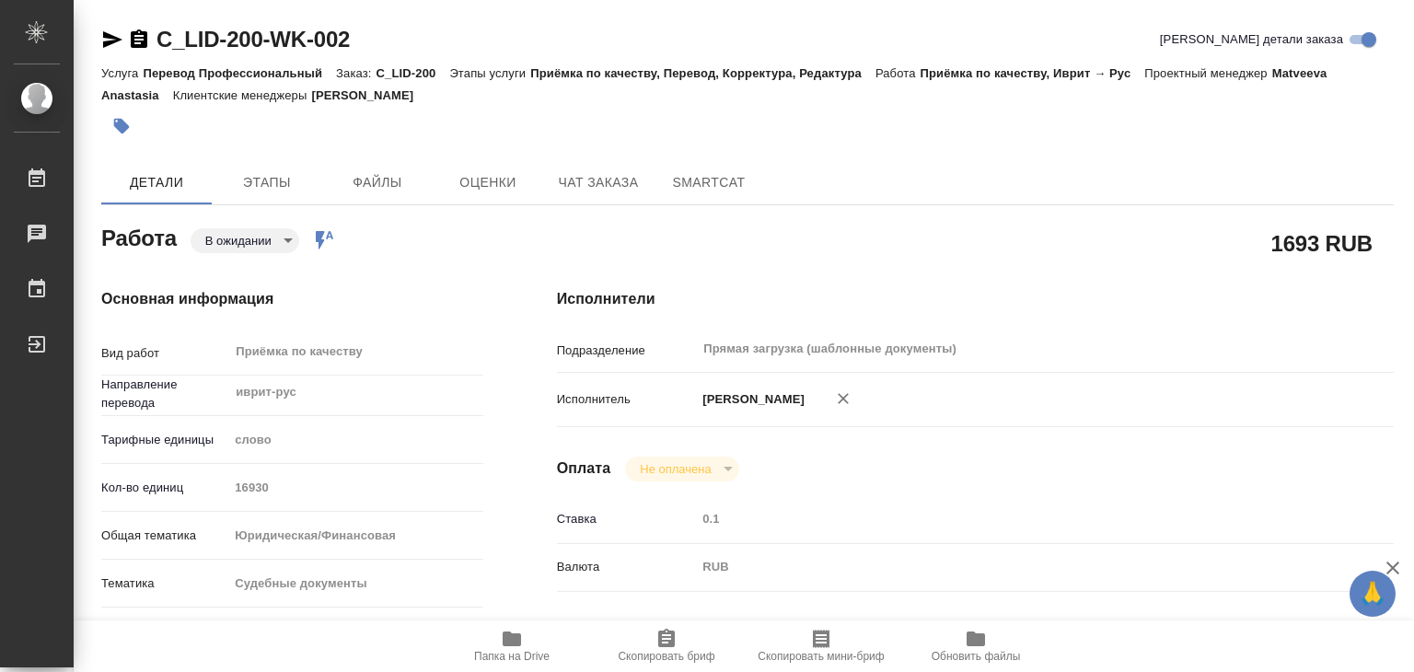
type textarea "x"
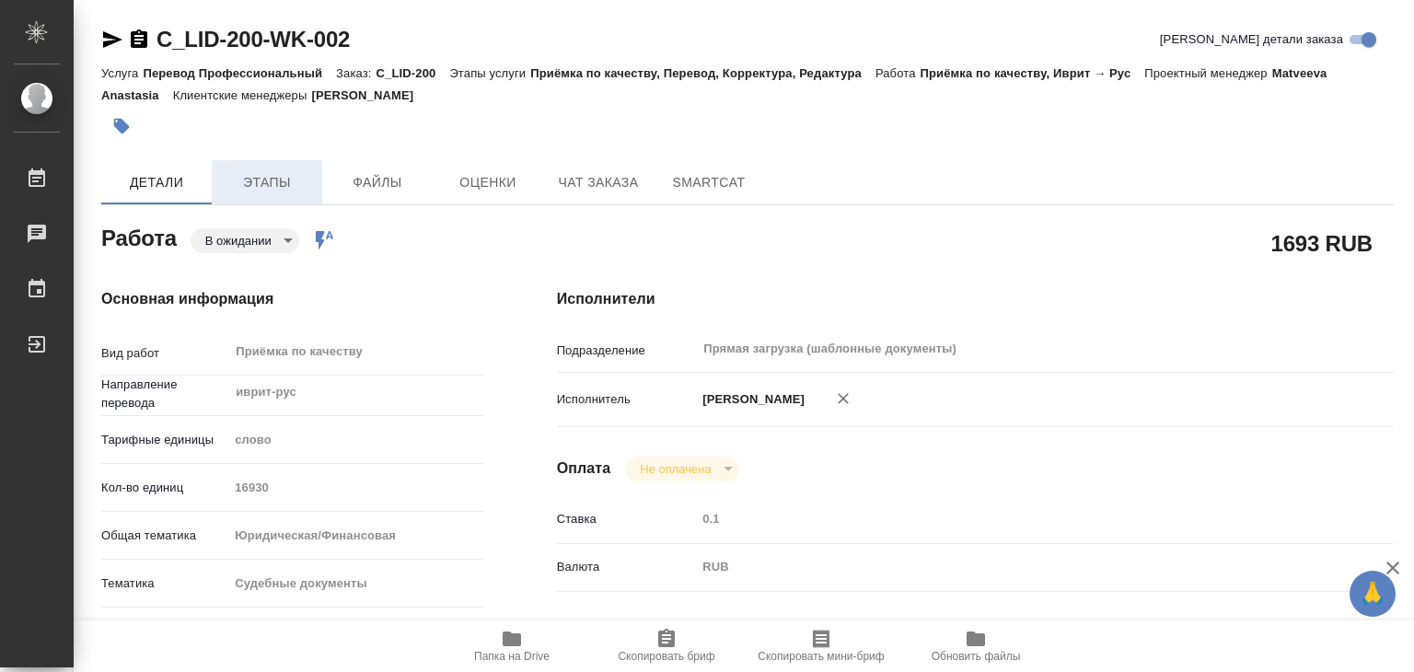
type textarea "x"
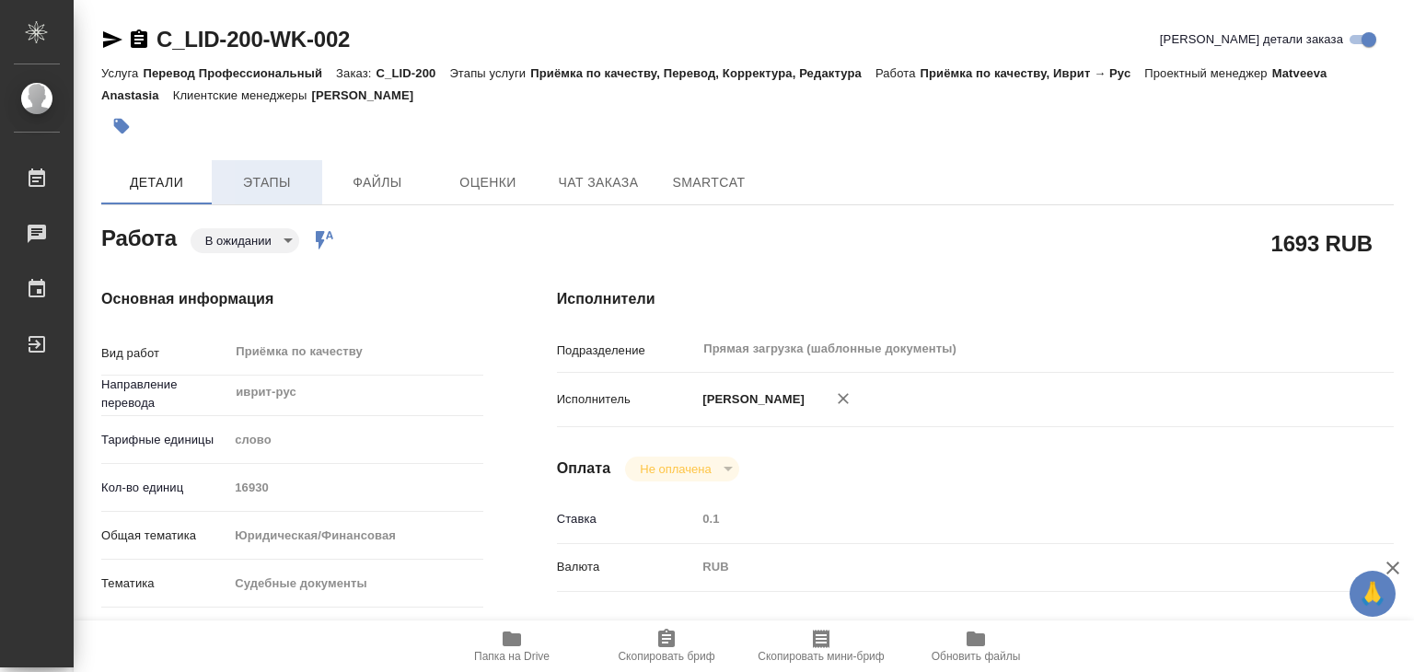
click at [269, 192] on span "Этапы" at bounding box center [267, 182] width 88 height 23
type textarea "x"
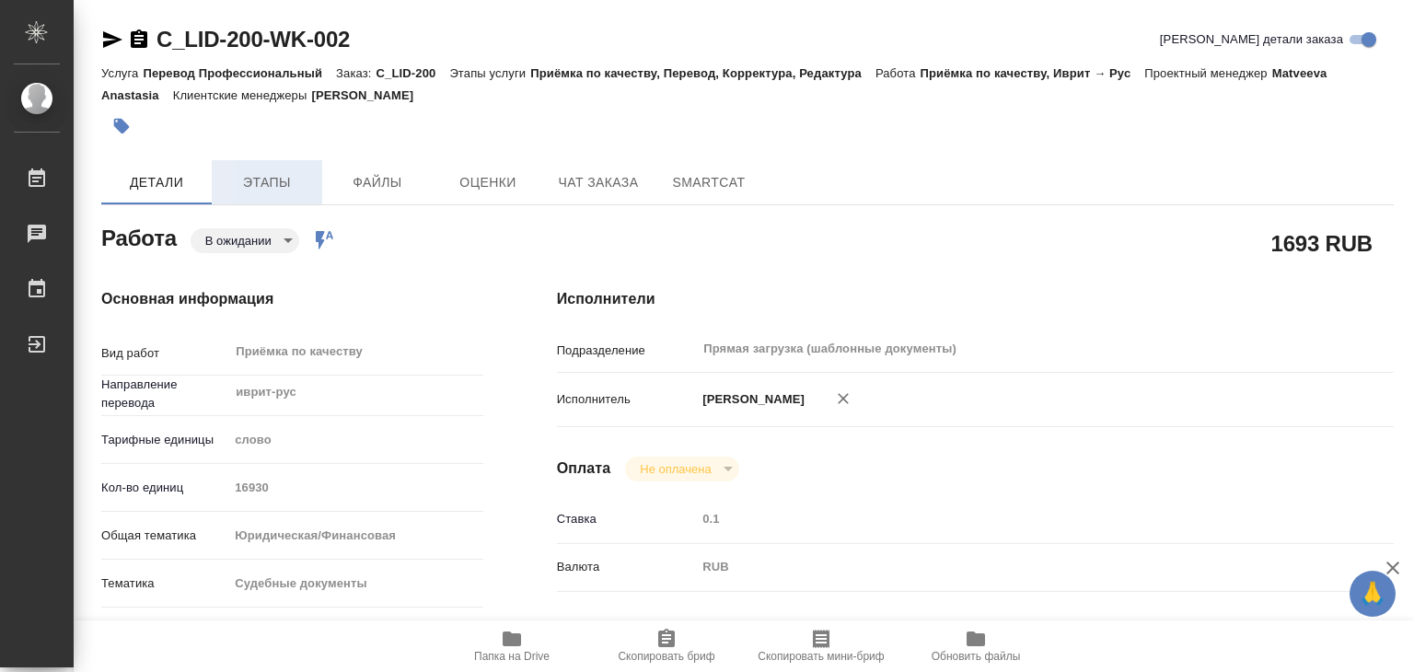
type textarea "x"
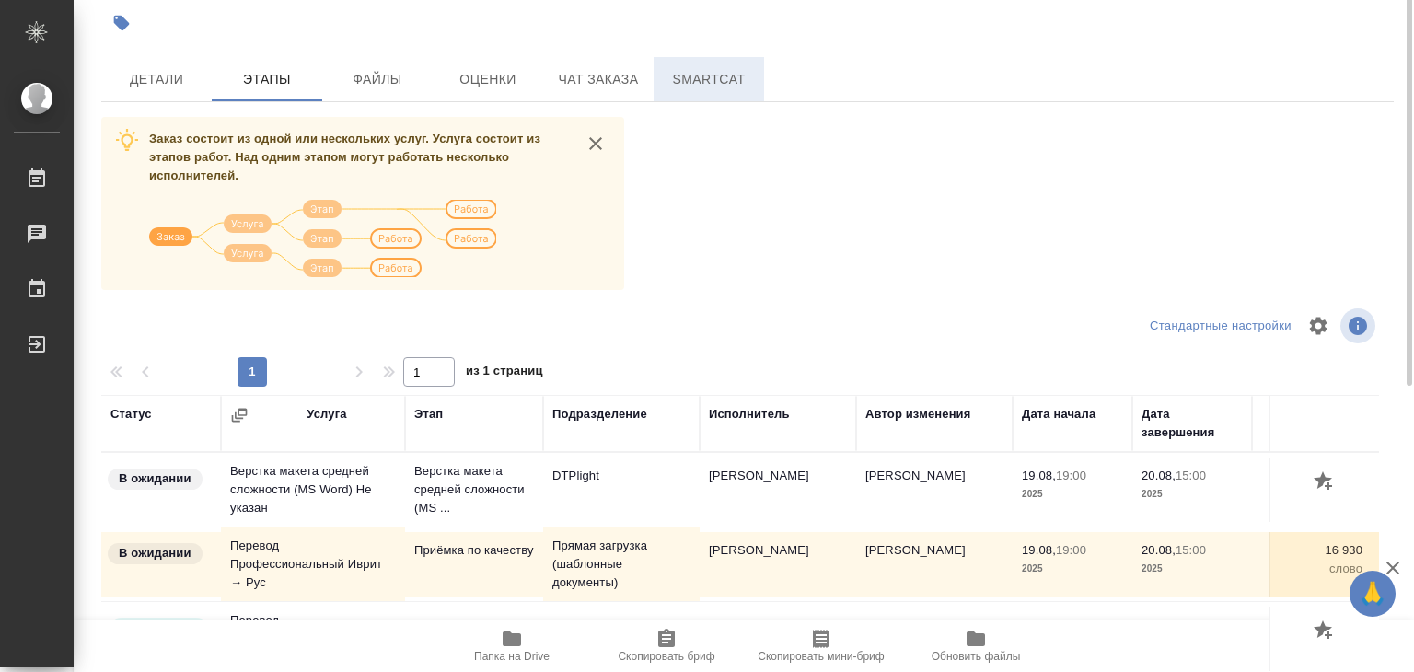
scroll to position [11, 0]
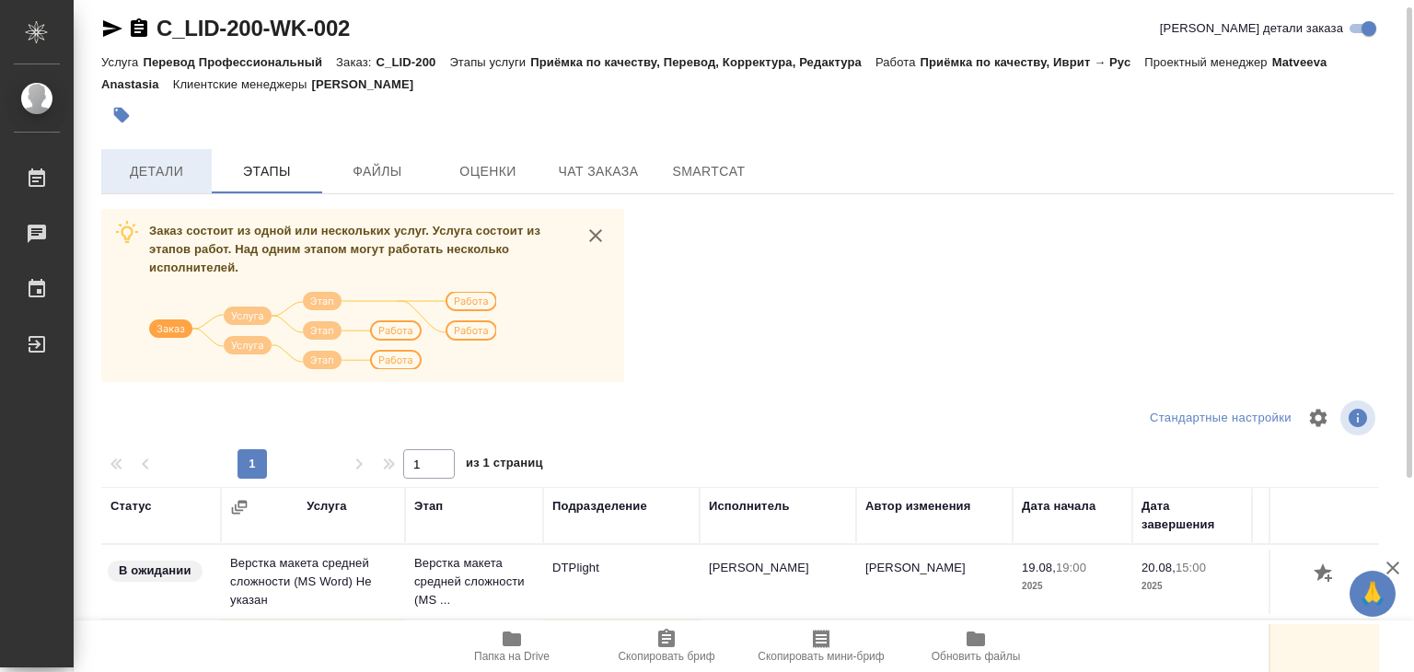
click at [195, 171] on span "Детали" at bounding box center [156, 171] width 88 height 23
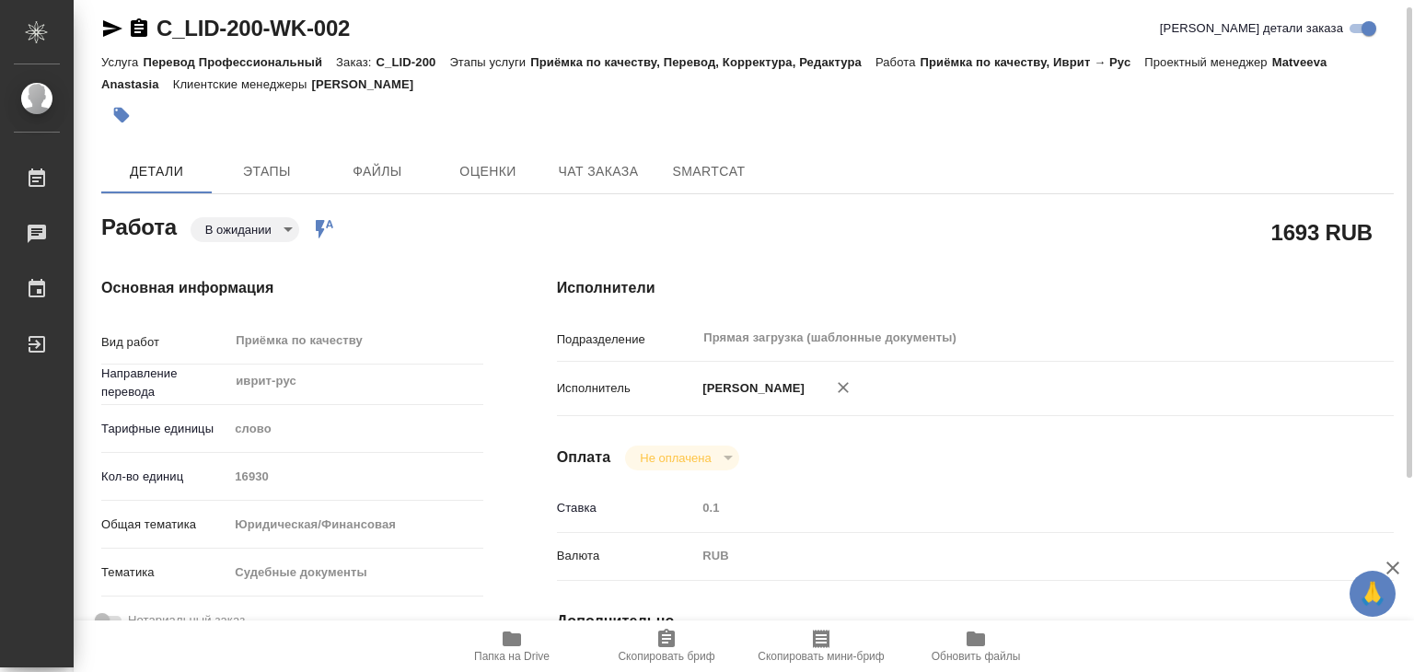
type textarea "x"
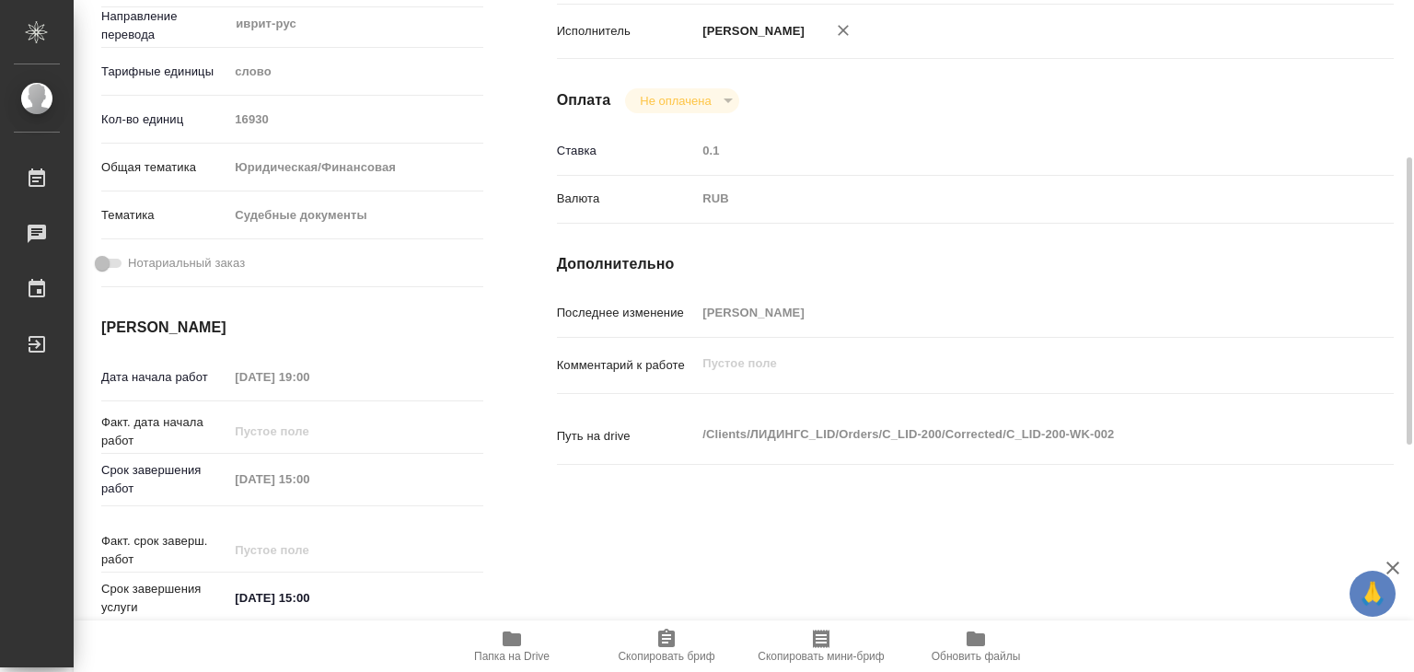
scroll to position [552, 0]
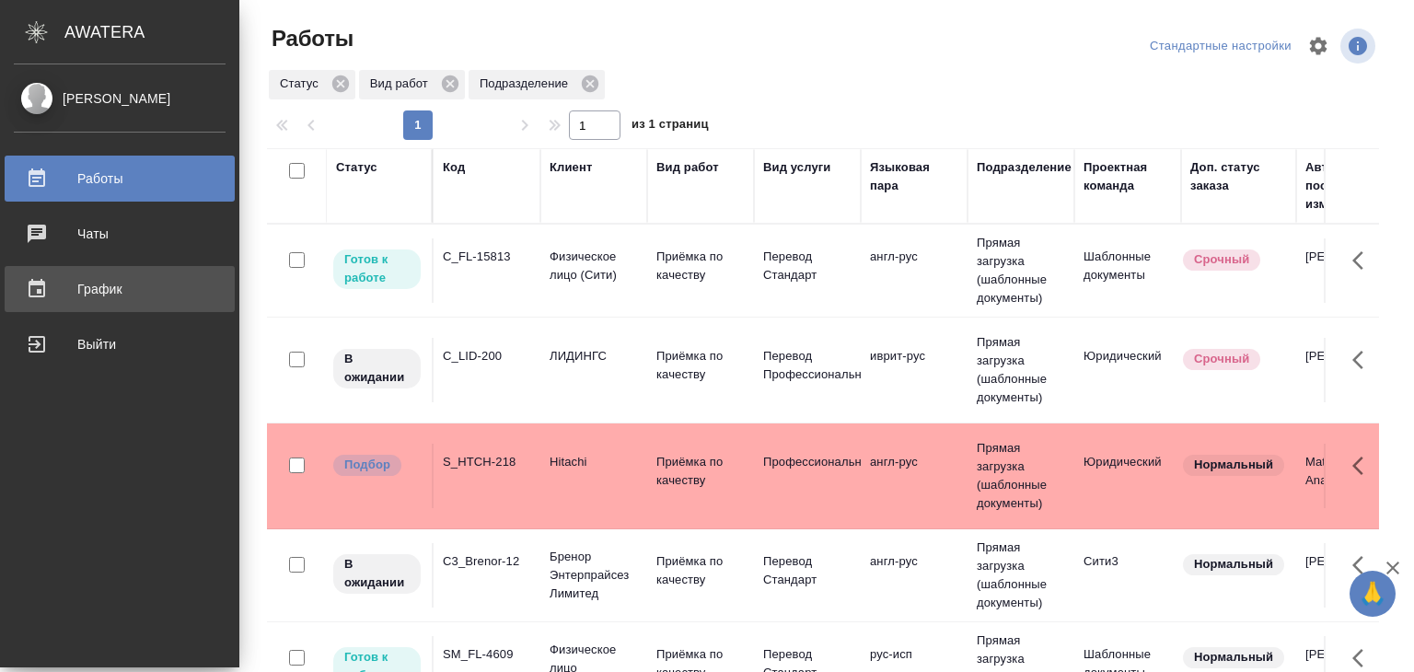
click at [85, 286] on div "График" at bounding box center [120, 289] width 212 height 28
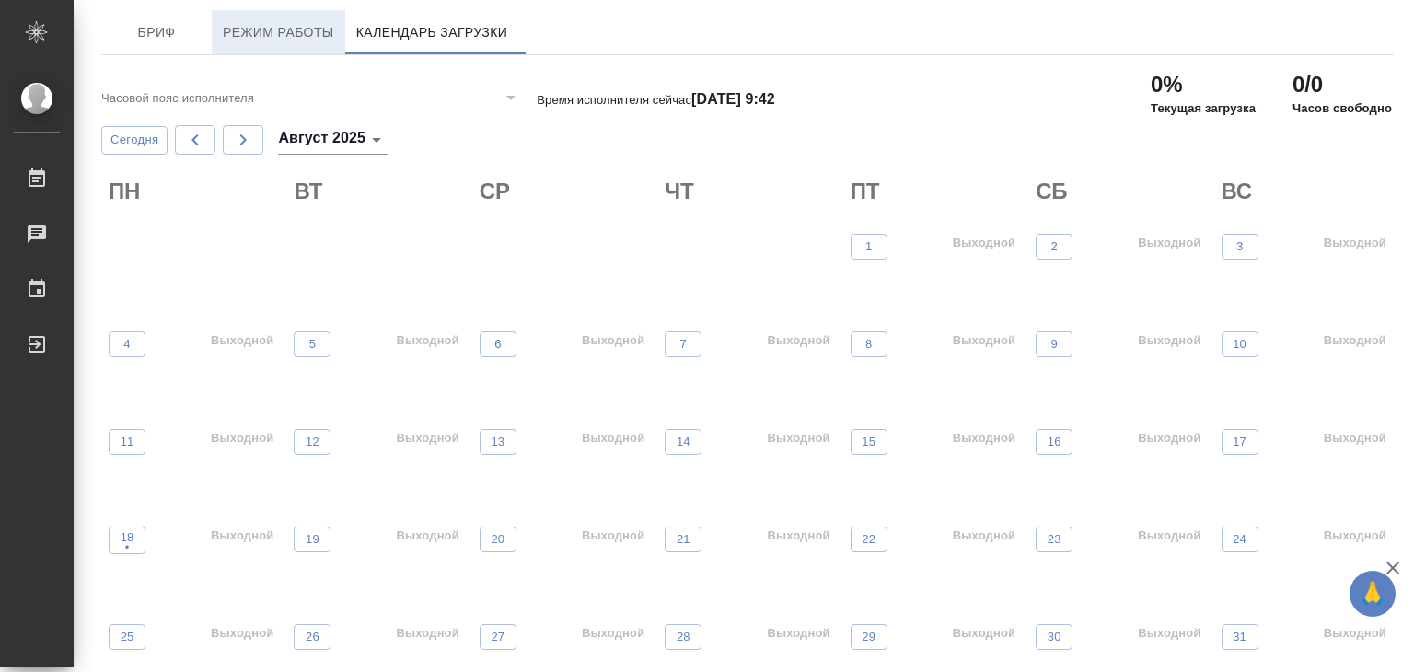
click at [287, 33] on span "Режим работы" at bounding box center [278, 32] width 111 height 23
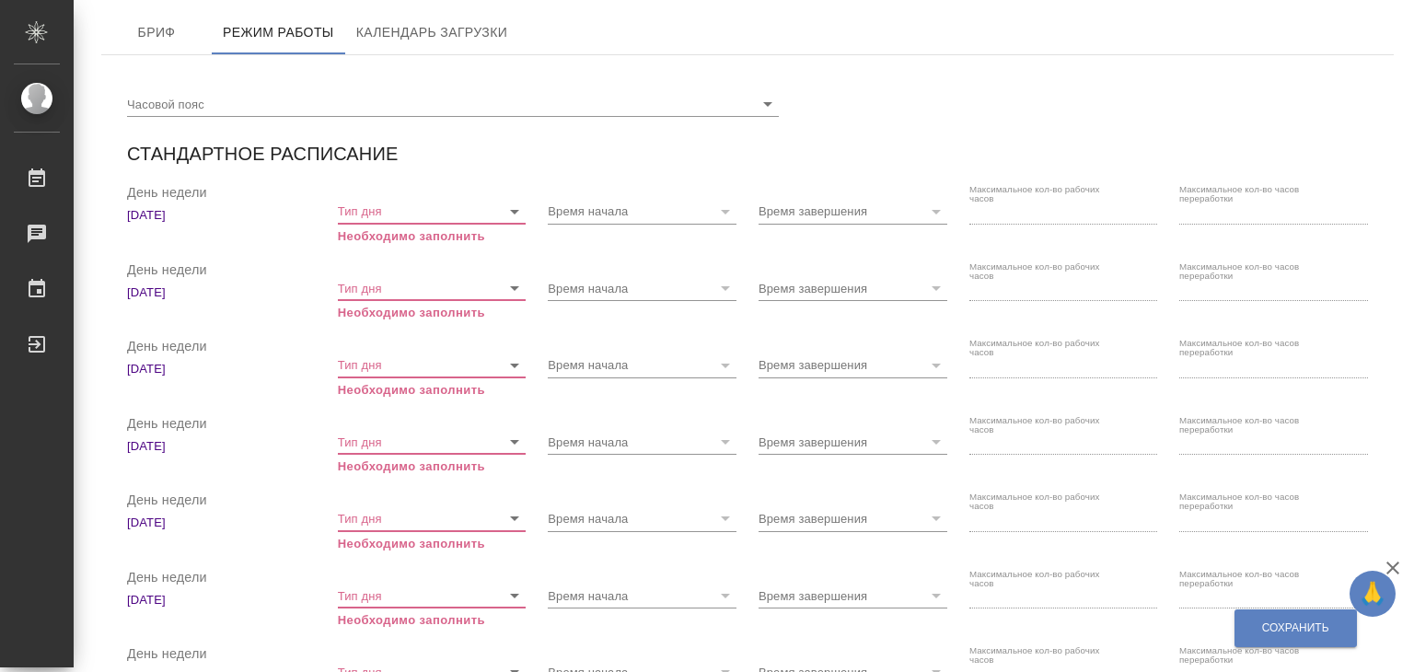
checkbox input "true"
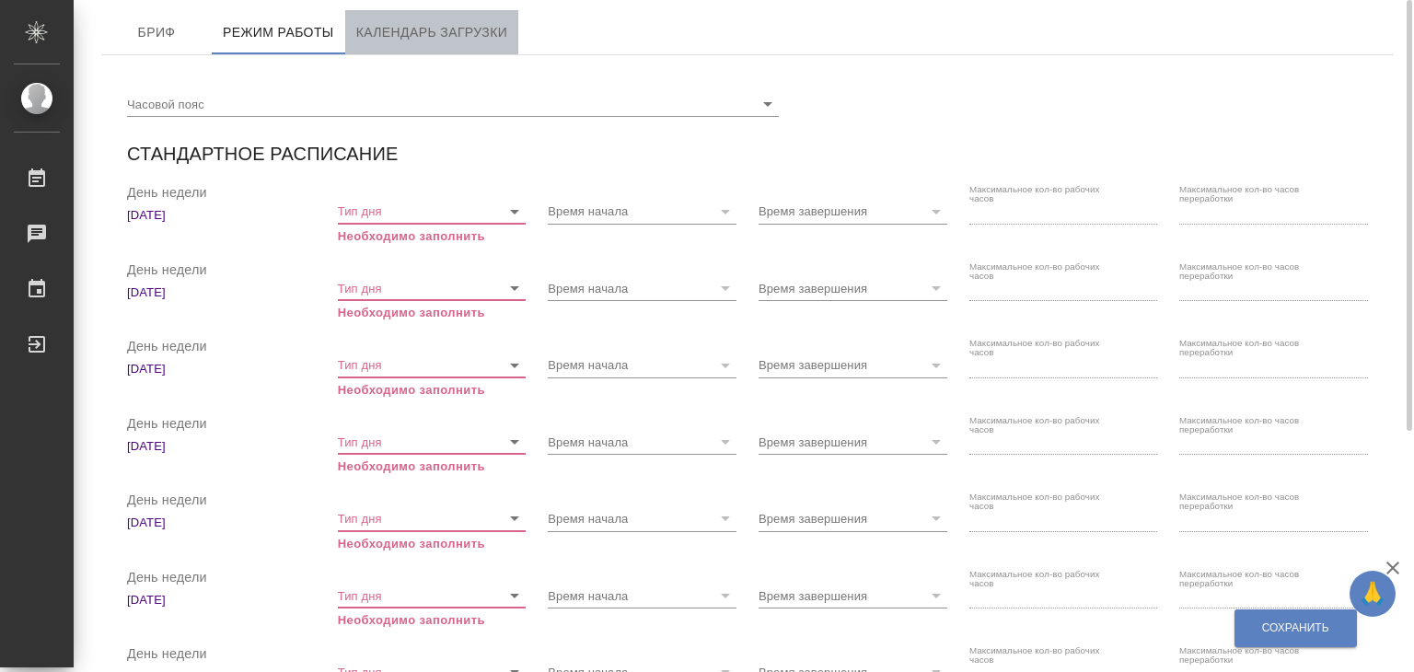
click at [474, 33] on span "Календарь загрузки" at bounding box center [432, 32] width 152 height 23
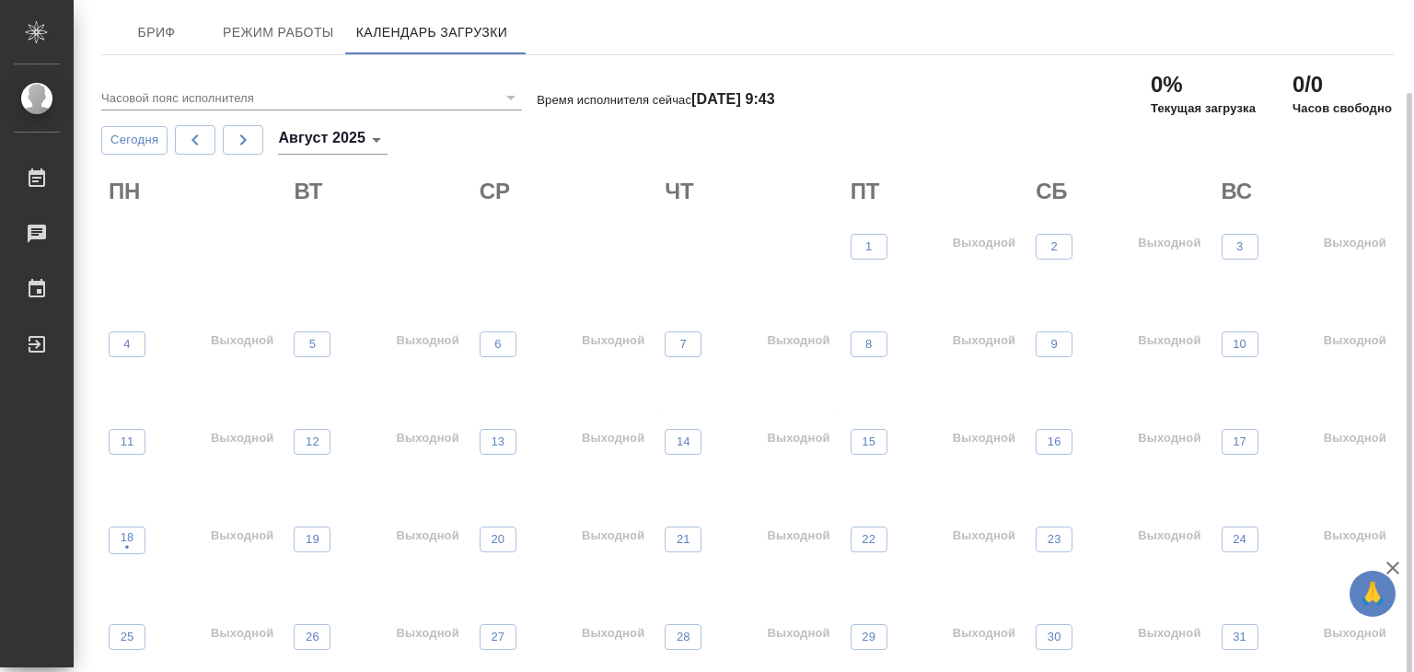
scroll to position [48, 0]
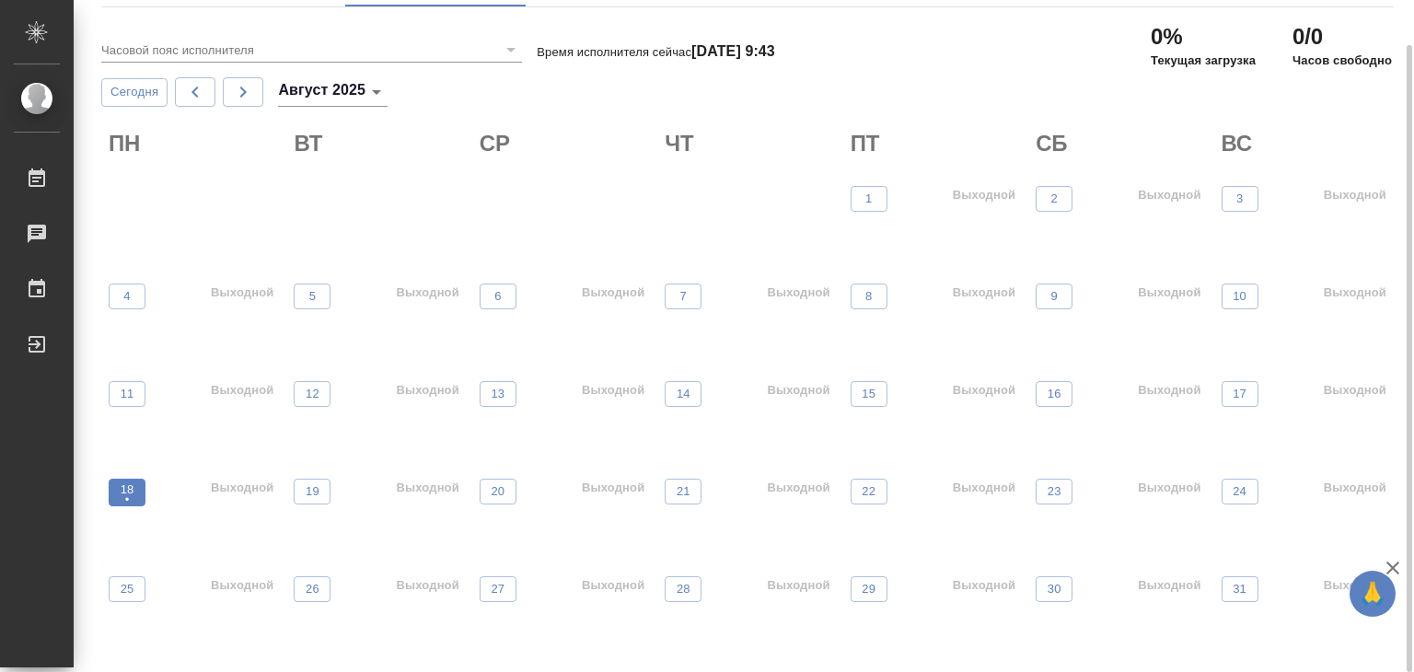
click at [135, 494] on span "18 •" at bounding box center [127, 493] width 18 height 24
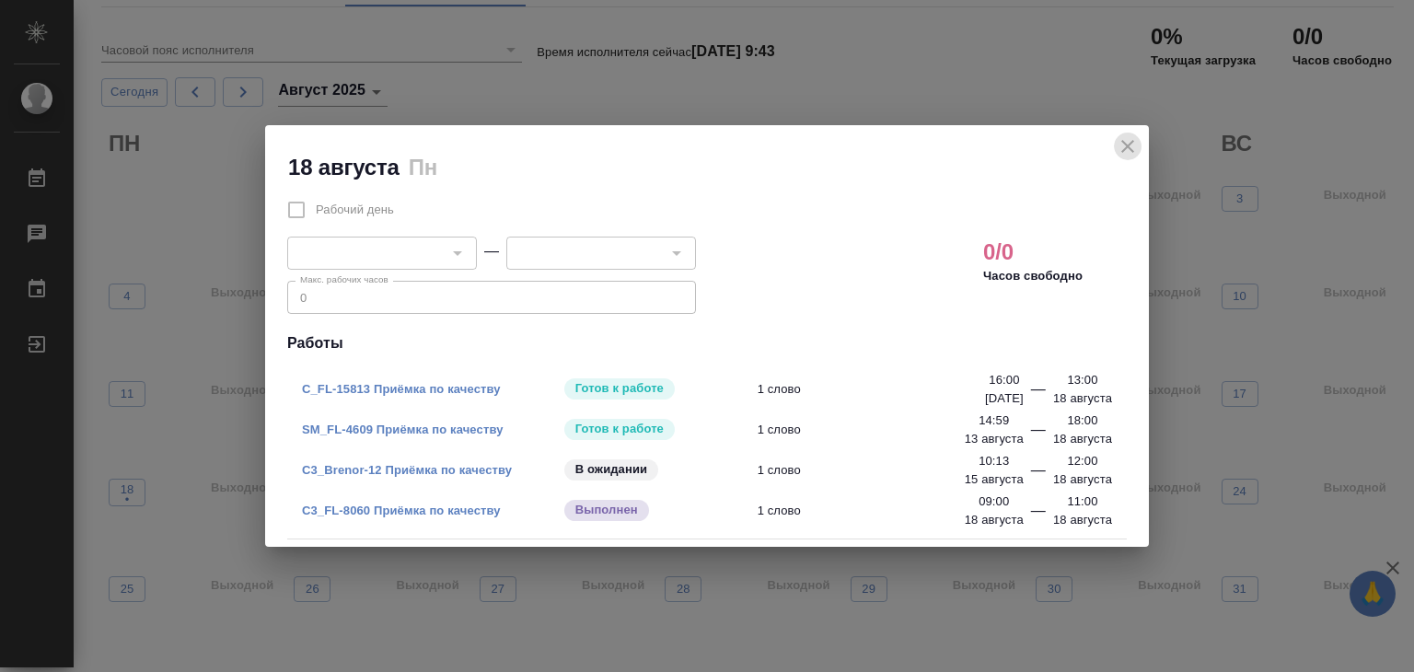
click at [1135, 144] on icon "close" at bounding box center [1128, 146] width 22 height 22
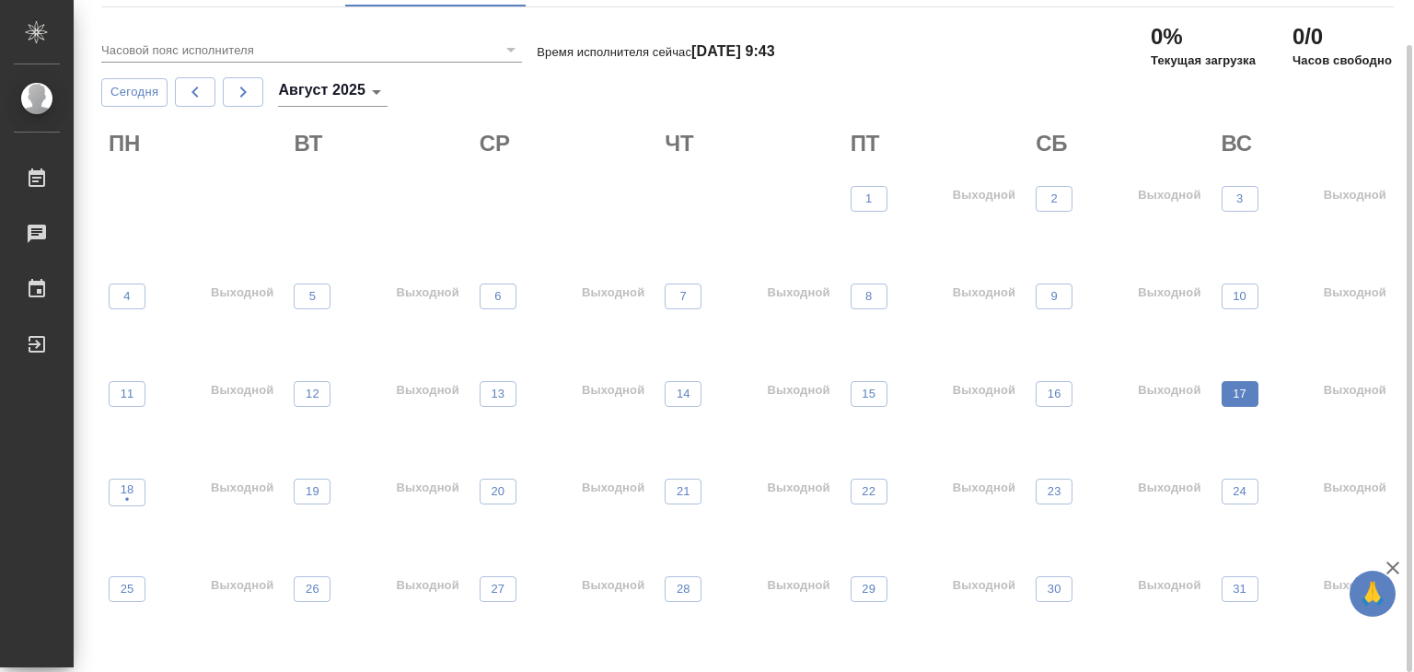
click at [1246, 394] on span "17" at bounding box center [1240, 394] width 18 height 18
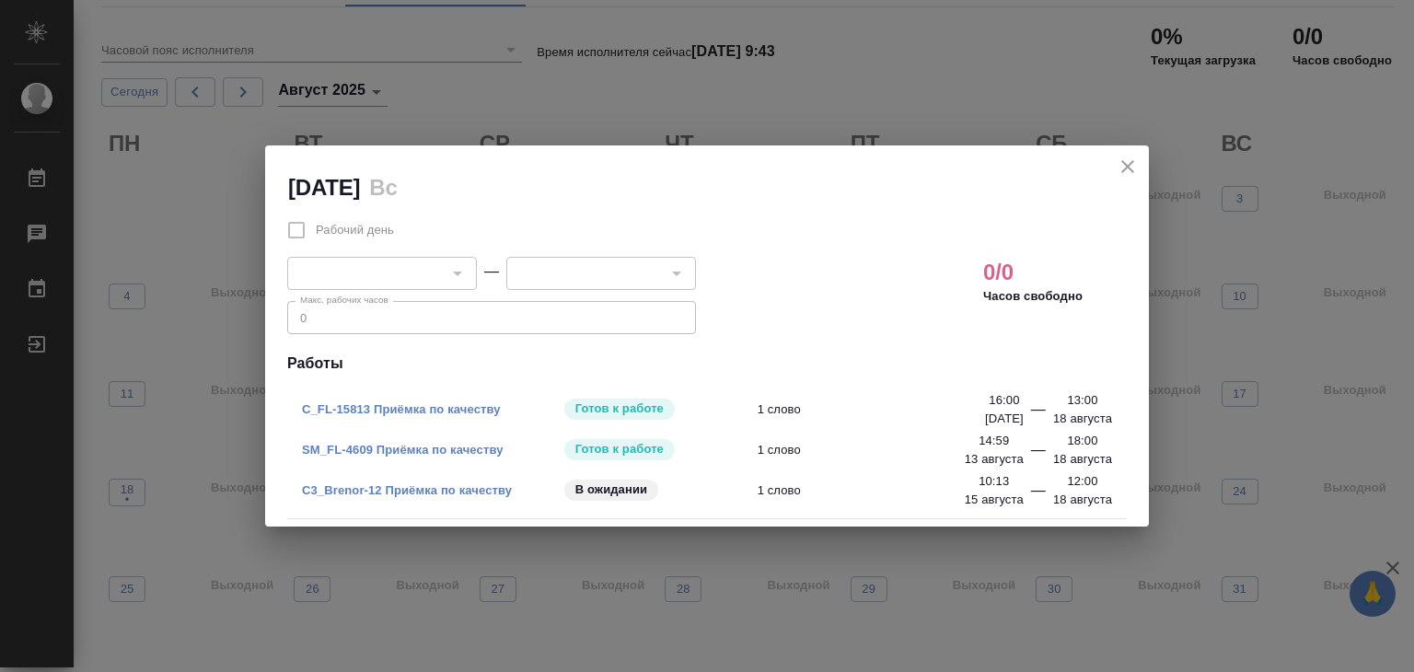
click at [1133, 160] on icon "close" at bounding box center [1127, 166] width 13 height 13
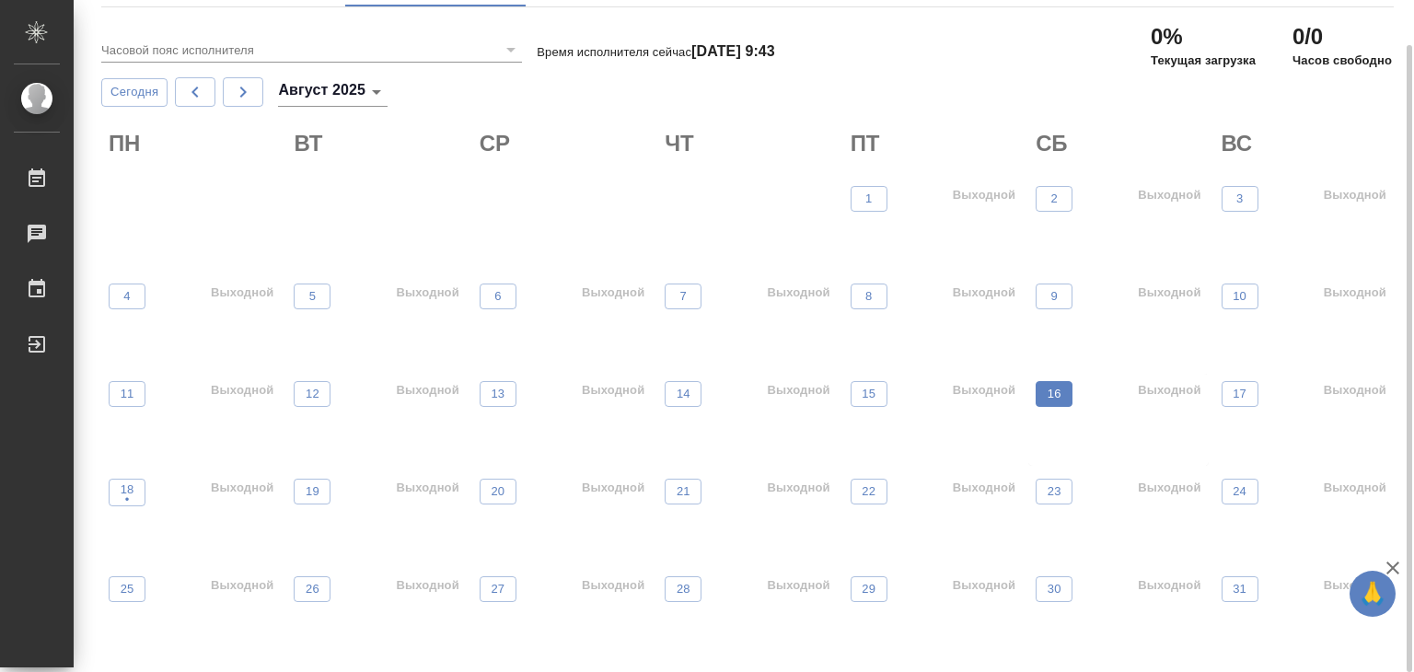
click at [1059, 403] on button "16" at bounding box center [1054, 394] width 37 height 26
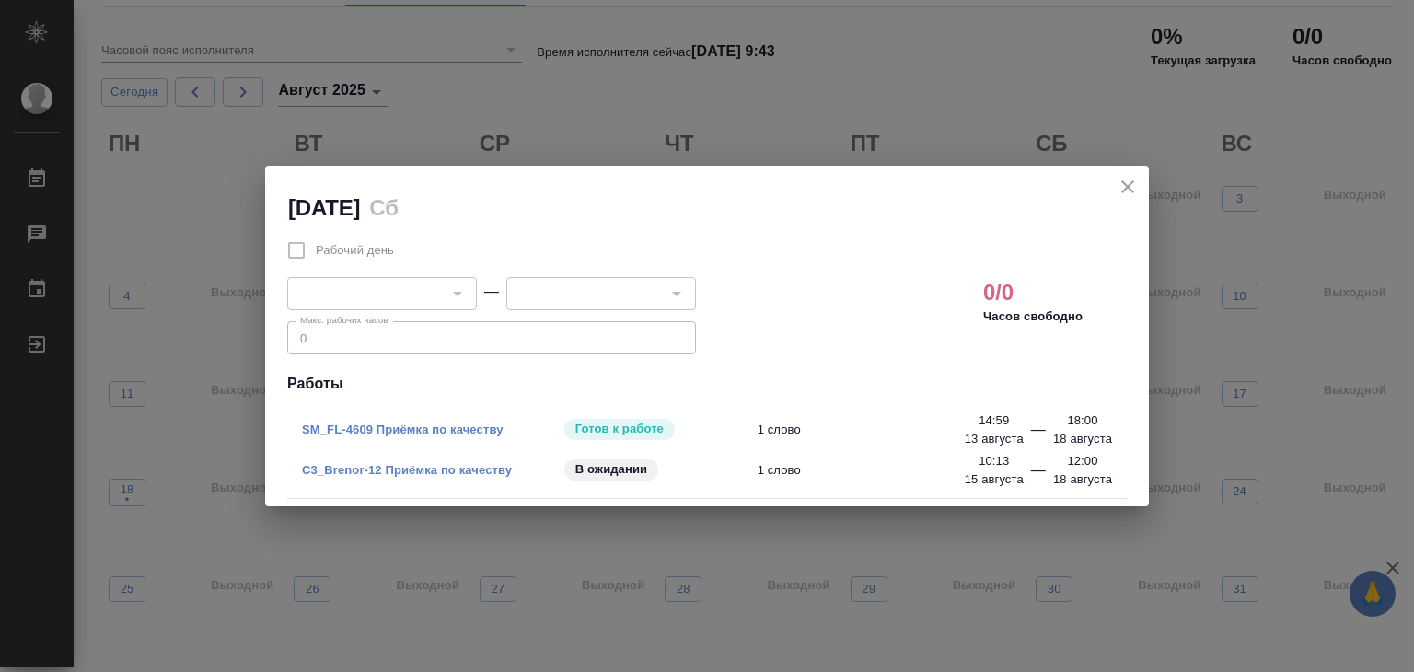
click at [1132, 184] on icon "close" at bounding box center [1128, 187] width 22 height 22
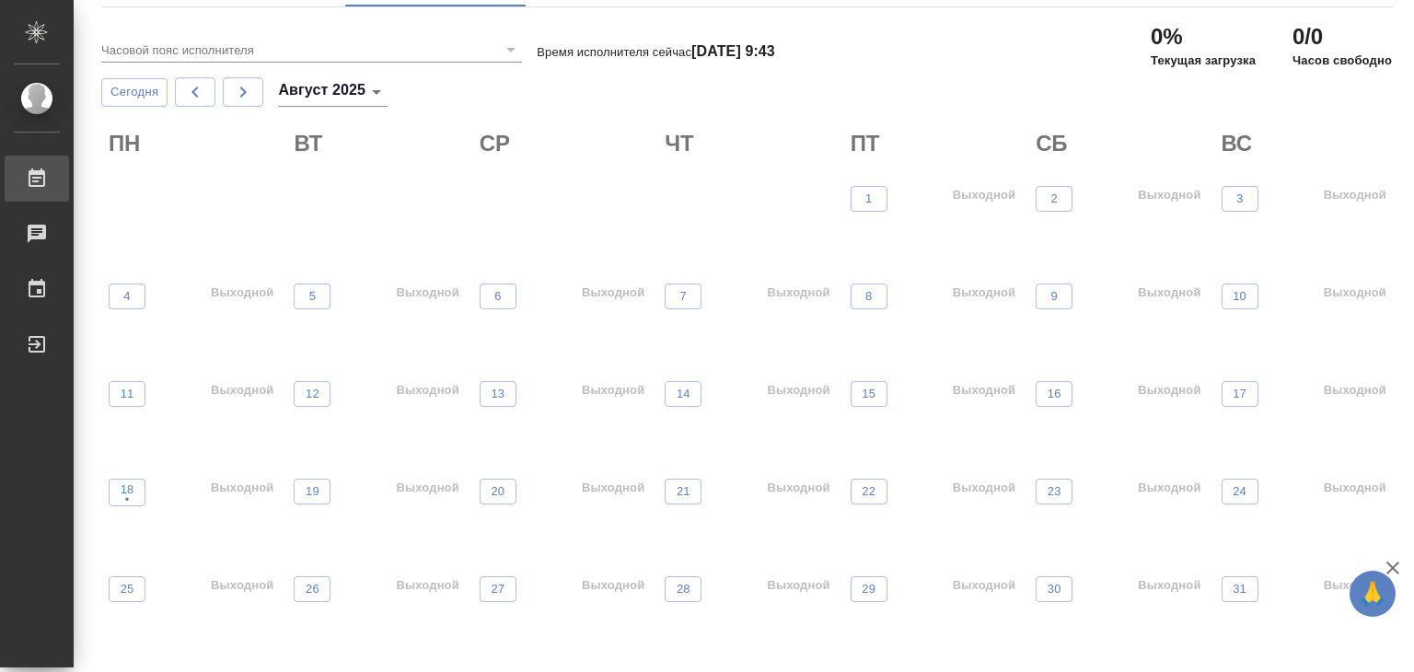
click at [37, 176] on div "Работы" at bounding box center [14, 179] width 46 height 28
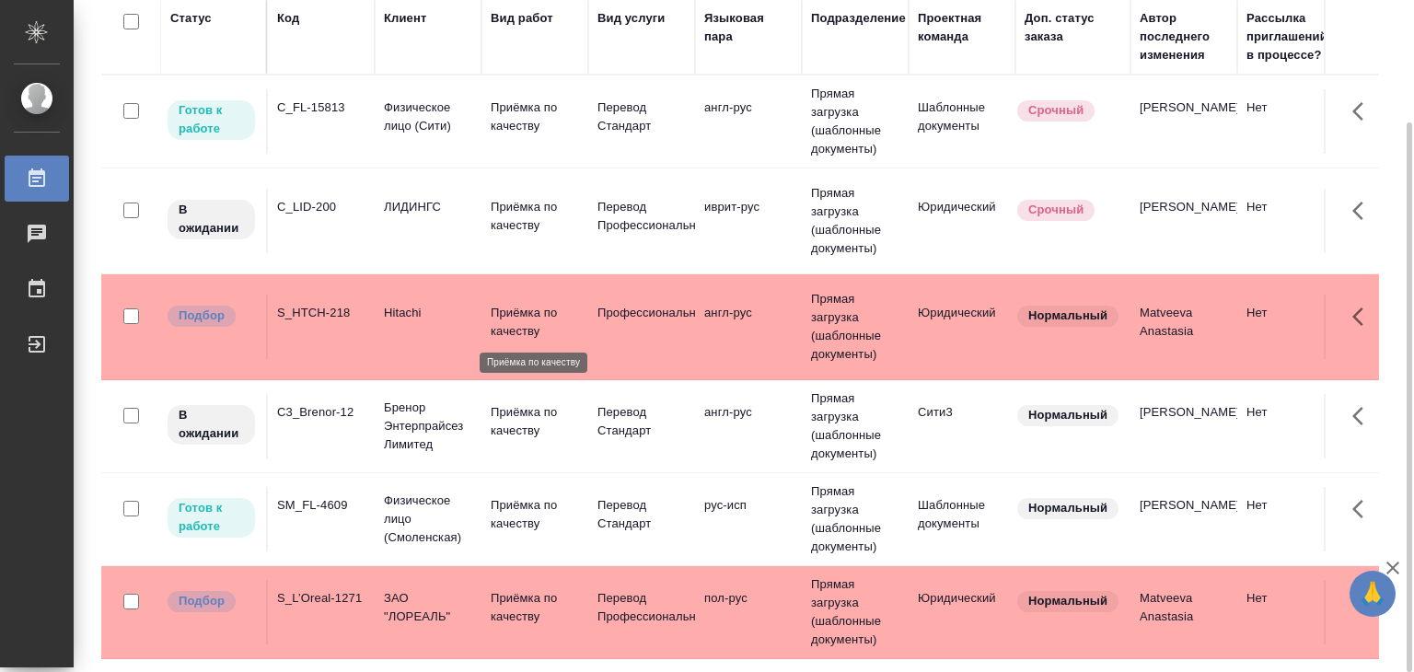
click at [494, 329] on p "Приёмка по качеству" at bounding box center [535, 322] width 88 height 37
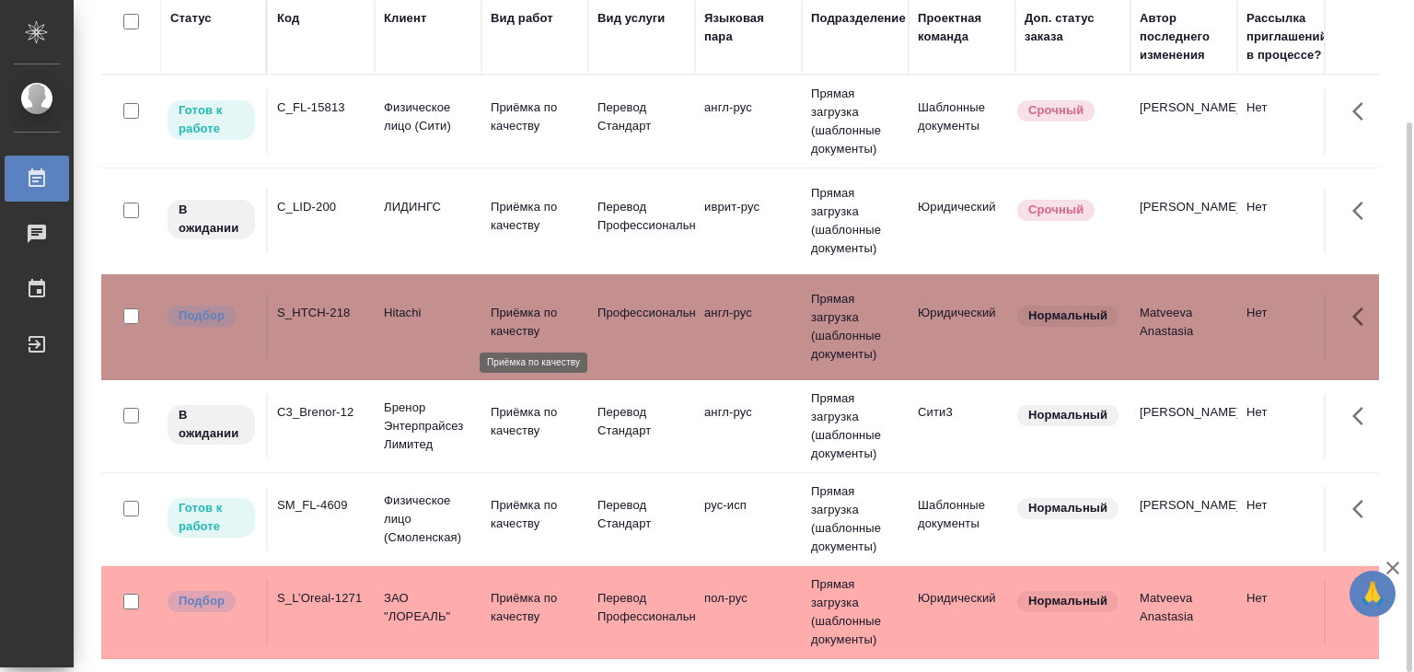
click at [494, 329] on p "Приёмка по качеству" at bounding box center [535, 322] width 88 height 37
click at [533, 593] on p "Приёмка по качеству" at bounding box center [535, 607] width 88 height 37
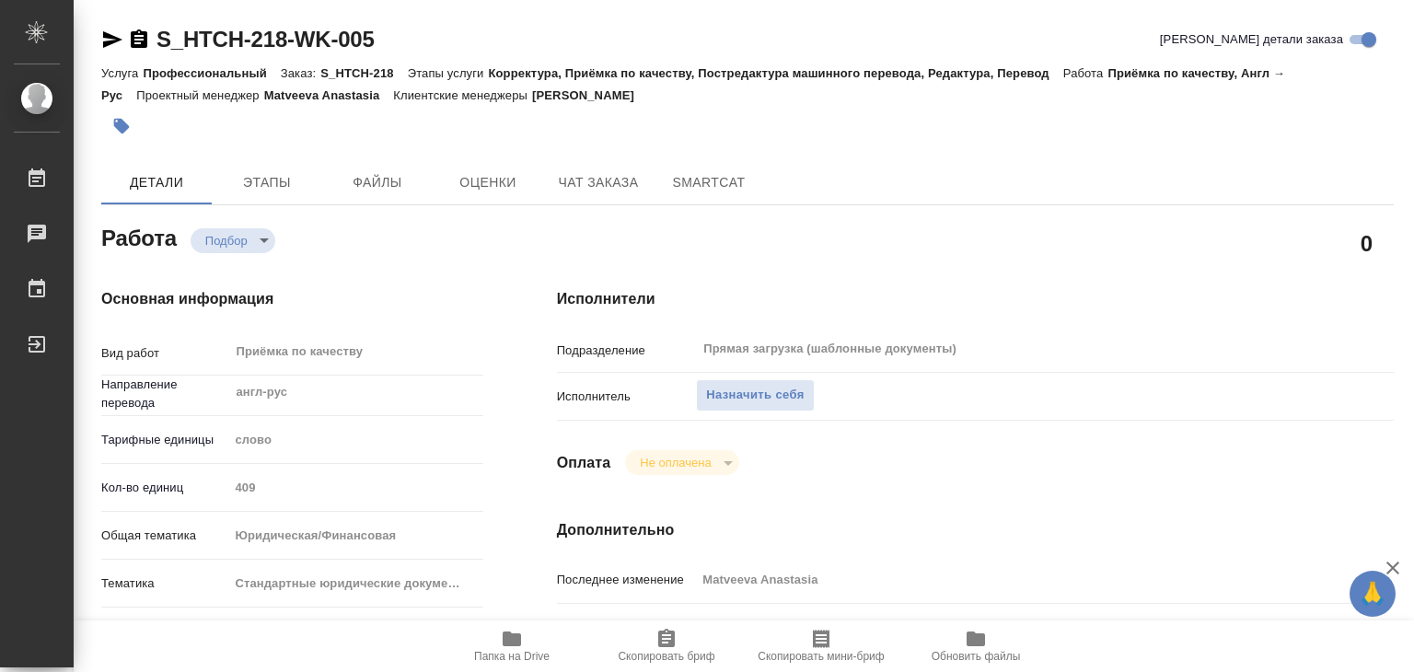
type textarea "x"
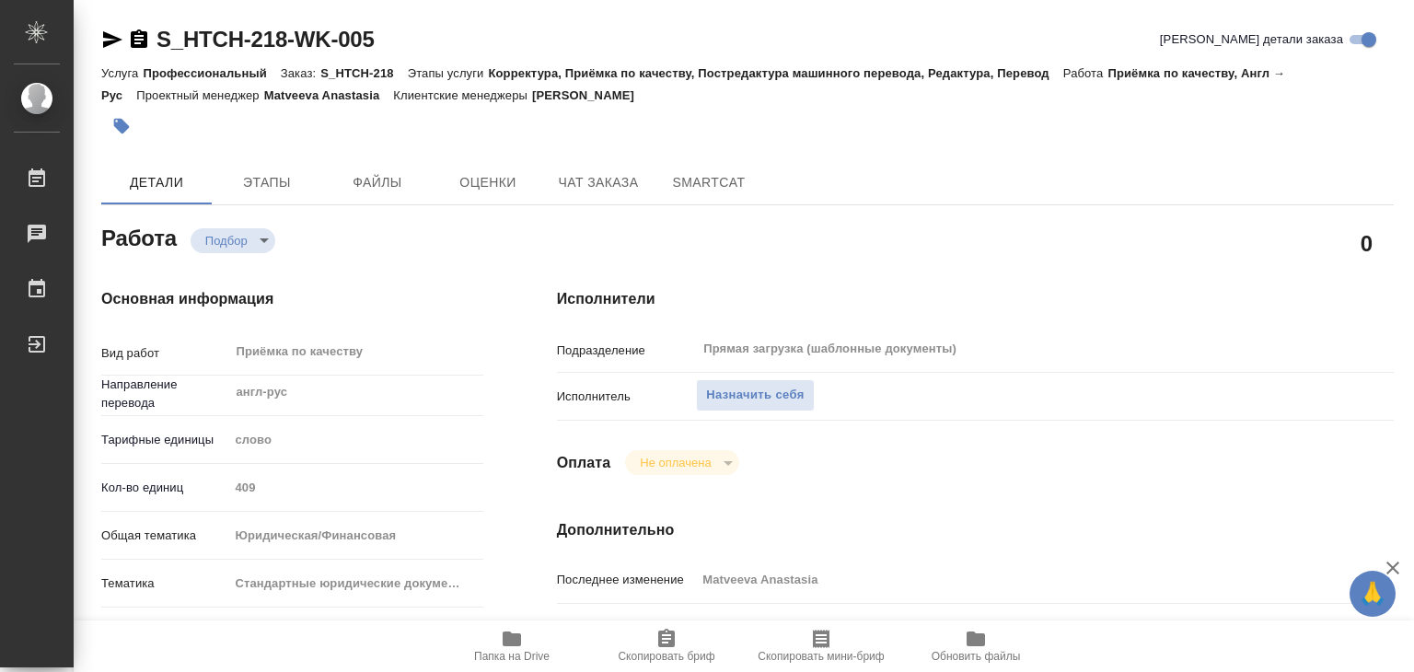
type textarea "x"
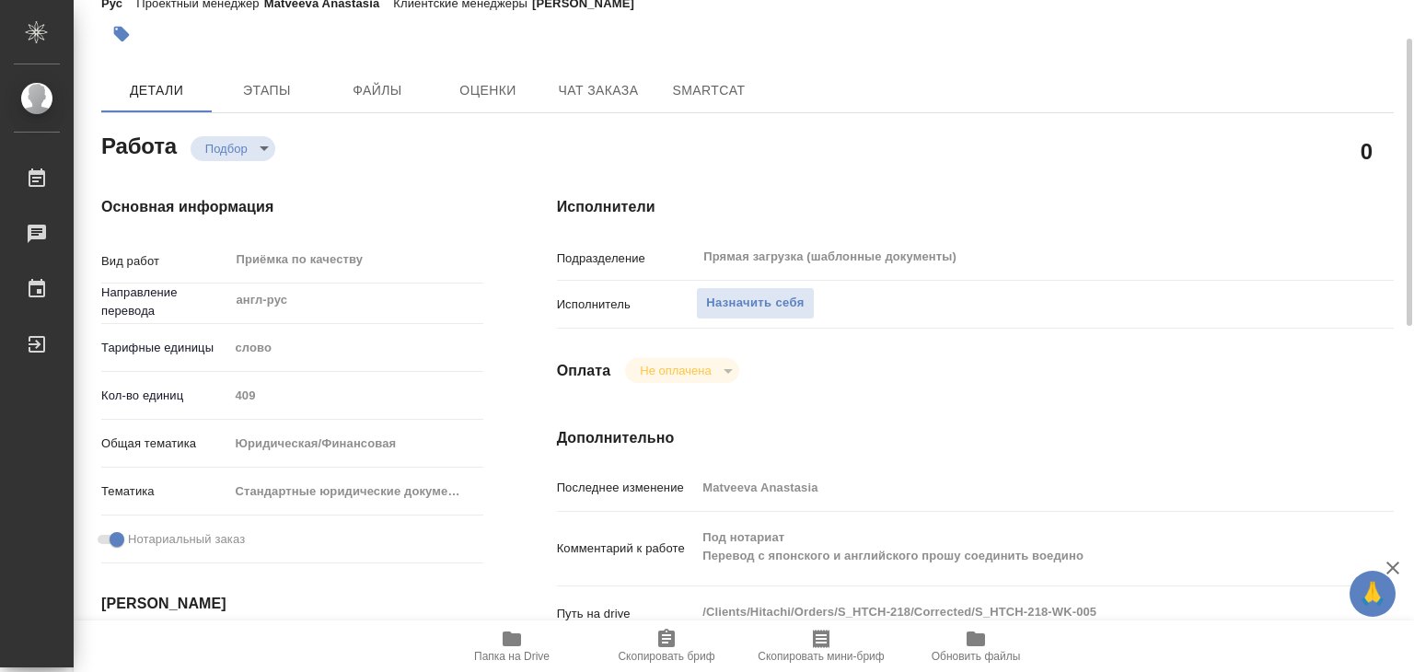
scroll to position [276, 0]
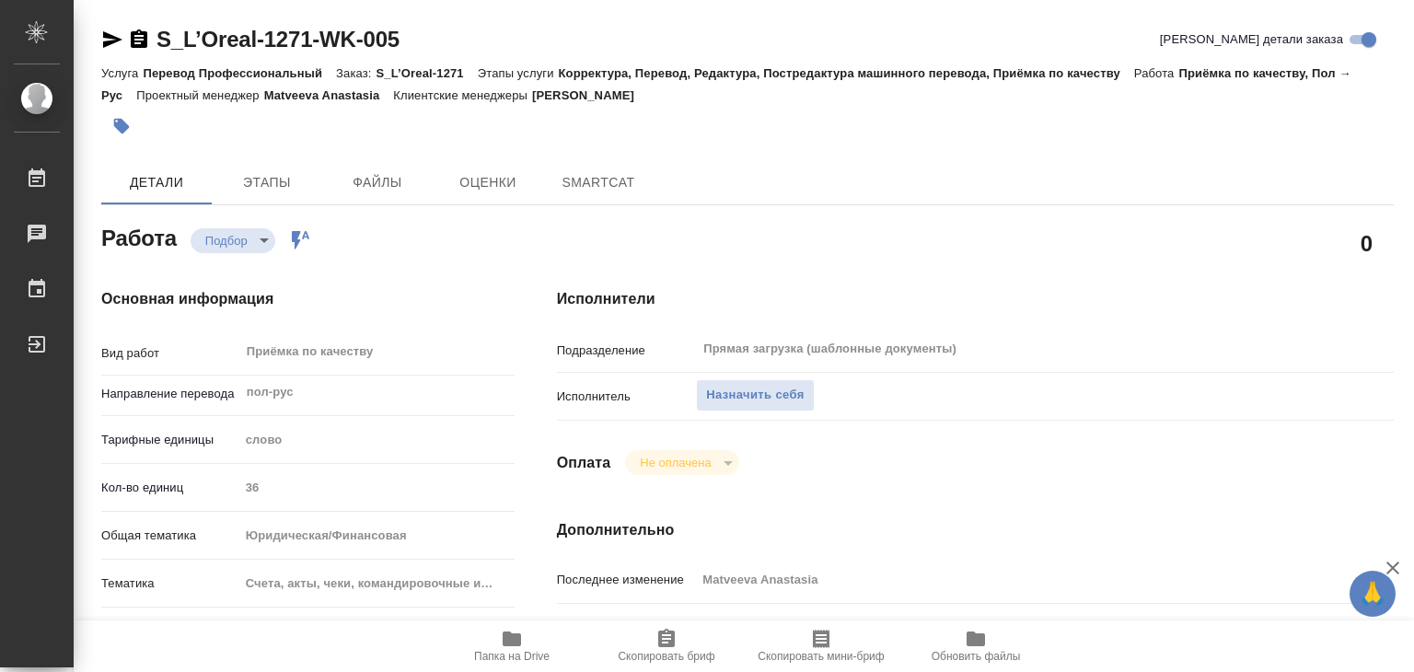
type textarea "x"
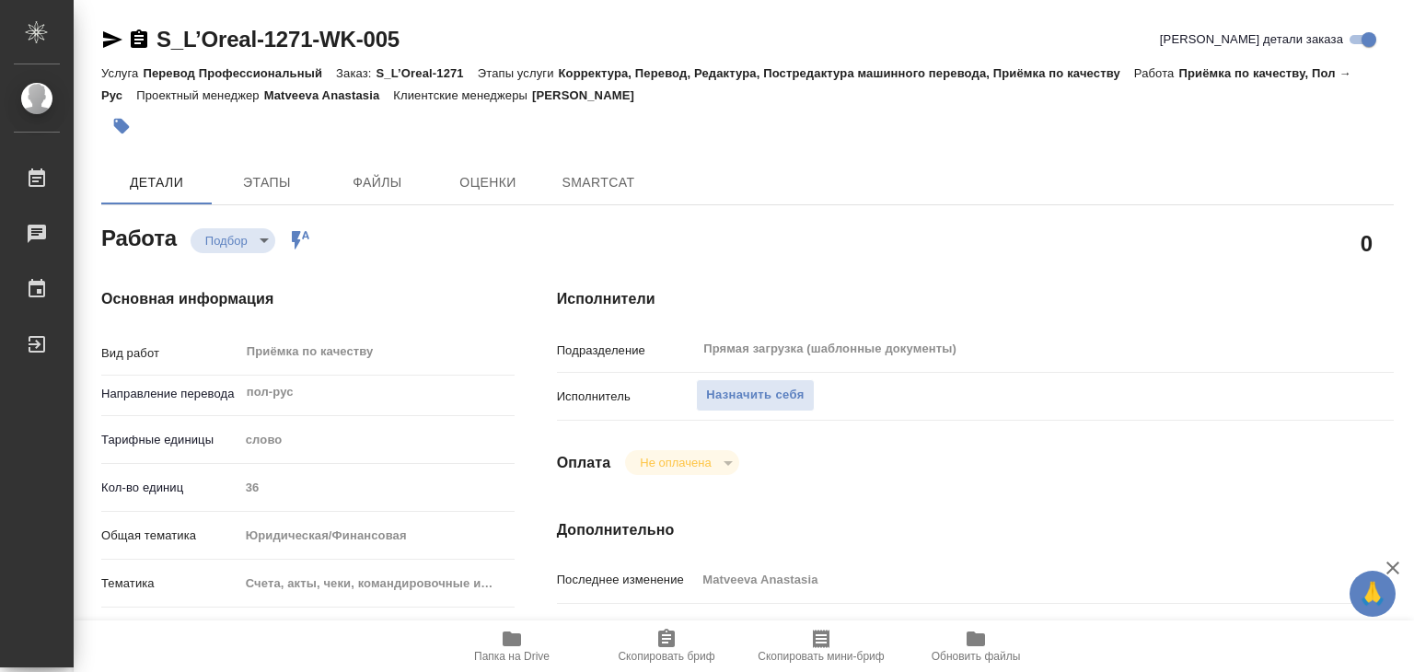
type textarea "x"
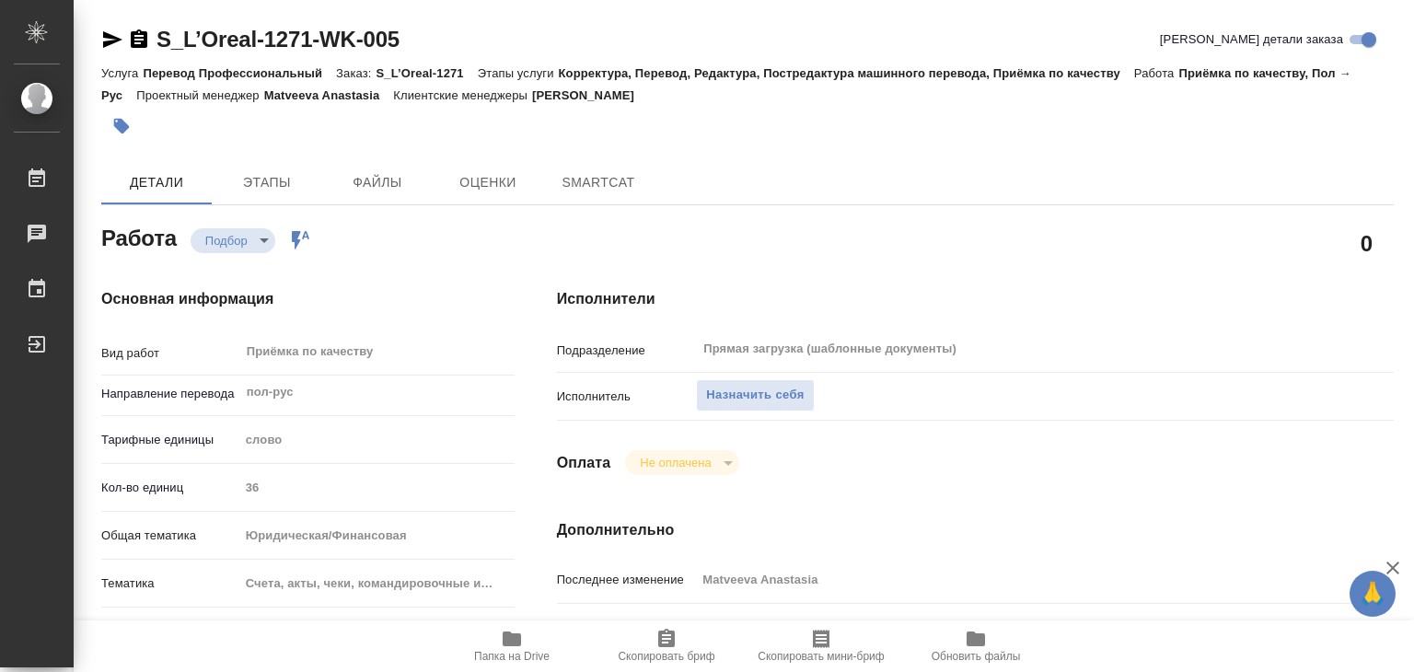
type textarea "x"
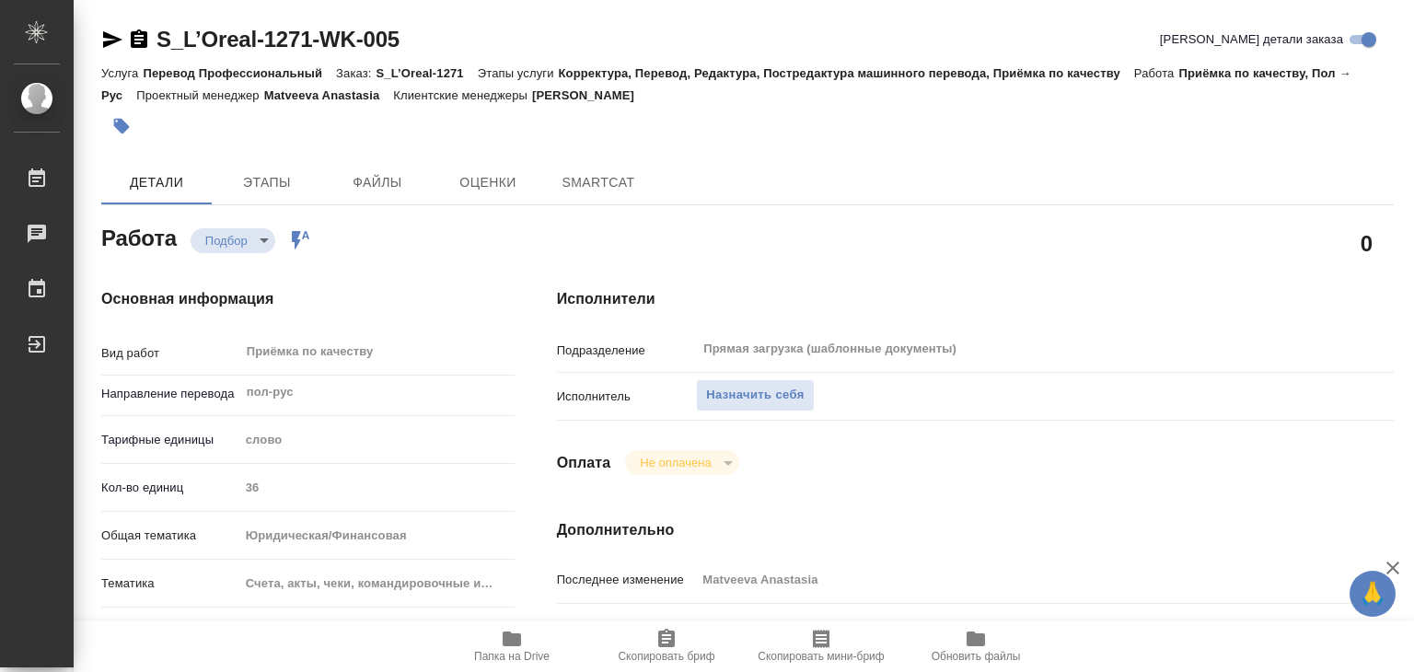
type textarea "x"
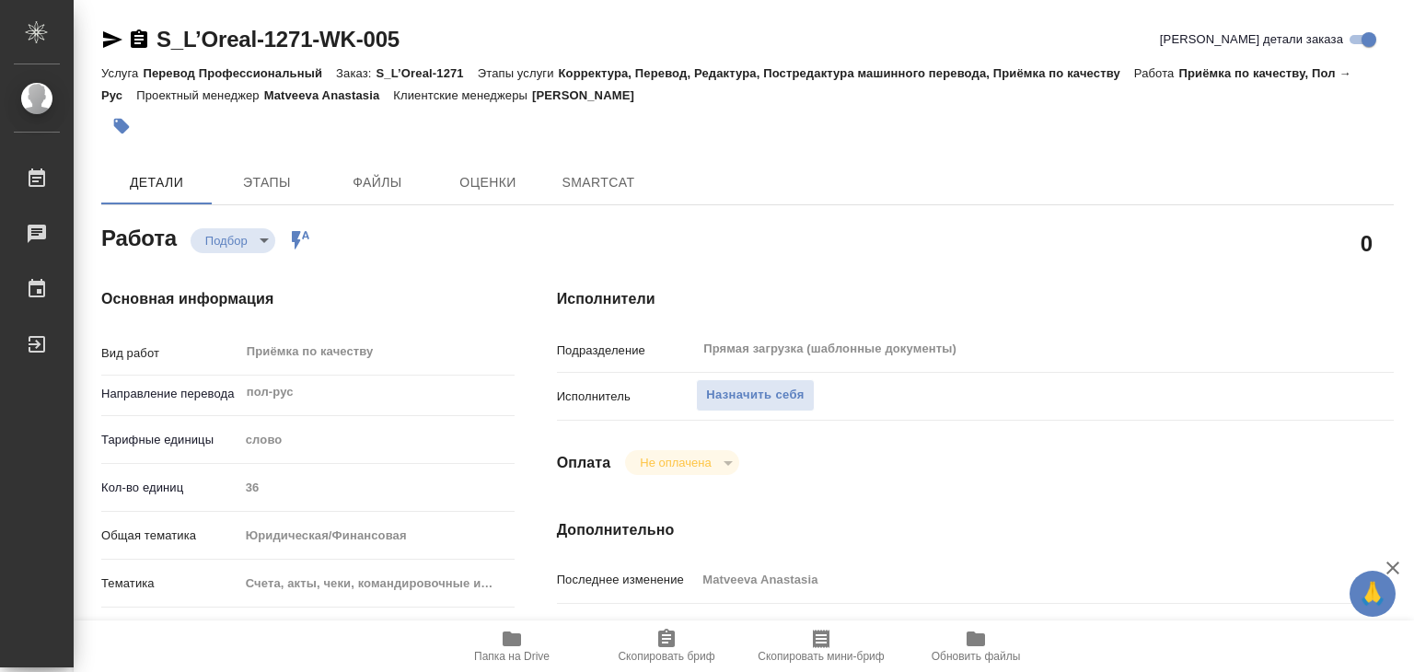
type textarea "x"
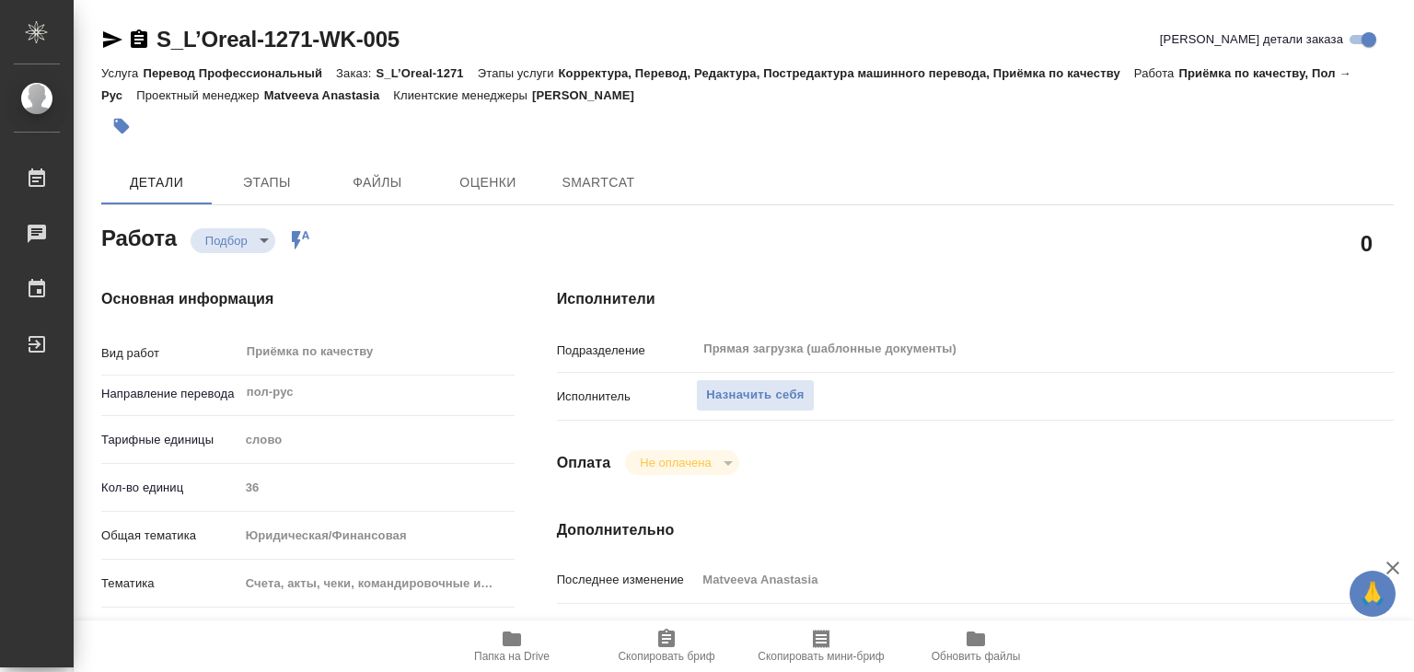
type textarea "x"
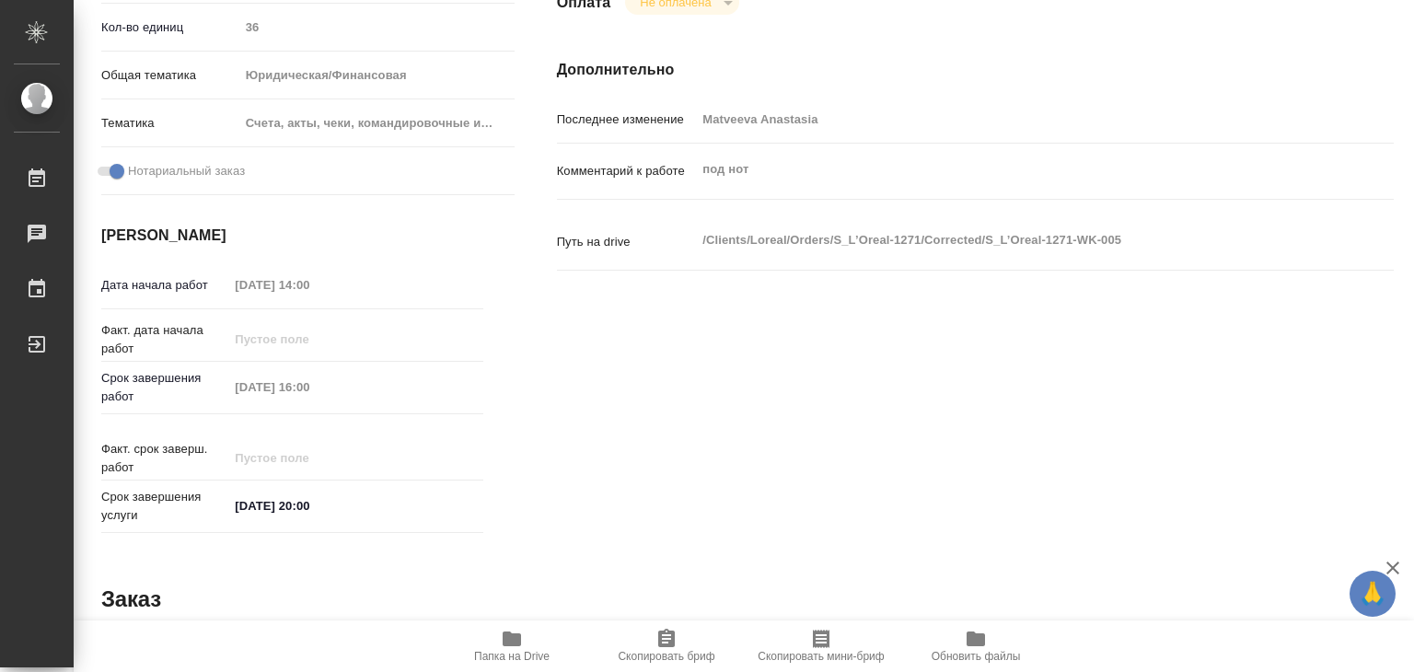
type textarea "x"
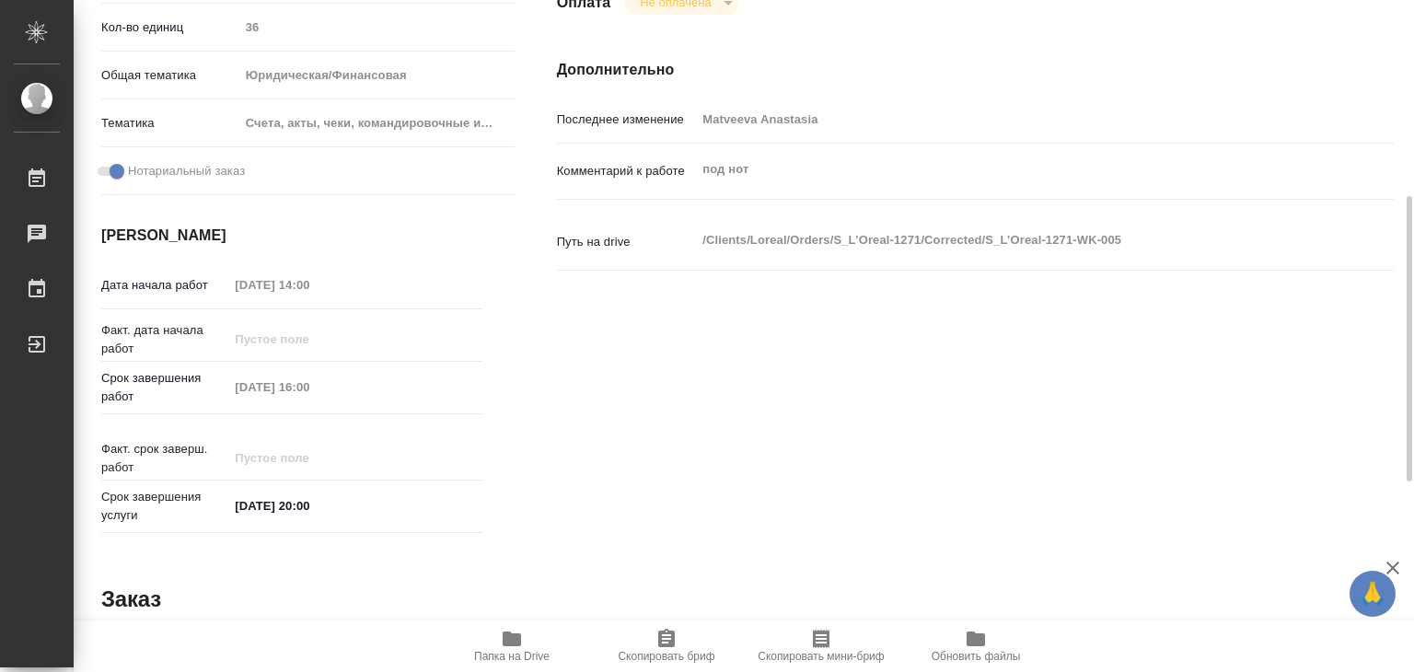
scroll to position [184, 0]
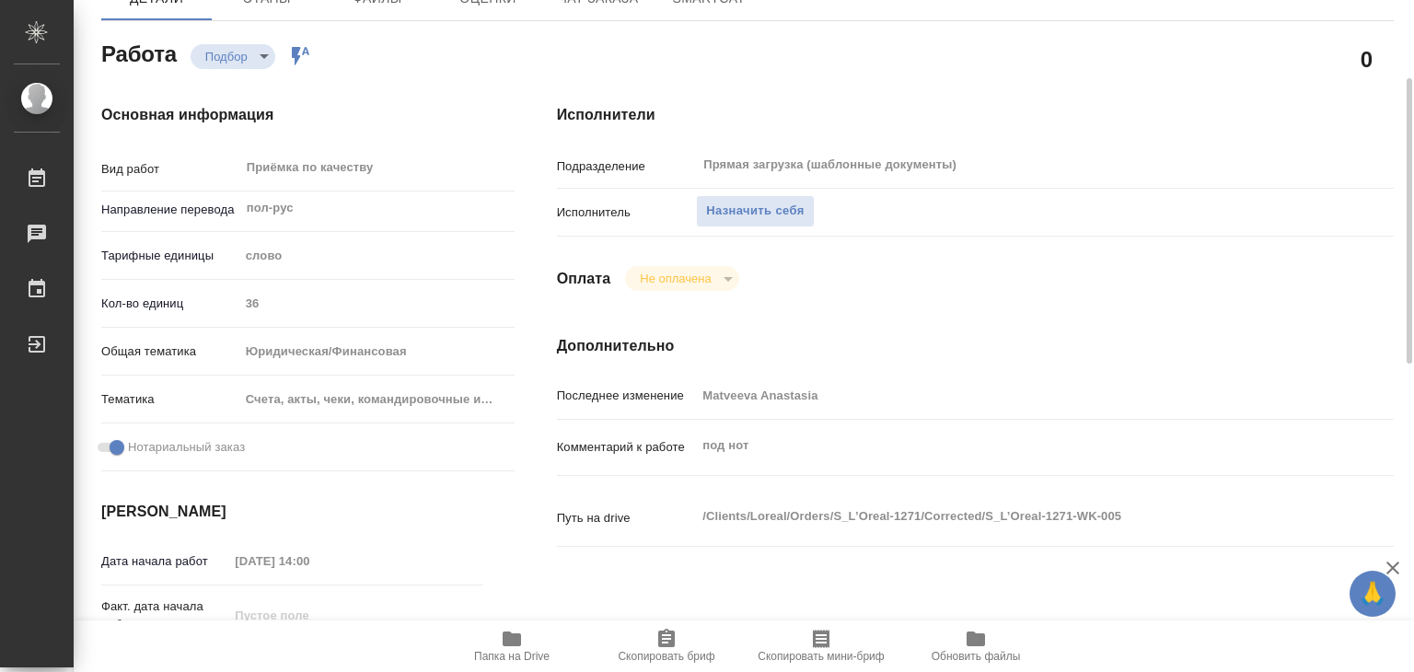
type textarea "x"
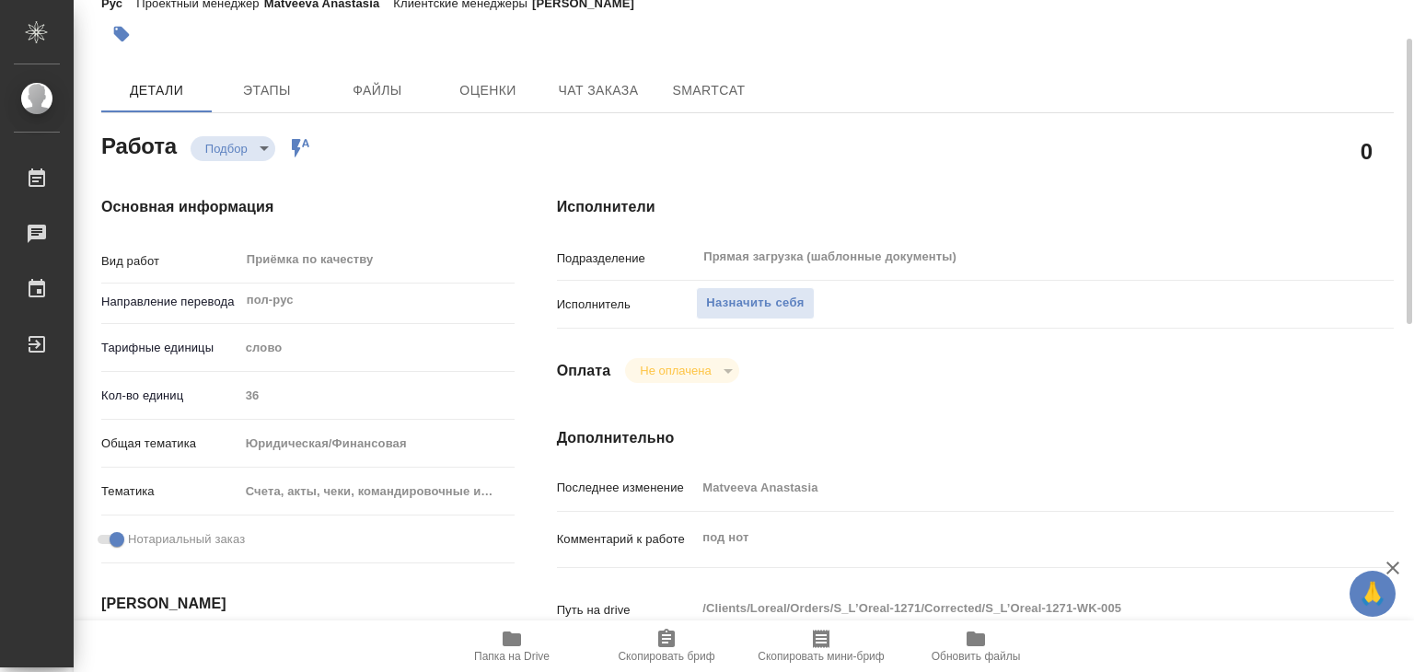
scroll to position [0, 0]
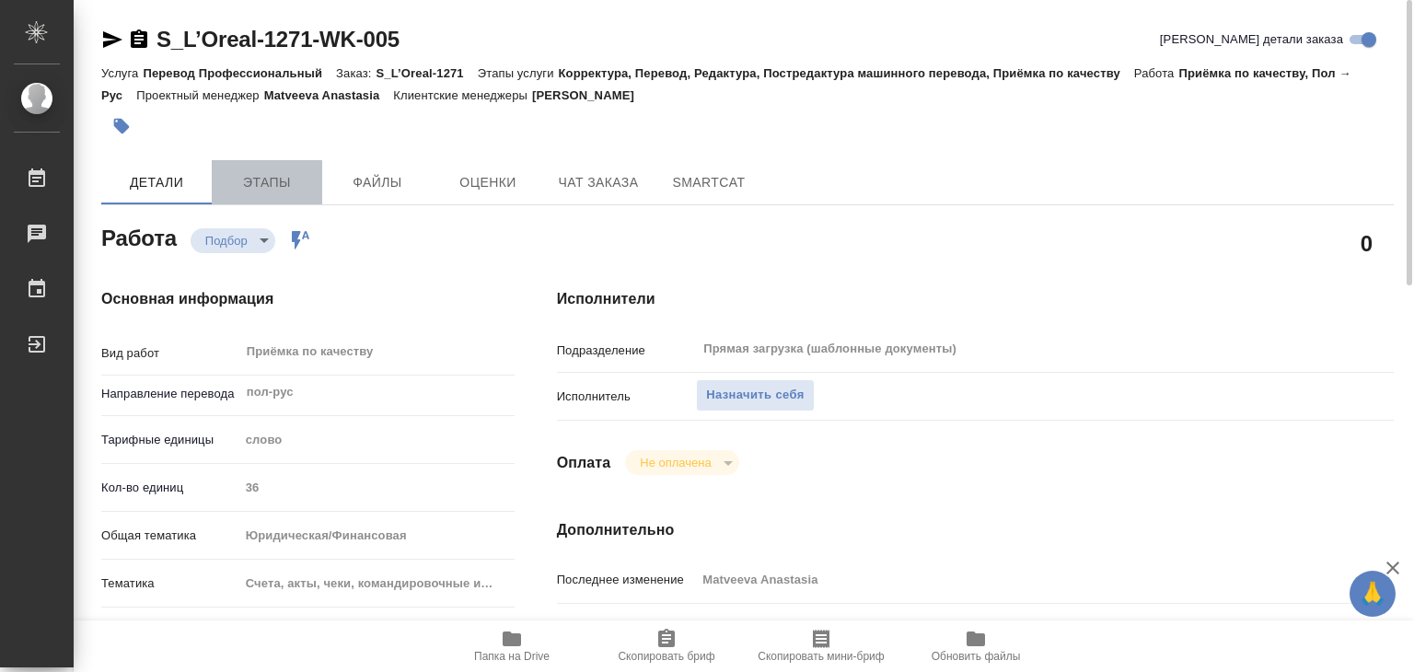
click at [249, 173] on span "Этапы" at bounding box center [267, 182] width 88 height 23
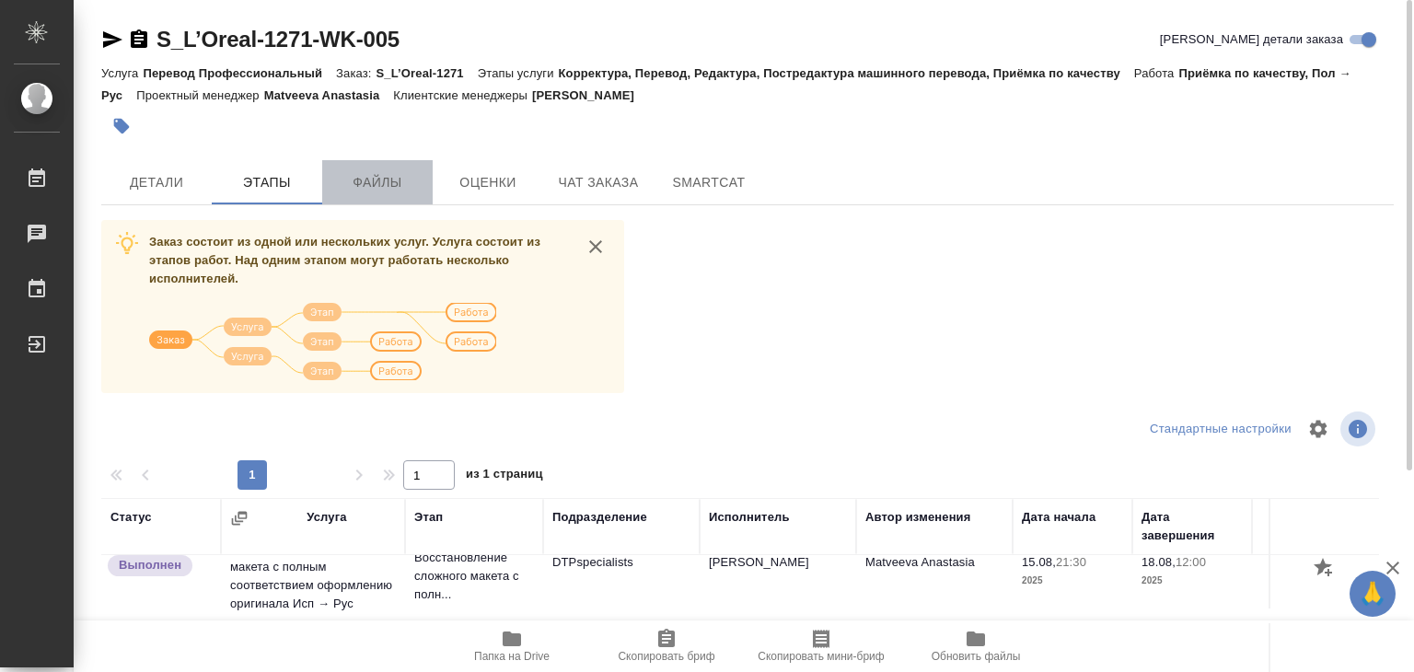
click at [378, 188] on span "Файлы" at bounding box center [377, 182] width 88 height 23
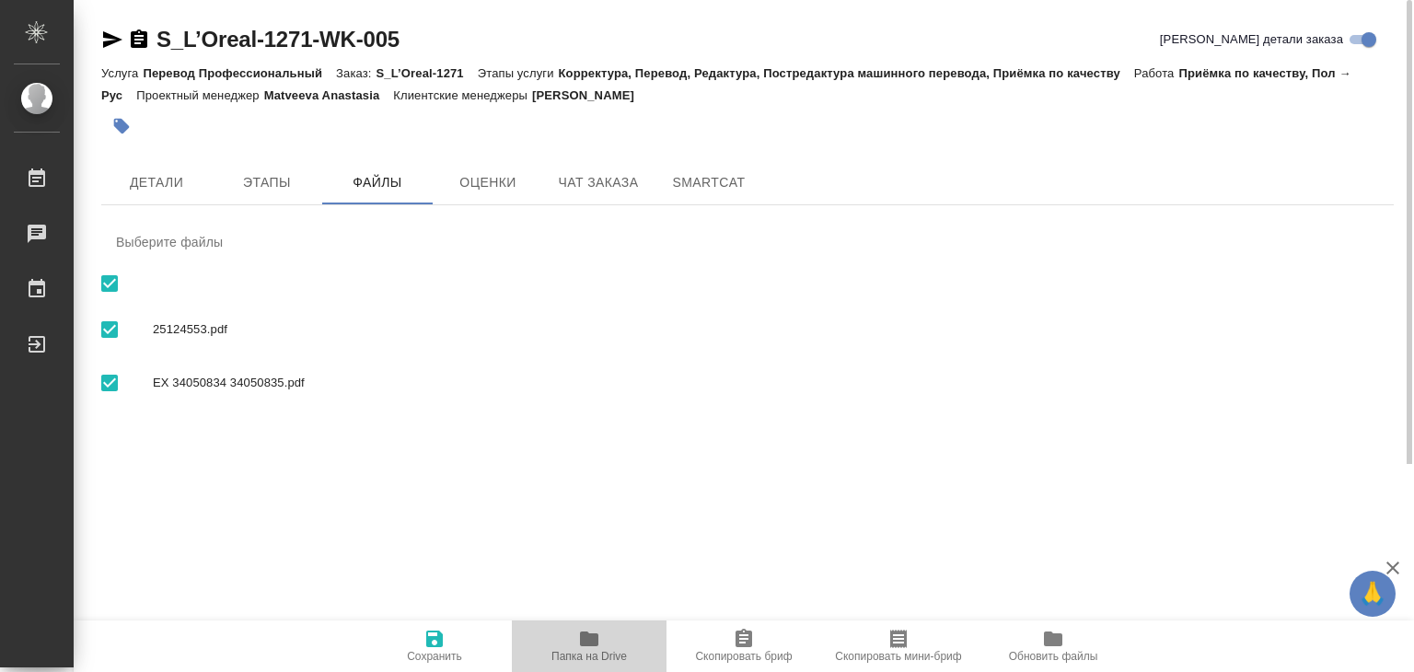
click at [577, 637] on span "Папка на Drive" at bounding box center [589, 645] width 133 height 35
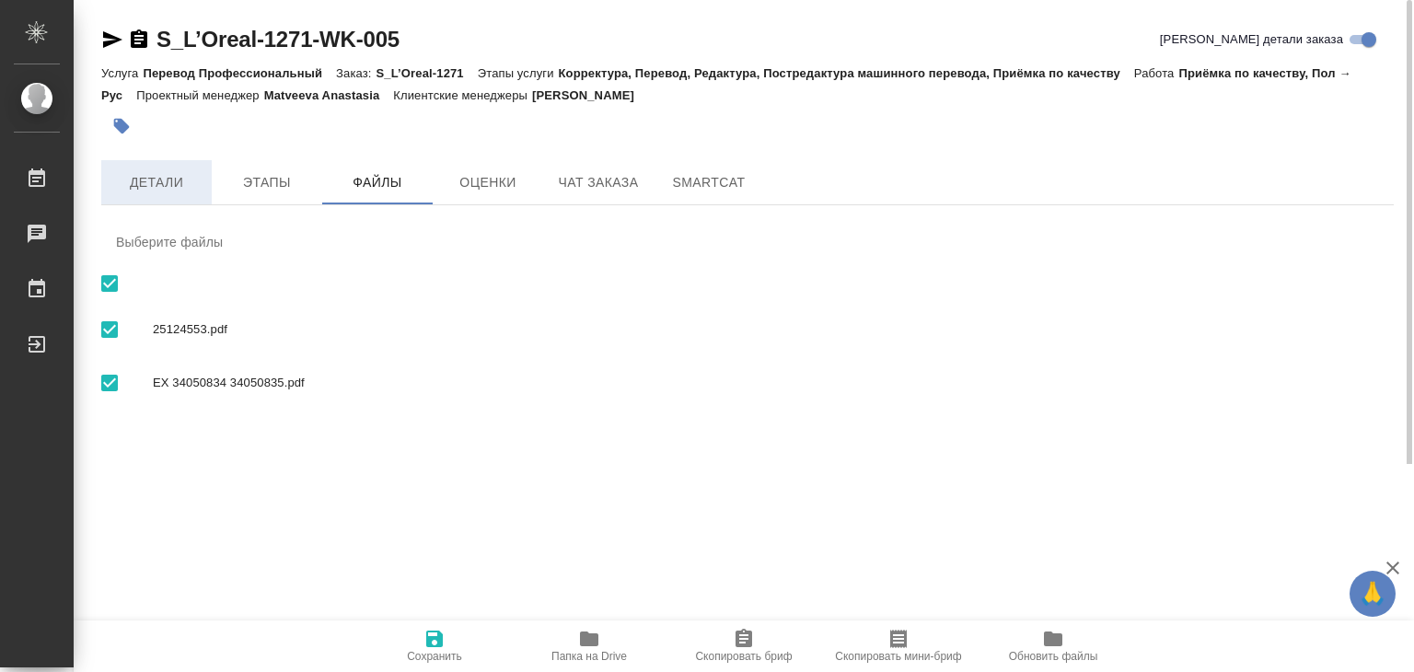
click at [179, 191] on span "Детали" at bounding box center [156, 182] width 88 height 23
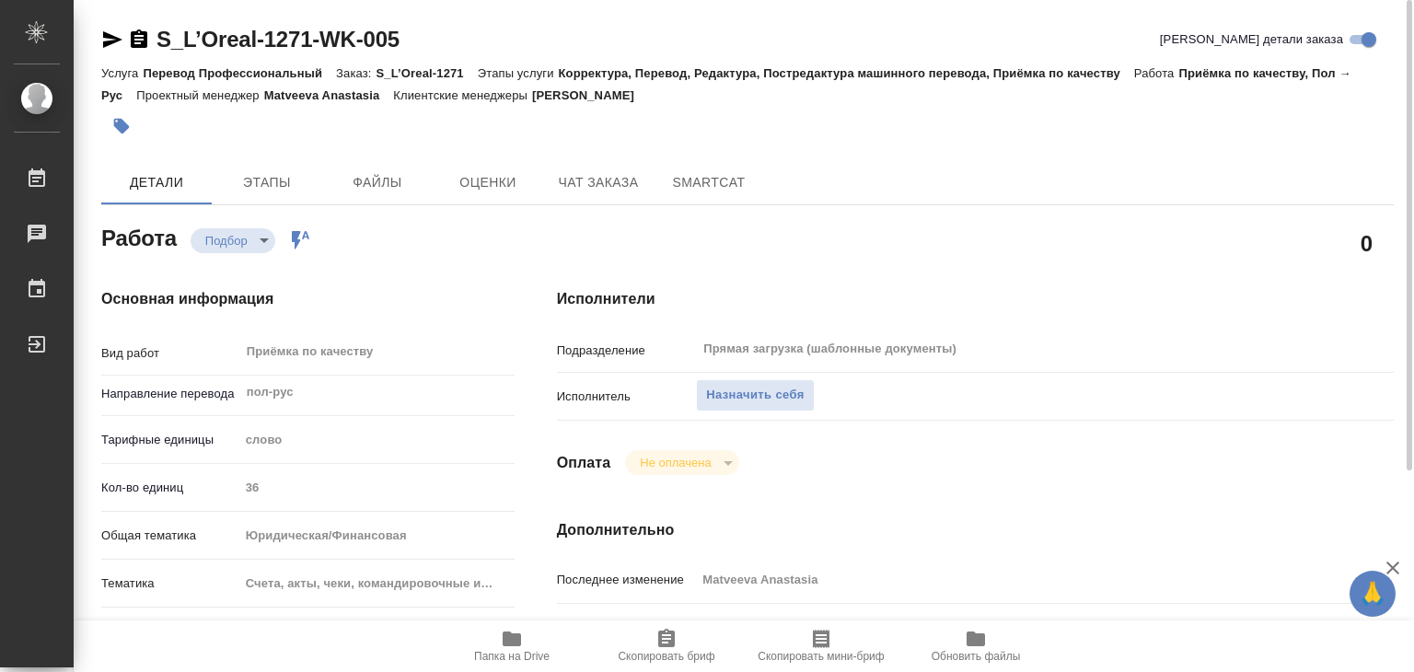
type textarea "x"
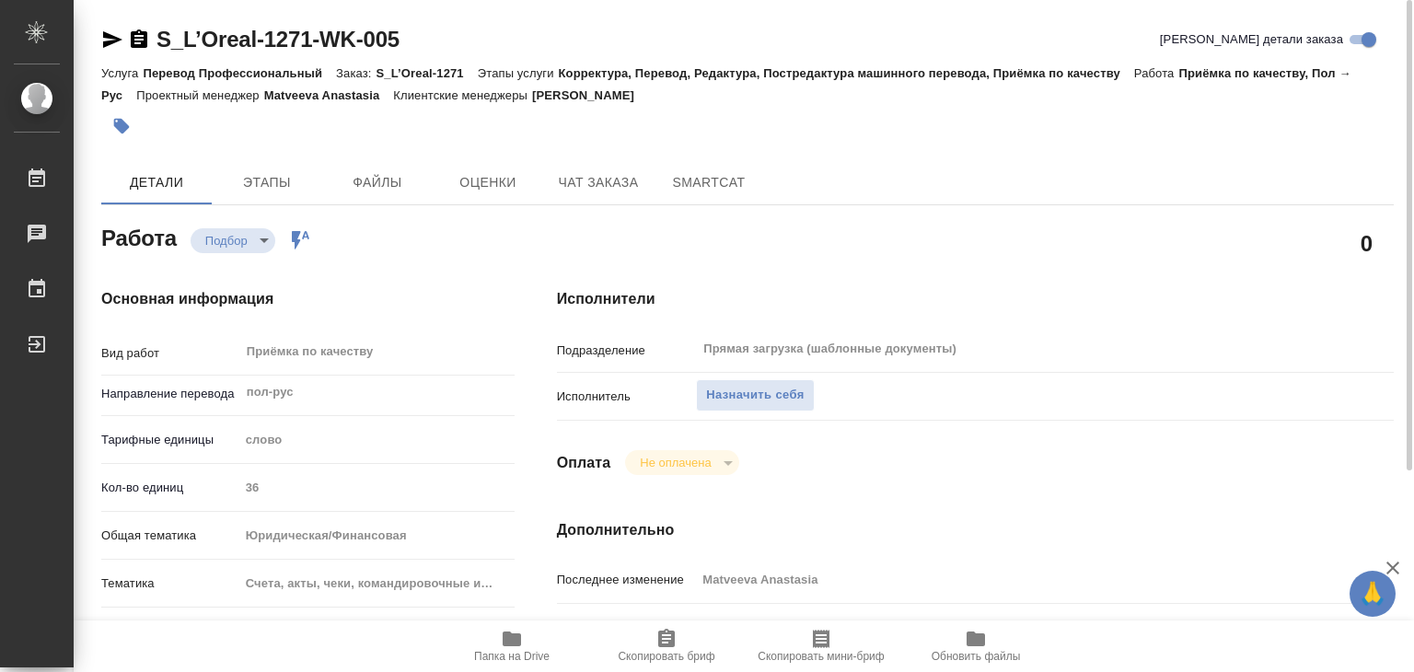
type textarea "x"
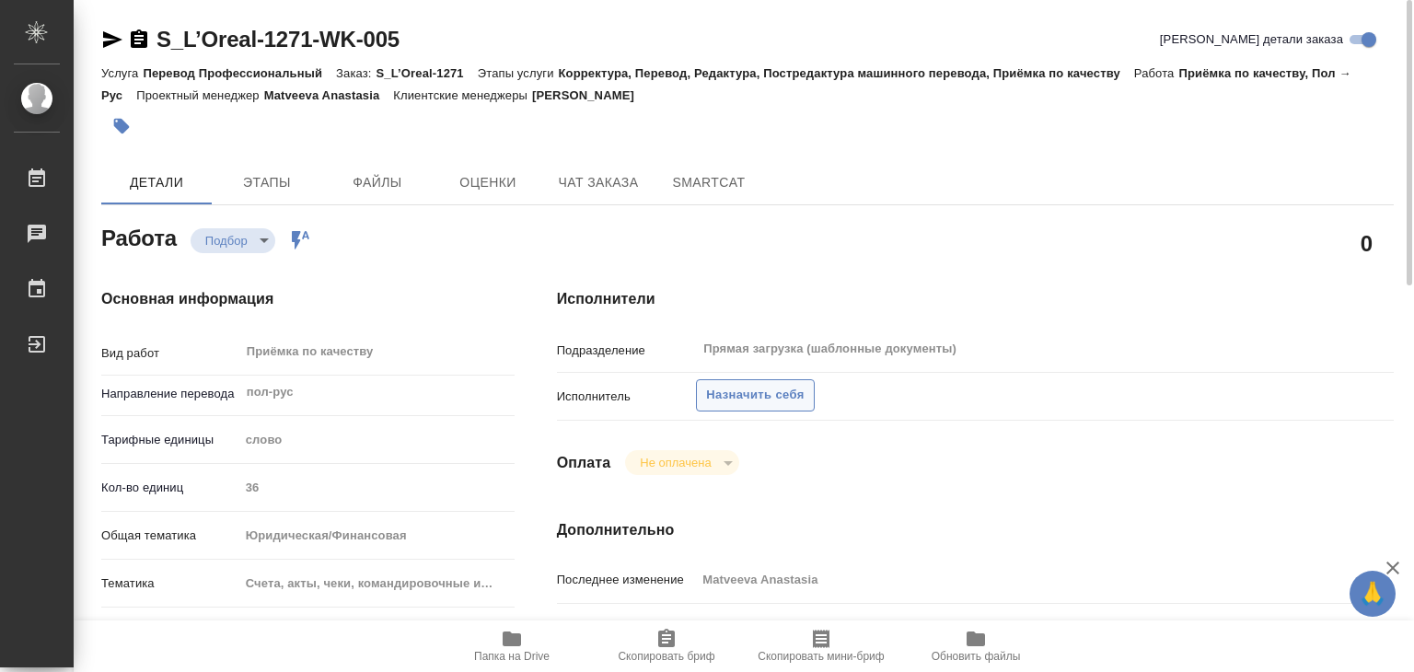
click at [744, 399] on span "Назначить себя" at bounding box center [755, 395] width 98 height 21
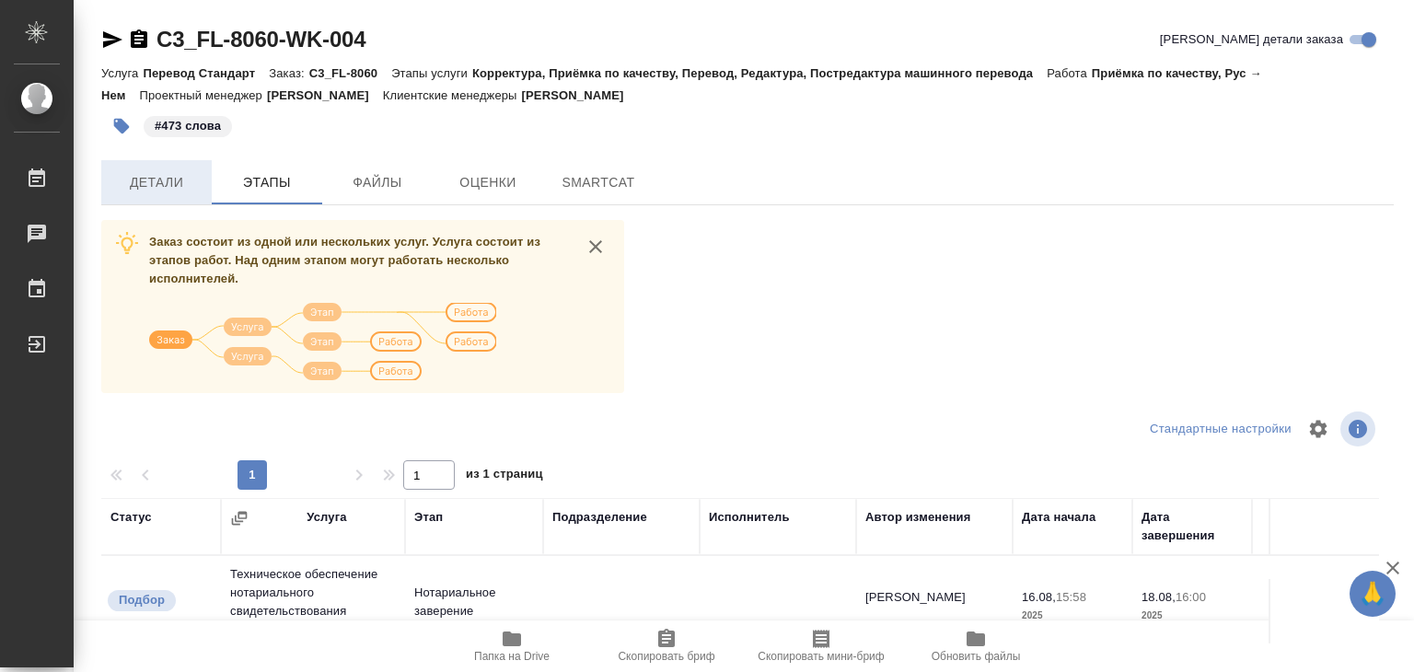
click at [165, 182] on span "Детали" at bounding box center [156, 182] width 88 height 23
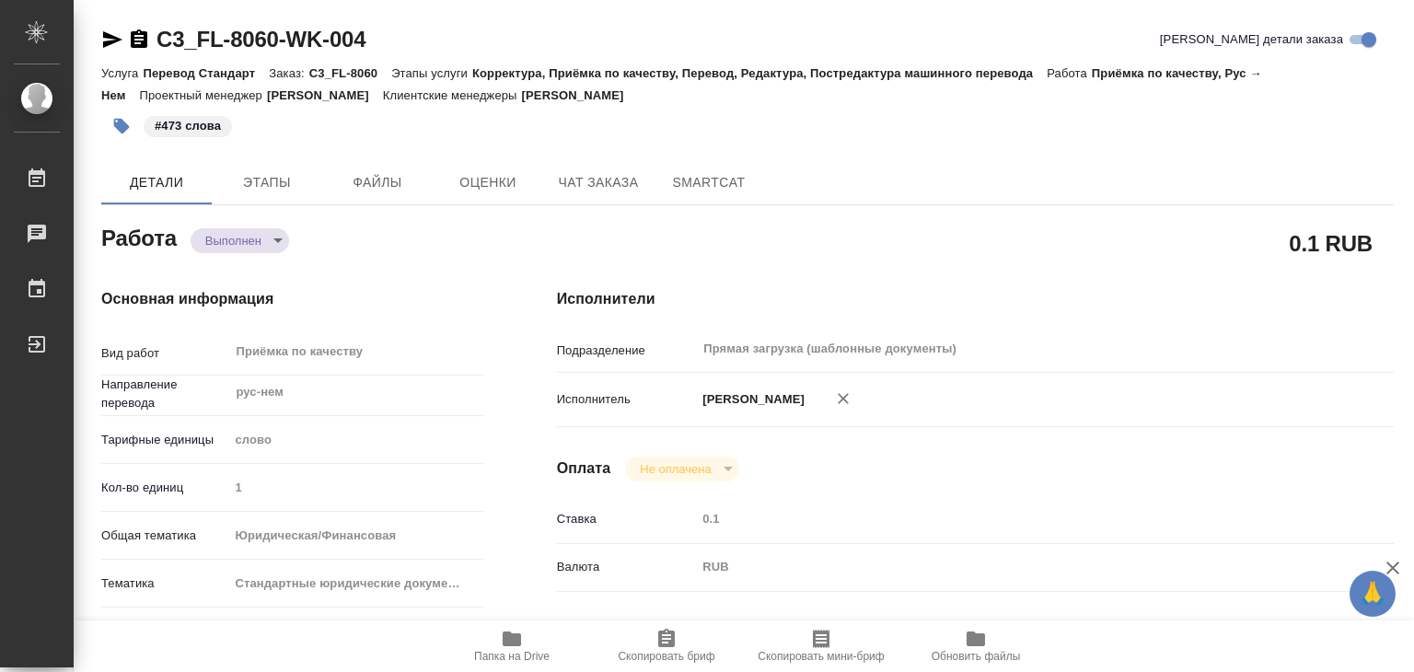
type textarea "x"
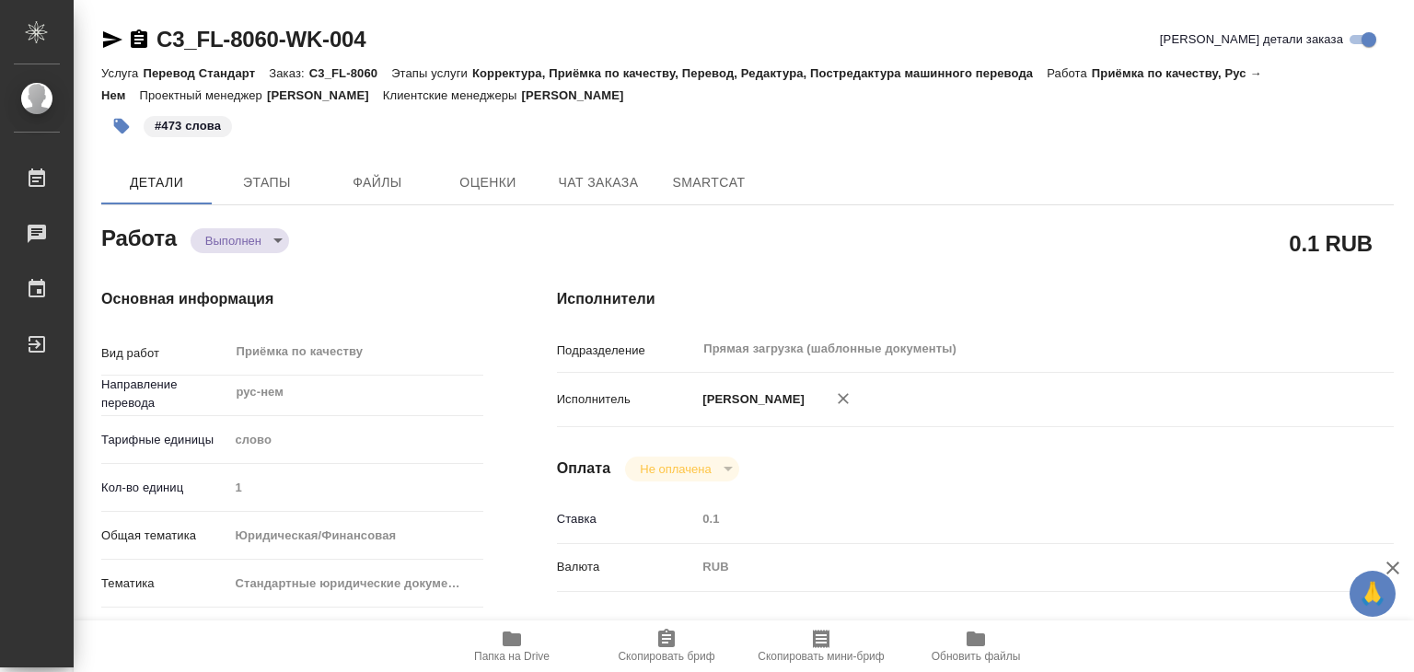
type textarea "x"
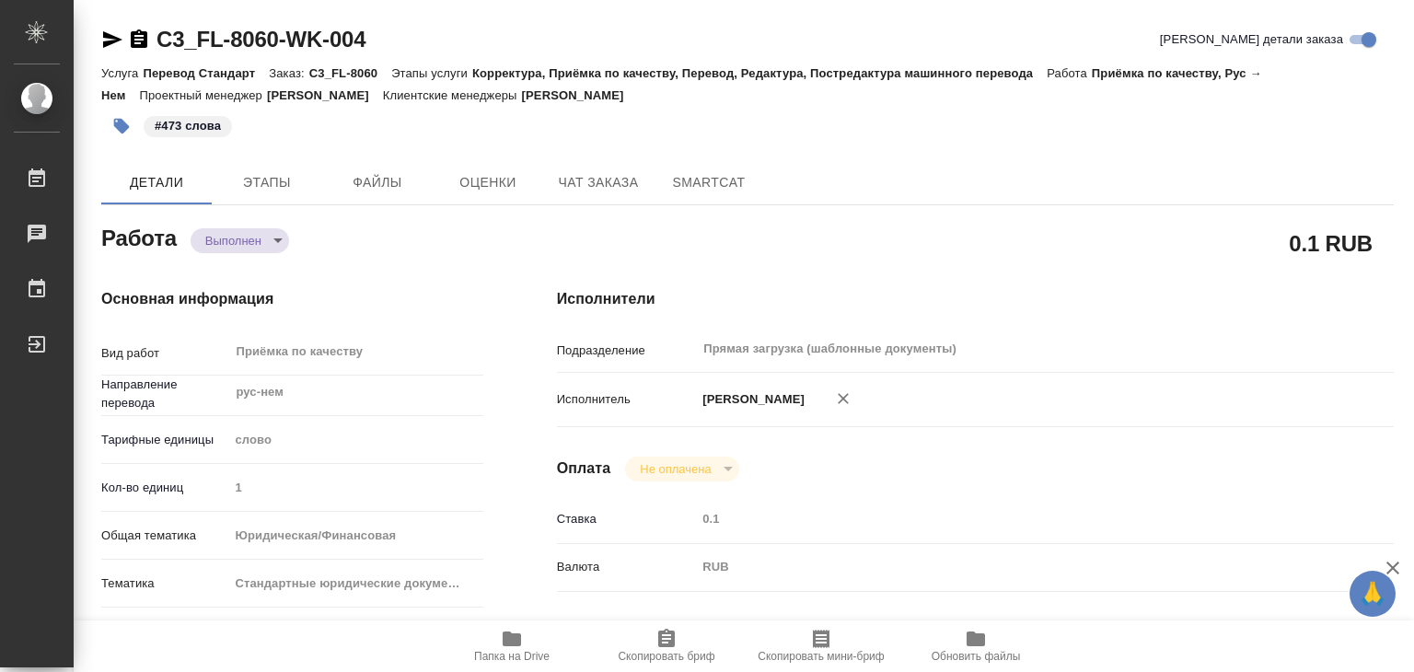
type textarea "x"
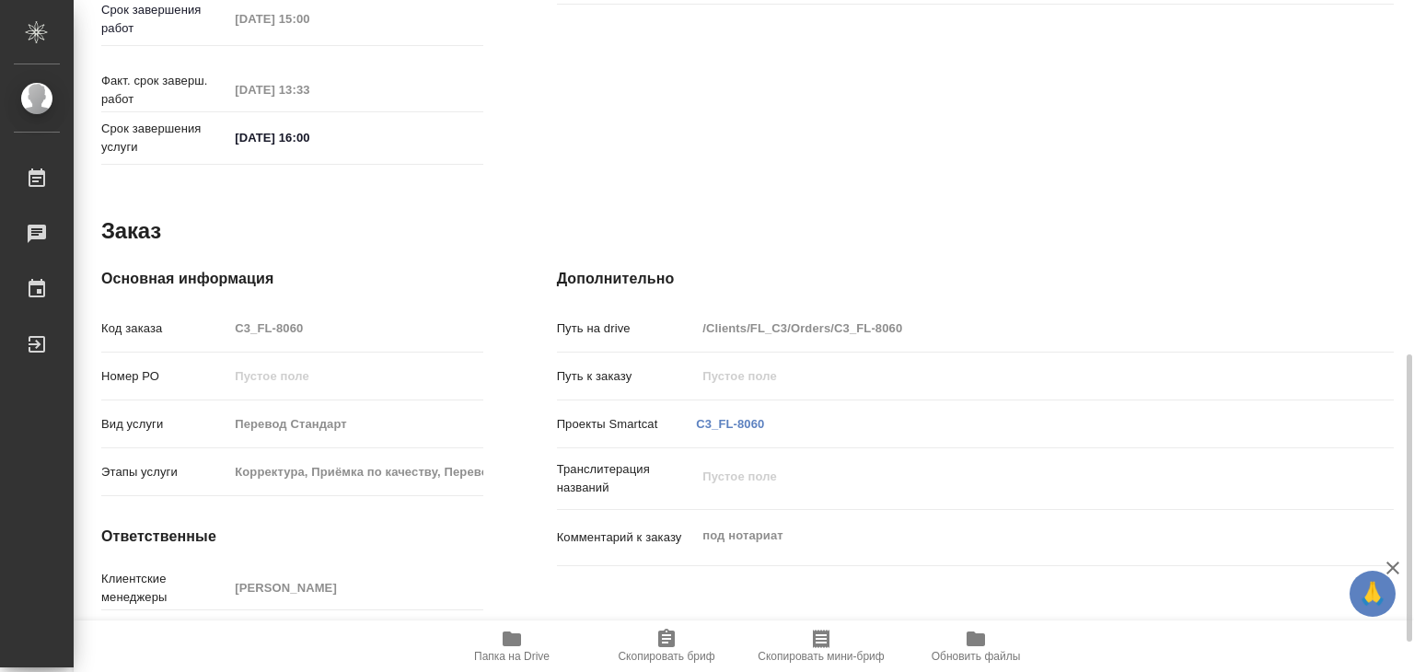
type textarea "x"
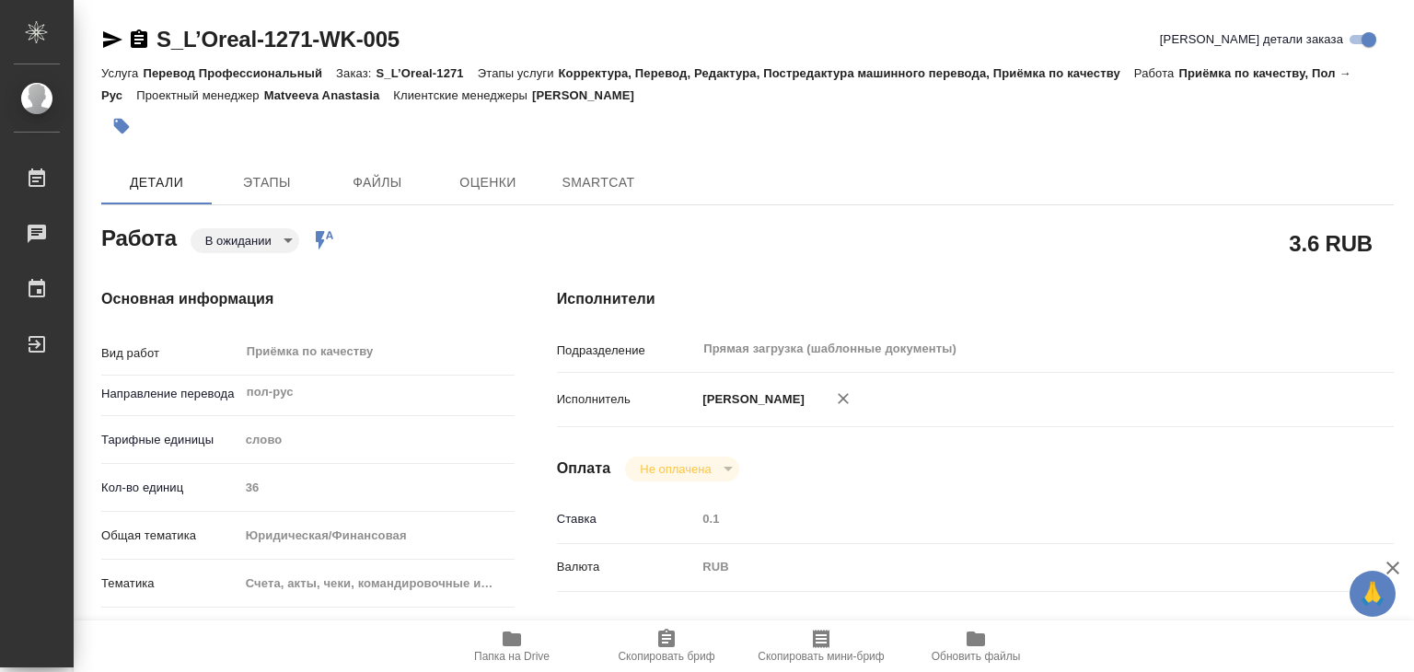
type textarea "x"
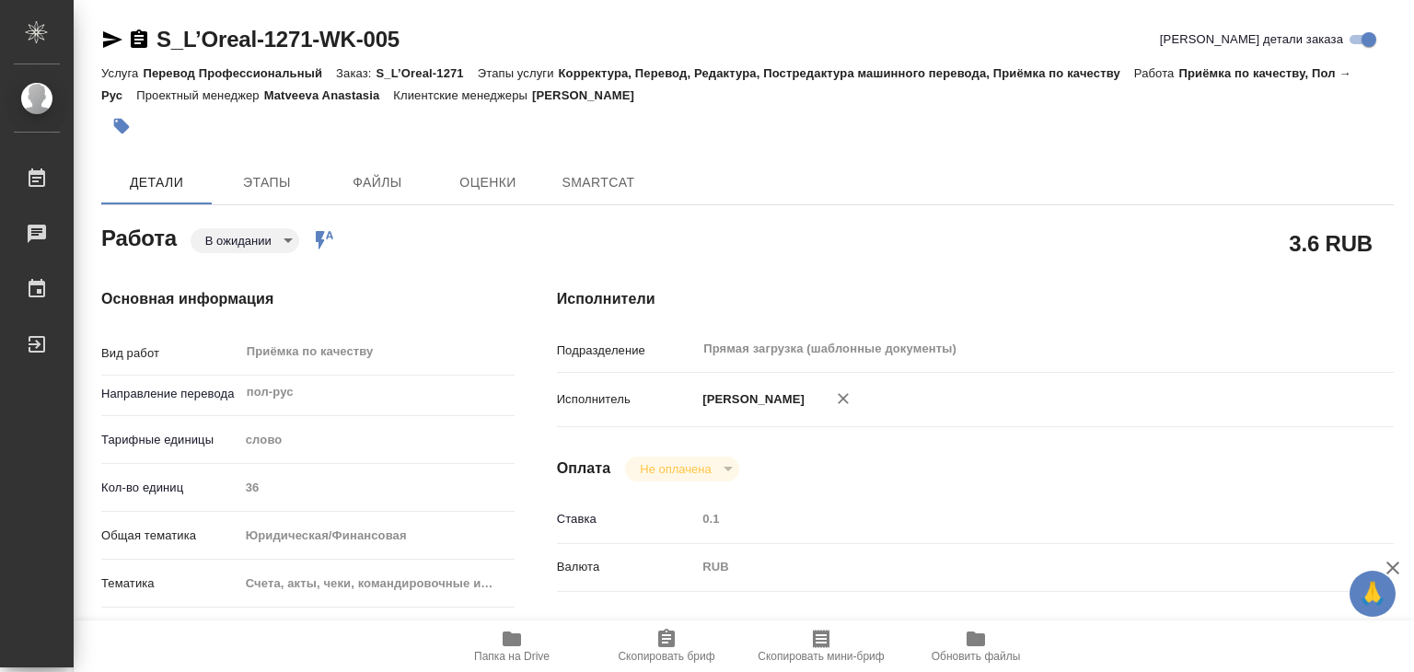
type textarea "x"
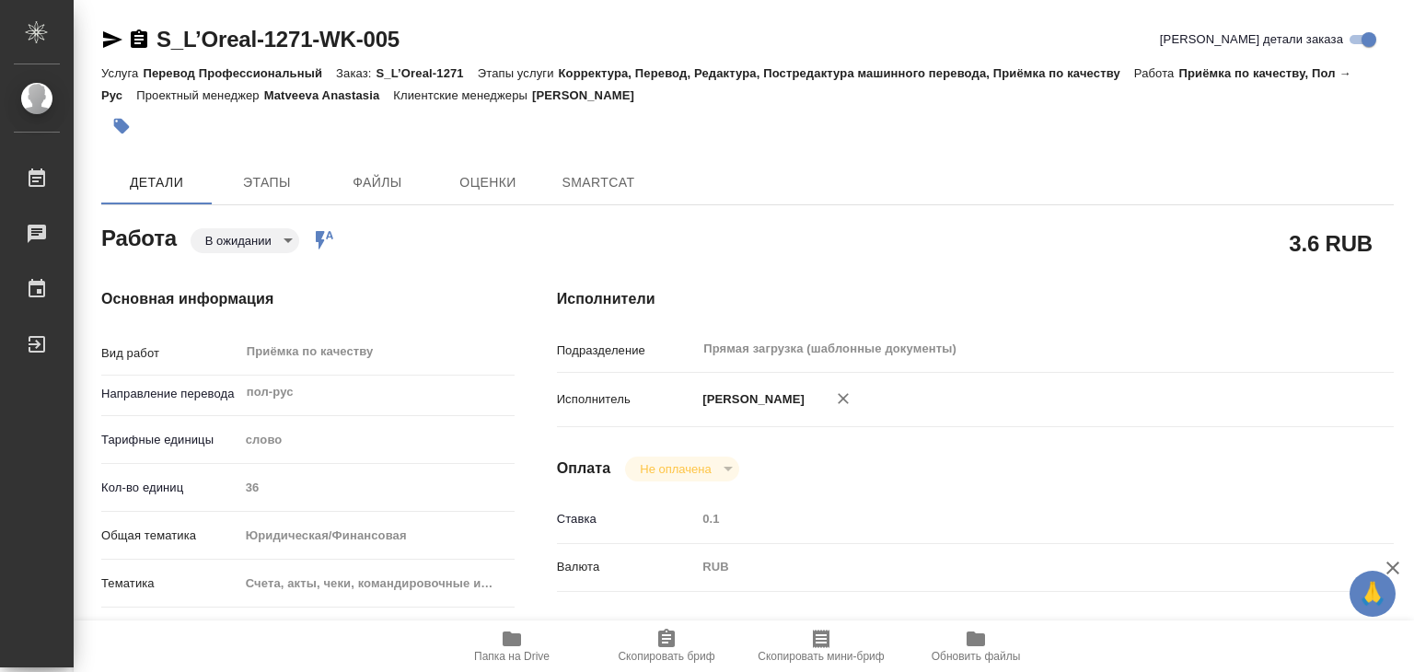
type textarea "x"
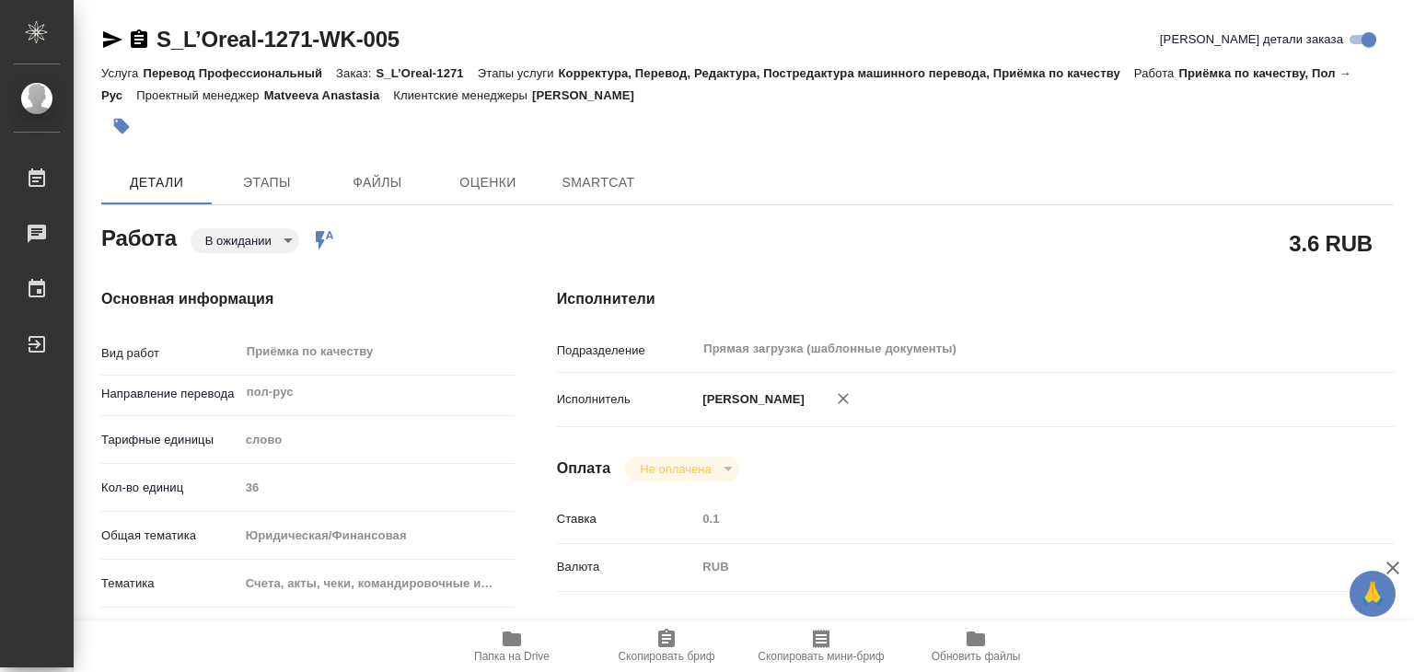
type textarea "x"
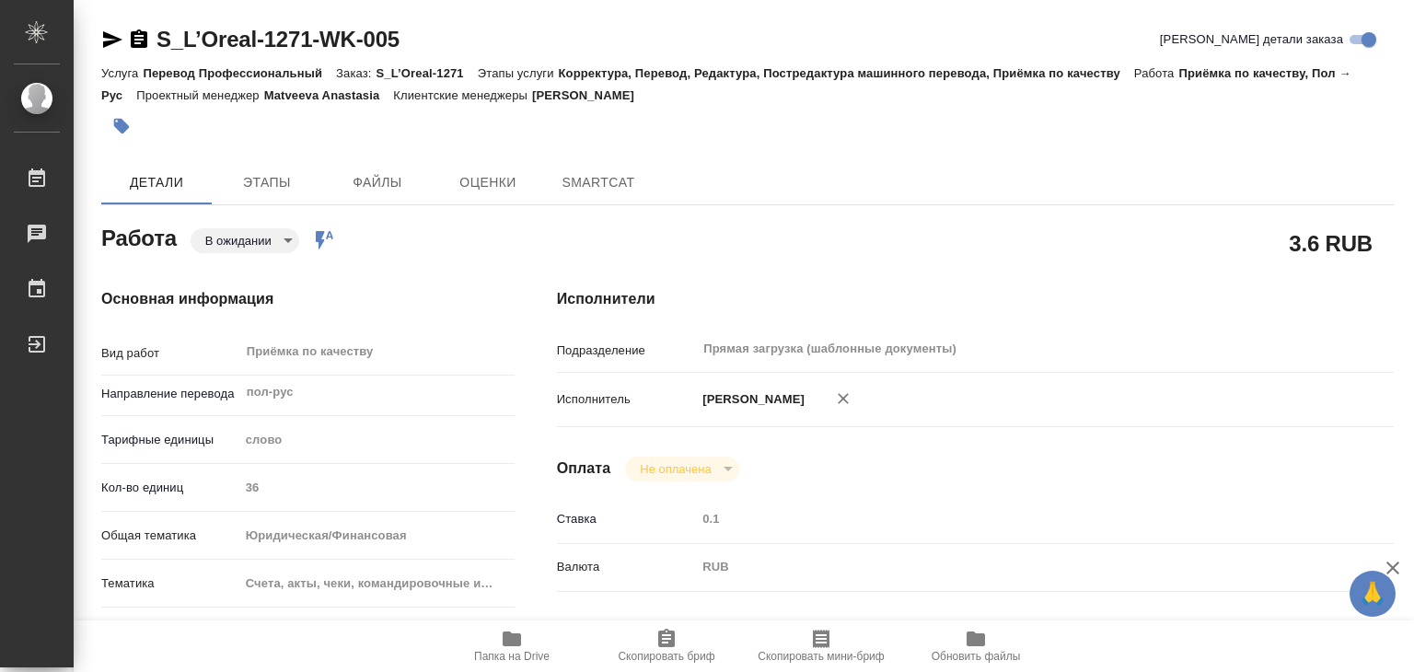
type textarea "x"
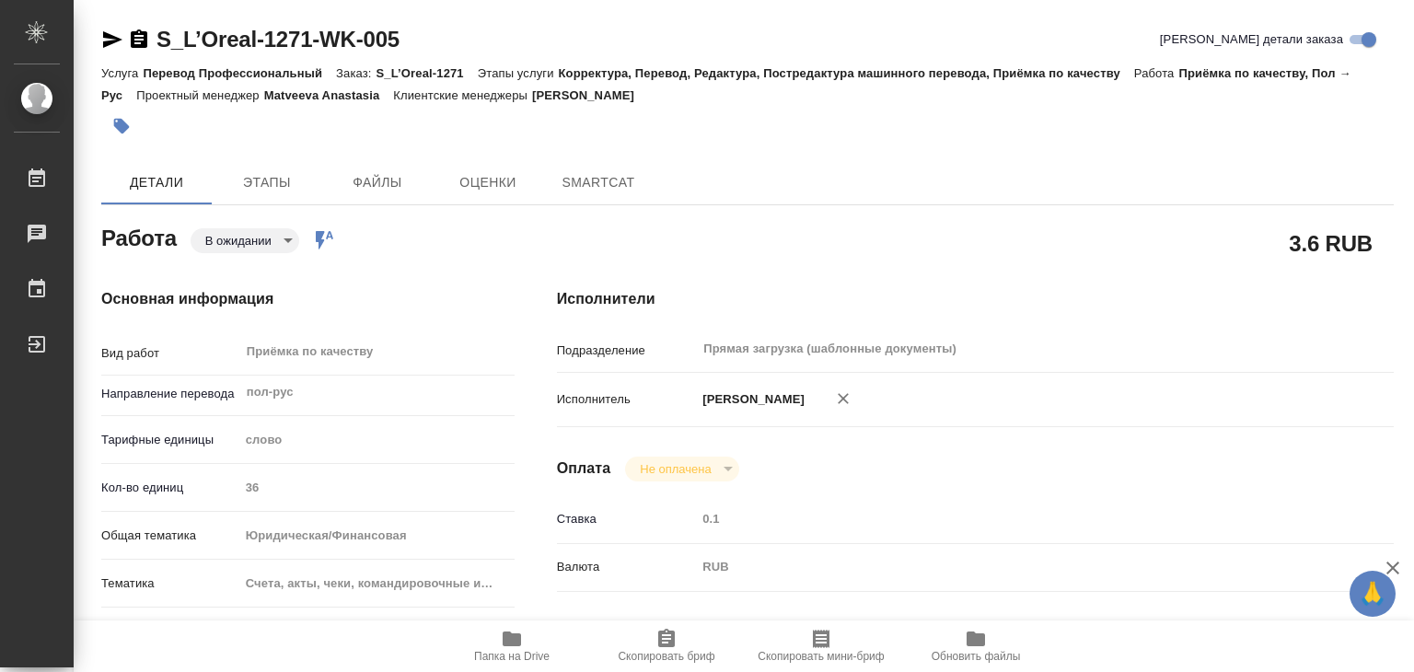
scroll to position [276, 0]
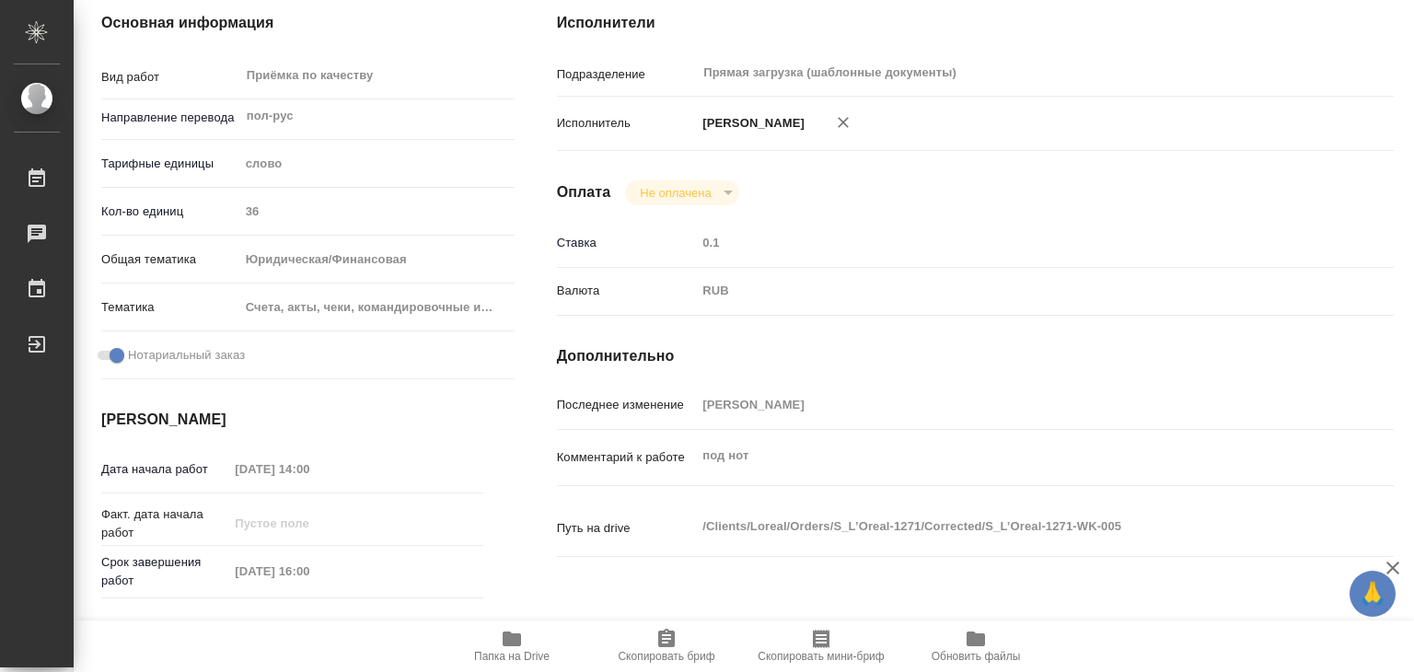
type textarea "x"
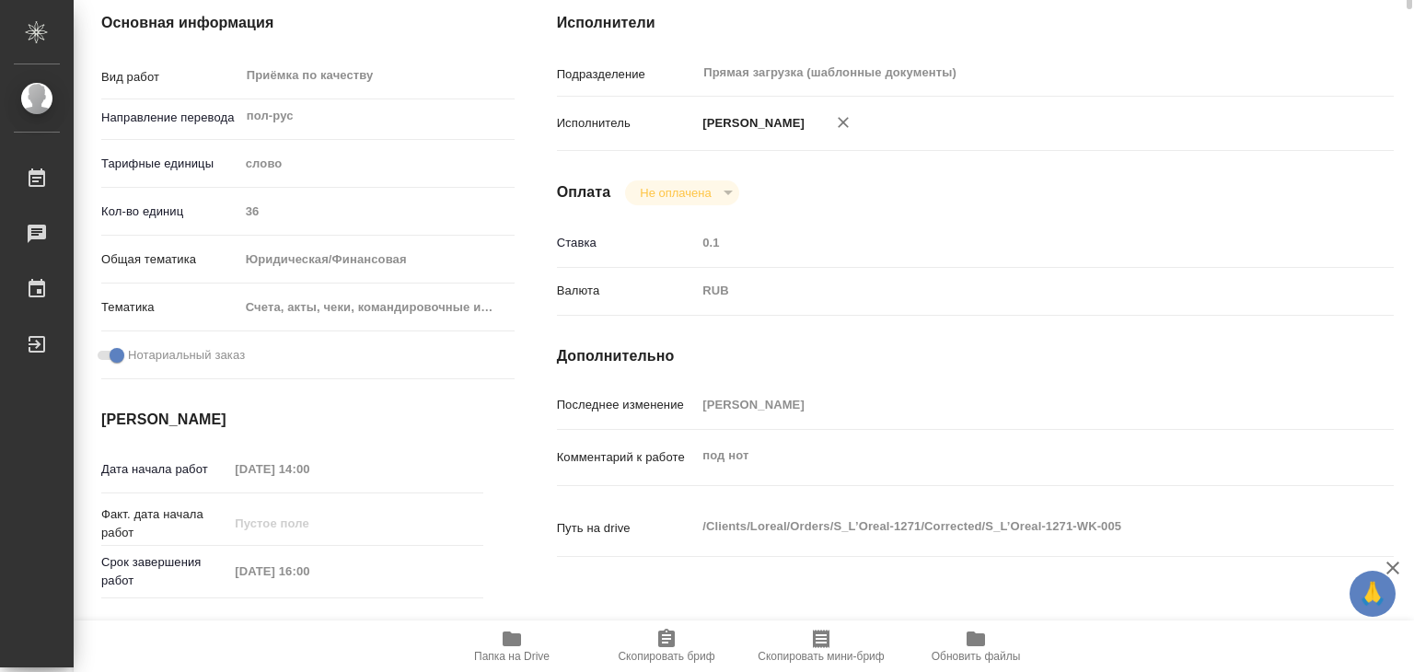
scroll to position [0, 0]
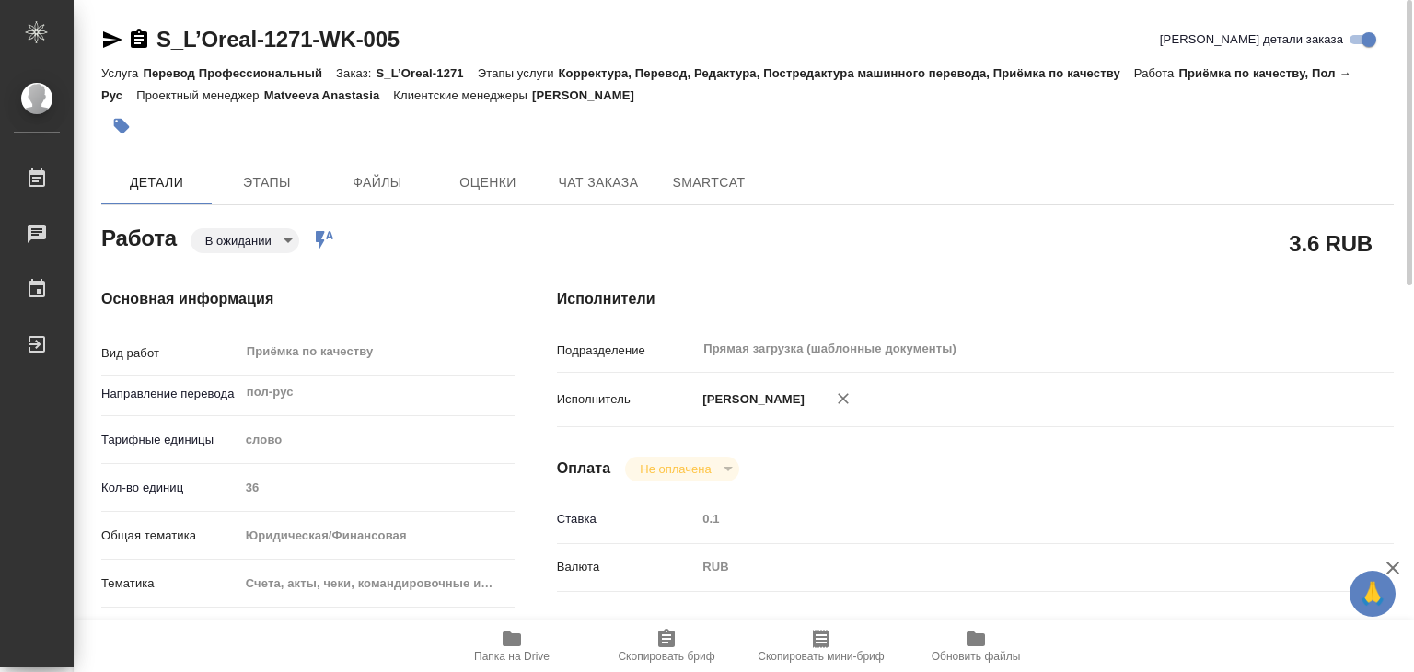
type textarea "x"
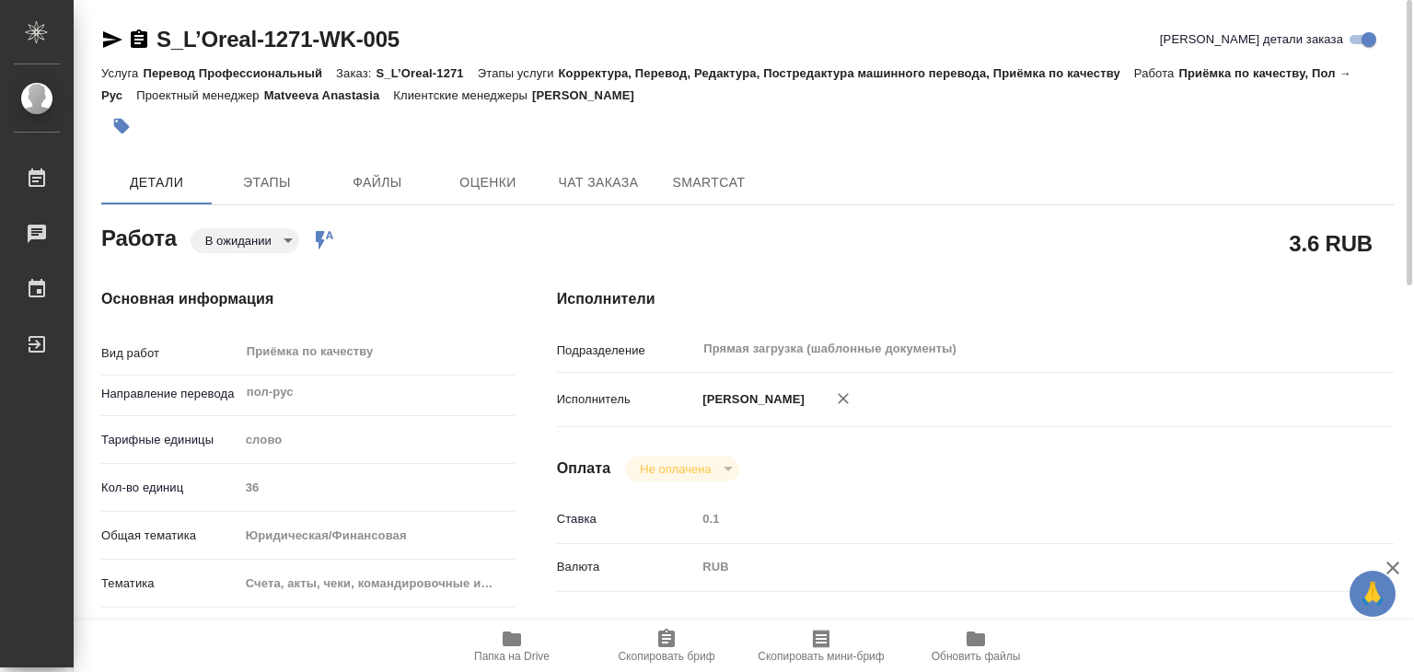
type textarea "x"
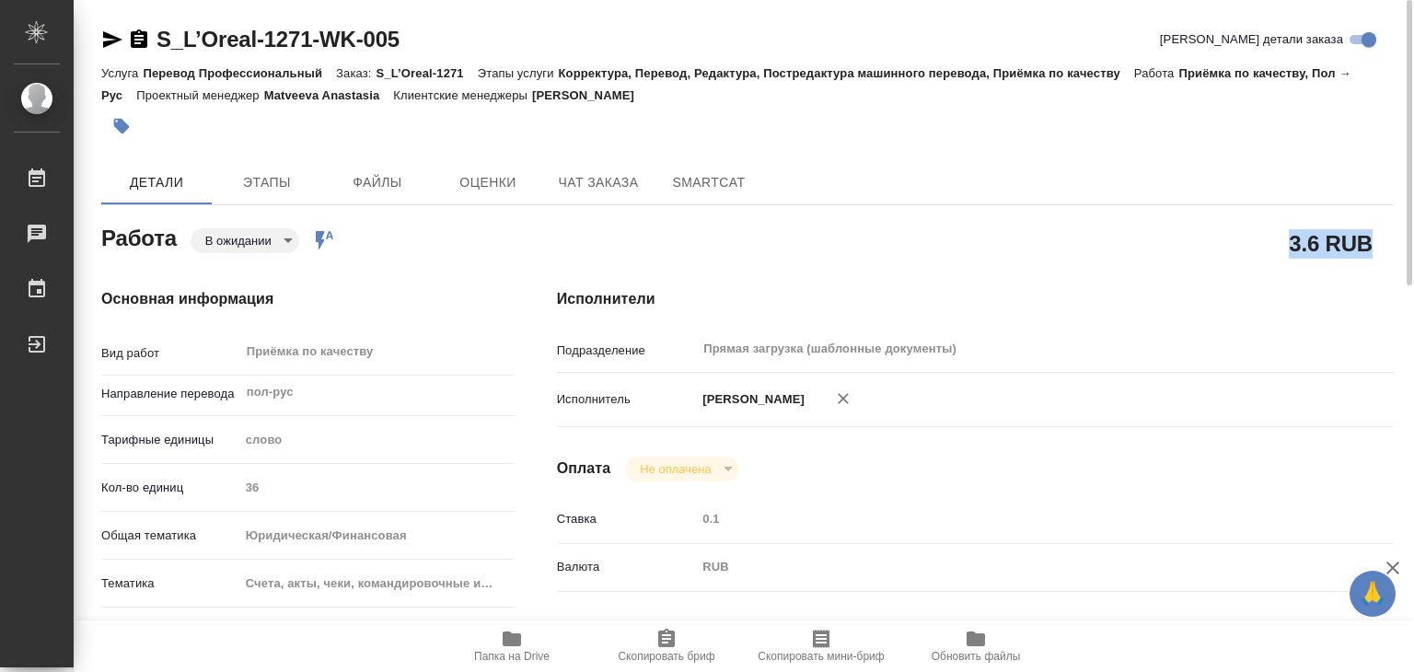
drag, startPoint x: 1348, startPoint y: 243, endPoint x: 1396, endPoint y: 244, distance: 47.9
click at [1396, 244] on div "3.6 RUB" at bounding box center [975, 243] width 911 height 120
click at [1266, 222] on div "3.6 RUB" at bounding box center [975, 243] width 837 height 46
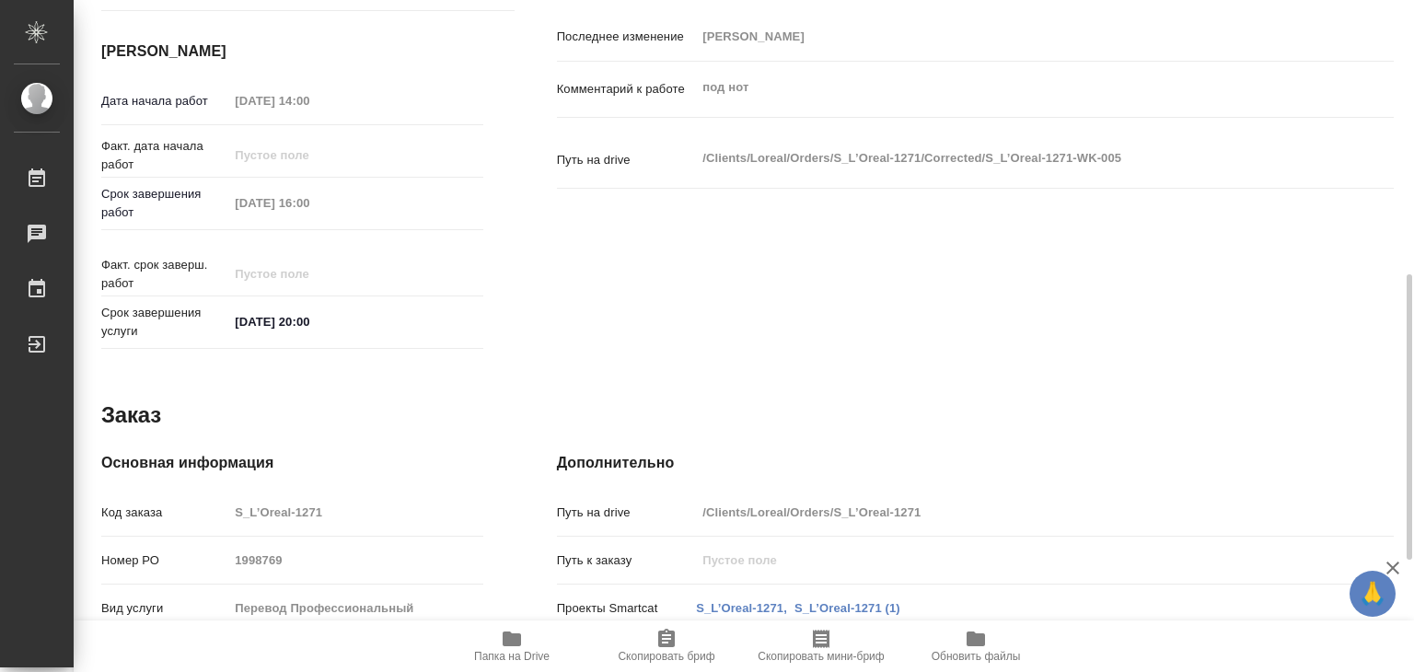
scroll to position [460, 0]
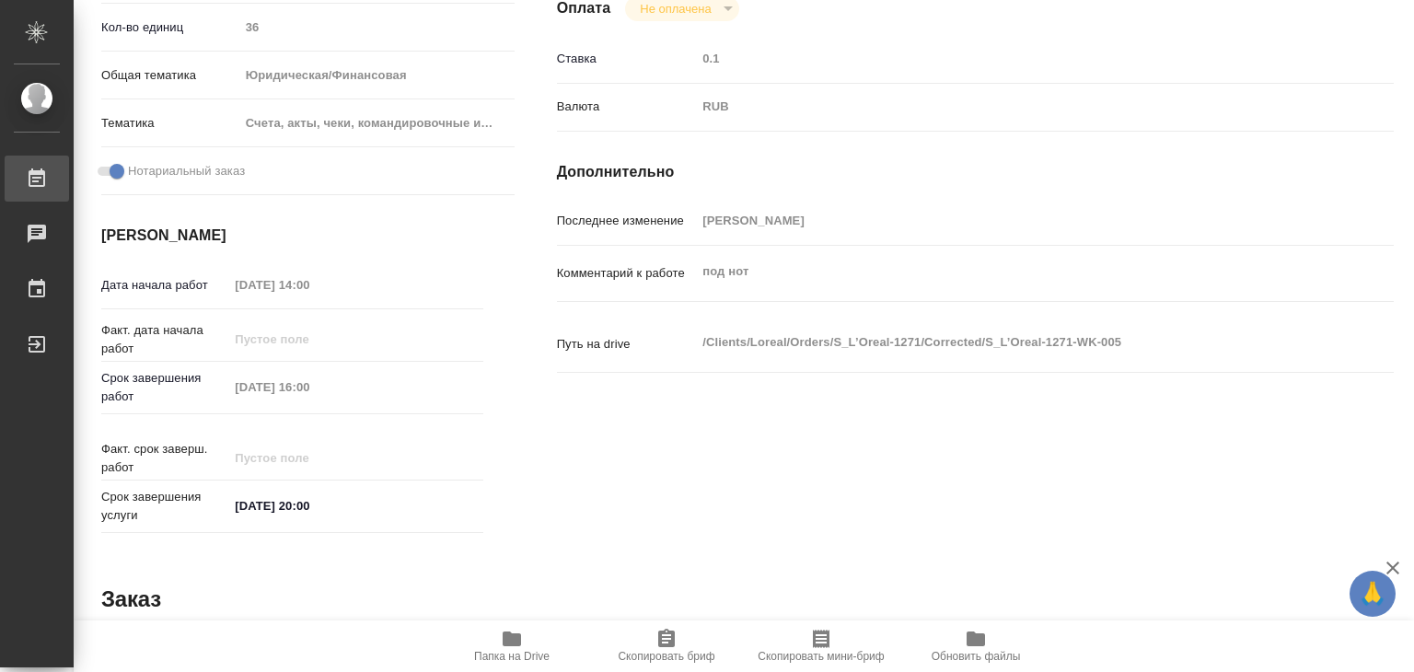
type textarea "x"
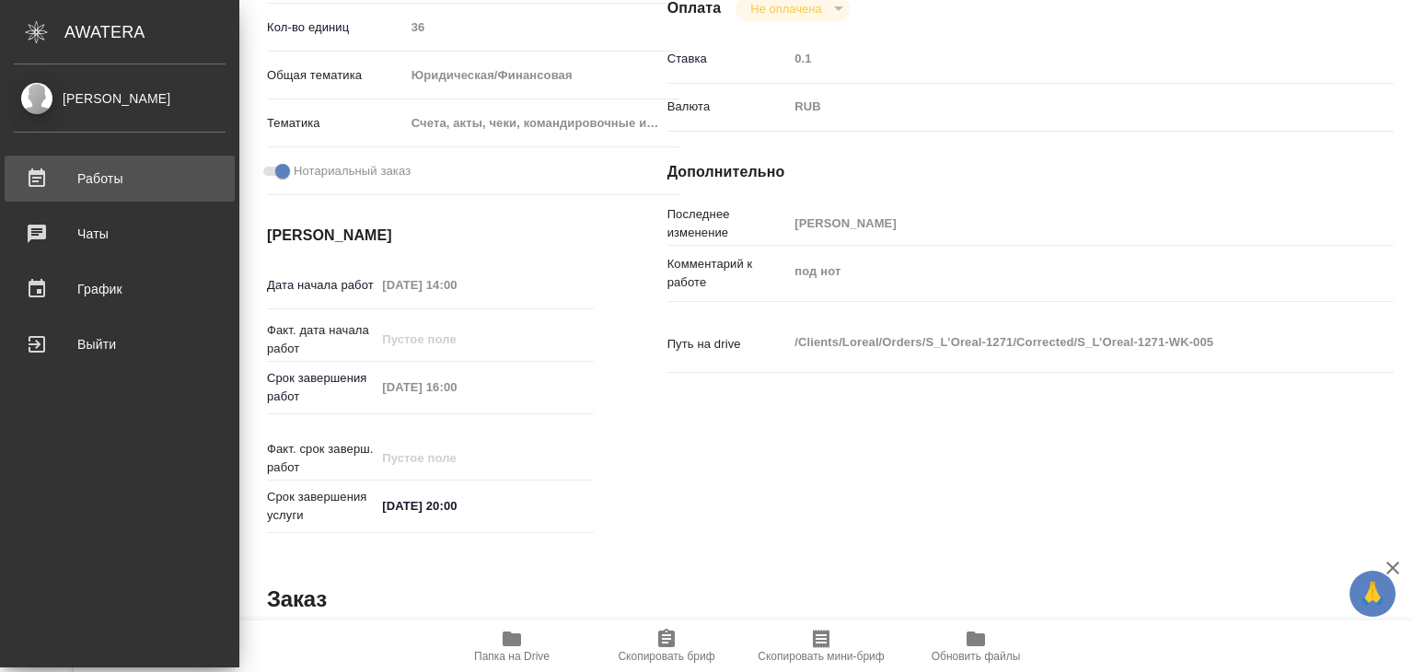
type textarea "x"
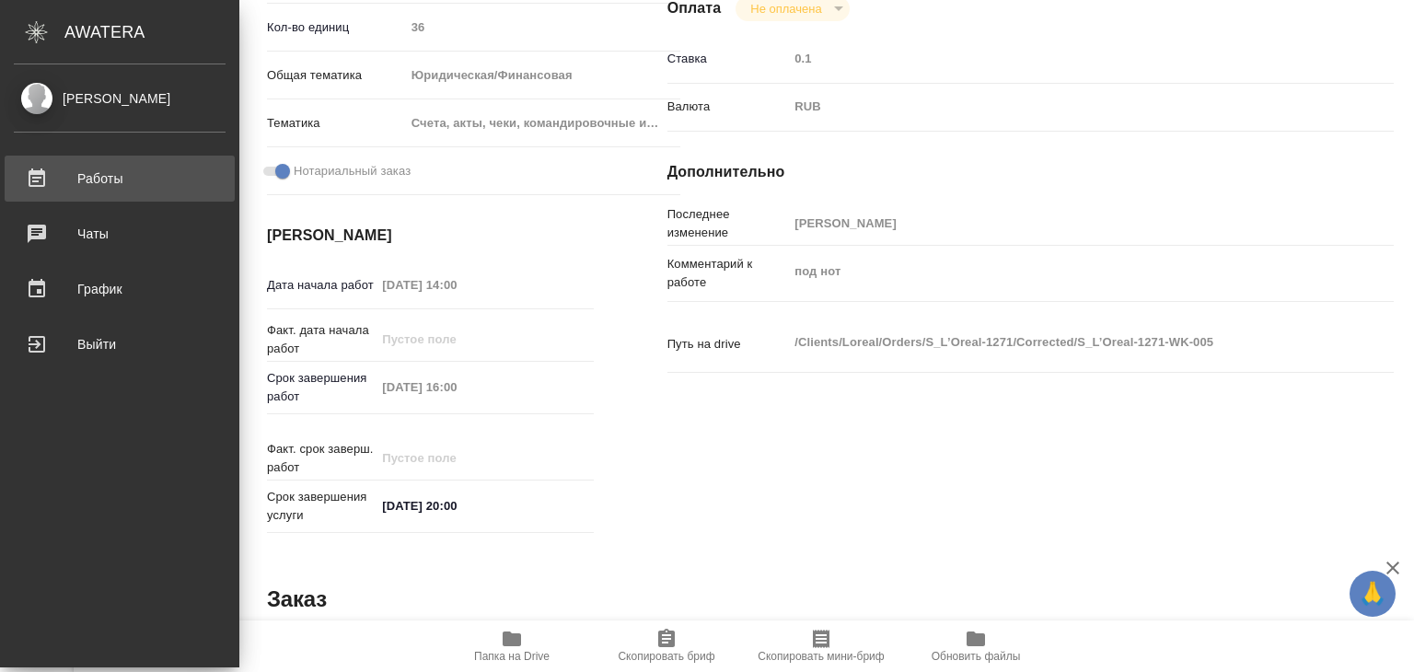
click at [125, 176] on div "Работы" at bounding box center [120, 179] width 212 height 28
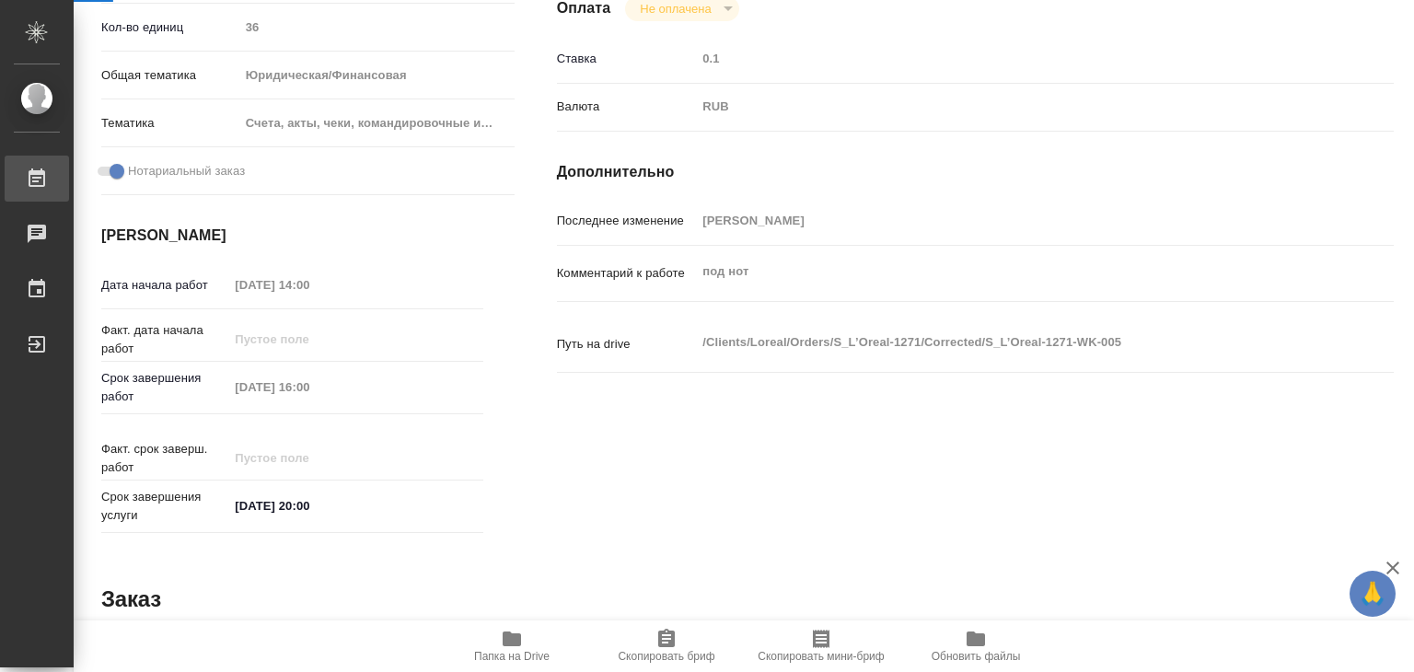
type textarea "x"
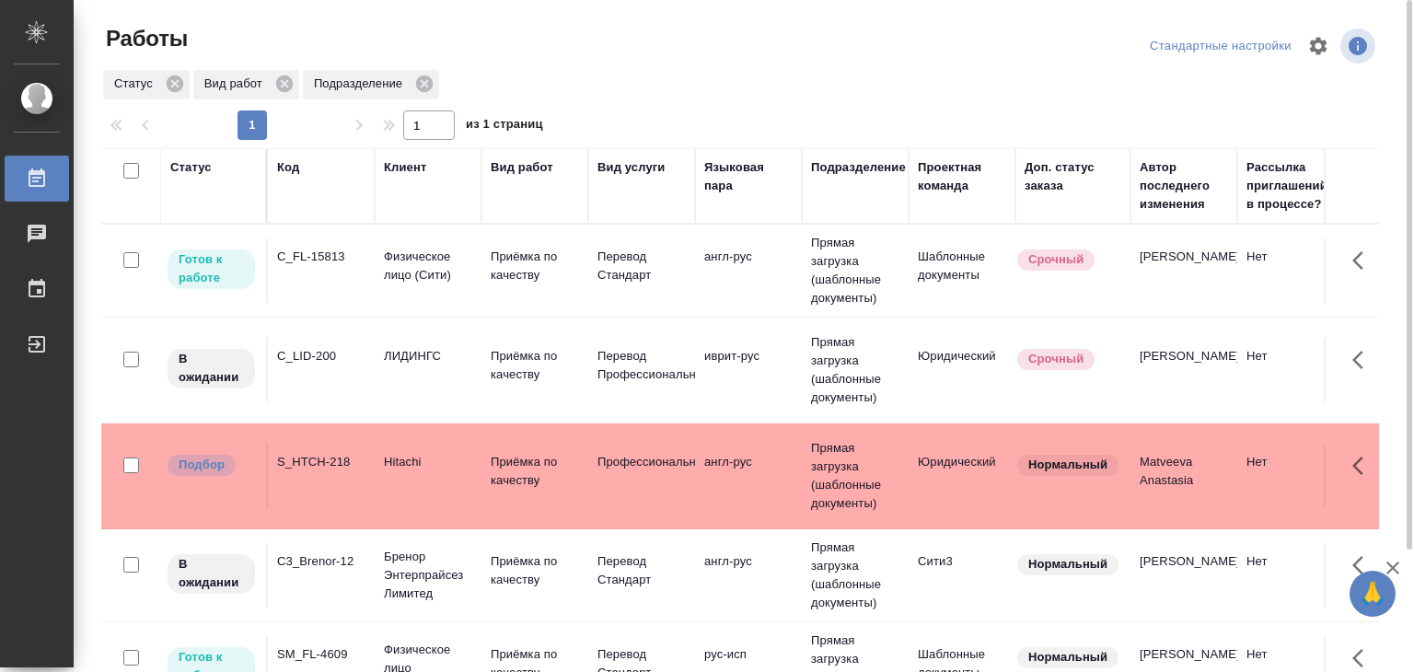
scroll to position [92, 0]
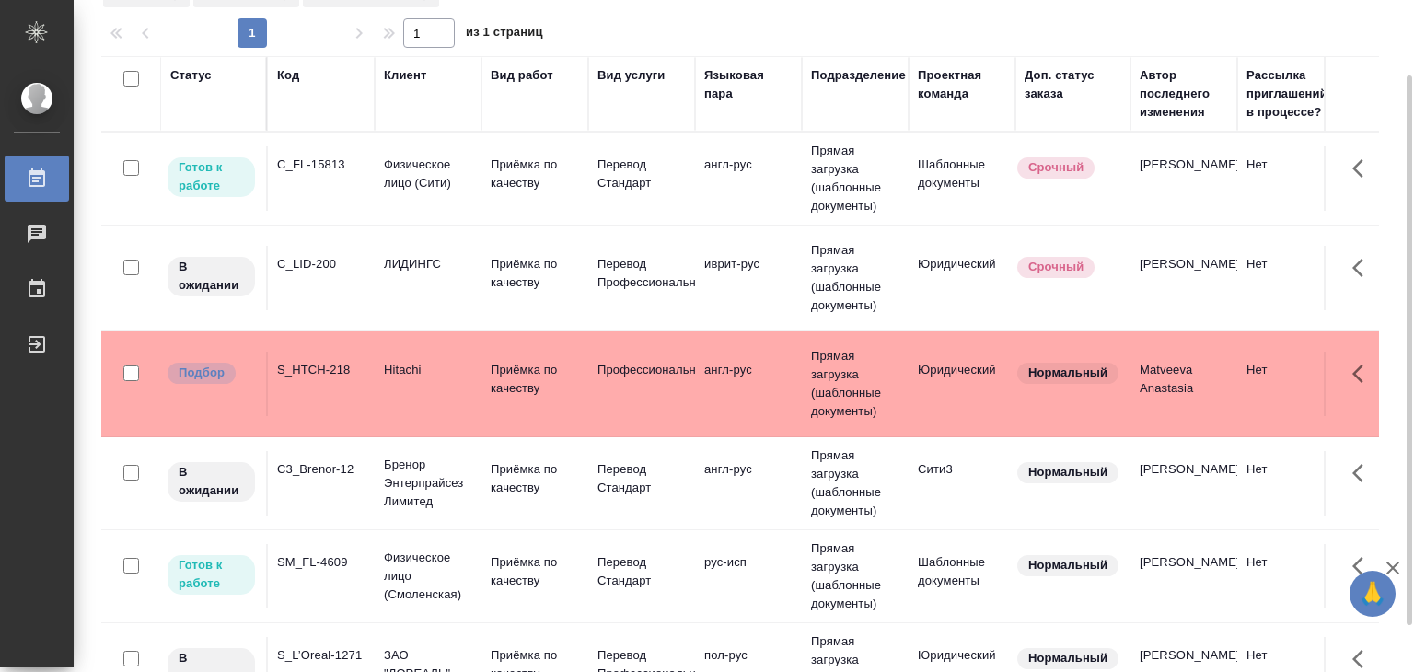
click at [739, 211] on td "англ-рус" at bounding box center [748, 178] width 107 height 64
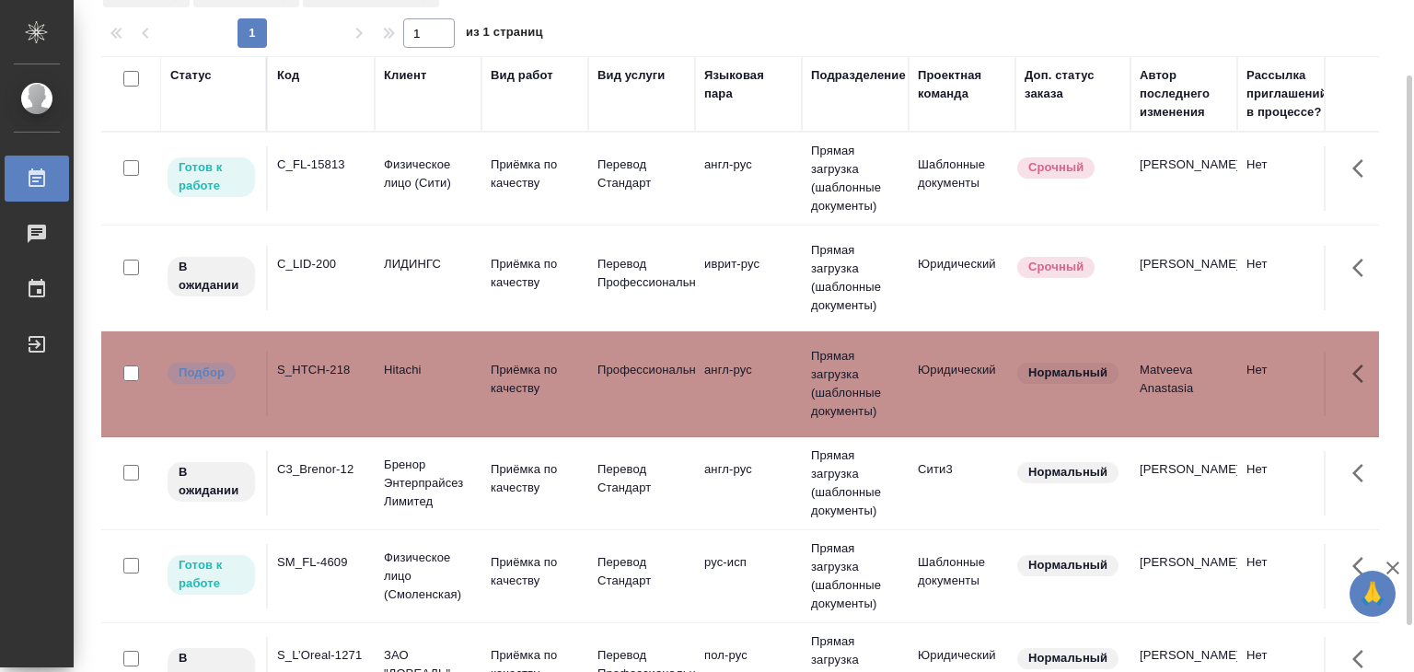
click at [739, 211] on td "англ-рус" at bounding box center [748, 178] width 107 height 64
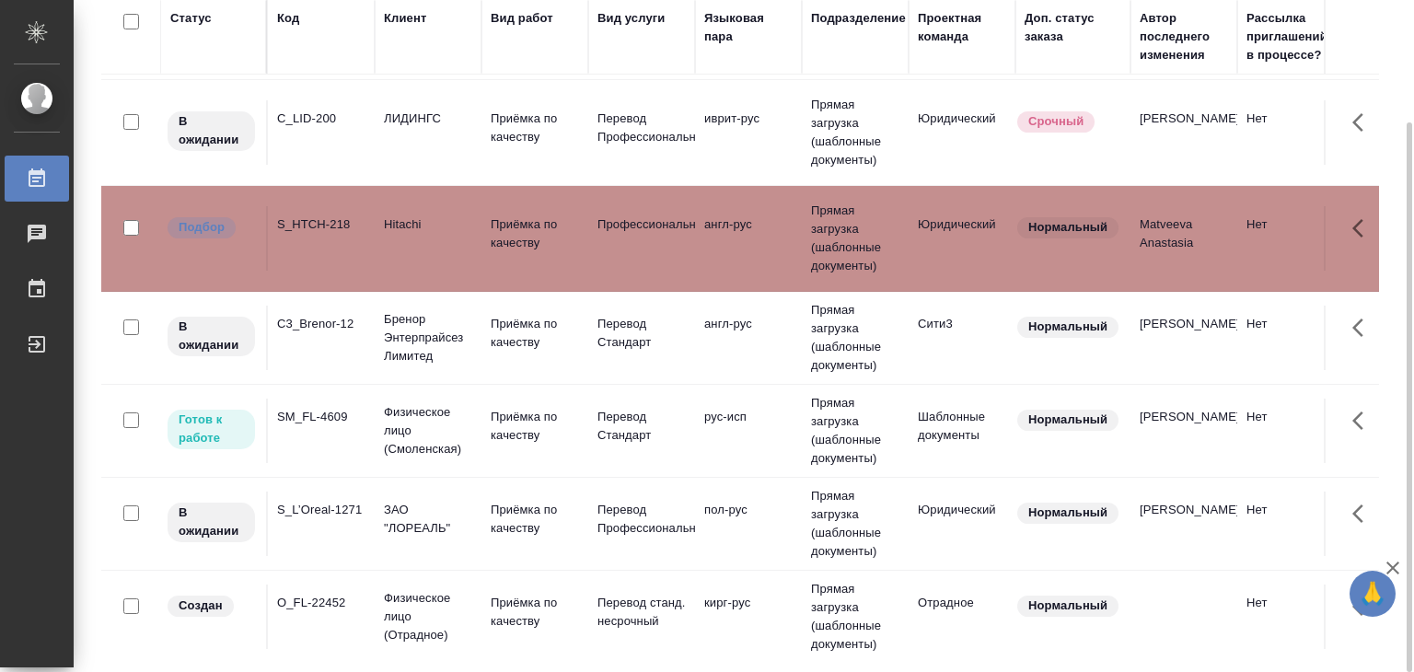
scroll to position [0, 0]
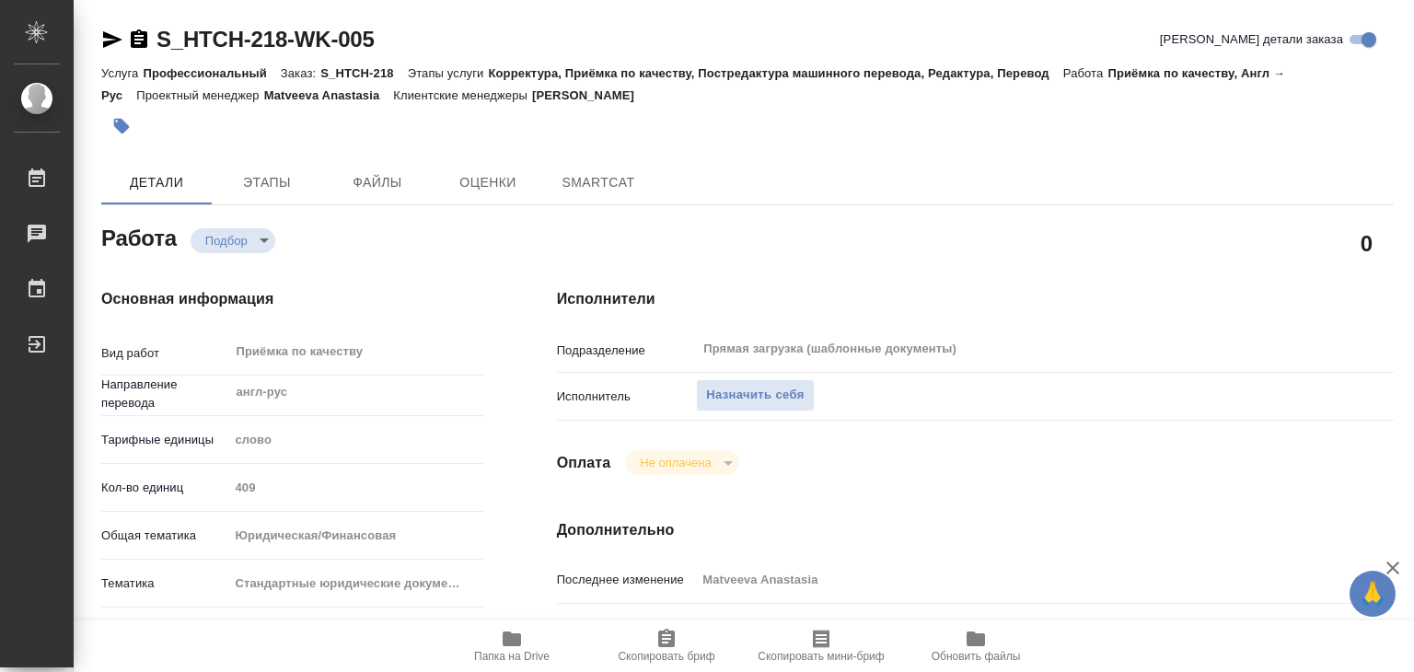
type textarea "x"
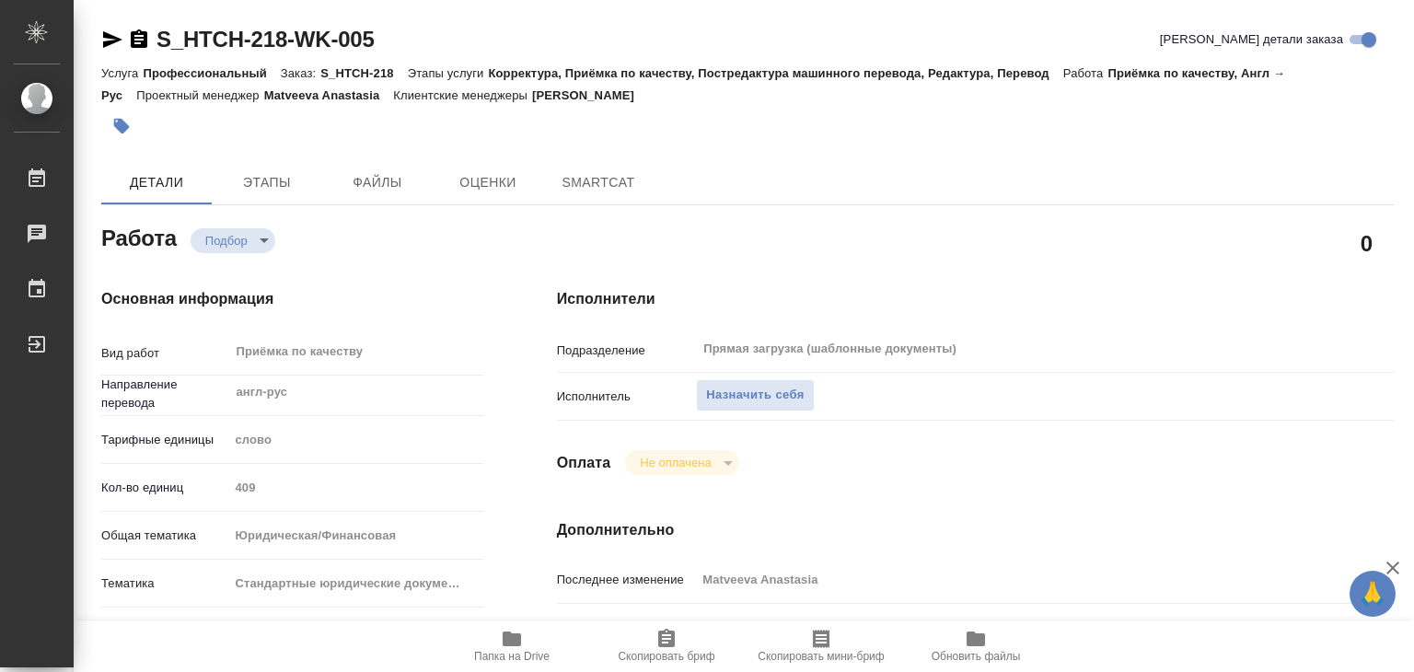
type textarea "x"
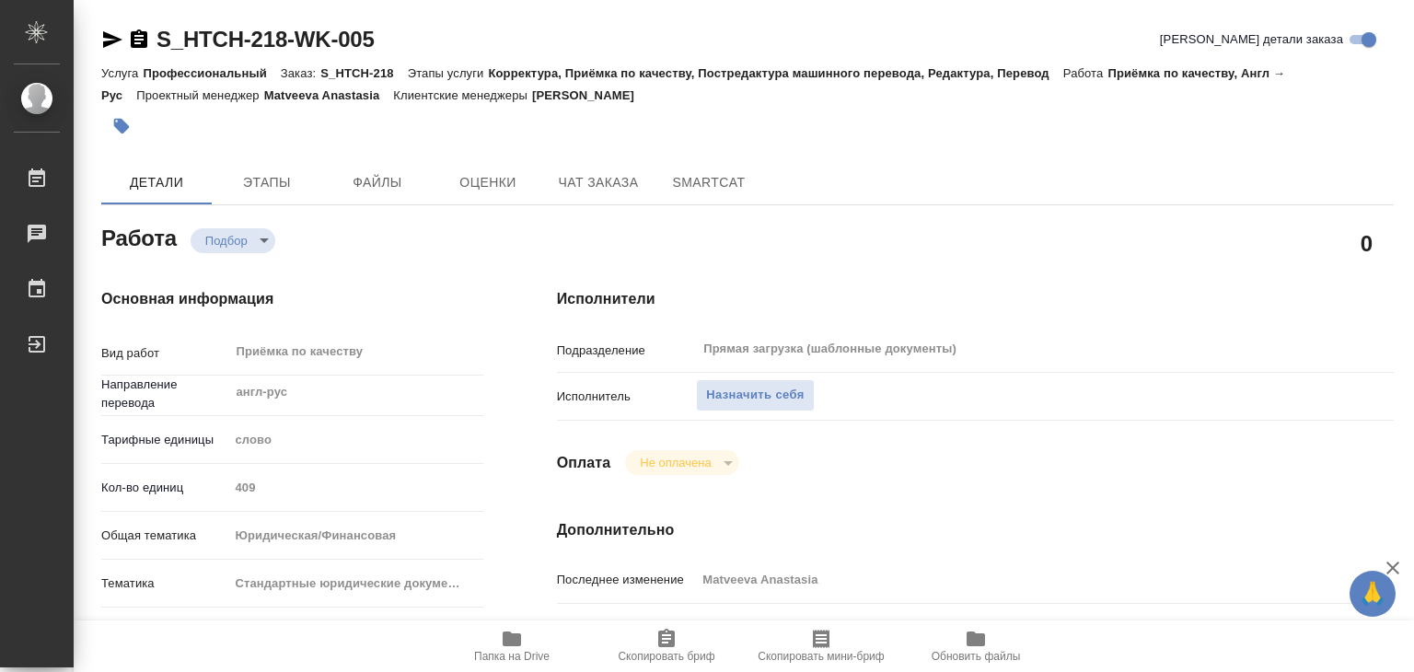
type textarea "x"
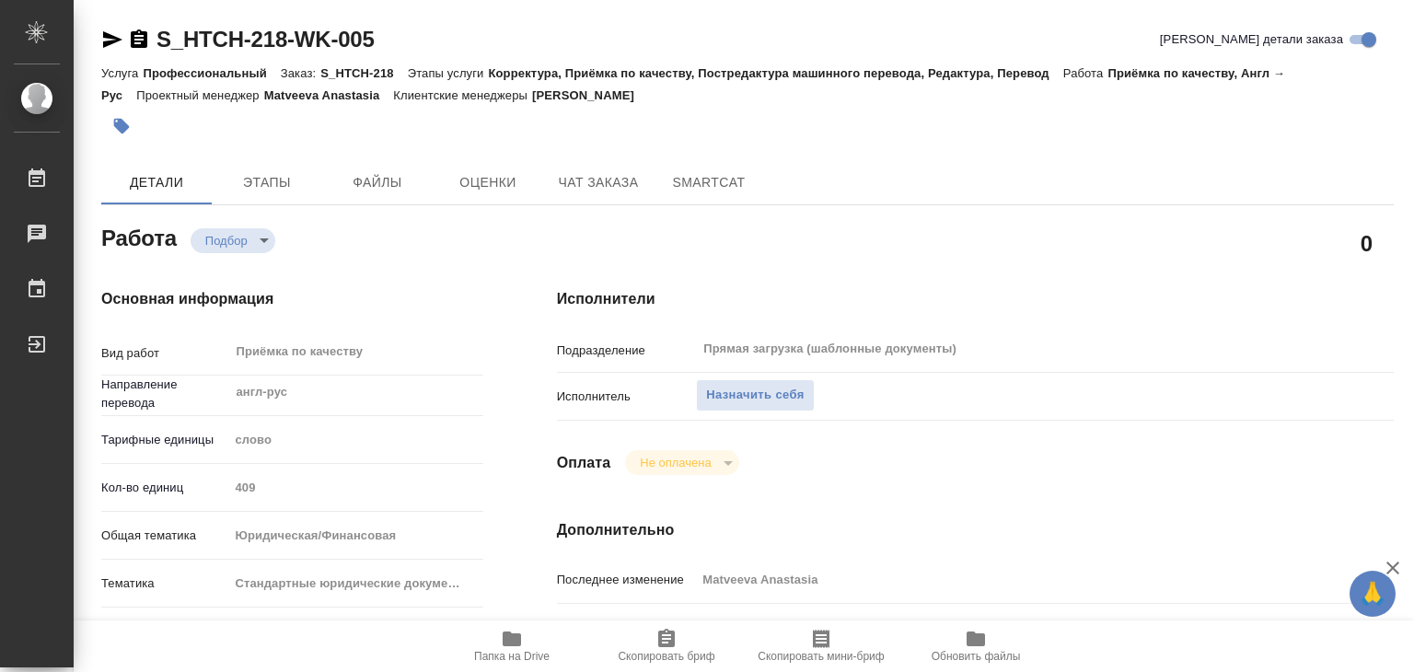
type textarea "x"
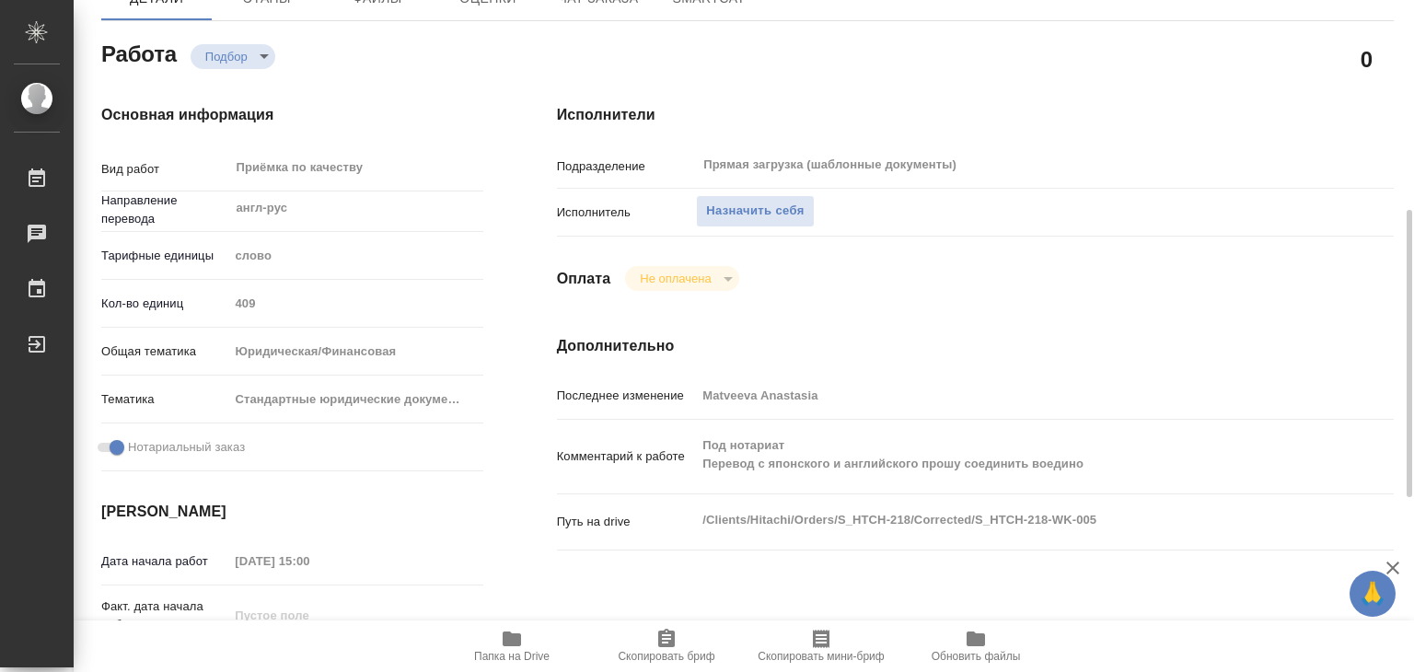
scroll to position [276, 0]
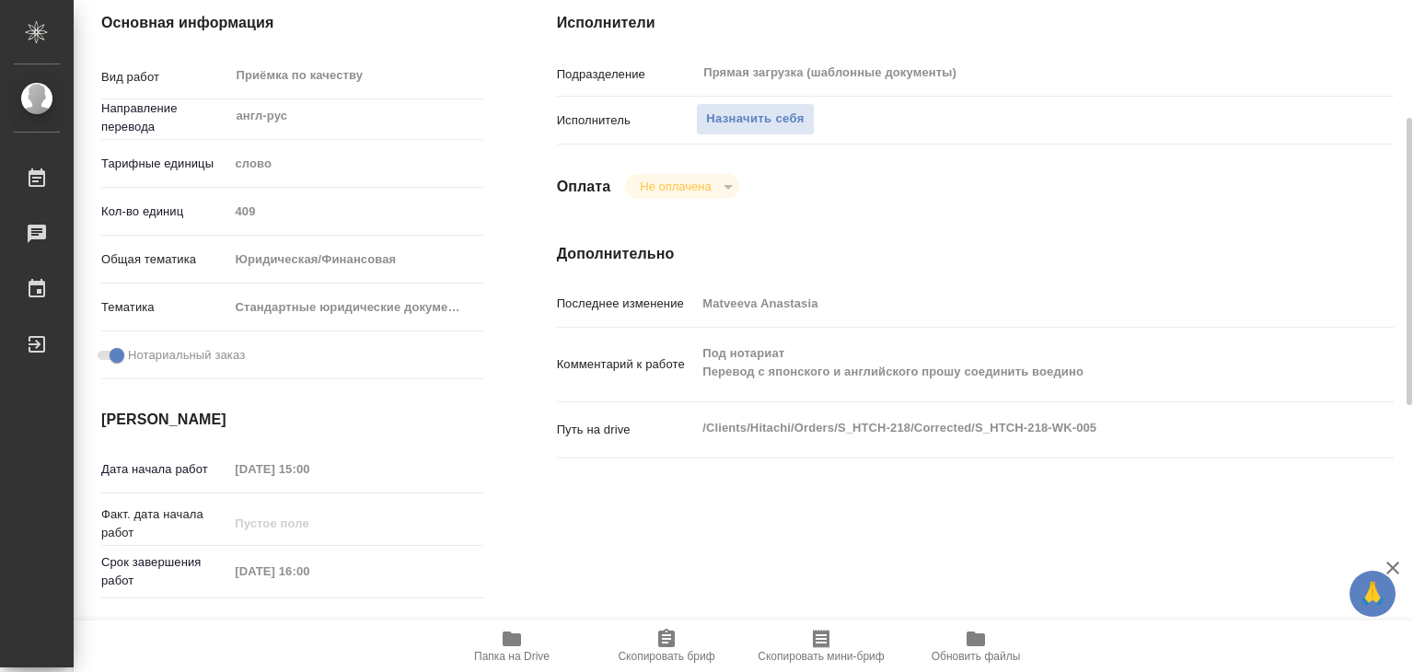
click at [512, 642] on icon "button" at bounding box center [512, 639] width 18 height 15
click at [505, 645] on icon "button" at bounding box center [512, 639] width 22 height 22
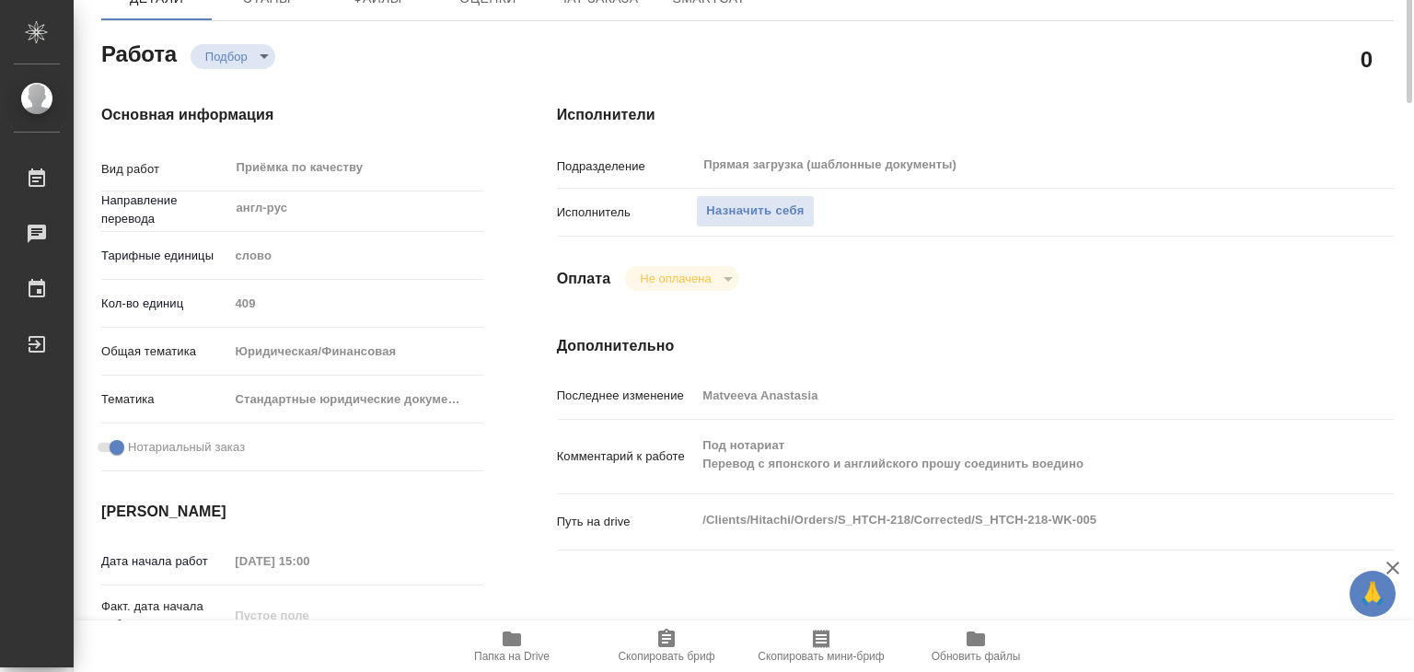
scroll to position [0, 0]
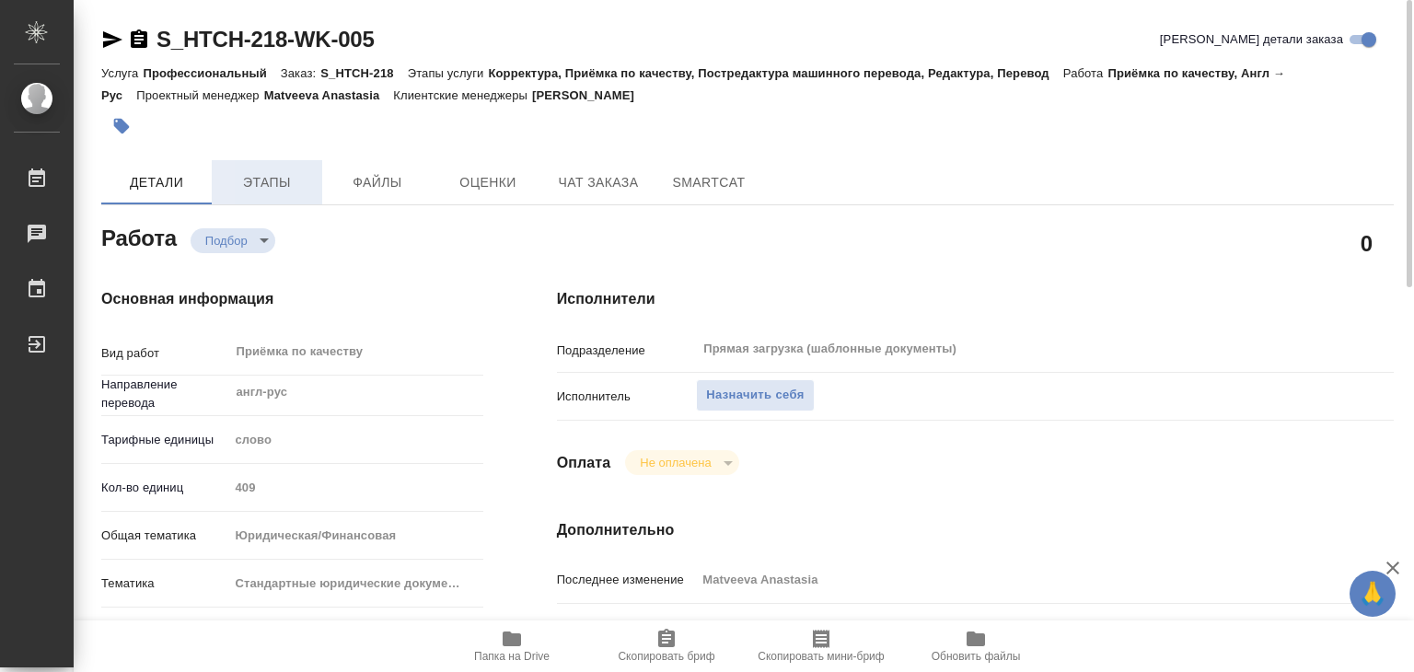
click at [296, 182] on span "Этапы" at bounding box center [267, 182] width 88 height 23
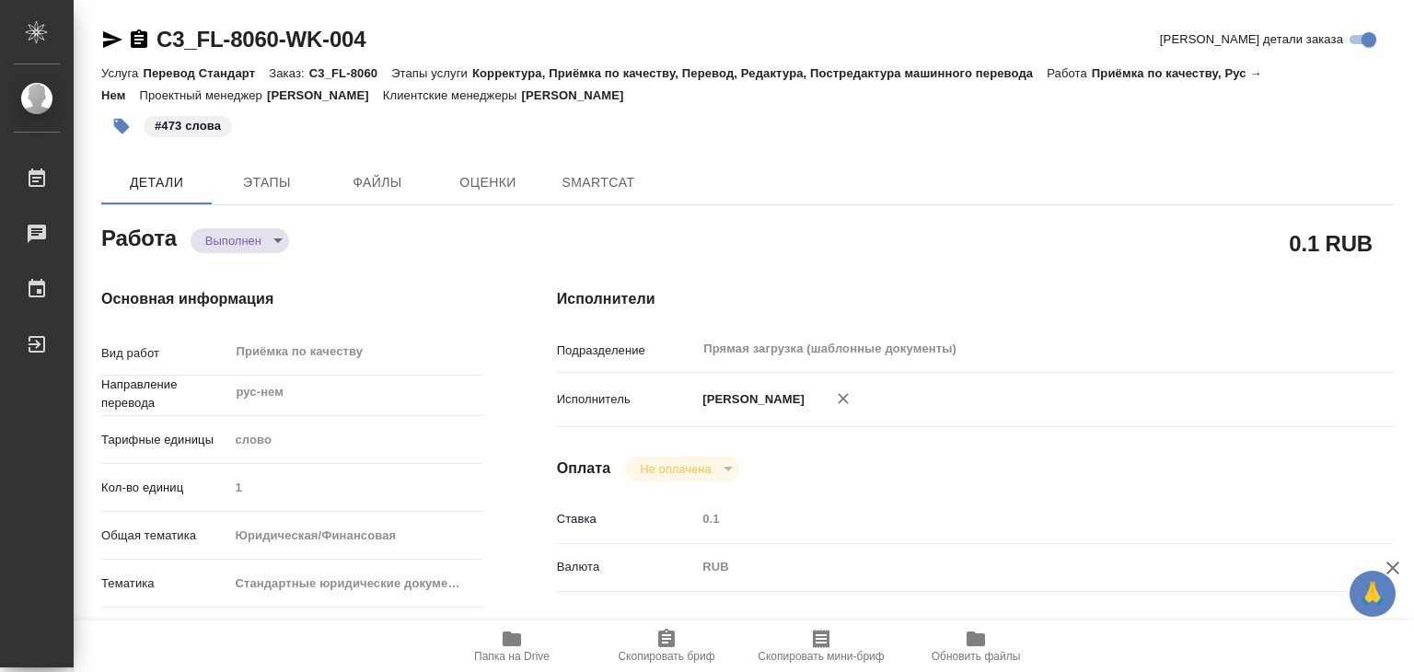
type textarea "x"
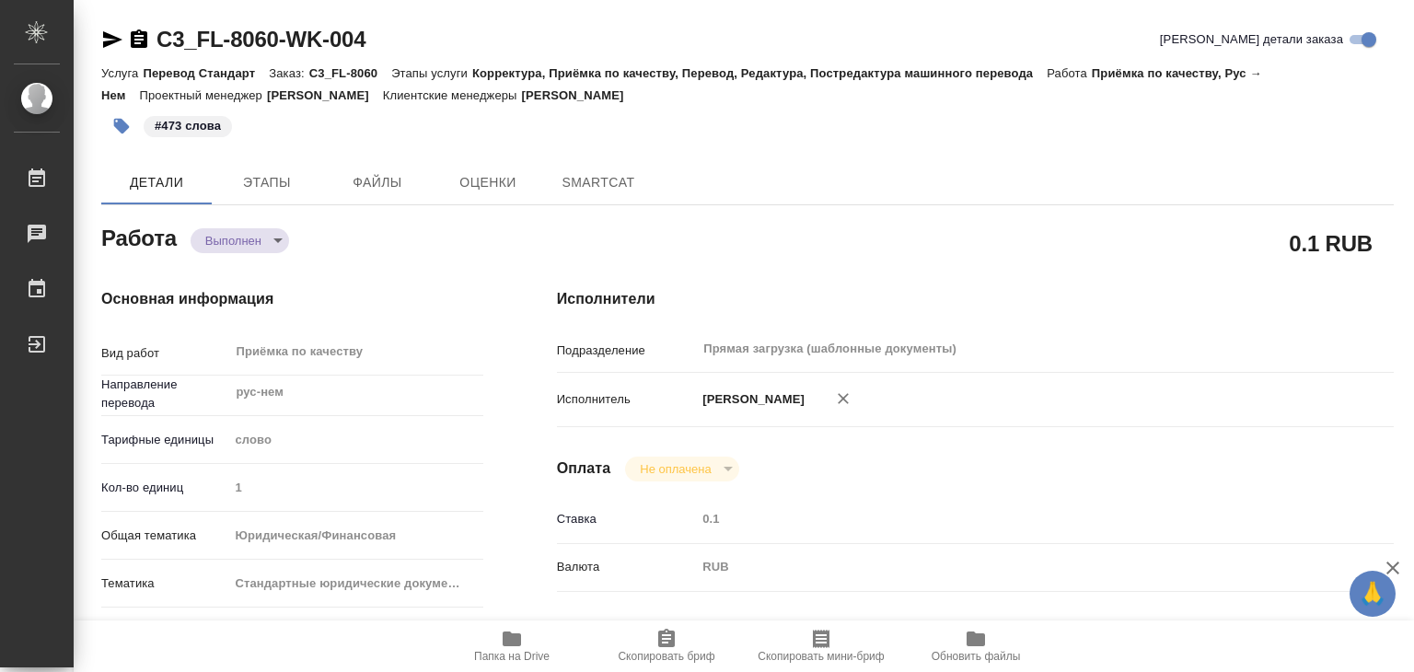
type textarea "x"
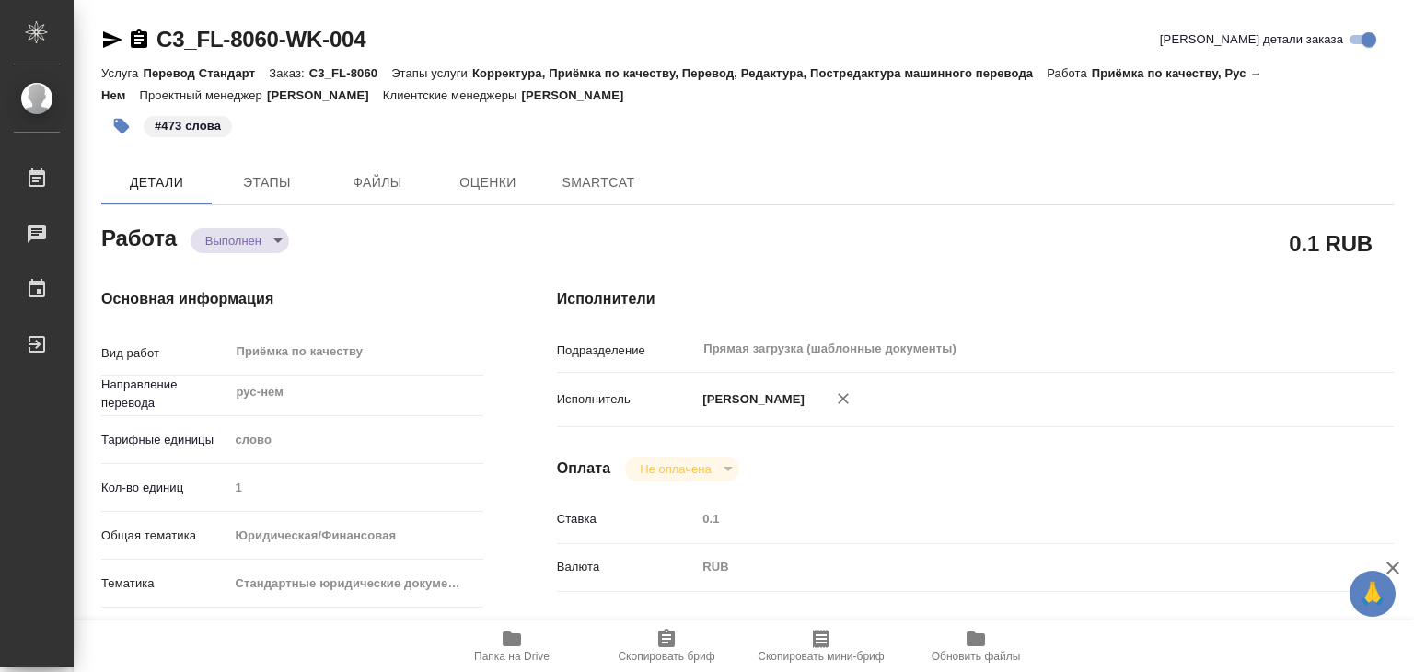
type textarea "x"
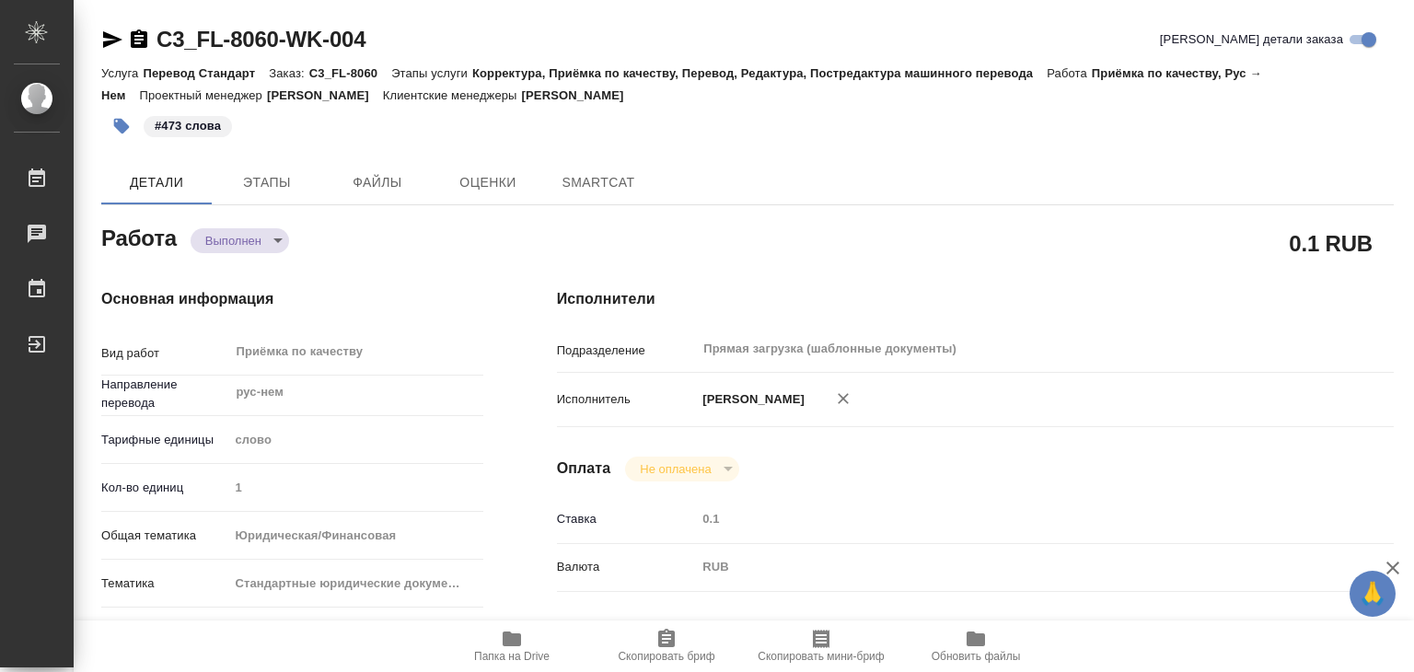
type textarea "x"
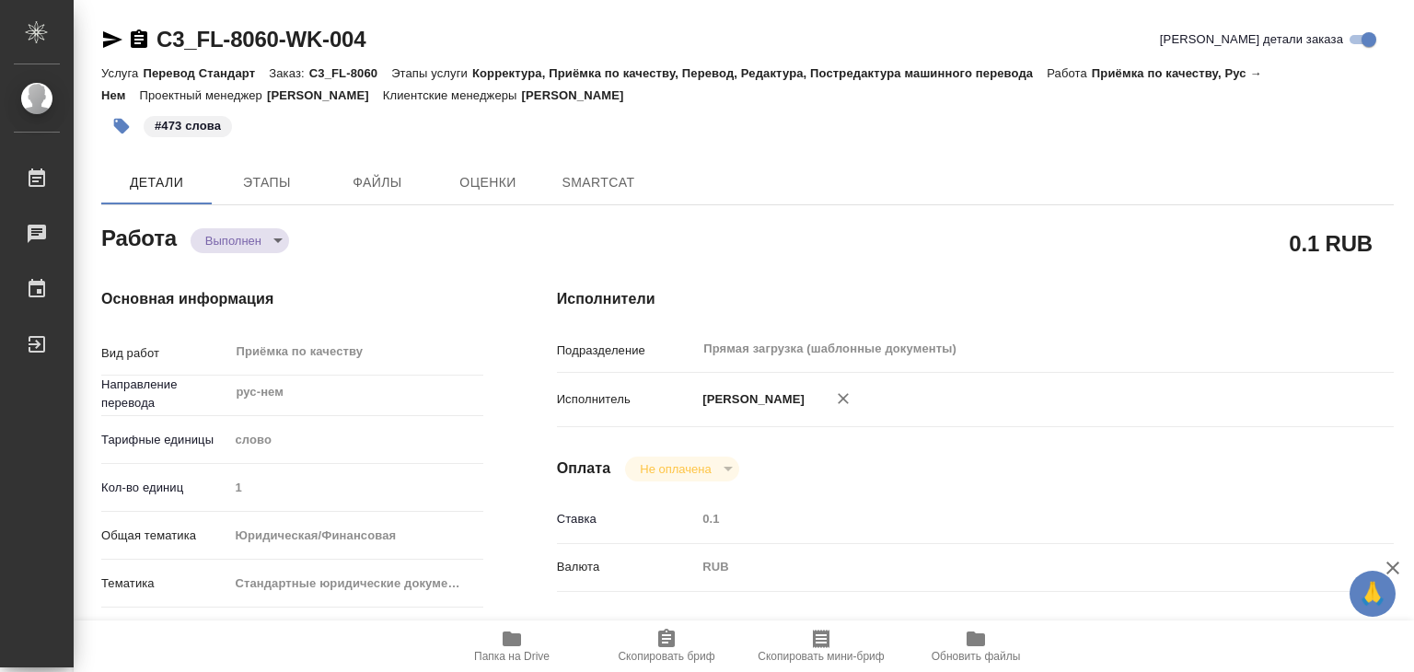
type textarea "x"
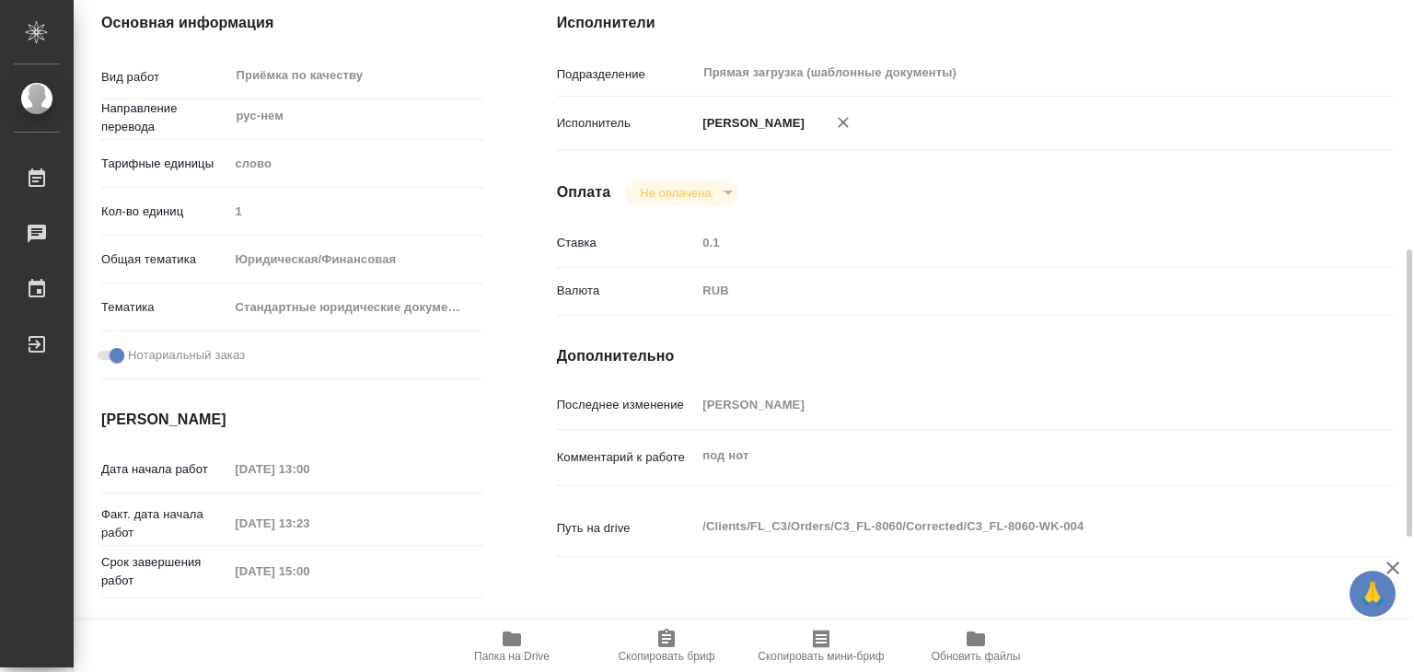
scroll to position [368, 0]
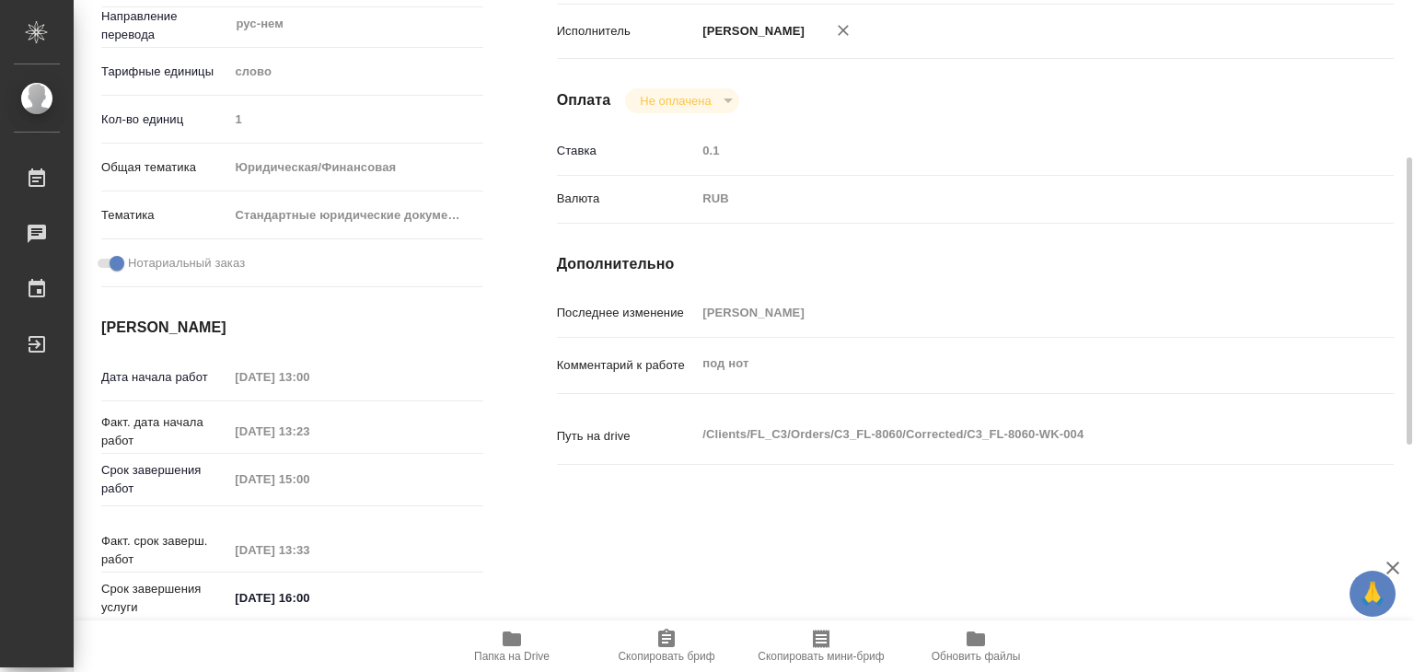
type textarea "x"
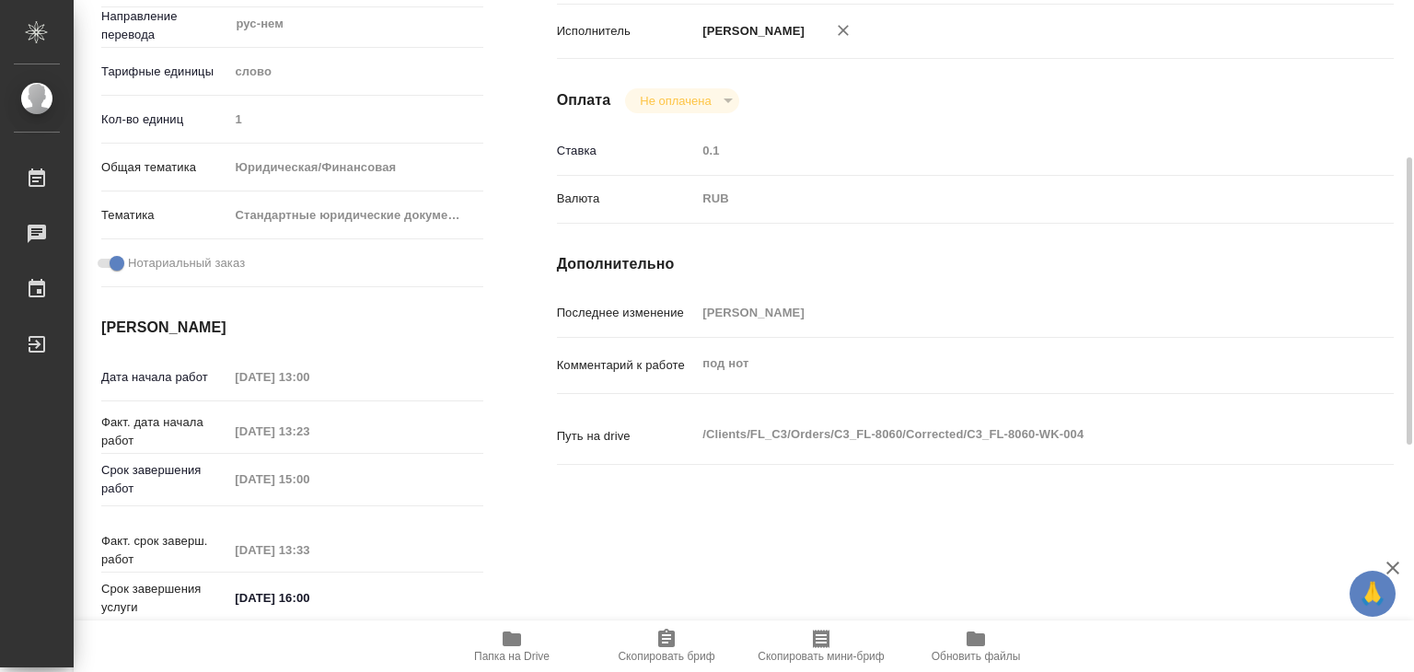
scroll to position [0, 0]
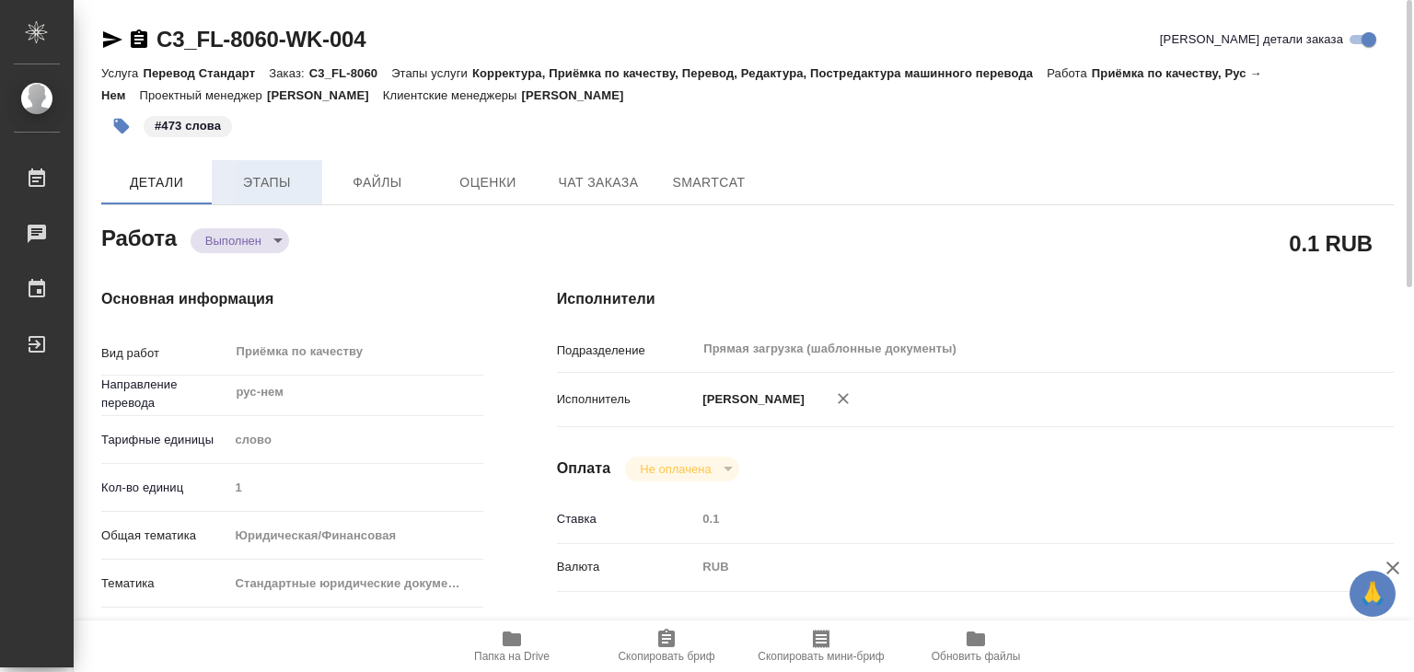
type textarea "x"
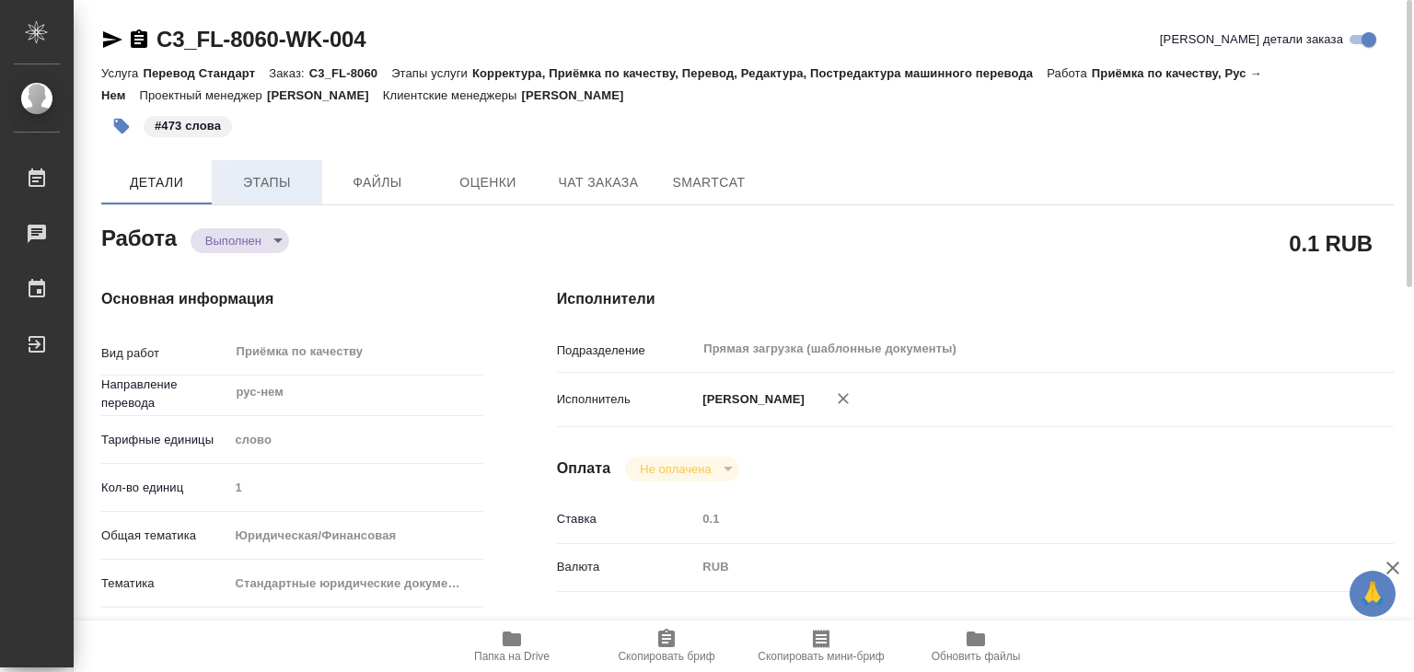
click at [265, 196] on button "Этапы" at bounding box center [267, 182] width 110 height 44
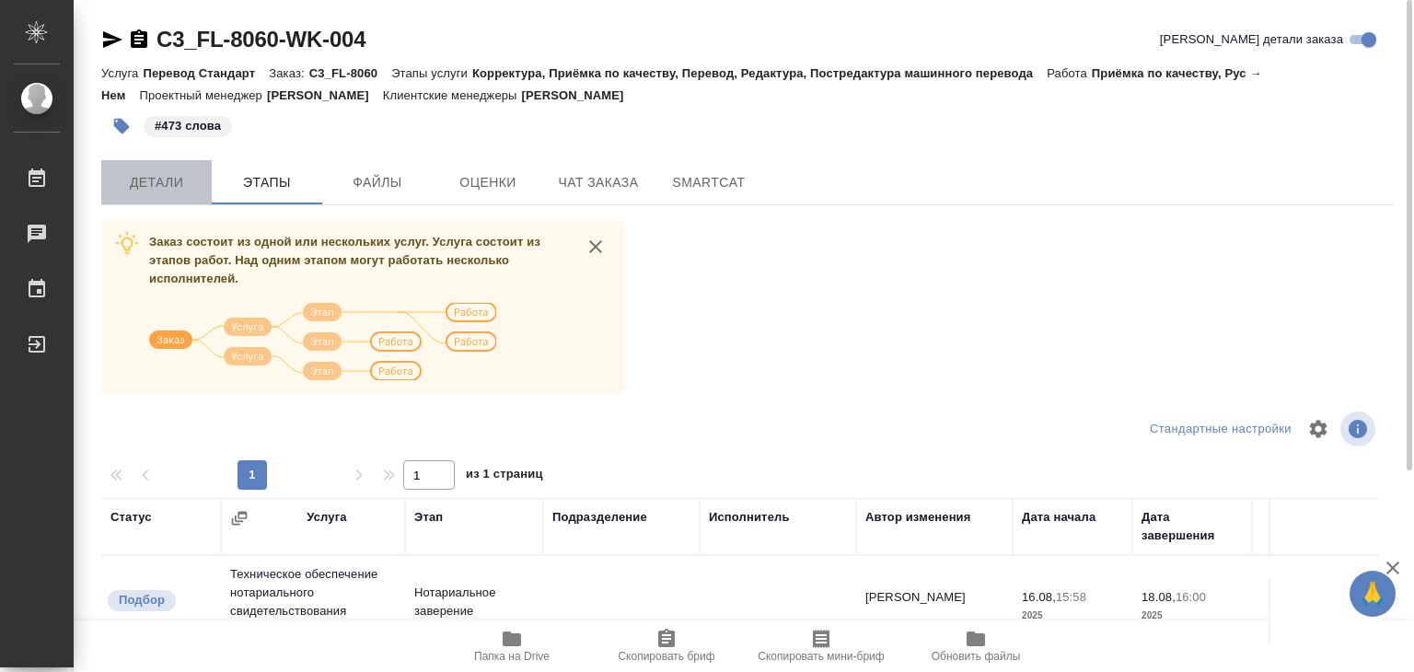
click at [167, 181] on span "Детали" at bounding box center [156, 182] width 88 height 23
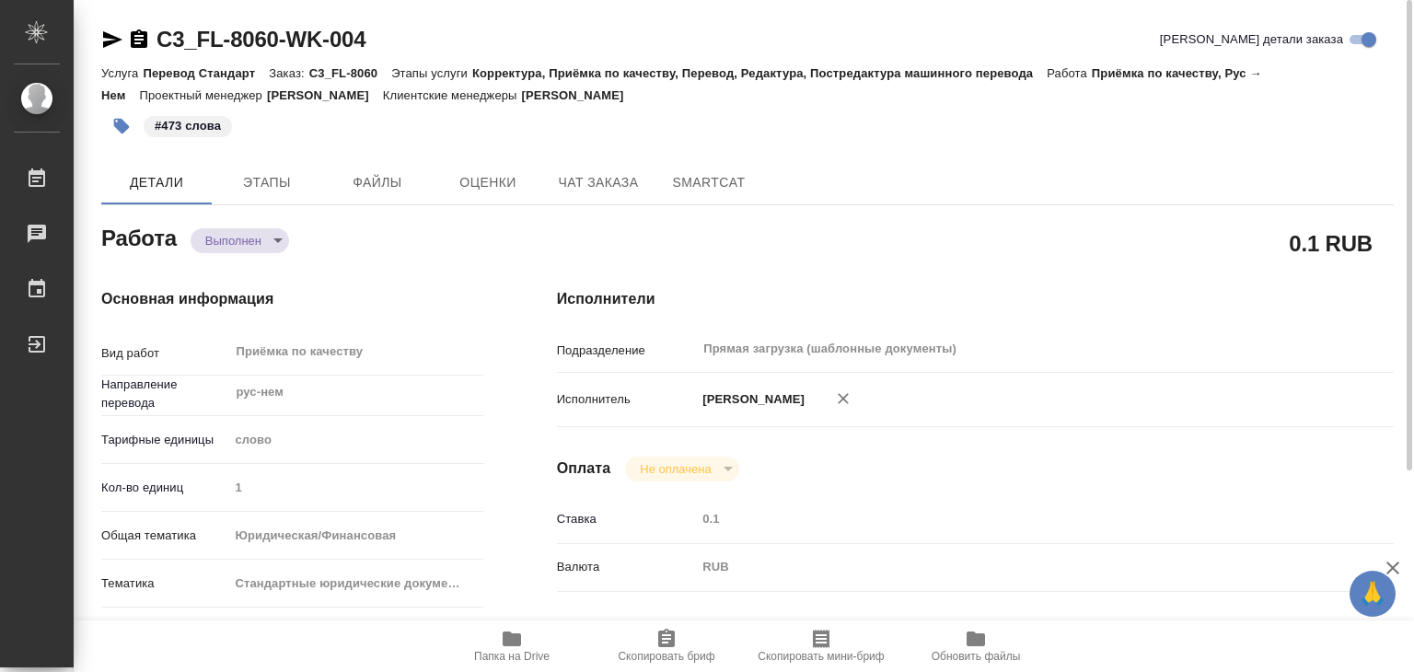
type textarea "x"
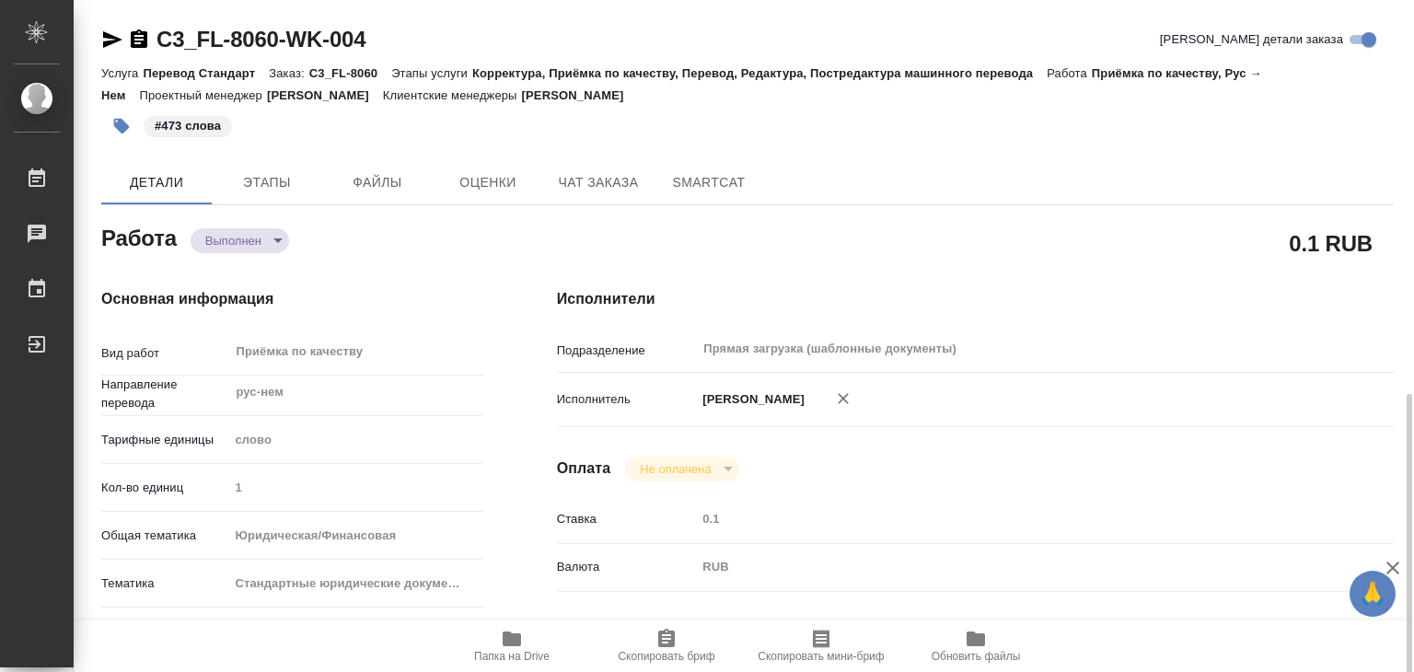
type textarea "x"
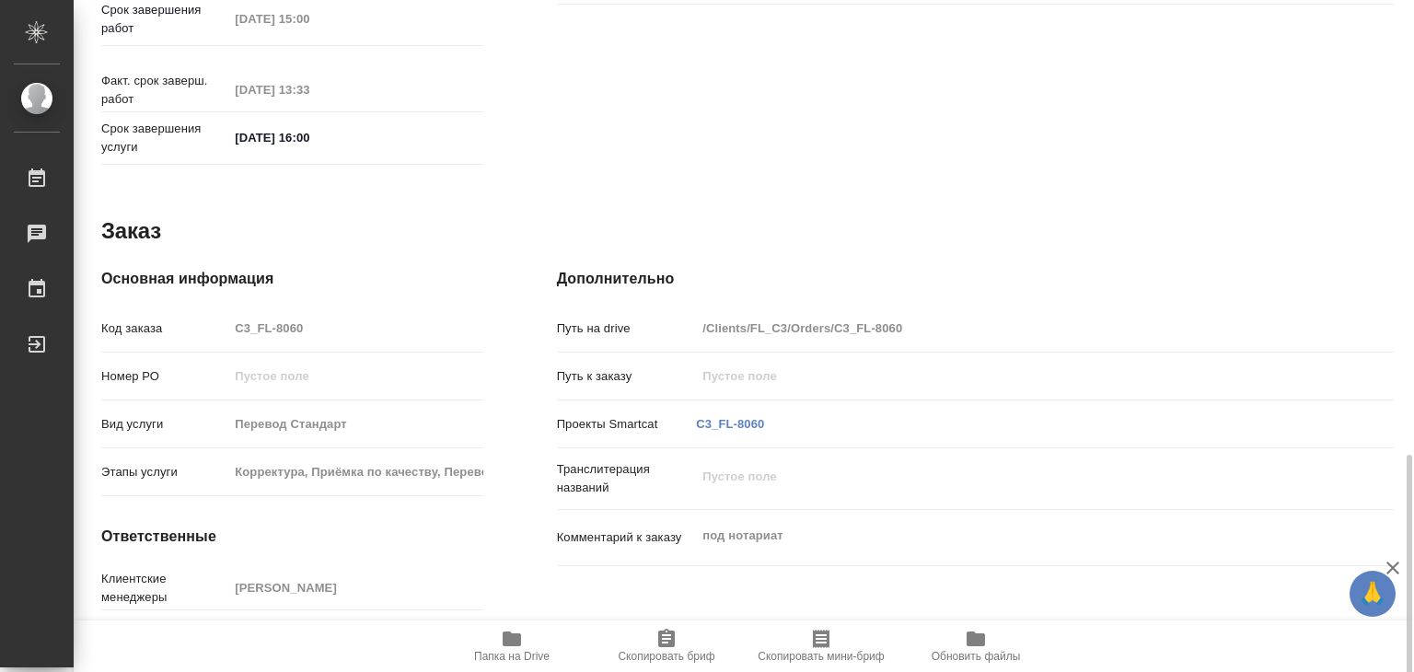
scroll to position [899, 0]
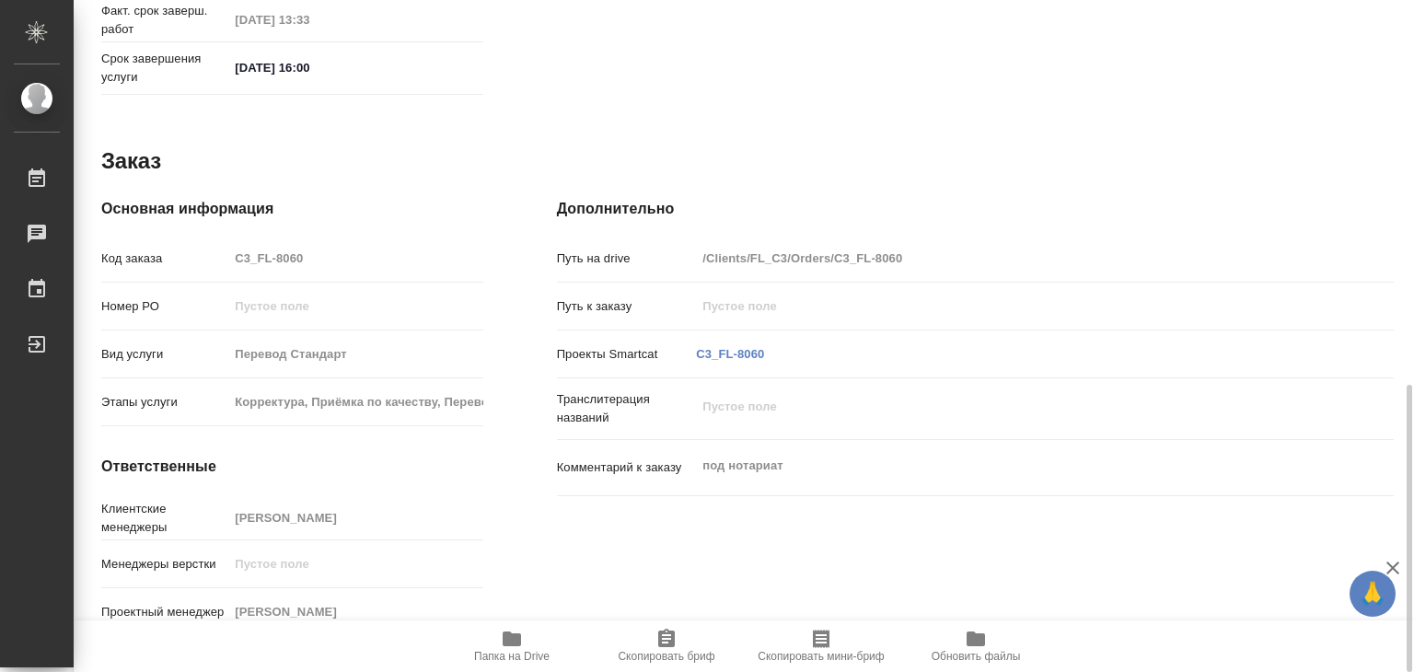
type textarea "x"
